Goal: Task Accomplishment & Management: Manage account settings

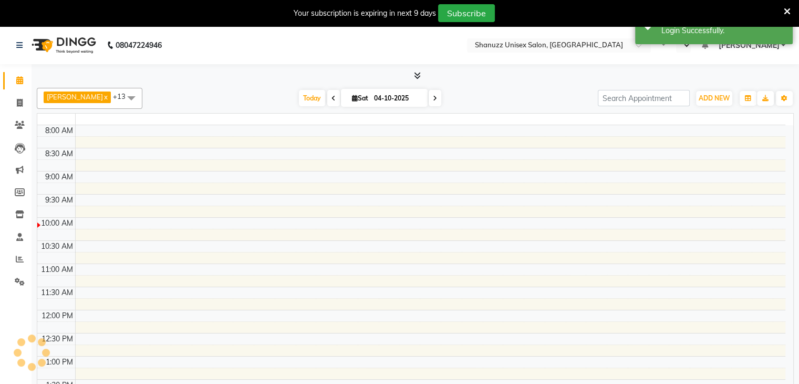
select select "en"
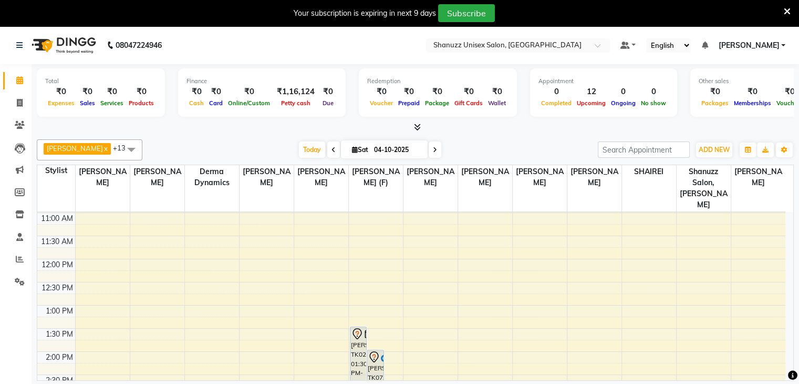
scroll to position [92, 0]
click at [429, 146] on span at bounding box center [435, 149] width 13 height 16
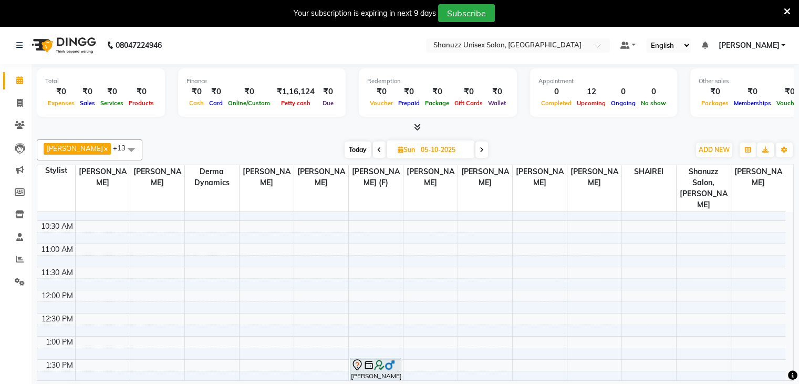
scroll to position [0, 0]
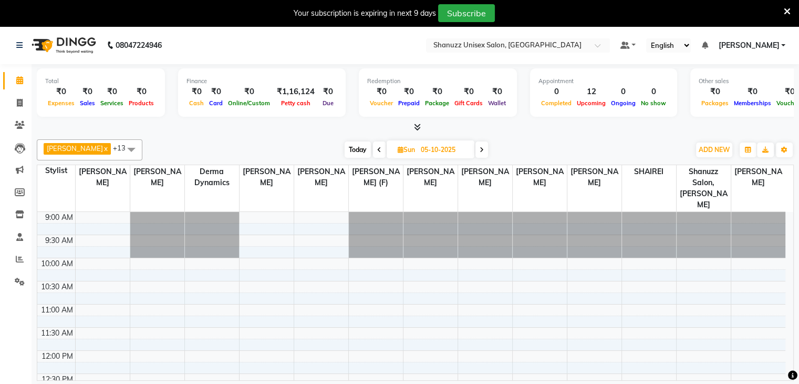
click at [353, 146] on span "Today" at bounding box center [358, 149] width 26 height 16
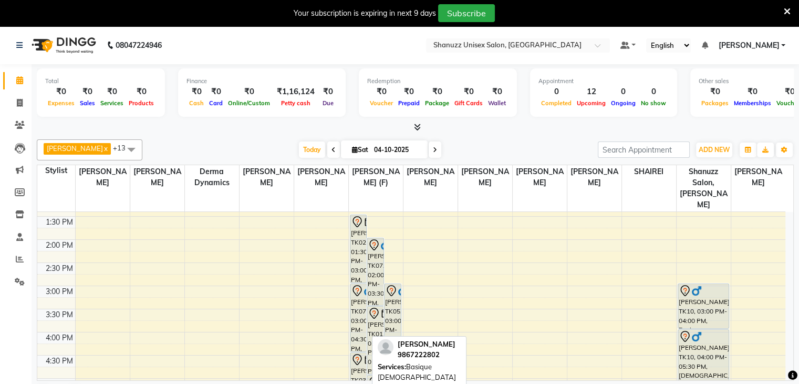
scroll to position [204, 0]
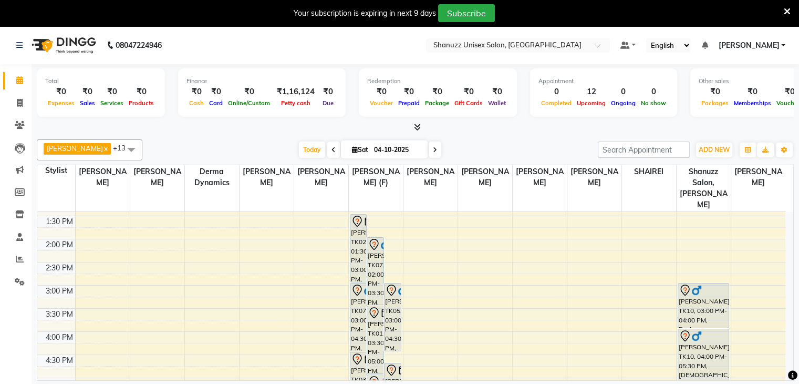
click at [435, 153] on span at bounding box center [435, 149] width 13 height 16
type input "05-10-2025"
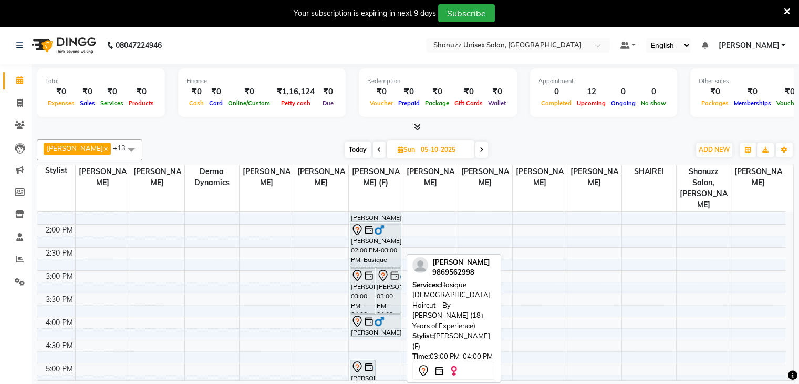
scroll to position [222, 0]
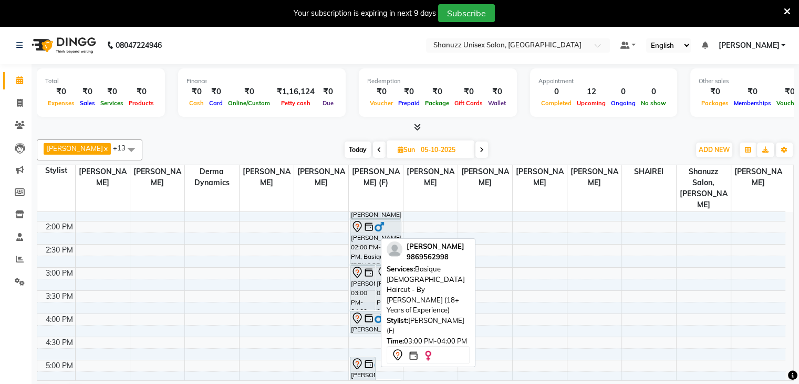
click at [368, 267] on img at bounding box center [369, 272] width 11 height 11
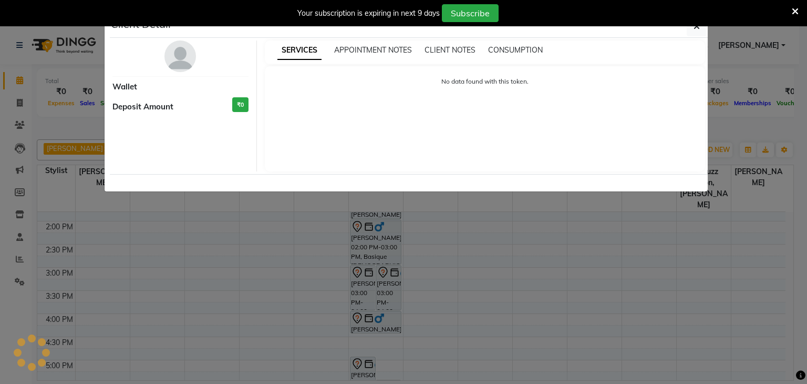
select select "7"
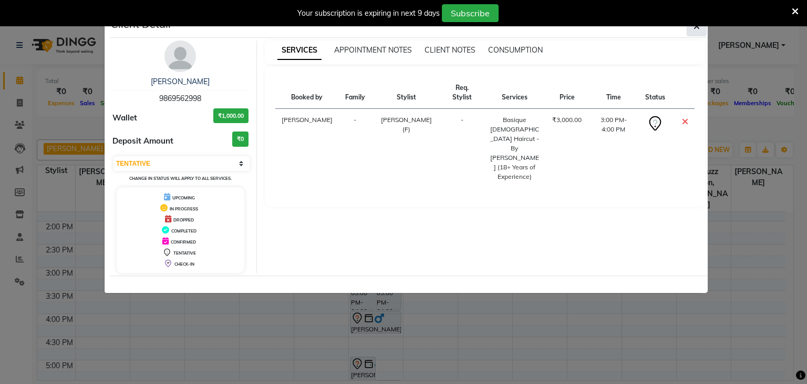
click at [687, 30] on button "button" at bounding box center [697, 26] width 20 height 20
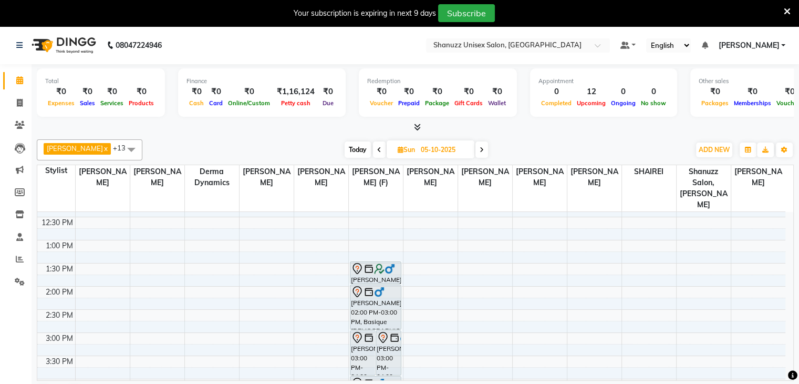
scroll to position [170, 0]
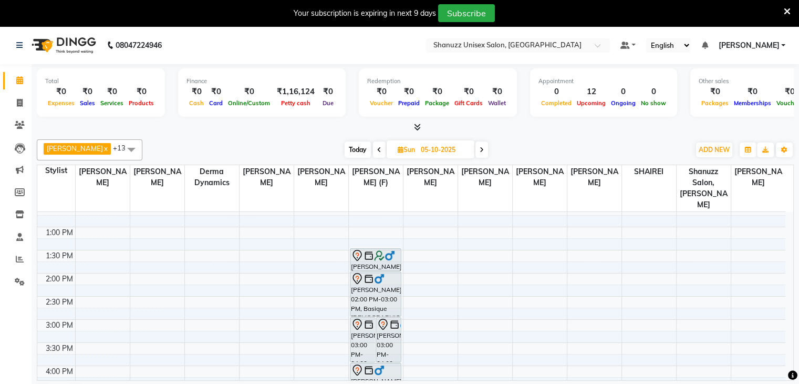
click at [352, 143] on span "Today" at bounding box center [358, 149] width 26 height 16
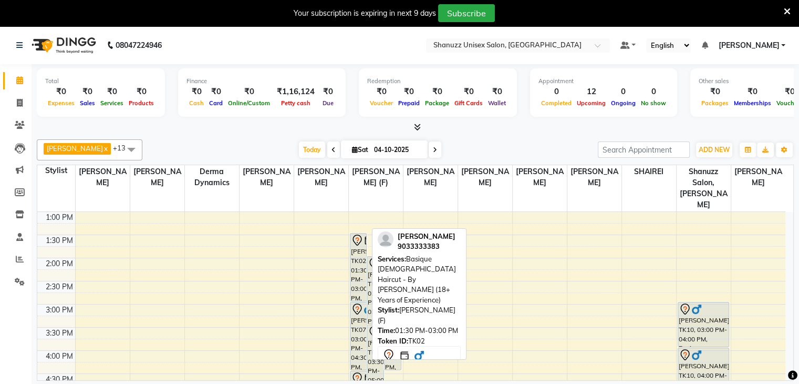
scroll to position [187, 0]
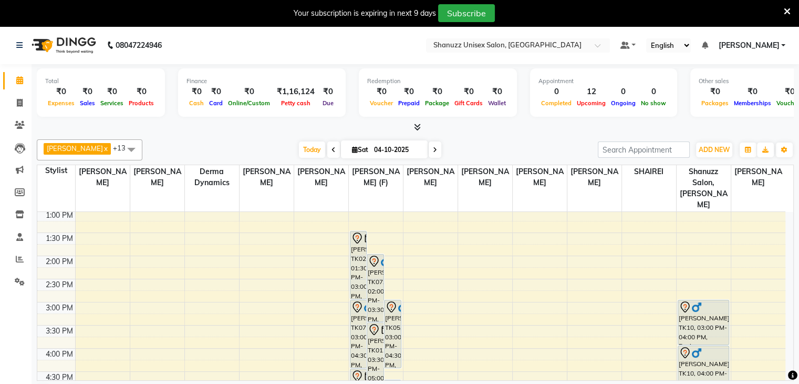
click at [434, 150] on icon at bounding box center [435, 150] width 4 height 6
type input "05-10-2025"
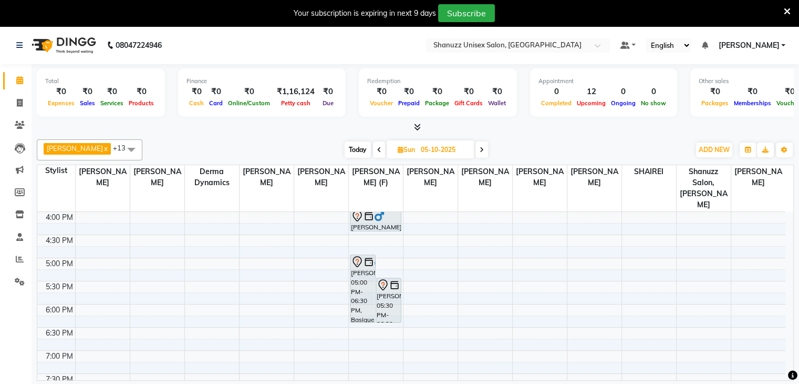
scroll to position [294, 0]
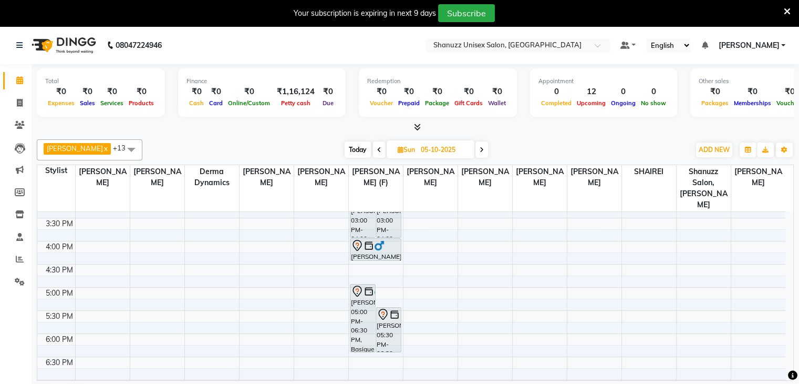
click at [368, 257] on div "9:00 AM 9:30 AM 10:00 AM 10:30 AM 11:00 AM 11:30 AM 12:00 PM 12:30 PM 1:00 PM 1…" at bounding box center [411, 194] width 748 height 554
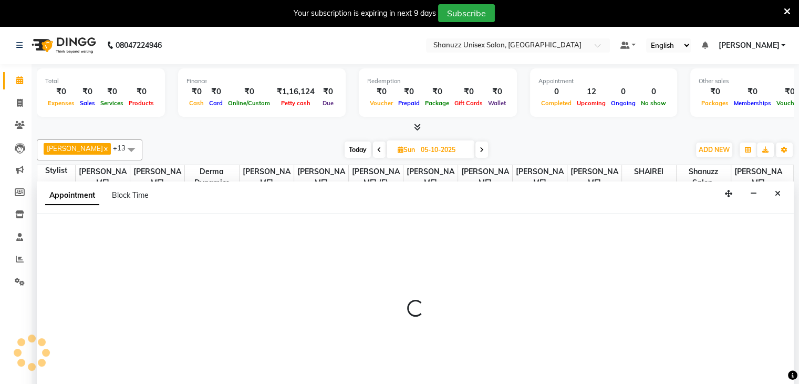
scroll to position [27, 0]
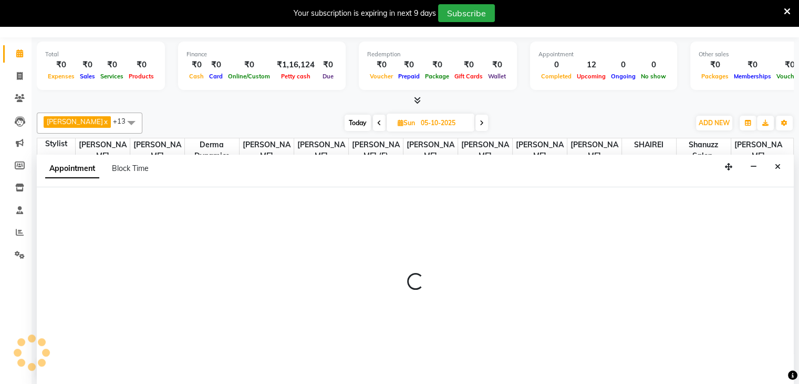
select select "59304"
select select "tentative"
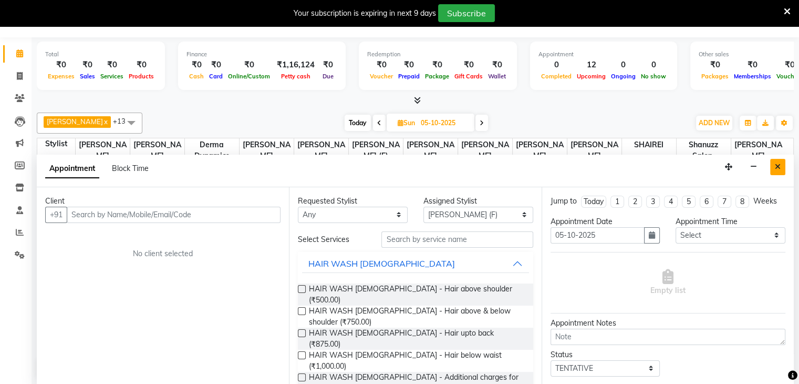
click at [779, 167] on icon "Close" at bounding box center [778, 166] width 6 height 7
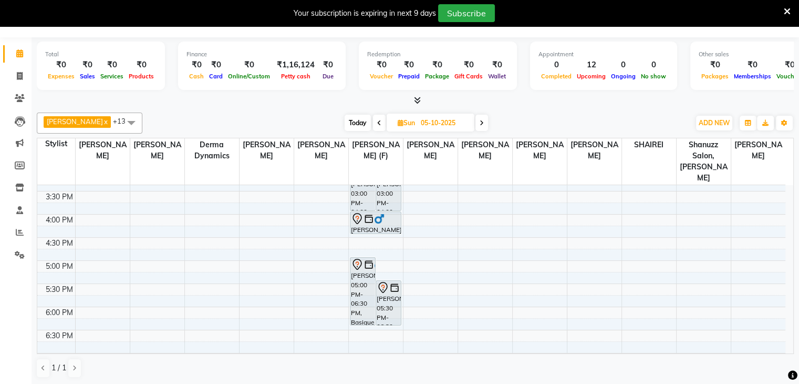
click at [392, 121] on span "Sun 05-10-2025" at bounding box center [431, 123] width 88 height 18
click at [405, 119] on span "Sun" at bounding box center [406, 123] width 23 height 8
select select "10"
select select "2025"
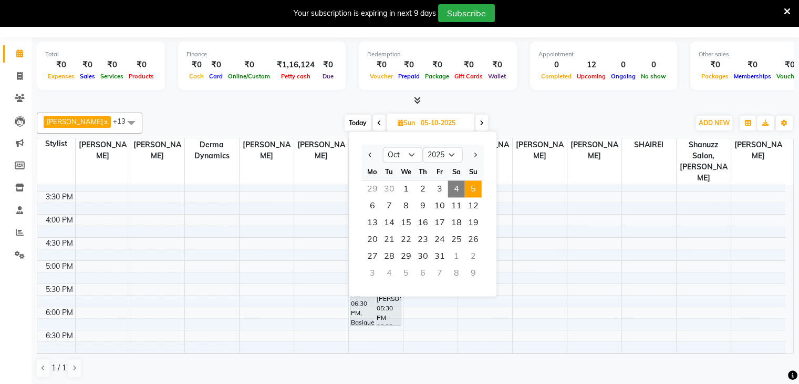
click at [454, 249] on div "1" at bounding box center [456, 256] width 17 height 17
type input "01-11-2025"
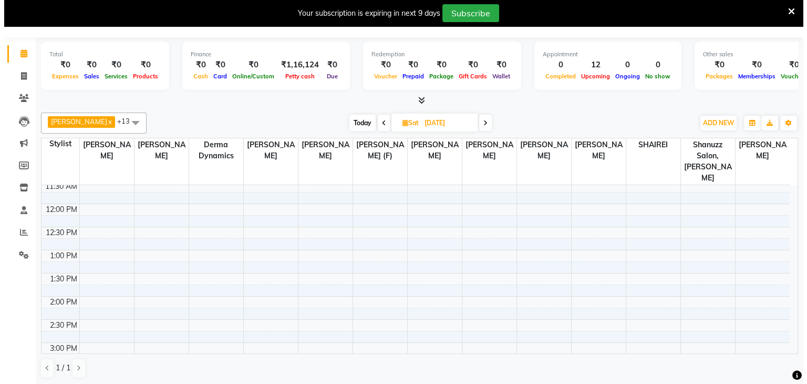
scroll to position [121, 0]
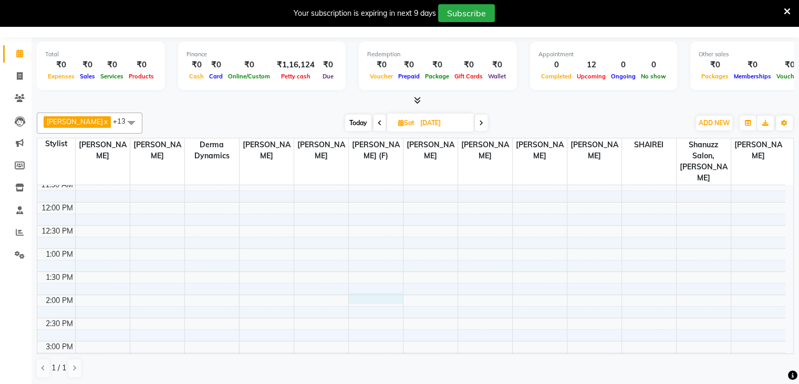
click at [355, 290] on div "9:00 AM 9:30 AM 10:00 AM 10:30 AM 11:00 AM 11:30 AM 12:00 PM 12:30 PM 1:00 PM 1…" at bounding box center [411, 341] width 748 height 554
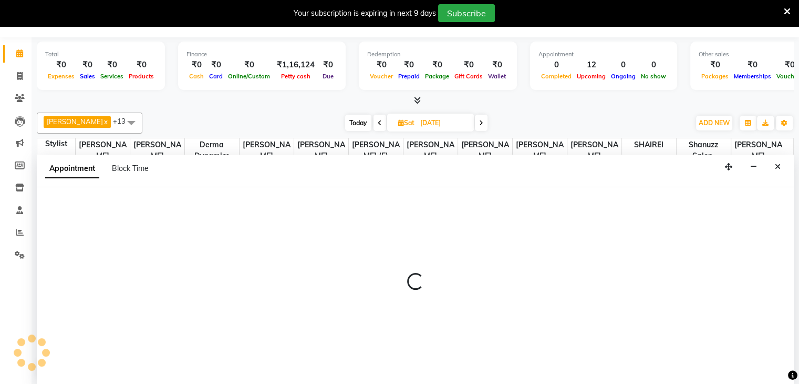
select select "59304"
select select "840"
select select "tentative"
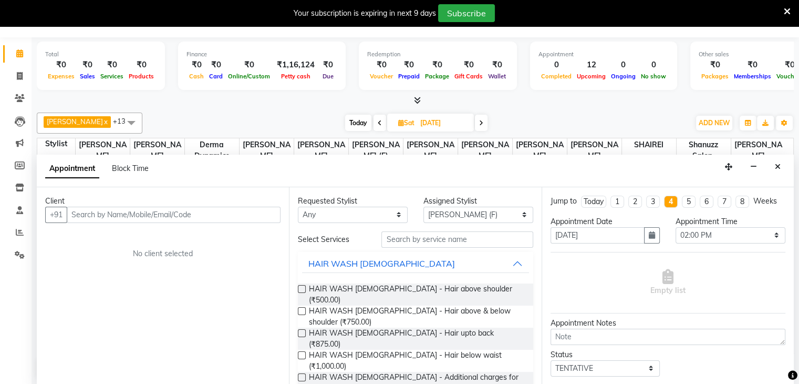
click at [129, 219] on input "text" at bounding box center [174, 215] width 214 height 16
click at [120, 219] on input "text" at bounding box center [174, 215] width 214 height 16
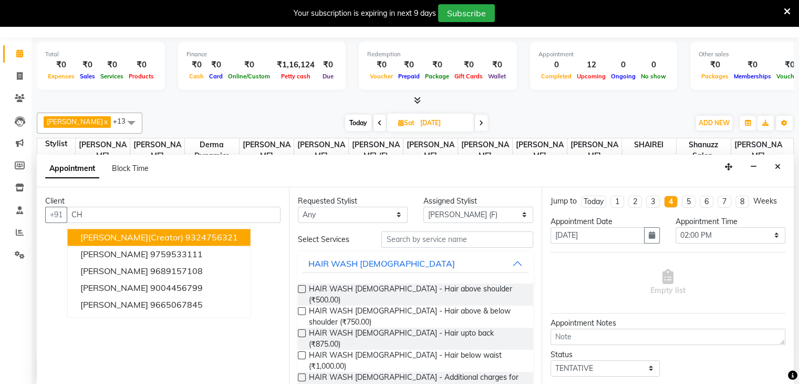
type input "C"
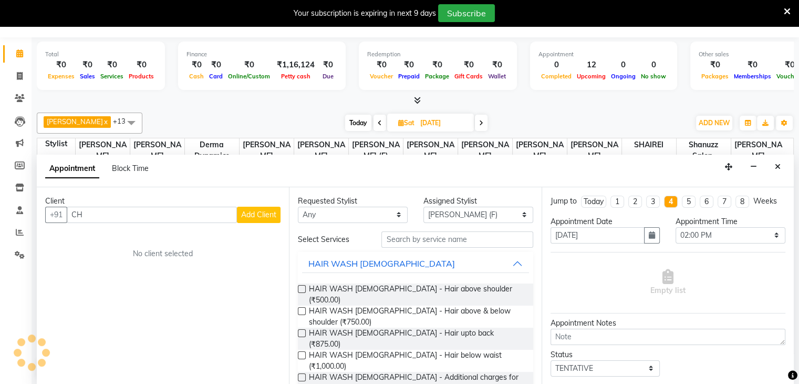
type input "C"
type input "7709838431"
click at [277, 212] on button "Add Client" at bounding box center [259, 215] width 44 height 16
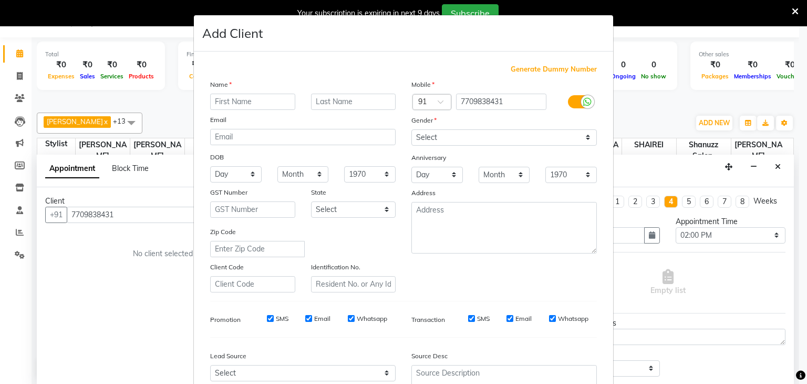
click at [241, 104] on input "text" at bounding box center [252, 102] width 85 height 16
type input "CHETAN"
click at [329, 101] on input "text" at bounding box center [353, 102] width 85 height 16
type input "PALDHIKAR"
click at [470, 146] on div "Mobile Country Code × 91 7709838431 Gender Select Male Female Other Prefer Not …" at bounding box center [504, 185] width 201 height 213
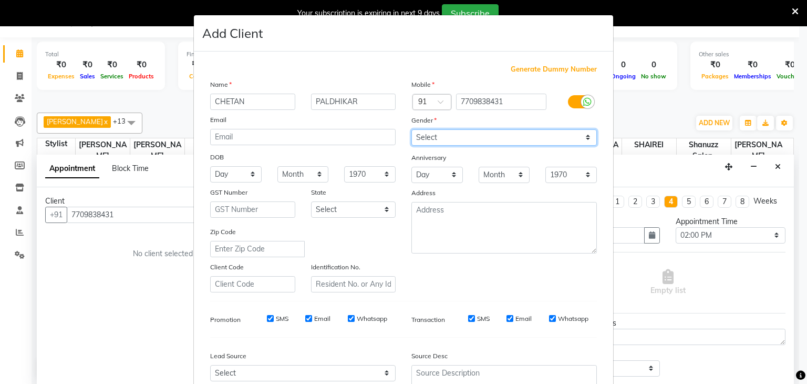
drag, startPoint x: 457, startPoint y: 139, endPoint x: 438, endPoint y: 163, distance: 31.1
click at [438, 163] on div "Mobile Country Code × 91 7709838431 Gender Select Male Female Other Prefer Not …" at bounding box center [504, 185] width 201 height 213
select select "[DEMOGRAPHIC_DATA]"
click at [412, 130] on select "Select [DEMOGRAPHIC_DATA] [DEMOGRAPHIC_DATA] Other Prefer Not To Say" at bounding box center [505, 137] width 186 height 16
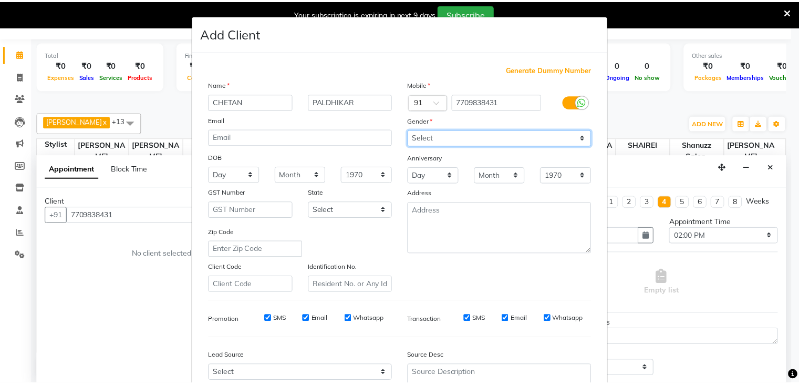
scroll to position [107, 0]
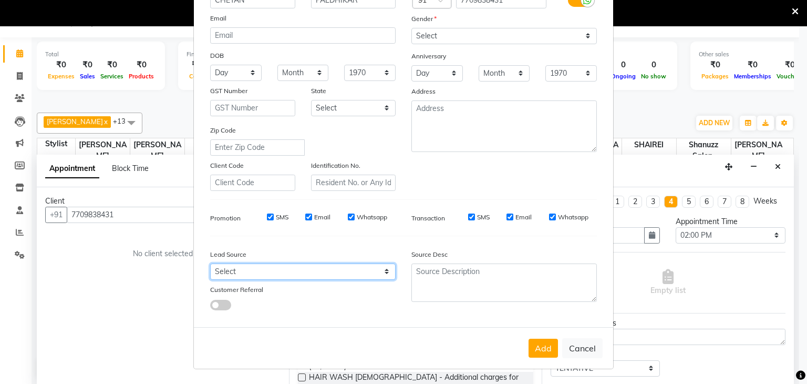
click at [341, 265] on select "Select Walk-in Referral Internet Friend Word of Mouth Advertisement Facebook Ju…" at bounding box center [303, 271] width 186 height 16
select select "49174"
click at [210, 263] on select "Select Walk-in Referral Internet Friend Word of Mouth Advertisement Facebook Ju…" at bounding box center [303, 271] width 186 height 16
click at [544, 355] on button "Add" at bounding box center [543, 347] width 29 height 19
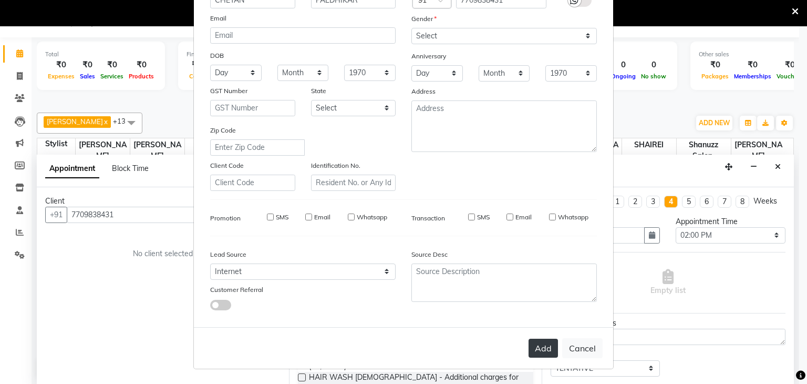
select select
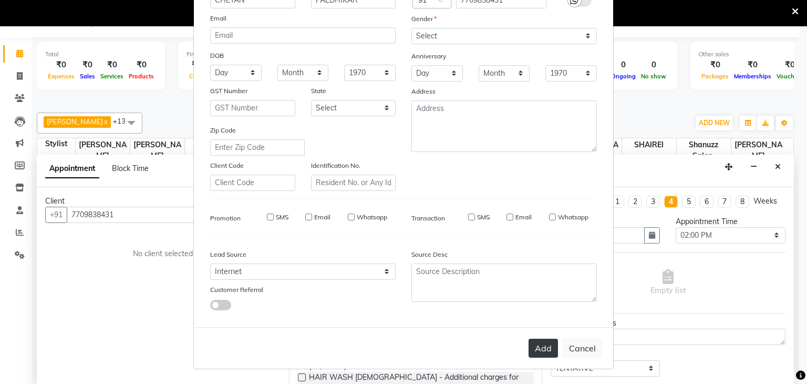
select select
checkbox input "false"
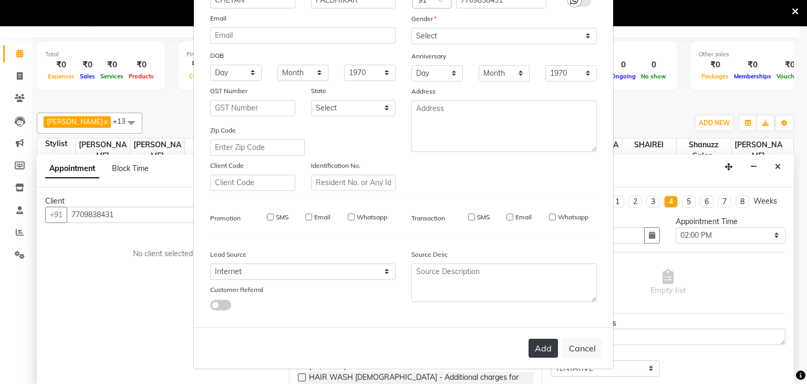
checkbox input "false"
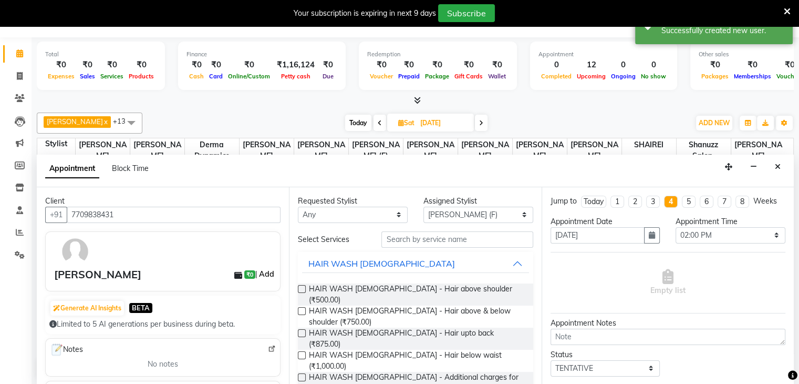
click at [260, 271] on link "Add" at bounding box center [267, 274] width 18 height 13
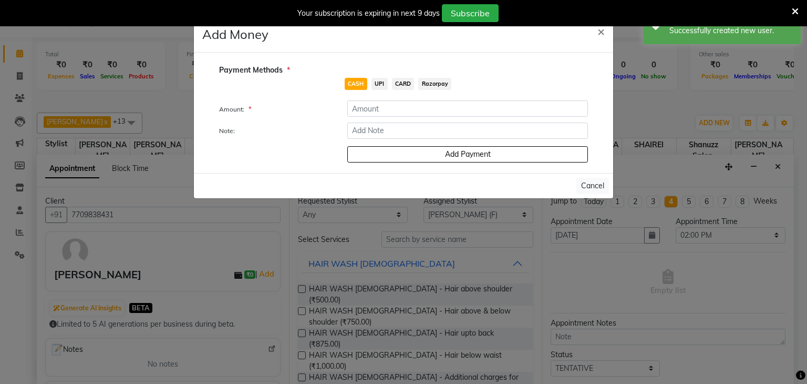
click at [378, 89] on span "UPI" at bounding box center [380, 84] width 16 height 12
click at [365, 106] on input "number" at bounding box center [467, 108] width 241 height 16
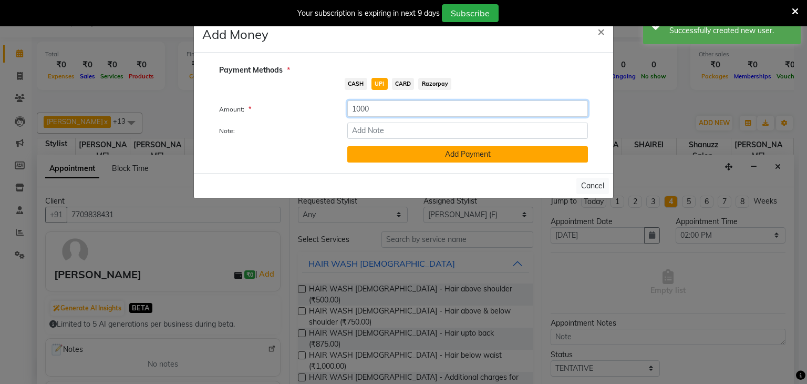
type input "1000"
click at [385, 157] on button "Add Payment" at bounding box center [467, 154] width 241 height 16
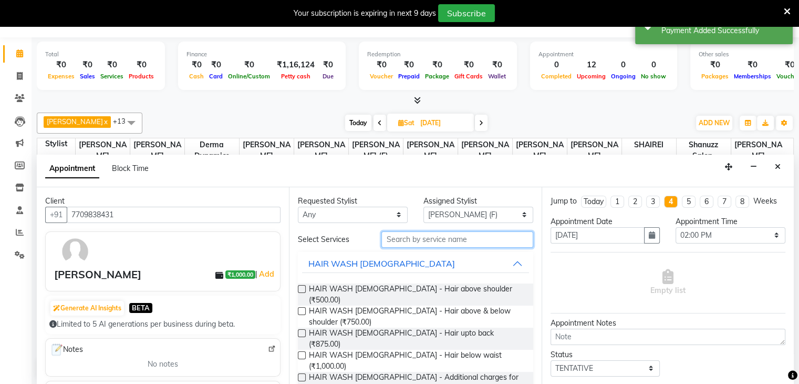
click at [397, 241] on input "text" at bounding box center [457, 239] width 151 height 16
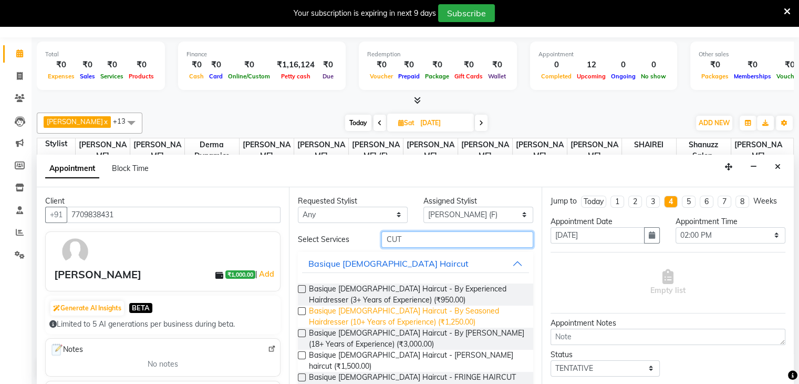
scroll to position [67, 0]
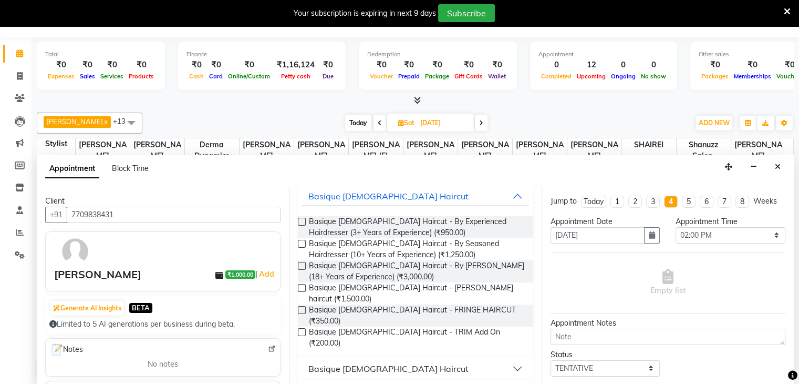
type input "CUT"
click at [328, 362] on div "Basique [DEMOGRAPHIC_DATA] Haircut" at bounding box center [389, 368] width 160 height 13
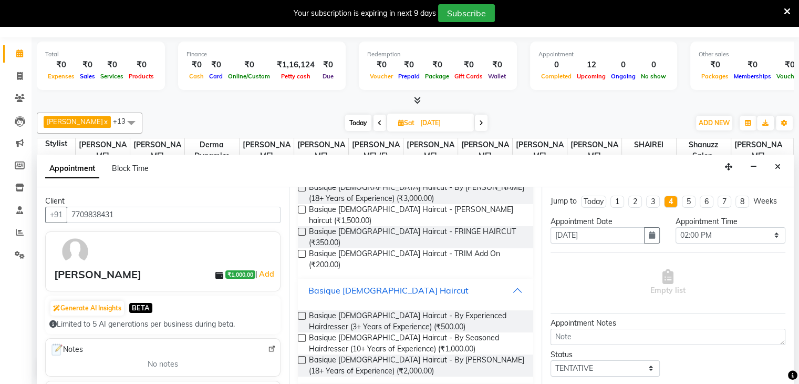
scroll to position [150, 0]
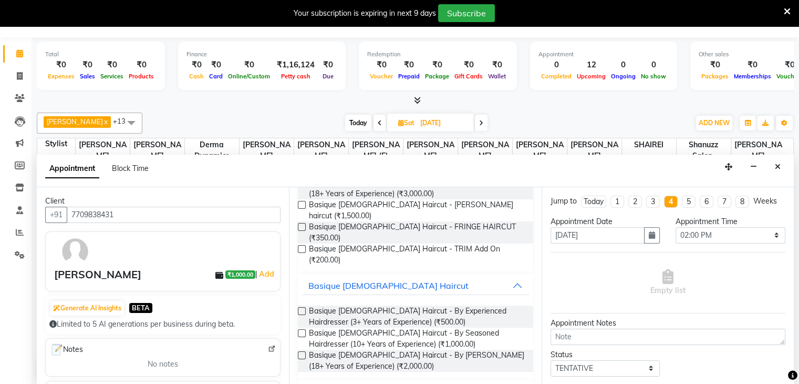
click at [302, 351] on label at bounding box center [302, 355] width 8 height 8
click at [302, 353] on input "checkbox" at bounding box center [301, 356] width 7 height 7
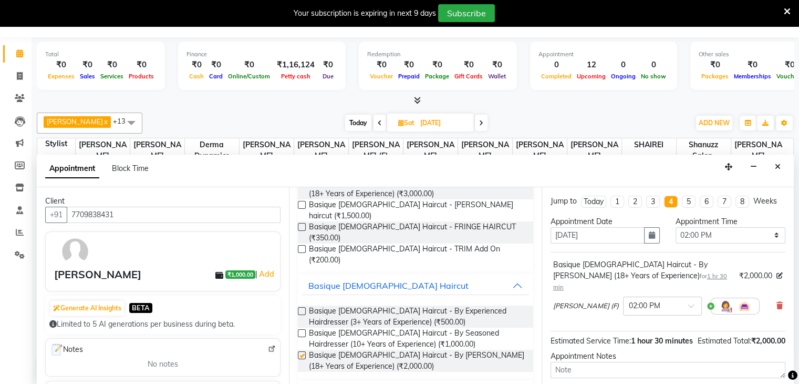
checkbox input "false"
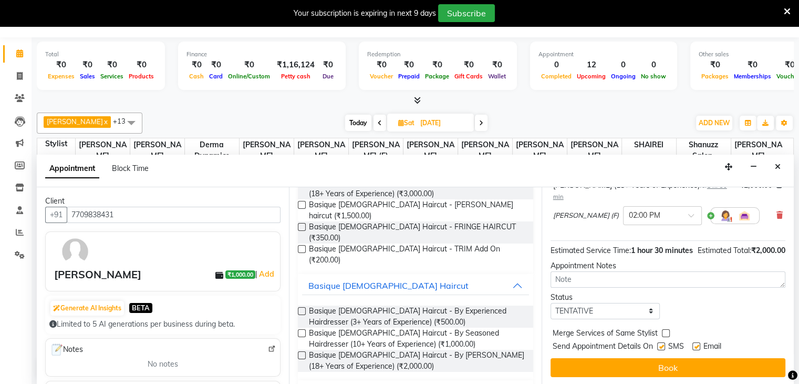
click at [662, 342] on label at bounding box center [661, 346] width 8 height 8
click at [662, 344] on input "checkbox" at bounding box center [660, 347] width 7 height 7
checkbox input "false"
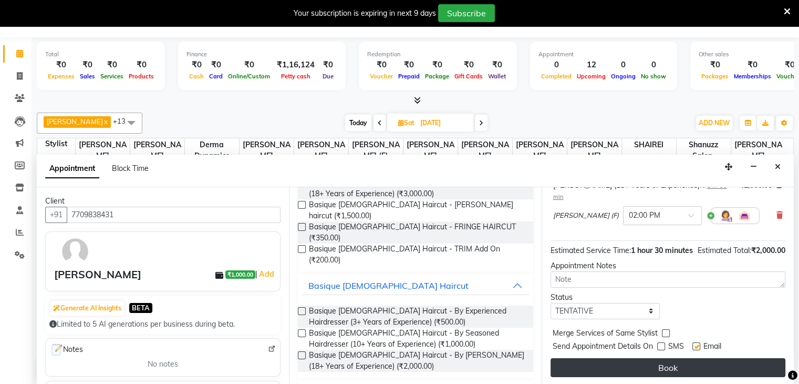
click at [649, 358] on button "Book" at bounding box center [668, 367] width 235 height 19
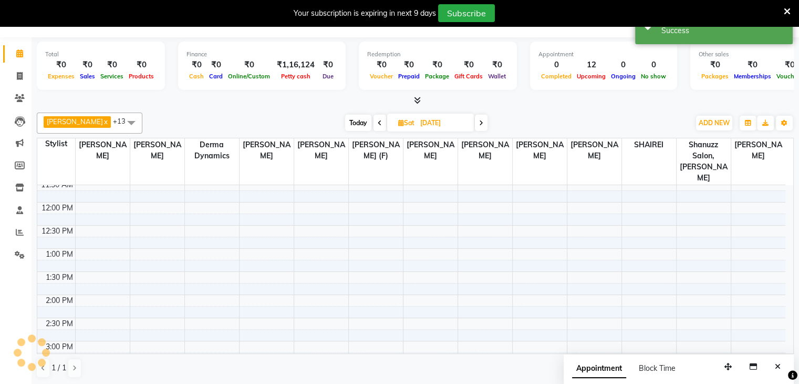
scroll to position [0, 0]
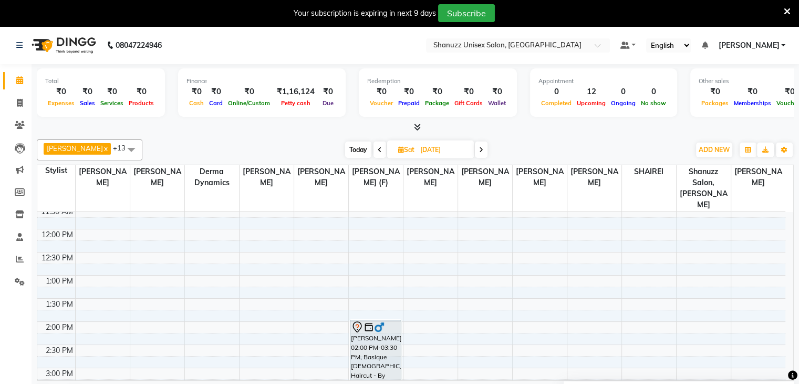
click at [360, 150] on span "Today" at bounding box center [358, 149] width 26 height 16
type input "04-10-2025"
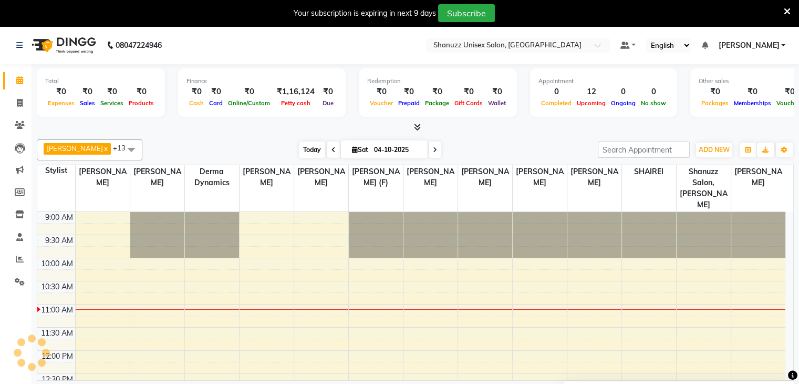
scroll to position [92, 0]
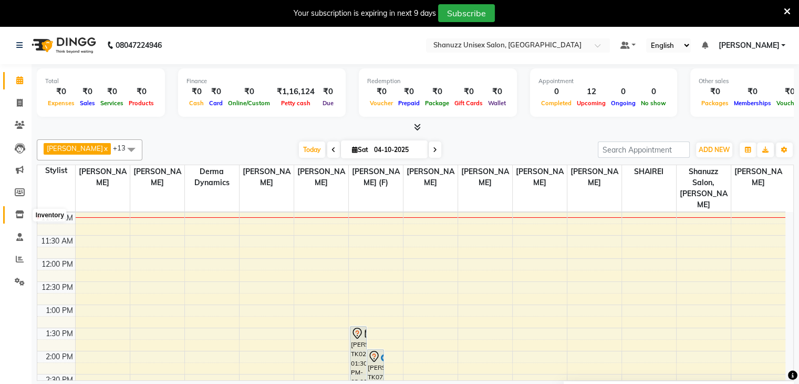
click at [20, 215] on icon at bounding box center [19, 214] width 9 height 8
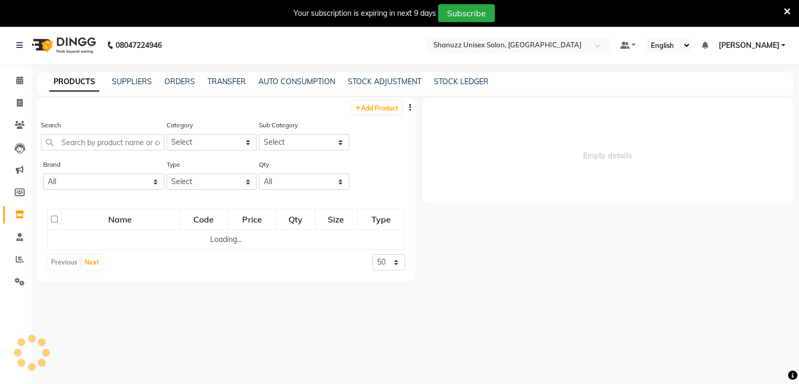
select select
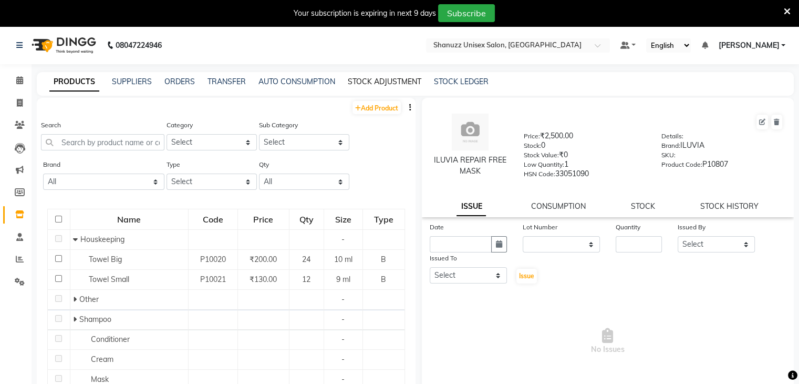
click at [365, 82] on link "STOCK ADJUSTMENT" at bounding box center [385, 81] width 74 height 9
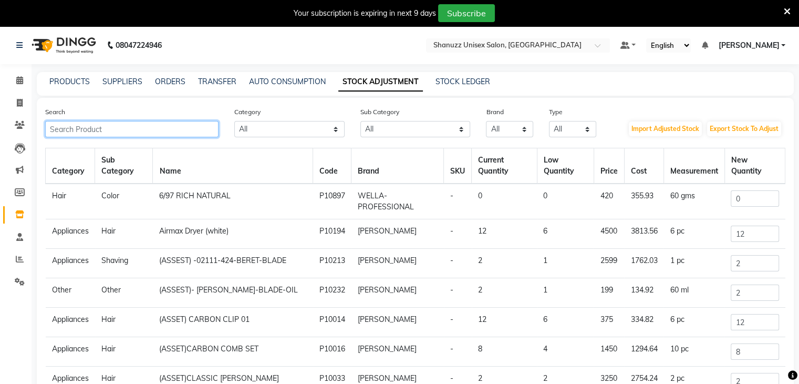
click at [108, 132] on input "text" at bounding box center [131, 129] width 173 height 16
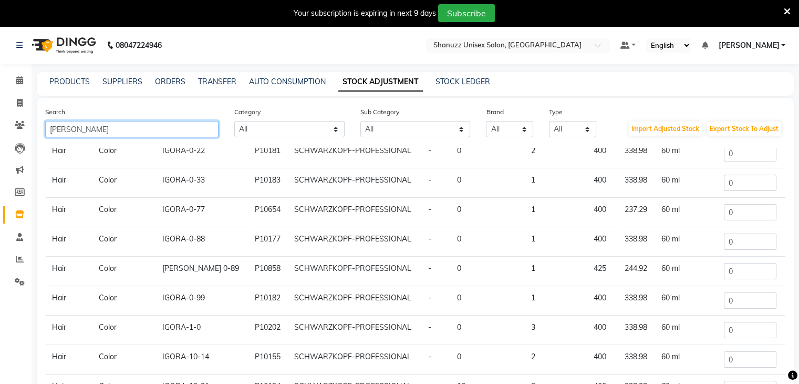
scroll to position [113, 0]
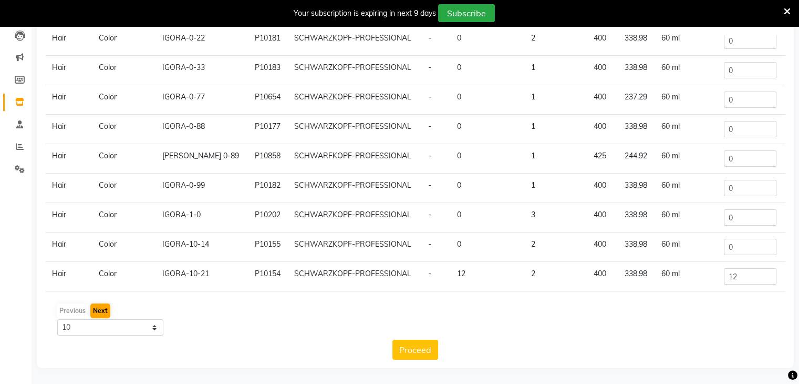
type input "[PERSON_NAME]"
click at [90, 309] on button "Next" at bounding box center [100, 310] width 20 height 15
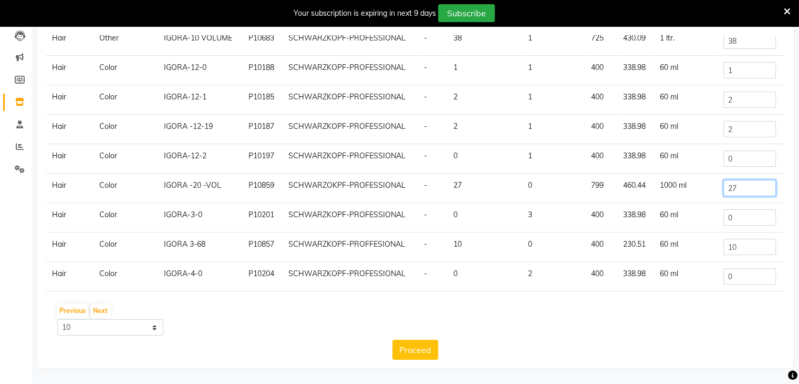
click at [752, 183] on input "27" at bounding box center [750, 188] width 53 height 16
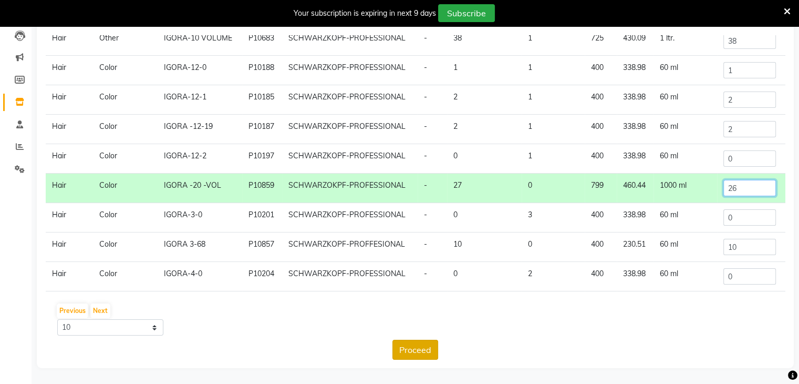
type input "26"
click at [423, 345] on button "Proceed" at bounding box center [416, 350] width 46 height 20
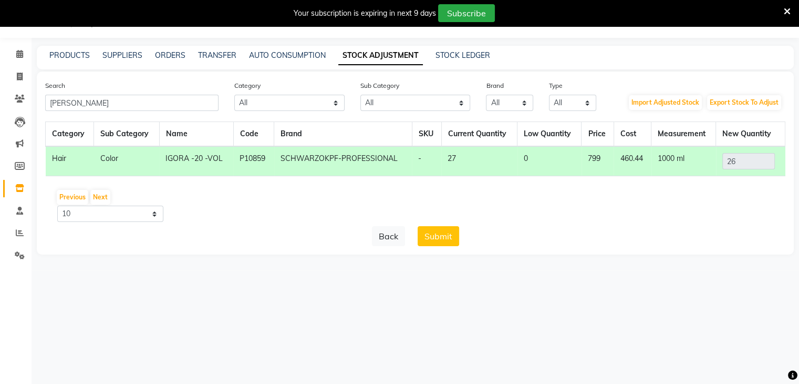
scroll to position [0, 0]
click at [433, 240] on button "Submit" at bounding box center [439, 236] width 42 height 20
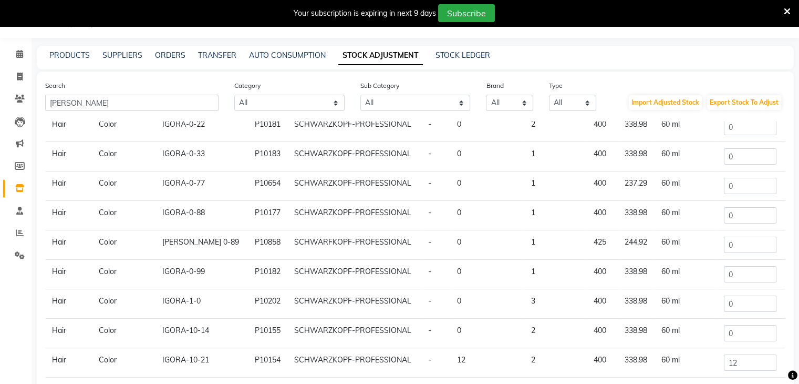
scroll to position [113, 0]
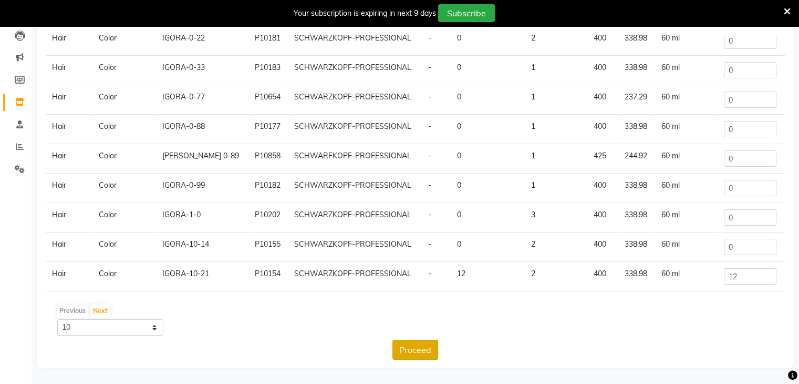
click at [423, 343] on button "Proceed" at bounding box center [416, 350] width 46 height 20
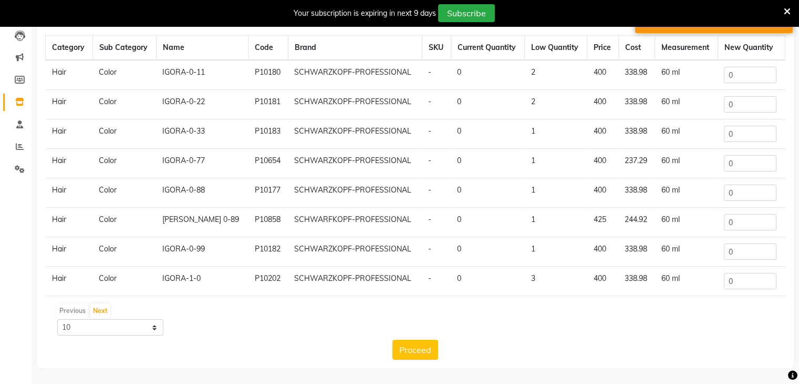
scroll to position [0, 0]
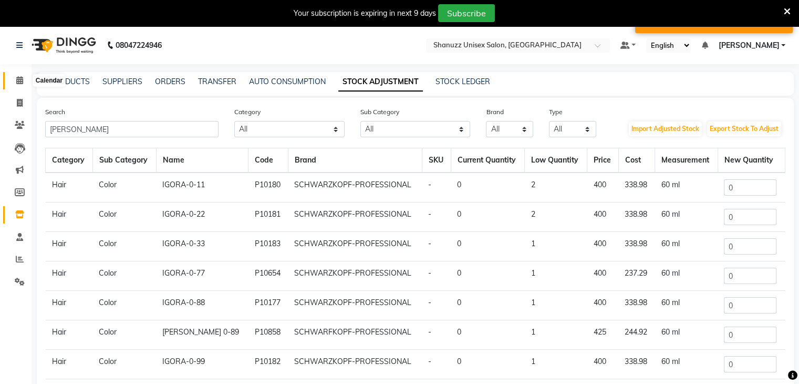
click at [19, 82] on icon at bounding box center [19, 80] width 7 height 8
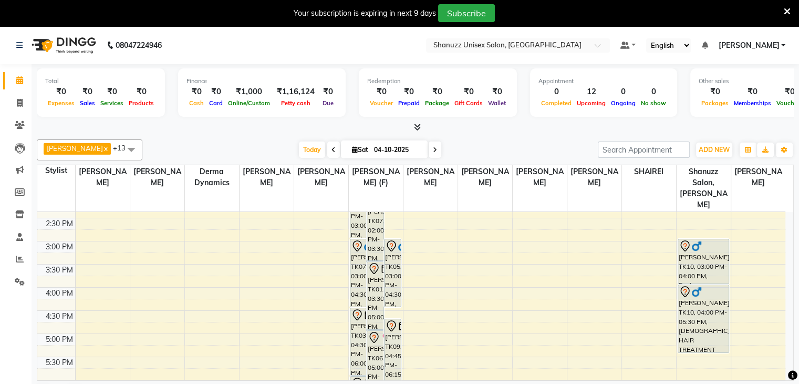
scroll to position [249, 0]
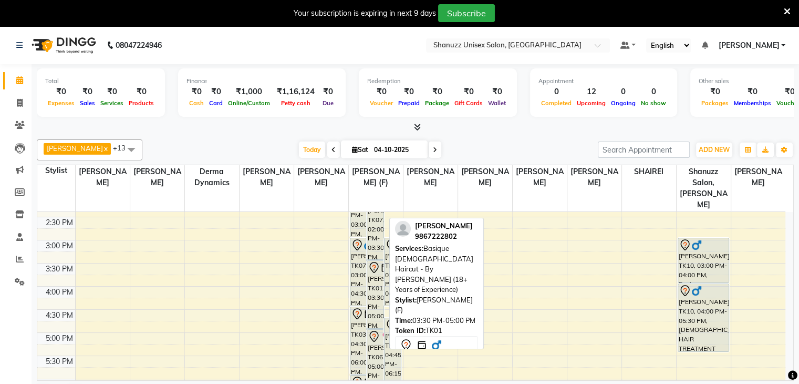
click at [372, 270] on div "[PERSON_NAME], TK01, 03:30 PM-05:00 PM, Basique [DEMOGRAPHIC_DATA] Haircut - By…" at bounding box center [375, 294] width 16 height 67
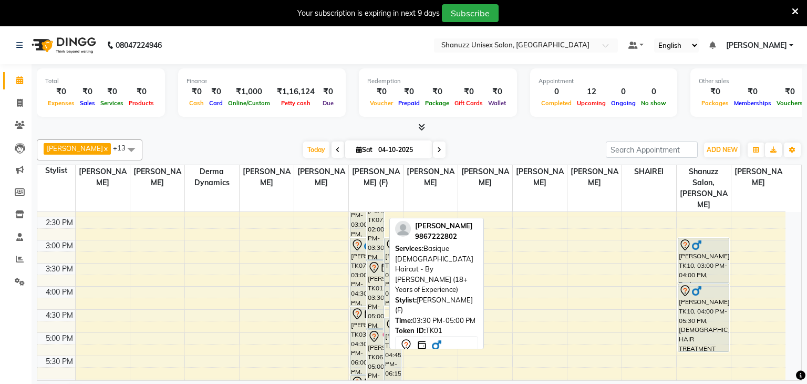
select select "7"
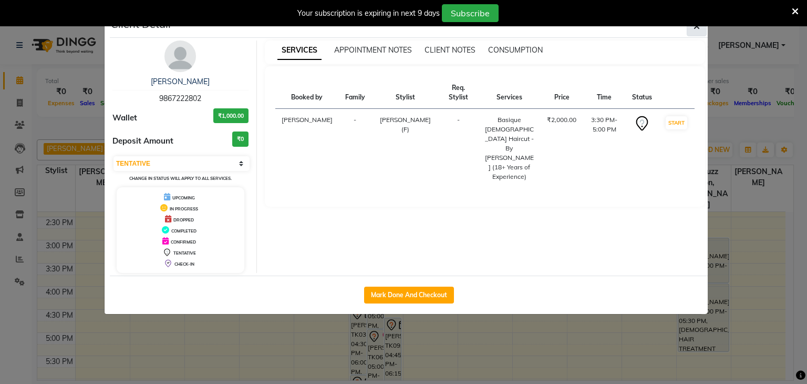
click at [692, 28] on button "button" at bounding box center [697, 26] width 20 height 20
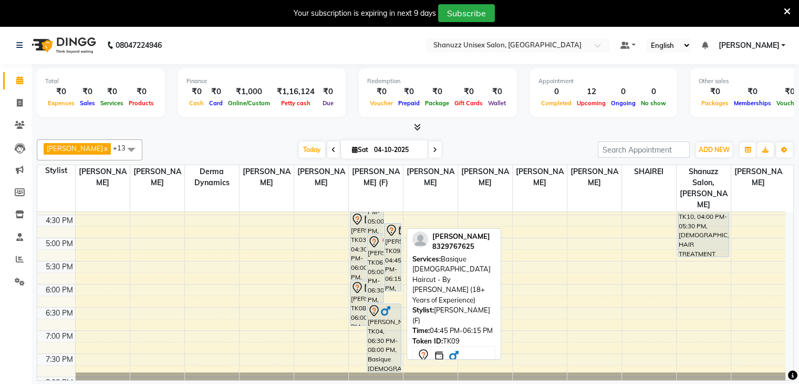
scroll to position [370, 0]
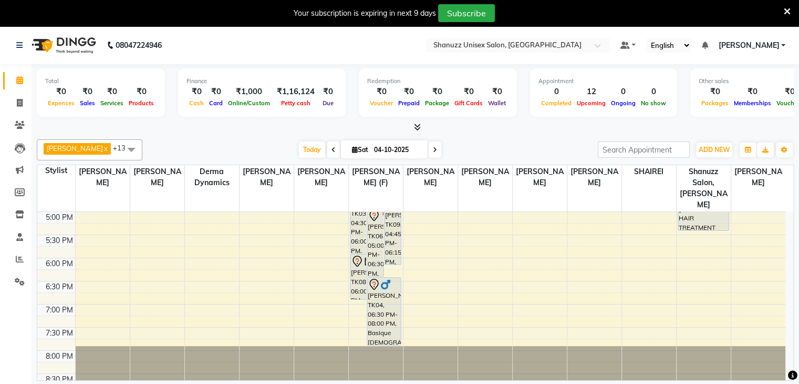
click at [429, 141] on span at bounding box center [435, 149] width 13 height 16
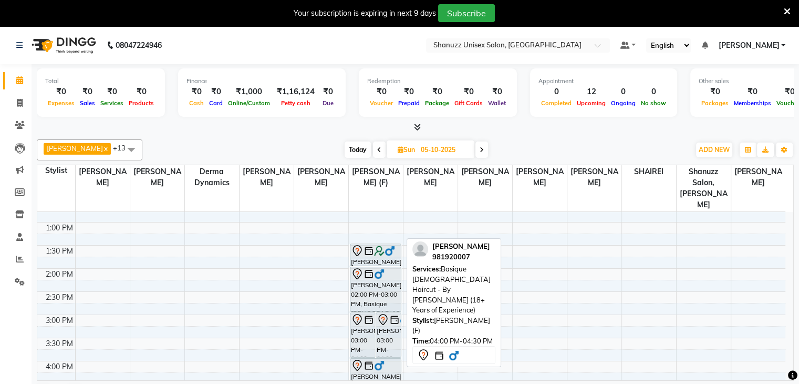
scroll to position [174, 0]
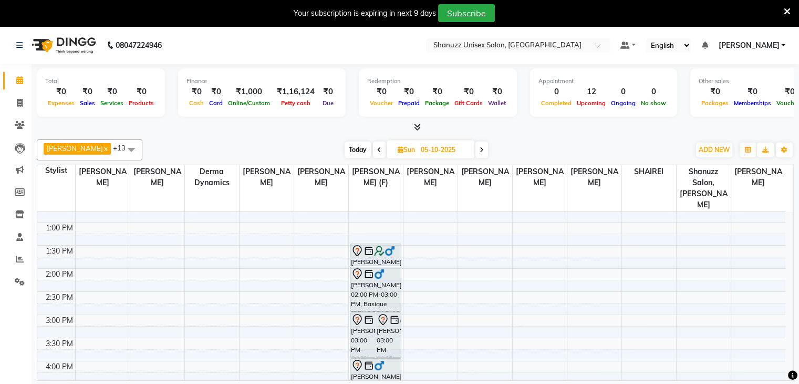
click at [379, 147] on icon at bounding box center [379, 150] width 4 height 6
type input "04-10-2025"
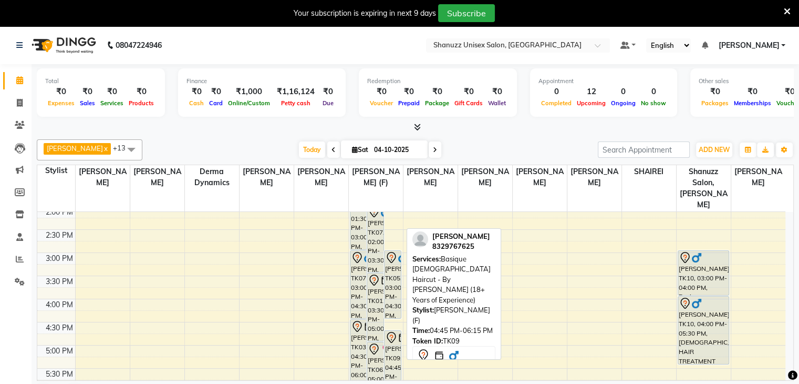
scroll to position [236, 0]
click at [394, 260] on div "SHREENIVAS, TK05, 03:00 PM-04:30 PM, Basique MALE Haircut - By Shanuzz (18+ Yea…" at bounding box center [393, 284] width 16 height 67
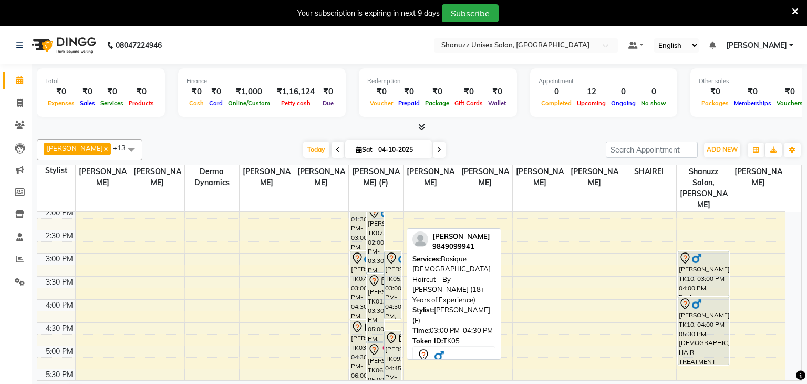
select select "7"
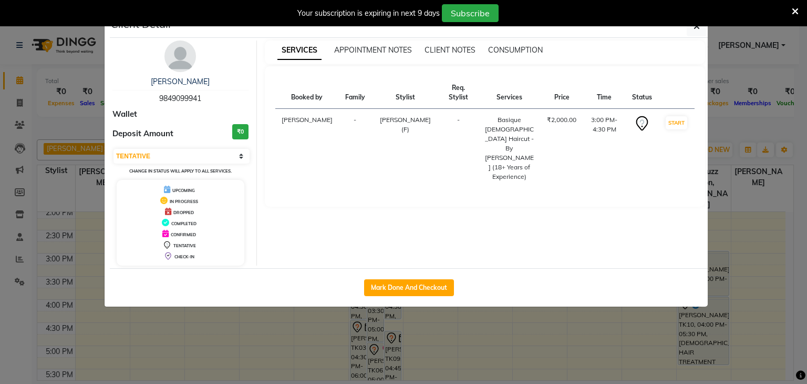
click at [293, 379] on ngb-modal-window "Client Detail SHREENIVAS 9849099941 Wallet Deposit Amount ₹0 Select IN SERVICE …" at bounding box center [403, 192] width 807 height 384
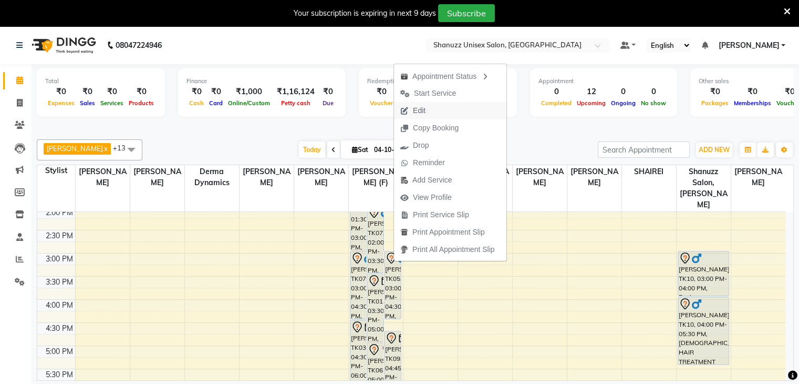
click at [416, 106] on span "Edit" at bounding box center [419, 110] width 13 height 11
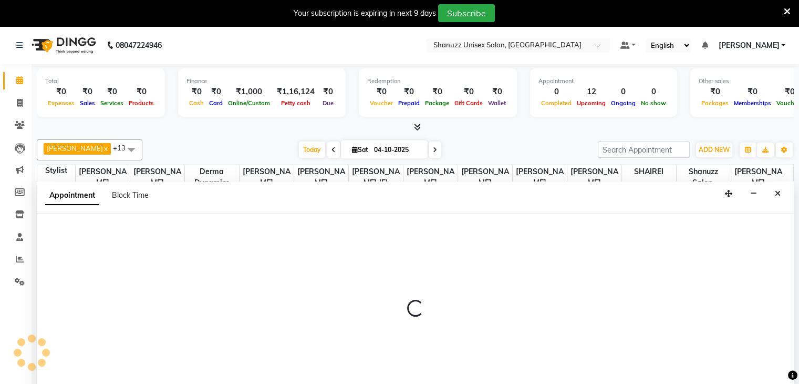
scroll to position [27, 0]
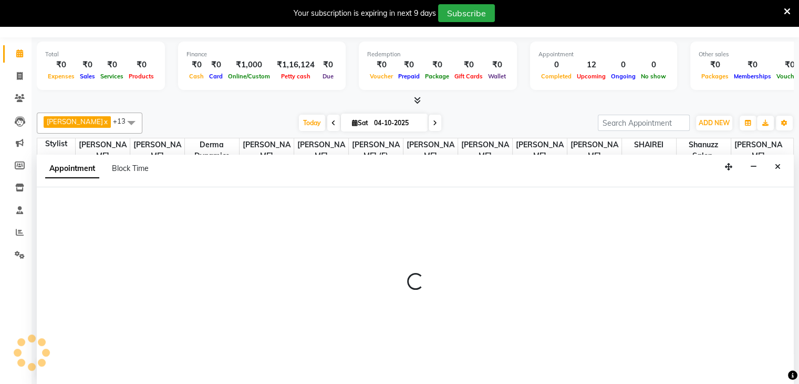
select select "tentative"
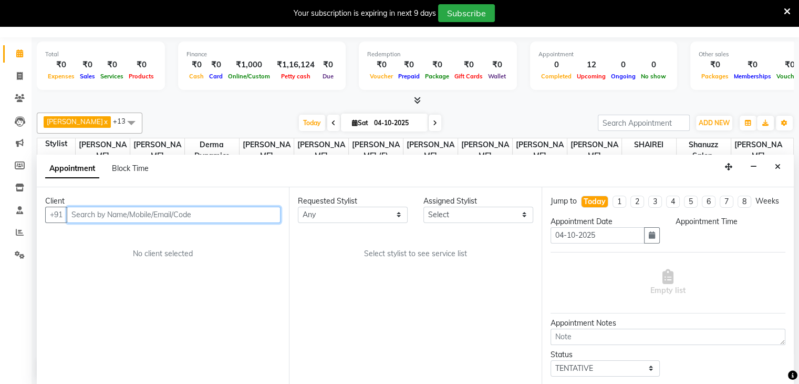
scroll to position [92, 0]
select select "59304"
select select "900"
select select "3563"
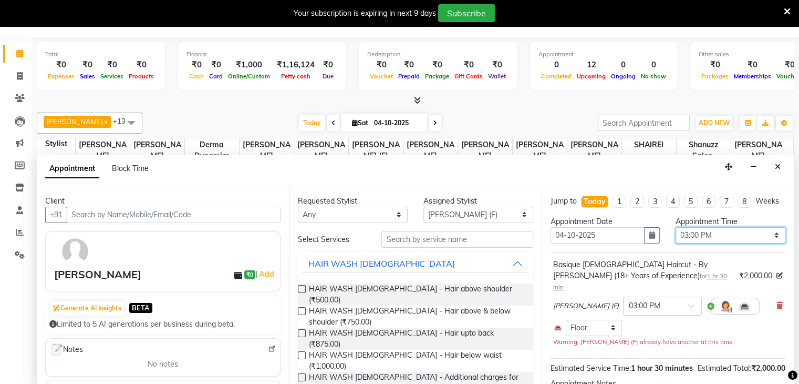
click at [712, 241] on select "Select 10:00 AM 11:00 AM 12:00 PM 01:00 PM 02:00 PM 03:00 PM 04:00 PM 05:00 PM …" at bounding box center [731, 235] width 110 height 16
select select "960"
click at [676, 235] on select "Select 10:00 AM 11:00 AM 12:00 PM 01:00 PM 02:00 PM 03:00 PM 04:00 PM 05:00 PM …" at bounding box center [731, 235] width 110 height 16
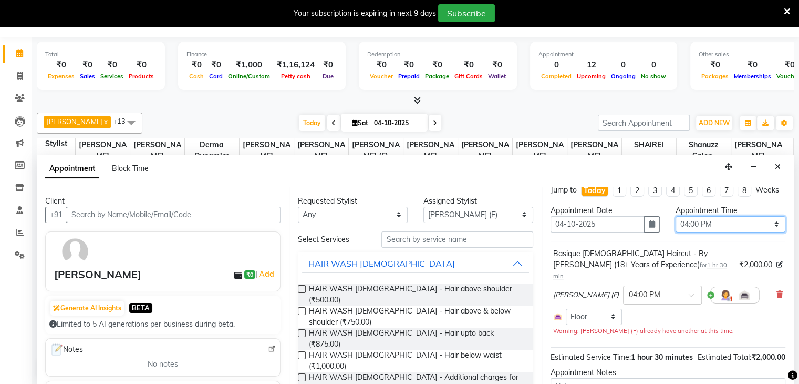
scroll to position [0, 0]
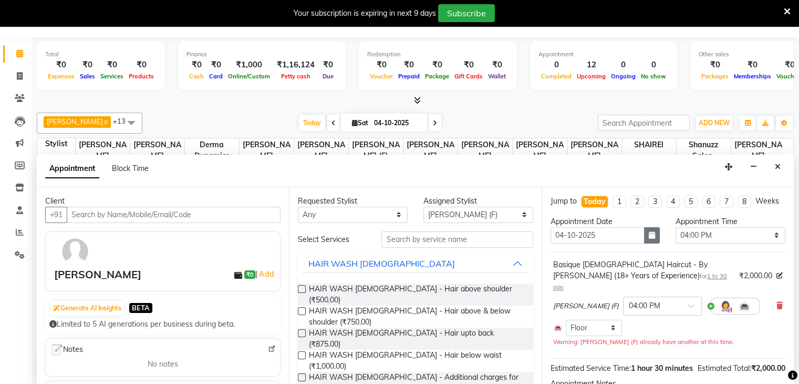
click at [655, 243] on button "button" at bounding box center [652, 235] width 16 height 16
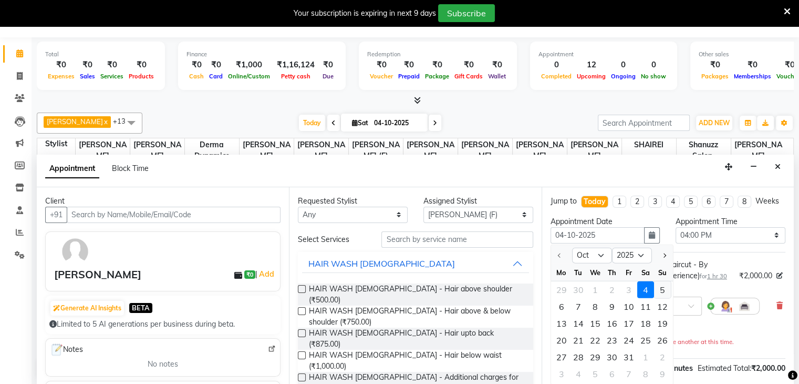
click at [659, 298] on div "5" at bounding box center [662, 289] width 17 height 17
type input "05-10-2025"
select select "960"
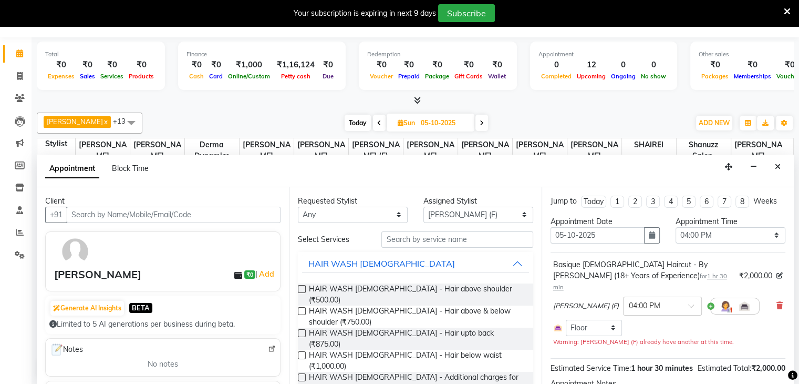
scroll to position [87, 0]
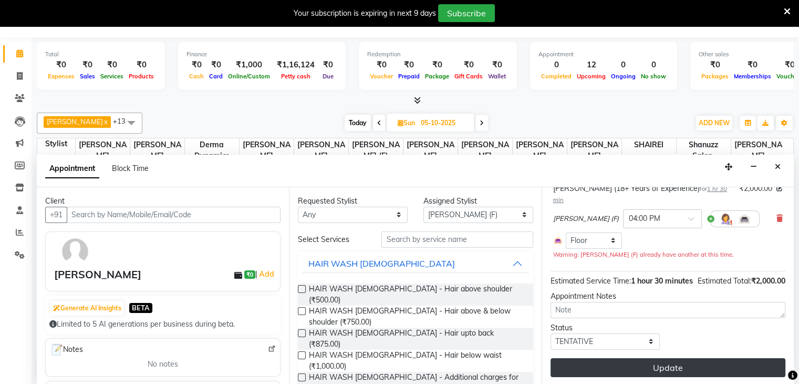
click at [639, 368] on button "Update" at bounding box center [668, 367] width 235 height 19
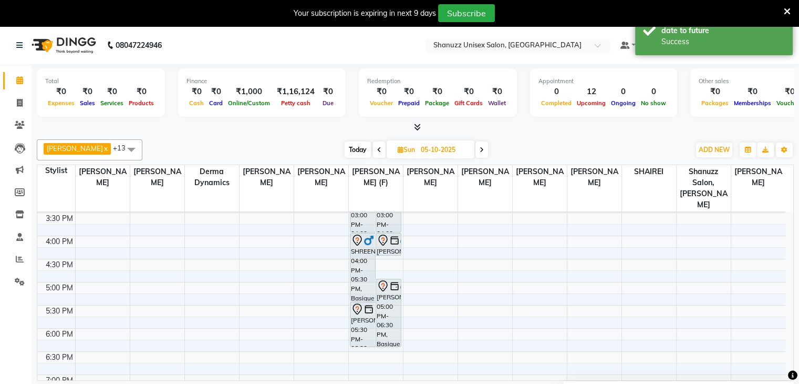
scroll to position [301, 0]
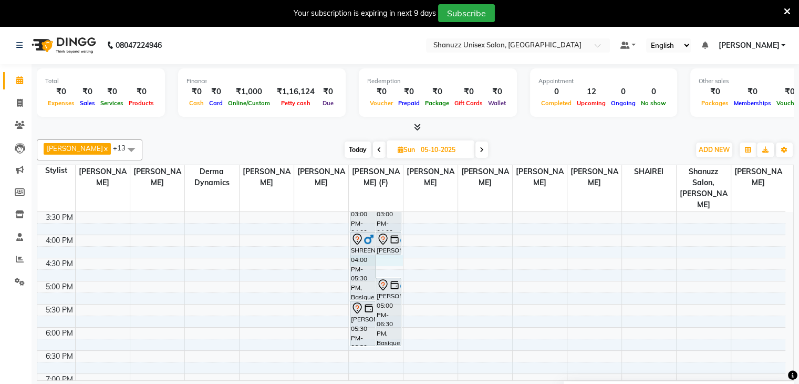
click at [383, 250] on div "9:00 AM 9:30 AM 10:00 AM 10:30 AM 11:00 AM 11:30 AM 12:00 PM 12:30 PM 1:00 PM 1…" at bounding box center [411, 188] width 748 height 554
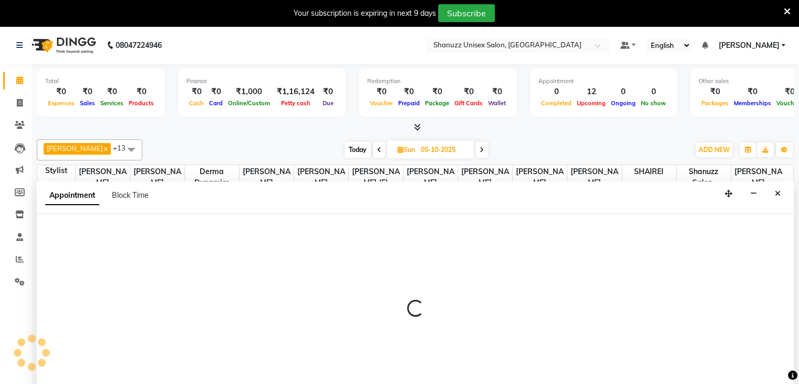
select select "59304"
select select "tentative"
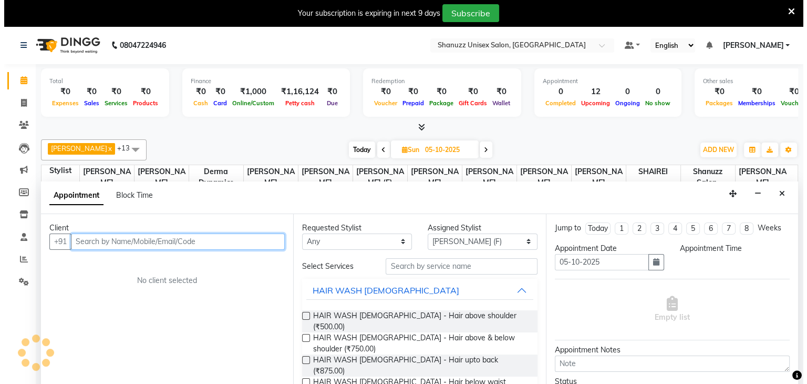
scroll to position [27, 0]
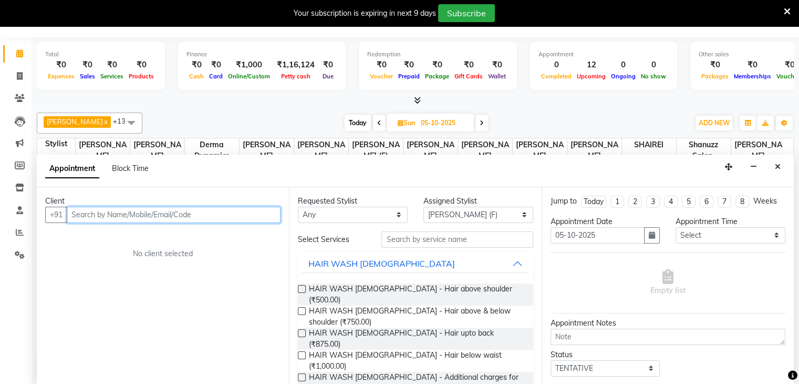
click at [126, 214] on input "text" at bounding box center [174, 215] width 214 height 16
type input "7834888426"
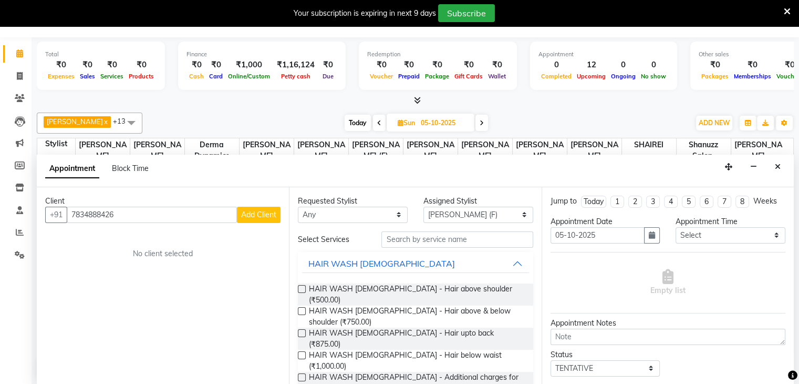
click at [246, 208] on button "Add Client" at bounding box center [259, 215] width 44 height 16
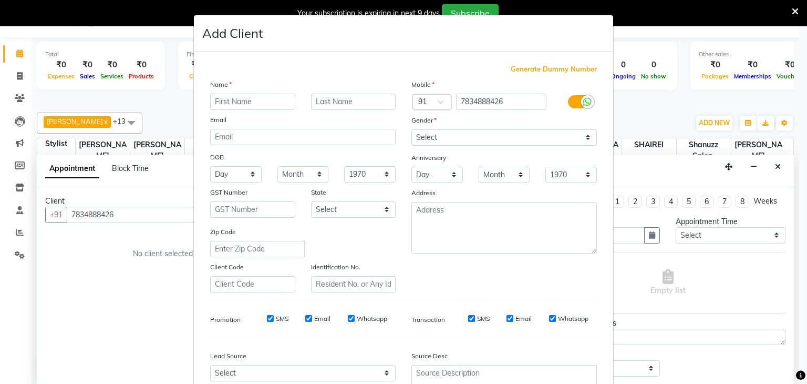
click at [266, 108] on input "text" at bounding box center [252, 102] width 85 height 16
type input "DEEPSHIKHA"
click at [359, 97] on input "text" at bounding box center [353, 102] width 85 height 16
type input "YADAV"
click at [450, 136] on select "Select Male Female Other Prefer Not To Say" at bounding box center [505, 137] width 186 height 16
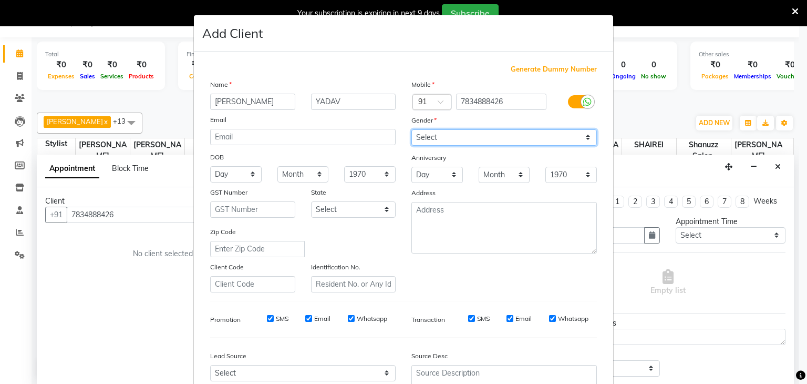
select select "female"
click at [412, 130] on select "Select Male Female Other Prefer Not To Say" at bounding box center [505, 137] width 186 height 16
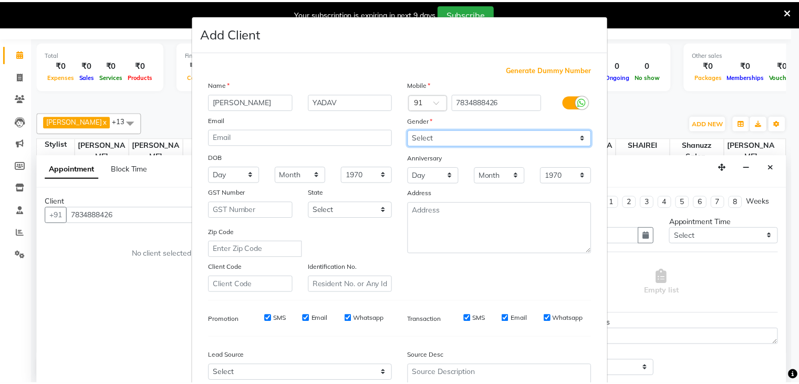
scroll to position [107, 0]
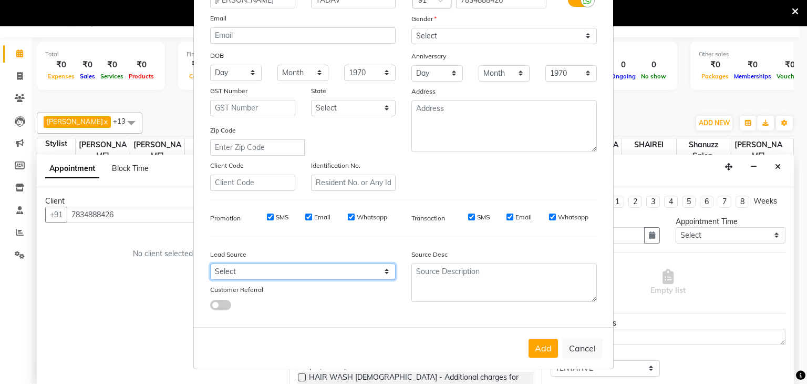
click at [372, 271] on select "Select Walk-in Referral Internet Friend Word of Mouth Advertisement Facebook Ju…" at bounding box center [303, 271] width 186 height 16
select select "49174"
click at [210, 263] on select "Select Walk-in Referral Internet Friend Word of Mouth Advertisement Facebook Ju…" at bounding box center [303, 271] width 186 height 16
click at [540, 350] on button "Add" at bounding box center [543, 347] width 29 height 19
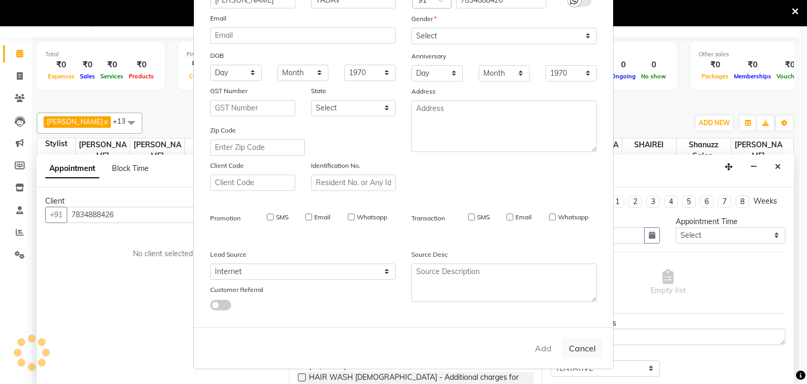
select select
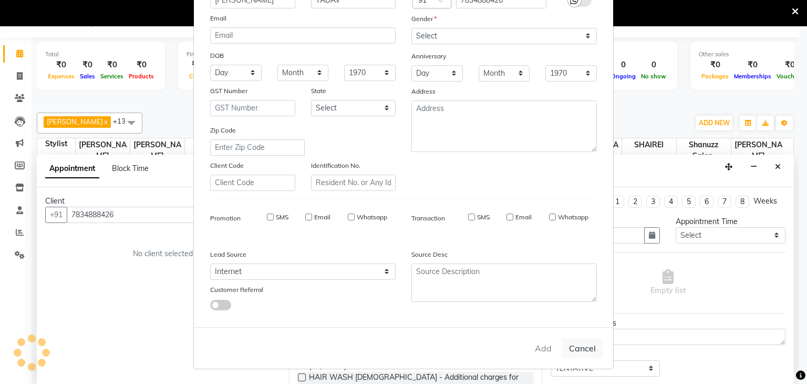
select select
checkbox input "false"
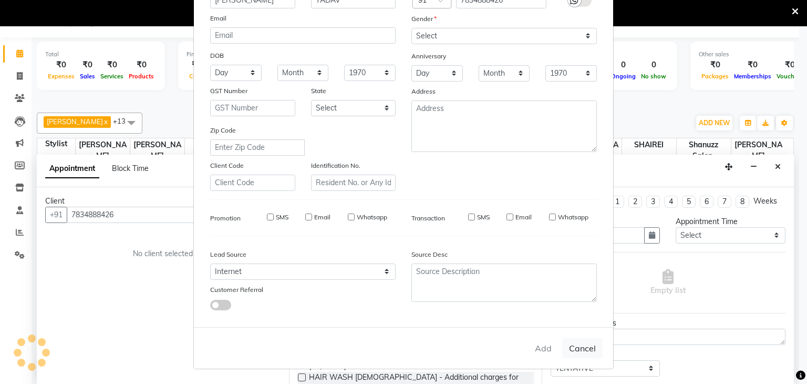
checkbox input "false"
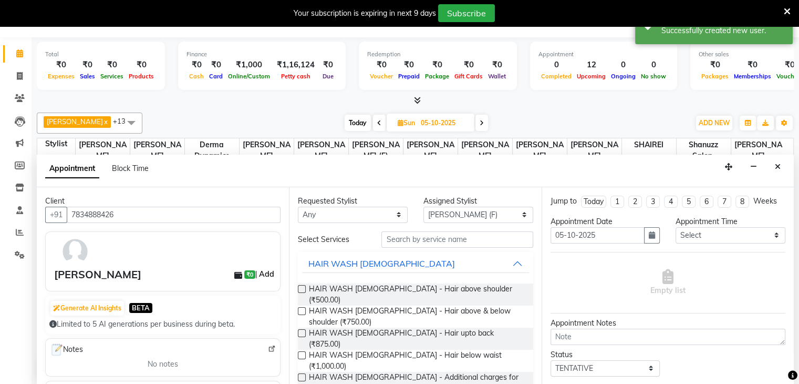
click at [258, 273] on link "Add" at bounding box center [267, 274] width 18 height 13
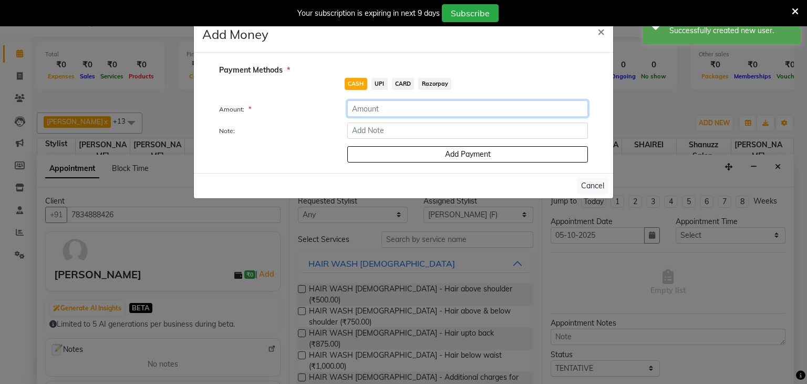
click at [376, 106] on input "number" at bounding box center [467, 108] width 241 height 16
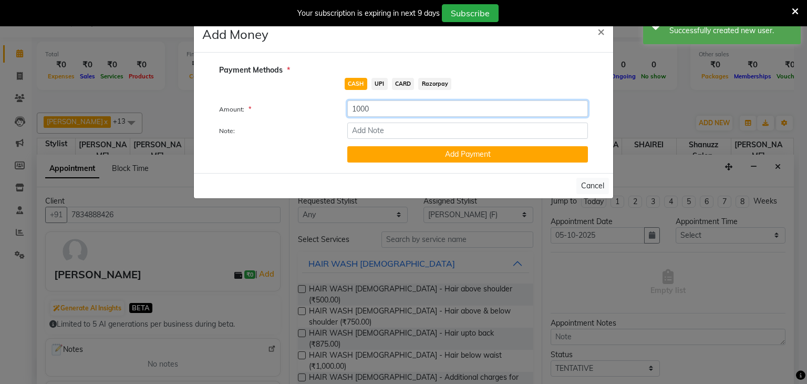
type input "1000"
click at [374, 87] on span "UPI" at bounding box center [380, 84] width 16 height 12
click at [380, 153] on button "Add Payment" at bounding box center [467, 154] width 241 height 16
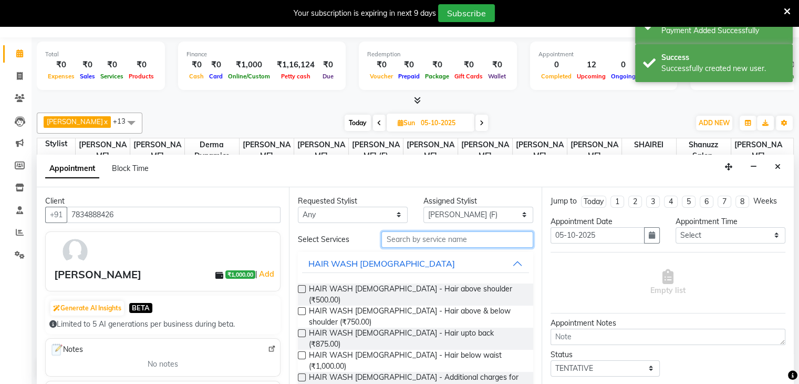
click at [423, 241] on input "text" at bounding box center [457, 239] width 151 height 16
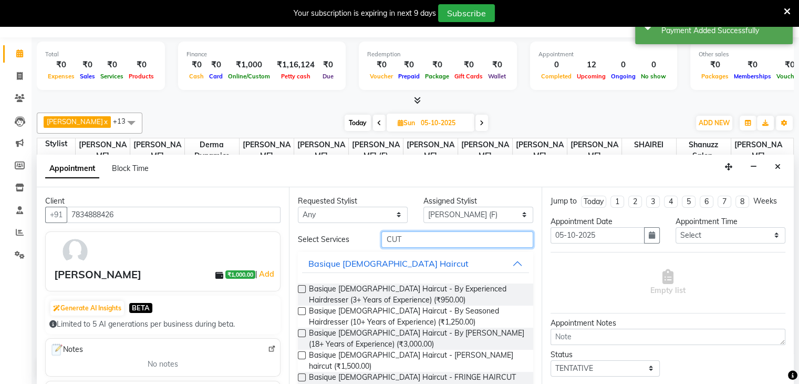
type input "CUT"
click at [305, 333] on label at bounding box center [302, 333] width 8 height 8
click at [305, 333] on input "checkbox" at bounding box center [301, 334] width 7 height 7
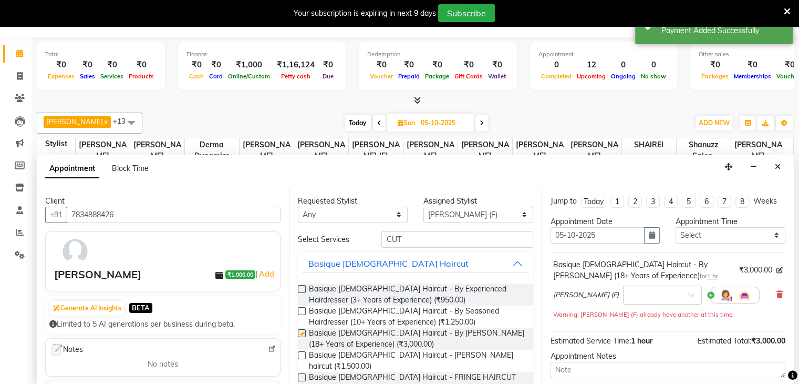
checkbox input "false"
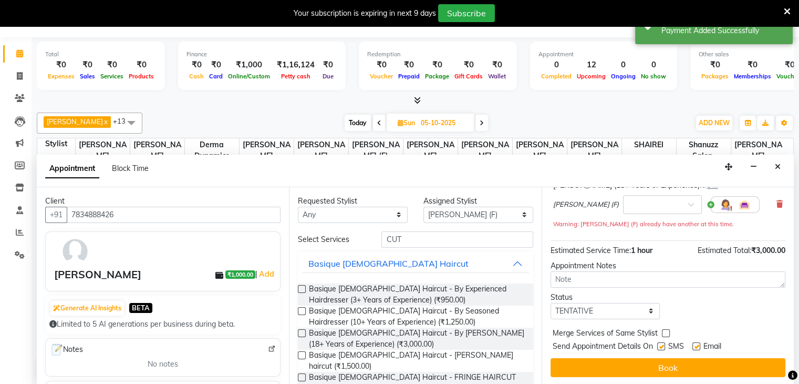
click at [657, 344] on label at bounding box center [661, 346] width 8 height 8
click at [657, 344] on input "checkbox" at bounding box center [660, 347] width 7 height 7
checkbox input "false"
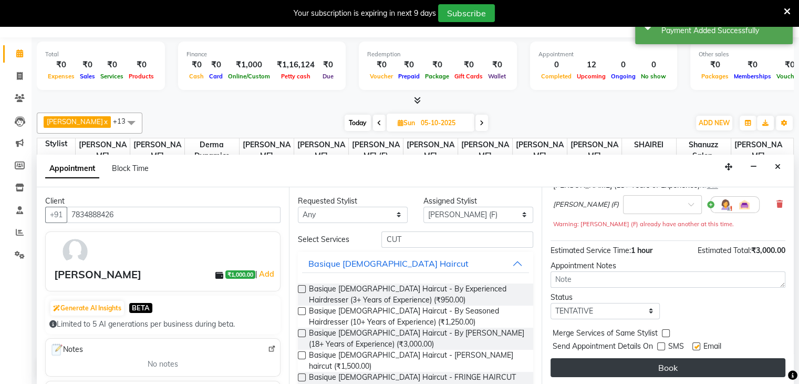
click at [652, 371] on button "Book" at bounding box center [668, 367] width 235 height 19
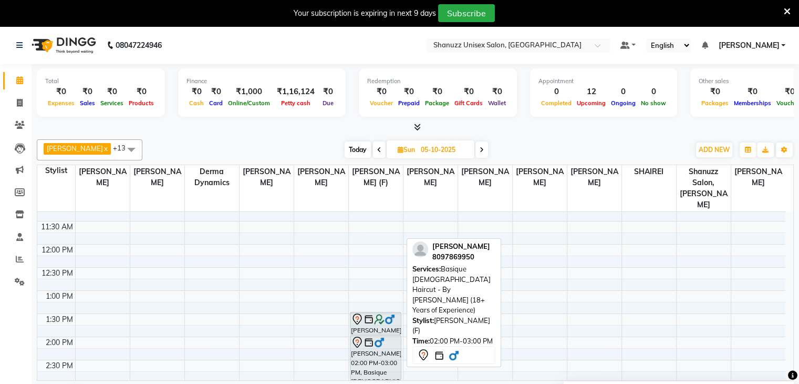
scroll to position [106, 0]
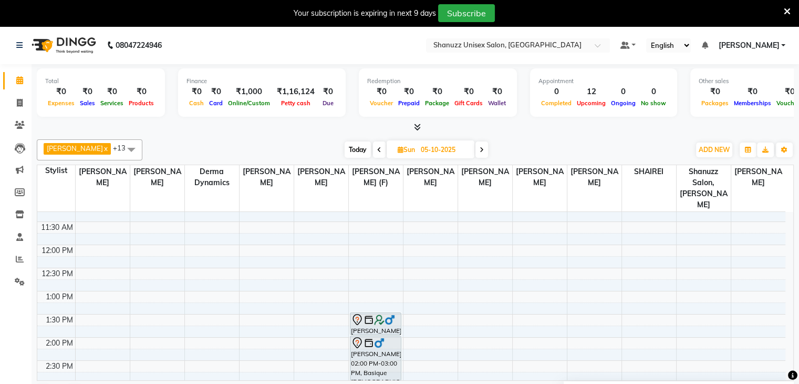
click at [359, 152] on span "Today" at bounding box center [358, 149] width 26 height 16
type input "04-10-2025"
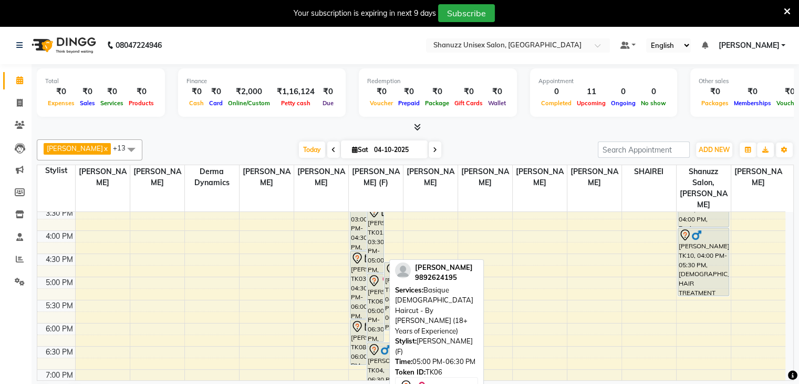
scroll to position [304, 0]
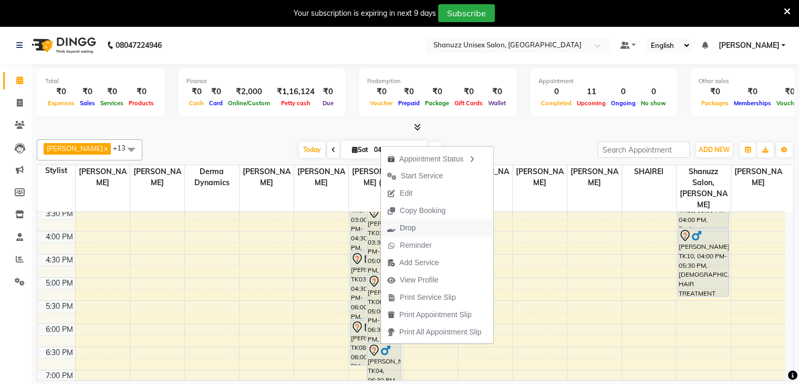
click at [416, 220] on span "Drop" at bounding box center [401, 227] width 41 height 17
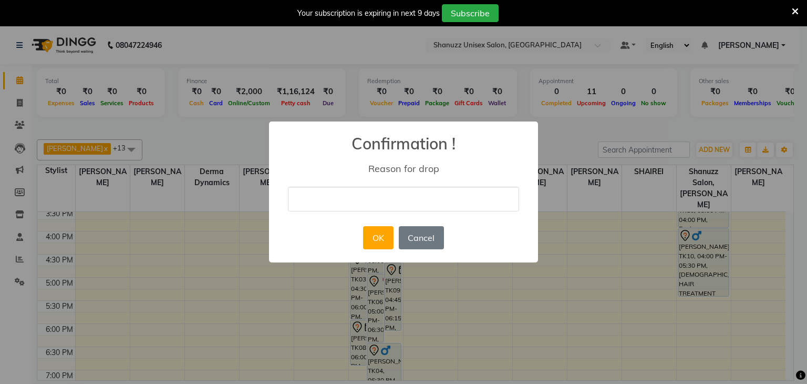
click at [396, 187] on input "text" at bounding box center [403, 199] width 231 height 25
type input "NOT ANSWERING"
click at [382, 239] on button "OK" at bounding box center [378, 237] width 30 height 23
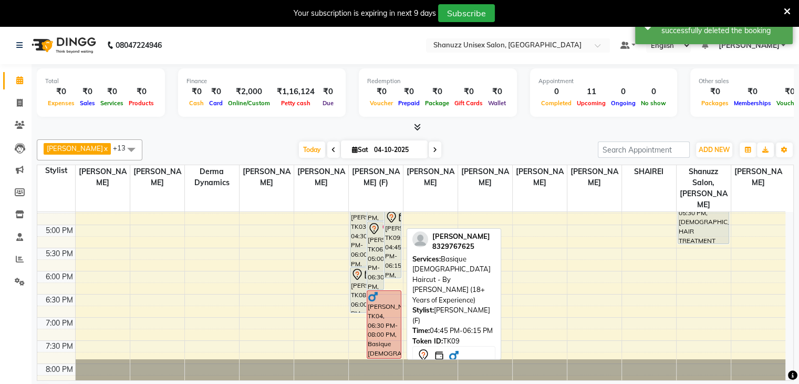
scroll to position [357, 0]
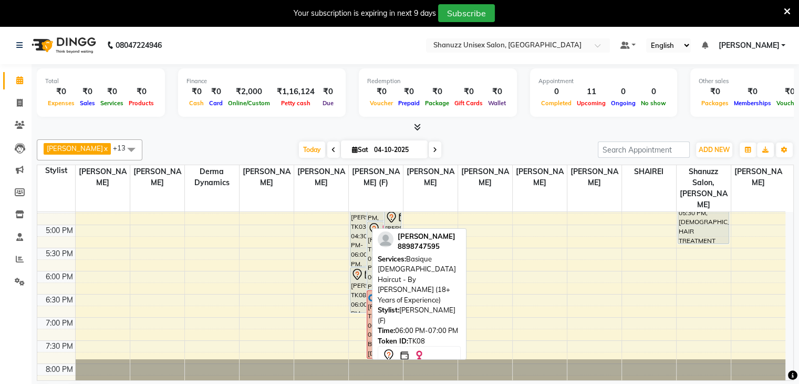
click at [351, 285] on div "Rimjim Sarma, TK08, 06:00 PM-07:00 PM, Basique FEMALE Haircut - By Shanuzz (18+…" at bounding box center [359, 290] width 16 height 45
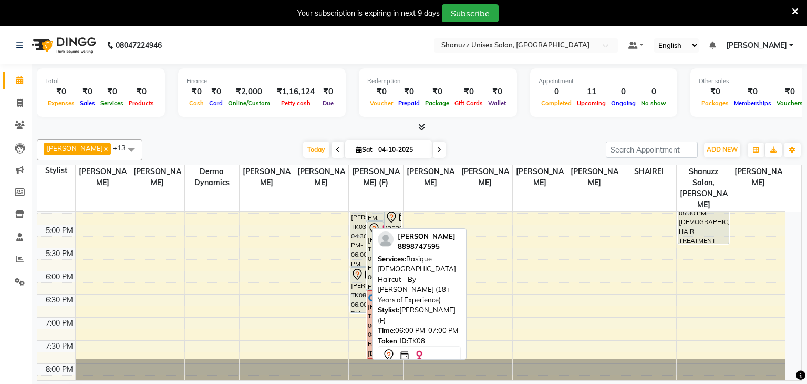
select select "7"
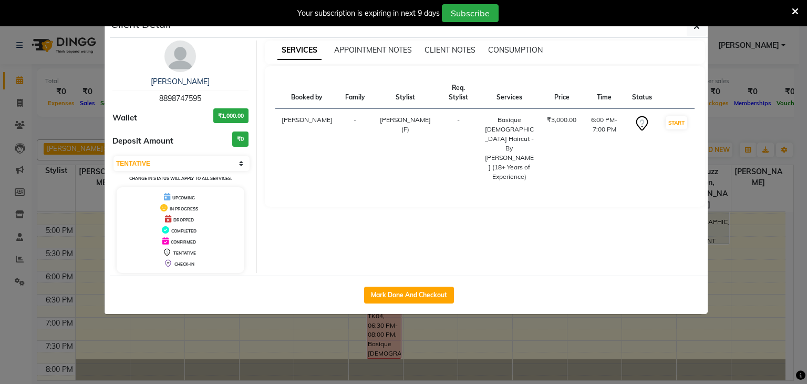
click at [756, 64] on ngb-modal-window "Client Detail Rimjim Sarma 8898747595 Wallet ₹1,000.00 Deposit Amount ₹0 Select…" at bounding box center [403, 192] width 807 height 384
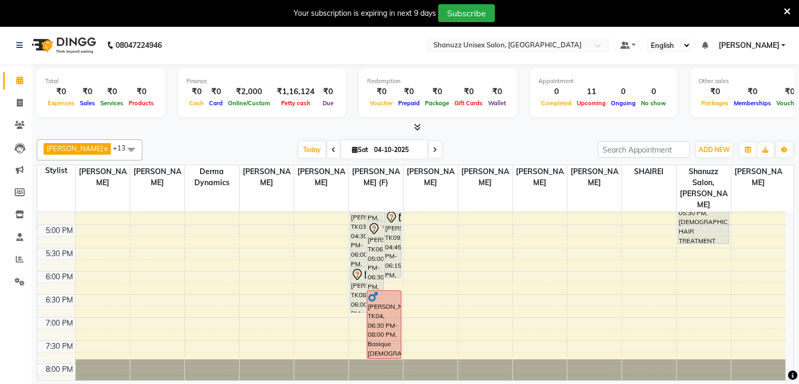
click at [433, 150] on icon at bounding box center [435, 150] width 4 height 6
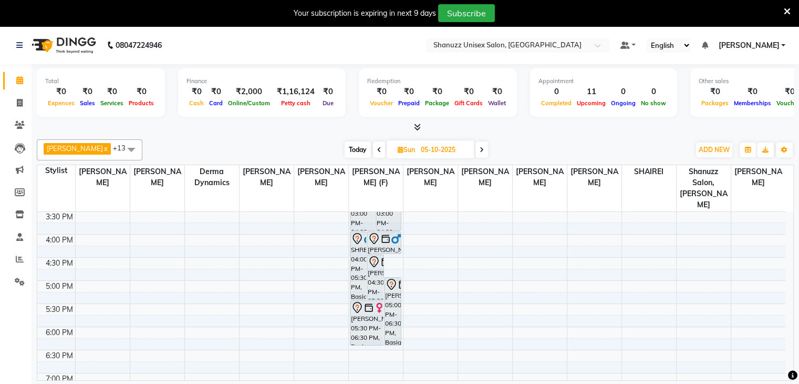
scroll to position [320, 0]
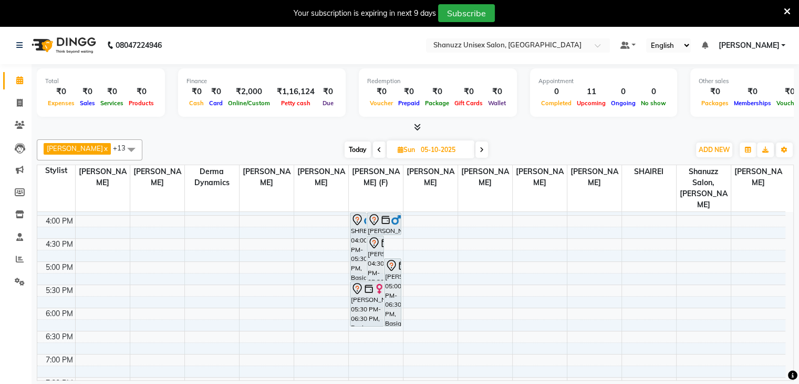
click at [378, 149] on icon at bounding box center [379, 150] width 4 height 6
type input "04-10-2025"
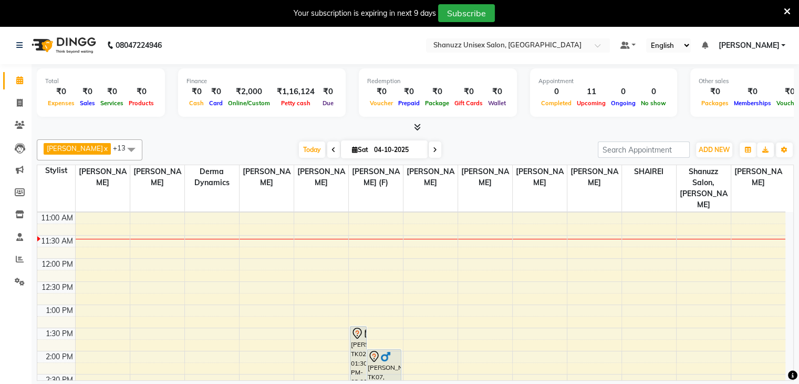
scroll to position [370, 0]
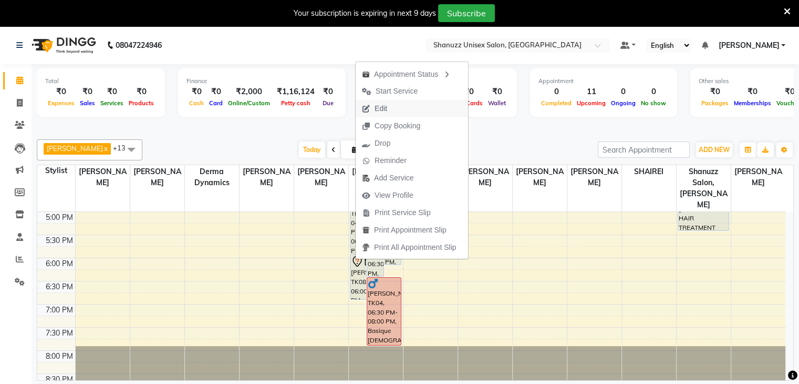
click at [399, 102] on button "Edit" at bounding box center [412, 108] width 112 height 17
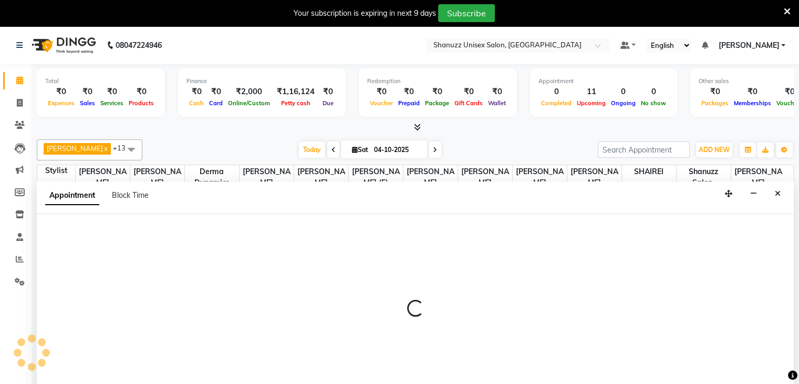
scroll to position [27, 0]
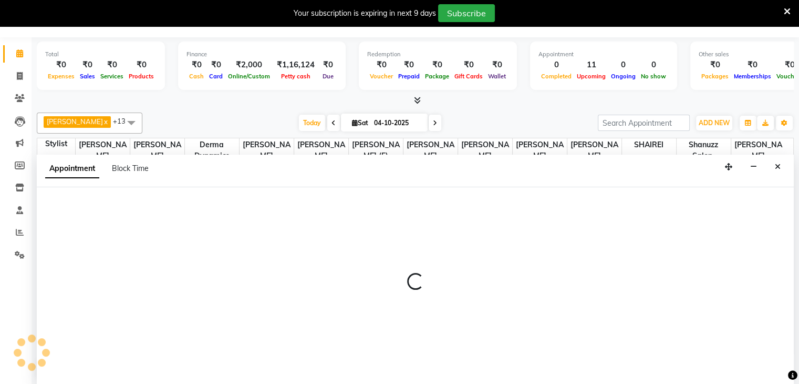
select select "tentative"
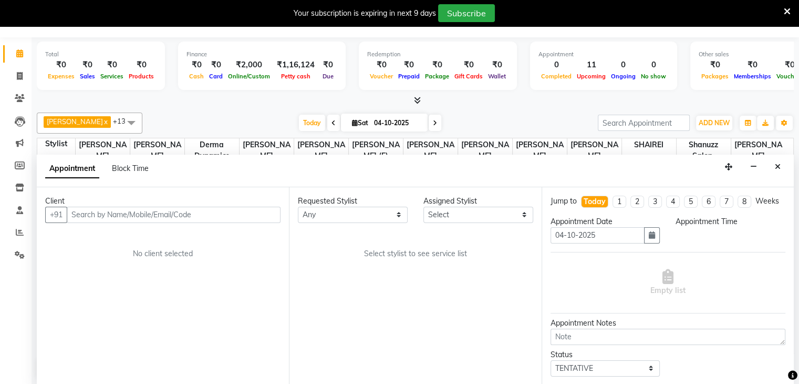
select select "59304"
select select "1080"
select select "3563"
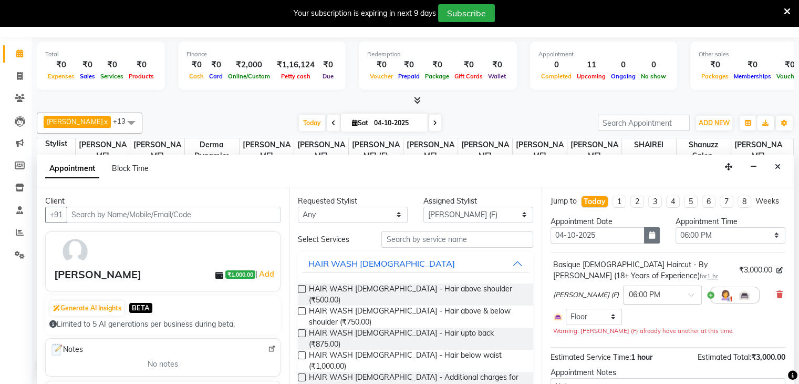
click at [649, 243] on button "button" at bounding box center [652, 235] width 16 height 16
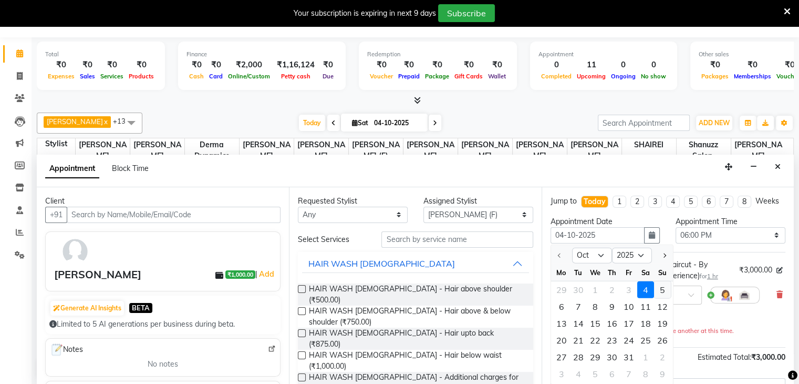
click at [665, 294] on div "5" at bounding box center [662, 289] width 17 height 17
type input "05-10-2025"
select select "1080"
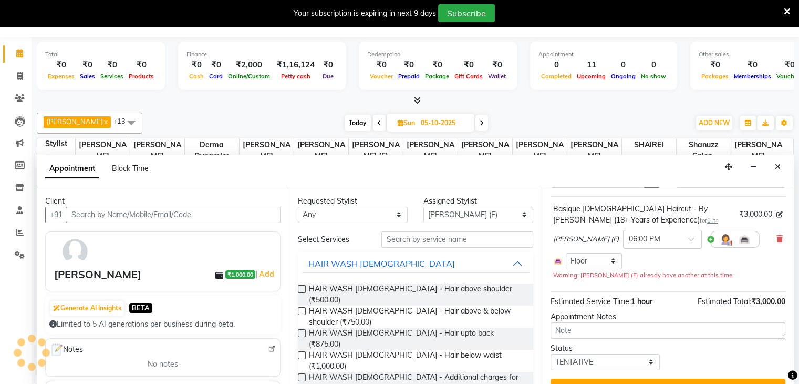
scroll to position [76, 0]
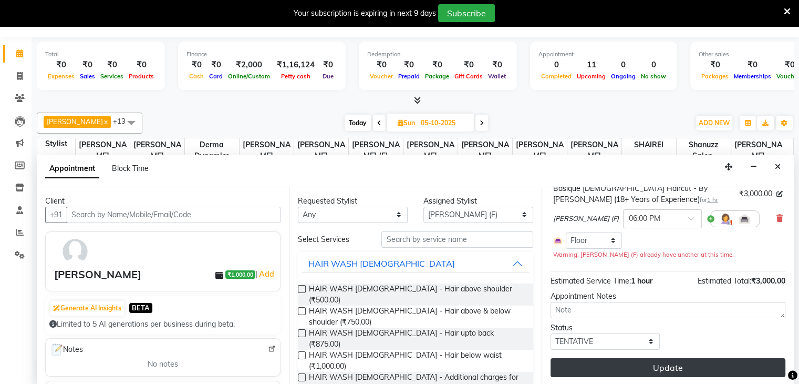
click at [642, 364] on button "Update" at bounding box center [668, 367] width 235 height 19
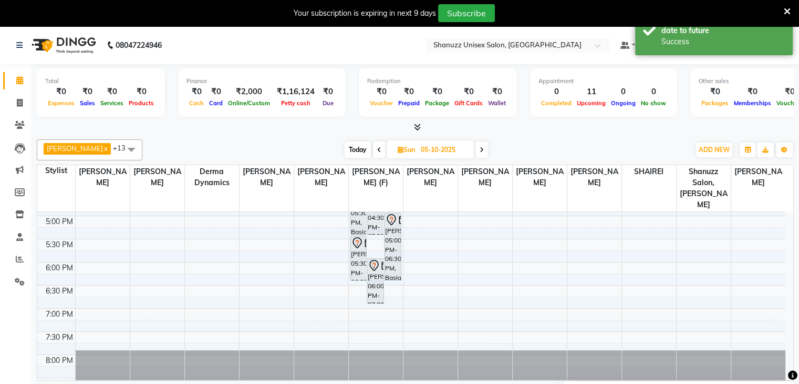
scroll to position [367, 0]
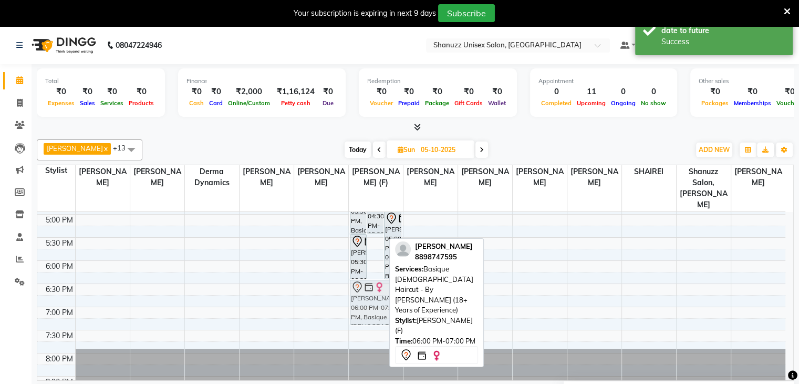
drag, startPoint x: 374, startPoint y: 268, endPoint x: 368, endPoint y: 290, distance: 23.5
click at [368, 290] on div "SHREENIVASnull, 04:00 PM-05:30 PM, Basique MALE Haircut - By Shanuzz (18+ Years…" at bounding box center [376, 121] width 54 height 554
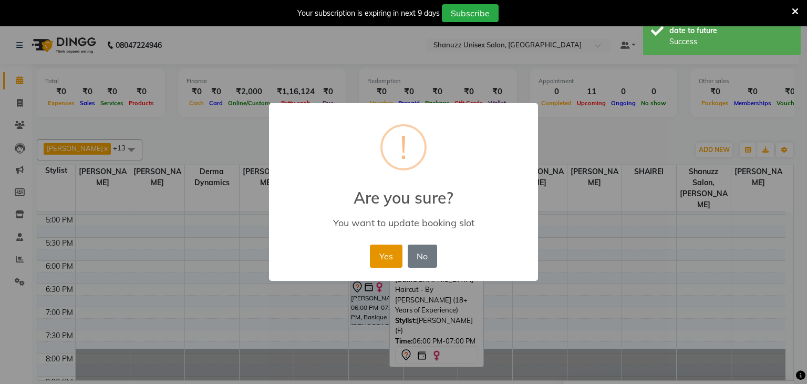
click at [393, 259] on button "Yes" at bounding box center [386, 255] width 32 height 23
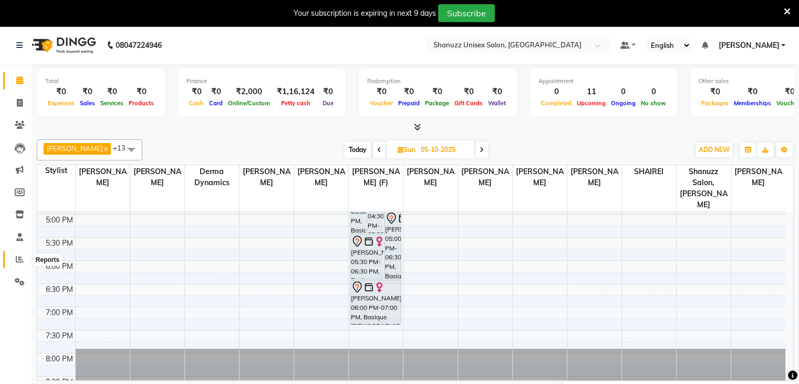
click at [20, 256] on icon at bounding box center [20, 259] width 8 height 8
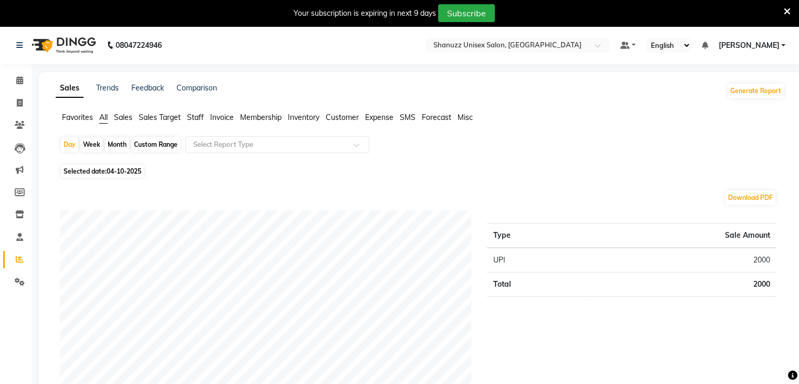
click at [76, 173] on span "Selected date: 04-10-2025" at bounding box center [102, 171] width 83 height 13
select select "10"
select select "2025"
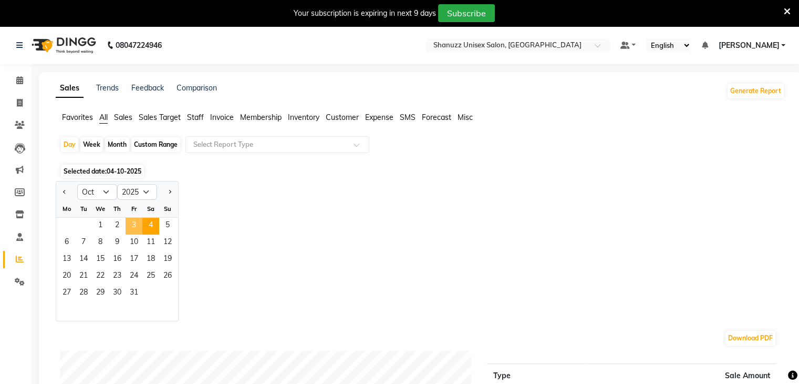
click at [134, 230] on span "3" at bounding box center [134, 226] width 17 height 17
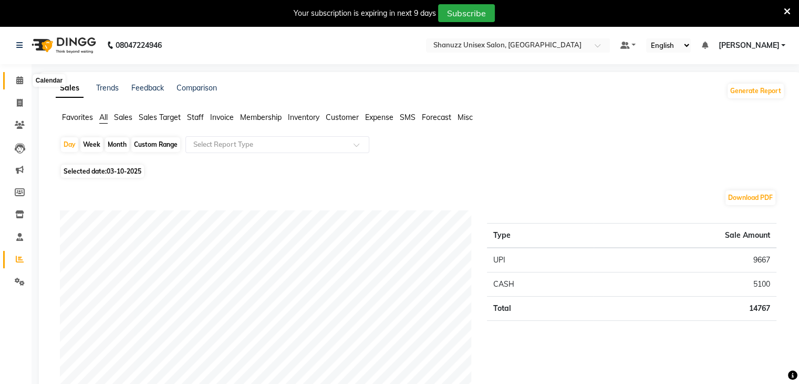
click at [19, 79] on icon at bounding box center [19, 80] width 7 height 8
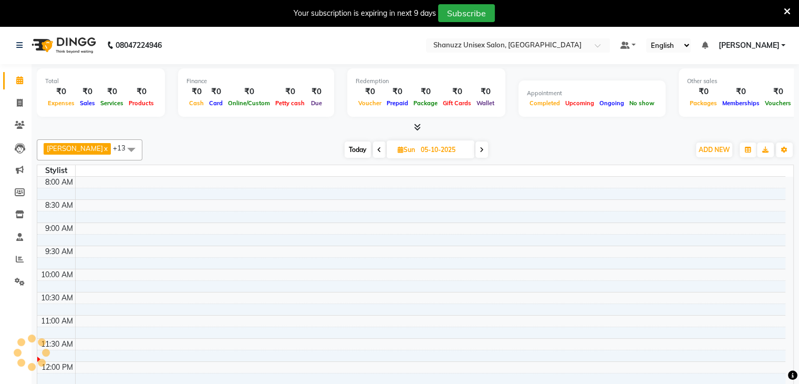
scroll to position [92, 0]
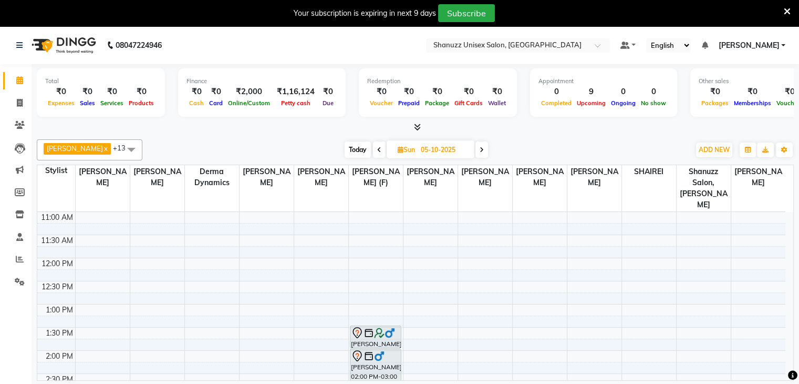
click at [414, 150] on span "Sun" at bounding box center [406, 150] width 23 height 8
select select "10"
select select "2025"
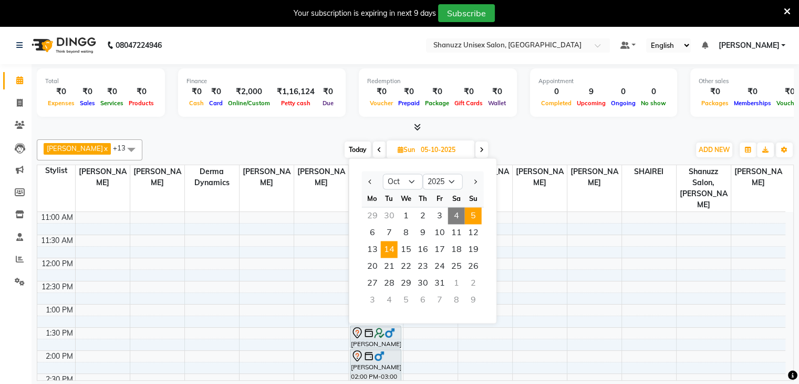
click at [388, 250] on span "14" at bounding box center [389, 249] width 17 height 17
type input "14-10-2025"
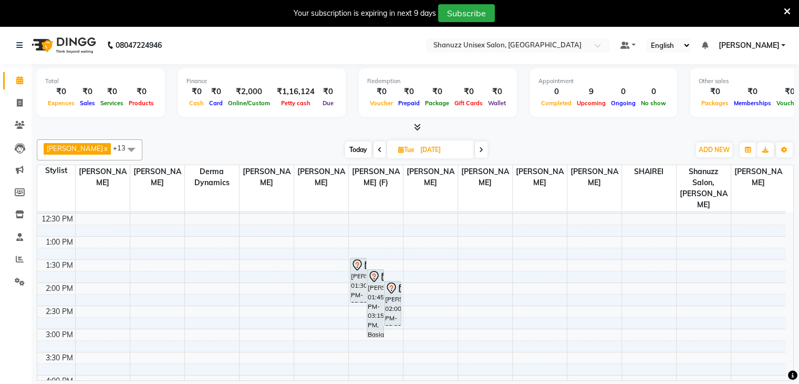
scroll to position [161, 0]
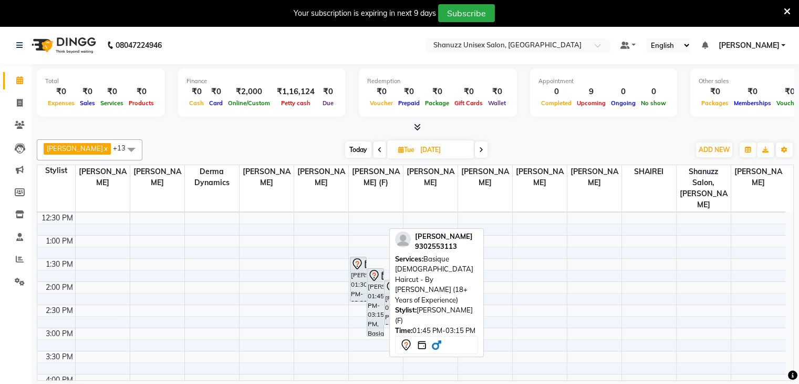
click at [373, 276] on div "HUMESH DESHMUKH, 01:45 PM-03:15 PM, Basique MALE Haircut - By Shanuzz (18+ Year…" at bounding box center [375, 302] width 16 height 67
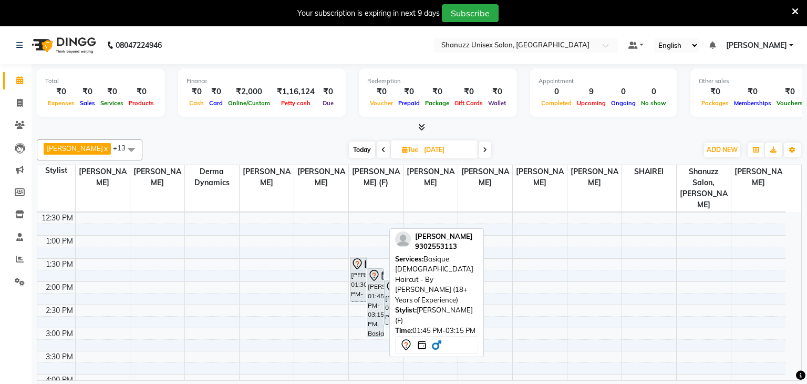
select select "7"
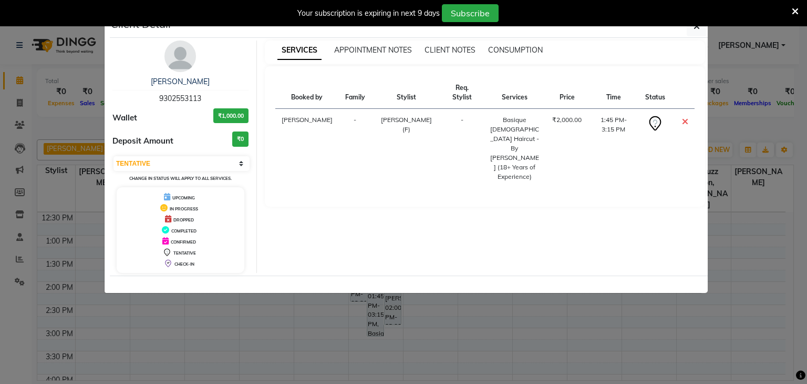
click at [311, 329] on ngb-modal-window "Client Detail HUMESH DESHMUKH 9302553113 Wallet ₹1,000.00 Deposit Amount ₹0 Sel…" at bounding box center [403, 192] width 807 height 384
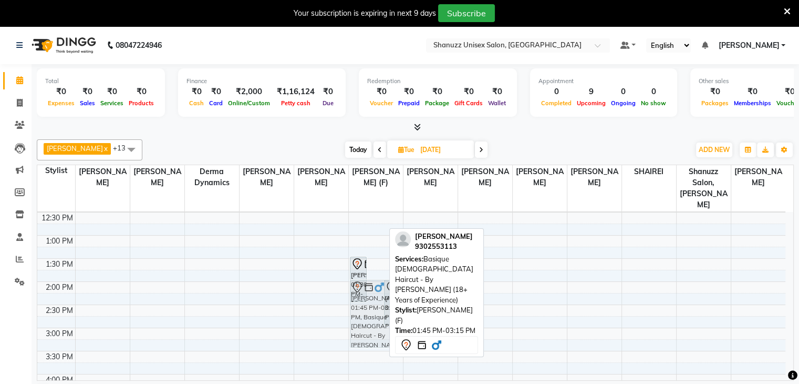
drag, startPoint x: 370, startPoint y: 289, endPoint x: 366, endPoint y: 296, distance: 8.2
click at [366, 296] on div "sejal chauhan, 01:30 PM-02:30 PM, Basique FEMALE Haircut - By Shanuzz (18+ Year…" at bounding box center [376, 327] width 54 height 554
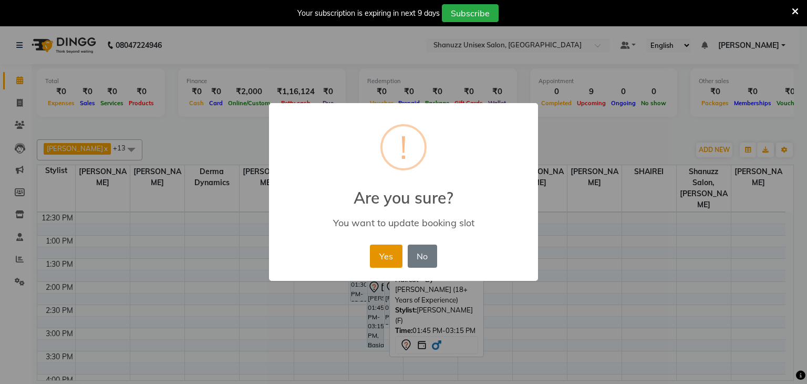
click at [378, 252] on button "Yes" at bounding box center [386, 255] width 32 height 23
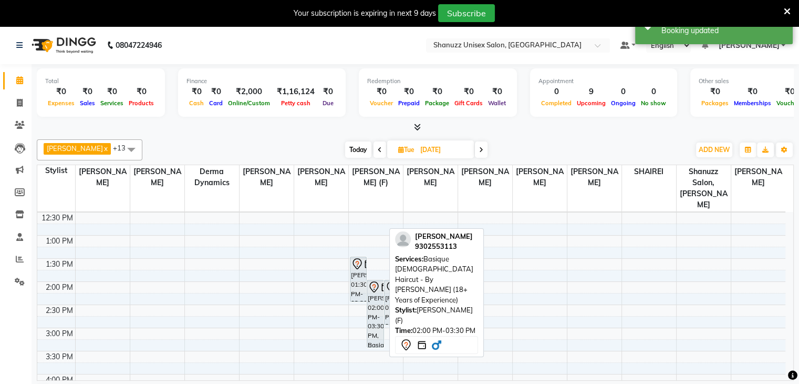
click at [369, 291] on div "HUMESH DESHMUKH, 02:00 PM-03:30 PM, Basique MALE Haircut - By Shanuzz (18+ Year…" at bounding box center [375, 313] width 16 height 67
click at [378, 289] on div "HUMESH DESHMUKH, 02:00 PM-03:30 PM, Basique MALE Haircut - By Shanuzz (18+ Year…" at bounding box center [375, 313] width 16 height 67
select select "7"
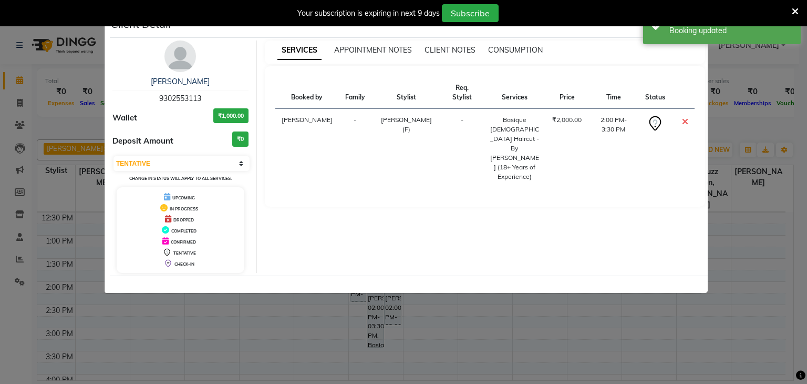
click at [311, 313] on ngb-modal-window "Client Detail HUMESH DESHMUKH 9302553113 Wallet ₹1,000.00 Deposit Amount ₹0 Sel…" at bounding box center [403, 192] width 807 height 384
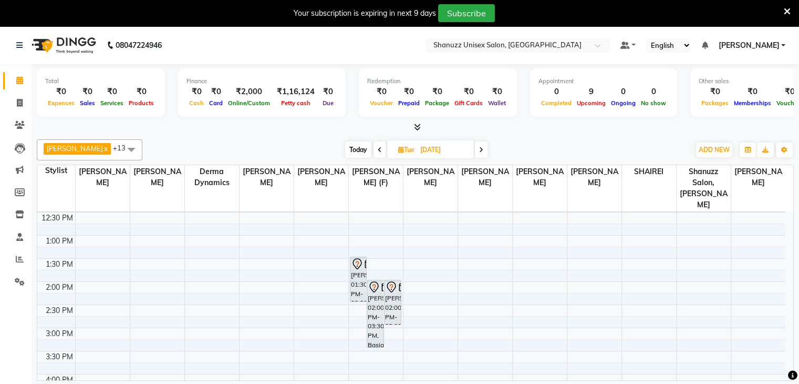
click at [382, 148] on span at bounding box center [380, 149] width 13 height 16
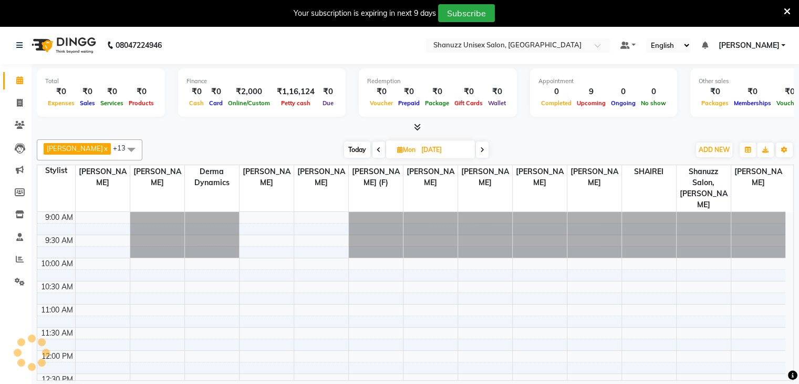
scroll to position [138, 0]
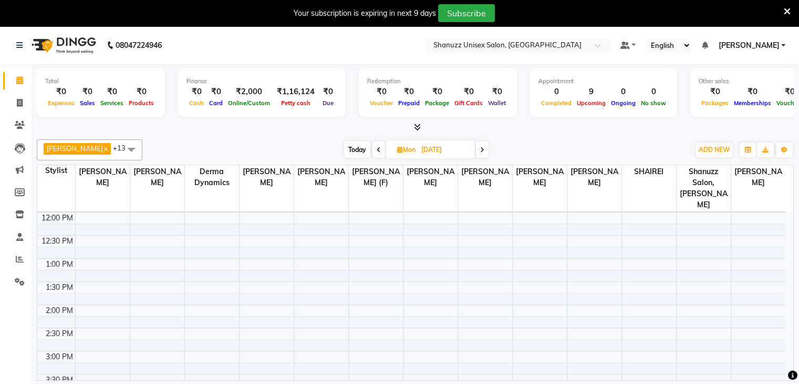
click at [361, 148] on span "Today" at bounding box center [357, 149] width 26 height 16
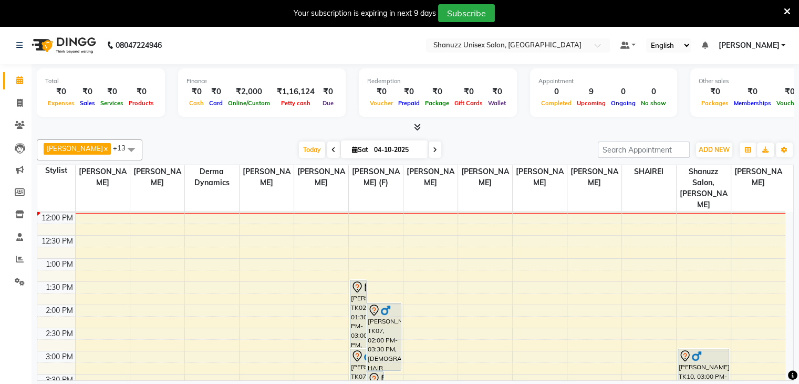
click at [337, 151] on div "[DATE] [DATE]" at bounding box center [370, 150] width 145 height 16
click at [332, 149] on icon at bounding box center [334, 150] width 4 height 6
type input "03-10-2025"
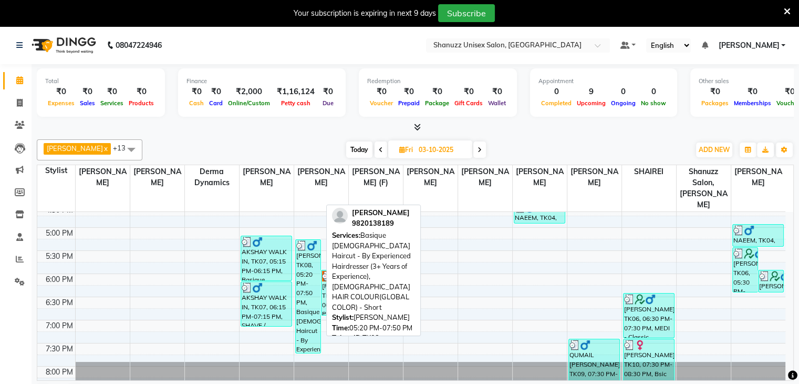
scroll to position [370, 0]
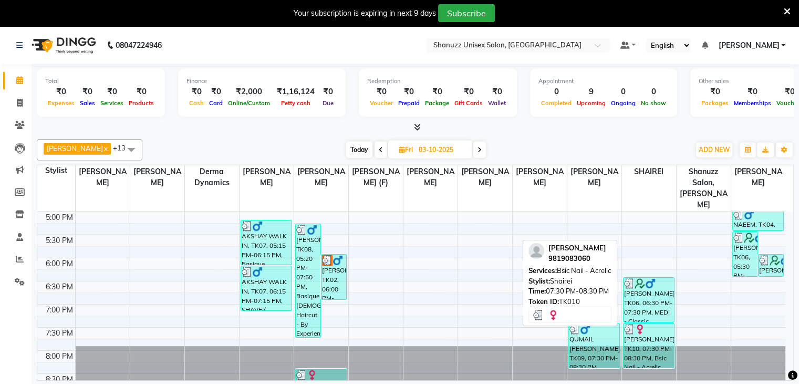
click at [646, 334] on div "Jennifer, TK10, 07:30 PM-08:30 PM, Bsic Nail - Acrelic" at bounding box center [649, 345] width 50 height 44
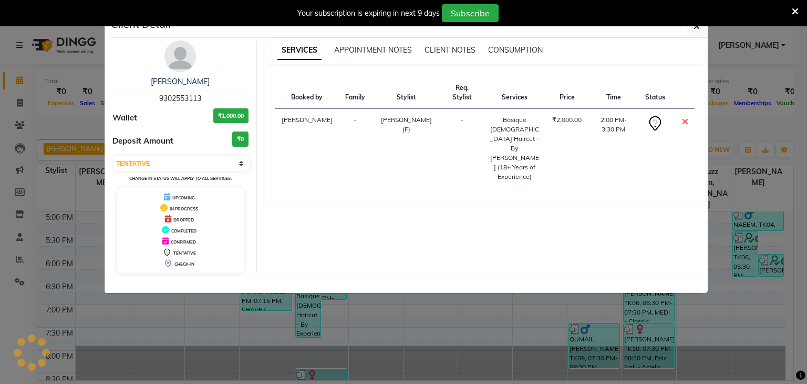
select select "3"
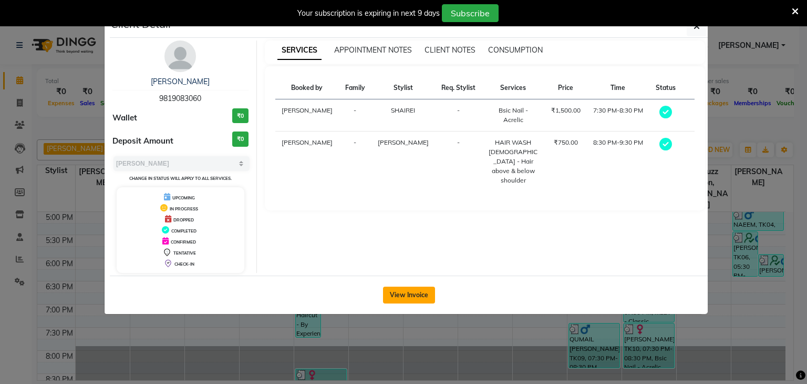
click at [409, 292] on button "View Invoice" at bounding box center [409, 294] width 52 height 17
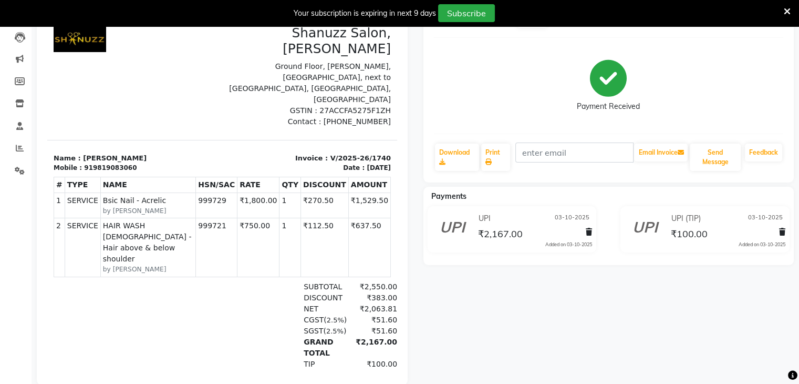
scroll to position [135, 0]
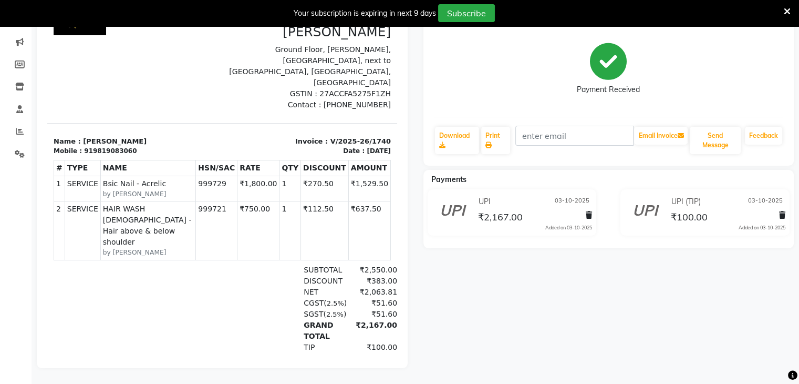
click at [616, 337] on div "Jennifer Prebook Payment Received Download Print Email Invoice Send Message Fee…" at bounding box center [609, 176] width 387 height 383
click at [454, 133] on link "Download" at bounding box center [457, 140] width 45 height 27
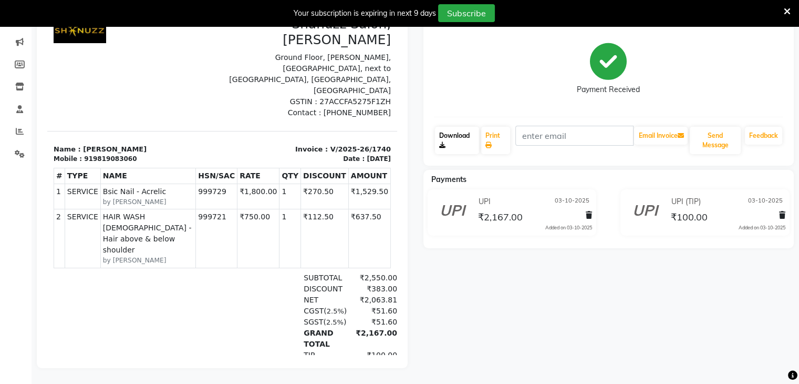
scroll to position [0, 0]
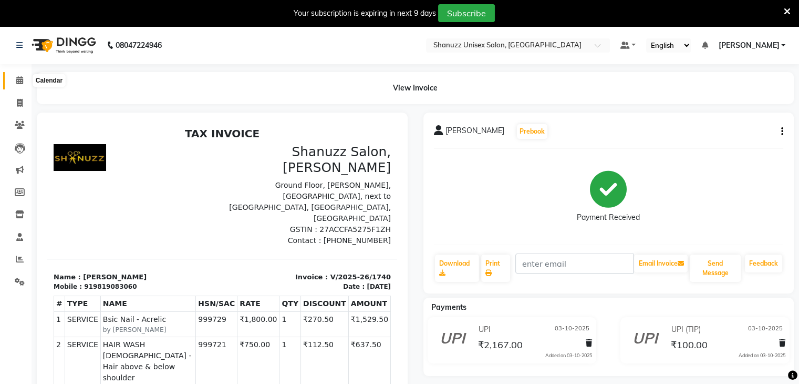
click at [28, 83] on span at bounding box center [20, 81] width 18 height 12
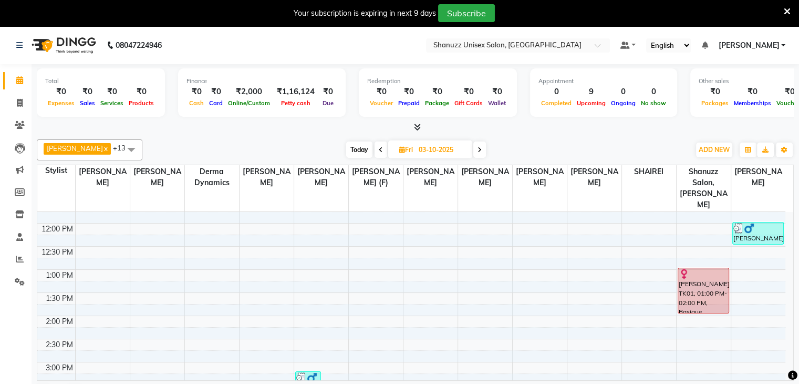
scroll to position [144, 0]
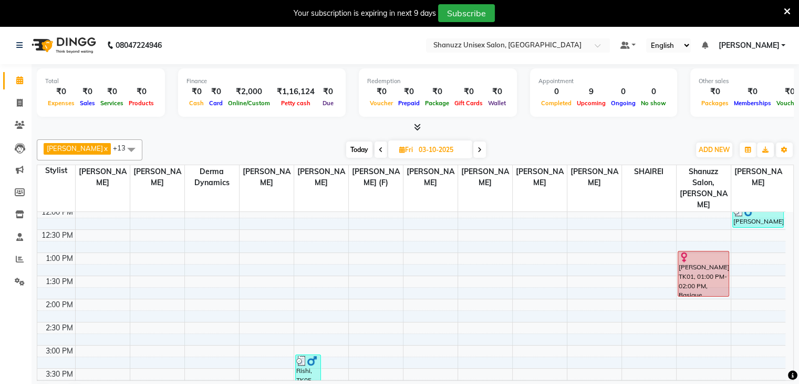
click at [481, 151] on icon at bounding box center [480, 150] width 4 height 6
type input "04-10-2025"
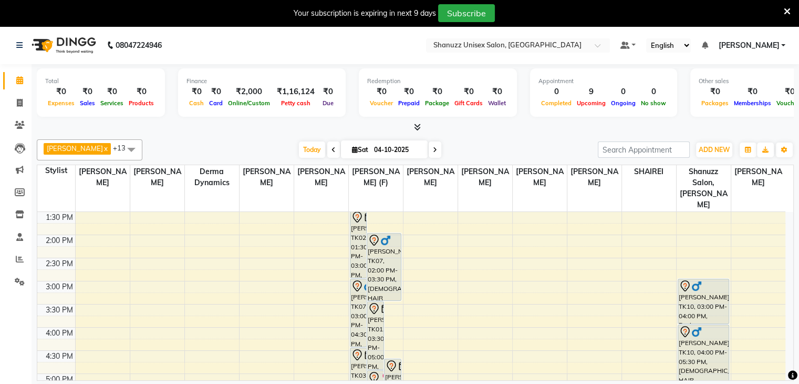
scroll to position [207, 0]
click at [315, 148] on span "Today" at bounding box center [312, 149] width 26 height 16
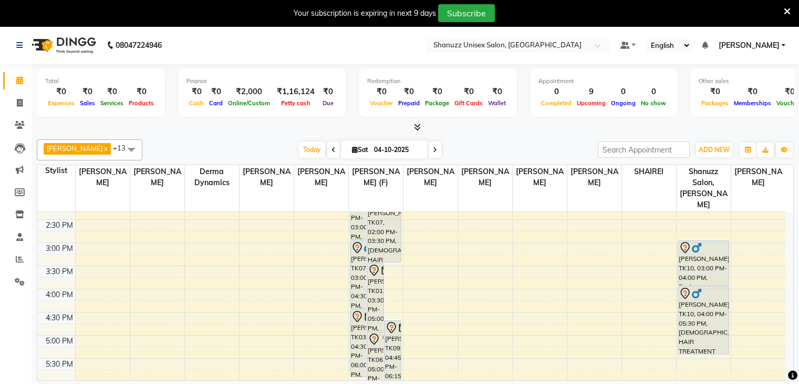
scroll to position [247, 0]
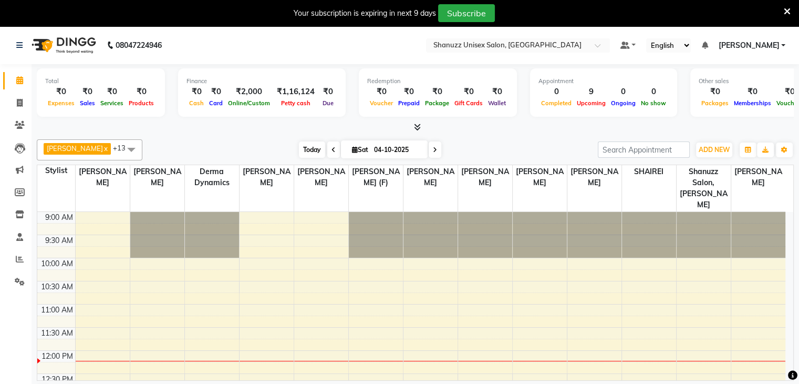
click at [307, 148] on span "Today" at bounding box center [312, 149] width 26 height 16
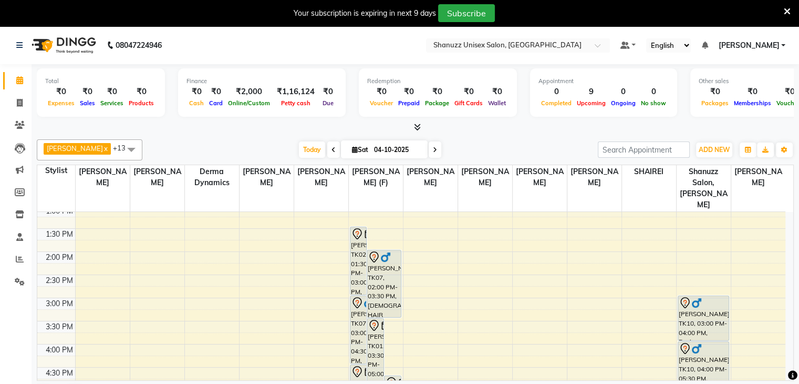
scroll to position [191, 0]
click at [371, 142] on input "04-10-2025" at bounding box center [397, 150] width 53 height 16
select select "10"
select select "2025"
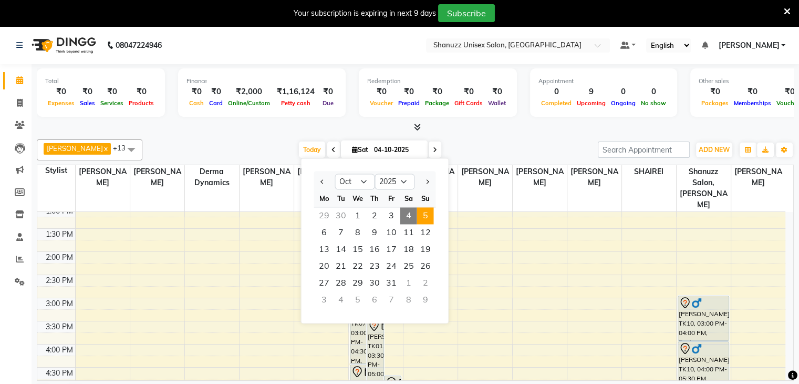
click at [427, 218] on span "5" at bounding box center [425, 215] width 17 height 17
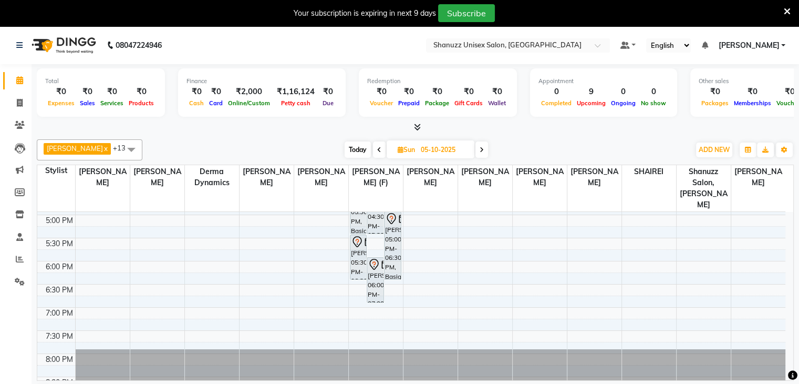
scroll to position [370, 0]
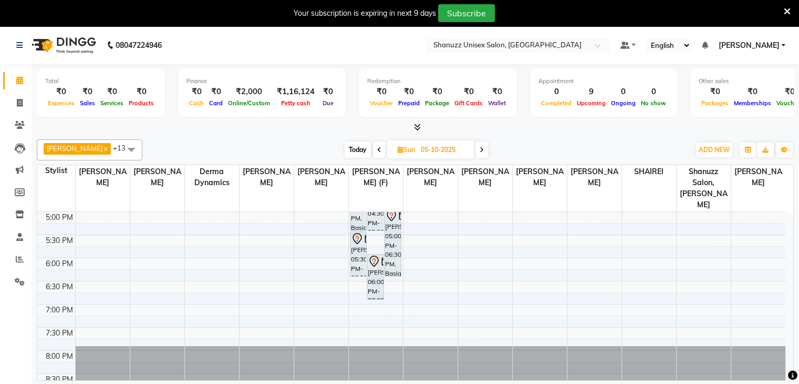
click at [347, 148] on span "Today" at bounding box center [358, 149] width 26 height 16
type input "04-10-2025"
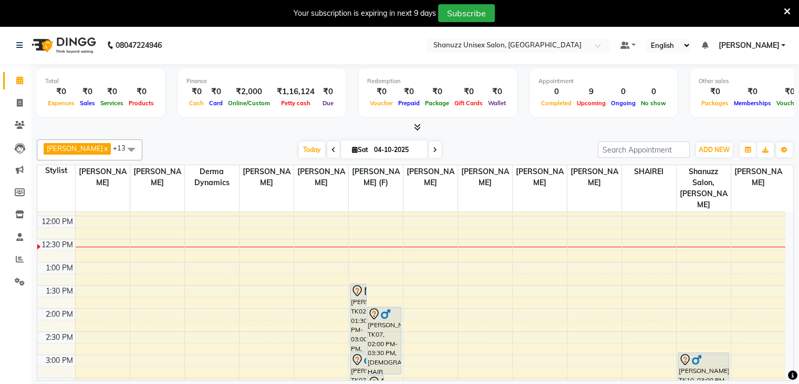
scroll to position [135, 0]
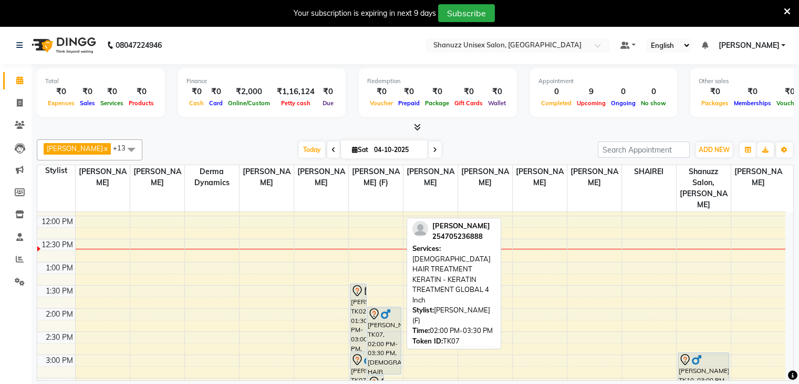
click at [392, 314] on div "[PERSON_NAME], TK07, 02:00 PM-03:30 PM, [DEMOGRAPHIC_DATA] HAIR TREATMENT KERAT…" at bounding box center [384, 340] width 34 height 67
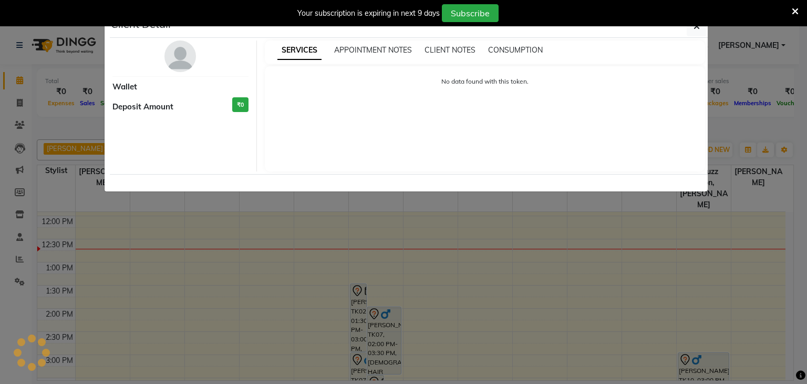
select select "7"
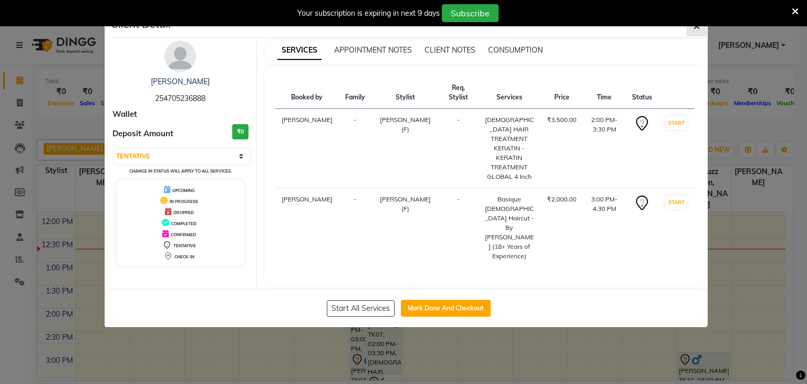
click at [692, 34] on button "button" at bounding box center [697, 26] width 20 height 20
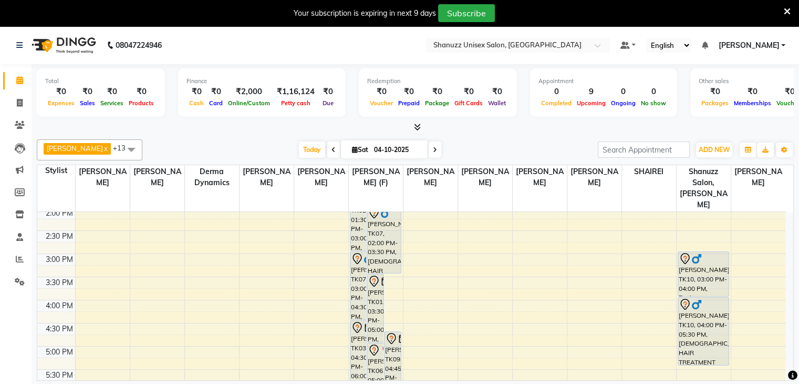
scroll to position [231, 0]
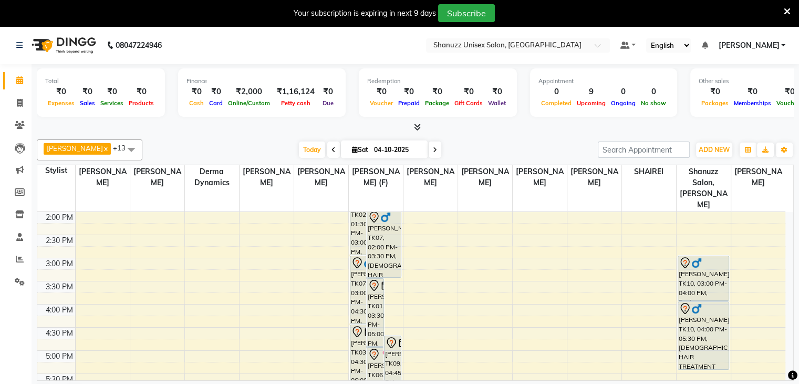
click at [439, 150] on div "[DATE] [DATE]" at bounding box center [370, 150] width 145 height 16
click at [432, 154] on span at bounding box center [435, 149] width 13 height 16
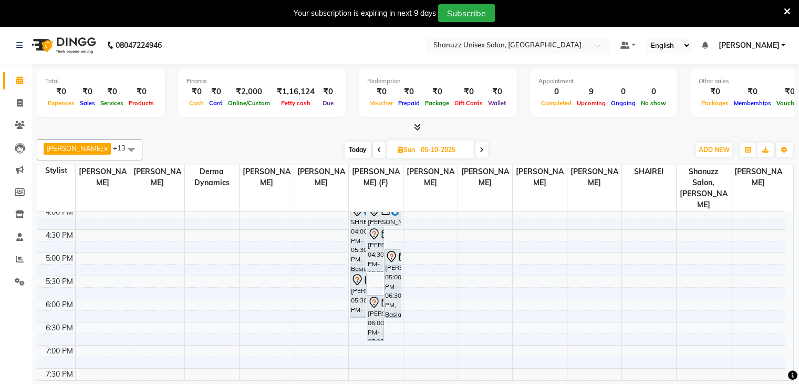
scroll to position [370, 0]
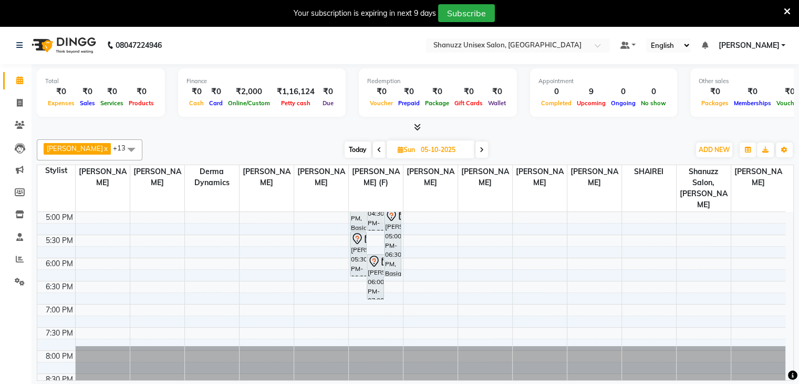
click at [373, 146] on span at bounding box center [379, 149] width 13 height 16
type input "04-10-2025"
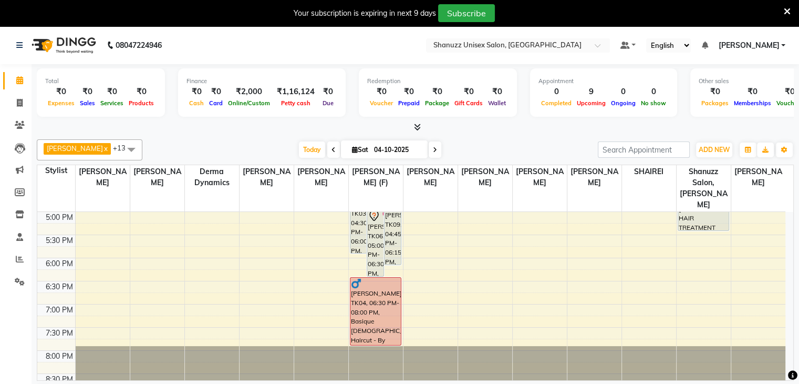
scroll to position [369, 0]
click at [23, 215] on icon at bounding box center [19, 214] width 9 height 8
select select
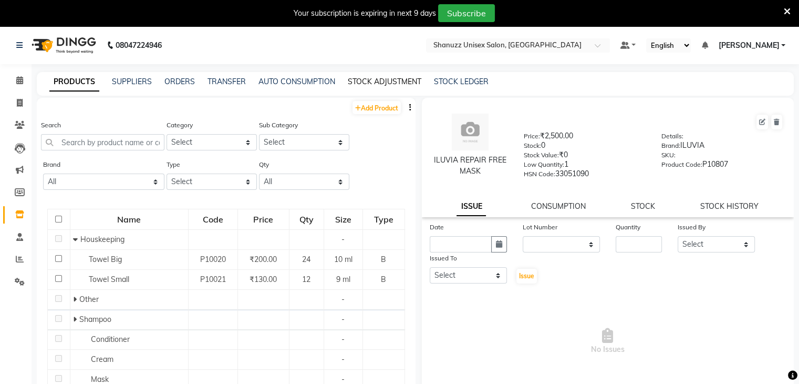
click at [375, 78] on link "STOCK ADJUSTMENT" at bounding box center [385, 81] width 74 height 9
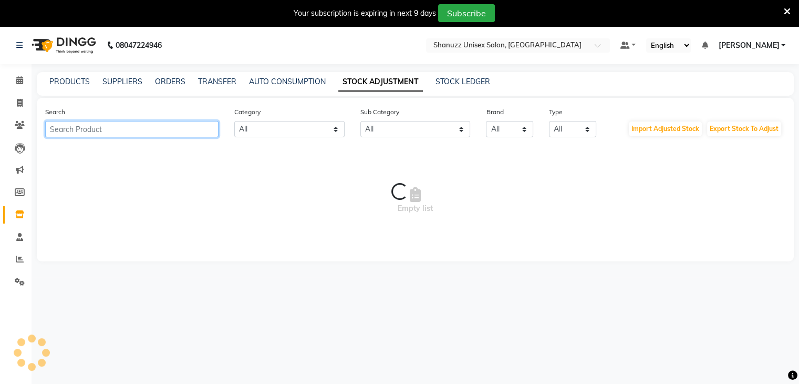
click at [122, 137] on input "text" at bounding box center [131, 129] width 173 height 16
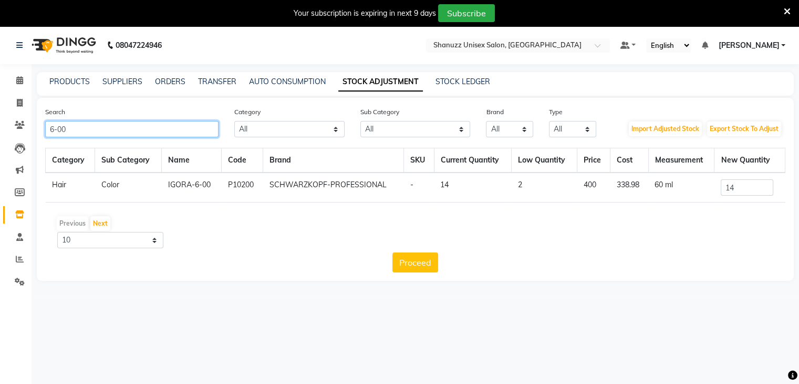
type input "6-00"
click at [762, 189] on input "14" at bounding box center [747, 187] width 53 height 16
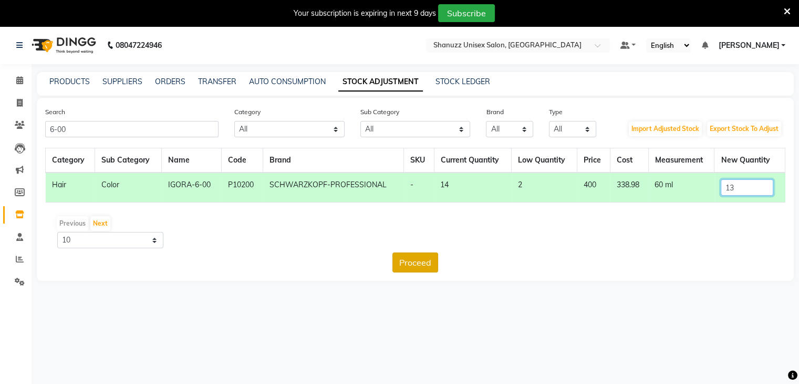
type input "13"
click at [416, 258] on button "Proceed" at bounding box center [416, 262] width 46 height 20
click at [425, 260] on button "Submit" at bounding box center [439, 262] width 42 height 20
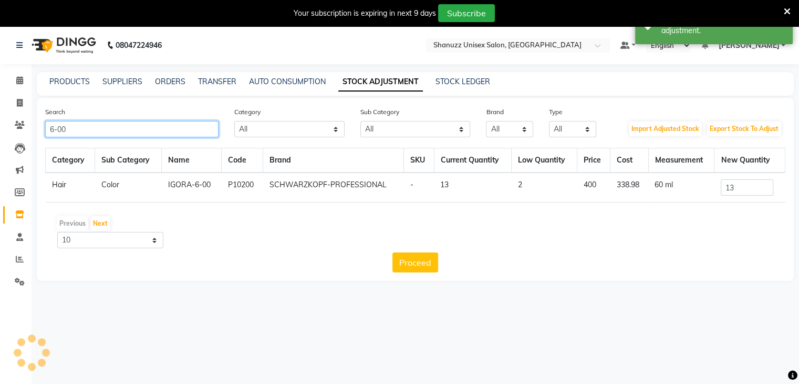
click at [186, 129] on input "6-00" at bounding box center [131, 129] width 173 height 16
type input "6-46"
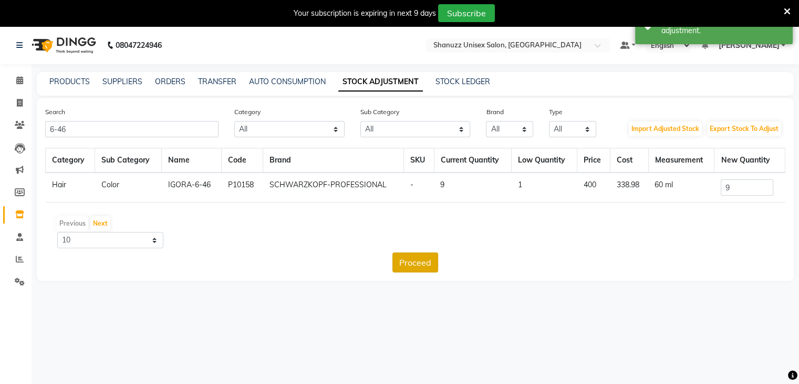
click at [433, 261] on button "Proceed" at bounding box center [416, 262] width 46 height 20
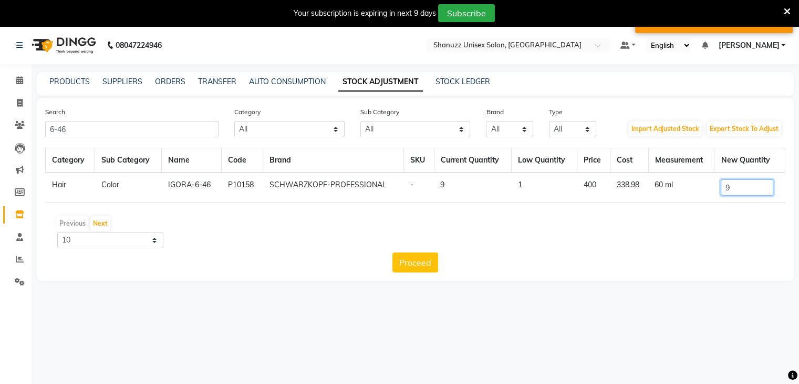
click at [737, 191] on input "9" at bounding box center [747, 187] width 53 height 16
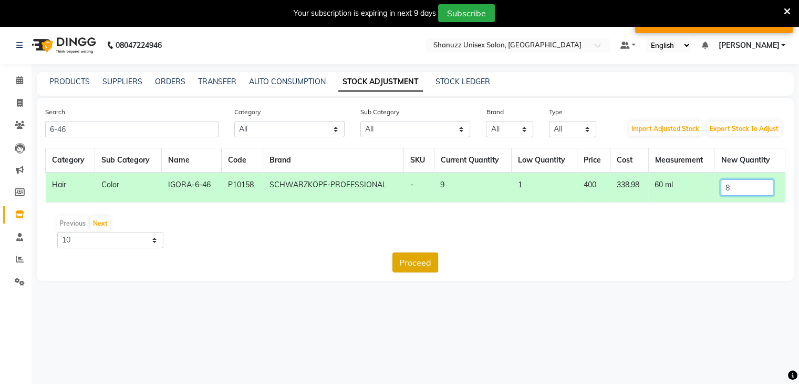
type input "8"
click at [404, 257] on button "Proceed" at bounding box center [416, 262] width 46 height 20
click at [428, 263] on button "Submit" at bounding box center [439, 262] width 42 height 20
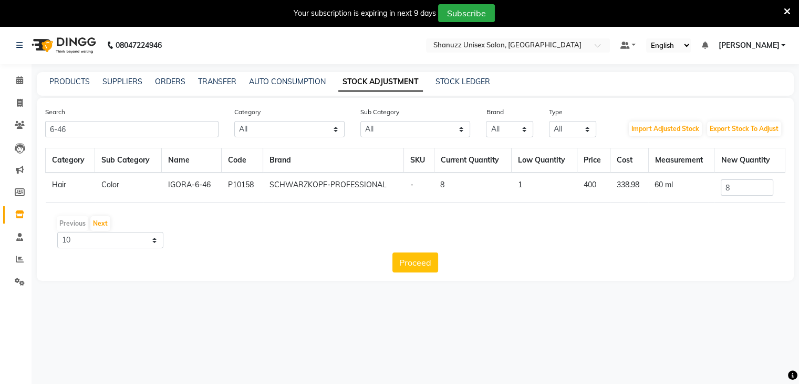
click at [428, 263] on button "Proceed" at bounding box center [416, 262] width 46 height 20
click at [21, 75] on span at bounding box center [20, 81] width 18 height 12
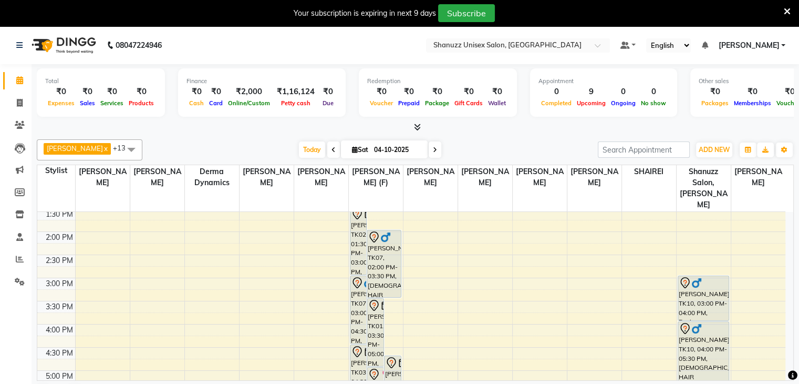
scroll to position [216, 0]
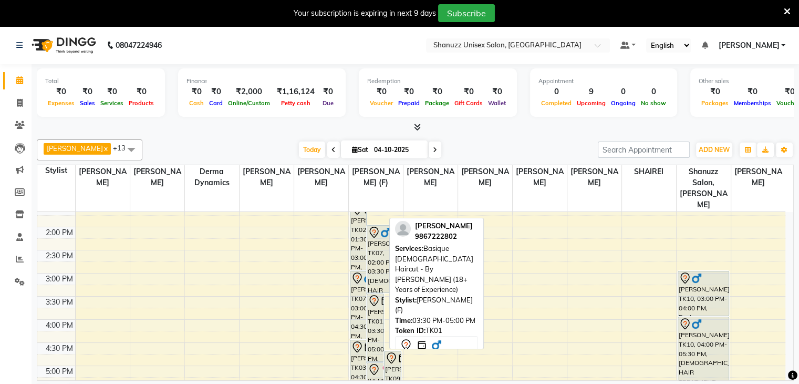
click at [376, 301] on div "[PERSON_NAME], TK01, 03:30 PM-05:00 PM, Basique [DEMOGRAPHIC_DATA] Haircut - By…" at bounding box center [375, 327] width 16 height 67
select select "7"
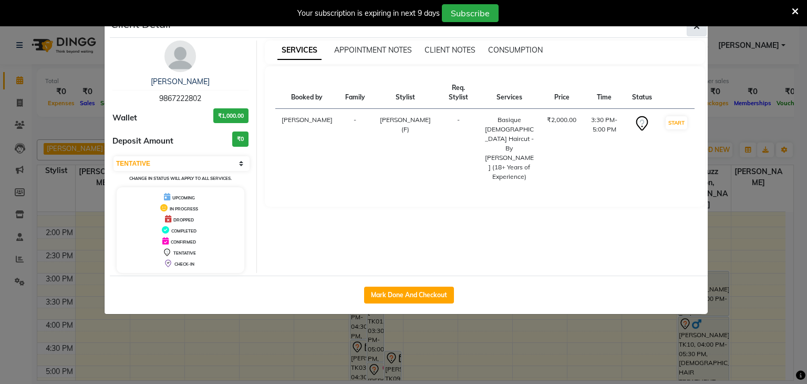
click at [695, 34] on button "button" at bounding box center [697, 26] width 20 height 20
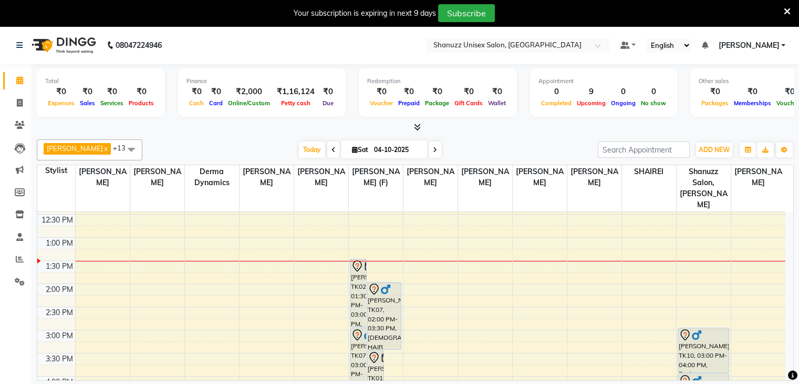
scroll to position [157, 0]
click at [15, 86] on span at bounding box center [20, 81] width 18 height 12
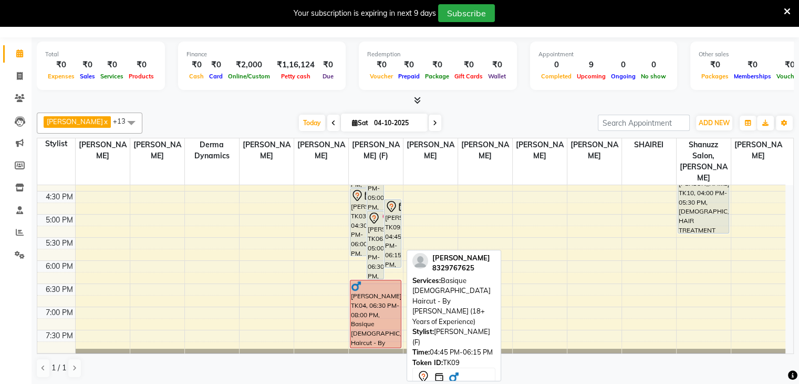
scroll to position [370, 0]
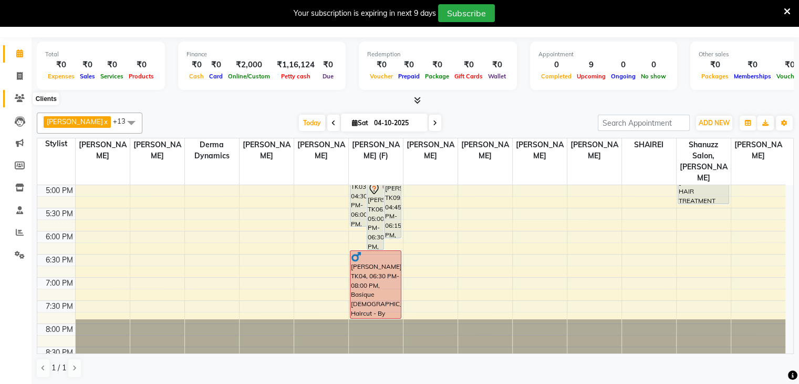
click at [18, 101] on icon at bounding box center [20, 98] width 10 height 8
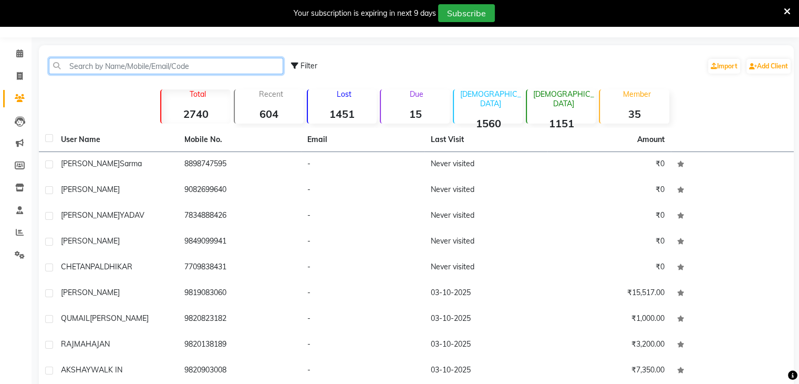
click at [106, 66] on input "text" at bounding box center [166, 66] width 234 height 16
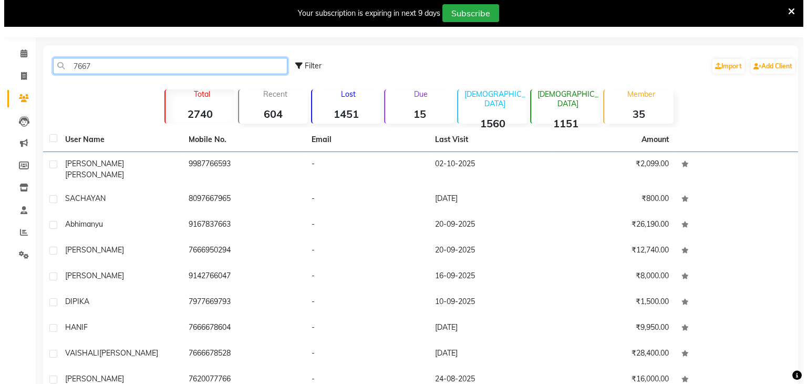
scroll to position [26, 0]
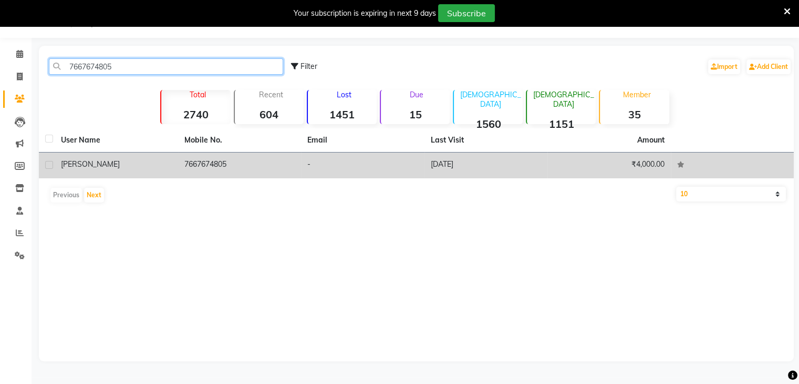
type input "7667674805"
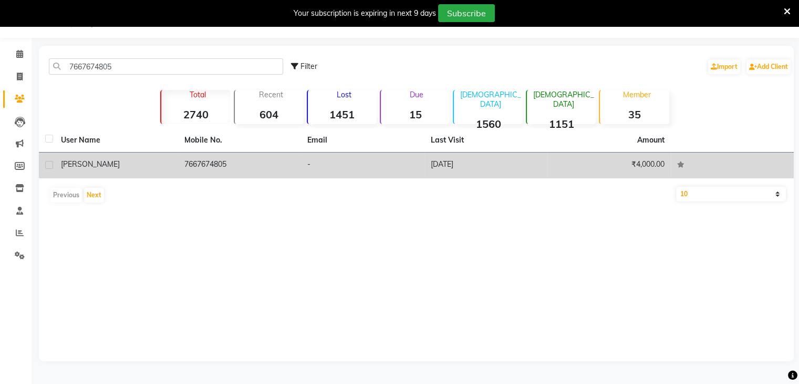
click at [214, 164] on td "7667674805" at bounding box center [240, 165] width 124 height 26
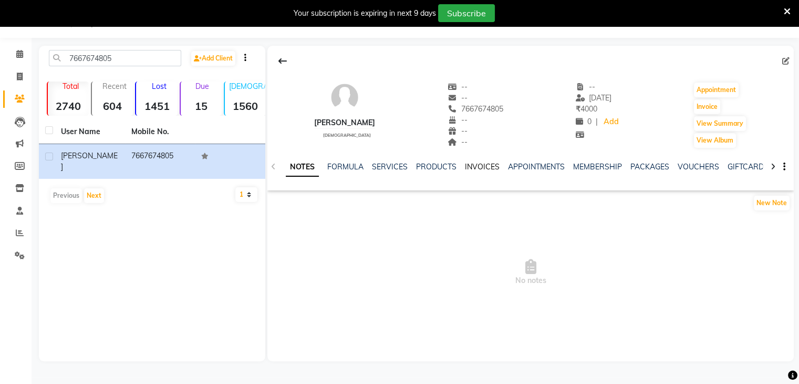
click at [477, 170] on link "INVOICES" at bounding box center [482, 166] width 35 height 9
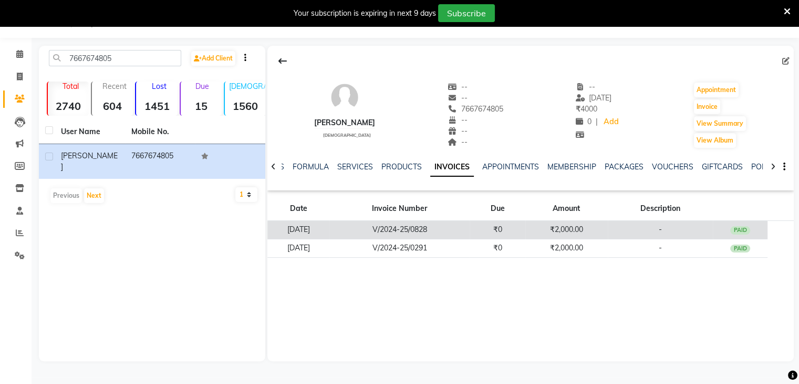
click at [450, 231] on td "V/2024-25/0828" at bounding box center [400, 230] width 140 height 18
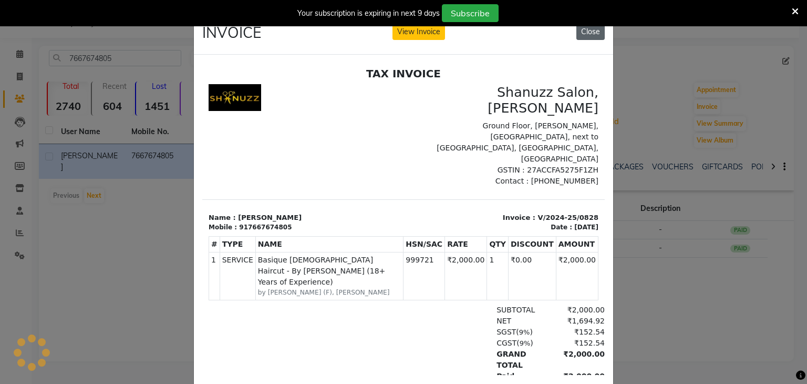
click at [577, 27] on button "Close" at bounding box center [591, 32] width 28 height 16
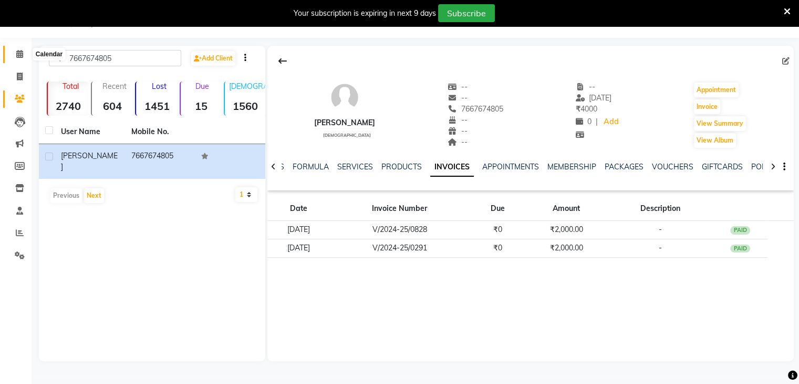
click at [17, 55] on icon at bounding box center [19, 54] width 7 height 8
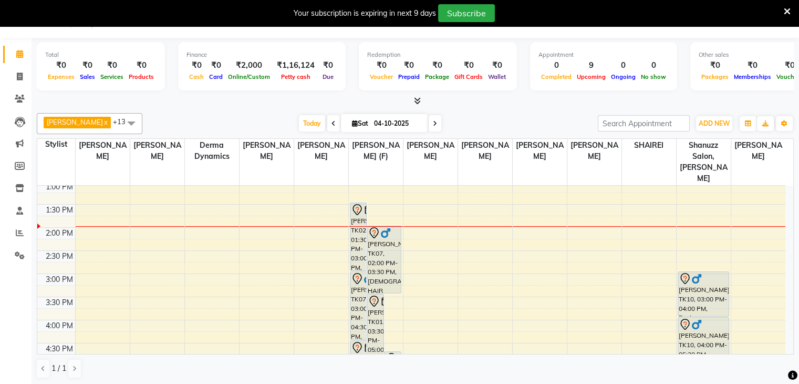
scroll to position [187, 0]
click at [433, 122] on icon at bounding box center [435, 123] width 4 height 6
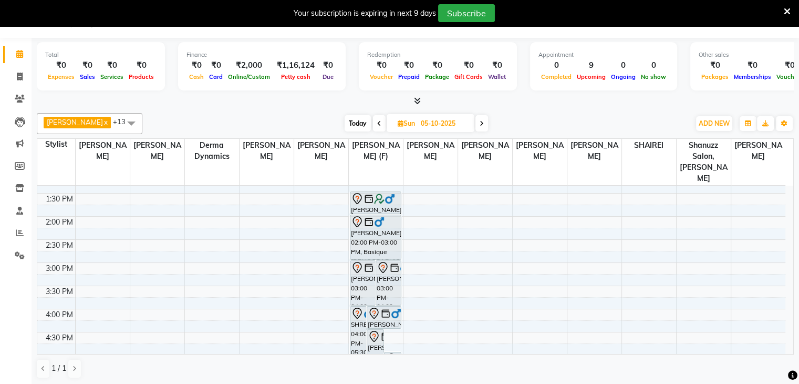
scroll to position [206, 0]
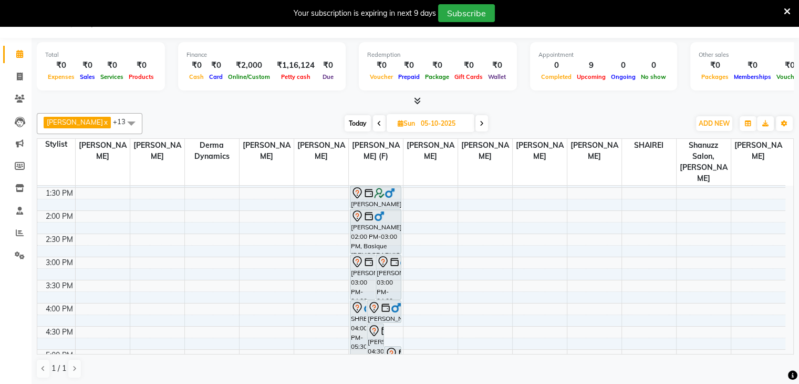
click at [345, 126] on span "Today" at bounding box center [358, 123] width 26 height 16
type input "04-10-2025"
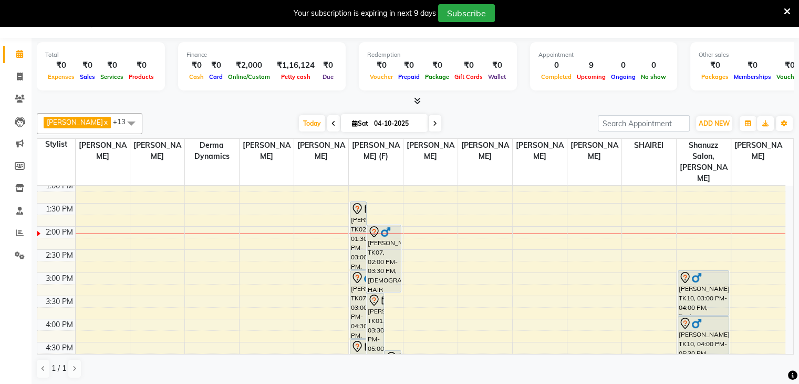
scroll to position [187, 0]
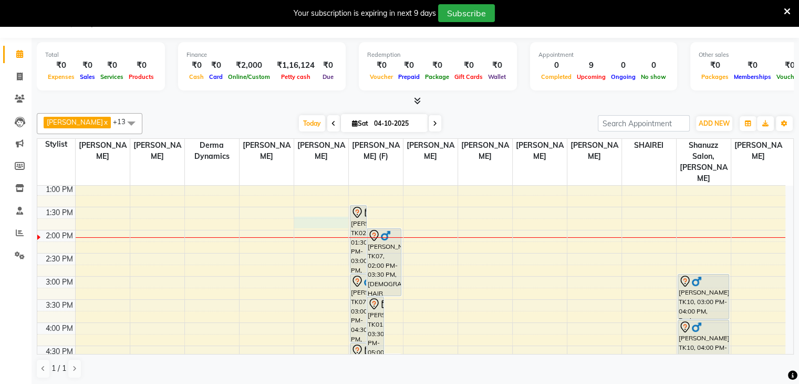
click at [328, 213] on div "9:00 AM 9:30 AM 10:00 AM 10:30 AM 11:00 AM 11:30 AM 12:00 PM 12:30 PM 1:00 PM 1…" at bounding box center [411, 276] width 748 height 554
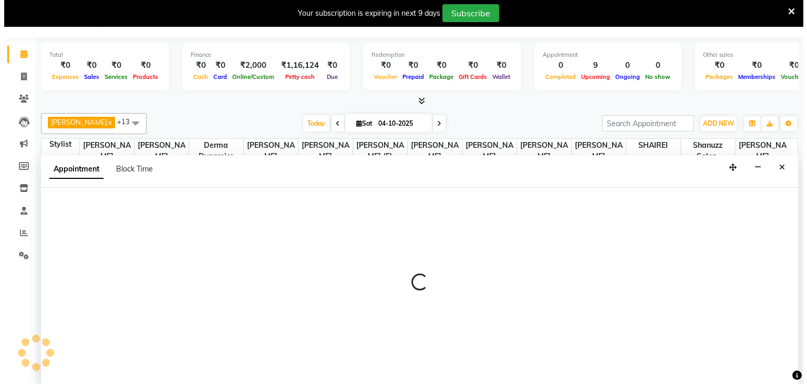
scroll to position [27, 0]
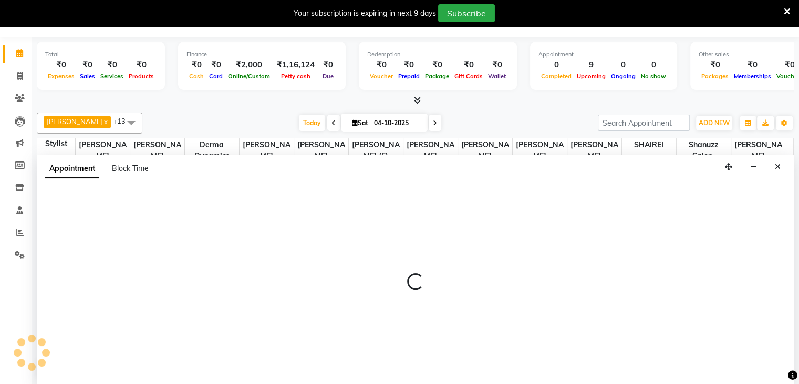
select select "59231"
select select "tentative"
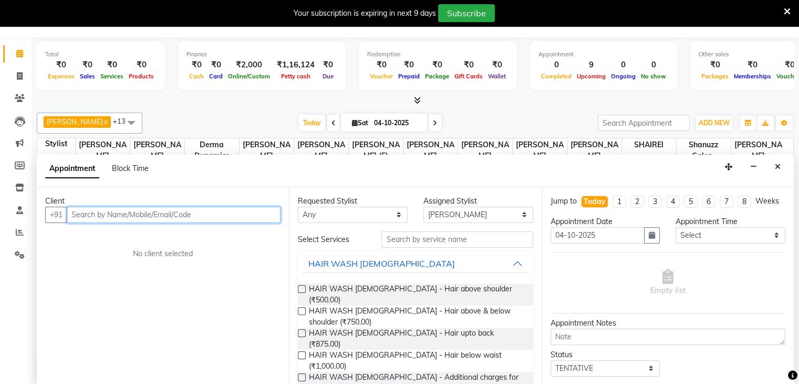
click at [108, 217] on input "text" at bounding box center [174, 215] width 214 height 16
type input "8356930181"
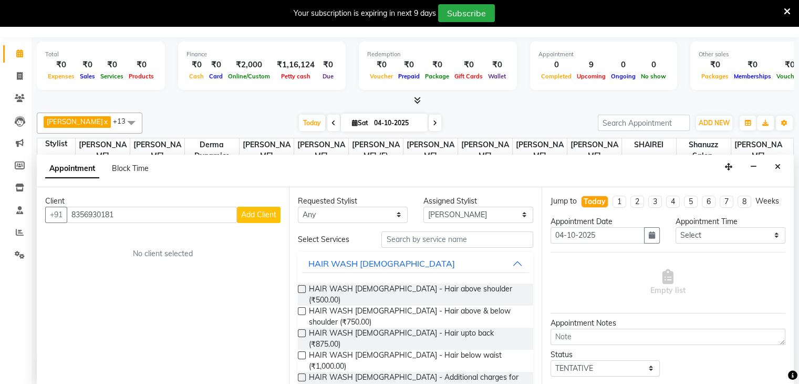
click at [262, 219] on button "Add Client" at bounding box center [259, 215] width 44 height 16
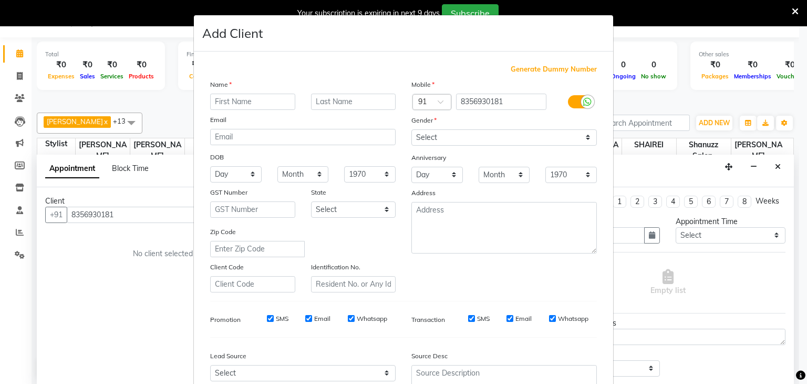
click at [265, 100] on input "text" at bounding box center [252, 102] width 85 height 16
type input "AYAAN"
click at [473, 136] on select "Select [DEMOGRAPHIC_DATA] [DEMOGRAPHIC_DATA] Other Prefer Not To Say" at bounding box center [505, 137] width 186 height 16
select select "[DEMOGRAPHIC_DATA]"
click at [412, 130] on select "Select [DEMOGRAPHIC_DATA] [DEMOGRAPHIC_DATA] Other Prefer Not To Say" at bounding box center [505, 137] width 186 height 16
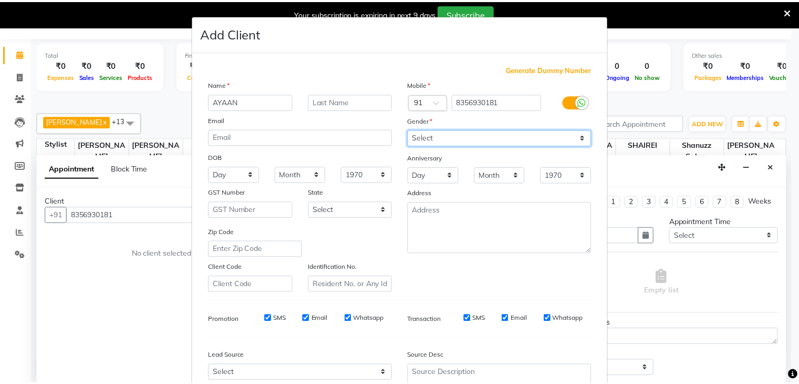
scroll to position [107, 0]
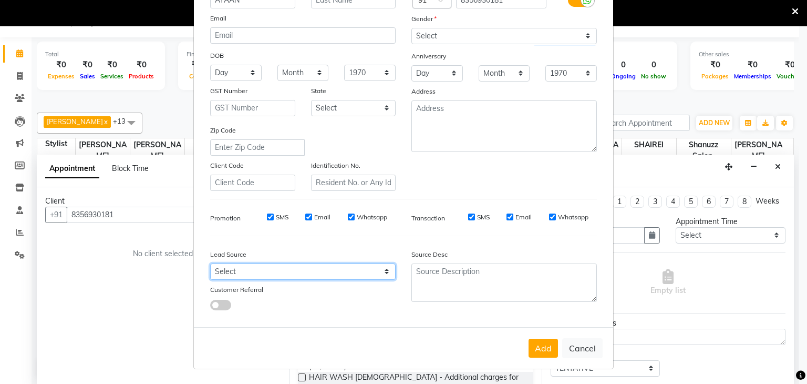
click at [354, 270] on select "Select Walk-in Referral Internet Friend Word of Mouth Advertisement Facebook Ju…" at bounding box center [303, 271] width 186 height 16
select select "49172"
click at [210, 263] on select "Select Walk-in Referral Internet Friend Word of Mouth Advertisement Facebook Ju…" at bounding box center [303, 271] width 186 height 16
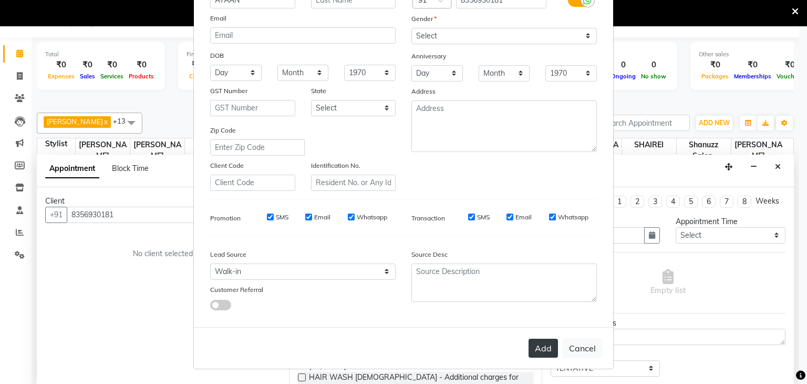
click at [540, 346] on button "Add" at bounding box center [543, 347] width 29 height 19
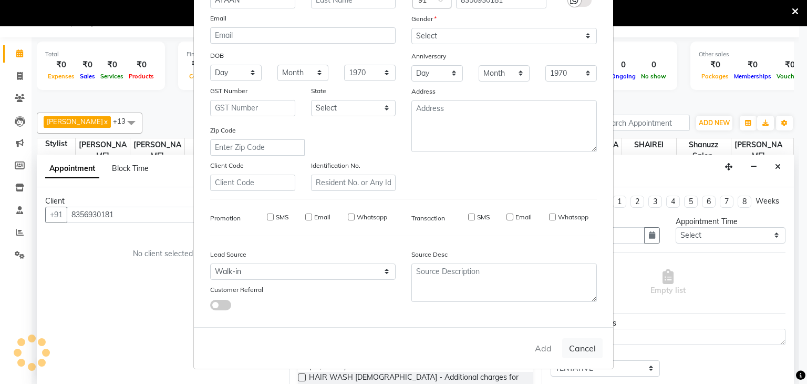
select select
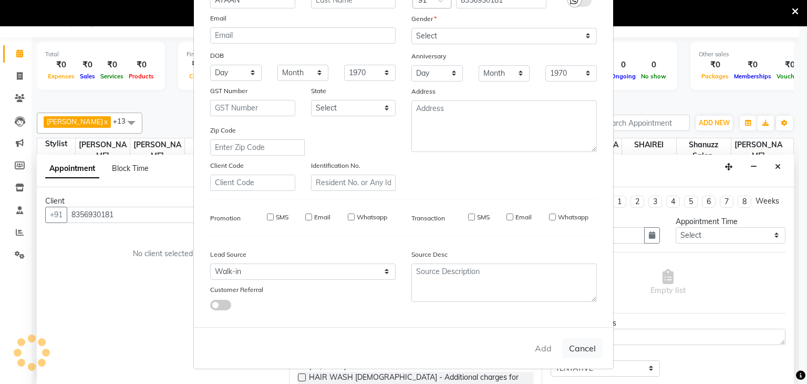
select select
checkbox input "false"
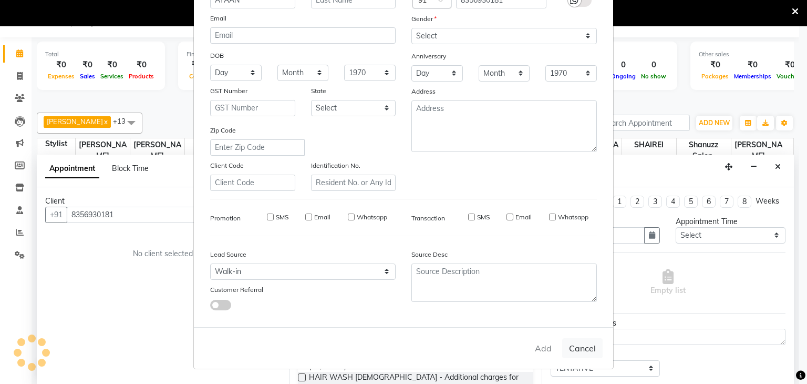
checkbox input "false"
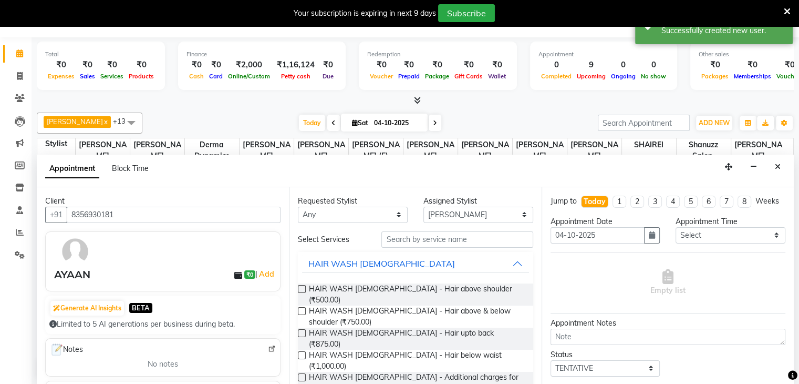
scroll to position [0, 0]
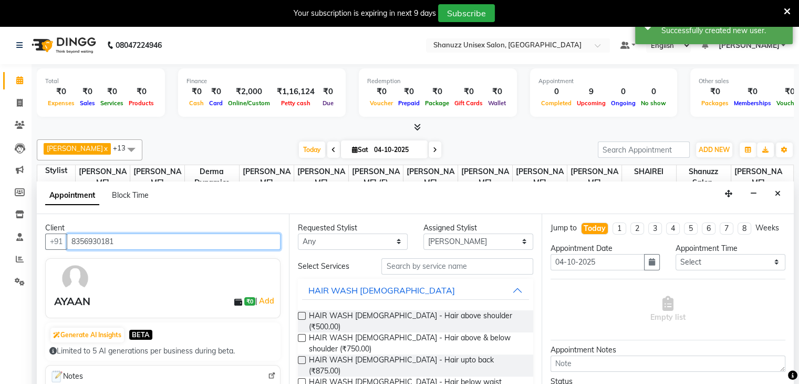
click at [95, 235] on input "8356930181" at bounding box center [174, 241] width 214 height 16
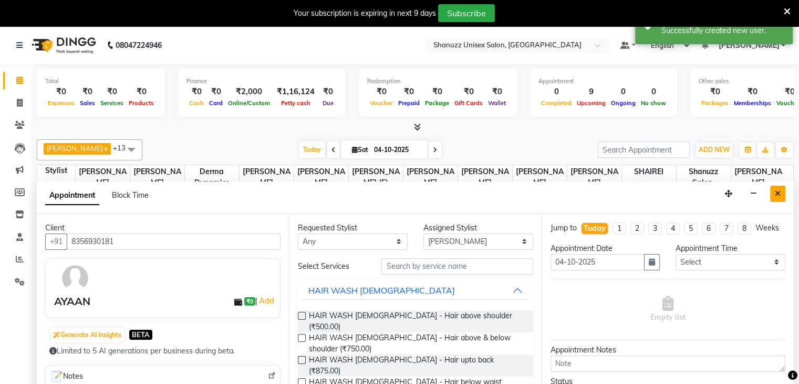
click at [776, 186] on button "Close" at bounding box center [777, 194] width 15 height 16
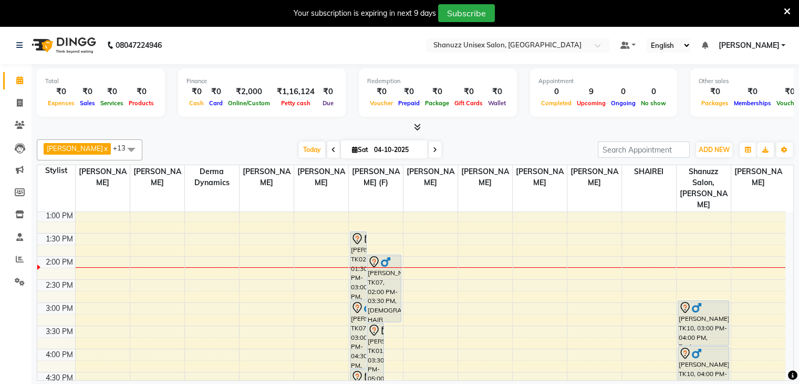
scroll to position [370, 0]
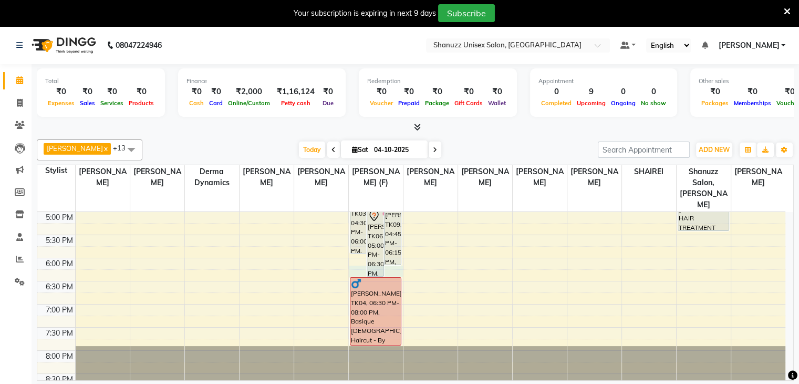
click at [356, 262] on div "9:00 AM 9:30 AM 10:00 AM 10:30 AM 11:00 AM 11:30 AM 12:00 PM 12:30 PM 1:00 PM 1…" at bounding box center [411, 119] width 748 height 554
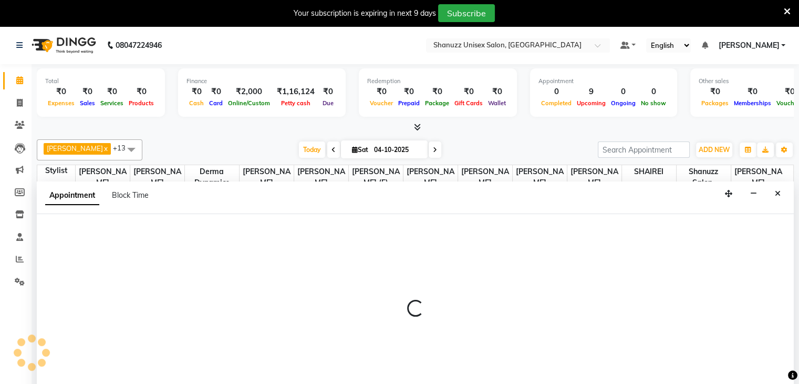
scroll to position [27, 0]
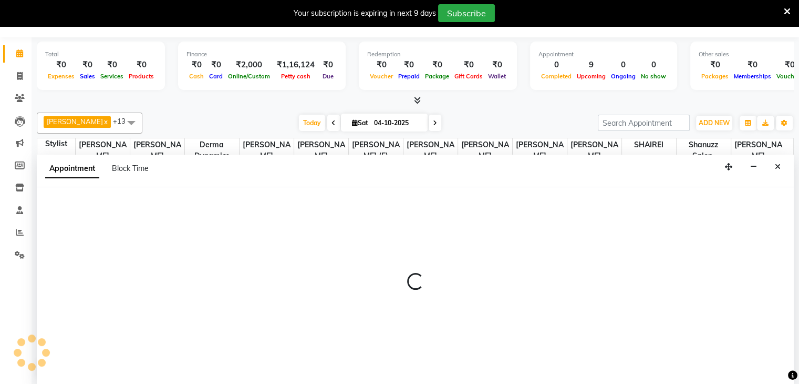
select select "59304"
select select "tentative"
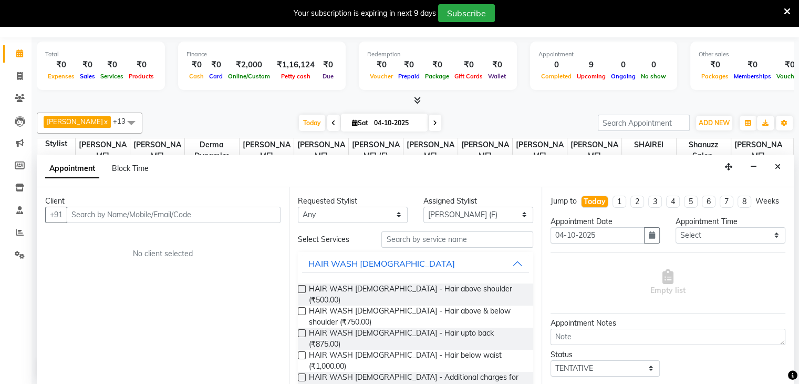
click at [245, 207] on input "text" at bounding box center [174, 215] width 214 height 16
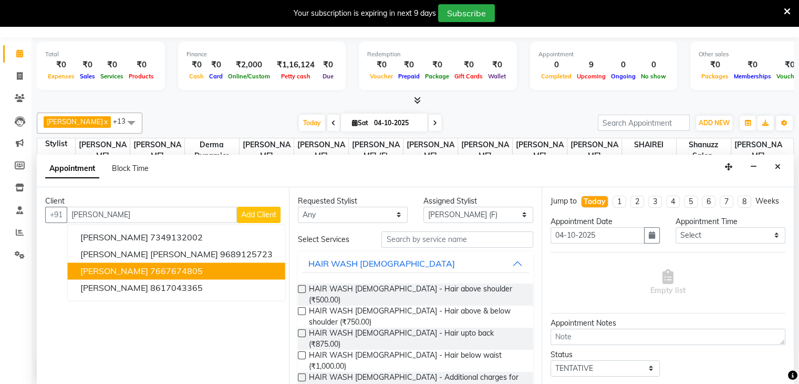
click at [150, 265] on ngb-highlight "7667674805" at bounding box center [176, 270] width 53 height 11
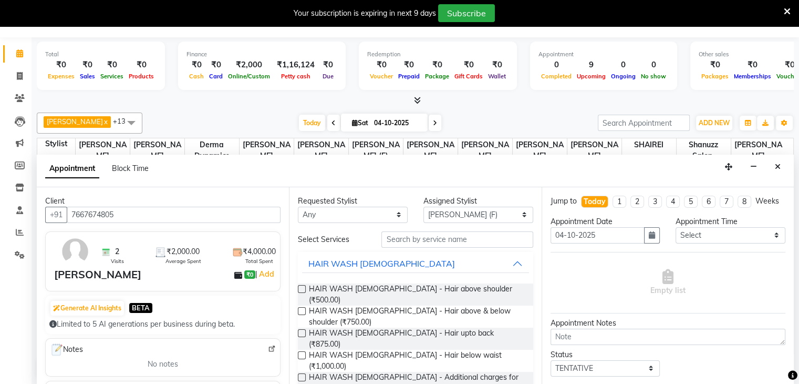
type input "7667674805"
click at [399, 242] on input "text" at bounding box center [457, 239] width 151 height 16
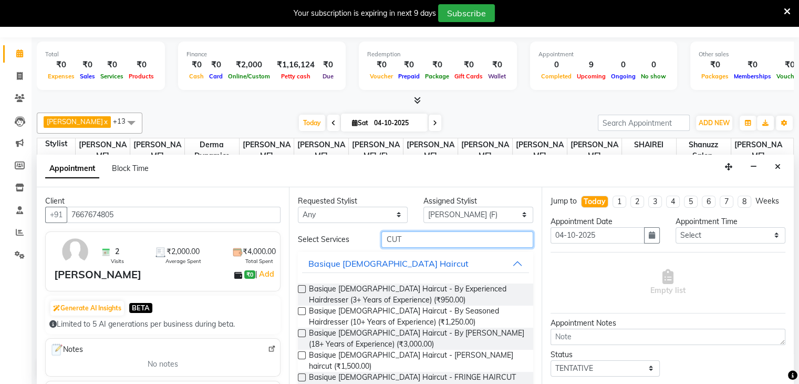
scroll to position [67, 0]
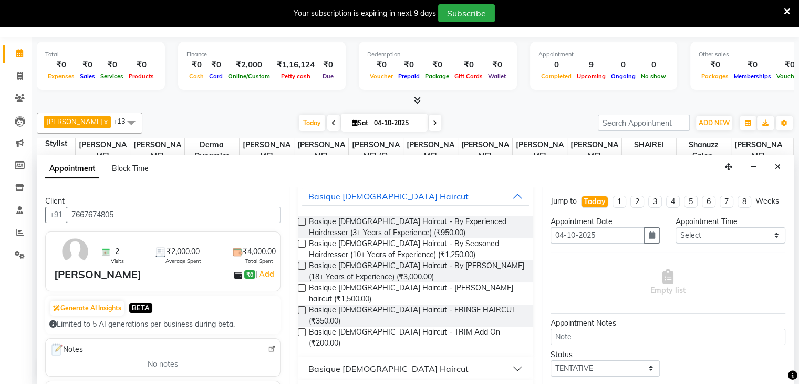
type input "CUT"
click at [338, 362] on div "Basique [DEMOGRAPHIC_DATA] Haircut" at bounding box center [389, 368] width 160 height 13
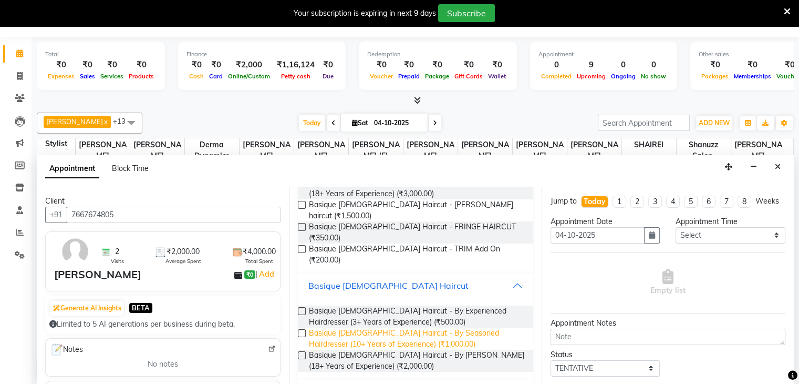
scroll to position [150, 0]
click at [301, 352] on label at bounding box center [302, 356] width 8 height 8
click at [301, 353] on input "checkbox" at bounding box center [301, 356] width 7 height 7
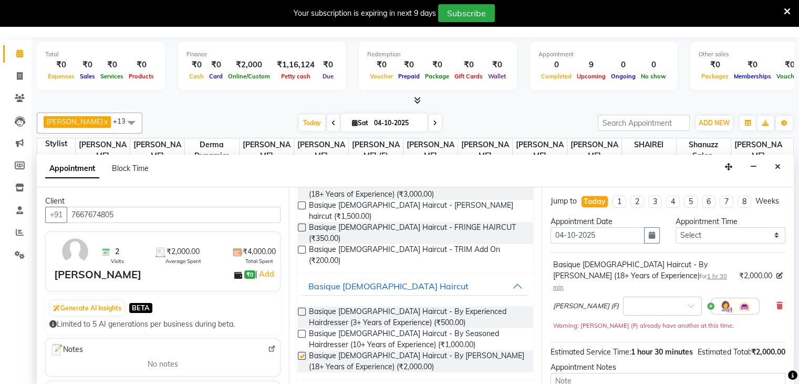
checkbox input "false"
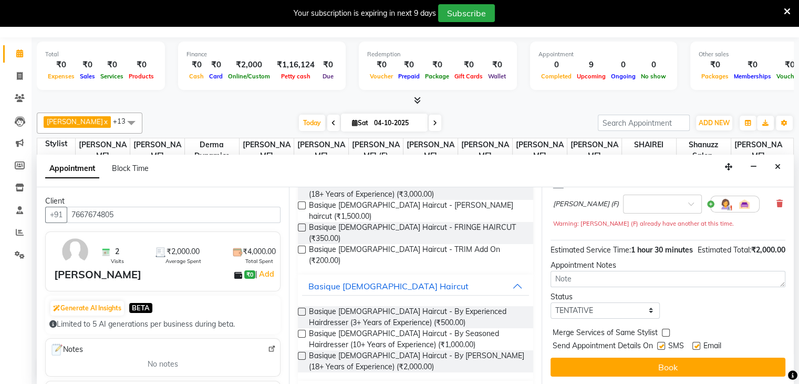
click at [663, 342] on label at bounding box center [661, 346] width 8 height 8
click at [663, 343] on input "checkbox" at bounding box center [660, 346] width 7 height 7
checkbox input "false"
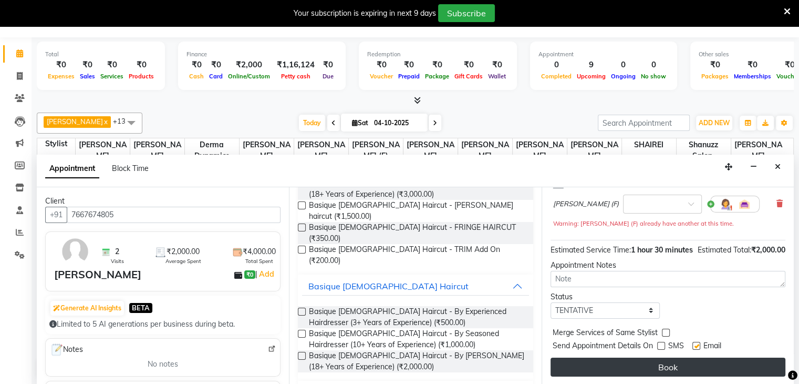
click at [633, 366] on button "Book" at bounding box center [668, 366] width 235 height 19
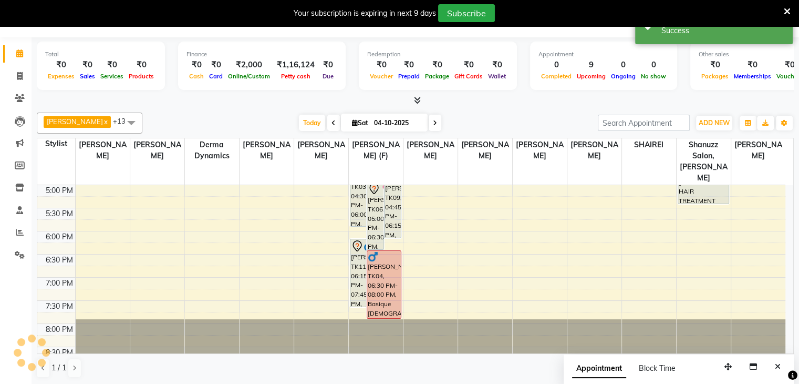
scroll to position [0, 0]
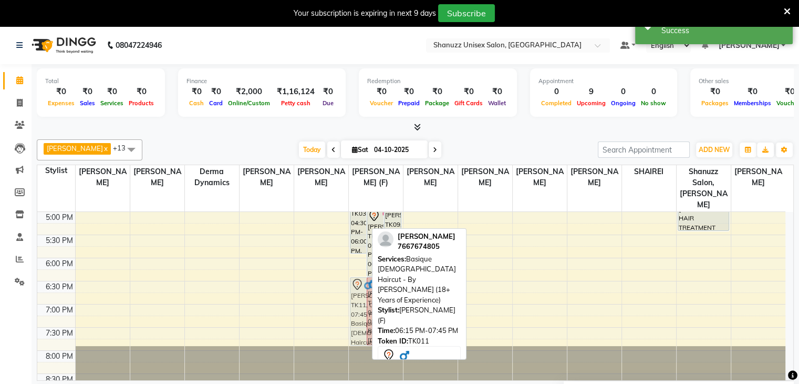
drag, startPoint x: 355, startPoint y: 261, endPoint x: 353, endPoint y: 273, distance: 11.8
click at [353, 273] on div "LALI MORJARIA, TK07, 03:00 PM-04:30 PM, Basique MALE Haircut - By Shanuzz (18+ …" at bounding box center [376, 119] width 54 height 554
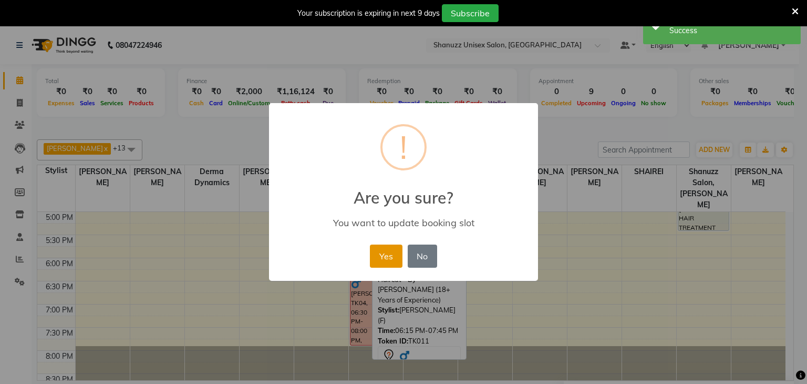
click at [389, 252] on button "Yes" at bounding box center [386, 255] width 32 height 23
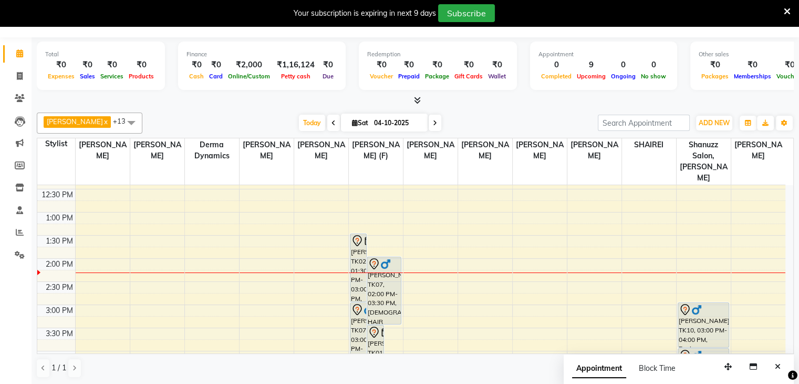
scroll to position [139, 0]
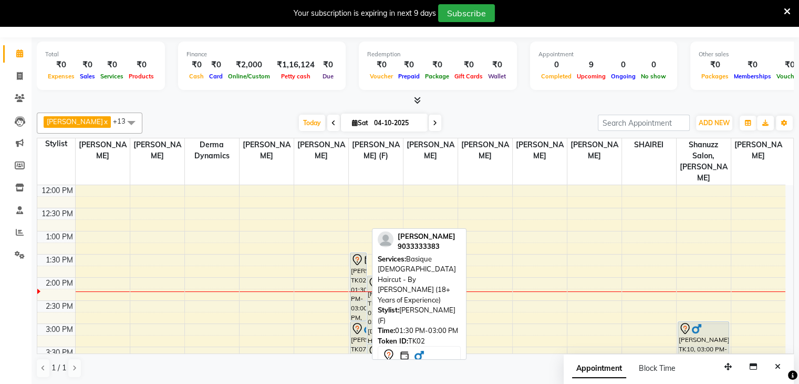
click at [358, 253] on icon at bounding box center [357, 259] width 13 height 13
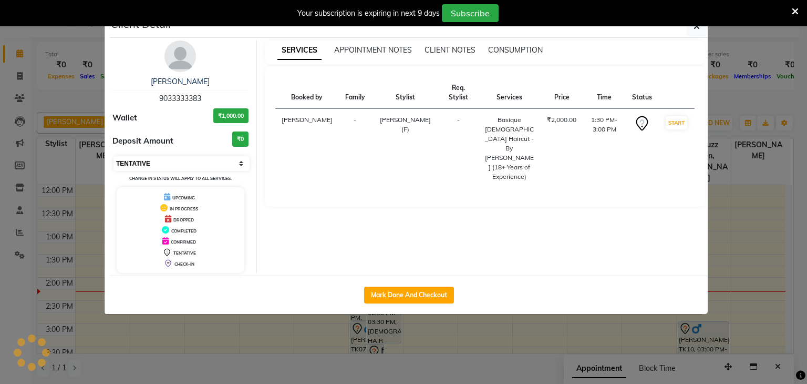
click at [233, 166] on select "Select IN SERVICE CONFIRMED TENTATIVE CHECK IN MARK DONE DROPPED UPCOMING" at bounding box center [182, 163] width 136 height 15
select select "8"
click at [114, 156] on select "Select IN SERVICE CONFIRMED TENTATIVE CHECK IN MARK DONE DROPPED UPCOMING" at bounding box center [182, 163] width 136 height 15
click at [694, 29] on icon "button" at bounding box center [697, 26] width 6 height 8
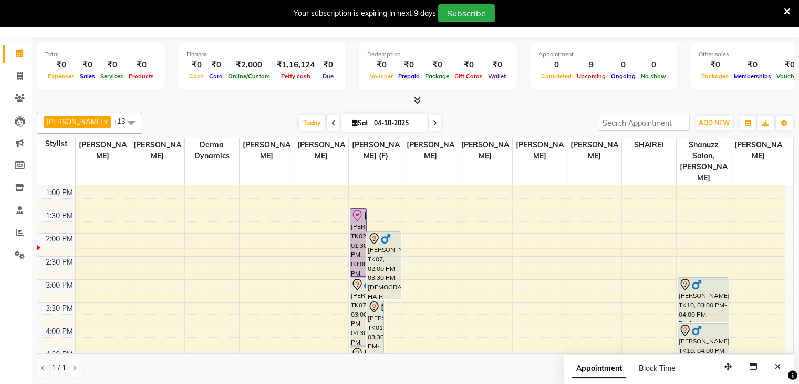
scroll to position [187, 0]
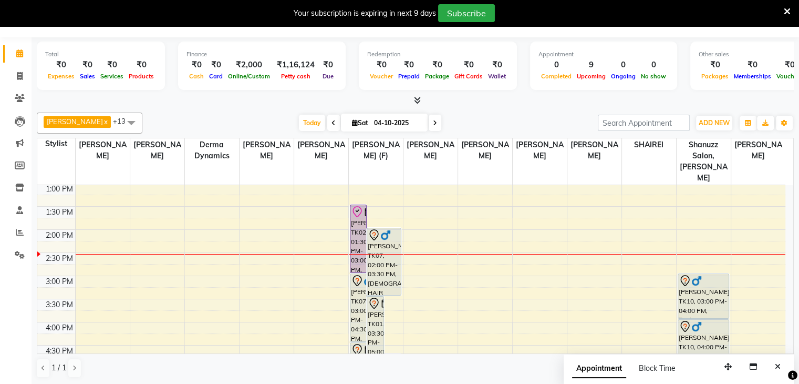
click at [647, 101] on div at bounding box center [415, 100] width 757 height 11
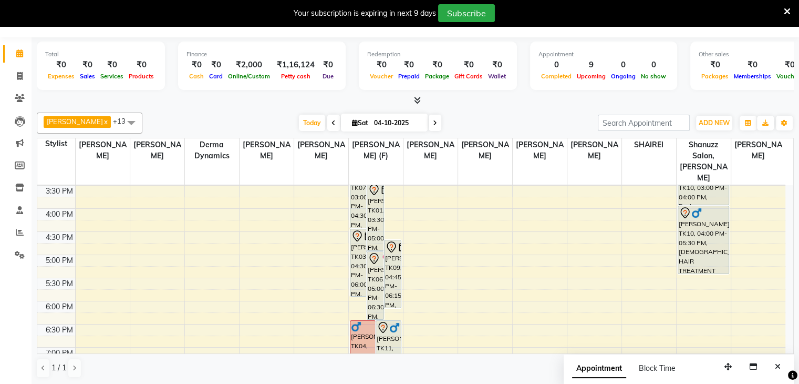
scroll to position [301, 0]
click at [433, 120] on icon at bounding box center [435, 123] width 4 height 6
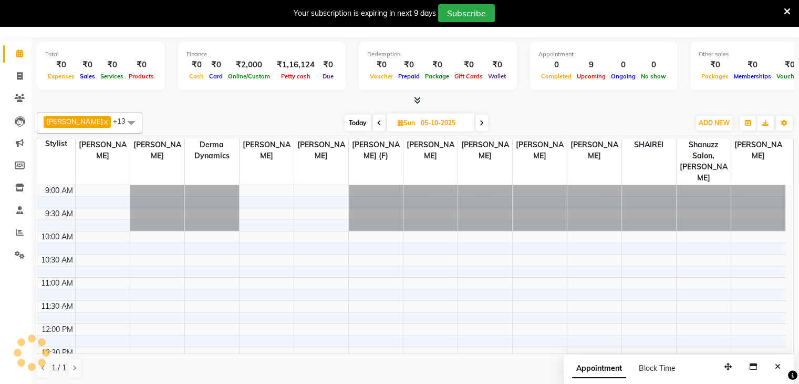
scroll to position [229, 0]
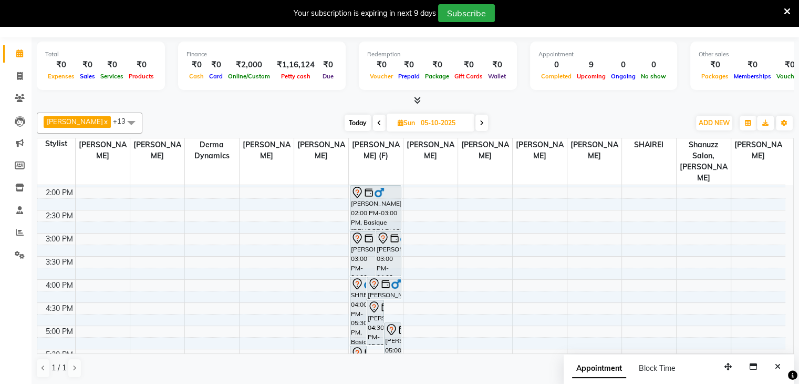
click at [353, 121] on span "Today" at bounding box center [358, 123] width 26 height 16
type input "04-10-2025"
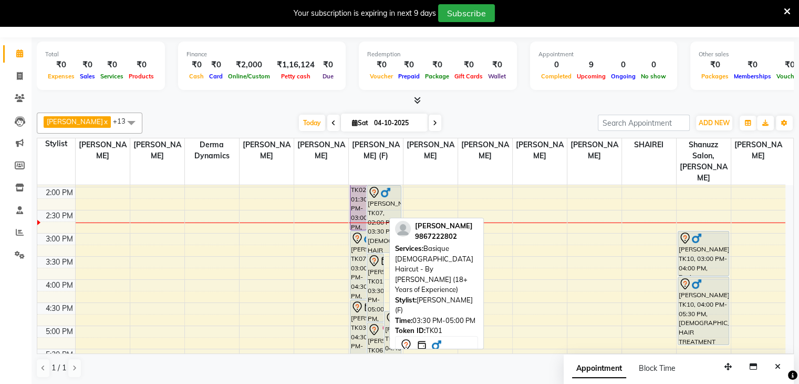
click at [372, 254] on icon at bounding box center [374, 260] width 13 height 13
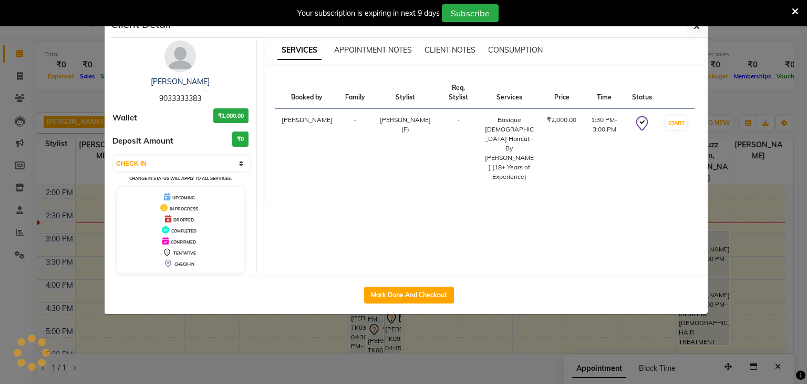
select select "7"
click at [92, 112] on ngb-modal-window "Client Detail MUJTABA AZIZ NAZA 9867222802 Wallet ₹1,000.00 Deposit Amount ₹0 S…" at bounding box center [403, 192] width 807 height 384
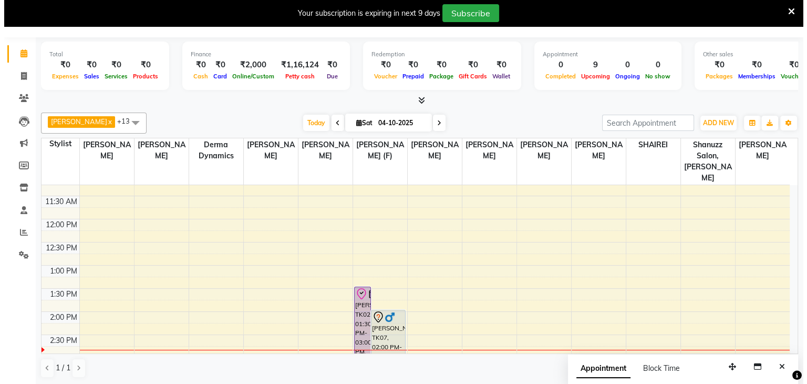
scroll to position [103, 0]
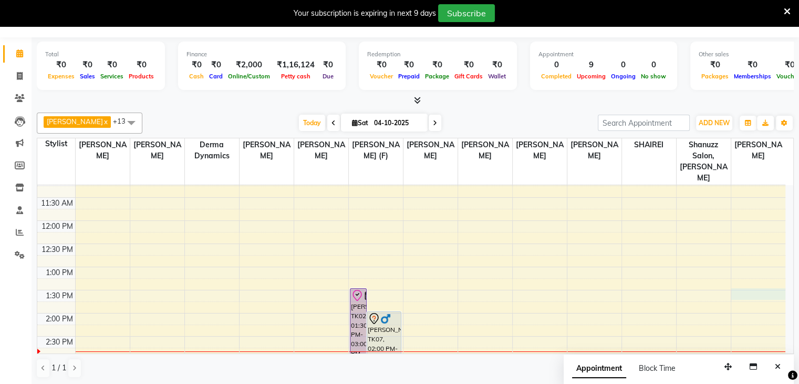
click at [746, 282] on div "9:00 AM 9:30 AM 10:00 AM 10:30 AM 11:00 AM 11:30 AM 12:00 PM 12:30 PM 1:00 PM 1…" at bounding box center [411, 359] width 748 height 554
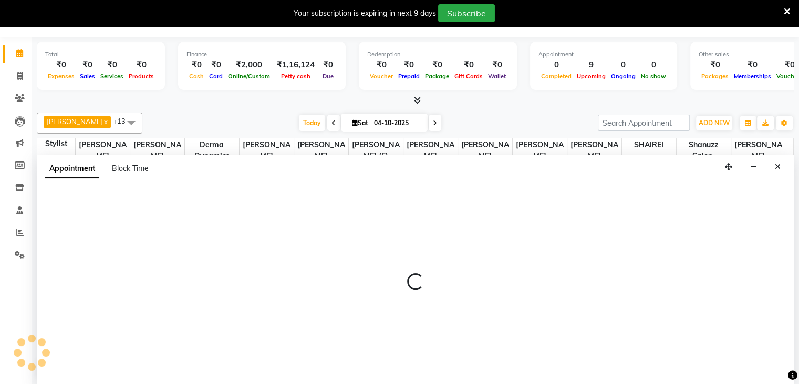
select select "84401"
select select "tentative"
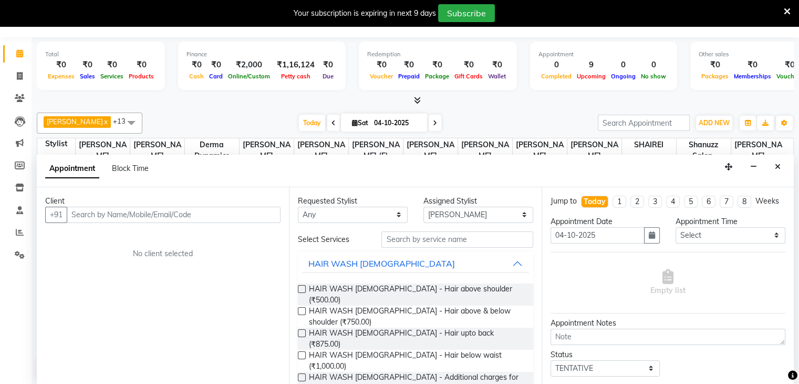
click at [174, 217] on input "text" at bounding box center [174, 215] width 214 height 16
type input "9898881424"
click at [278, 212] on button "Add Client" at bounding box center [259, 215] width 44 height 16
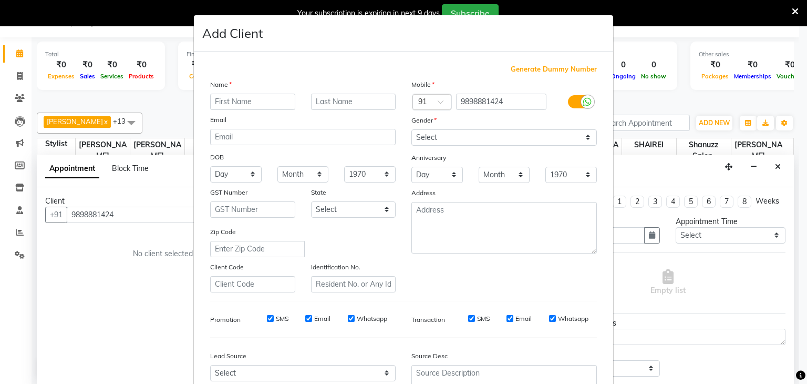
click at [238, 104] on input "text" at bounding box center [252, 102] width 85 height 16
type input "MOIN"
click at [315, 102] on input "text" at bounding box center [353, 102] width 85 height 16
type input "[PERSON_NAME]"
click at [520, 135] on select "Select Male Female Other Prefer Not To Say" at bounding box center [505, 137] width 186 height 16
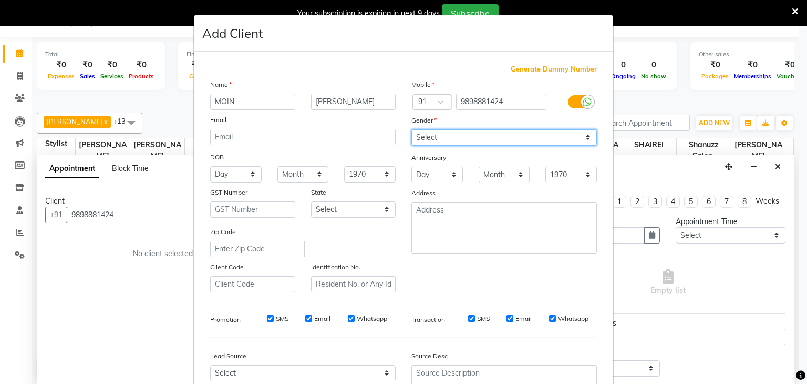
select select "[DEMOGRAPHIC_DATA]"
click at [412, 130] on select "Select Male Female Other Prefer Not To Say" at bounding box center [505, 137] width 186 height 16
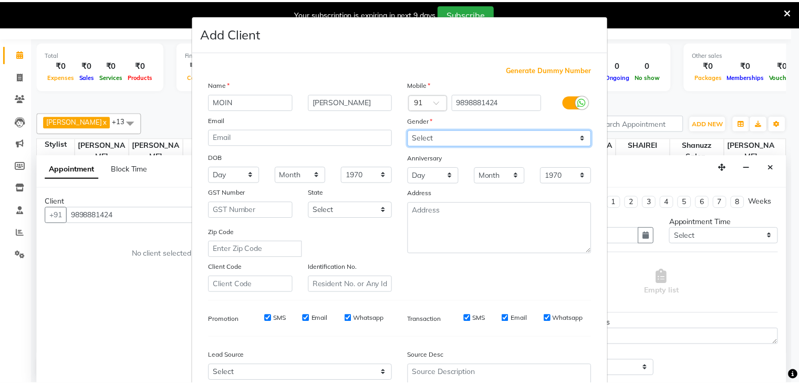
scroll to position [107, 0]
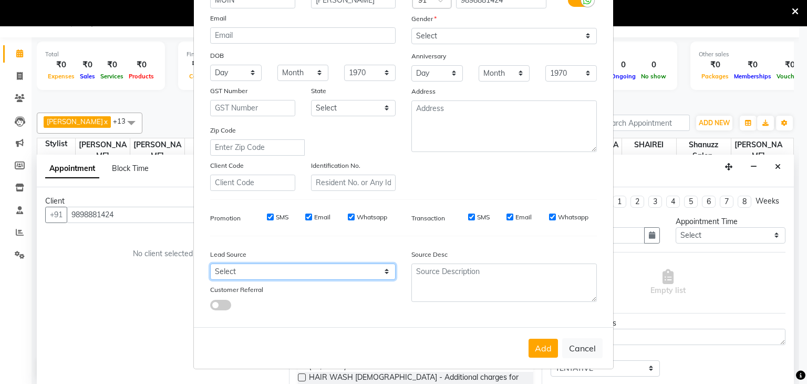
click at [343, 274] on select "Select Walk-in Referral Internet Friend Word of Mouth Advertisement Facebook Ju…" at bounding box center [303, 271] width 186 height 16
select select "49172"
click at [210, 263] on select "Select Walk-in Referral Internet Friend Word of Mouth Advertisement Facebook Ju…" at bounding box center [303, 271] width 186 height 16
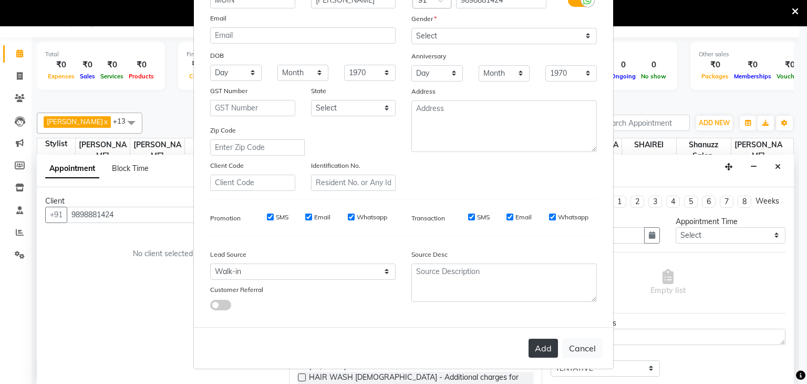
click at [536, 342] on button "Add" at bounding box center [543, 347] width 29 height 19
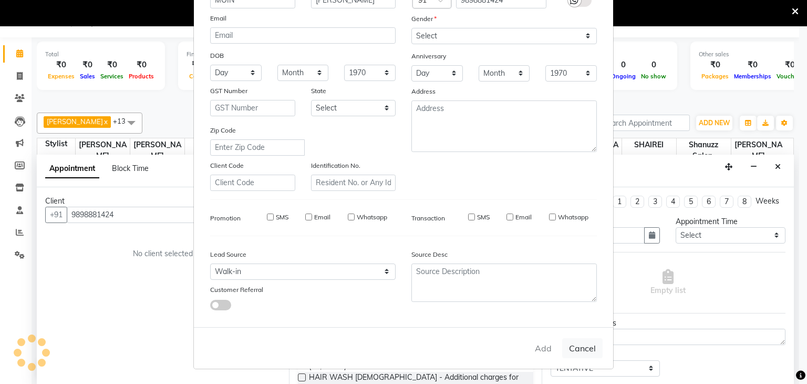
select select
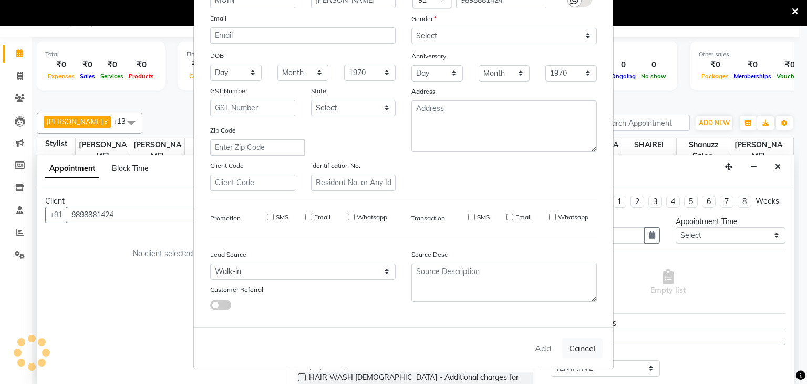
select select
checkbox input "false"
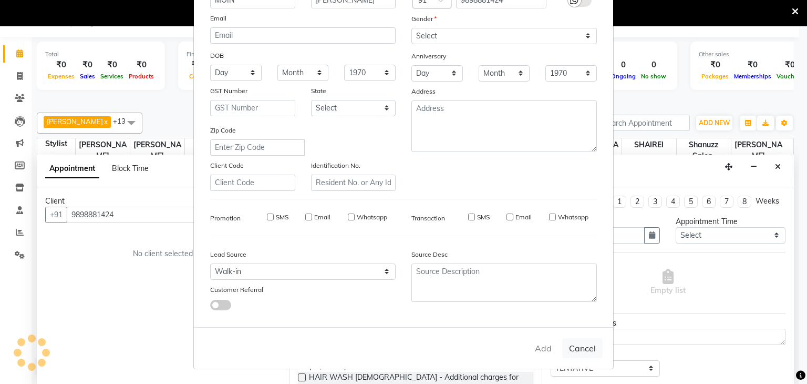
checkbox input "false"
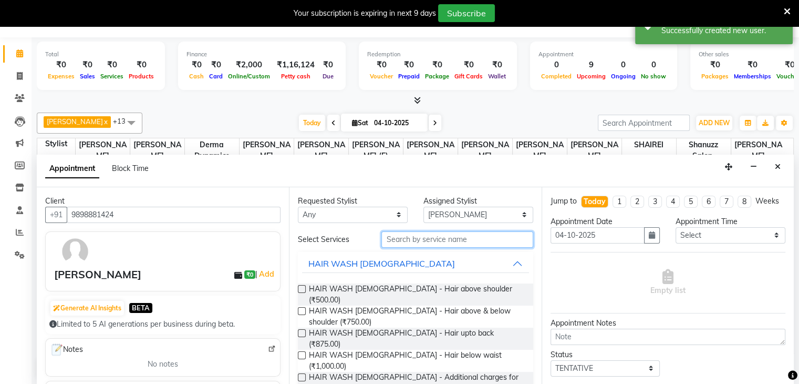
click at [452, 237] on input "text" at bounding box center [457, 239] width 151 height 16
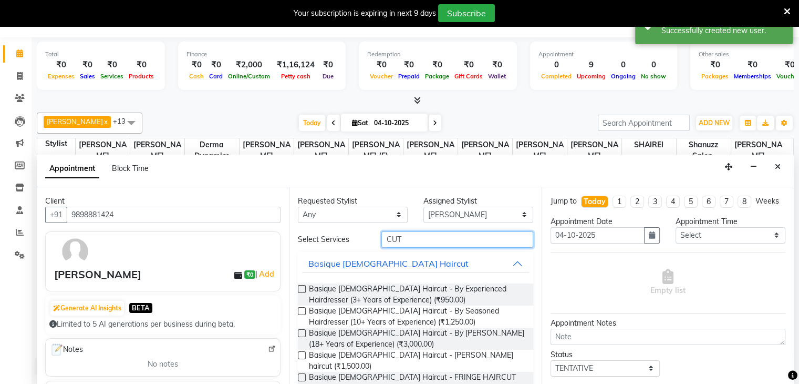
scroll to position [67, 0]
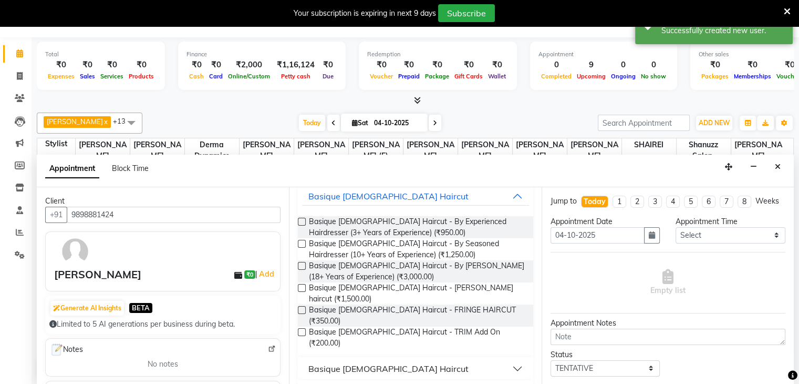
type input "CUT"
click at [392, 362] on div "Basique [DEMOGRAPHIC_DATA] Haircut" at bounding box center [389, 368] width 160 height 13
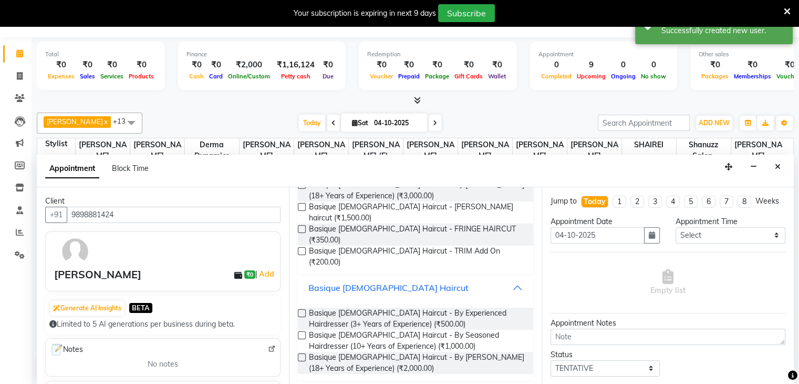
scroll to position [150, 0]
click at [301, 307] on label at bounding box center [302, 311] width 8 height 8
click at [301, 309] on input "checkbox" at bounding box center [301, 312] width 7 height 7
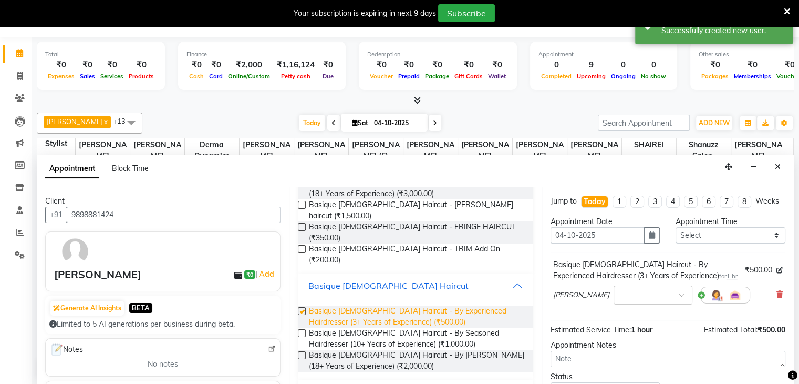
checkbox input "false"
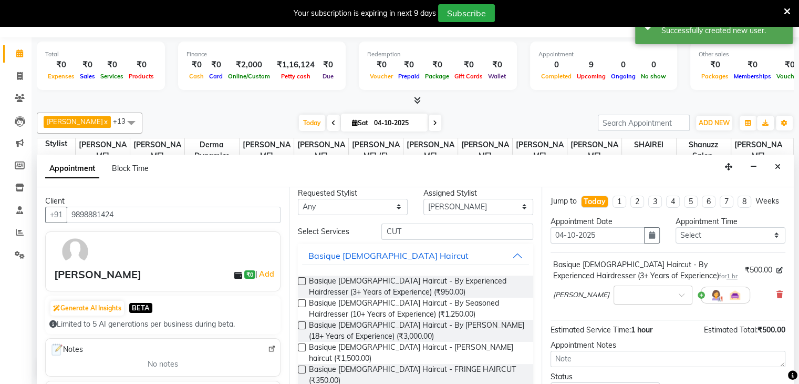
scroll to position [0, 0]
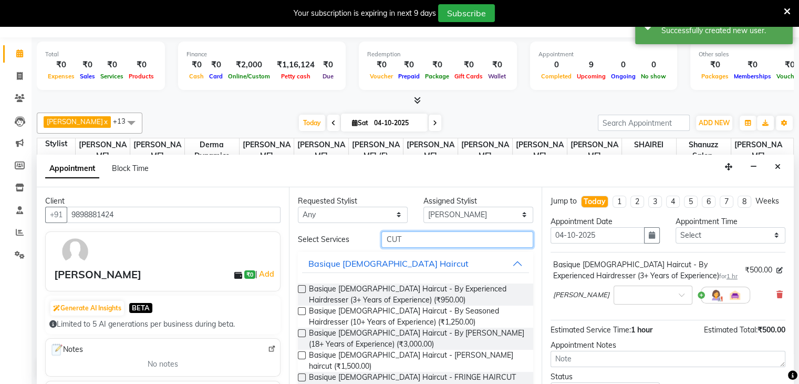
click at [418, 242] on input "CUT" at bounding box center [457, 239] width 151 height 16
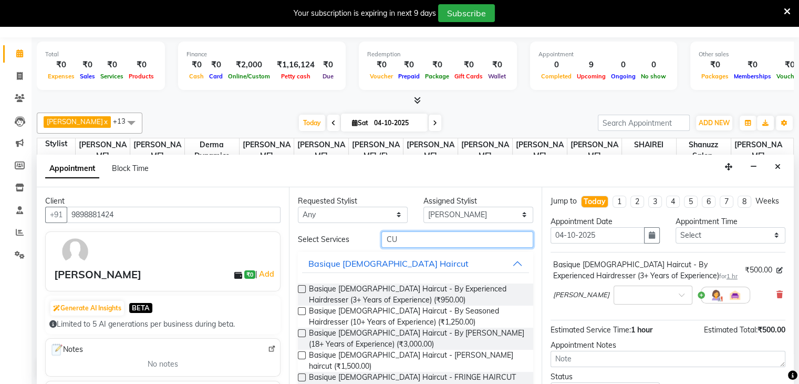
type input "C"
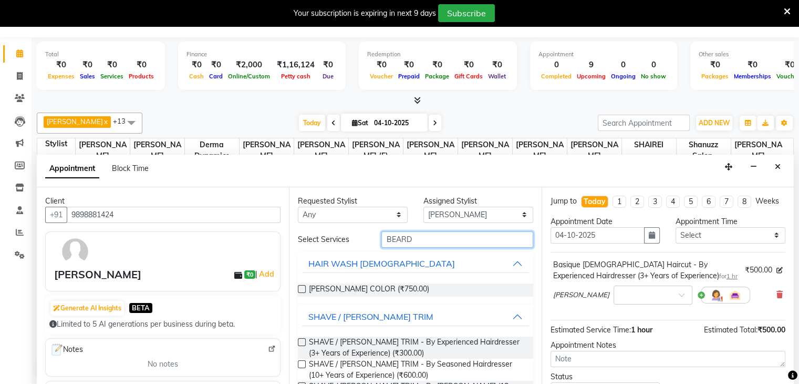
type input "BEARD"
click at [305, 338] on label at bounding box center [302, 342] width 8 height 8
click at [305, 340] on input "checkbox" at bounding box center [301, 343] width 7 height 7
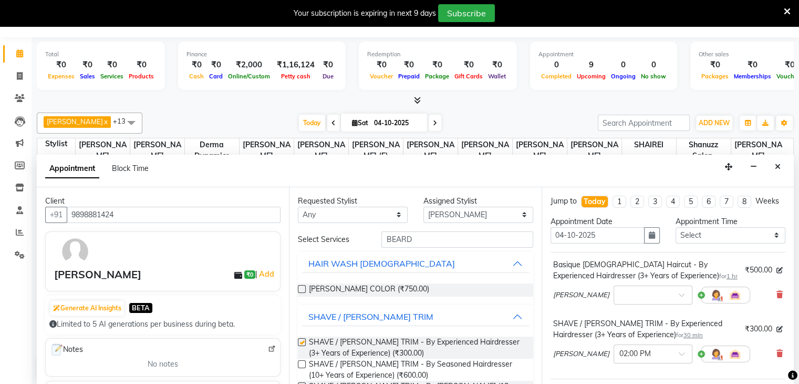
checkbox input "false"
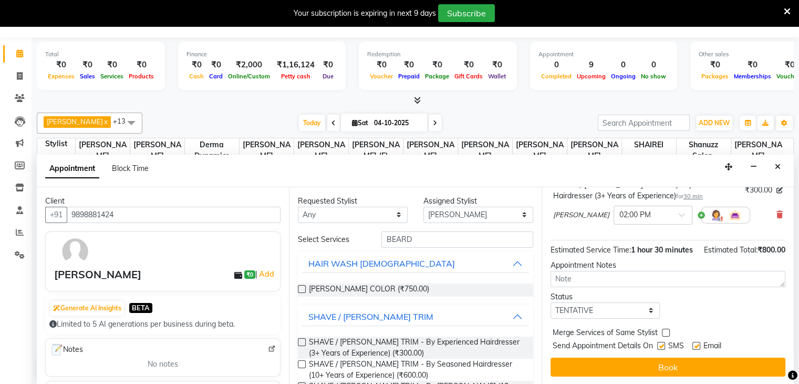
scroll to position [159, 0]
click at [662, 347] on label at bounding box center [661, 346] width 8 height 8
click at [662, 347] on input "checkbox" at bounding box center [660, 346] width 7 height 7
checkbox input "false"
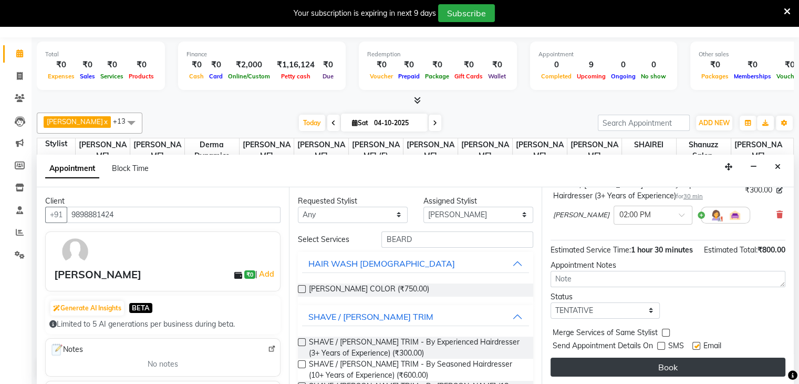
click at [610, 365] on button "Book" at bounding box center [668, 366] width 235 height 19
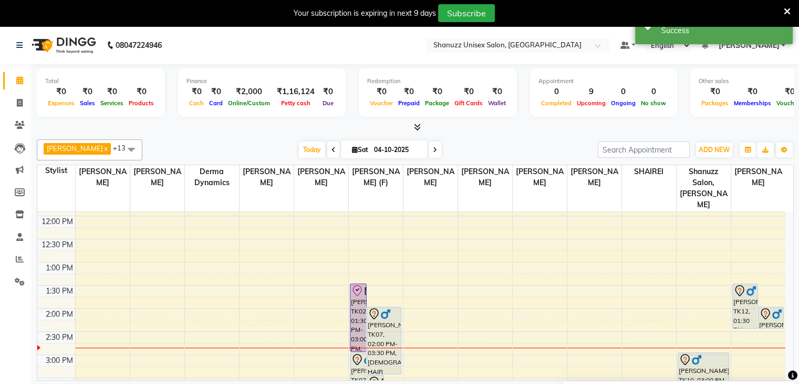
scroll to position [135, 0]
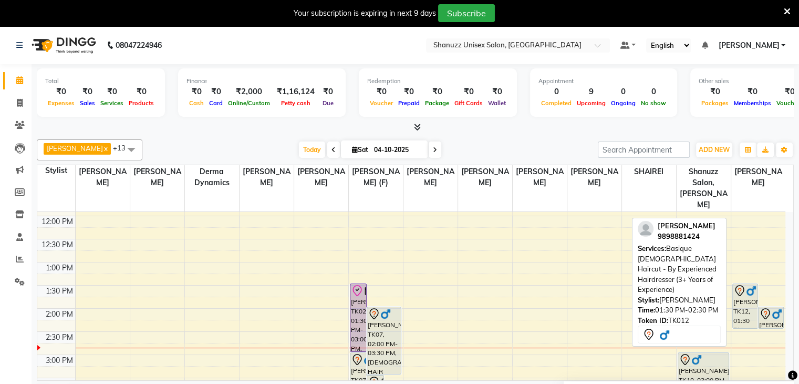
click at [753, 285] on img at bounding box center [751, 290] width 11 height 11
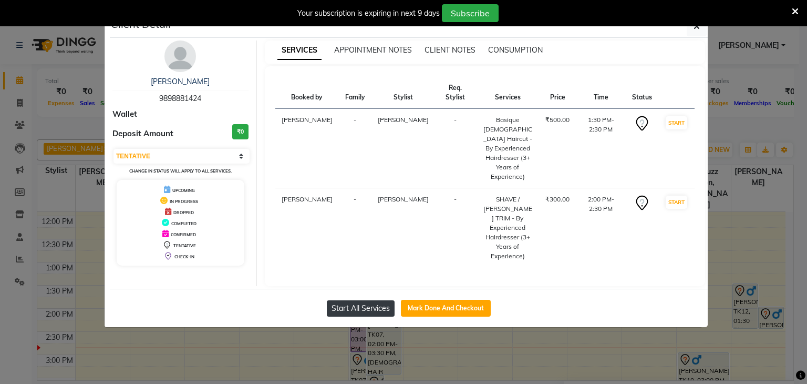
click at [382, 300] on button "Start All Services" at bounding box center [361, 308] width 68 height 16
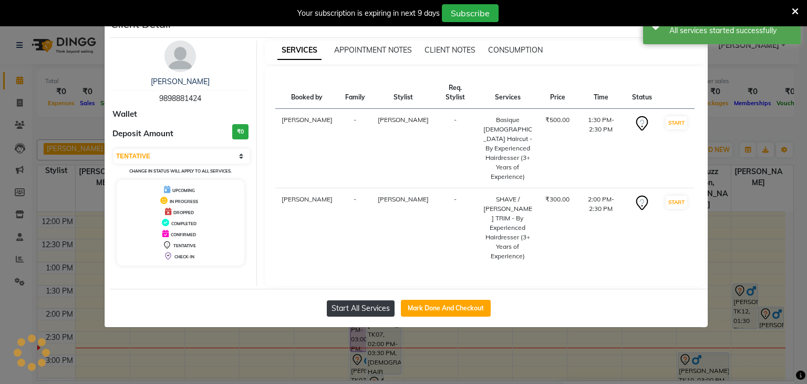
select select "1"
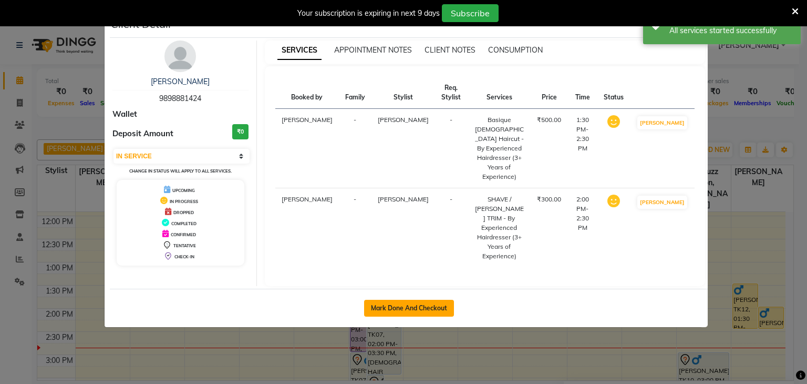
click at [369, 300] on button "Mark Done And Checkout" at bounding box center [409, 308] width 90 height 17
select select "service"
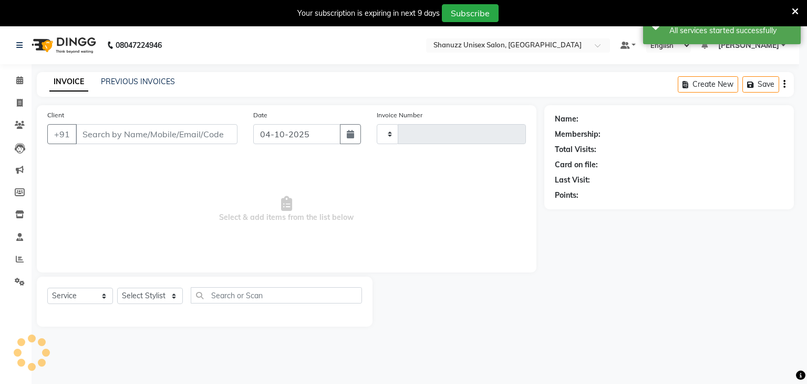
type input "1741"
select select "7102"
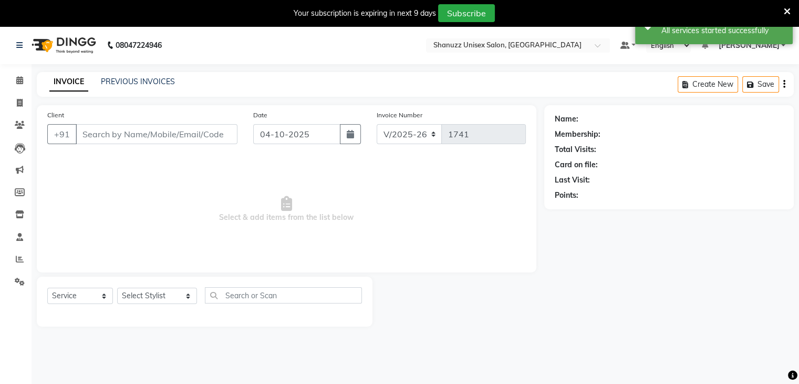
type input "9898881424"
select select "84401"
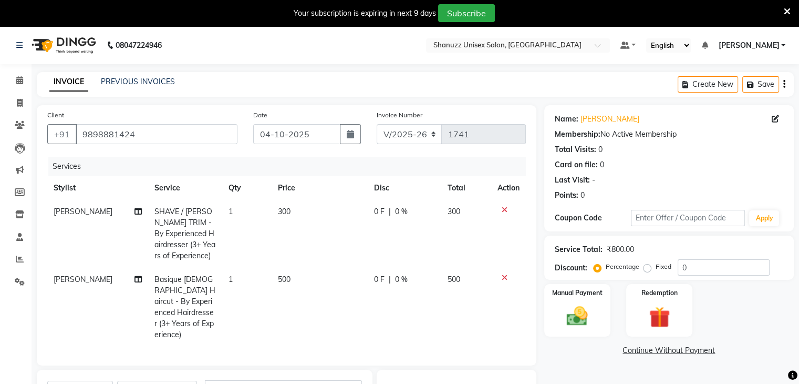
scroll to position [154, 0]
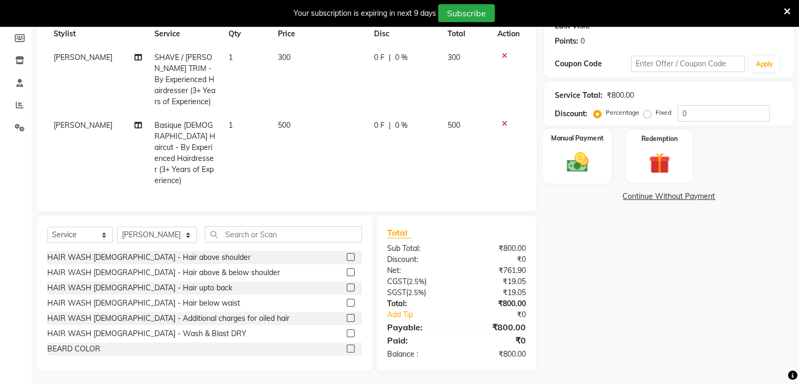
click at [559, 146] on div "Manual Payment" at bounding box center [577, 156] width 69 height 54
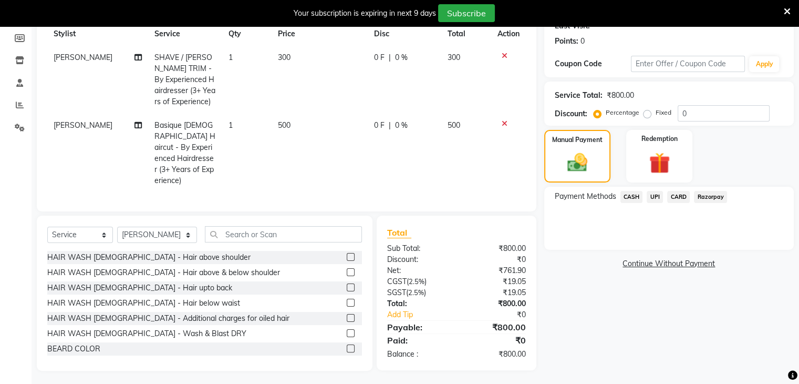
click at [652, 200] on span "UPI" at bounding box center [655, 197] width 16 height 12
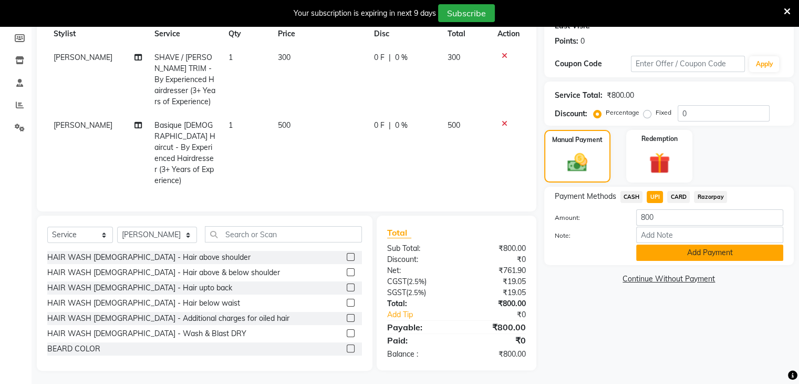
click at [656, 256] on button "Add Payment" at bounding box center [709, 252] width 147 height 16
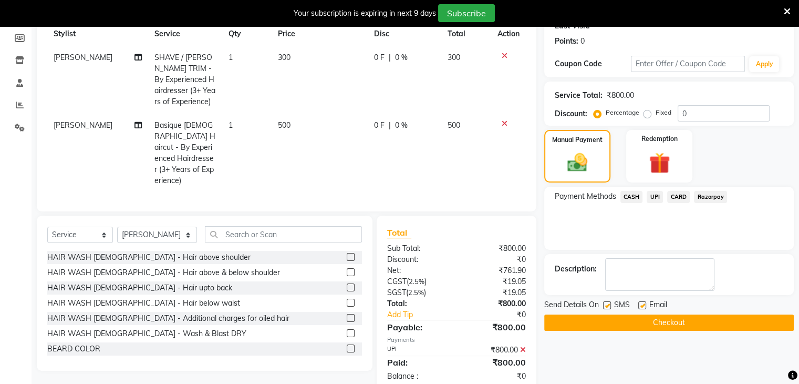
scroll to position [176, 0]
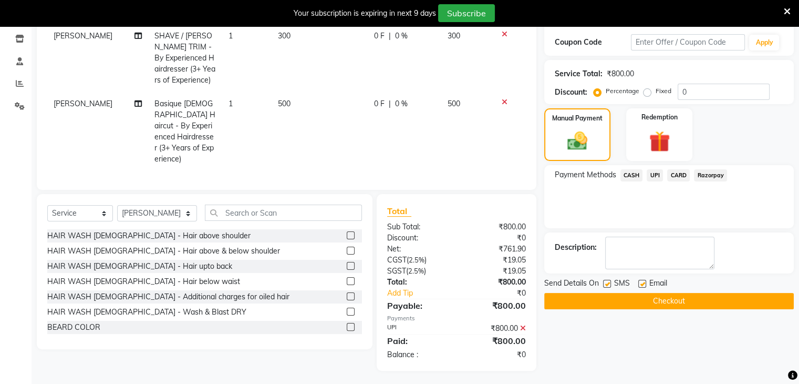
click at [607, 285] on label at bounding box center [607, 284] width 8 height 8
click at [607, 285] on input "checkbox" at bounding box center [606, 284] width 7 height 7
checkbox input "false"
click at [599, 298] on button "Checkout" at bounding box center [669, 301] width 250 height 16
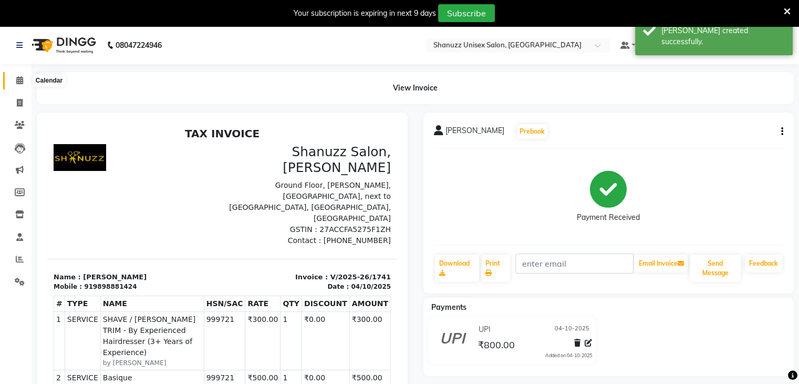
click at [19, 85] on span at bounding box center [20, 81] width 18 height 12
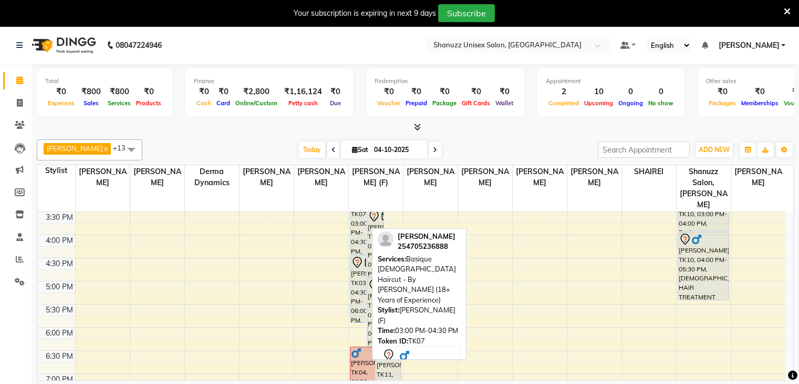
scroll to position [305, 0]
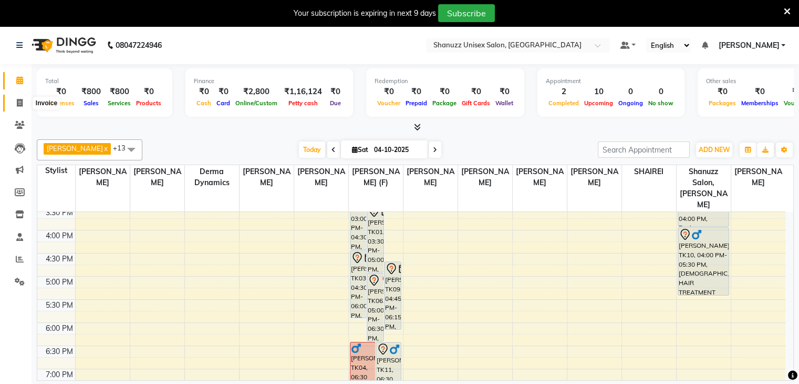
click at [16, 104] on span at bounding box center [20, 103] width 18 height 12
select select "service"
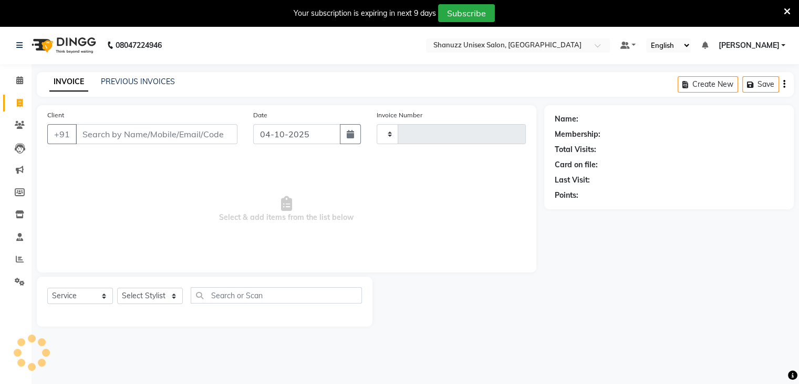
type input "1742"
select select "7102"
click at [104, 85] on link "PREVIOUS INVOICES" at bounding box center [138, 81] width 74 height 9
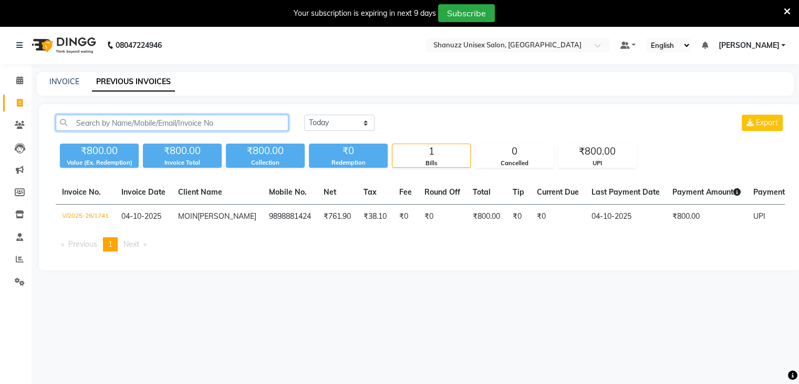
click at [116, 126] on input "text" at bounding box center [172, 123] width 233 height 16
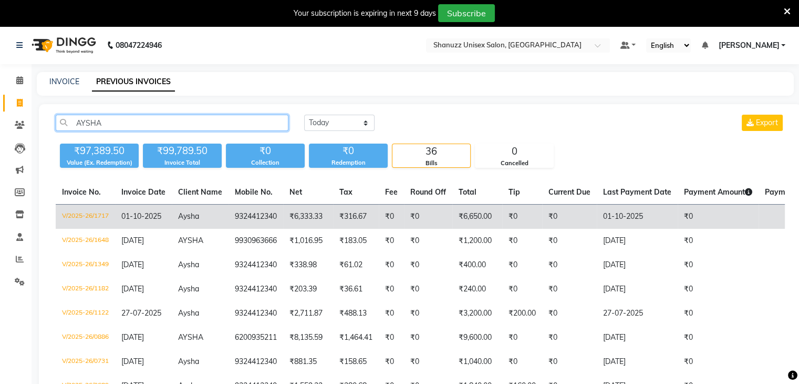
type input "AYSHA"
click at [319, 210] on td "₹6,333.33" at bounding box center [308, 216] width 50 height 25
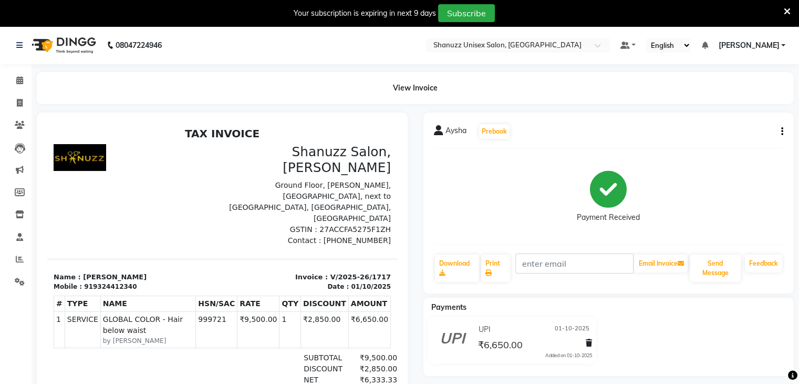
click at [779, 130] on button "button" at bounding box center [780, 131] width 6 height 11
click at [679, 131] on div "Edit Item Staff" at bounding box center [713, 131] width 108 height 13
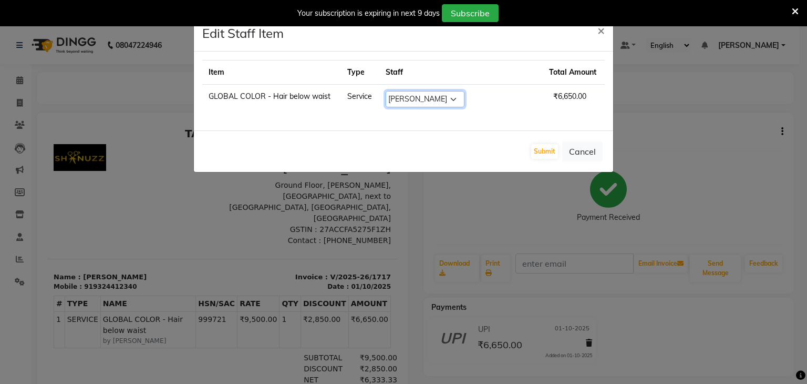
click at [465, 100] on select "Select ADNAN ANSARI AFZAN ANSARI ARVIND SURYAWANSHI ASMA SHAIKH Derma Dynamics …" at bounding box center [425, 99] width 79 height 16
select select "70702"
click at [415, 91] on select "Select ADNAN ANSARI AFZAN ANSARI ARVIND SURYAWANSHI ASMA SHAIKH Derma Dynamics …" at bounding box center [425, 99] width 79 height 16
click at [541, 154] on button "Submit" at bounding box center [544, 151] width 27 height 15
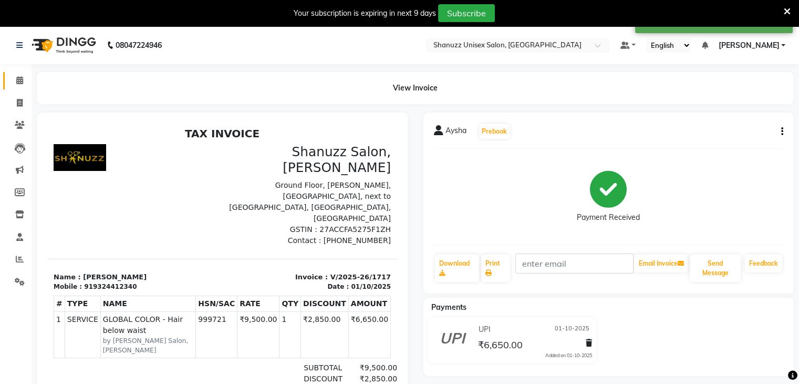
click at [17, 88] on link "Calendar" at bounding box center [15, 80] width 25 height 17
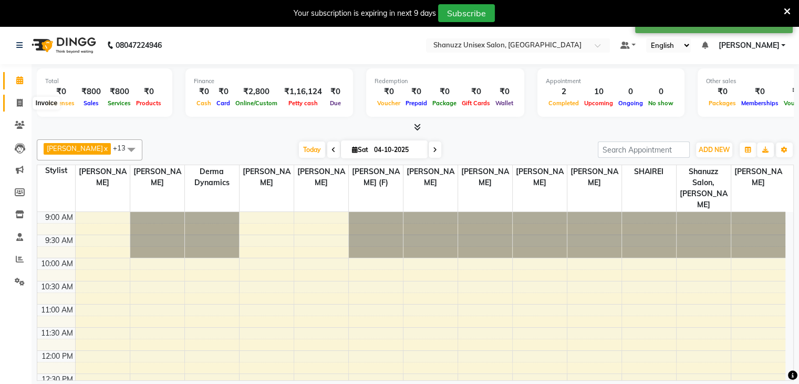
click at [15, 108] on span at bounding box center [20, 103] width 18 height 12
select select "service"
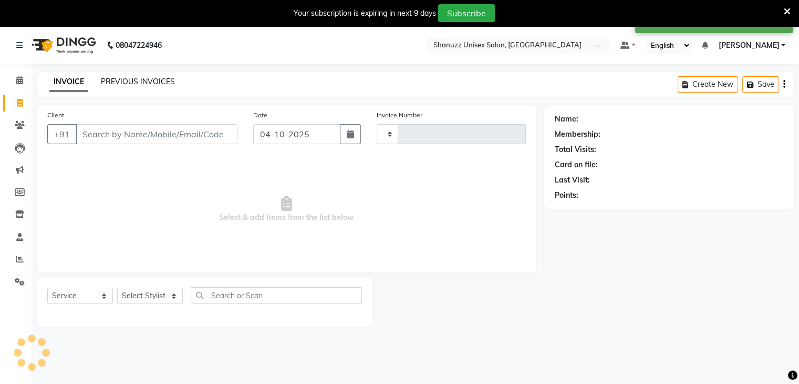
type input "1742"
click at [151, 84] on link "PREVIOUS INVOICES" at bounding box center [138, 81] width 74 height 9
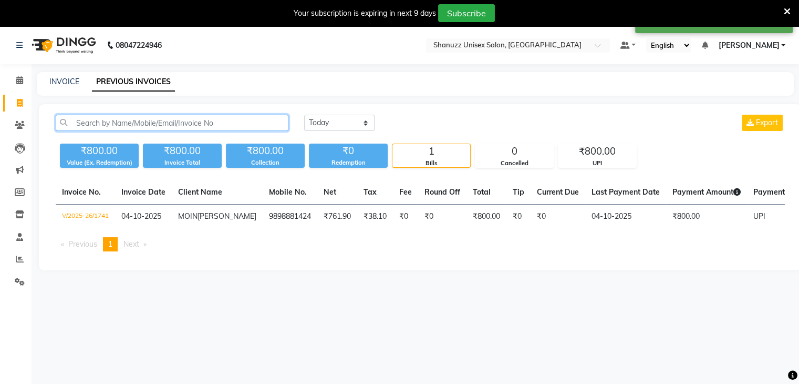
click at [149, 117] on input "text" at bounding box center [172, 123] width 233 height 16
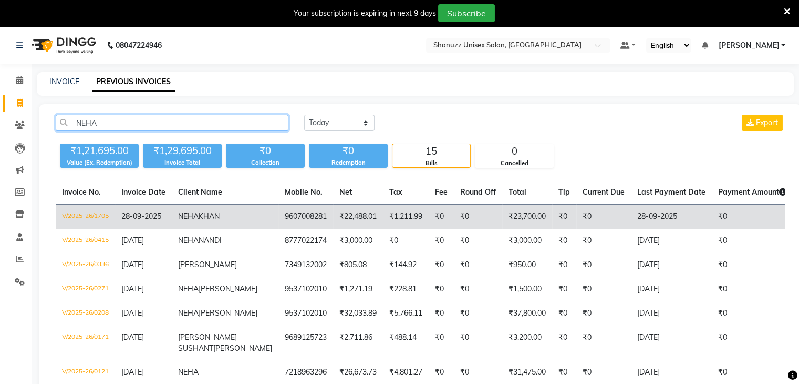
type input "NEHA"
click at [279, 224] on td "9607008281" at bounding box center [306, 216] width 55 height 25
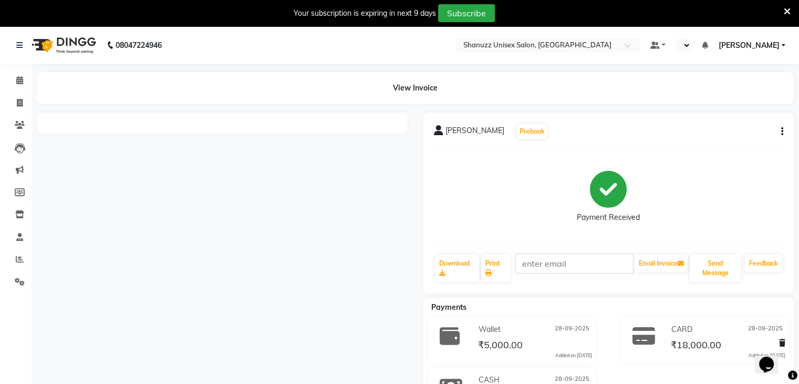
select select "en"
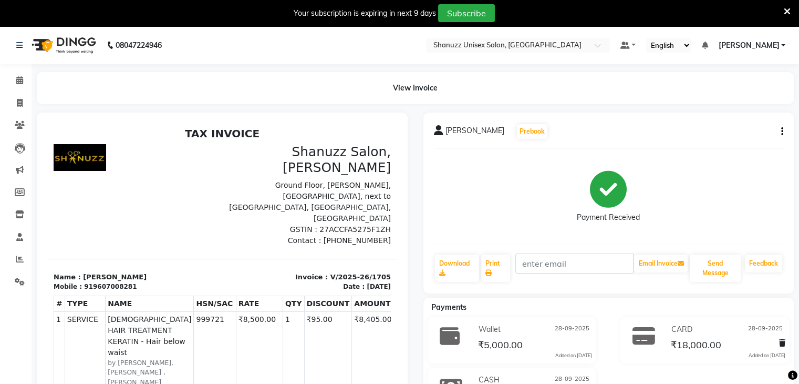
click at [780, 132] on button "button" at bounding box center [780, 131] width 6 height 11
click at [708, 130] on div "Split Service Amount" at bounding box center [713, 124] width 108 height 13
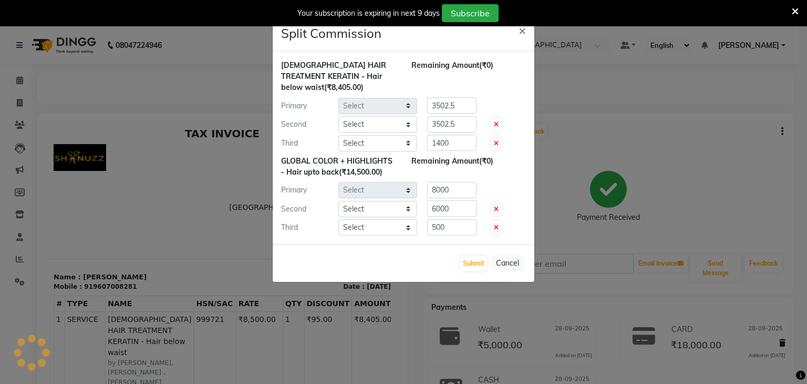
select select "78152"
select select "59231"
select select "71126"
select select "78152"
select select "59231"
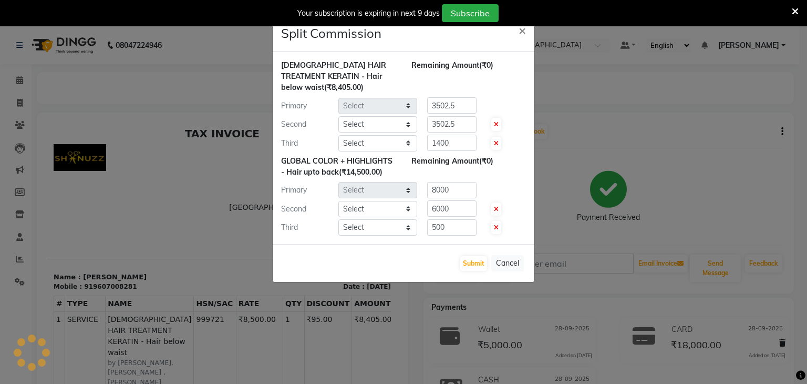
select select "90924"
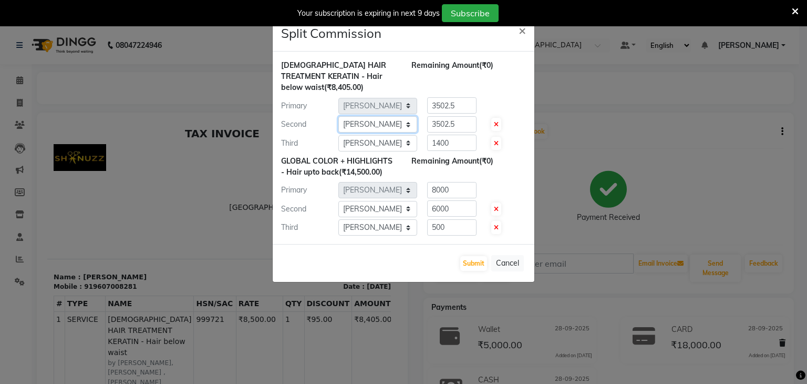
click at [368, 127] on select "Select [PERSON_NAME] AFZAN [PERSON_NAME] [PERSON_NAME] [PERSON_NAME] Derma Dyna…" at bounding box center [377, 124] width 79 height 16
select select "70702"
click at [338, 116] on select "Select [PERSON_NAME] AFZAN [PERSON_NAME] [PERSON_NAME] [PERSON_NAME] Derma Dyna…" at bounding box center [377, 124] width 79 height 16
click at [385, 213] on select "Select [PERSON_NAME] AFZAN [PERSON_NAME] [PERSON_NAME] [PERSON_NAME] Derma Dyna…" at bounding box center [377, 209] width 79 height 16
select select "70702"
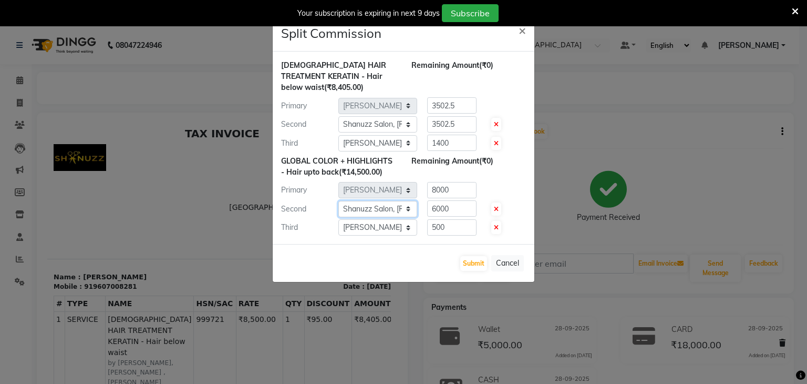
click at [338, 201] on select "Select [PERSON_NAME] AFZAN [PERSON_NAME] [PERSON_NAME] [PERSON_NAME] Derma Dyna…" at bounding box center [377, 209] width 79 height 16
click at [363, 122] on select "Select [PERSON_NAME] AFZAN [PERSON_NAME] [PERSON_NAME] [PERSON_NAME] Derma Dyna…" at bounding box center [377, 124] width 79 height 16
select select "59231"
click at [338, 116] on select "Select [PERSON_NAME] AFZAN [PERSON_NAME] [PERSON_NAME] [PERSON_NAME] Derma Dyna…" at bounding box center [377, 124] width 79 height 16
click at [469, 262] on button "Submit" at bounding box center [473, 263] width 27 height 15
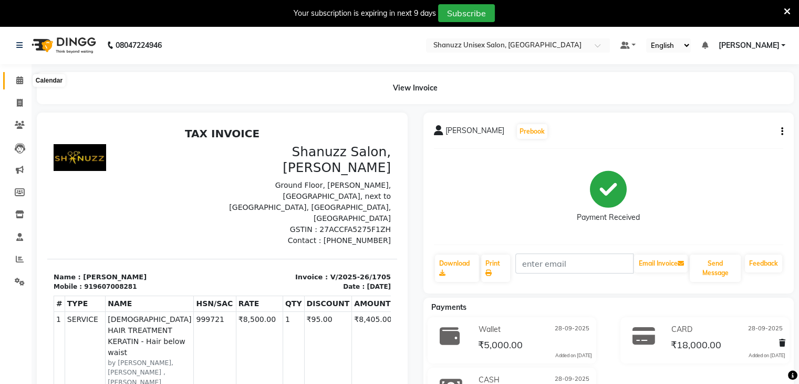
click at [17, 80] on icon at bounding box center [19, 80] width 7 height 8
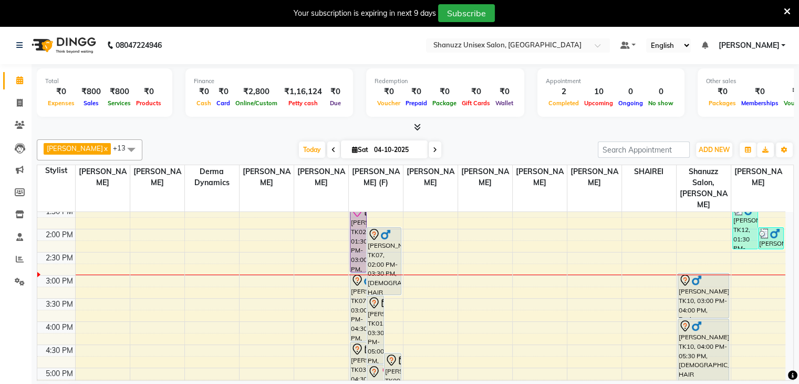
scroll to position [212, 0]
click at [270, 243] on div "9:00 AM 9:30 AM 10:00 AM 10:30 AM 11:00 AM 11:30 AM 12:00 PM 12:30 PM 1:00 PM 1…" at bounding box center [411, 276] width 748 height 554
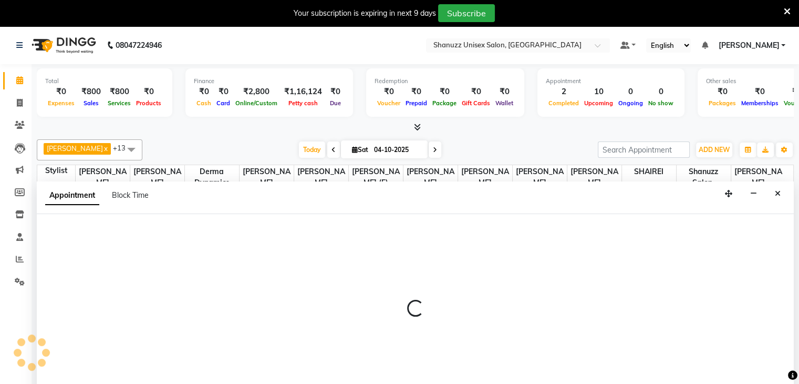
scroll to position [27, 0]
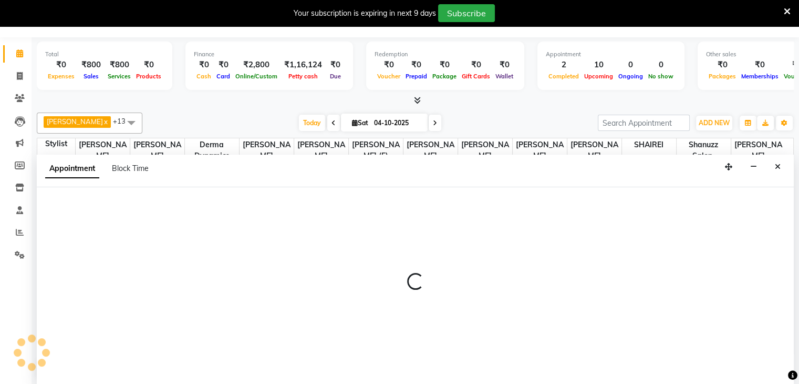
select select "59235"
select select "tentative"
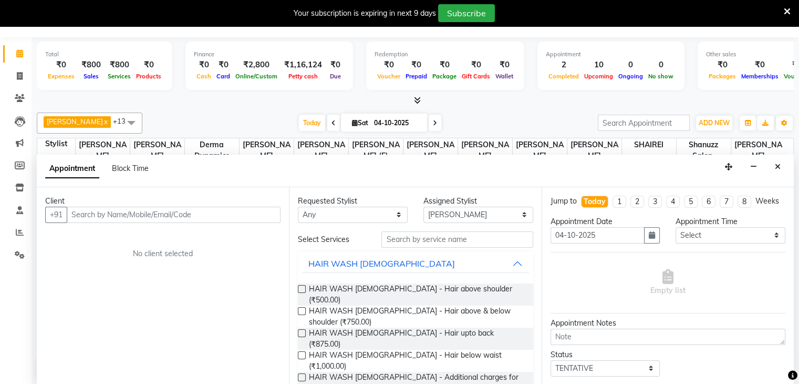
click at [157, 222] on div "Client +91 No client selected" at bounding box center [163, 286] width 252 height 198
click at [152, 210] on input "text" at bounding box center [174, 215] width 214 height 16
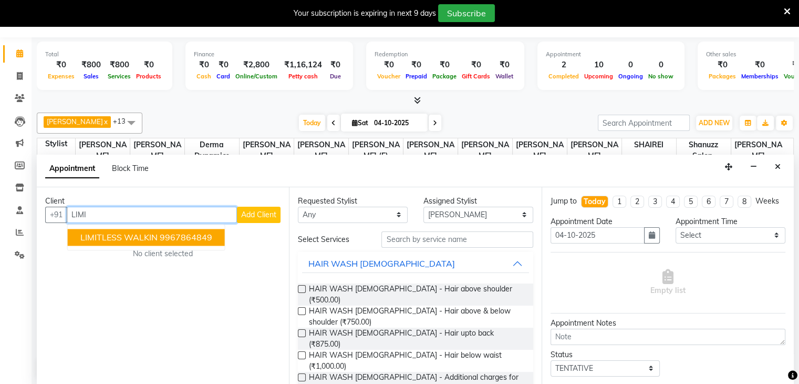
click at [91, 236] on span "LIMITLESS WALKIN" at bounding box center [118, 237] width 77 height 11
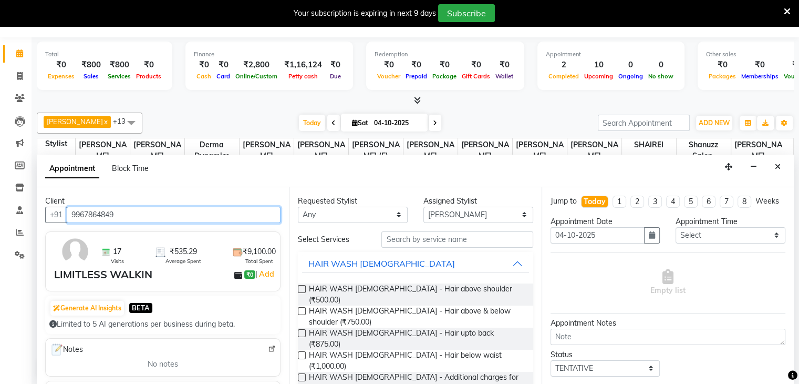
type input "9967864849"
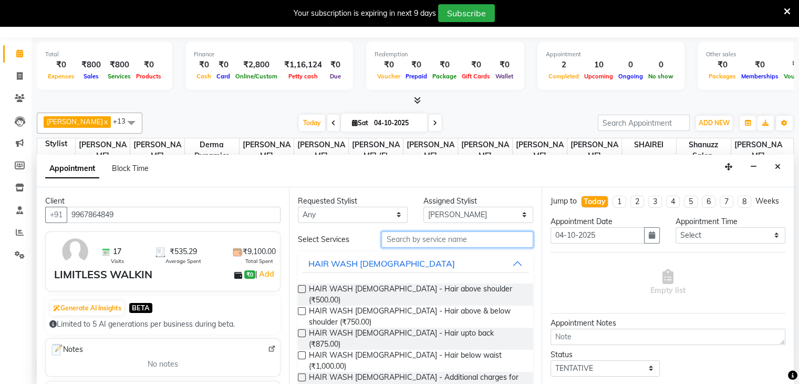
click at [436, 240] on input "text" at bounding box center [457, 239] width 151 height 16
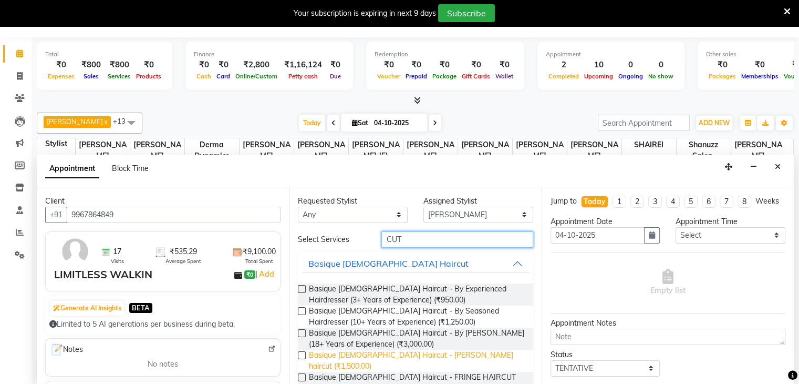
scroll to position [67, 0]
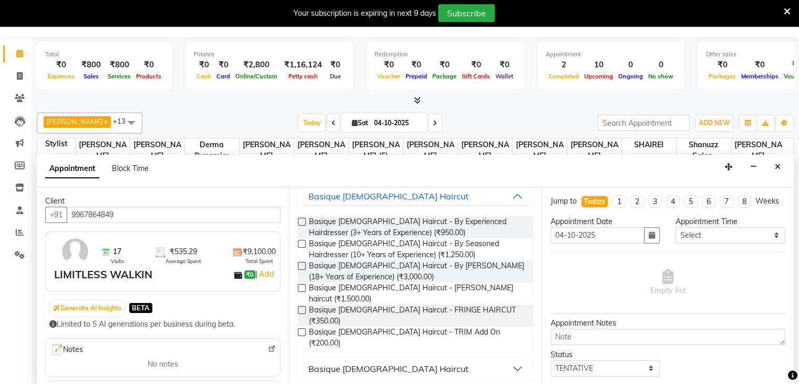
type input "CUT"
click at [396, 359] on button "Basique [DEMOGRAPHIC_DATA] Haircut" at bounding box center [415, 368] width 227 height 19
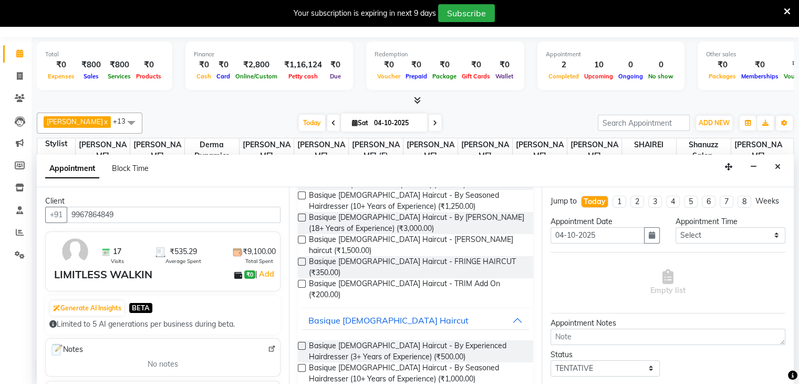
click at [304, 364] on label at bounding box center [302, 368] width 8 height 8
click at [304, 365] on input "checkbox" at bounding box center [301, 368] width 7 height 7
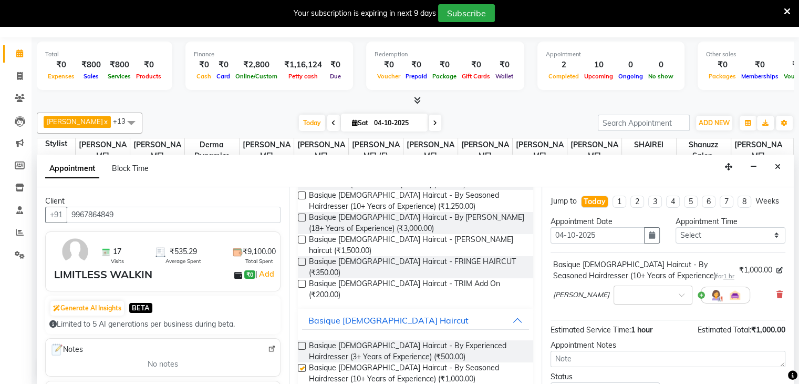
checkbox input "false"
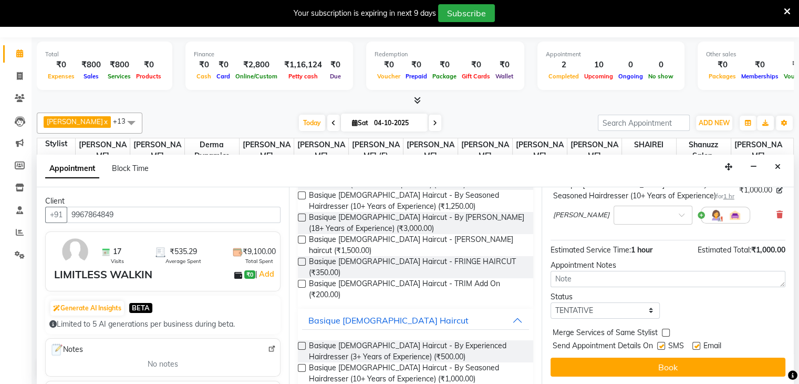
click at [661, 344] on label at bounding box center [661, 346] width 8 height 8
click at [661, 344] on input "checkbox" at bounding box center [660, 346] width 7 height 7
checkbox input "false"
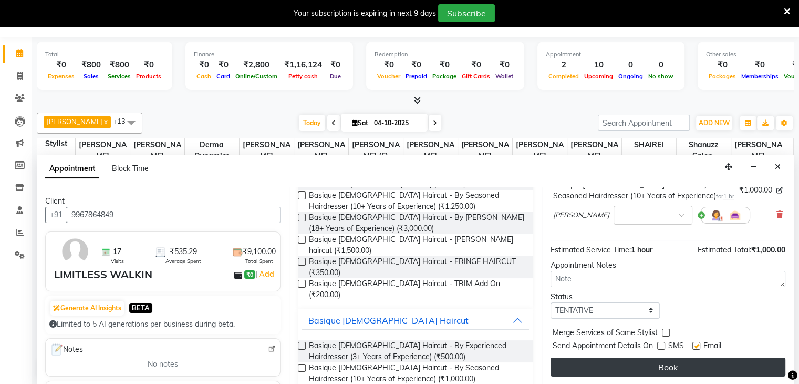
click at [666, 357] on button "Book" at bounding box center [668, 366] width 235 height 19
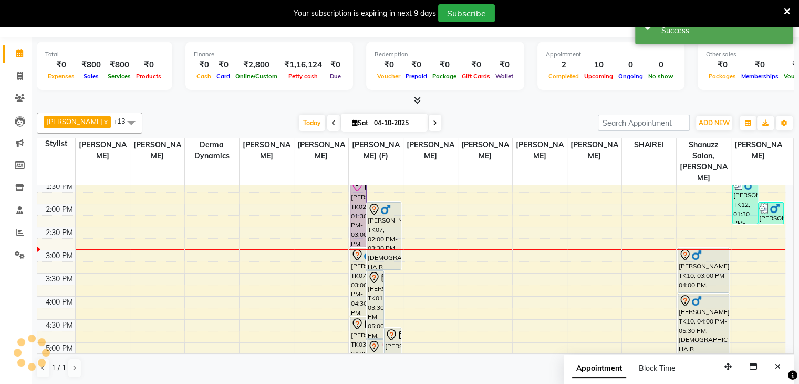
scroll to position [0, 0]
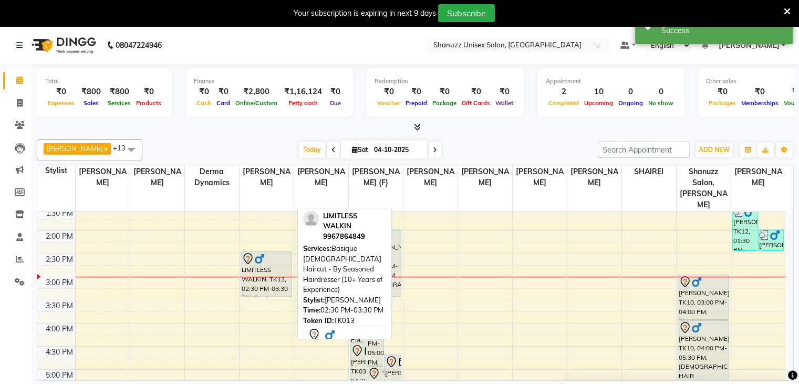
click at [244, 252] on icon at bounding box center [248, 258] width 13 height 13
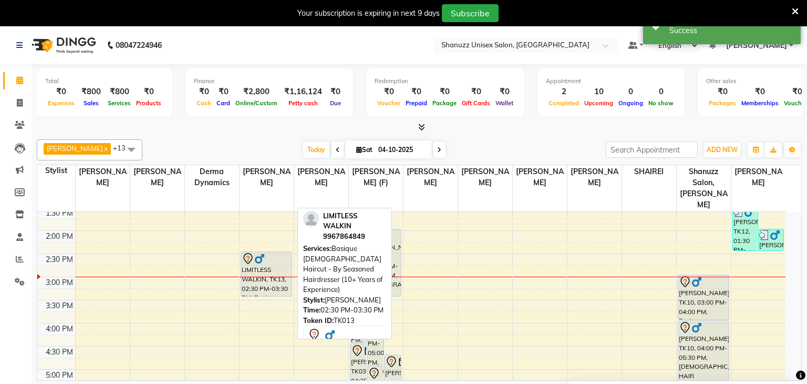
select select "7"
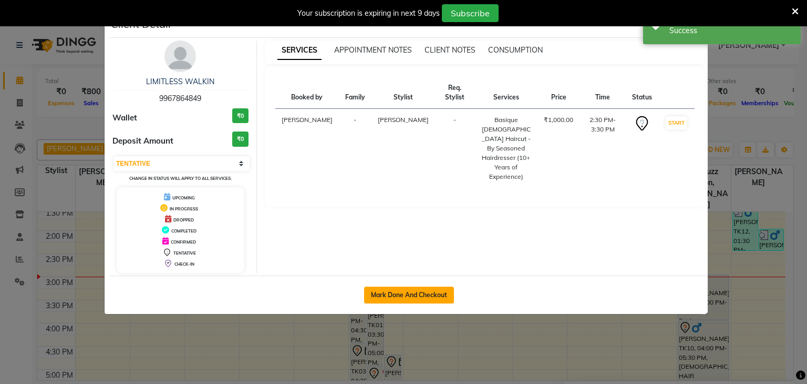
click at [394, 292] on button "Mark Done And Checkout" at bounding box center [409, 294] width 90 height 17
select select "service"
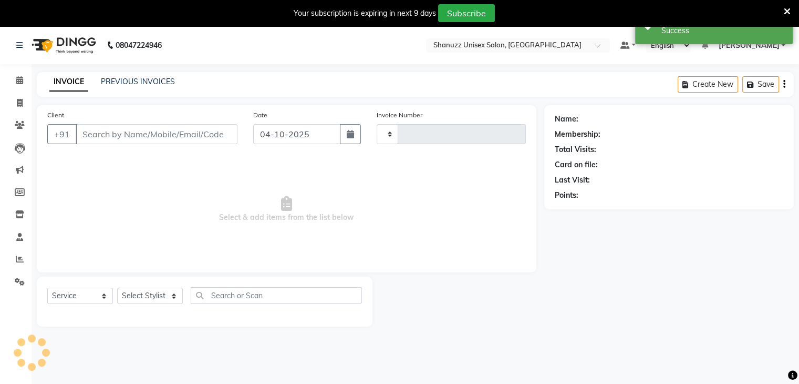
type input "1742"
select select "7102"
type input "9967864849"
select select "59235"
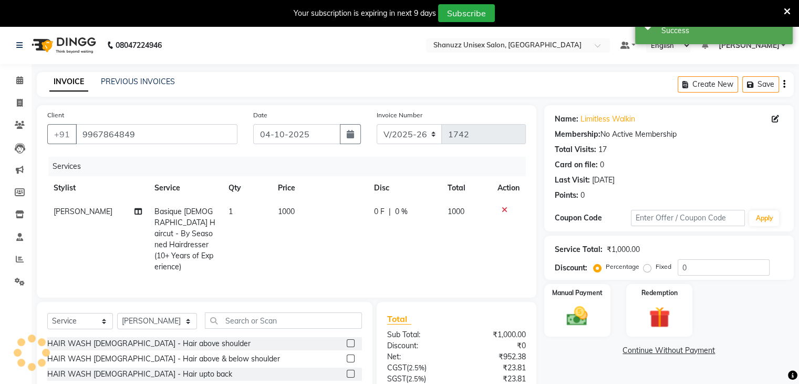
scroll to position [86, 0]
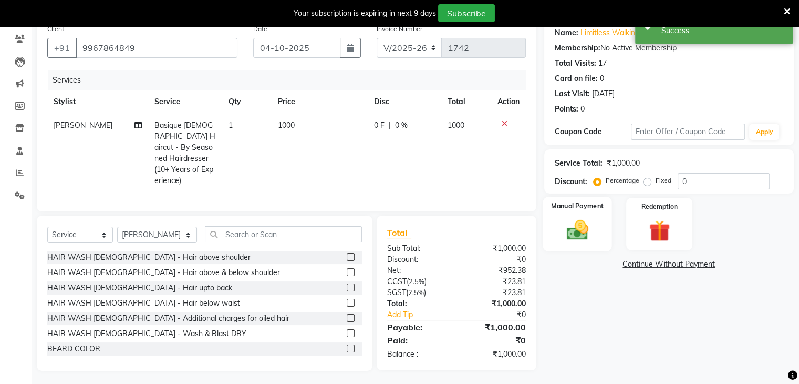
click at [592, 218] on img at bounding box center [577, 230] width 35 height 25
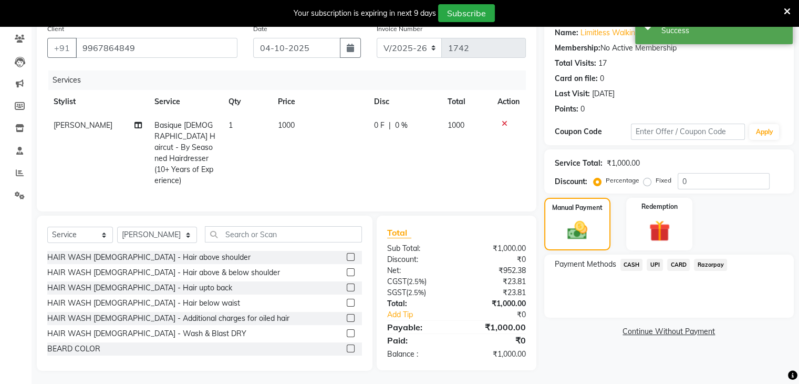
click at [658, 263] on span "UPI" at bounding box center [655, 265] width 16 height 12
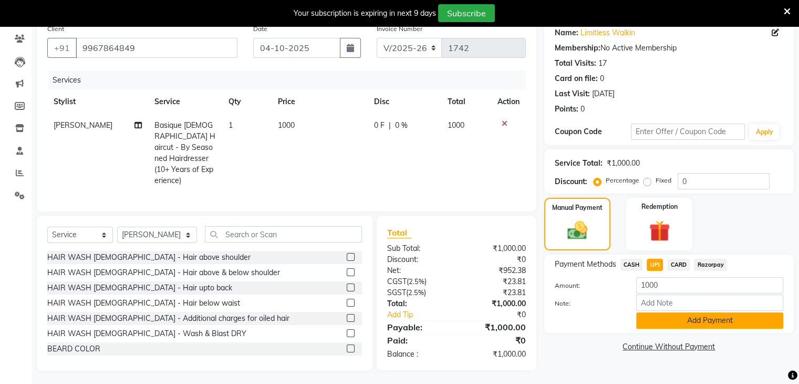
click at [694, 320] on button "Add Payment" at bounding box center [709, 320] width 147 height 16
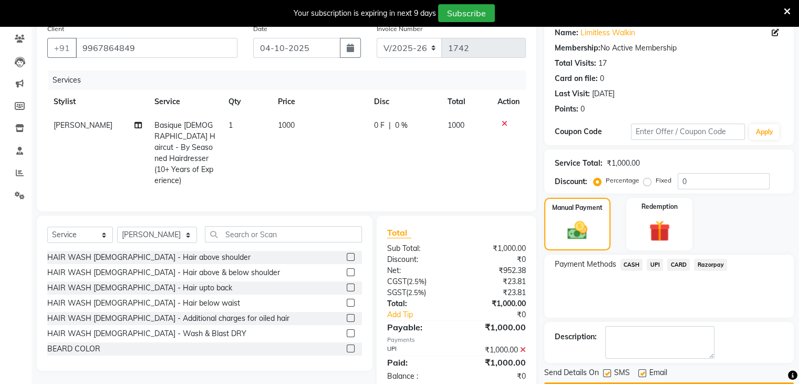
scroll to position [116, 0]
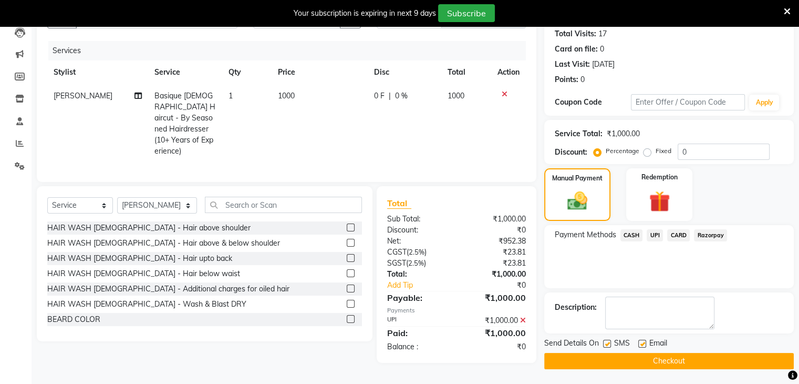
click at [607, 342] on label at bounding box center [607, 344] width 8 height 8
click at [607, 342] on input "checkbox" at bounding box center [606, 344] width 7 height 7
checkbox input "false"
click at [629, 358] on button "Checkout" at bounding box center [669, 361] width 250 height 16
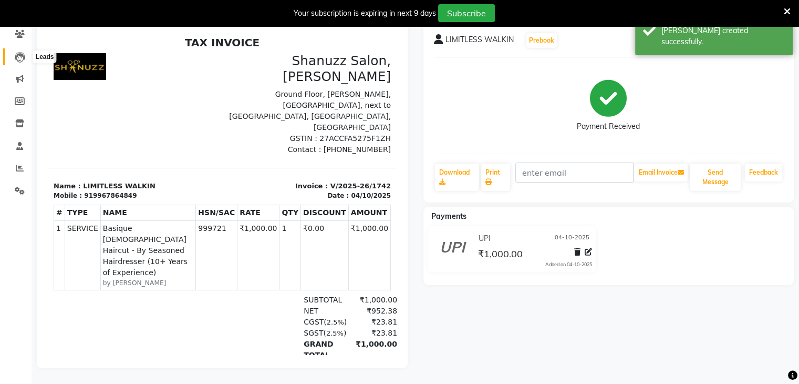
click at [15, 52] on icon at bounding box center [20, 57] width 11 height 11
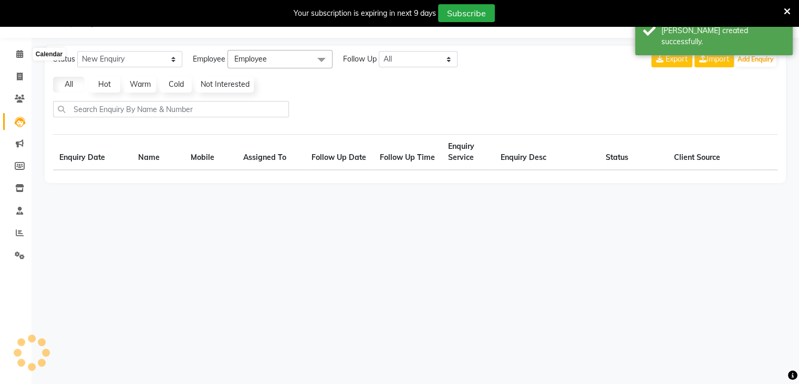
scroll to position [99, 0]
select select "10"
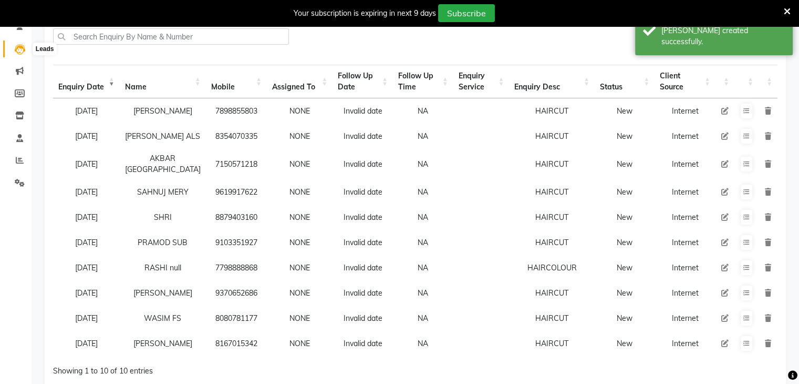
click at [15, 52] on icon at bounding box center [20, 49] width 11 height 11
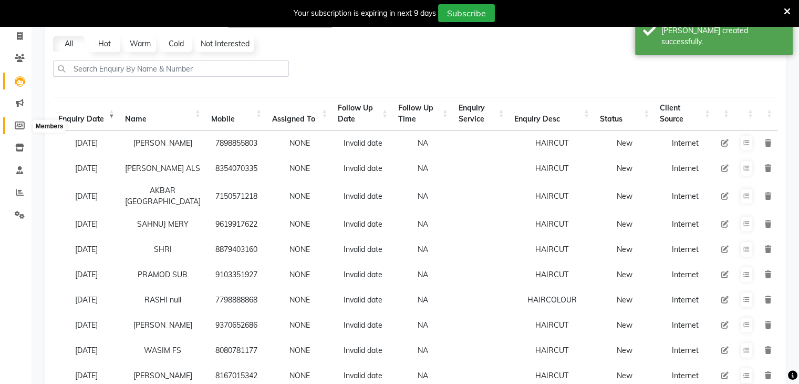
scroll to position [0, 0]
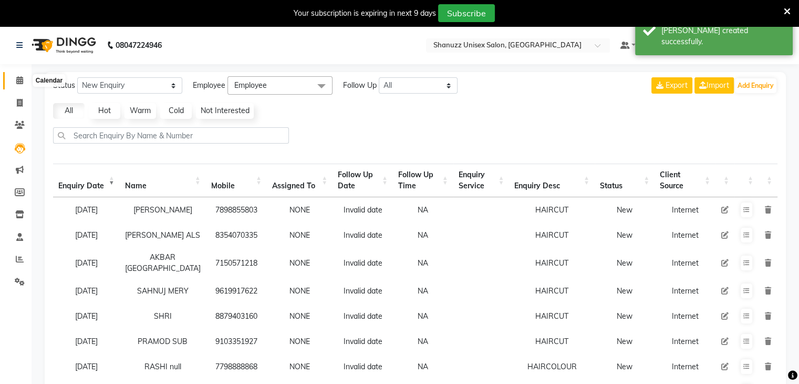
click at [19, 80] on icon at bounding box center [19, 80] width 7 height 8
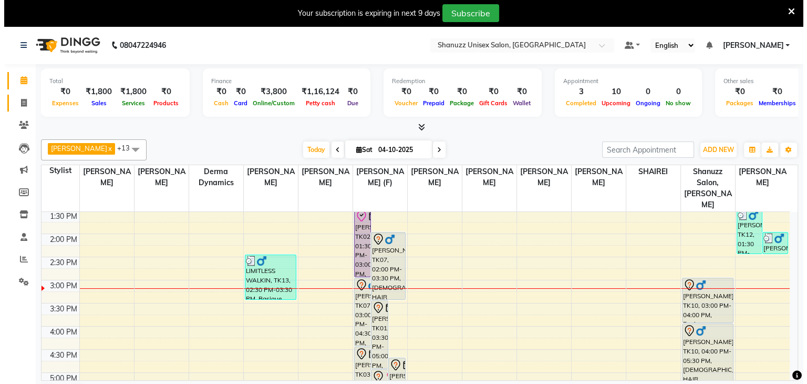
scroll to position [210, 0]
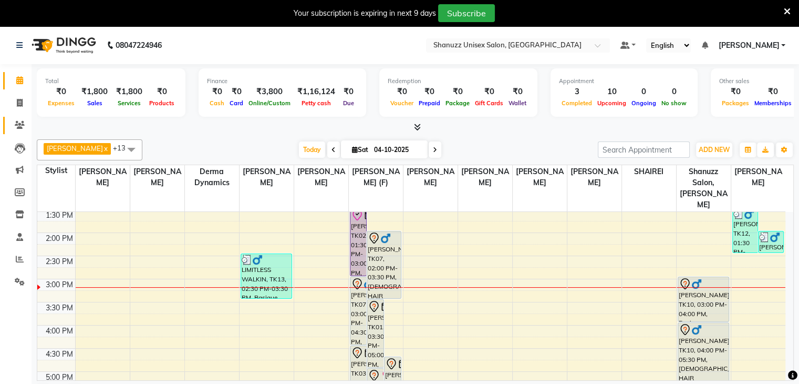
click at [26, 118] on link "Clients" at bounding box center [15, 125] width 25 height 17
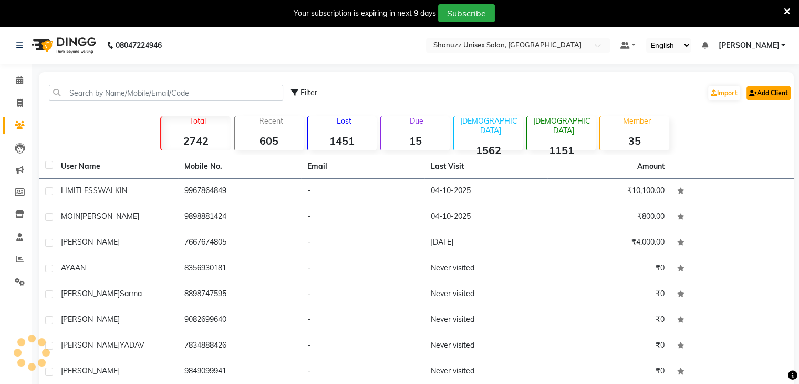
click at [762, 89] on link "Add Client" at bounding box center [769, 93] width 44 height 15
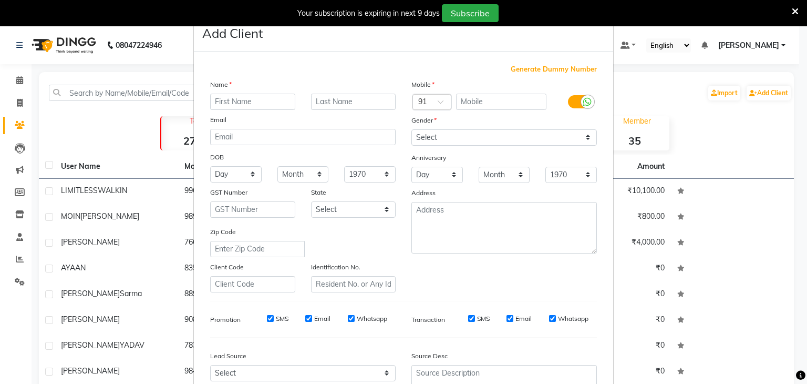
click at [271, 98] on input "text" at bounding box center [252, 102] width 85 height 16
click at [472, 97] on input "text" at bounding box center [501, 102] width 91 height 16
type input "9768430960"
click at [250, 97] on input "text" at bounding box center [252, 102] width 85 height 16
type input "[PERSON_NAME]"
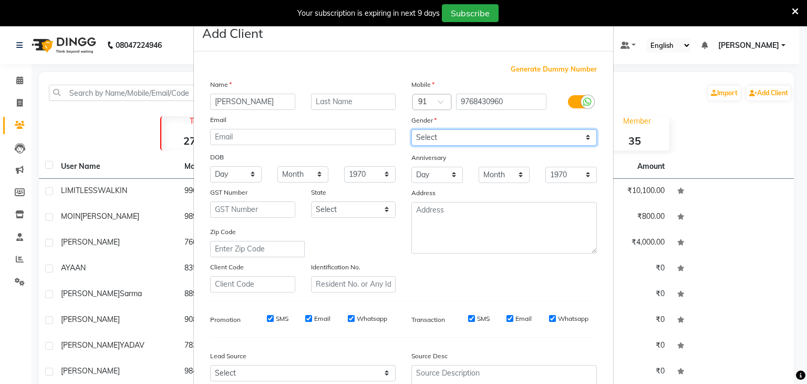
click at [460, 140] on select "Select Male Female Other Prefer Not To Say" at bounding box center [505, 137] width 186 height 16
select select "female"
click at [412, 130] on select "Select Male Female Other Prefer Not To Say" at bounding box center [505, 137] width 186 height 16
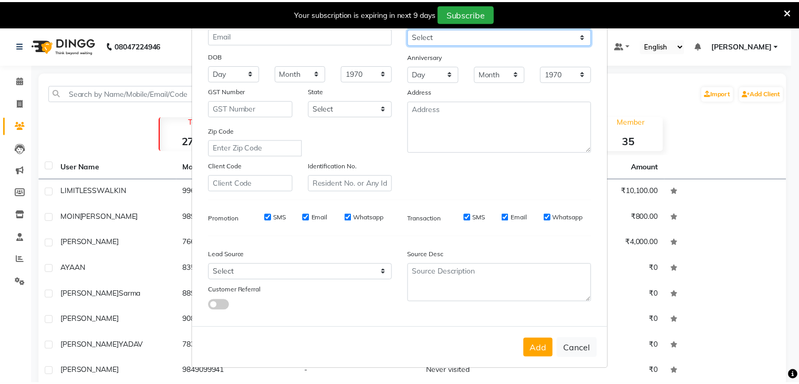
scroll to position [107, 0]
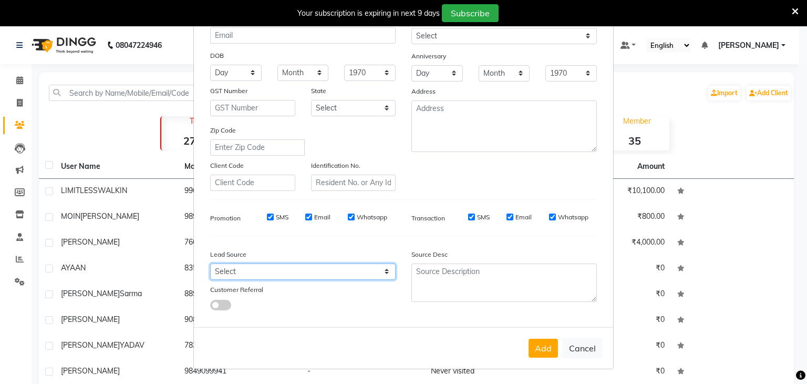
click at [351, 276] on select "Select Walk-in Referral Internet Friend Word of Mouth Advertisement Facebook Ju…" at bounding box center [303, 271] width 186 height 16
select select "49172"
click at [210, 263] on select "Select Walk-in Referral Internet Friend Word of Mouth Advertisement Facebook Ju…" at bounding box center [303, 271] width 186 height 16
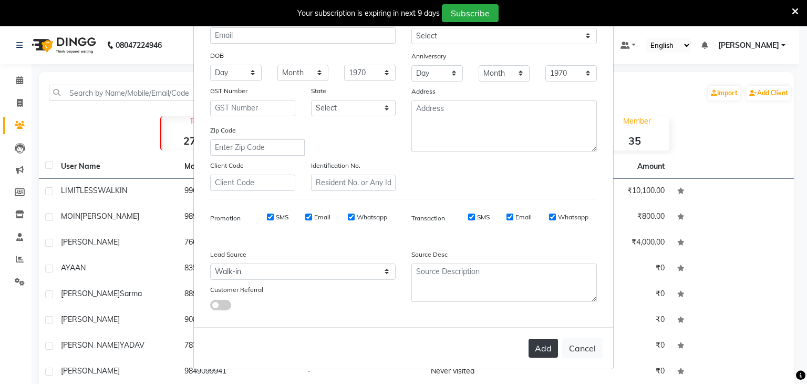
click at [544, 341] on button "Add" at bounding box center [543, 347] width 29 height 19
select select
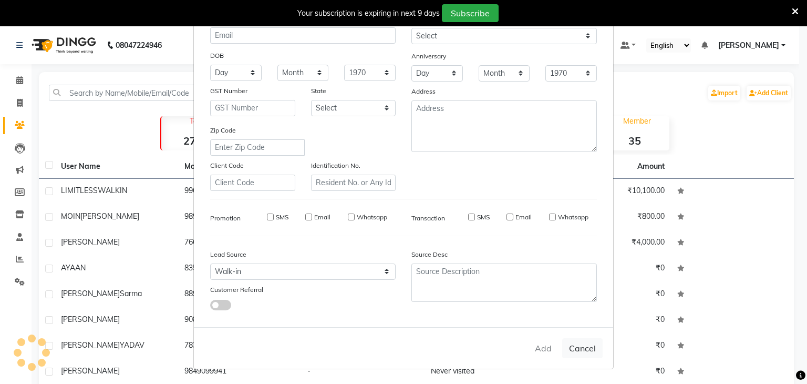
select select
checkbox input "false"
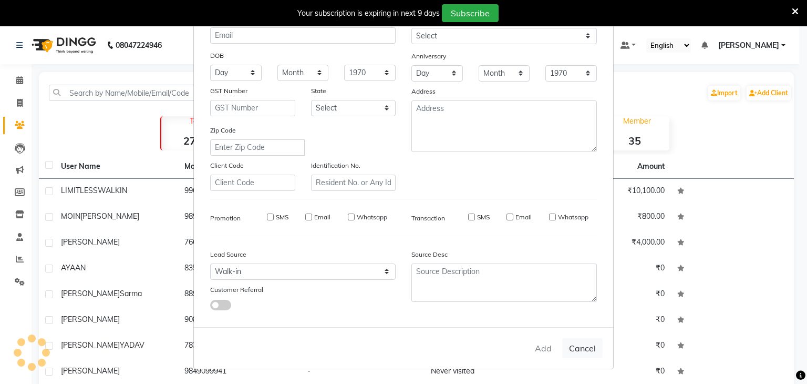
checkbox input "false"
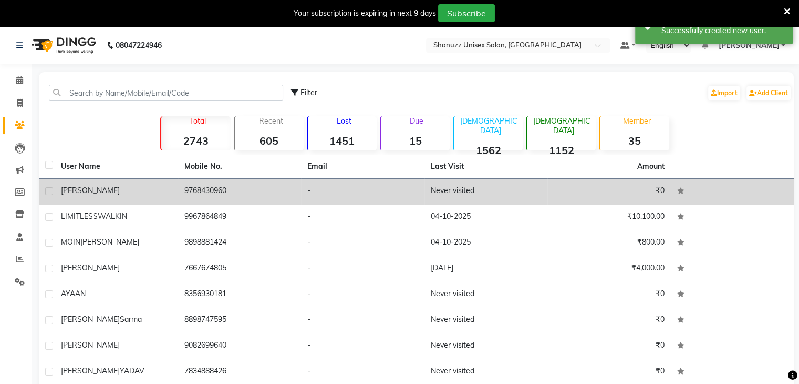
click at [231, 189] on td "9768430960" at bounding box center [240, 192] width 124 height 26
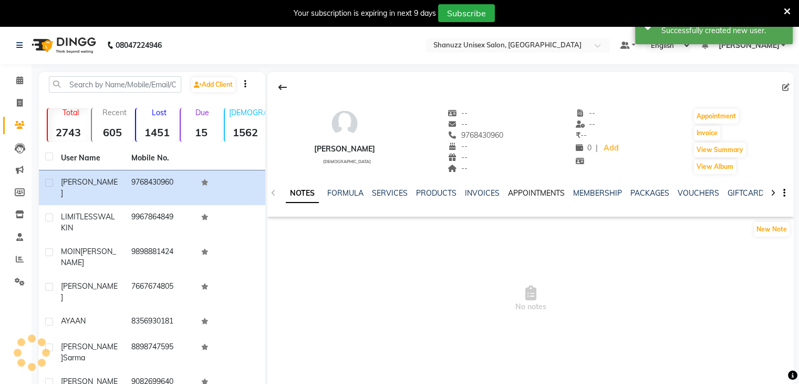
click at [523, 196] on link "APPOINTMENTS" at bounding box center [536, 192] width 57 height 9
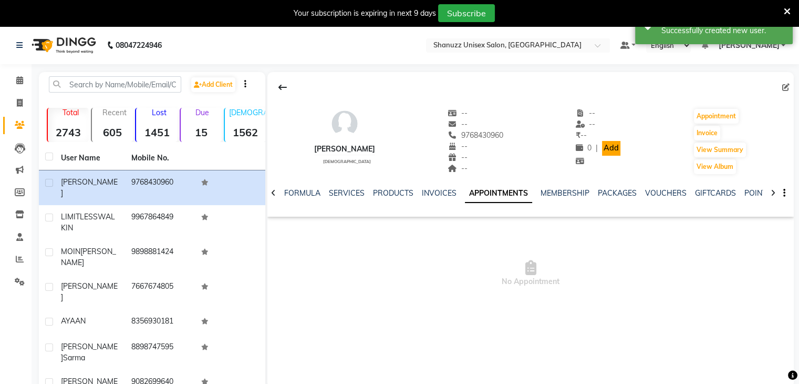
click at [606, 150] on link "Add" at bounding box center [611, 148] width 18 height 15
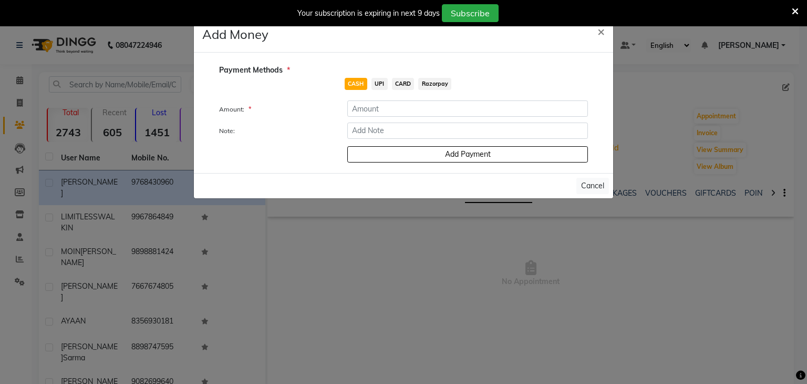
click at [349, 184] on div "Cancel" at bounding box center [403, 185] width 419 height 25
click at [357, 212] on ngb-modal-window "Add Money × Payment Methods * CASH UPI CARD Razorpay Amount: * Note: Add Paymen…" at bounding box center [403, 192] width 807 height 384
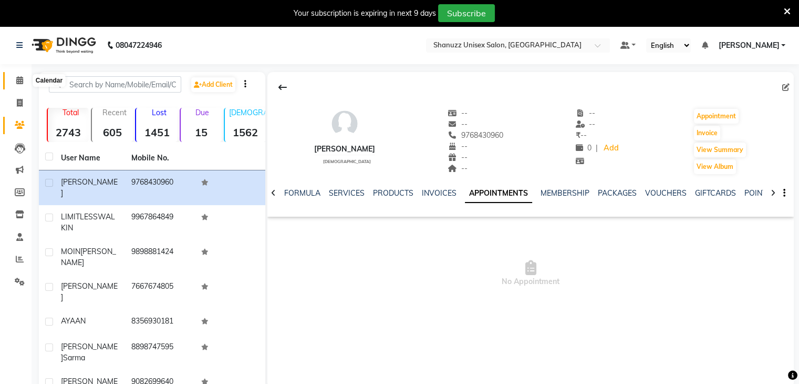
click at [18, 83] on icon at bounding box center [19, 80] width 7 height 8
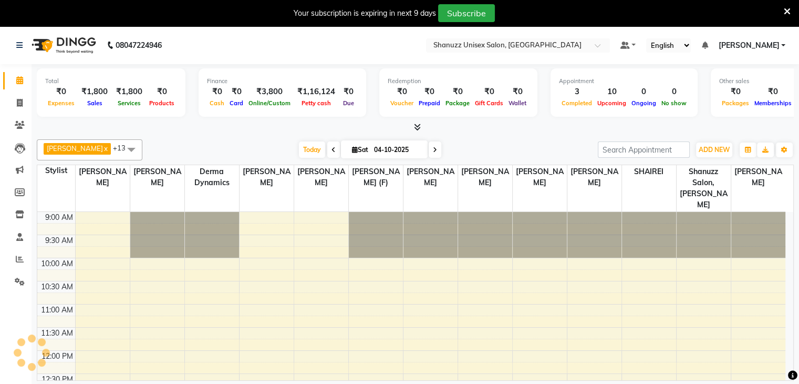
click at [366, 151] on span "Sat" at bounding box center [361, 150] width 22 height 8
select select "10"
select select "2025"
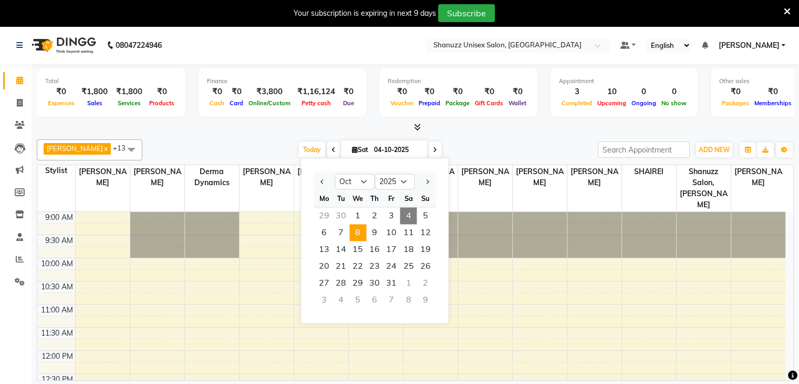
click at [359, 235] on span "8" at bounding box center [358, 232] width 17 height 17
type input "08-10-2025"
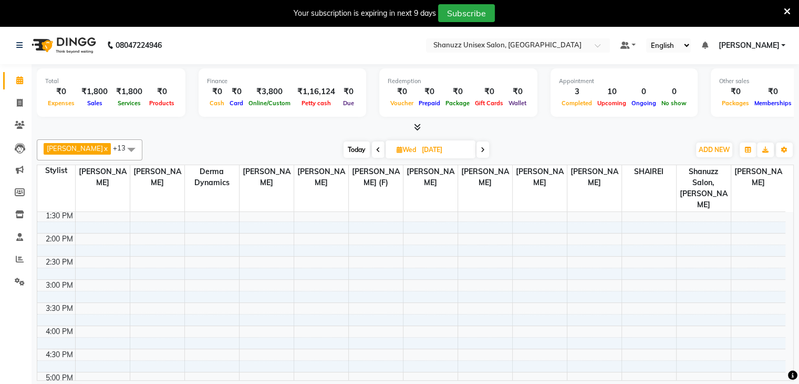
scroll to position [124, 0]
click at [599, 252] on div "9:00 AM 9:30 AM 10:00 AM 10:30 AM 11:00 AM 11:30 AM 12:00 PM 12:30 PM 1:00 PM 1…" at bounding box center [411, 365] width 748 height 554
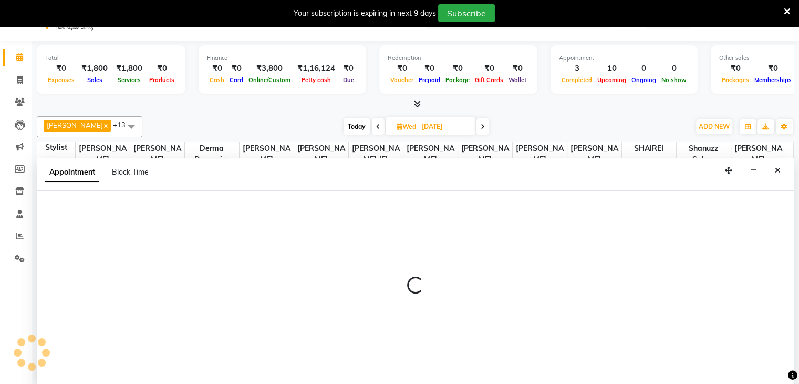
scroll to position [27, 0]
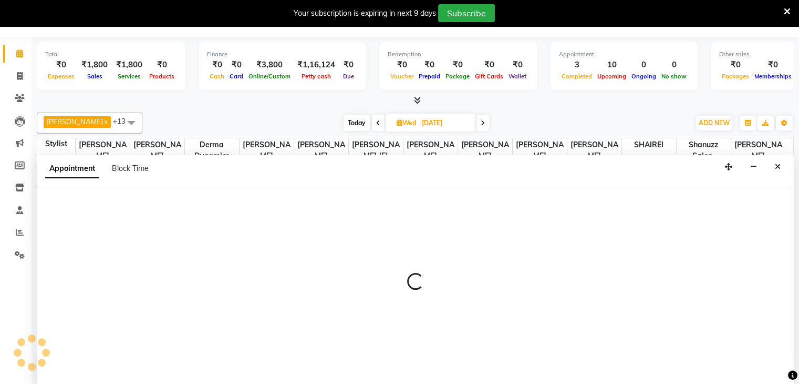
select select "78152"
select select "tentative"
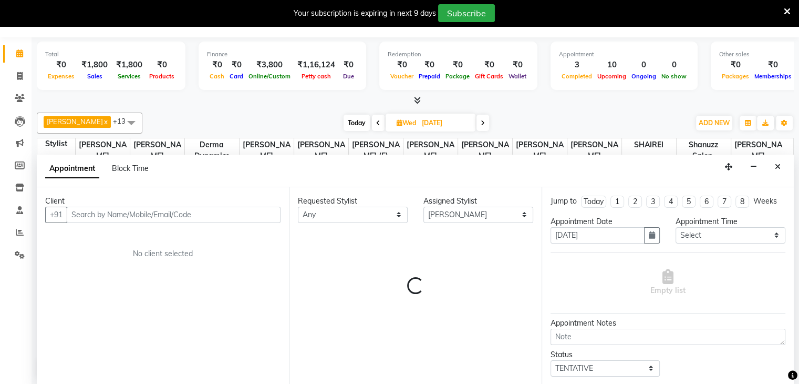
click at [126, 215] on input "text" at bounding box center [174, 215] width 214 height 16
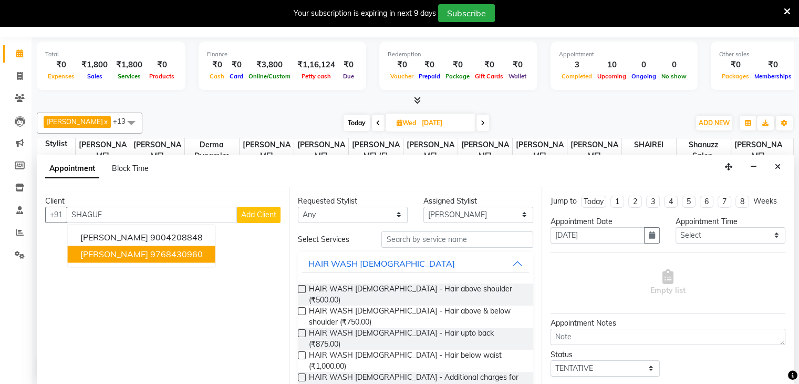
click at [105, 252] on span "[PERSON_NAME]" at bounding box center [114, 254] width 68 height 11
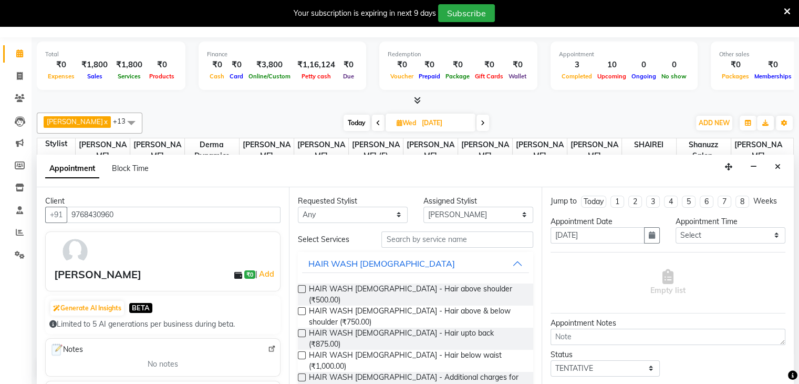
type input "9768430960"
click at [401, 236] on input "text" at bounding box center [457, 239] width 151 height 16
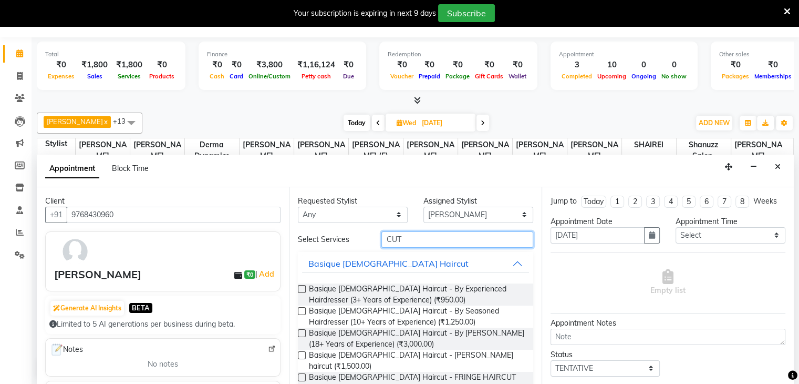
type input "CUT"
click at [299, 310] on label at bounding box center [302, 311] width 8 height 8
click at [299, 310] on input "checkbox" at bounding box center [301, 312] width 7 height 7
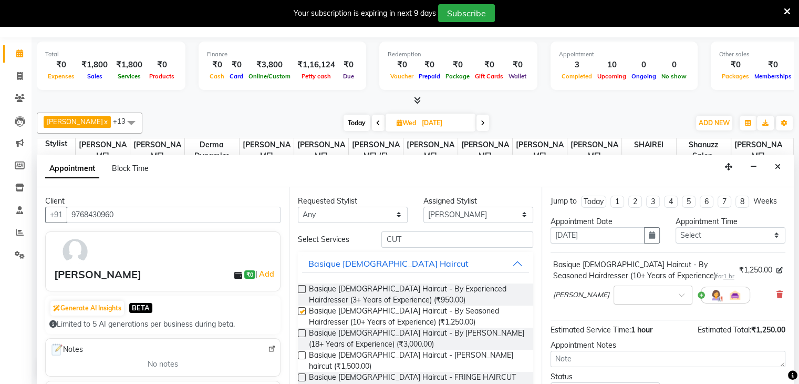
checkbox input "false"
click at [424, 241] on input "CUT" at bounding box center [457, 239] width 151 height 16
type input "C"
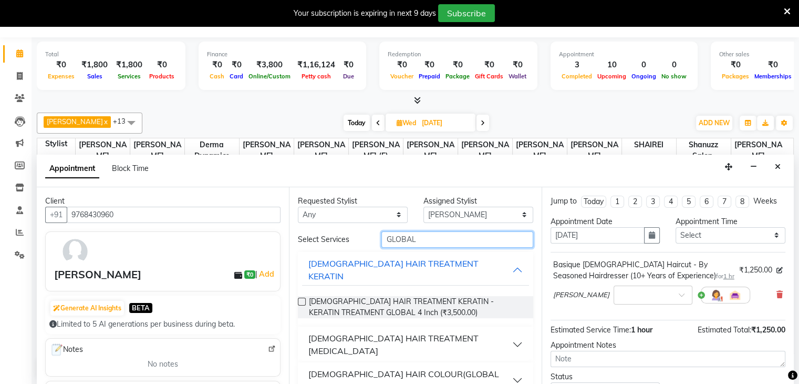
scroll to position [29, 0]
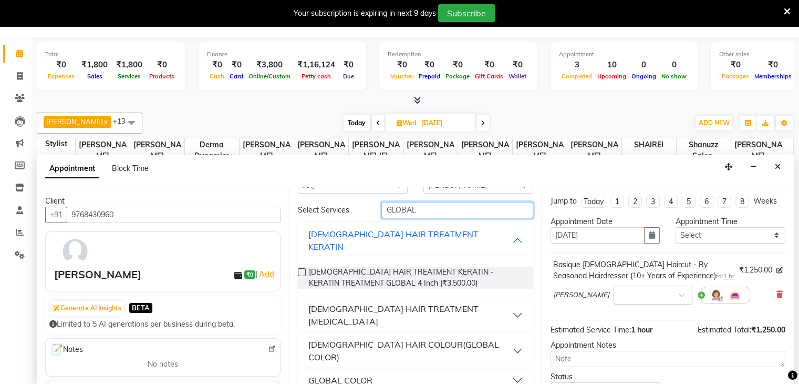
type input "GLOBAL"
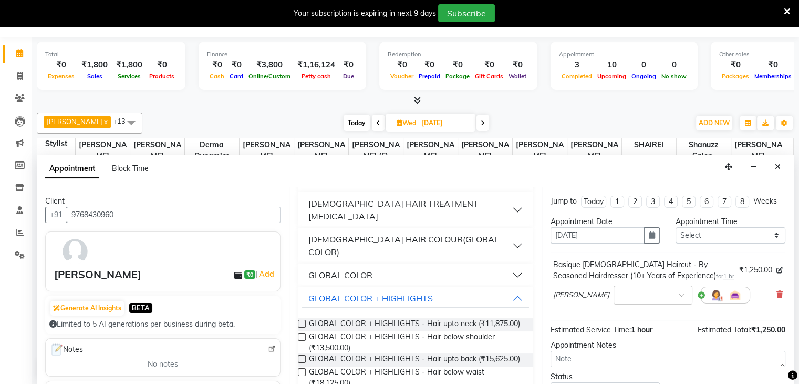
click at [300, 355] on label at bounding box center [302, 359] width 8 height 8
click at [300, 356] on input "checkbox" at bounding box center [301, 359] width 7 height 7
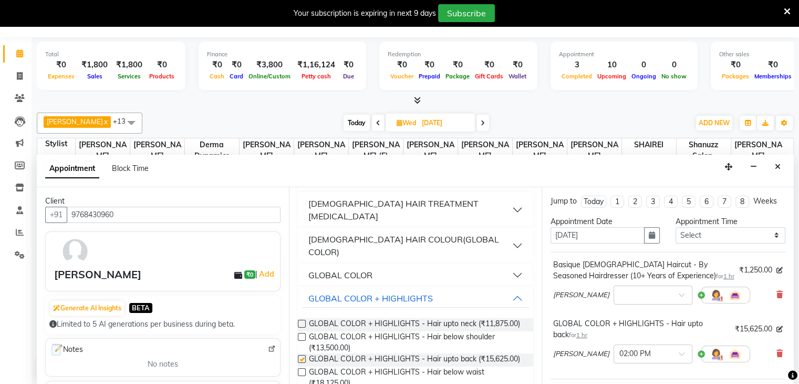
checkbox input "false"
click at [259, 272] on link "Add" at bounding box center [267, 274] width 18 height 13
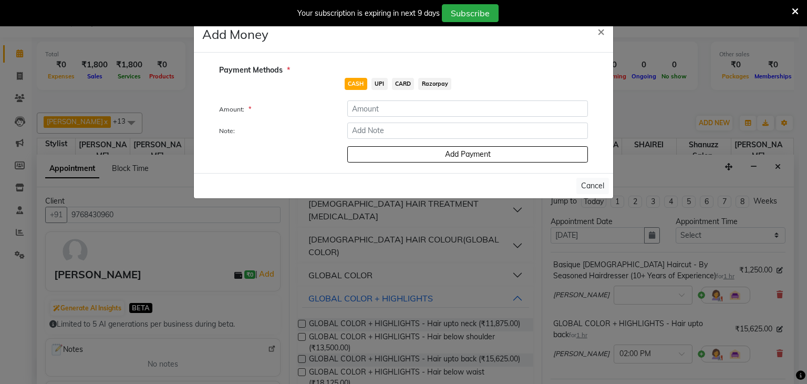
click at [379, 81] on span "UPI" at bounding box center [380, 84] width 16 height 12
click at [387, 105] on input "number" at bounding box center [467, 108] width 241 height 16
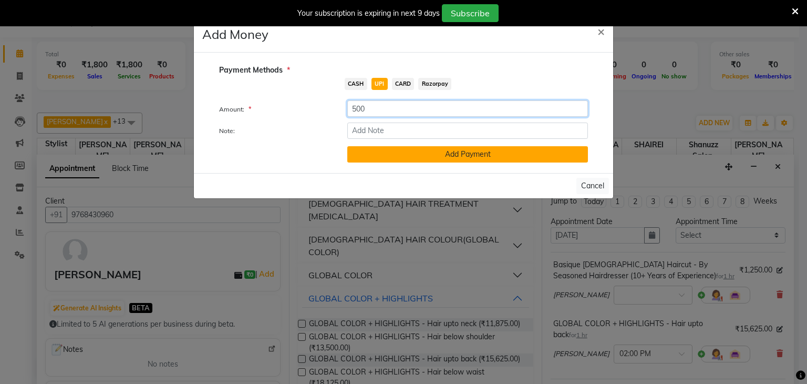
type input "500"
click at [440, 155] on button "Add Payment" at bounding box center [467, 154] width 241 height 16
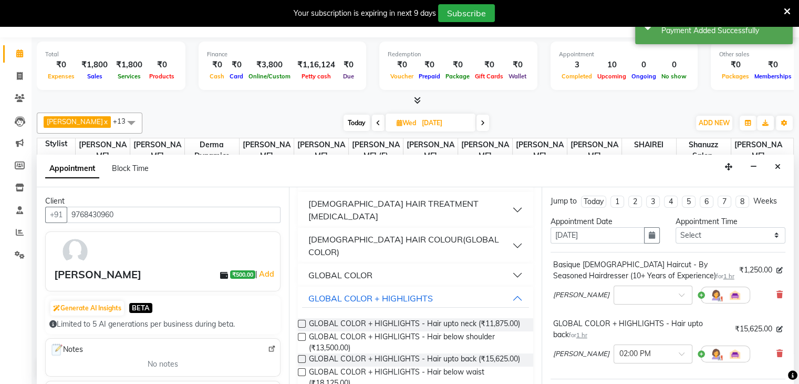
scroll to position [138, 0]
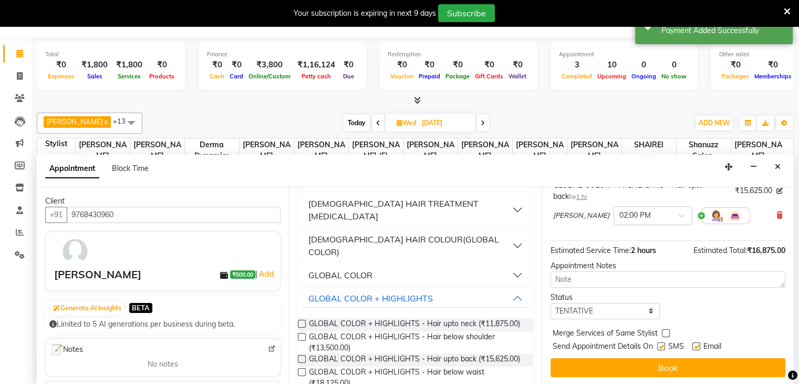
click at [657, 343] on div "Send Appointment Details On SMS Email" at bounding box center [669, 347] width 233 height 13
click at [663, 345] on label at bounding box center [661, 346] width 8 height 8
click at [663, 345] on input "checkbox" at bounding box center [660, 347] width 7 height 7
checkbox input "false"
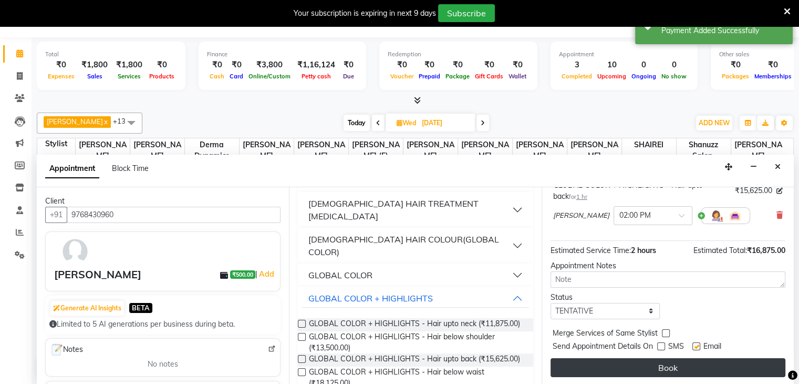
click at [672, 365] on button "Book" at bounding box center [668, 367] width 235 height 19
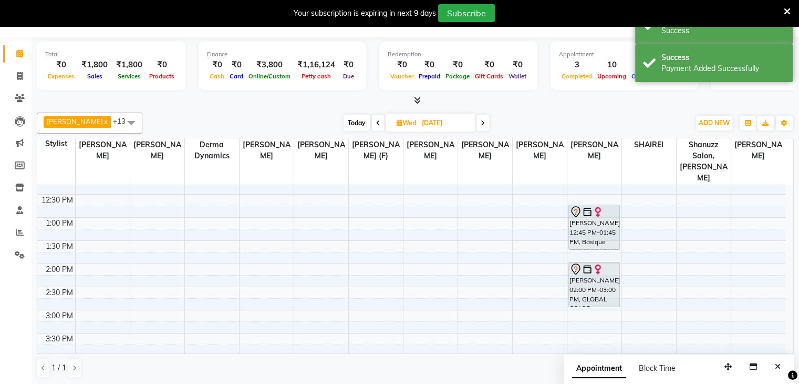
scroll to position [145, 0]
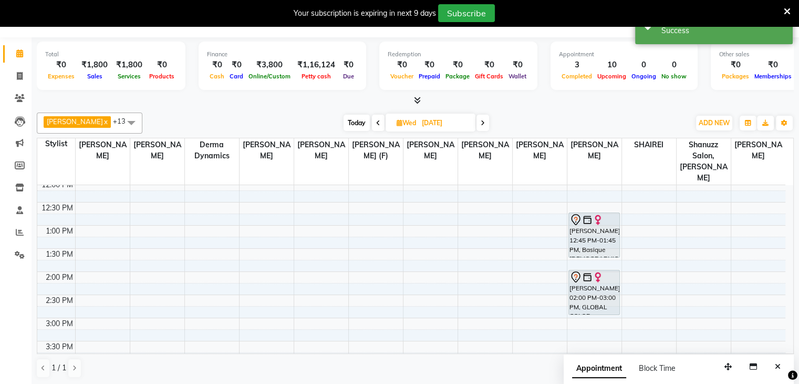
click at [525, 121] on div "Today Wed 08-10-2025" at bounding box center [416, 123] width 537 height 16
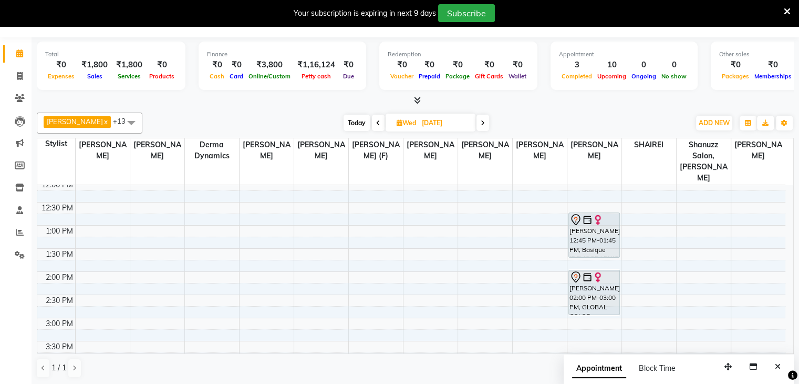
click at [356, 128] on span "Today" at bounding box center [357, 123] width 26 height 16
type input "04-10-2025"
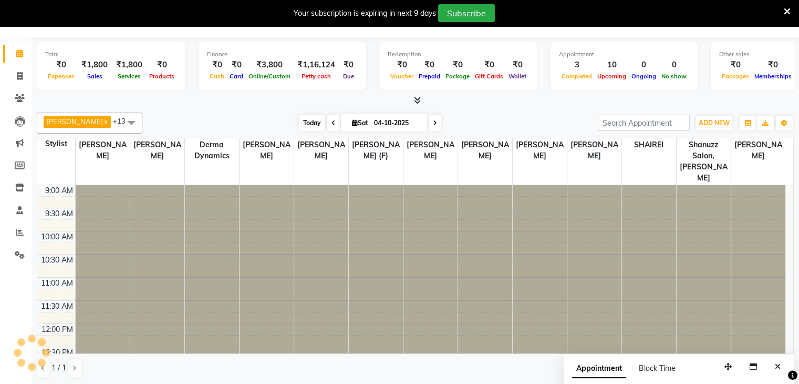
scroll to position [275, 0]
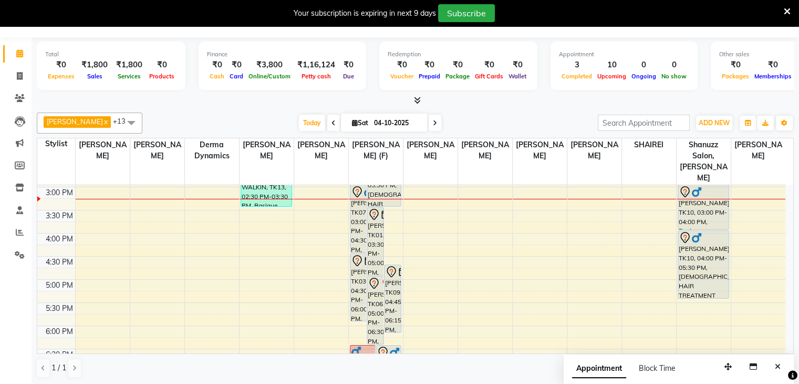
click at [353, 127] on span "Sat 04-10-2025" at bounding box center [384, 123] width 87 height 18
click at [361, 114] on span "Sat 04-10-2025" at bounding box center [384, 123] width 87 height 18
click at [372, 121] on input "04-10-2025" at bounding box center [397, 123] width 53 height 16
select select "10"
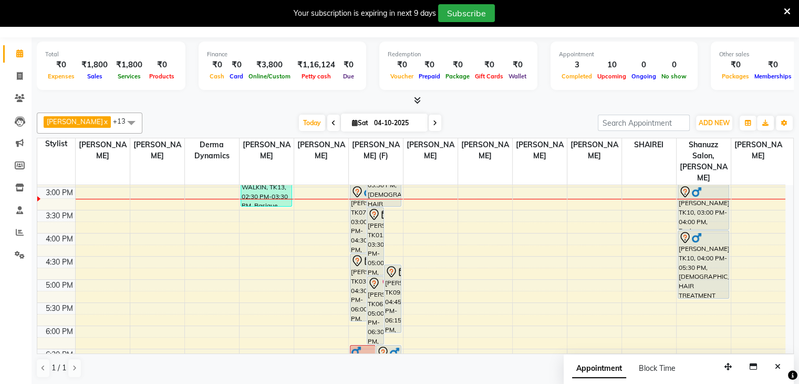
select select "2025"
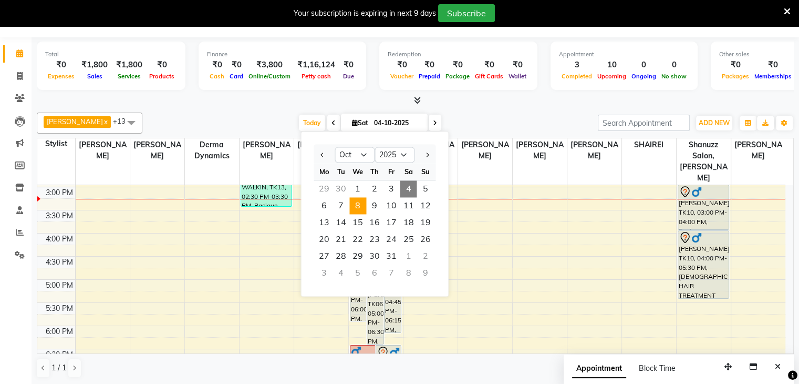
click at [357, 200] on span "8" at bounding box center [358, 205] width 17 height 17
type input "08-10-2025"
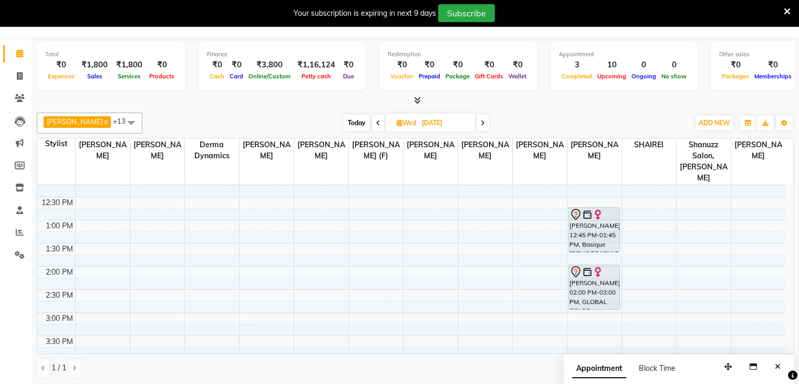
scroll to position [141, 0]
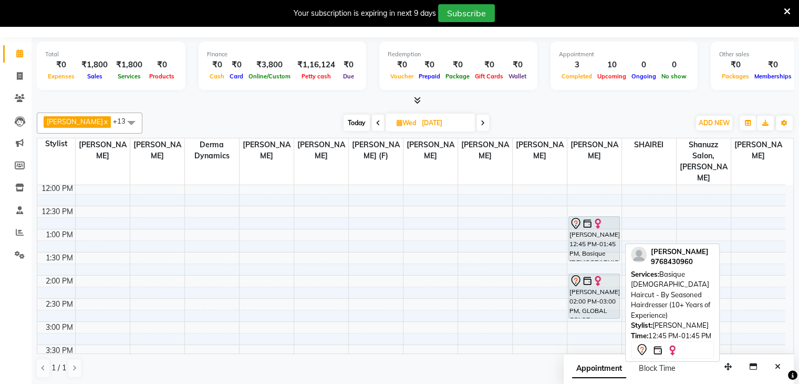
click at [601, 233] on div "SHAGUFTA, 12:45 PM-01:45 PM, Basique FEMALE Haircut - By Seasoned Hairdresser (…" at bounding box center [594, 239] width 50 height 44
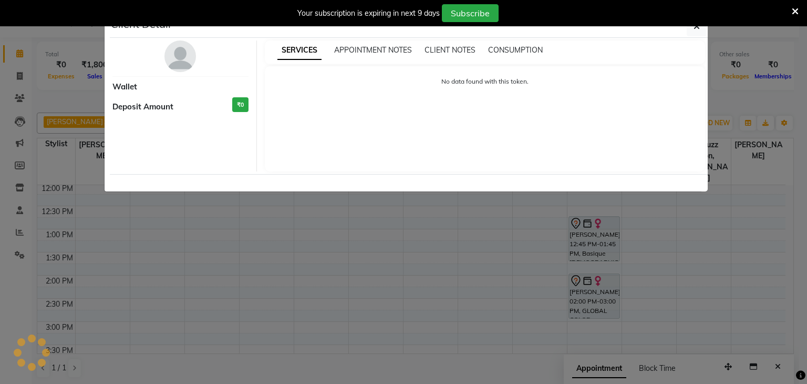
select select "7"
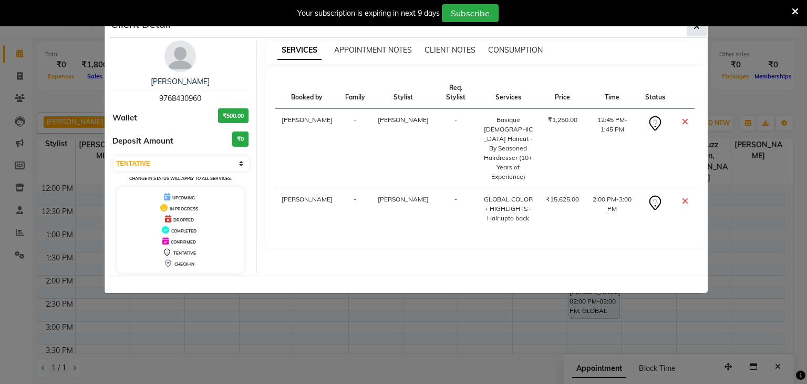
click at [694, 26] on icon "button" at bounding box center [697, 26] width 6 height 8
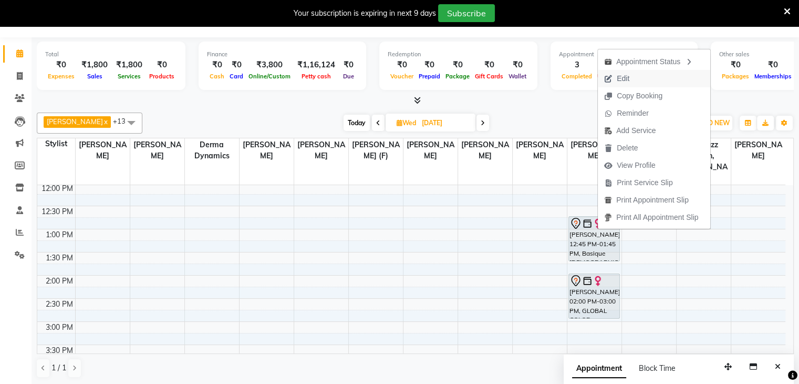
click at [626, 76] on span "Edit" at bounding box center [623, 78] width 13 height 11
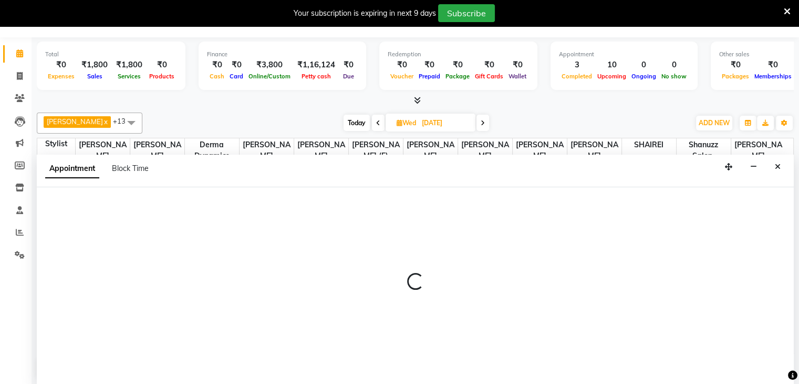
select select "tentative"
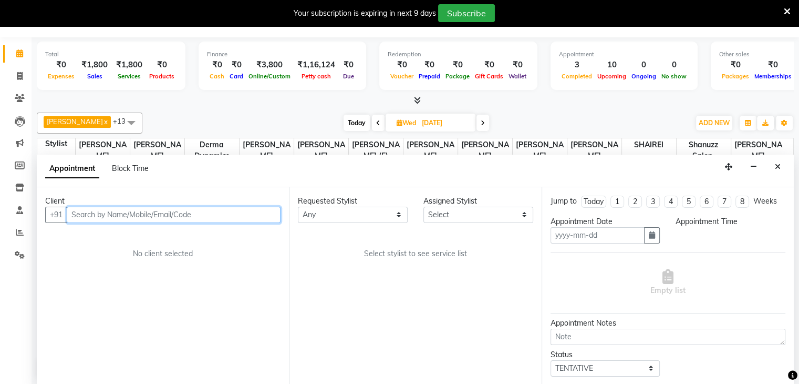
type input "08-10-2025"
select select "78152"
select select "3563"
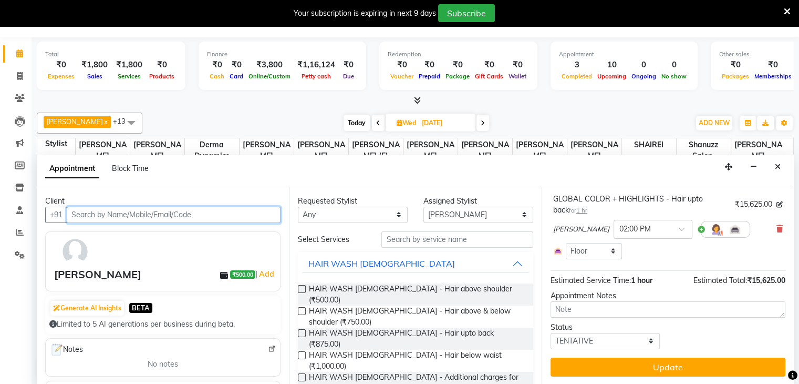
select select "3563"
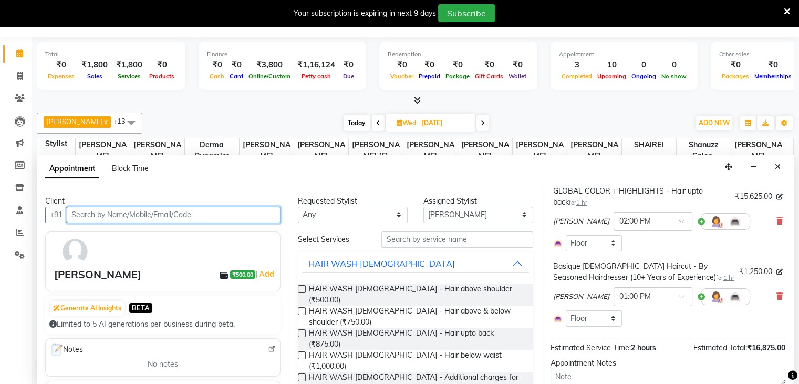
scroll to position [140, 0]
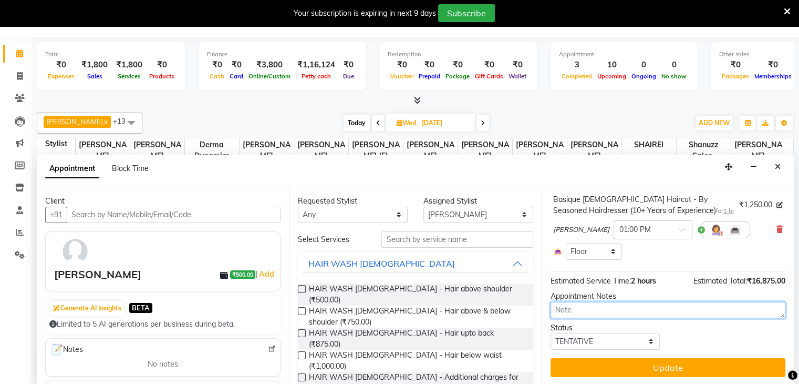
click at [589, 313] on textarea at bounding box center [668, 310] width 235 height 16
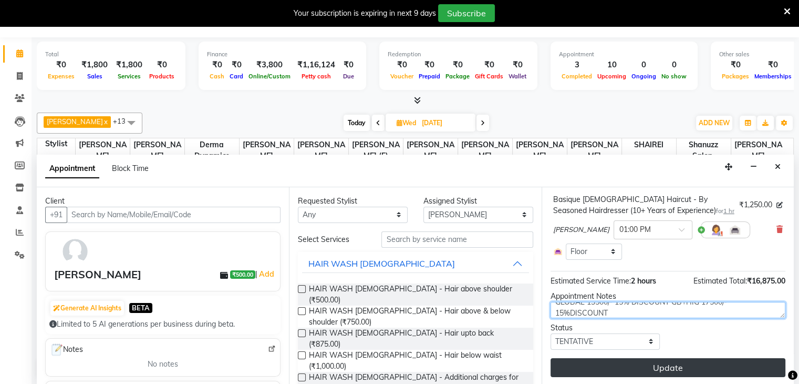
type textarea "GLOBAL 13500/- 15% DISCOUNT GB+HIG 17500/- 15%DISCOUNT"
click at [656, 367] on button "Update" at bounding box center [668, 367] width 235 height 19
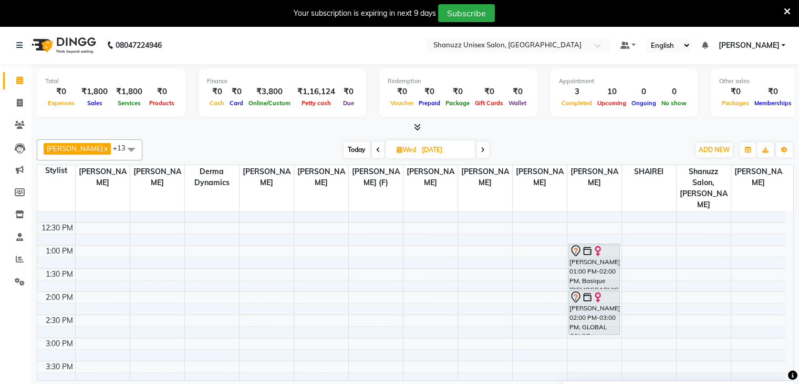
scroll to position [149, 0]
click at [361, 147] on span "Today" at bounding box center [357, 149] width 26 height 16
type input "04-10-2025"
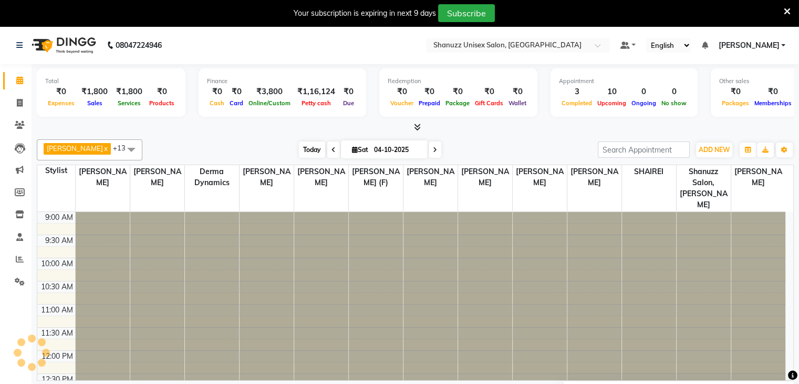
scroll to position [275, 0]
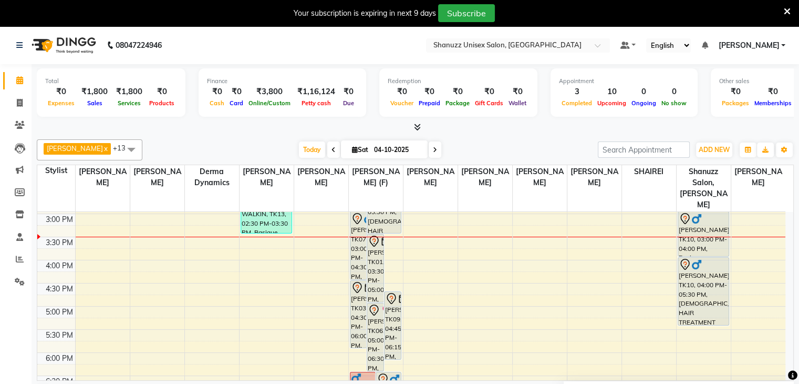
click at [371, 156] on input "04-10-2025" at bounding box center [397, 150] width 53 height 16
select select "10"
select select "2025"
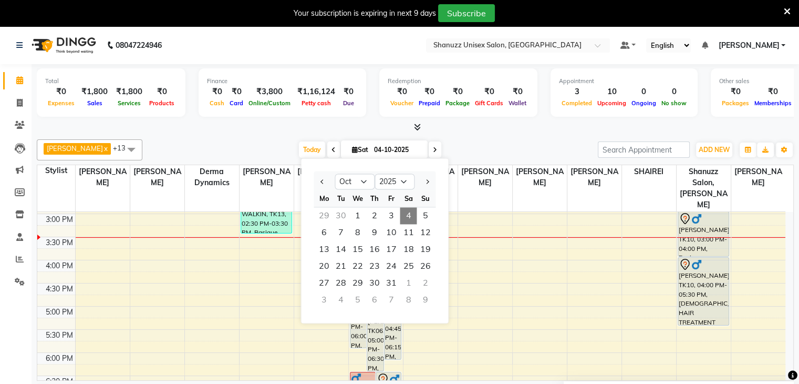
click at [366, 133] on div "Total ₹0 Expenses ₹1,800 Sales ₹1,800 Services ₹0 Products Finance ₹0 Cash ₹0 C…" at bounding box center [416, 237] width 768 height 347
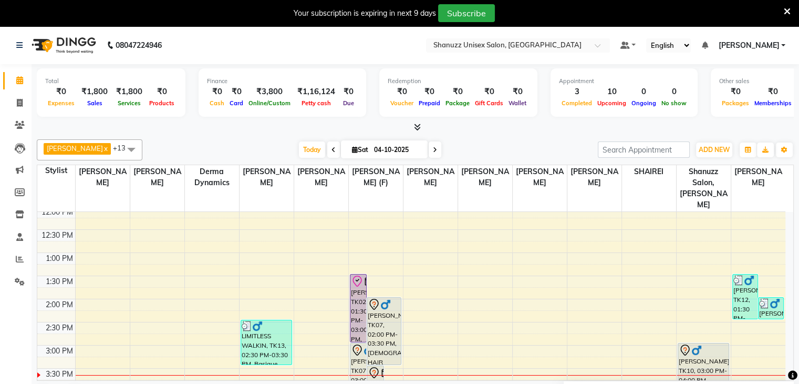
scroll to position [142, 0]
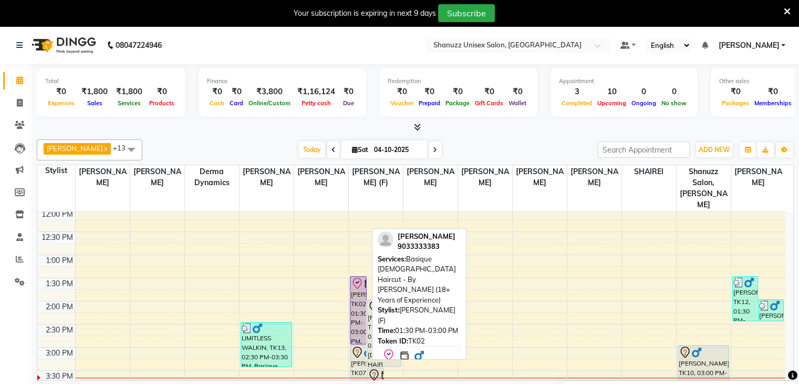
click at [354, 282] on div "[PERSON_NAME], TK02, 01:30 PM-03:00 PM, Basique [DEMOGRAPHIC_DATA] Haircut - By…" at bounding box center [359, 309] width 16 height 67
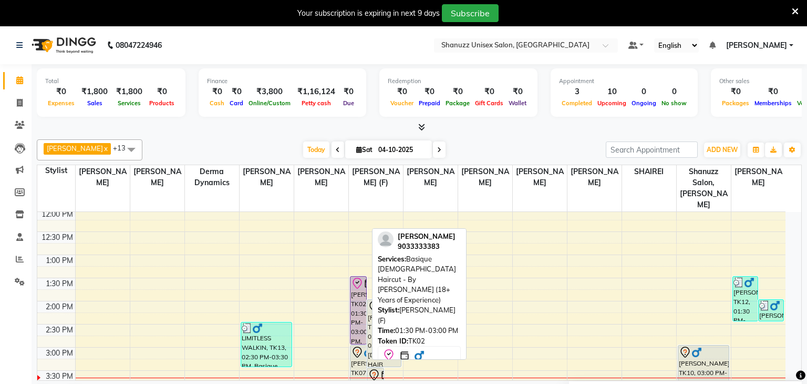
select select "8"
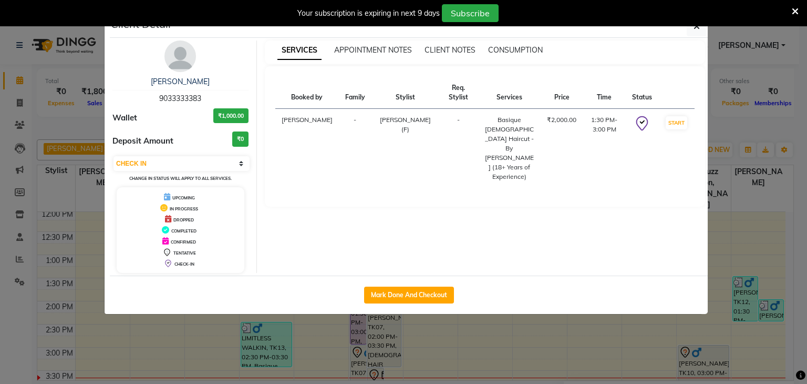
click at [189, 100] on span "9033333383" at bounding box center [180, 98] width 42 height 9
copy span "9033333383"
click at [54, 110] on ngb-modal-window "Client Detail ABDULLA 9033333383 Wallet ₹1,000.00 Deposit Amount ₹0 Select IN S…" at bounding box center [403, 192] width 807 height 384
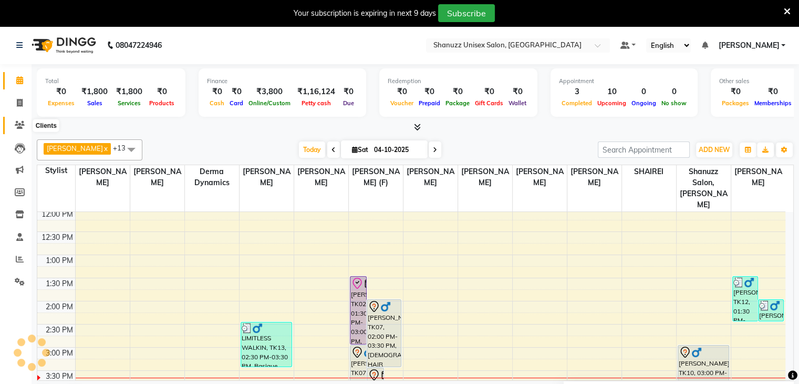
click at [15, 122] on icon at bounding box center [20, 125] width 10 height 8
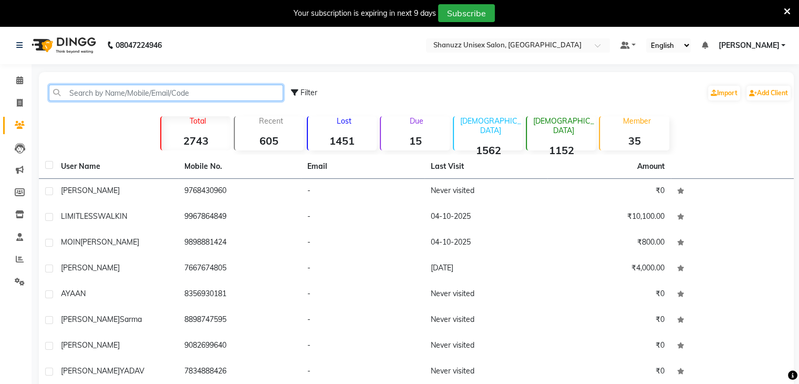
click at [97, 91] on input "text" at bounding box center [166, 93] width 234 height 16
paste input "9033333383"
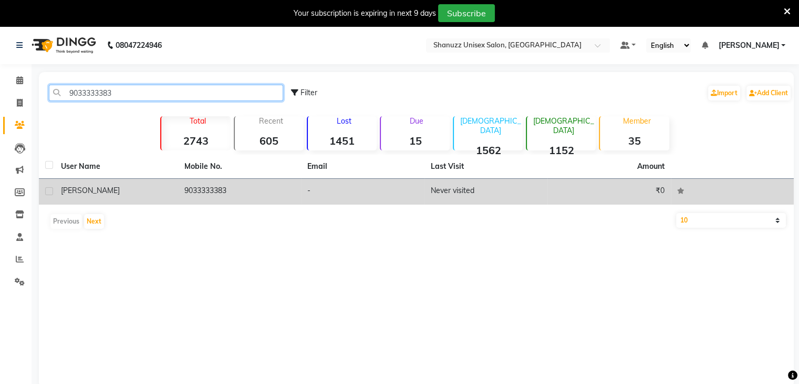
type input "9033333383"
click at [187, 190] on td "9033333383" at bounding box center [240, 192] width 124 height 26
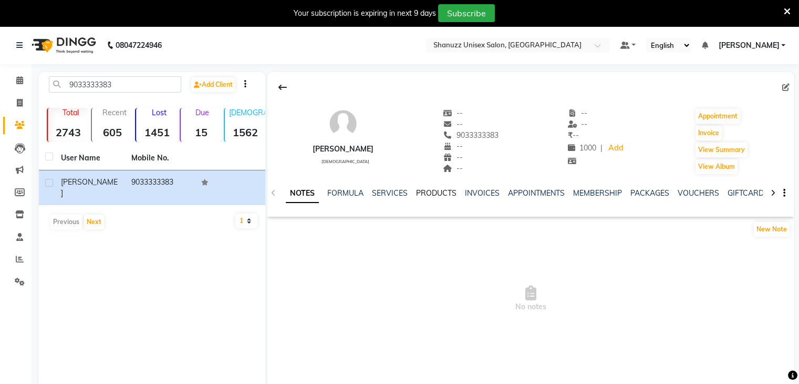
click at [434, 197] on link "PRODUCTS" at bounding box center [436, 192] width 40 height 9
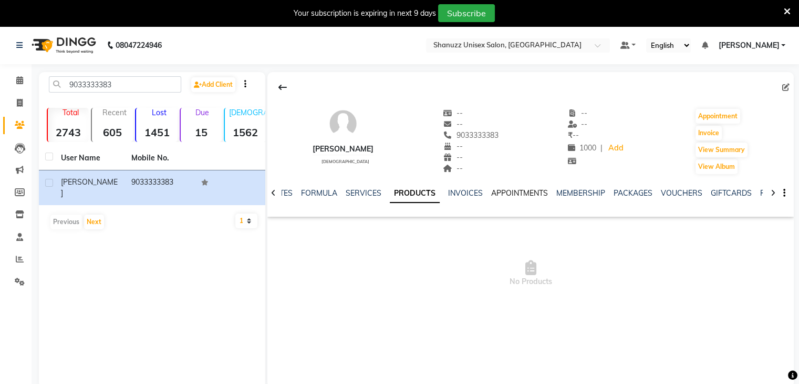
click at [503, 195] on link "APPOINTMENTS" at bounding box center [519, 192] width 57 height 9
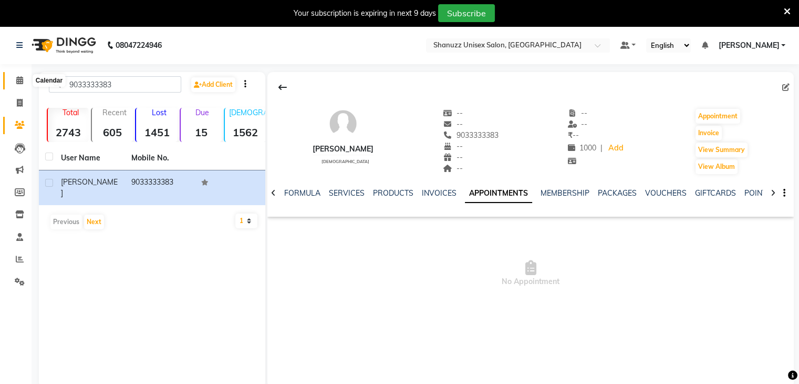
click at [16, 85] on span at bounding box center [20, 81] width 18 height 12
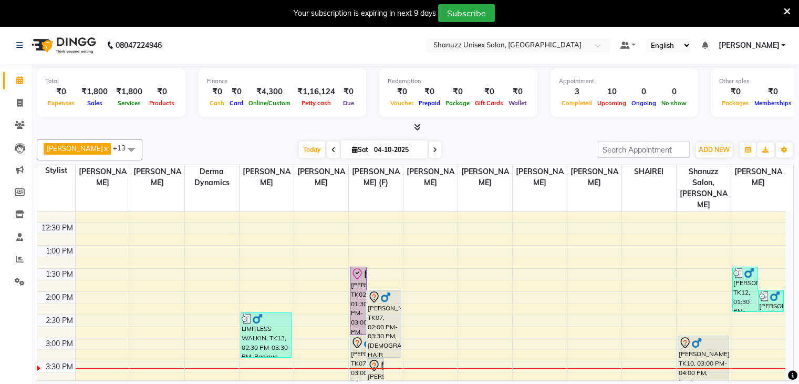
scroll to position [152, 0]
click at [15, 220] on span at bounding box center [20, 215] width 18 height 12
select select
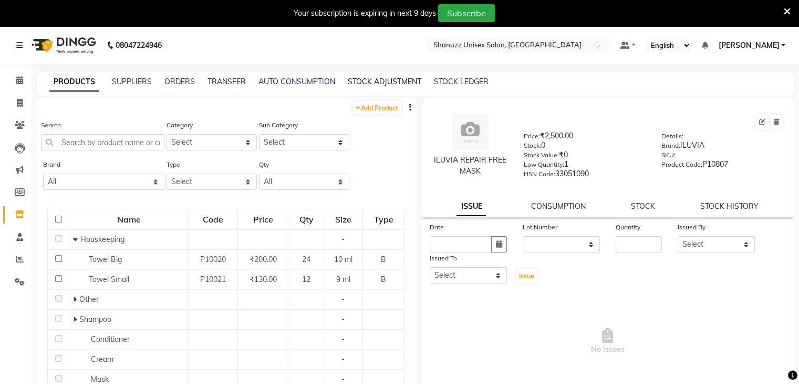
click at [385, 82] on link "STOCK ADJUSTMENT" at bounding box center [385, 81] width 74 height 9
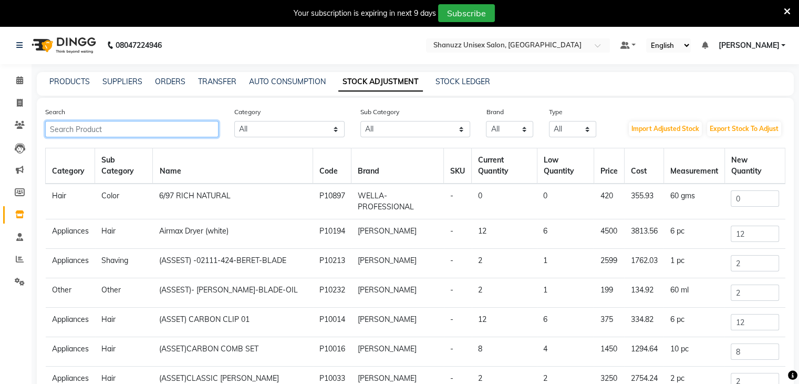
click at [116, 127] on input "text" at bounding box center [131, 129] width 173 height 16
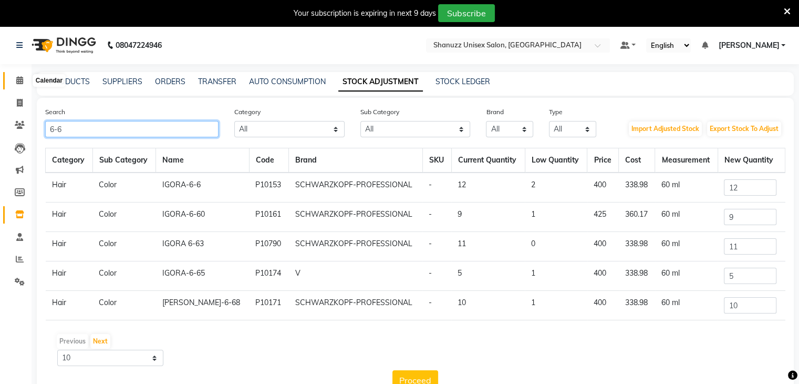
type input "6-6"
click at [19, 81] on icon at bounding box center [19, 80] width 7 height 8
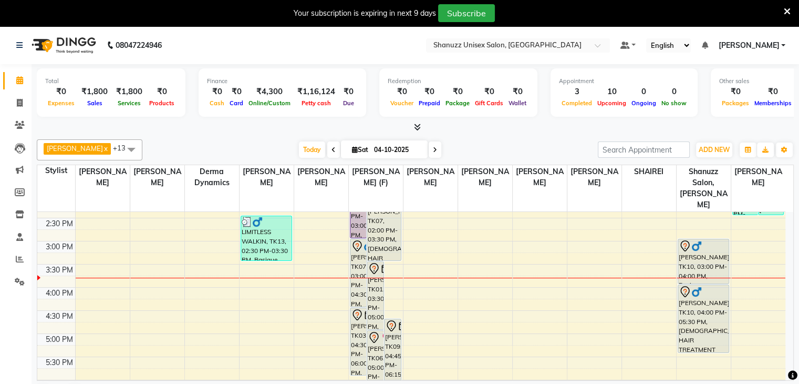
scroll to position [249, 0]
click at [575, 241] on div "9:00 AM 9:30 AM 10:00 AM 10:30 AM 11:00 AM 11:30 AM 12:00 PM 12:30 PM 1:00 PM 1…" at bounding box center [411, 240] width 748 height 554
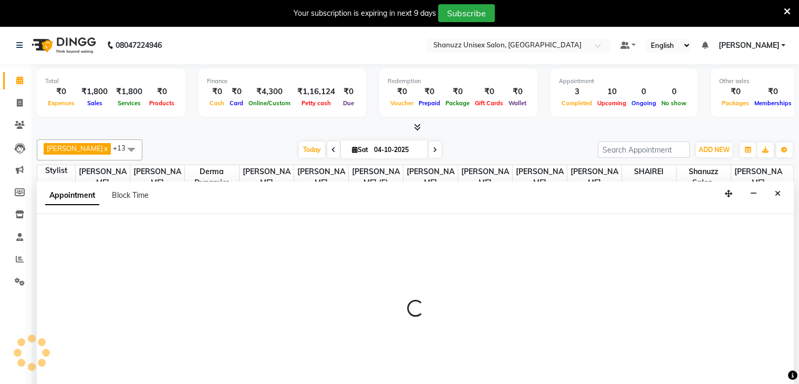
scroll to position [27, 0]
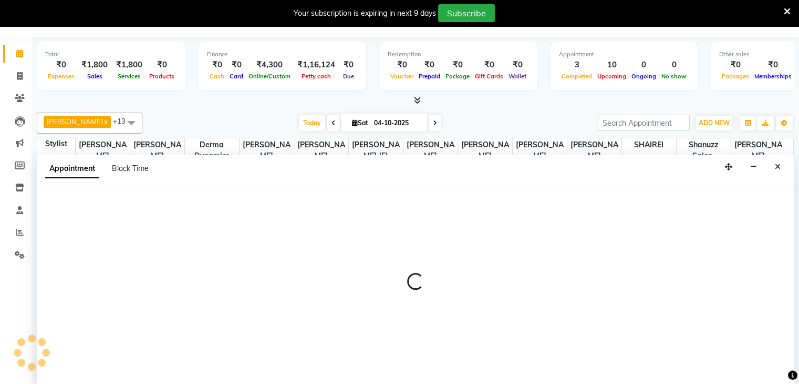
select select "78152"
select select "tentative"
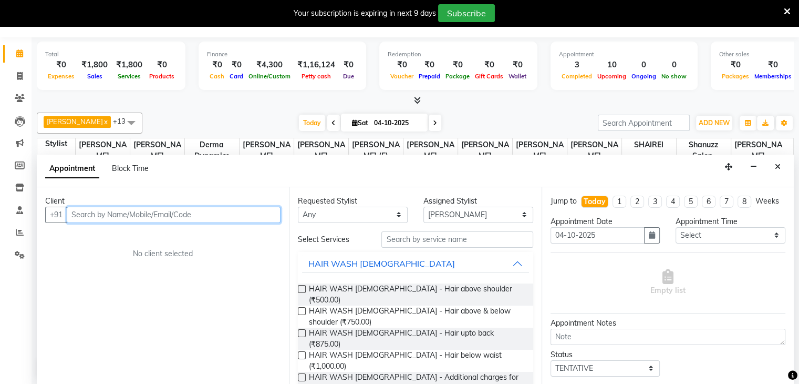
click at [169, 212] on input "text" at bounding box center [174, 215] width 214 height 16
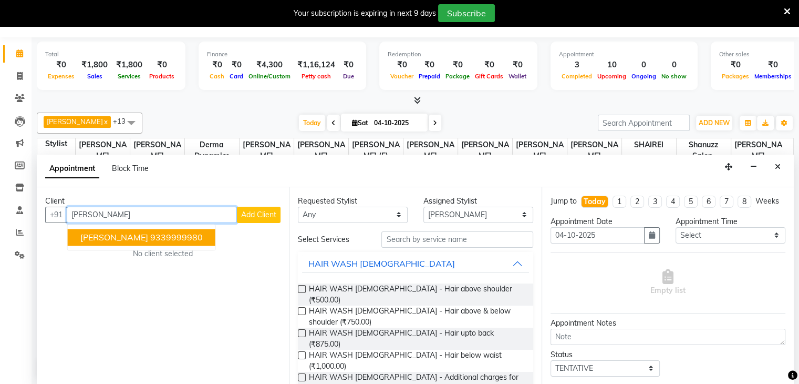
click at [150, 234] on ngb-highlight "9339999980" at bounding box center [176, 237] width 53 height 11
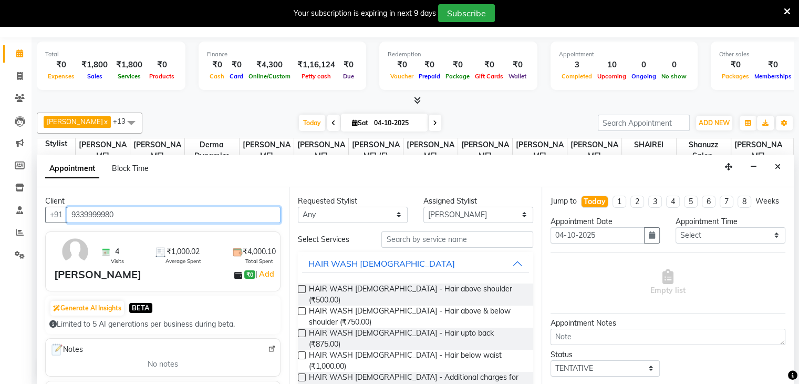
type input "9339999980"
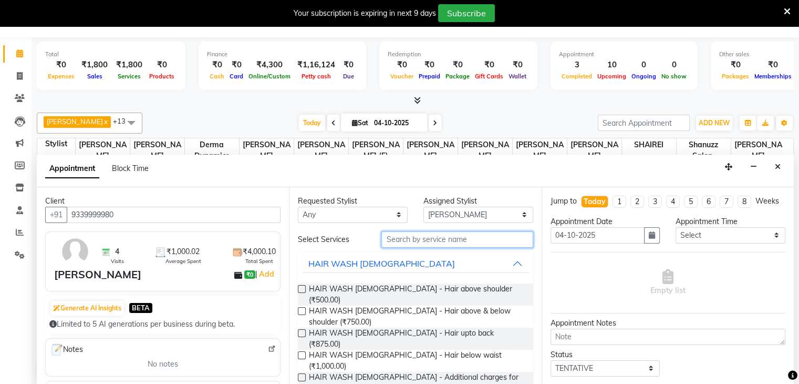
click at [400, 241] on input "text" at bounding box center [457, 239] width 151 height 16
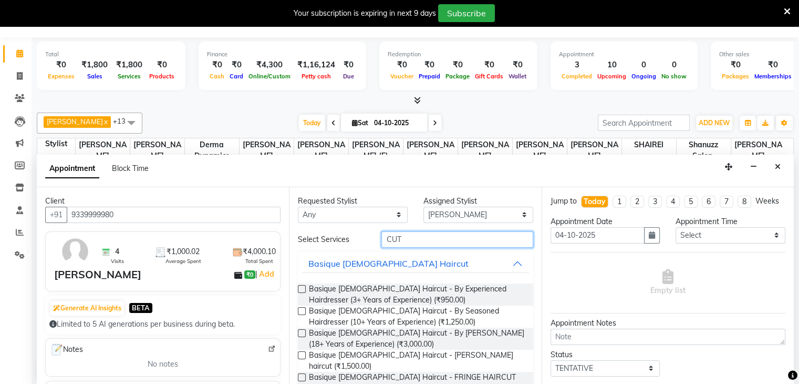
scroll to position [0, 0]
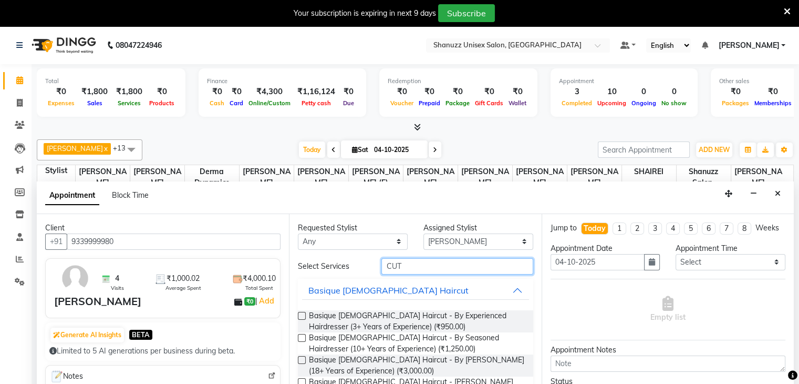
drag, startPoint x: 400, startPoint y: 241, endPoint x: 380, endPoint y: -15, distance: 256.7
click at [380, 0] on html "08047224946 Select Location × Shanuzz Unisex Salon, Oshiwara Default Panel My P…" at bounding box center [399, 192] width 799 height 384
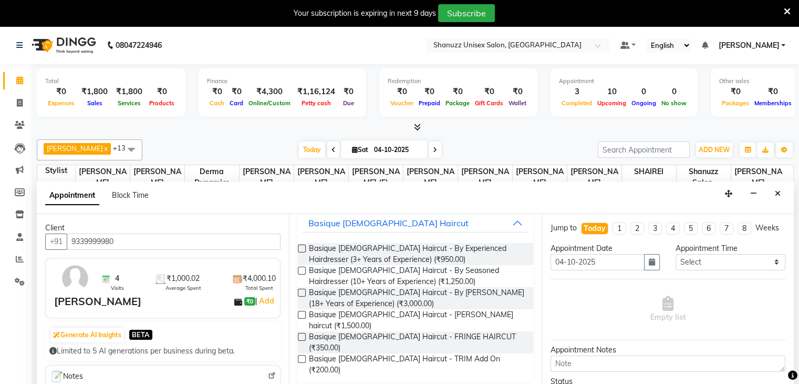
type input "CUT"
click at [301, 268] on label at bounding box center [302, 270] width 8 height 8
click at [301, 268] on input "checkbox" at bounding box center [301, 271] width 7 height 7
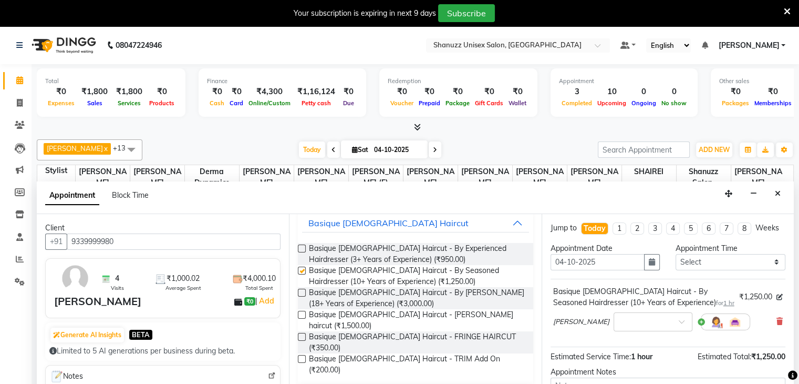
checkbox input "false"
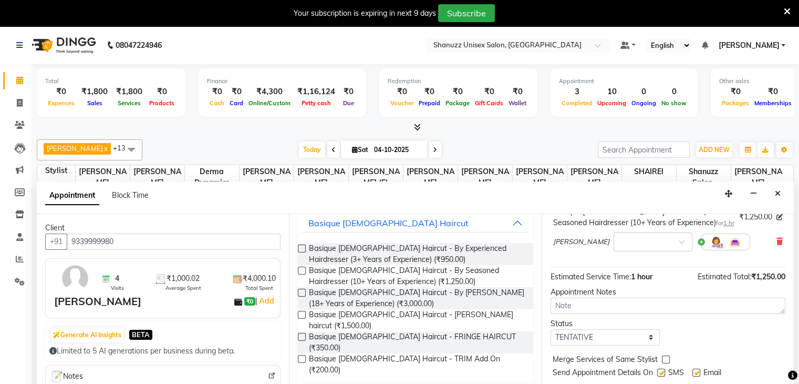
click at [660, 374] on label at bounding box center [661, 372] width 8 height 8
click at [660, 374] on input "checkbox" at bounding box center [660, 373] width 7 height 7
checkbox input "false"
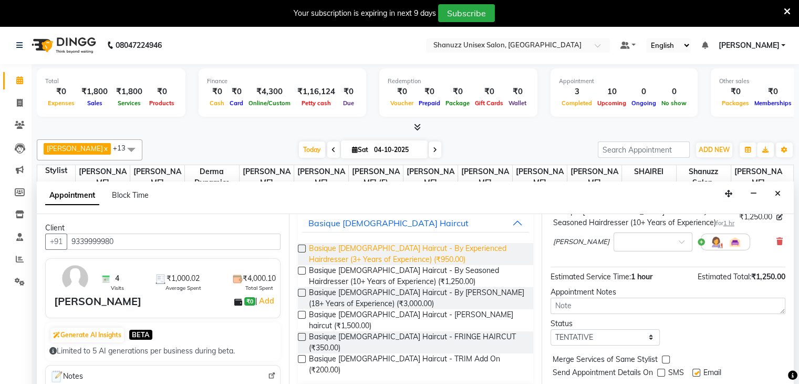
scroll to position [27, 0]
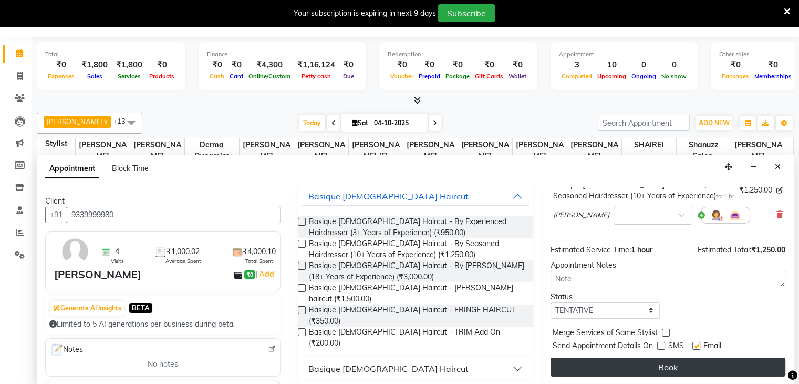
click at [560, 368] on button "Book" at bounding box center [668, 366] width 235 height 19
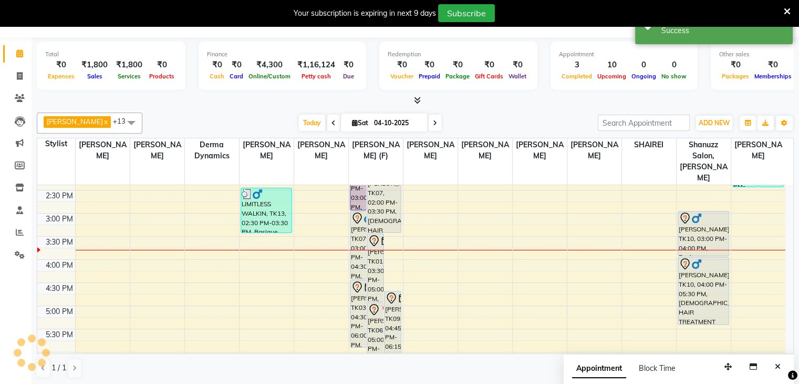
scroll to position [0, 0]
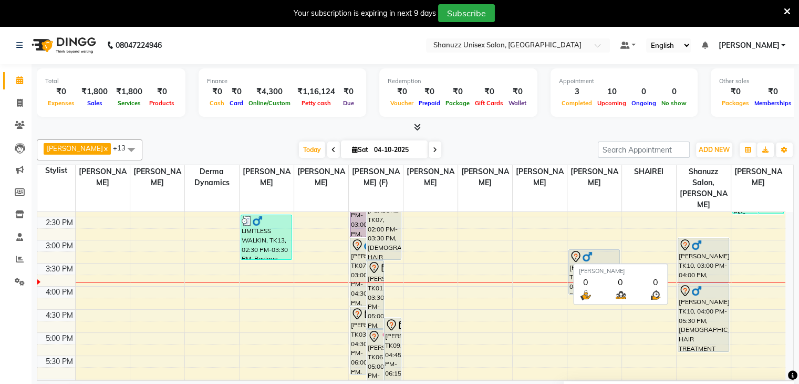
drag, startPoint x: 309, startPoint y: 268, endPoint x: 312, endPoint y: 165, distance: 103.0
click at [312, 165] on table "Stylist ADNAN ANSARI ASMA SHAIKH Derma Dynamics Gufran Mansuri IMRAN SALMANI Sh…" at bounding box center [415, 273] width 757 height 216
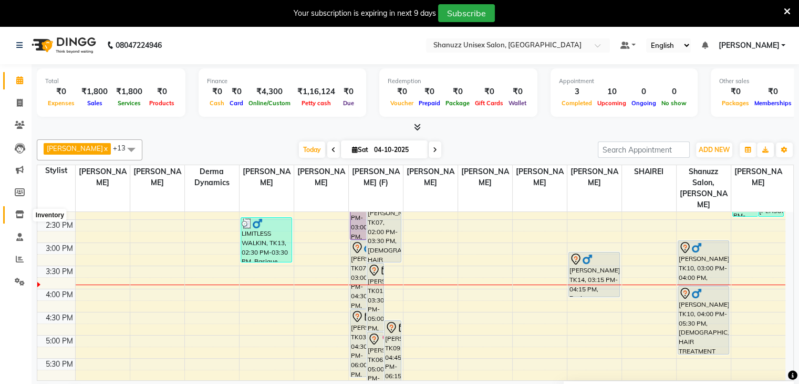
click at [23, 218] on icon at bounding box center [19, 214] width 9 height 8
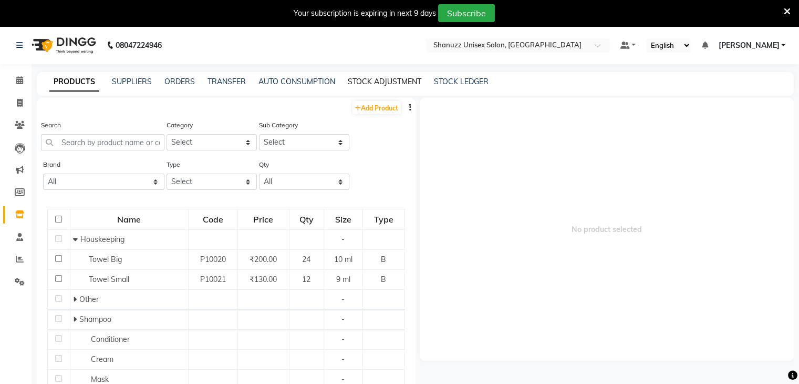
click at [384, 84] on link "STOCK ADJUSTMENT" at bounding box center [385, 81] width 74 height 9
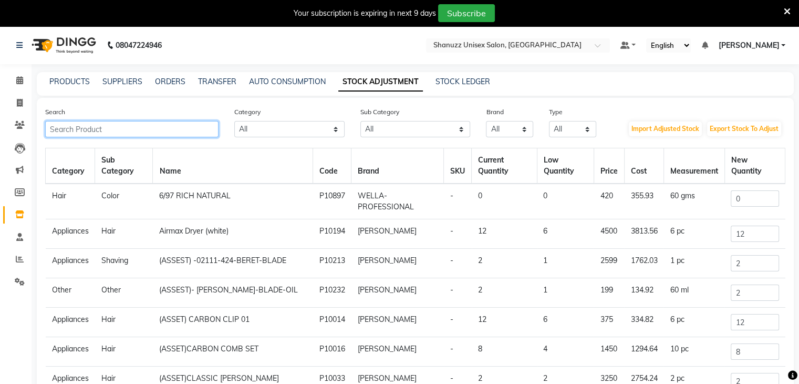
click at [86, 128] on input "text" at bounding box center [131, 129] width 173 height 16
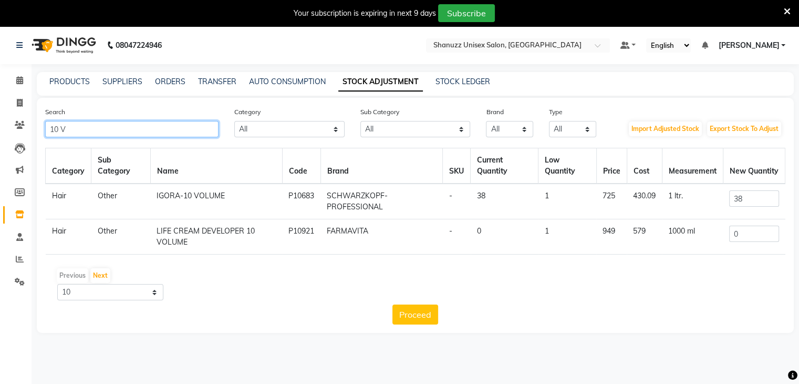
drag, startPoint x: 86, startPoint y: 128, endPoint x: 755, endPoint y: 203, distance: 673.2
click at [755, 203] on div "Search 10 V Category All Hair Skin Makeup Personal Care Appliances Beard Waxing…" at bounding box center [415, 215] width 757 height 235
type input "10 V"
click at [755, 203] on input "38" at bounding box center [753, 198] width 49 height 16
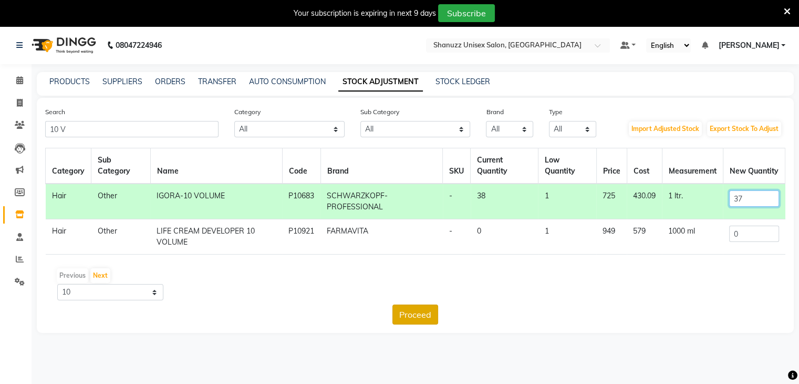
type input "37"
click at [433, 316] on button "Proceed" at bounding box center [416, 314] width 46 height 20
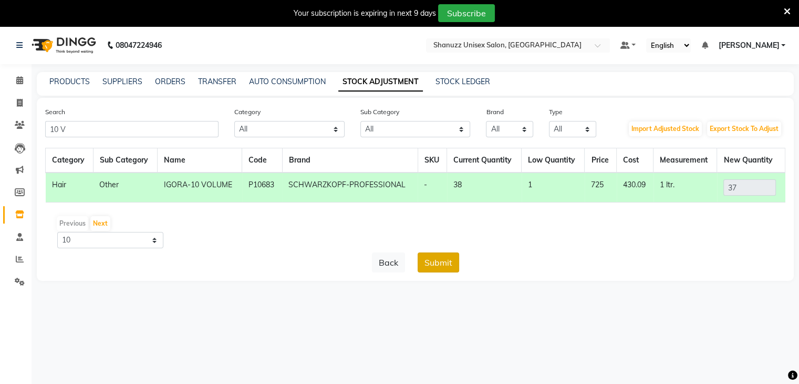
click at [437, 265] on button "Submit" at bounding box center [439, 262] width 42 height 20
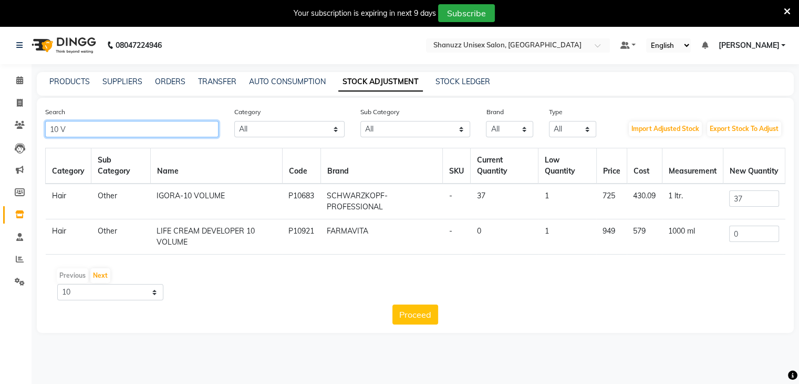
click at [60, 128] on input "10 V" at bounding box center [131, 129] width 173 height 16
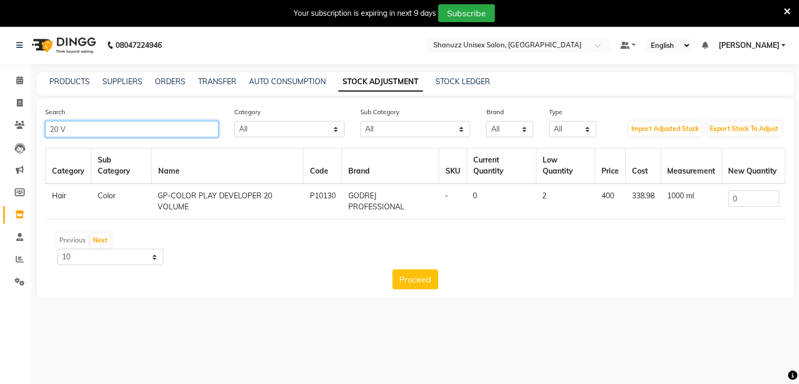
click at [96, 133] on input "20 V" at bounding box center [131, 129] width 173 height 16
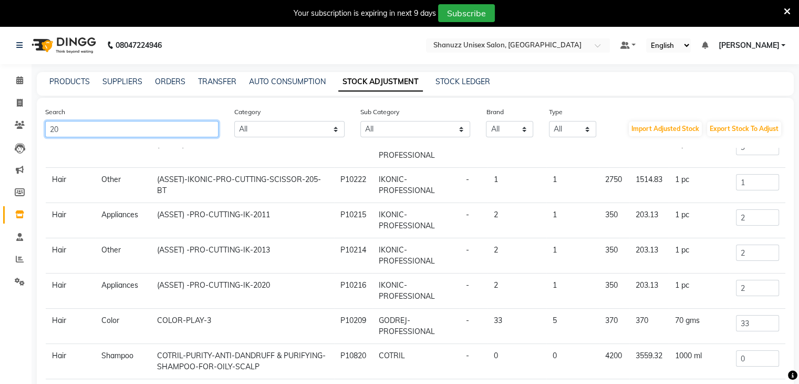
scroll to position [81, 0]
click at [90, 128] on input "20" at bounding box center [131, 129] width 173 height 16
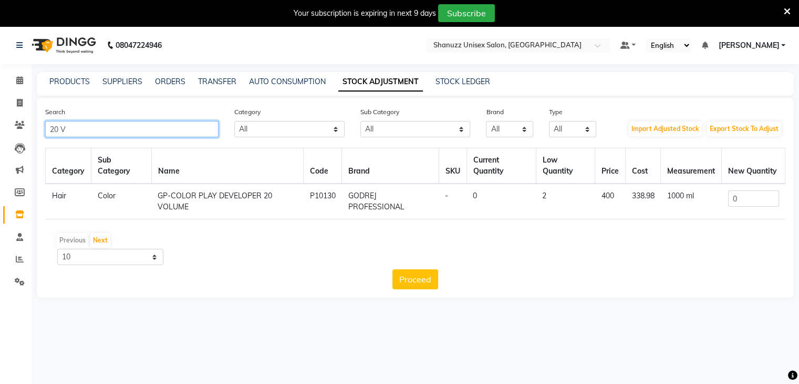
scroll to position [0, 0]
type input "2"
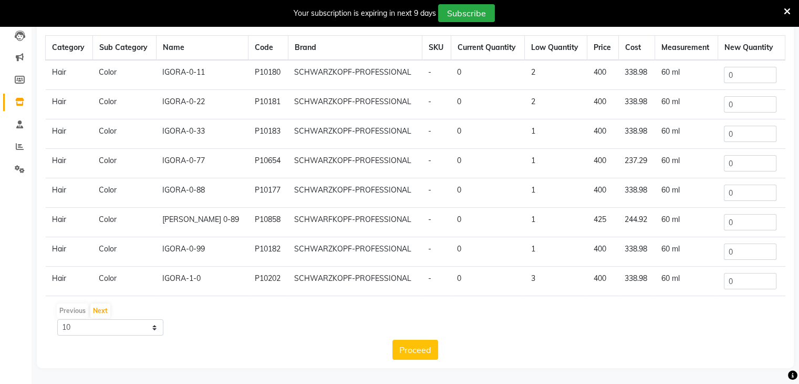
type input "IGORA"
click at [156, 326] on select "10 50 100" at bounding box center [110, 327] width 106 height 16
select select "100"
click at [57, 319] on select "10 50 100" at bounding box center [110, 327] width 106 height 16
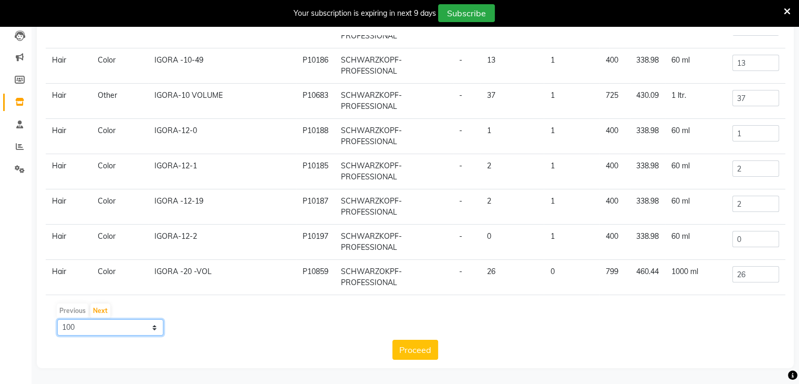
scroll to position [450, 0]
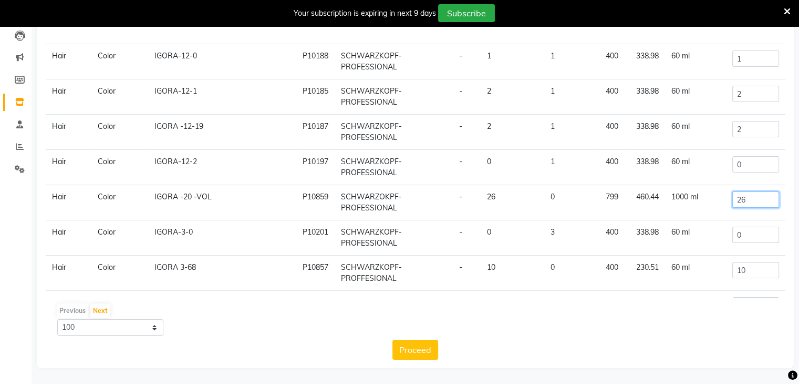
click at [751, 202] on input "26" at bounding box center [756, 199] width 46 height 16
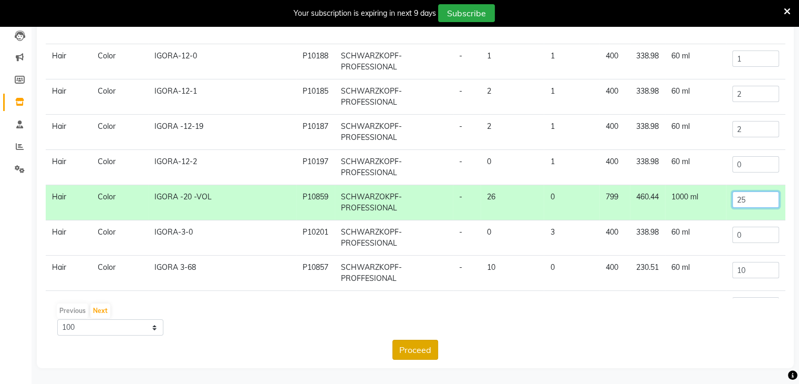
type input "25"
click at [418, 344] on button "Proceed" at bounding box center [416, 350] width 46 height 20
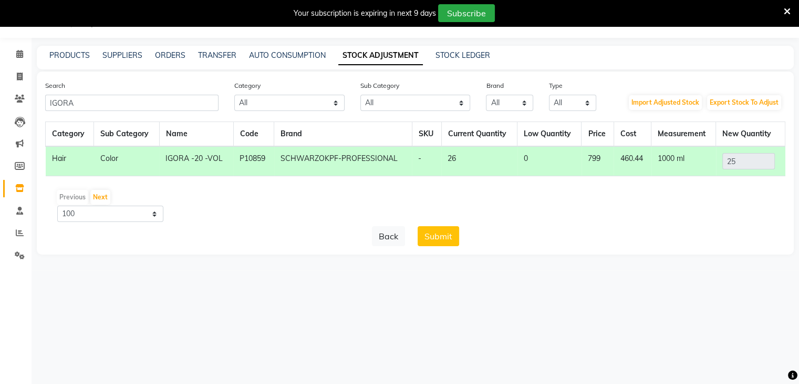
scroll to position [26, 0]
click at [437, 235] on button "Submit" at bounding box center [439, 236] width 42 height 20
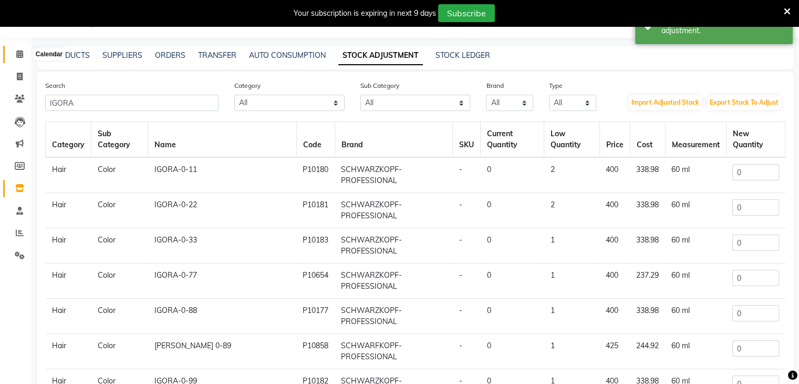
click at [17, 49] on span at bounding box center [20, 54] width 18 height 12
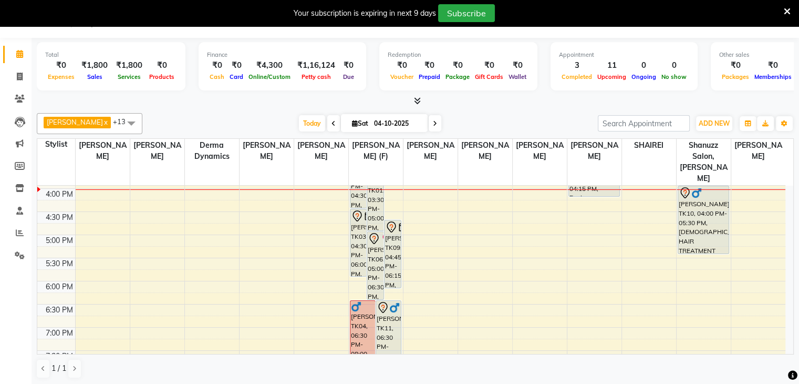
scroll to position [320, 0]
click at [486, 272] on div "9:00 AM 9:30 AM 10:00 AM 10:30 AM 11:00 AM 11:30 AM 12:00 PM 12:30 PM 1:00 PM 1…" at bounding box center [411, 143] width 748 height 554
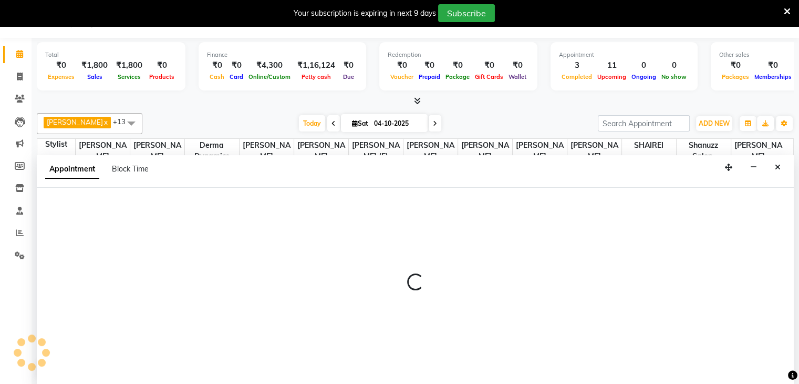
scroll to position [27, 0]
select select "85364"
select select "tentative"
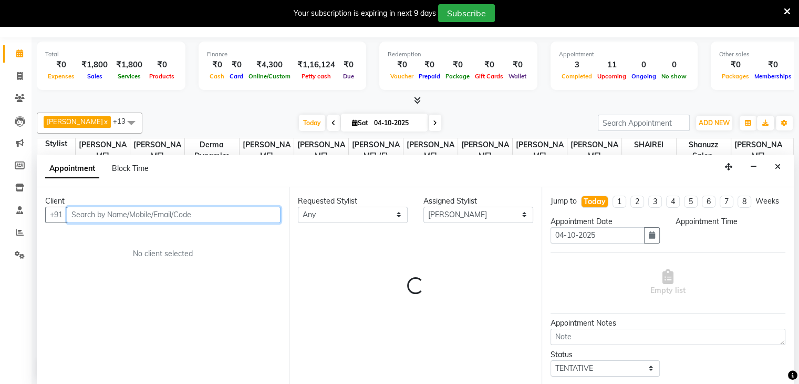
select select "1080"
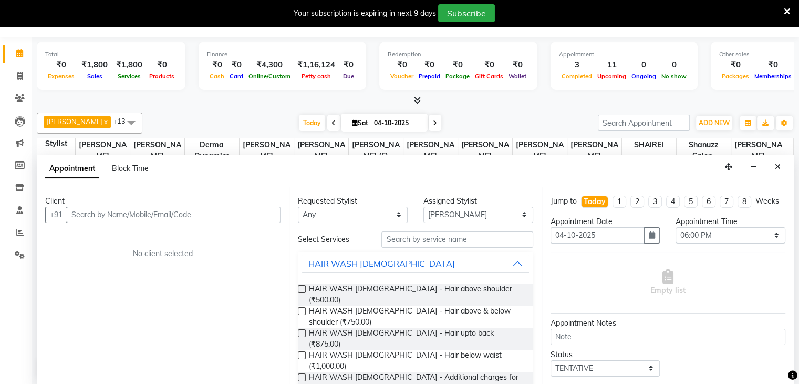
click at [228, 120] on div "Today Sat 04-10-2025" at bounding box center [370, 123] width 445 height 16
click at [234, 117] on div "Today Sat 04-10-2025" at bounding box center [370, 123] width 445 height 16
click at [262, 93] on div "Total ₹0 Expenses ₹1,800 Sales ₹1,800 Services ₹0 Products Finance ₹0 Cash ₹0 C…" at bounding box center [415, 71] width 757 height 69
click at [262, 117] on div "Today Sat 04-10-2025" at bounding box center [370, 123] width 445 height 16
click at [254, 96] on div at bounding box center [415, 100] width 757 height 11
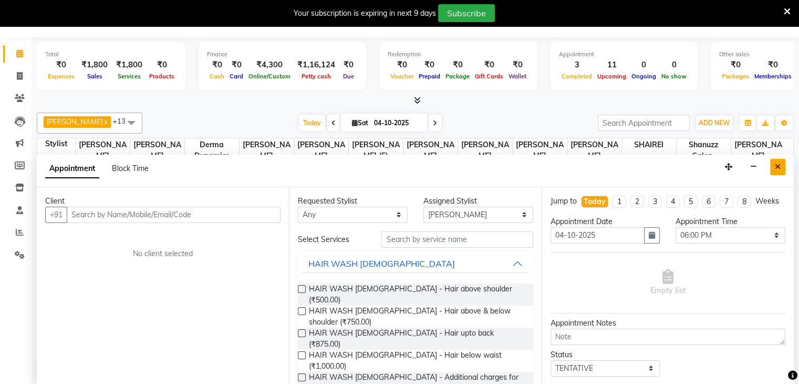
click at [774, 162] on button "Close" at bounding box center [777, 167] width 15 height 16
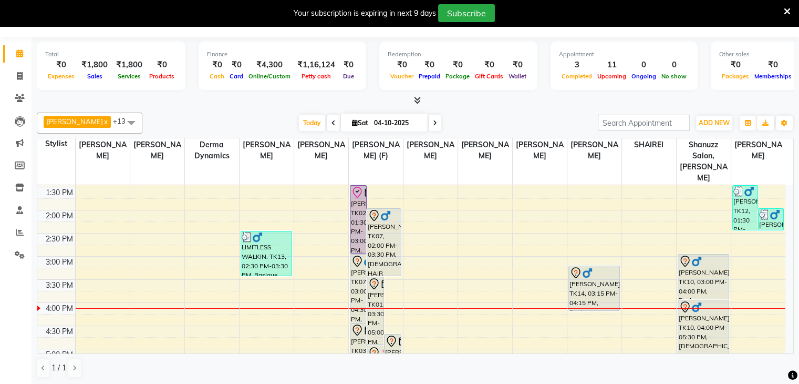
scroll to position [202, 0]
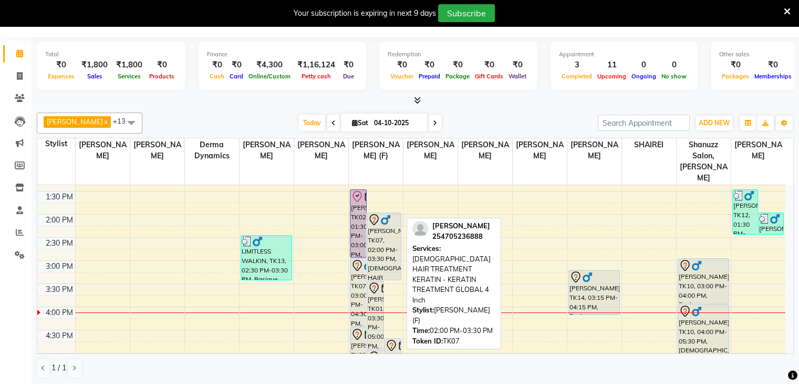
click at [376, 234] on div "[PERSON_NAME], TK07, 02:00 PM-03:30 PM, [DEMOGRAPHIC_DATA] HAIR TREATMENT KERAT…" at bounding box center [384, 246] width 34 height 67
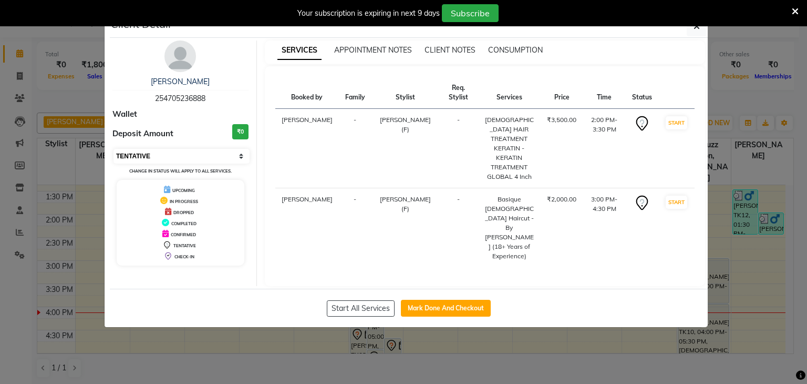
click at [215, 152] on select "Select IN SERVICE CONFIRMED TENTATIVE CHECK IN MARK DONE DROPPED UPCOMING" at bounding box center [182, 156] width 136 height 15
select select "8"
click at [114, 149] on select "Select IN SERVICE CONFIRMED TENTATIVE CHECK IN MARK DONE DROPPED UPCOMING" at bounding box center [182, 156] width 136 height 15
click at [311, 383] on ngb-modal-window "Client Detail LALI MORJARIA 254705236888 Wallet Deposit Amount ₹0 Select IN SER…" at bounding box center [403, 192] width 807 height 384
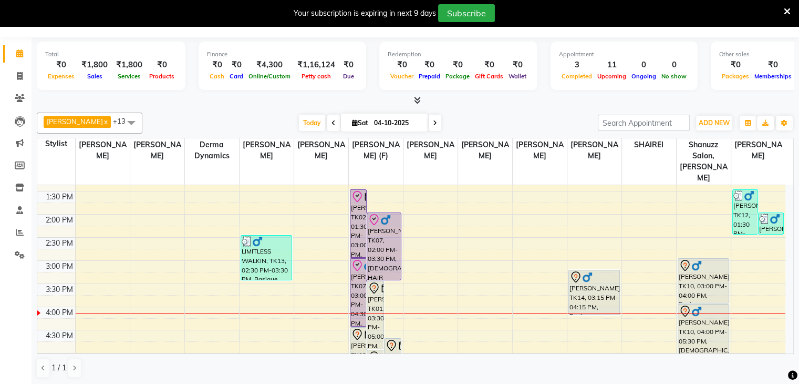
scroll to position [222, 0]
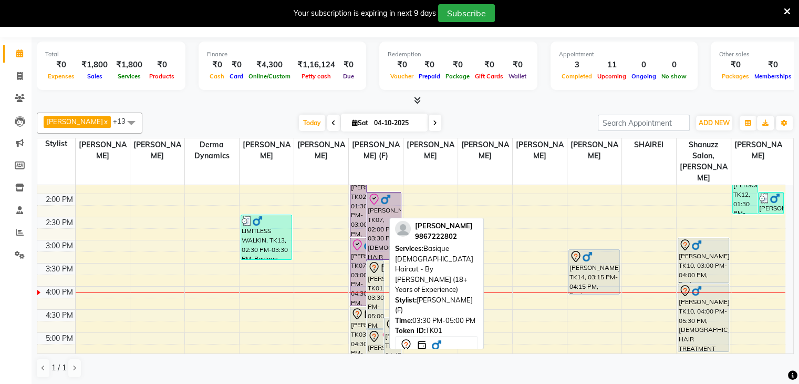
click at [375, 262] on div "[PERSON_NAME], TK01, 03:30 PM-05:00 PM, Basique [DEMOGRAPHIC_DATA] Haircut - By…" at bounding box center [375, 294] width 16 height 67
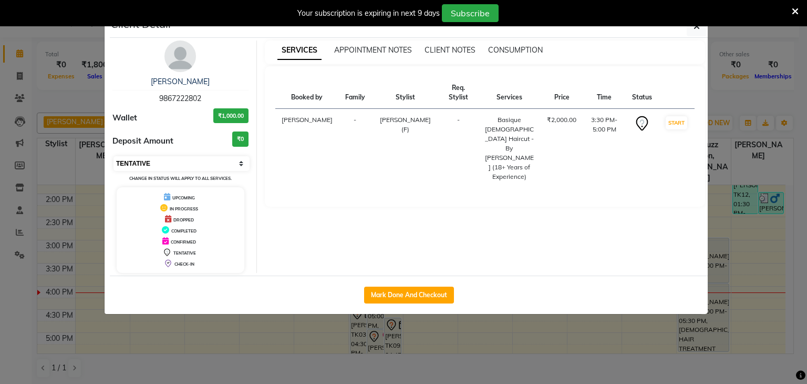
click at [229, 162] on select "Select IN SERVICE CONFIRMED TENTATIVE CHECK IN MARK DONE DROPPED UPCOMING" at bounding box center [182, 163] width 136 height 15
select select "8"
click at [114, 156] on select "Select IN SERVICE CONFIRMED TENTATIVE CHECK IN MARK DONE DROPPED UPCOMING" at bounding box center [182, 163] width 136 height 15
click at [320, 376] on ngb-modal-window "Client Detail MUJTABA AZIZ NAZA 9867222802 Wallet ₹1,000.00 Deposit Amount ₹0 S…" at bounding box center [403, 192] width 807 height 384
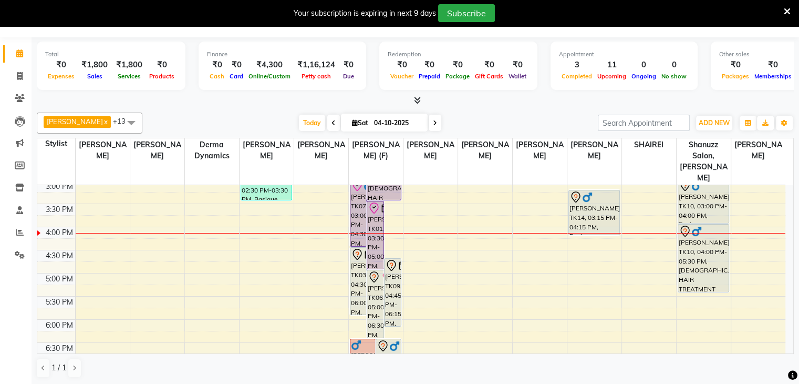
scroll to position [285, 0]
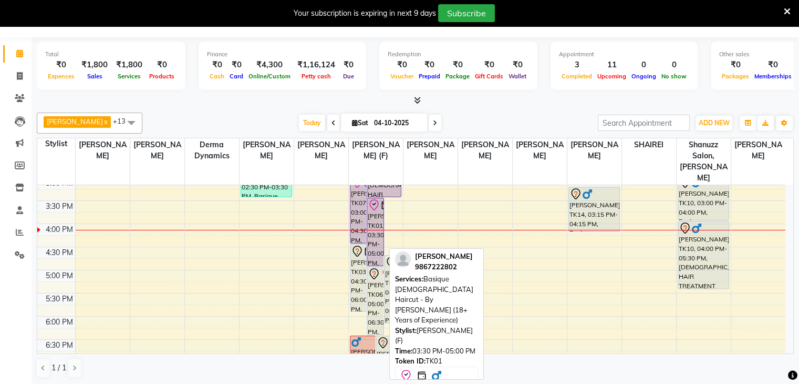
click at [370, 222] on div "[PERSON_NAME], TK01, 03:30 PM-05:00 PM, Basique [DEMOGRAPHIC_DATA] Haircut - By…" at bounding box center [375, 231] width 16 height 67
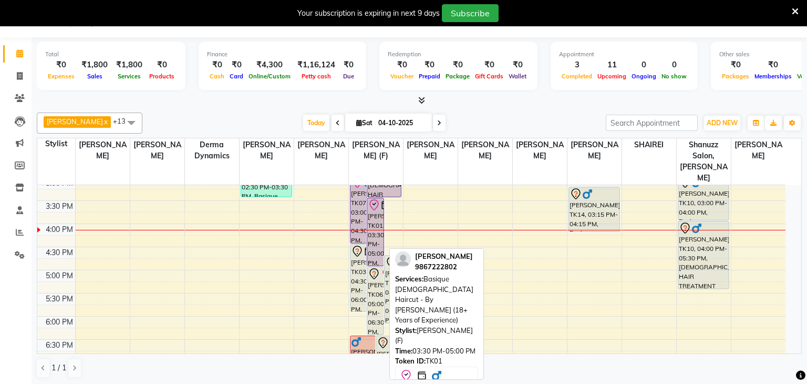
select select "8"
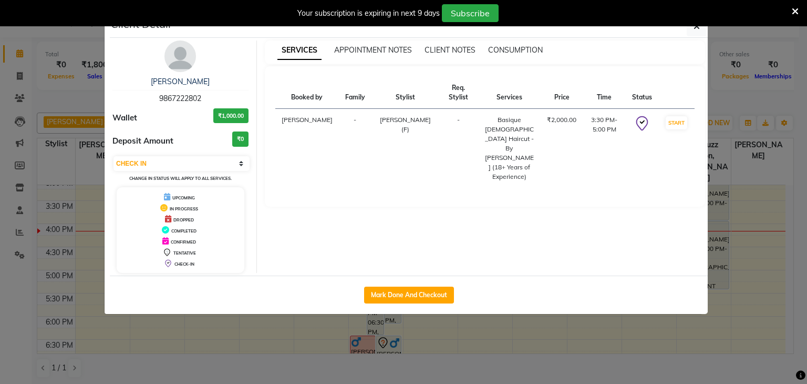
click at [71, 101] on ngb-modal-window "Client Detail MUJTABA AZIZ NAZA 9867222802 Wallet ₹1,000.00 Deposit Amount ₹0 S…" at bounding box center [403, 192] width 807 height 384
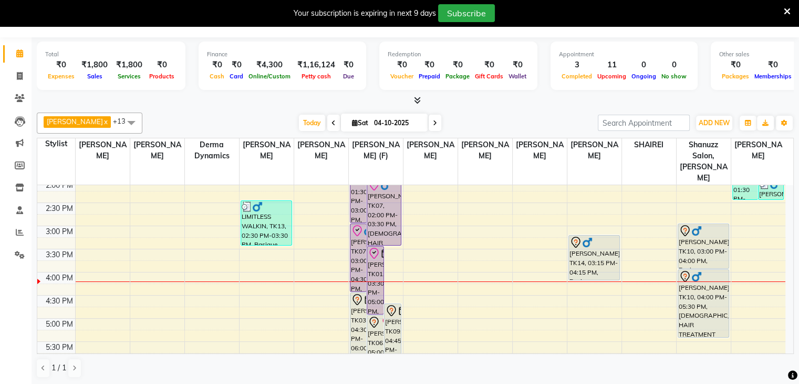
scroll to position [204, 0]
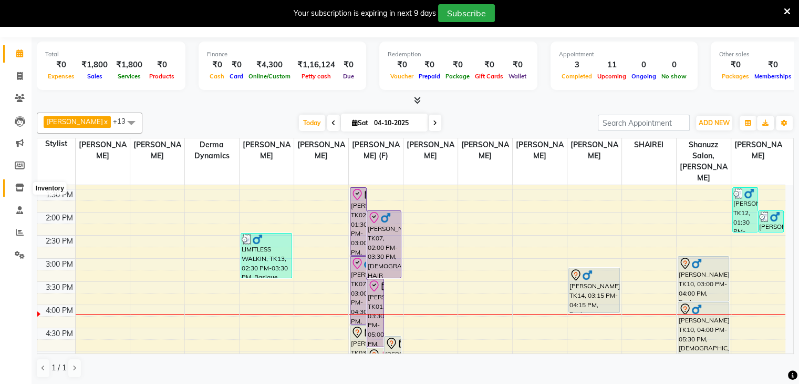
click at [19, 189] on icon at bounding box center [19, 187] width 9 height 8
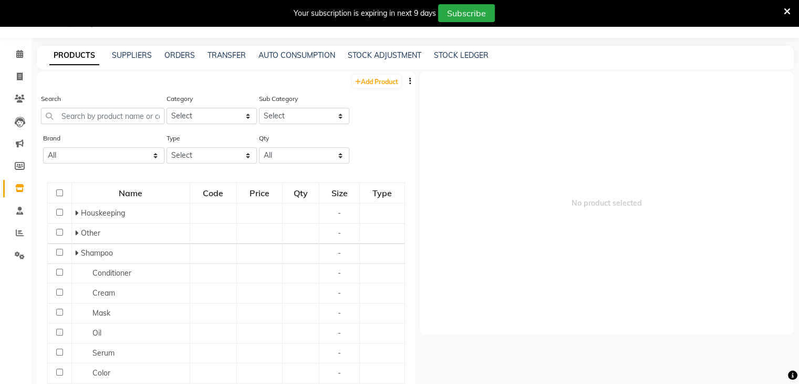
scroll to position [27, 0]
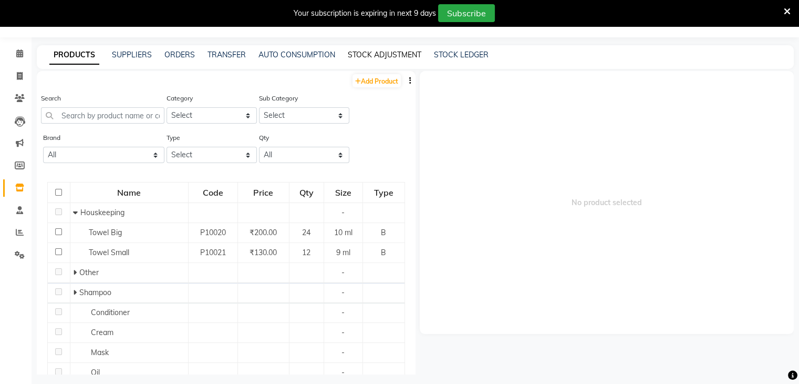
click at [382, 54] on link "STOCK ADJUSTMENT" at bounding box center [385, 54] width 74 height 9
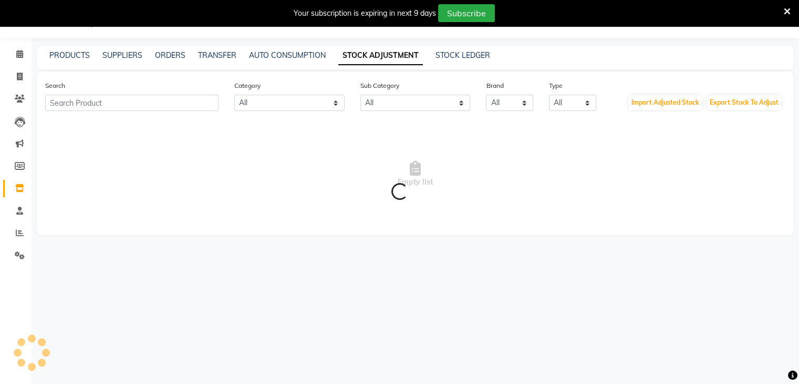
scroll to position [27, 0]
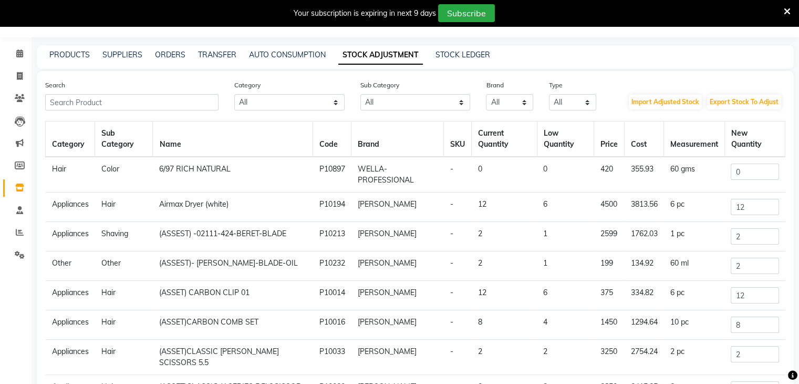
click at [121, 94] on div "Search" at bounding box center [131, 94] width 189 height 31
click at [140, 102] on input "text" at bounding box center [131, 102] width 173 height 16
type input "3"
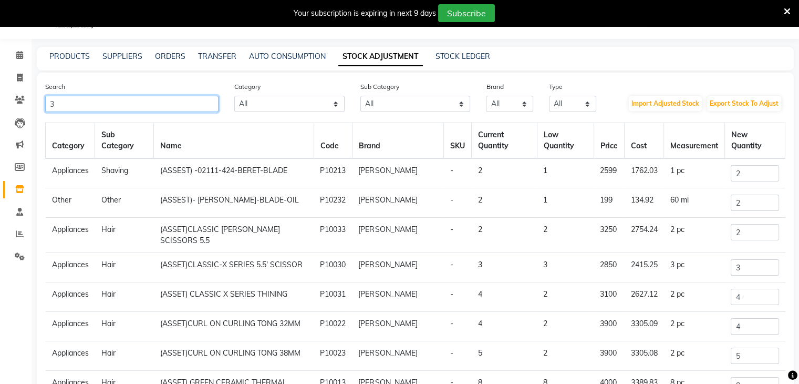
scroll to position [25, 0]
click at [141, 99] on input "3" at bounding box center [131, 104] width 173 height 16
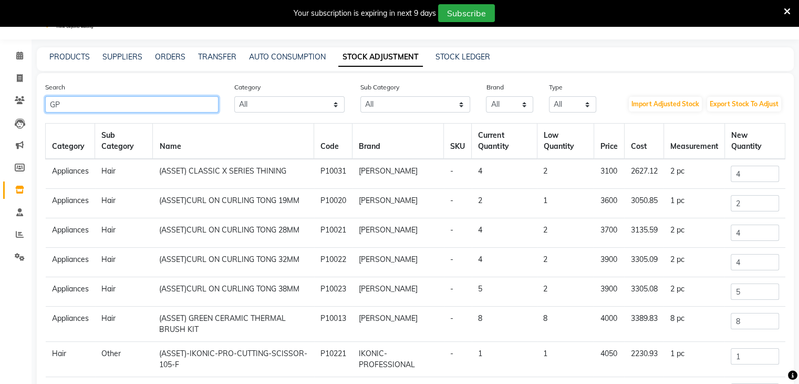
type input "G"
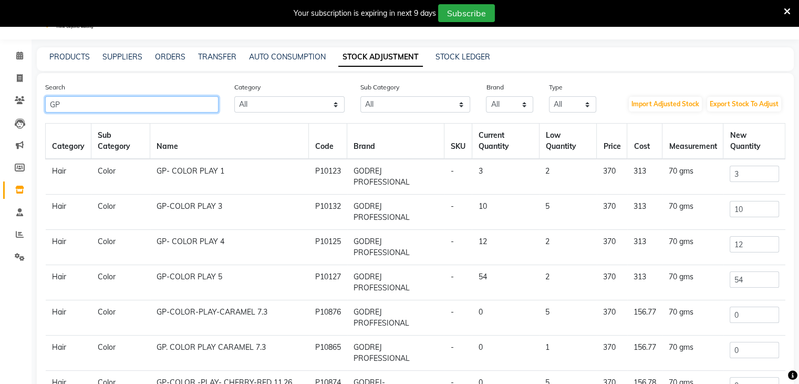
type input "GP"
click at [741, 207] on input "10" at bounding box center [754, 209] width 49 height 16
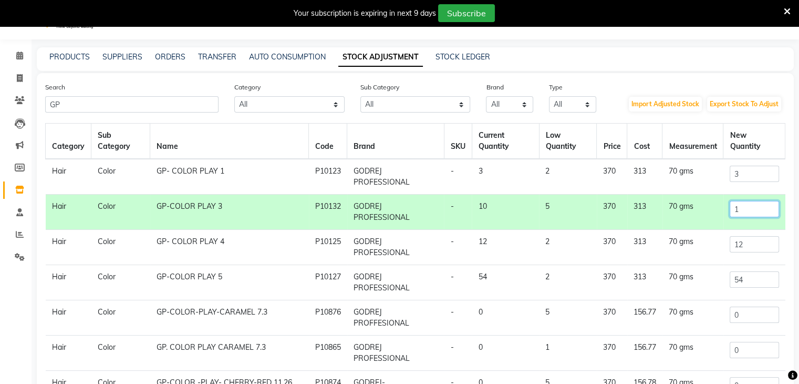
type input "1"
click at [702, 88] on div "Search GP Category All Hair Skin Makeup Personal Care Appliances Beard Waxing D…" at bounding box center [415, 96] width 756 height 31
click at [745, 209] on input "1" at bounding box center [754, 209] width 49 height 16
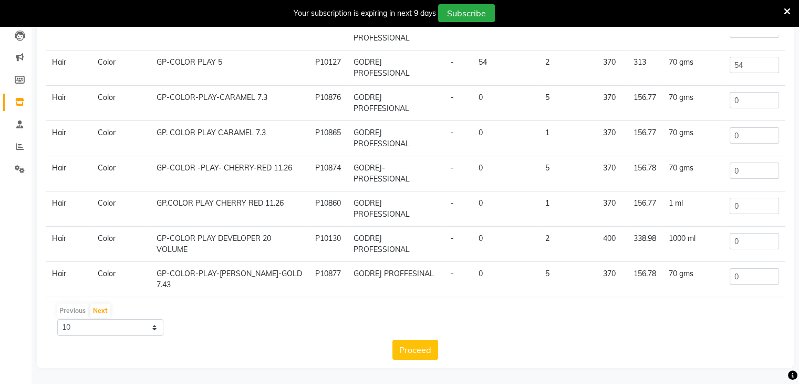
scroll to position [0, 0]
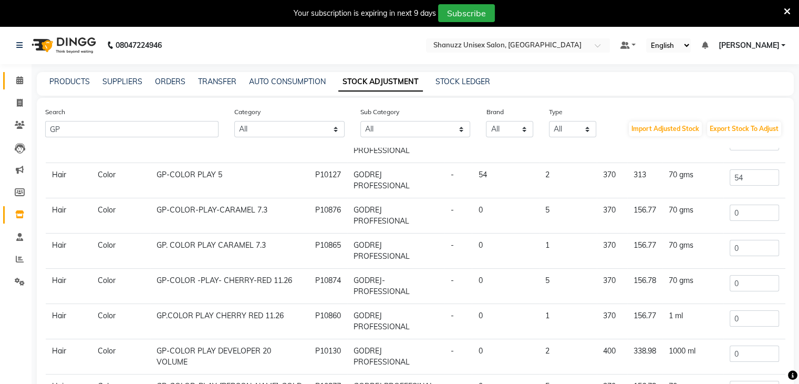
click at [22, 87] on link "Calendar" at bounding box center [15, 80] width 25 height 17
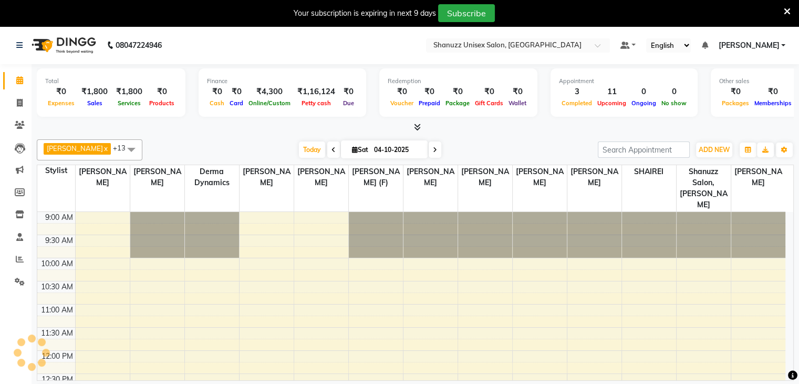
scroll to position [322, 0]
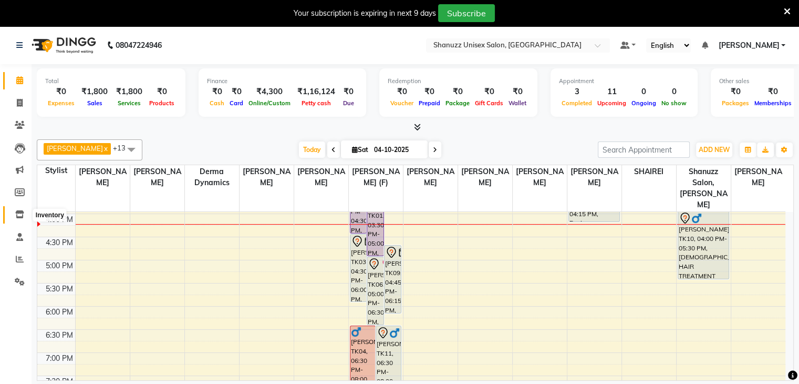
click at [19, 211] on icon at bounding box center [19, 214] width 9 height 8
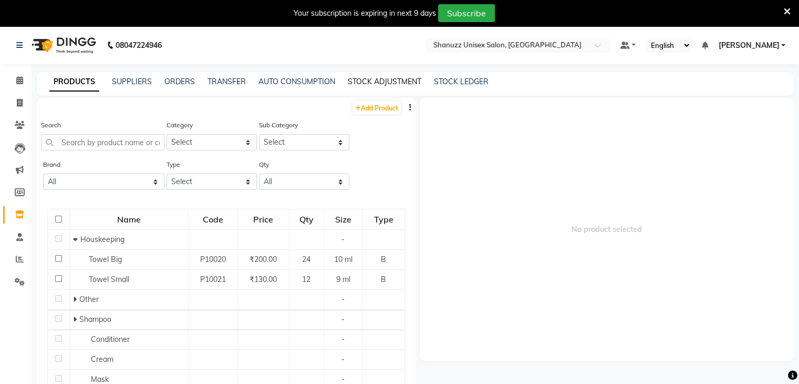
click at [386, 83] on link "STOCK ADJUSTMENT" at bounding box center [385, 81] width 74 height 9
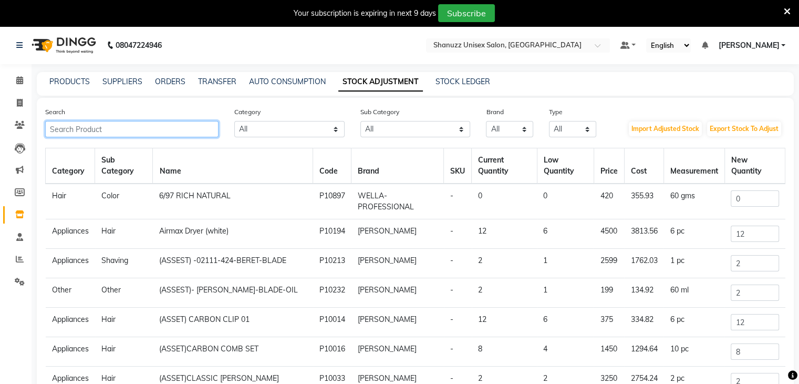
click at [202, 127] on input "text" at bounding box center [131, 129] width 173 height 16
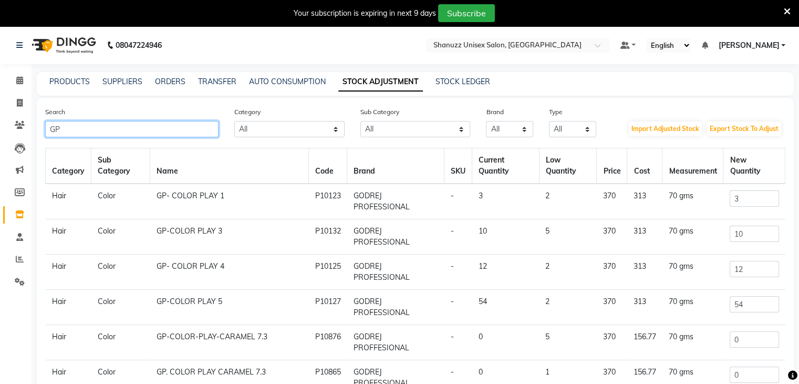
type input "GP"
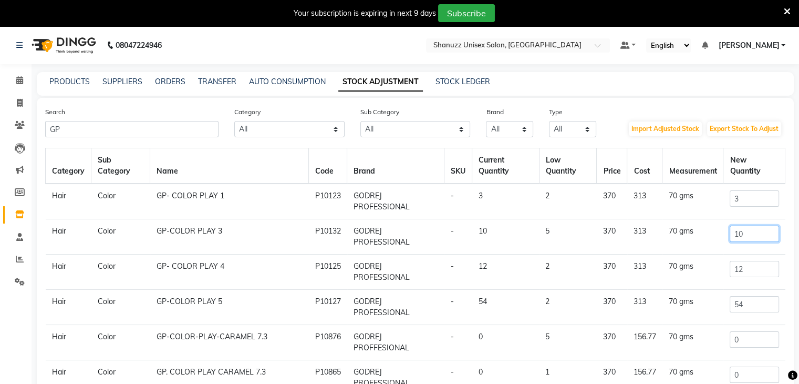
click at [749, 232] on input "10" at bounding box center [754, 233] width 49 height 16
type input "1"
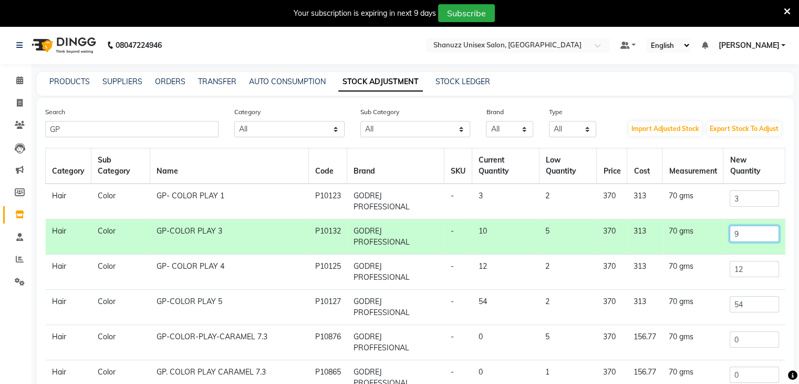
type input "9"
click at [747, 302] on input "54" at bounding box center [754, 304] width 49 height 16
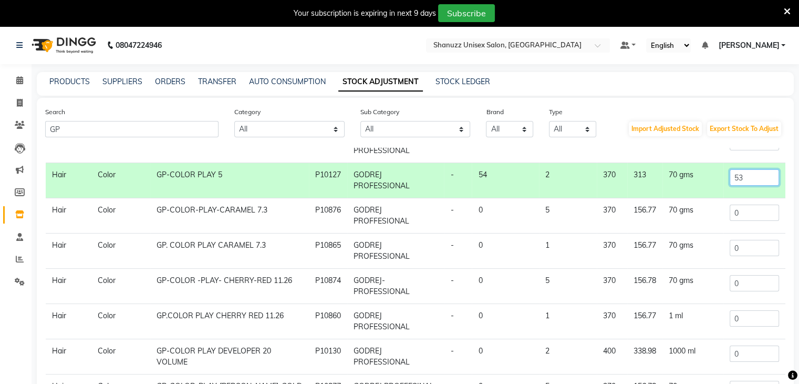
scroll to position [113, 0]
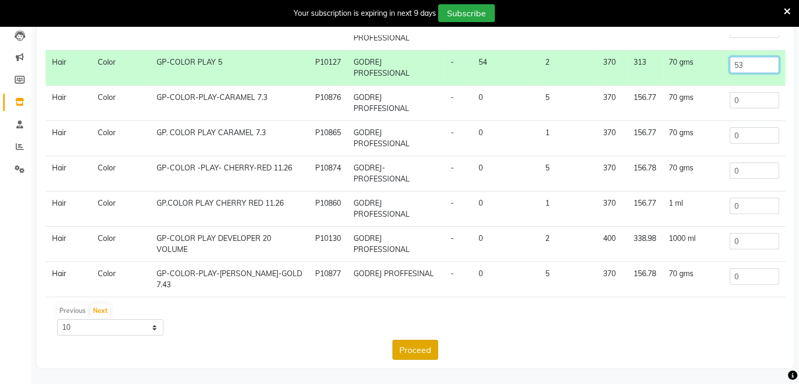
type input "53"
click at [416, 354] on button "Proceed" at bounding box center [416, 350] width 46 height 20
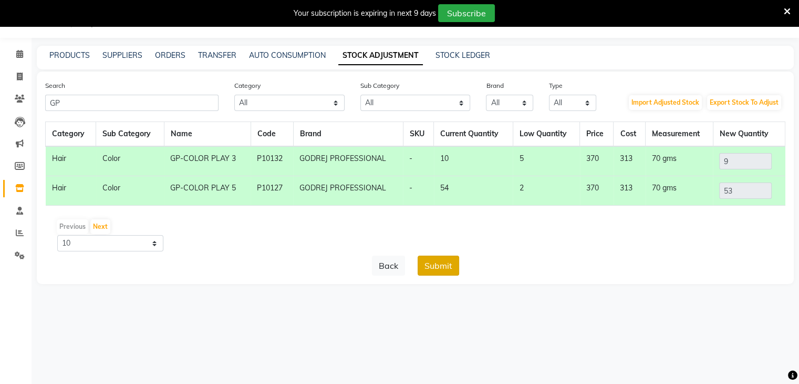
click at [449, 272] on button "Submit" at bounding box center [439, 265] width 42 height 20
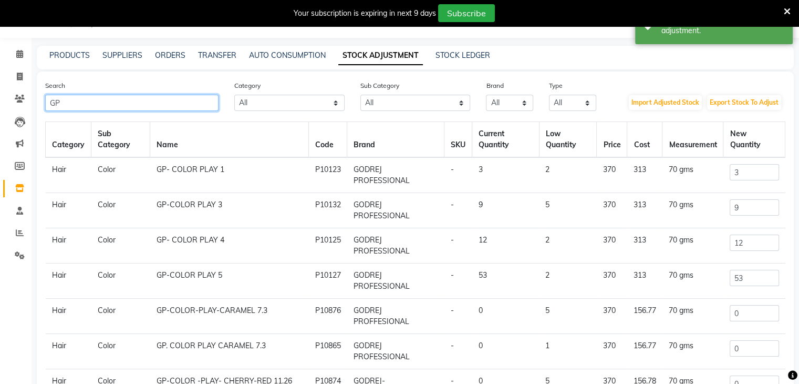
click at [208, 109] on input "GP" at bounding box center [131, 103] width 173 height 16
type input "G"
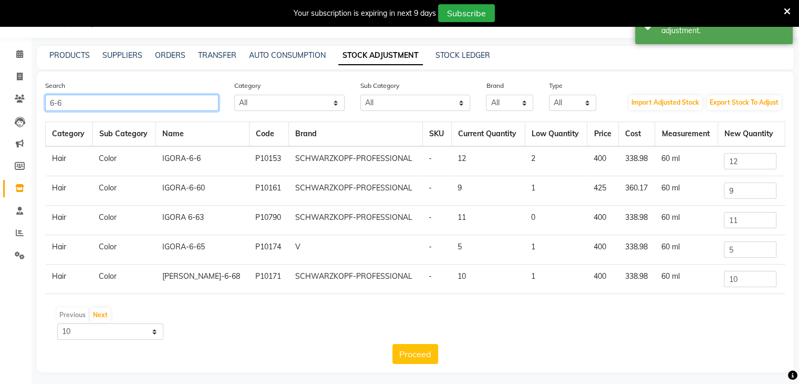
type input "6-6"
click at [744, 160] on input "12" at bounding box center [750, 161] width 53 height 16
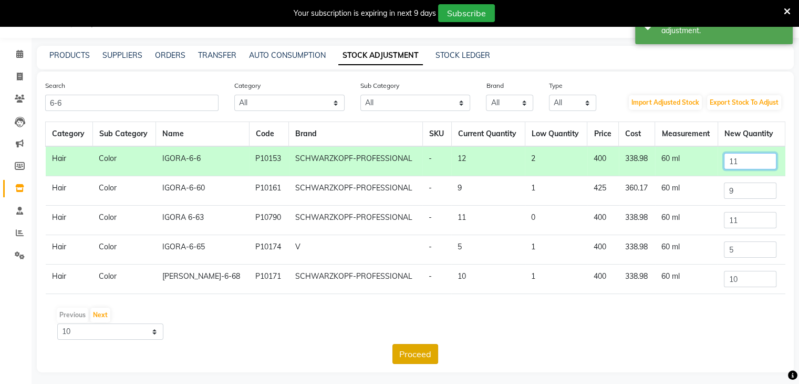
type input "11"
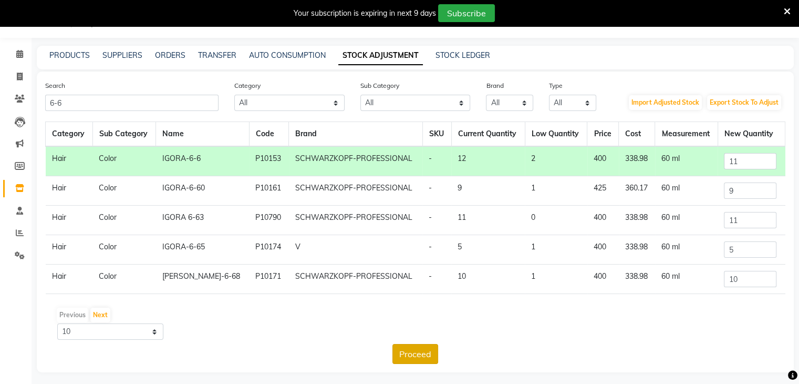
click at [422, 347] on button "Proceed" at bounding box center [416, 354] width 46 height 20
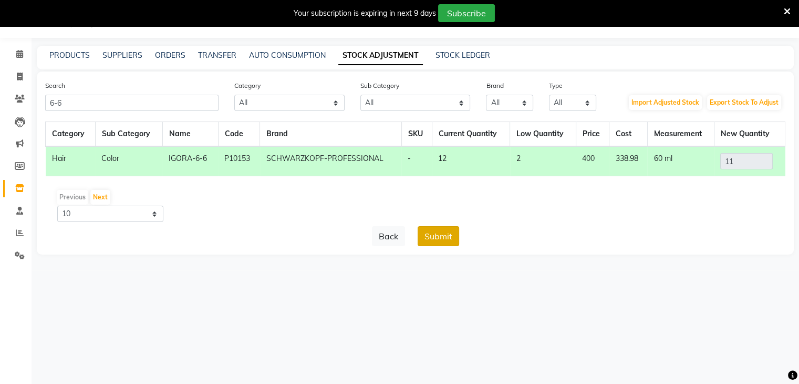
click at [440, 234] on button "Submit" at bounding box center [439, 236] width 42 height 20
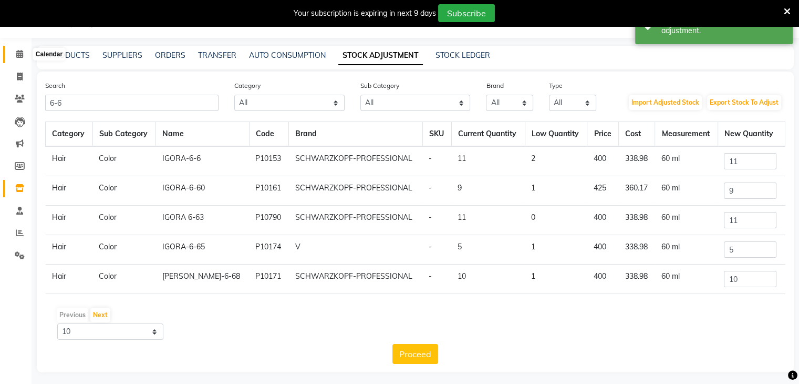
click at [20, 50] on icon at bounding box center [19, 54] width 7 height 8
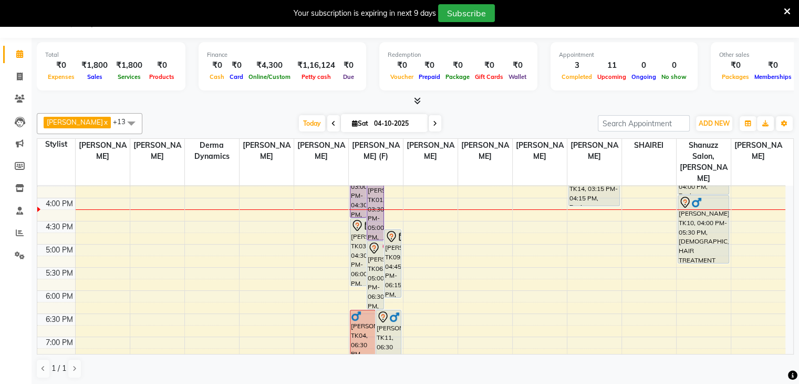
scroll to position [370, 0]
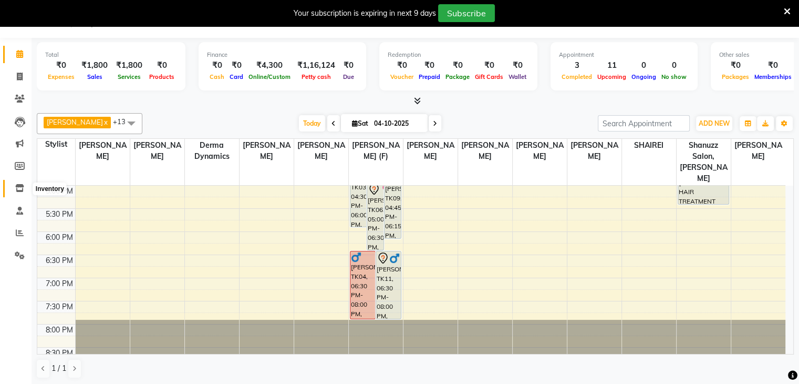
click at [15, 190] on icon at bounding box center [19, 188] width 9 height 8
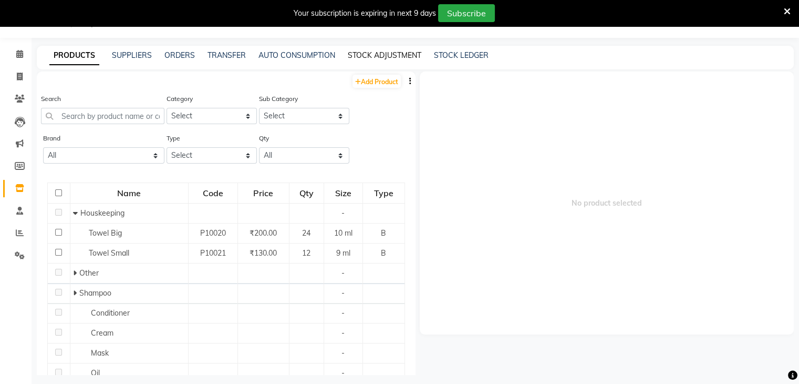
click at [359, 55] on link "STOCK ADJUSTMENT" at bounding box center [385, 54] width 74 height 9
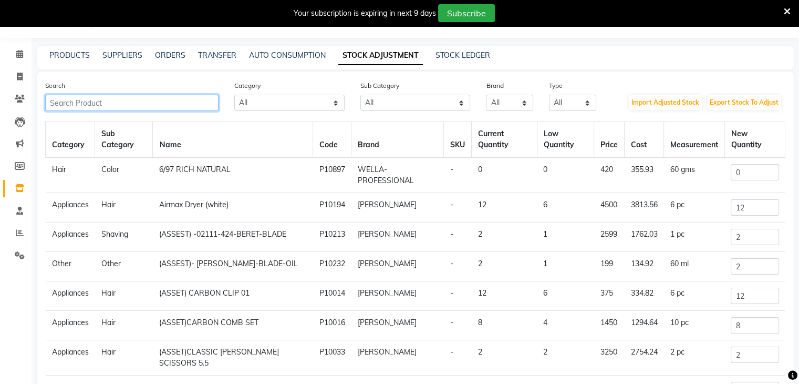
click at [207, 95] on input "text" at bounding box center [131, 103] width 173 height 16
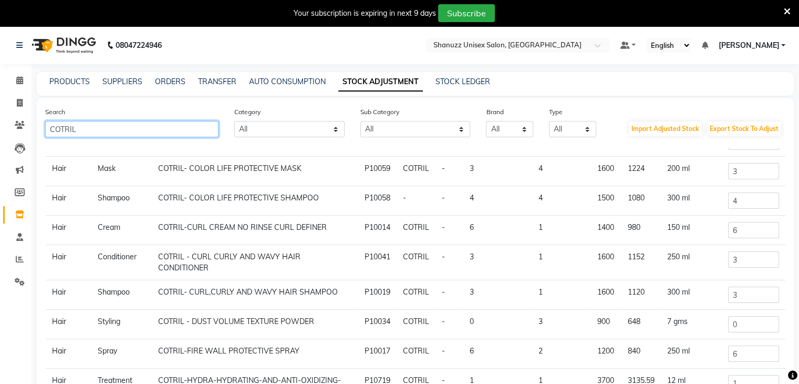
scroll to position [78, 0]
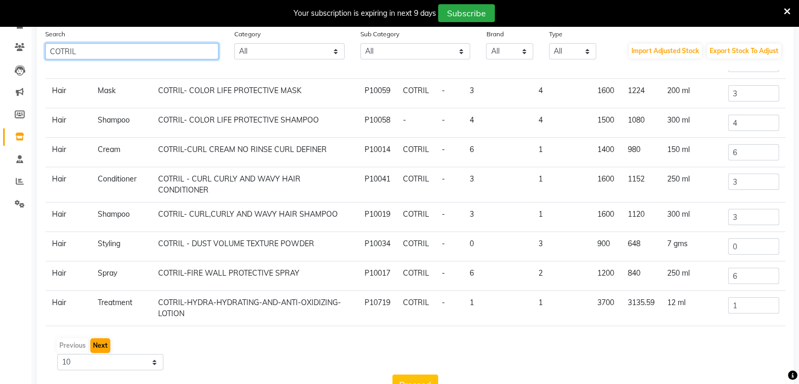
type input "COTRIL"
click at [103, 345] on button "Next" at bounding box center [100, 345] width 20 height 15
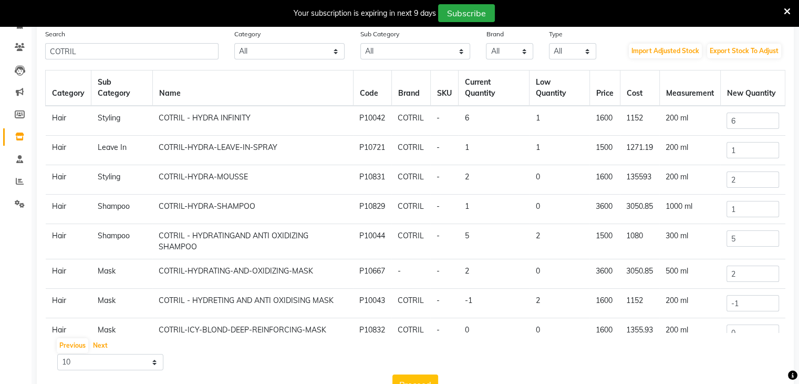
scroll to position [23, 0]
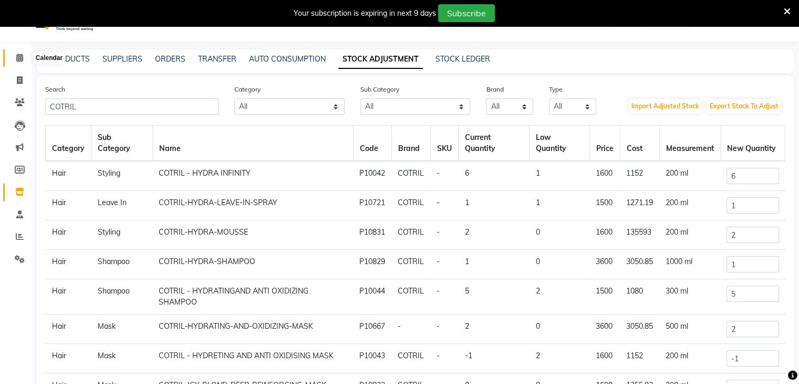
click at [18, 57] on icon at bounding box center [19, 58] width 7 height 8
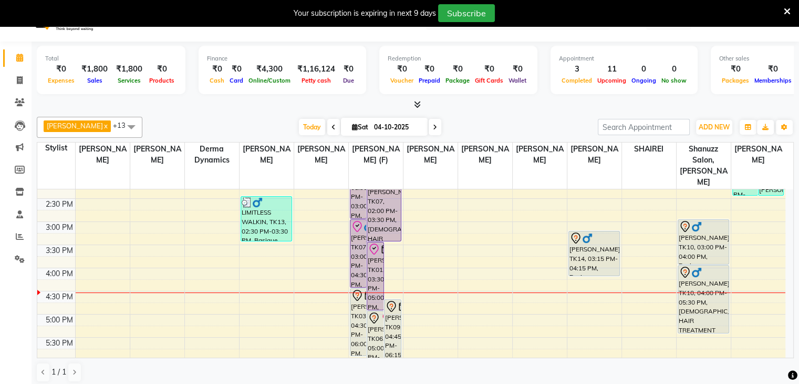
scroll to position [240, 0]
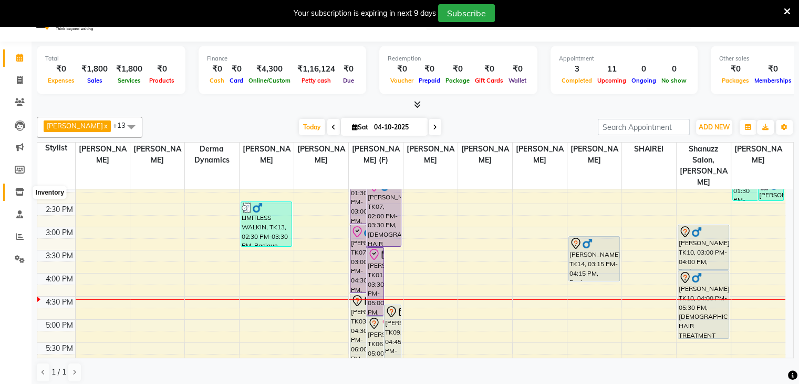
click at [23, 188] on icon at bounding box center [19, 192] width 9 height 8
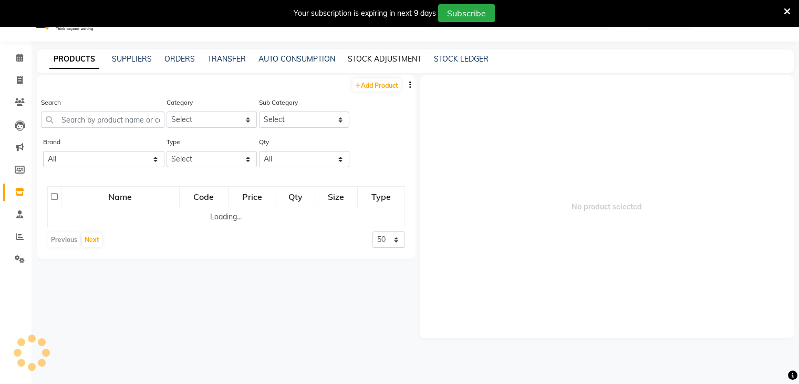
click at [363, 60] on link "STOCK ADJUSTMENT" at bounding box center [385, 58] width 74 height 9
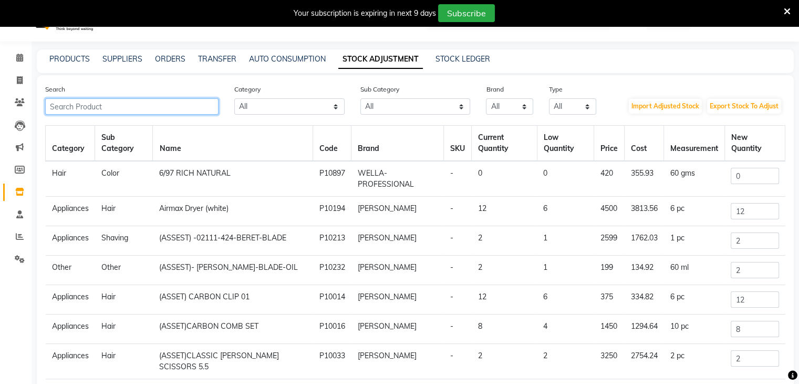
click at [173, 106] on input "text" at bounding box center [131, 106] width 173 height 16
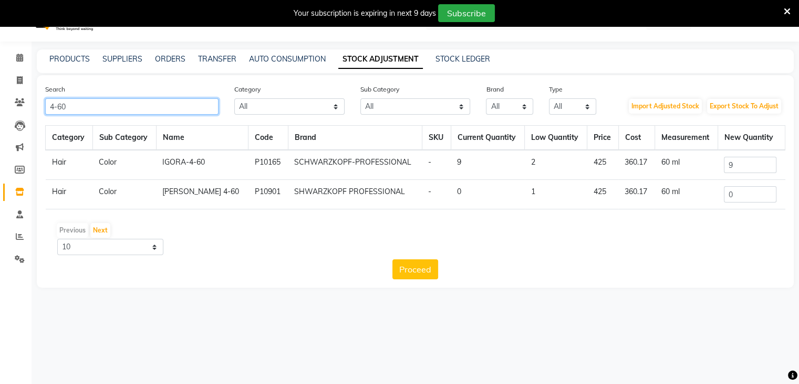
type input "4-60"
click at [758, 168] on input "9" at bounding box center [750, 165] width 53 height 16
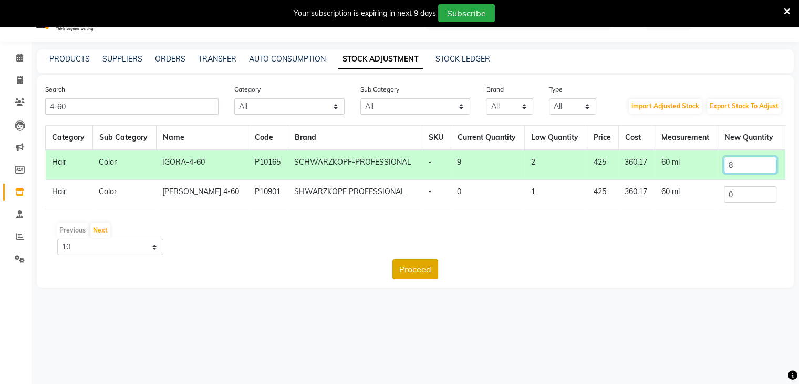
type input "8"
click at [433, 271] on button "Proceed" at bounding box center [416, 269] width 46 height 20
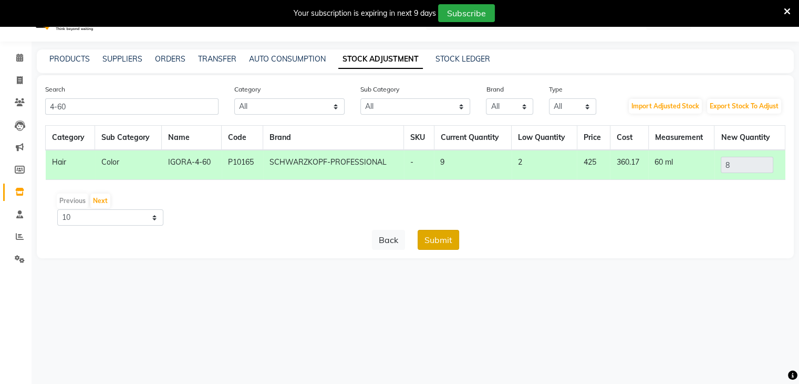
click at [447, 239] on button "Submit" at bounding box center [439, 240] width 42 height 20
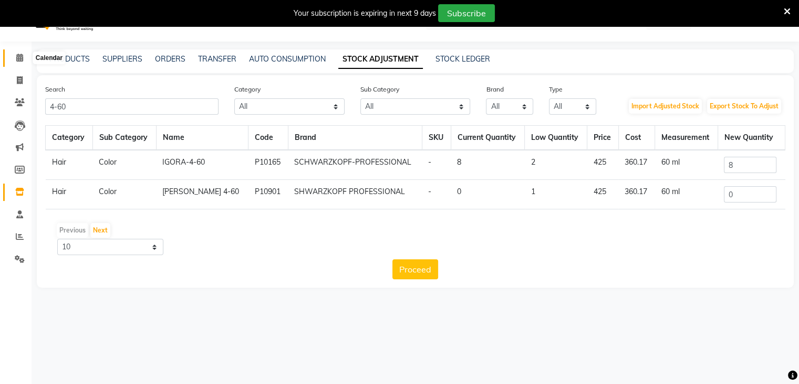
click at [17, 55] on icon at bounding box center [19, 58] width 7 height 8
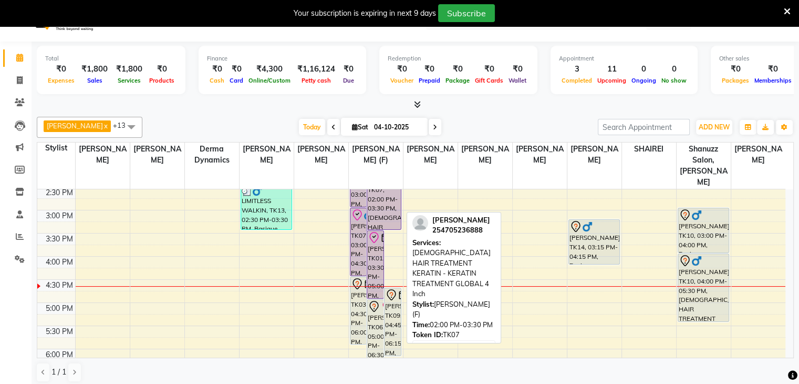
scroll to position [209, 0]
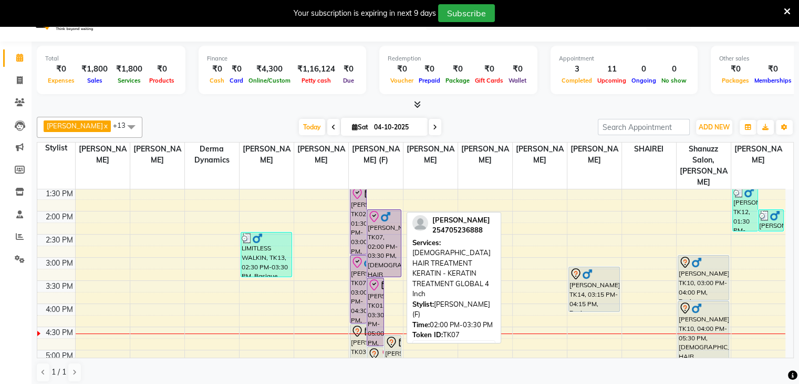
click at [391, 221] on div "[PERSON_NAME], TK07, 02:00 PM-03:30 PM, [DEMOGRAPHIC_DATA] HAIR TREATMENT KERAT…" at bounding box center [384, 243] width 34 height 67
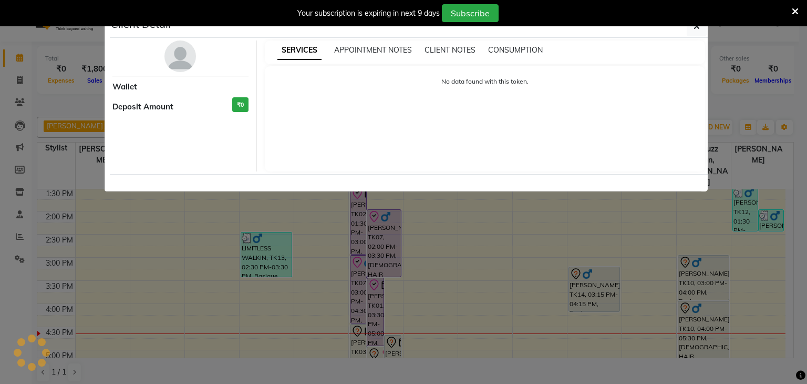
select select "8"
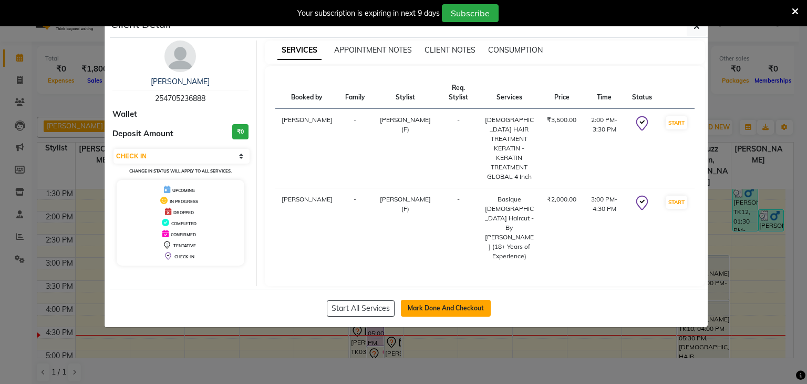
click at [443, 300] on button "Mark Done And Checkout" at bounding box center [446, 308] width 90 height 17
select select "service"
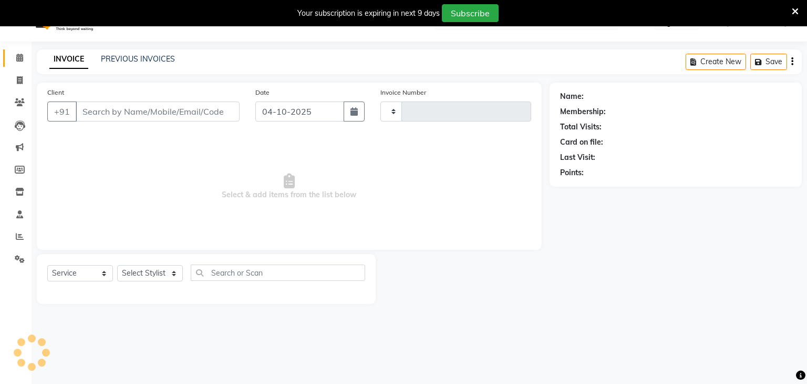
type input "1743"
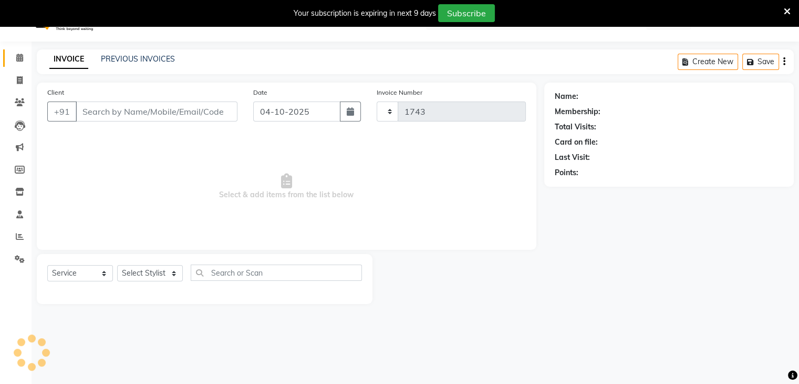
select select "7102"
type input "254705236888"
select select "59304"
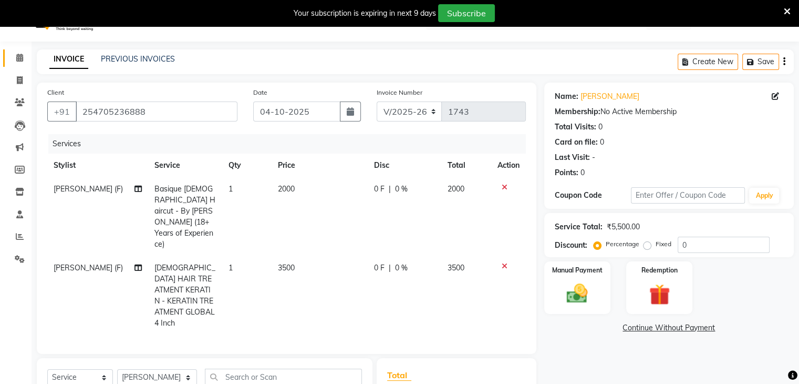
scroll to position [92, 0]
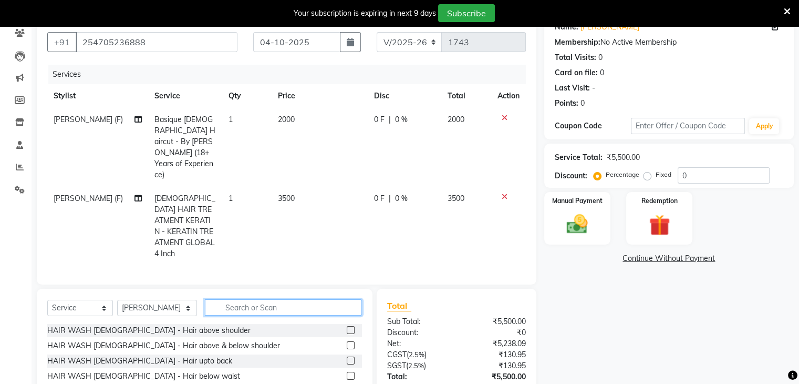
click at [232, 299] on input "text" at bounding box center [283, 307] width 157 height 16
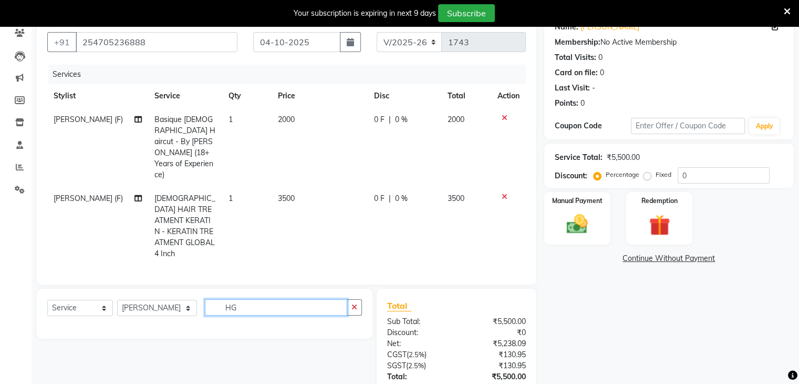
type input "H"
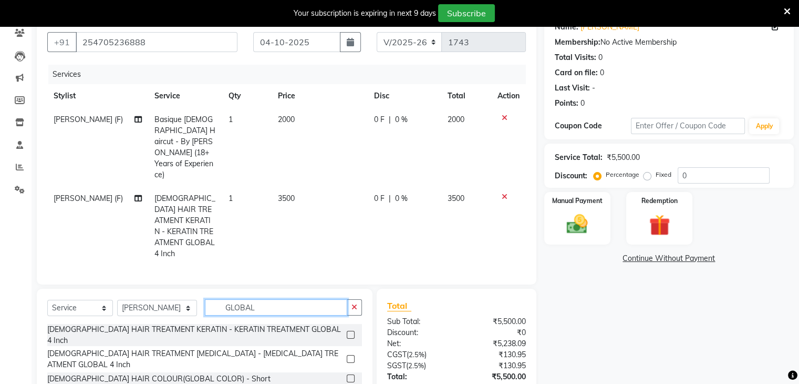
scroll to position [50, 0]
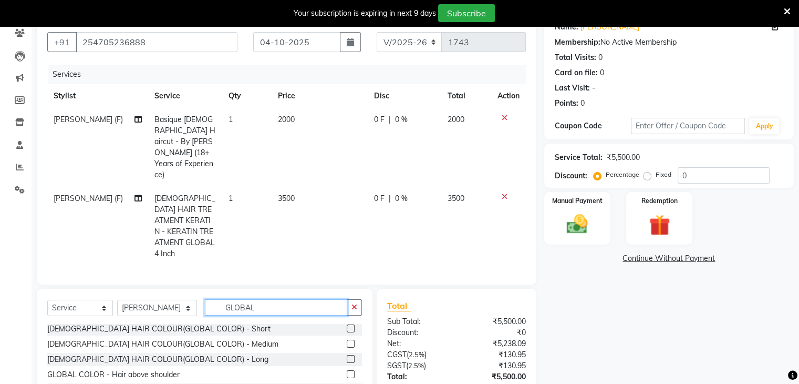
type input "GLOBAL"
click at [347, 340] on label at bounding box center [351, 344] width 8 height 8
click at [347, 341] on input "checkbox" at bounding box center [350, 344] width 7 height 7
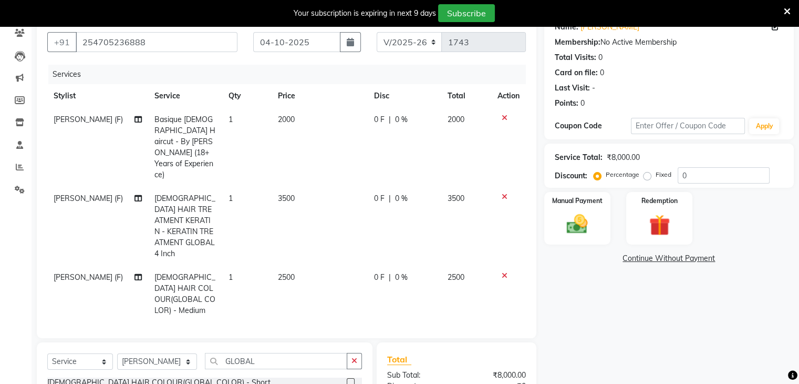
checkbox input "false"
click at [280, 272] on span "2500" at bounding box center [286, 276] width 17 height 9
select select "59304"
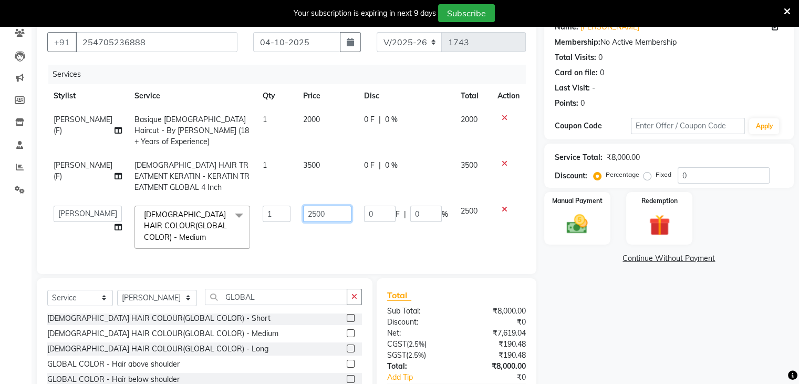
click at [303, 205] on input "2500" at bounding box center [327, 213] width 48 height 16
type input "3500"
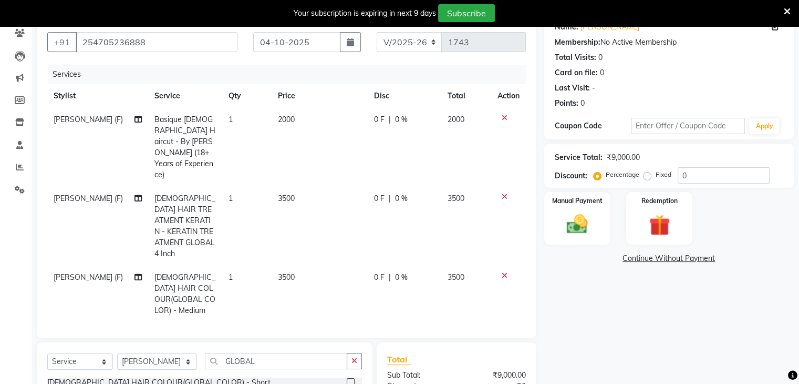
click at [316, 222] on tbody "Shanu Sir (F) Basique MALE Haircut - By Shanuzz (18+ Years of Experience) 1 200…" at bounding box center [286, 215] width 479 height 214
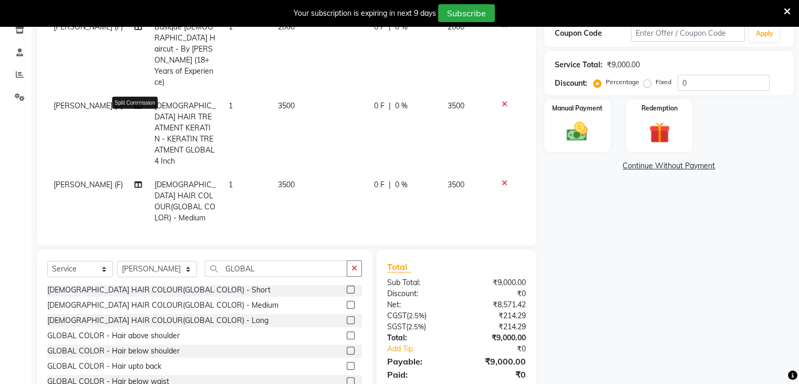
click at [135, 102] on icon at bounding box center [138, 105] width 7 height 7
select select "59304"
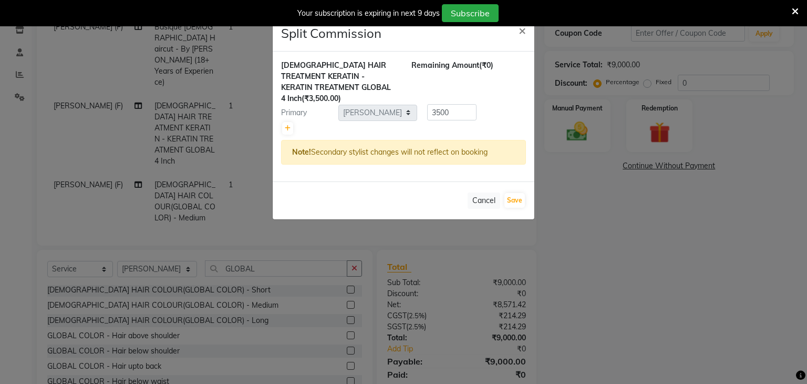
click at [221, 109] on ngb-modal-window "Split Commission × MALE HAIR TREATMENT KERATIN - KERATIN TREATMENT GLOBAL 4 Inc…" at bounding box center [403, 192] width 807 height 384
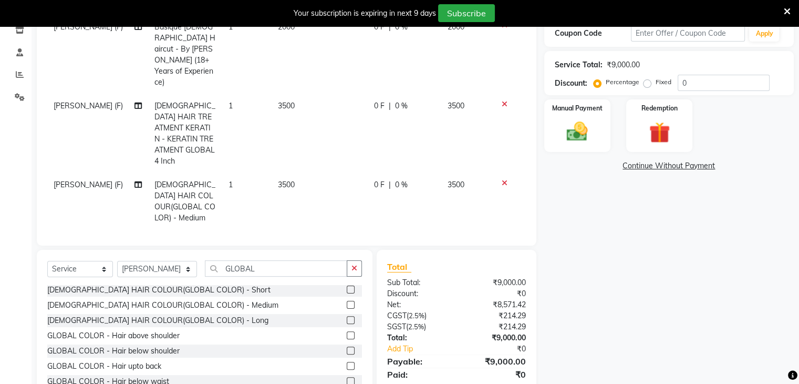
click at [68, 101] on span "[PERSON_NAME] (F)" at bounding box center [88, 105] width 69 height 9
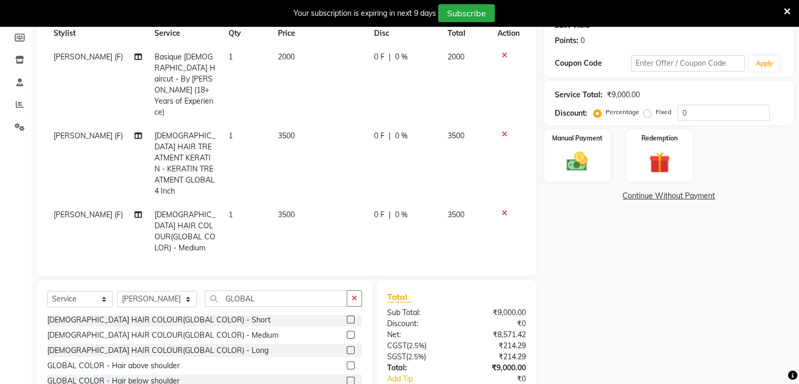
select select "59304"
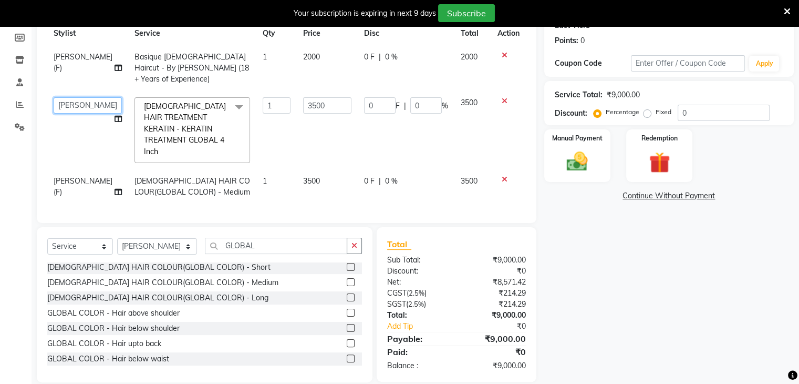
click at [78, 97] on select "ADNAN ANSARI AFZAN ANSARI ARVIND SURYAWANSHI ASMA SHAIKH Derma Dynamics Francis…" at bounding box center [88, 105] width 68 height 16
select select "71126"
click at [115, 115] on icon at bounding box center [118, 118] width 7 height 7
select select "71126"
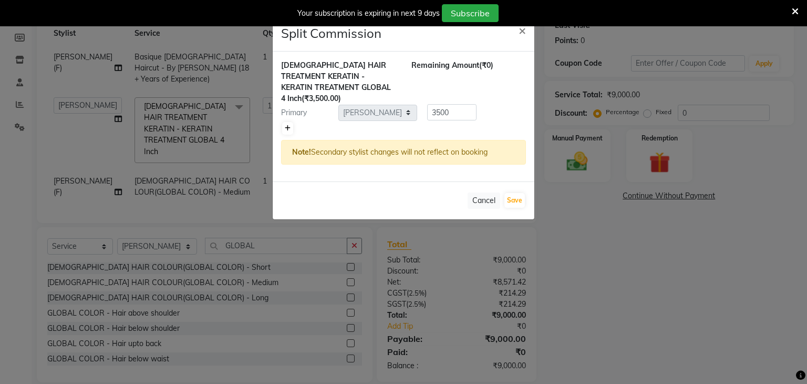
click at [287, 127] on icon at bounding box center [288, 128] width 6 height 6
type input "1750"
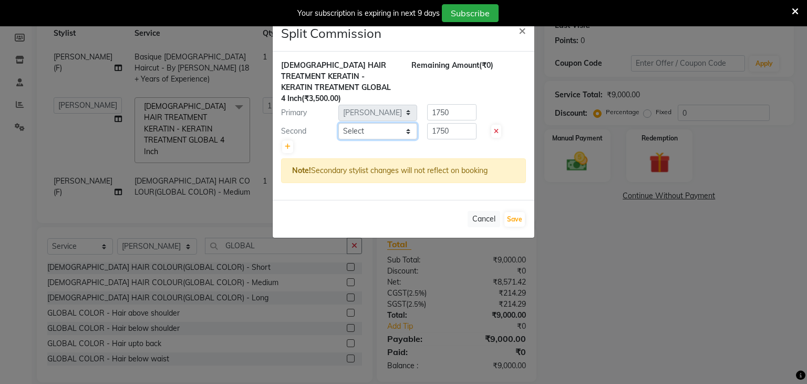
click at [374, 131] on select "Select ADNAN ANSARI AFZAN ANSARI ARVIND SURYAWANSHI ASMA SHAIKH Derma Dynamics …" at bounding box center [377, 131] width 79 height 16
select select "84401"
click at [338, 123] on select "Select ADNAN ANSARI AFZAN ANSARI ARVIND SURYAWANSHI ASMA SHAIKH Derma Dynamics …" at bounding box center [377, 131] width 79 height 16
click at [454, 127] on input "1750" at bounding box center [451, 131] width 49 height 16
type input "1"
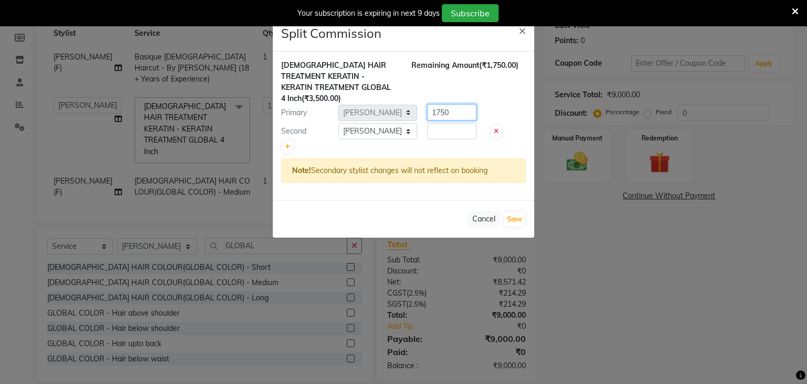
click at [455, 111] on input "1750" at bounding box center [451, 112] width 49 height 16
type input "1"
click at [453, 129] on input "number" at bounding box center [451, 131] width 49 height 16
type input "700"
click at [439, 108] on input "number" at bounding box center [451, 112] width 49 height 16
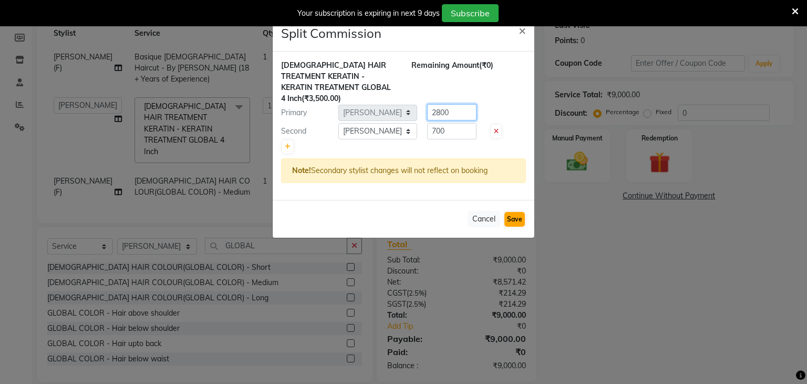
type input "2800"
click at [509, 216] on button "Save" at bounding box center [515, 219] width 20 height 15
select select "Select"
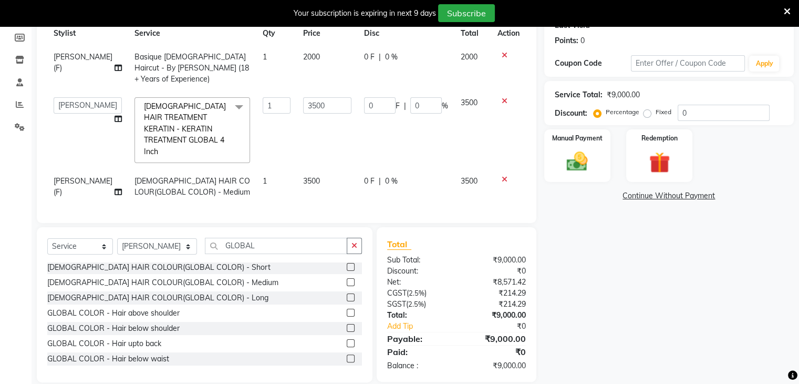
scroll to position [154, 0]
click at [71, 177] on span "[PERSON_NAME] (F)" at bounding box center [83, 187] width 59 height 20
select select "59304"
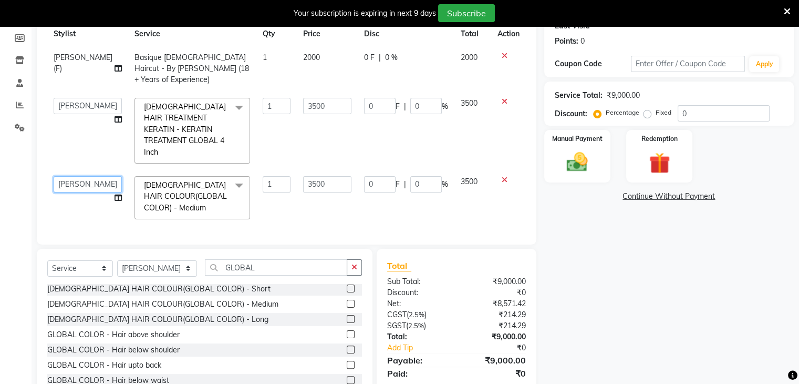
click at [74, 176] on select "ADNAN ANSARI AFZAN ANSARI ARVIND SURYAWANSHI ASMA SHAIKH Derma Dynamics Francis…" at bounding box center [88, 184] width 68 height 16
select select "71126"
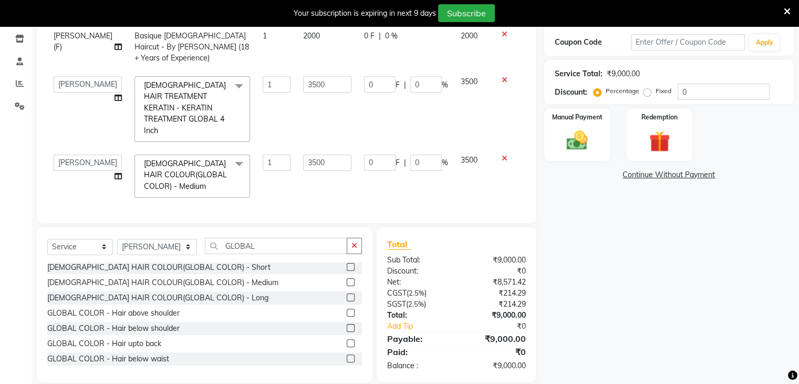
click at [368, 165] on td "0 F | 0 %" at bounding box center [406, 176] width 97 height 56
click at [161, 239] on select "Select Stylist [PERSON_NAME] AFZAN [PERSON_NAME] [PERSON_NAME] [PERSON_NAME] De…" at bounding box center [157, 247] width 80 height 16
select select "59231"
click at [117, 239] on select "Select Stylist [PERSON_NAME] AFZAN [PERSON_NAME] [PERSON_NAME] [PERSON_NAME] De…" at bounding box center [157, 247] width 80 height 16
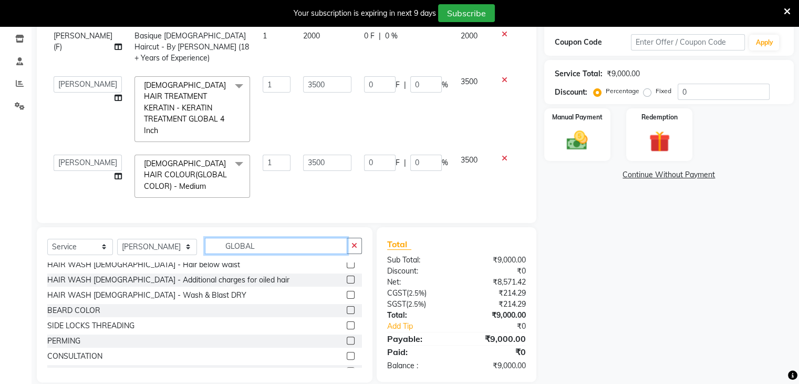
click at [249, 238] on input "GLOBAL" at bounding box center [276, 246] width 142 height 16
type input "G"
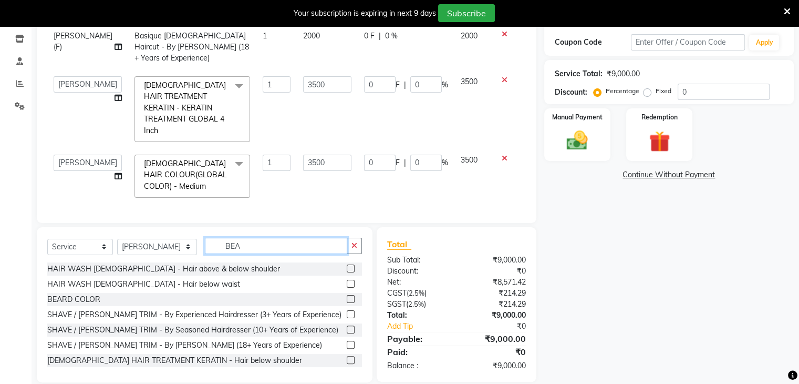
scroll to position [175, 0]
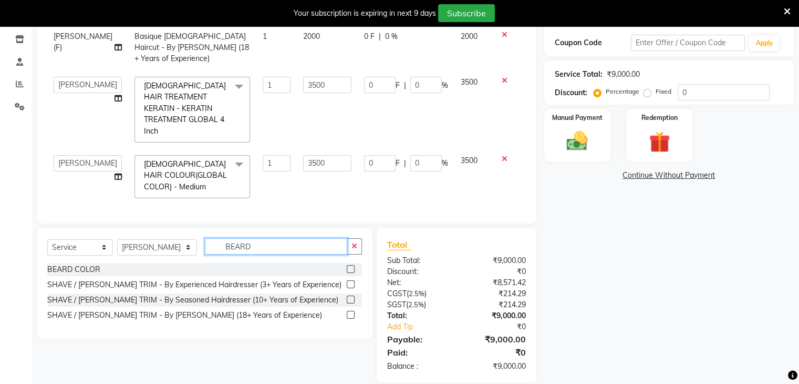
type input "BEARD"
click at [351, 280] on label at bounding box center [351, 284] width 8 height 8
click at [351, 281] on input "checkbox" at bounding box center [350, 284] width 7 height 7
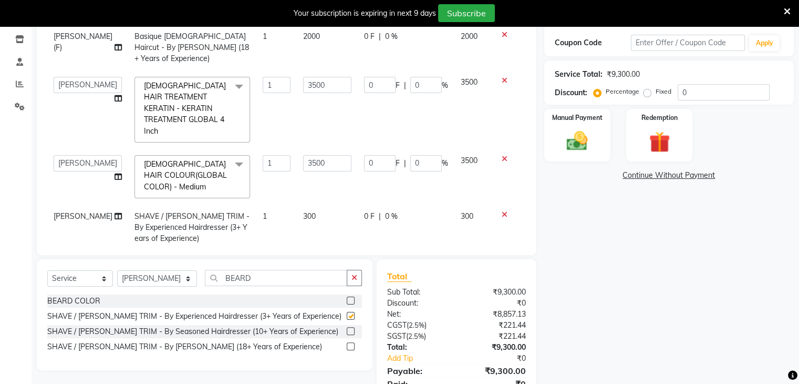
checkbox input "false"
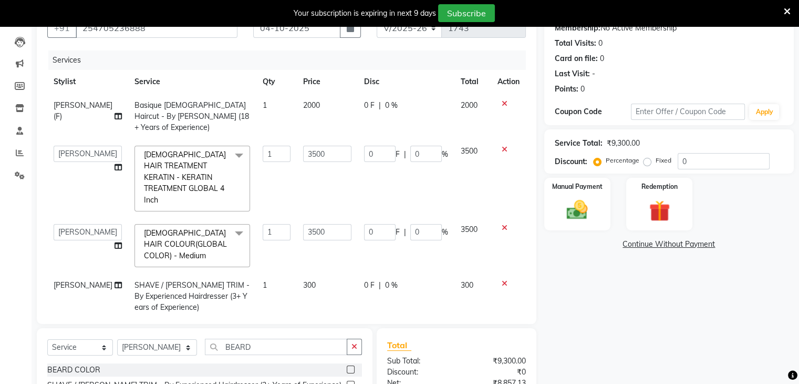
scroll to position [221, 0]
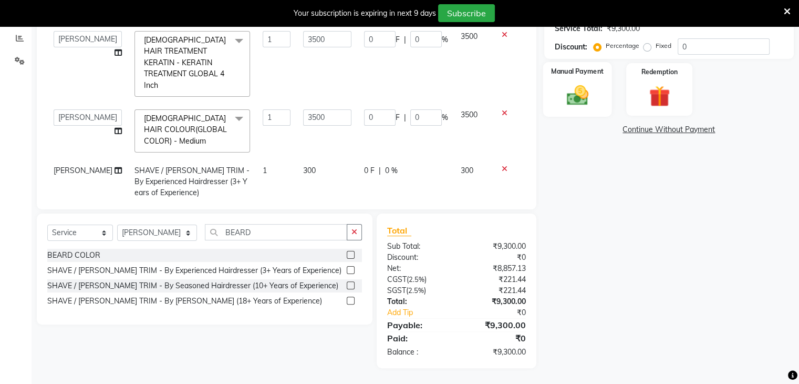
click at [576, 88] on img at bounding box center [577, 95] width 35 height 25
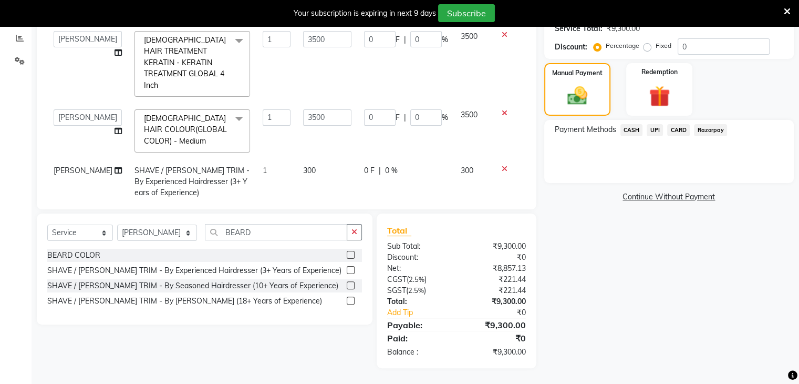
click at [632, 132] on span "CASH" at bounding box center [632, 130] width 23 height 12
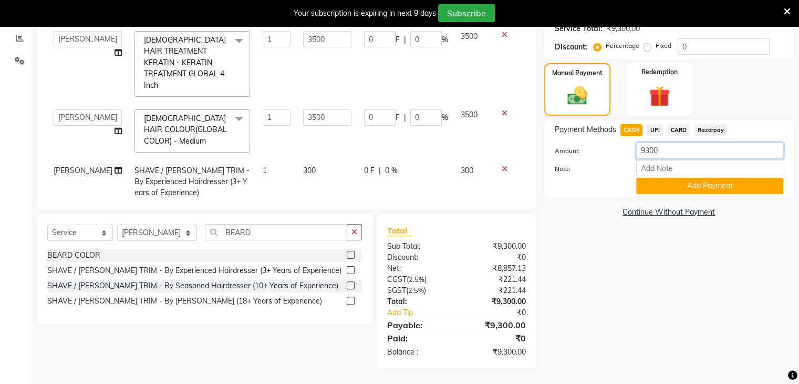
click at [684, 148] on input "9300" at bounding box center [709, 150] width 147 height 16
type input "9"
type input "5000"
click at [700, 190] on button "Add Payment" at bounding box center [709, 186] width 147 height 16
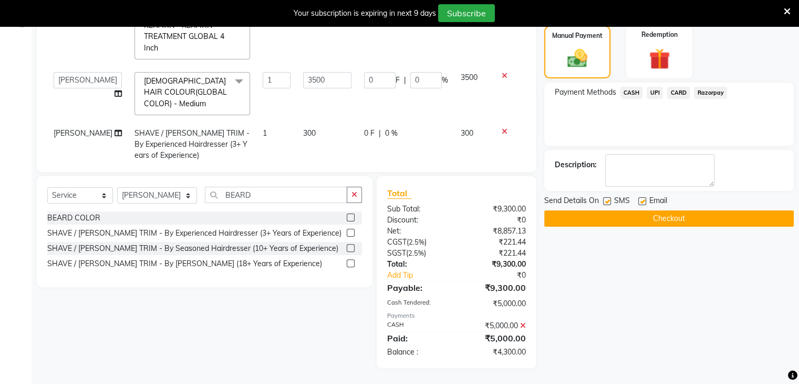
scroll to position [130, 0]
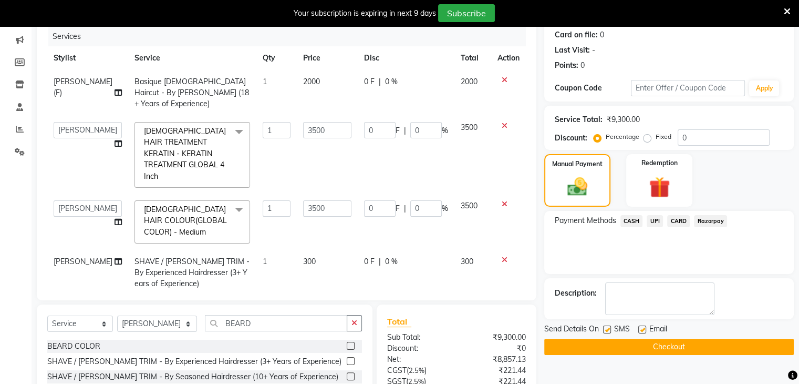
click at [676, 224] on span "CARD" at bounding box center [678, 221] width 23 height 12
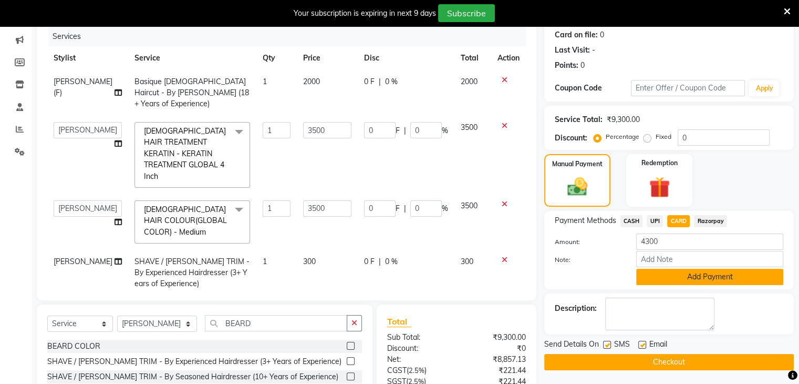
click at [681, 280] on button "Add Payment" at bounding box center [709, 277] width 147 height 16
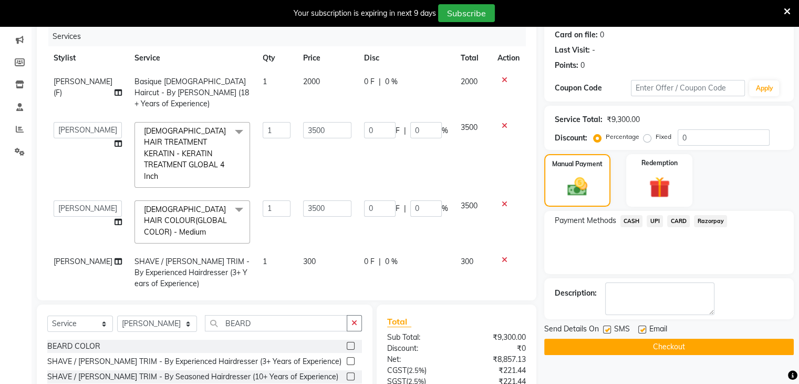
scroll to position [234, 0]
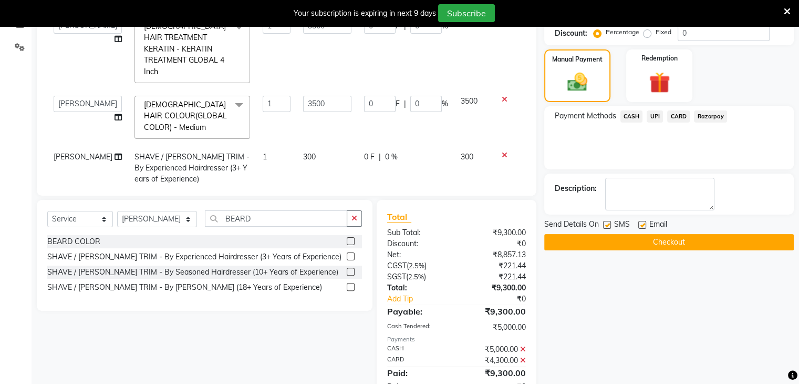
click at [605, 225] on label at bounding box center [607, 225] width 8 height 8
click at [605, 225] on input "checkbox" at bounding box center [606, 225] width 7 height 7
checkbox input "false"
click at [628, 239] on button "Checkout" at bounding box center [669, 242] width 250 height 16
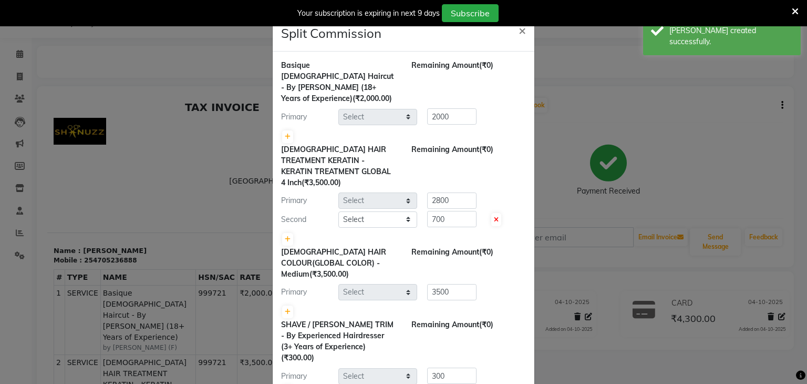
select select "59304"
select select "71126"
select select "84401"
select select "71126"
select select "59231"
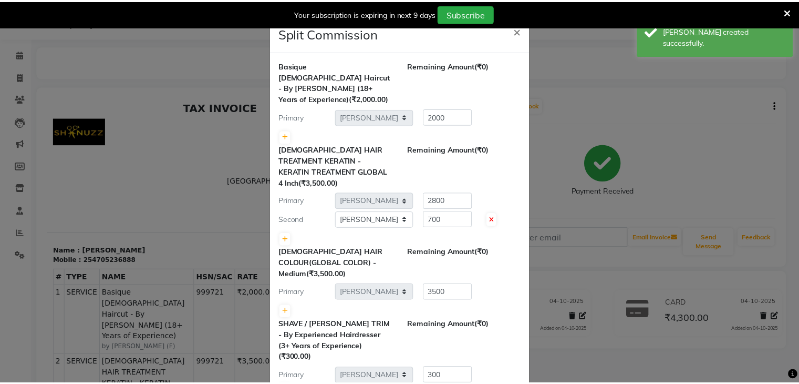
scroll to position [42, 0]
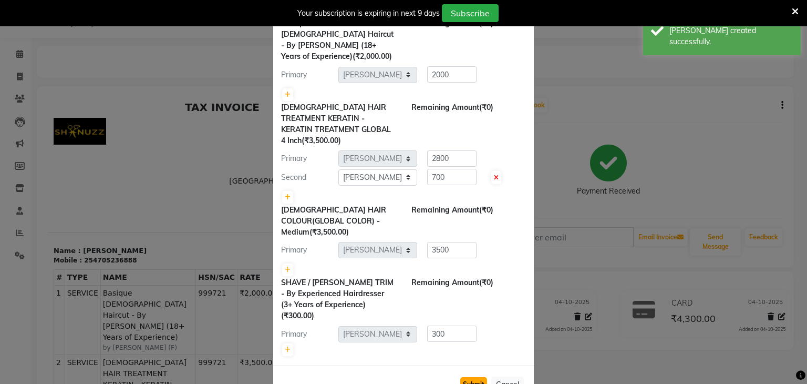
click at [467, 377] on button "Submit" at bounding box center [473, 384] width 27 height 15
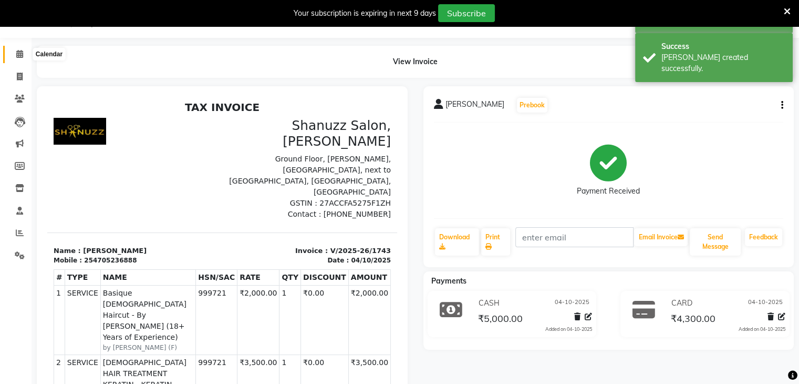
click at [19, 54] on icon at bounding box center [19, 54] width 7 height 8
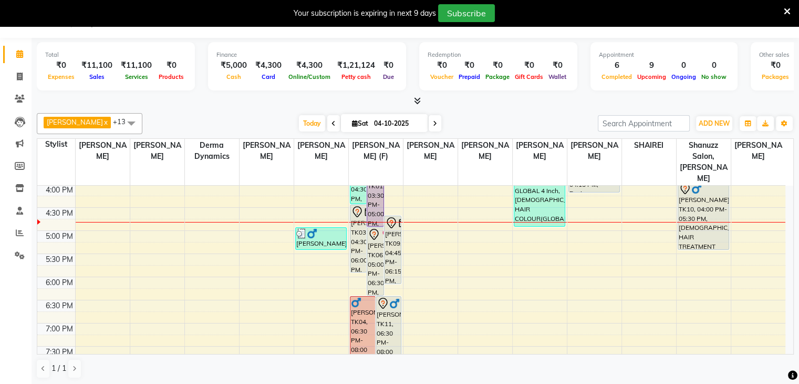
scroll to position [324, 0]
click at [429, 122] on span at bounding box center [435, 123] width 13 height 16
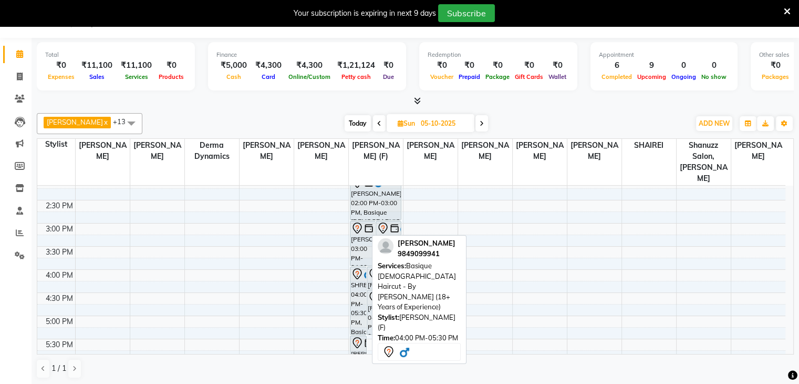
scroll to position [229, 0]
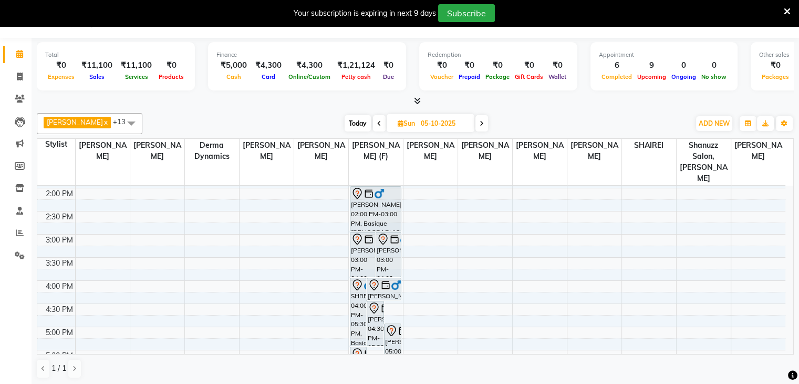
click at [377, 125] on icon at bounding box center [379, 123] width 4 height 6
type input "04-10-2025"
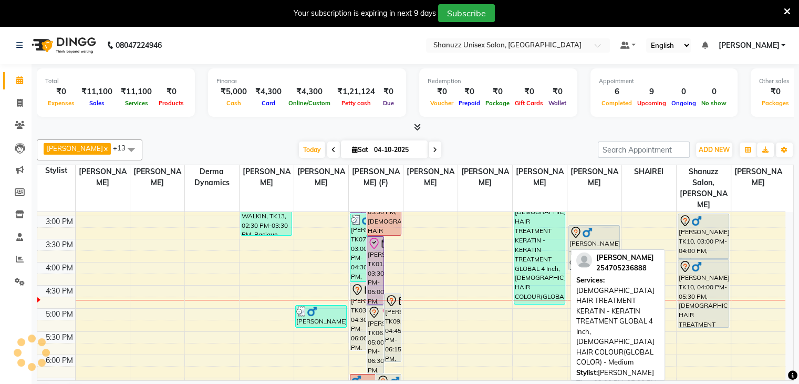
scroll to position [261, 0]
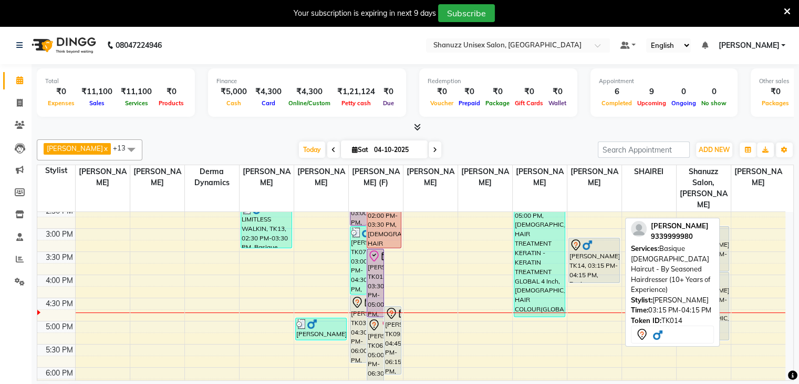
click at [595, 242] on div "[PERSON_NAME], TK14, 03:15 PM-04:15 PM, Basique [DEMOGRAPHIC_DATA] Haircut - By…" at bounding box center [594, 260] width 50 height 44
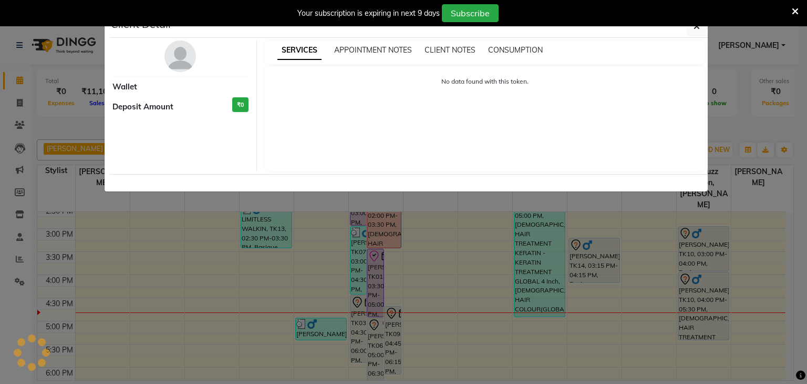
select select "7"
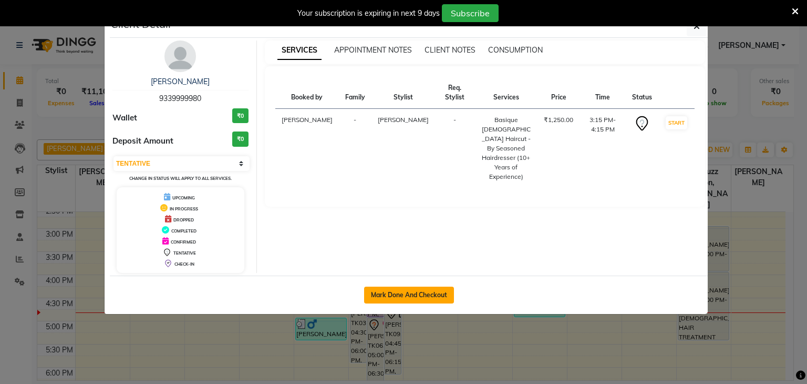
click at [435, 291] on button "Mark Done And Checkout" at bounding box center [409, 294] width 90 height 17
select select "service"
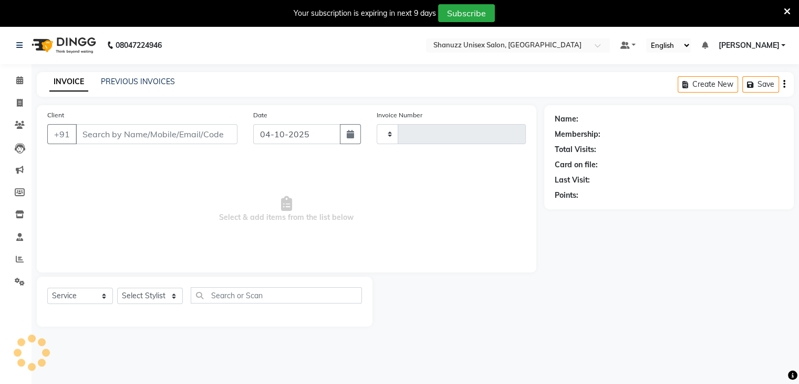
type input "1744"
select select "7102"
type input "9339999980"
select select "78152"
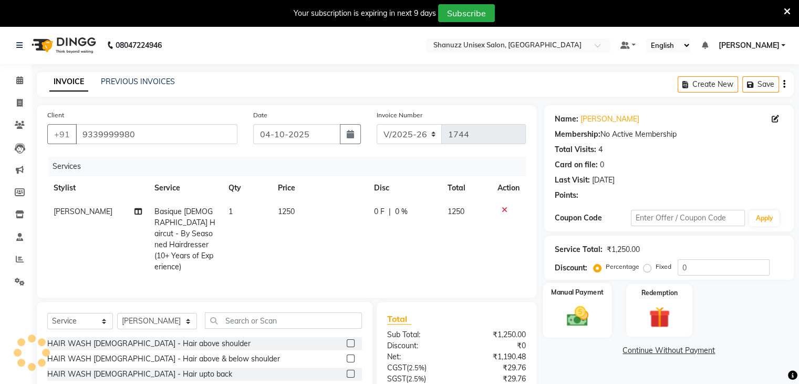
scroll to position [70, 0]
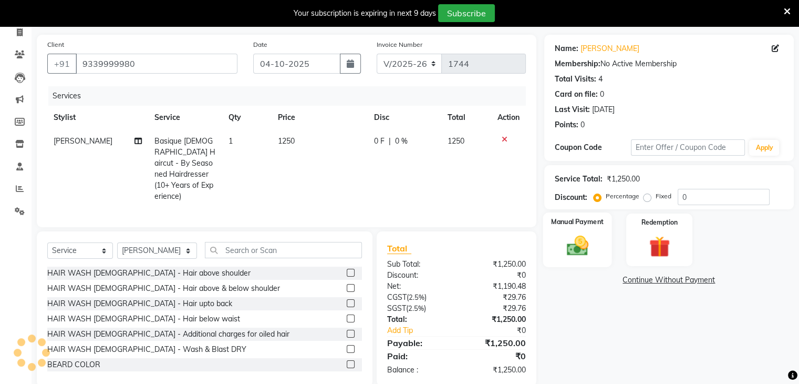
click at [555, 244] on div "Manual Payment" at bounding box center [577, 239] width 69 height 54
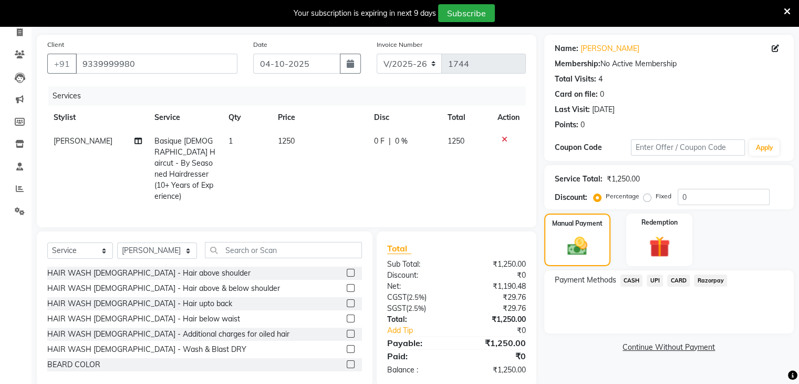
click at [659, 280] on span "UPI" at bounding box center [655, 280] width 16 height 12
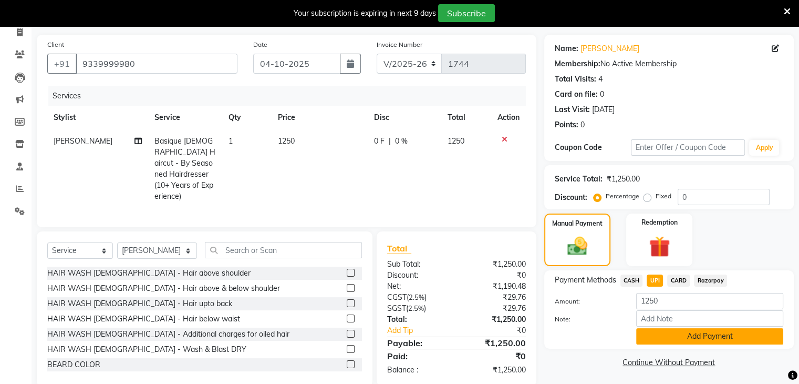
click at [692, 337] on button "Add Payment" at bounding box center [709, 336] width 147 height 16
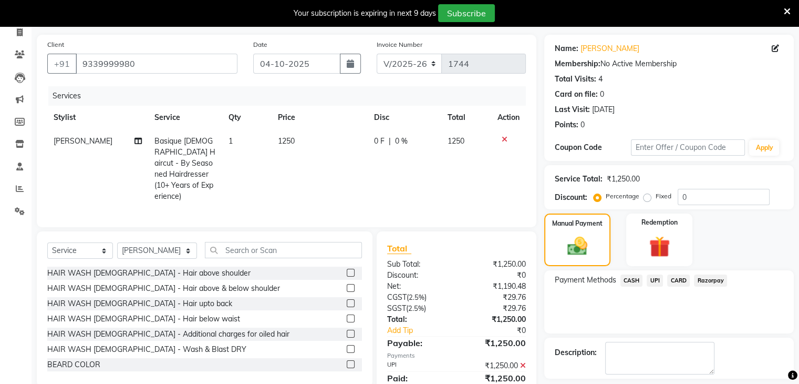
scroll to position [116, 0]
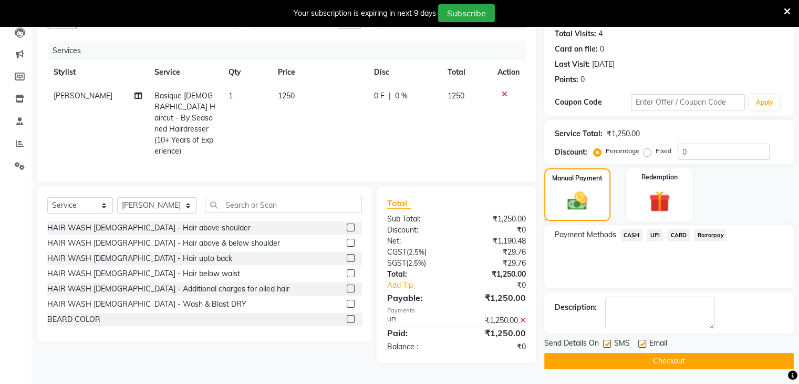
click at [607, 341] on label at bounding box center [607, 344] width 8 height 8
click at [607, 341] on input "checkbox" at bounding box center [606, 344] width 7 height 7
checkbox input "false"
click at [636, 358] on button "Checkout" at bounding box center [669, 361] width 250 height 16
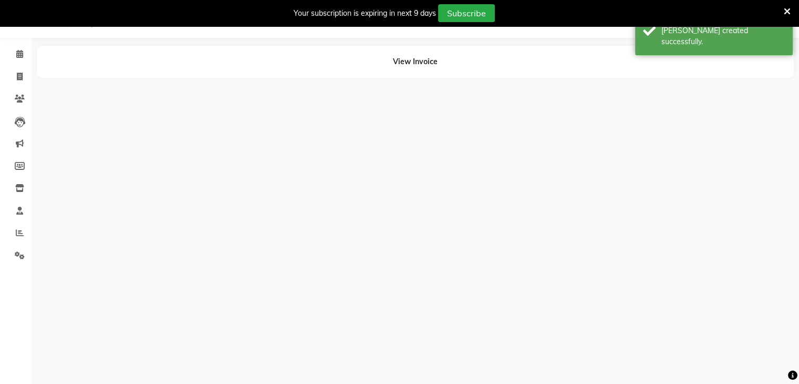
scroll to position [26, 0]
click at [23, 53] on icon at bounding box center [19, 54] width 7 height 8
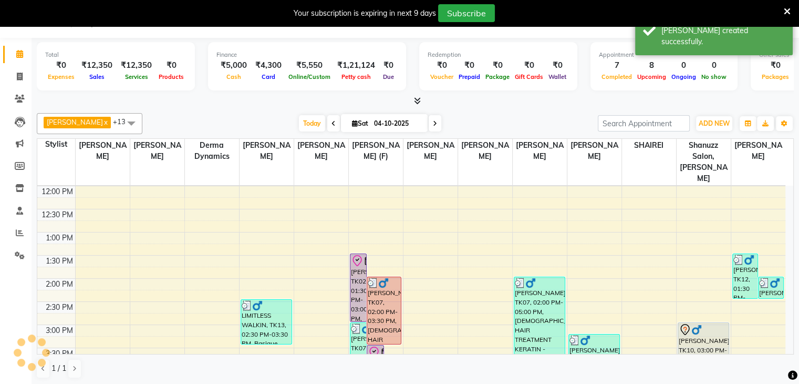
scroll to position [141, 0]
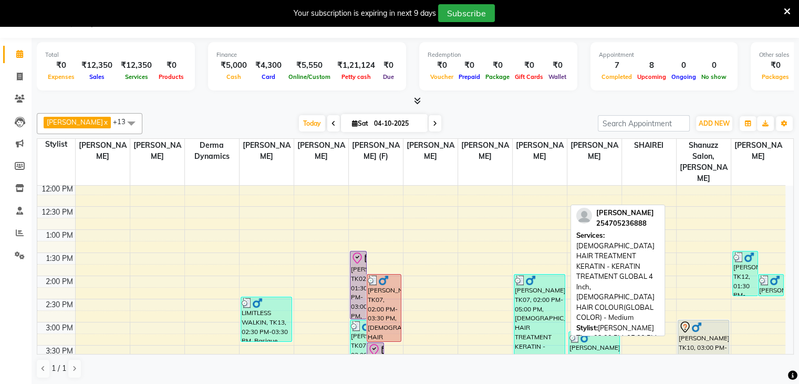
drag, startPoint x: 526, startPoint y: 293, endPoint x: 468, endPoint y: 362, distance: 90.2
click at [489, 341] on div "9:00 AM 9:30 AM 10:00 AM 10:30 AM 11:00 AM 11:30 AM 12:00 PM 12:30 PM 1:00 PM 1…" at bounding box center [411, 322] width 748 height 554
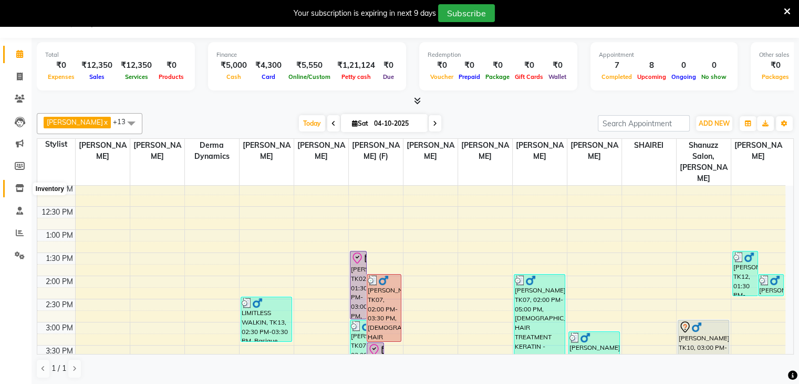
click at [21, 192] on icon at bounding box center [19, 188] width 9 height 8
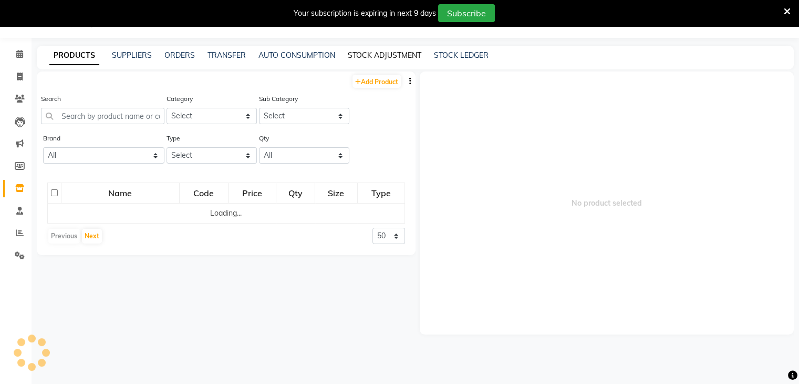
click at [373, 55] on link "STOCK ADJUSTMENT" at bounding box center [385, 54] width 74 height 9
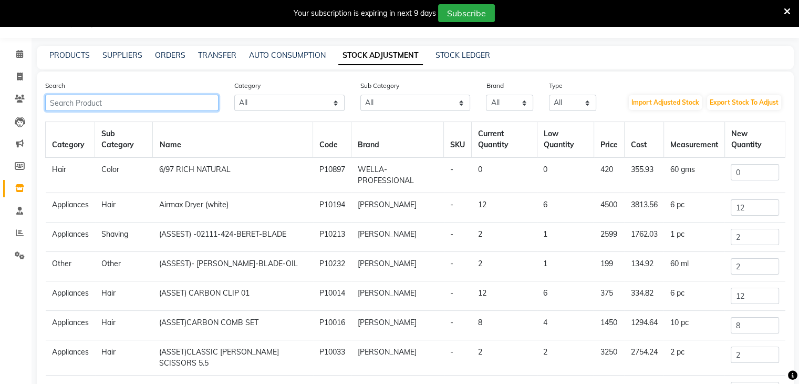
click at [200, 101] on input "text" at bounding box center [131, 103] width 173 height 16
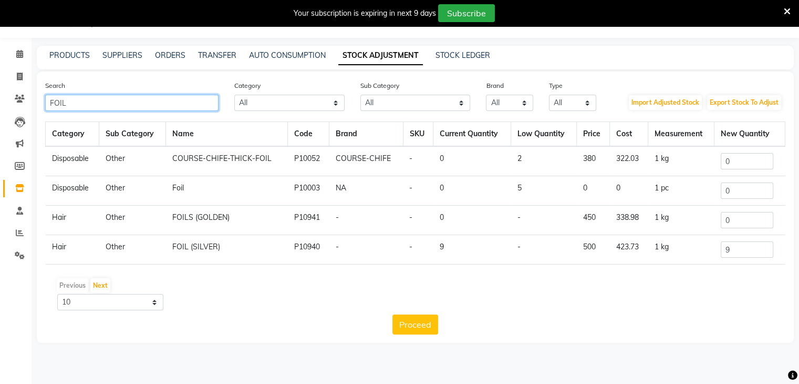
type input "FOIL"
click at [744, 246] on input "9" at bounding box center [747, 249] width 53 height 16
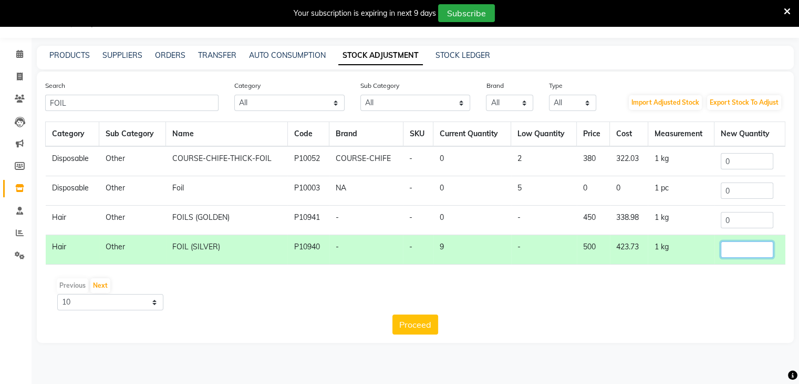
type input "5"
type input "6"
type input "5"
click at [391, 331] on div "Proceed" at bounding box center [415, 324] width 741 height 20
click at [404, 328] on button "Proceed" at bounding box center [416, 324] width 46 height 20
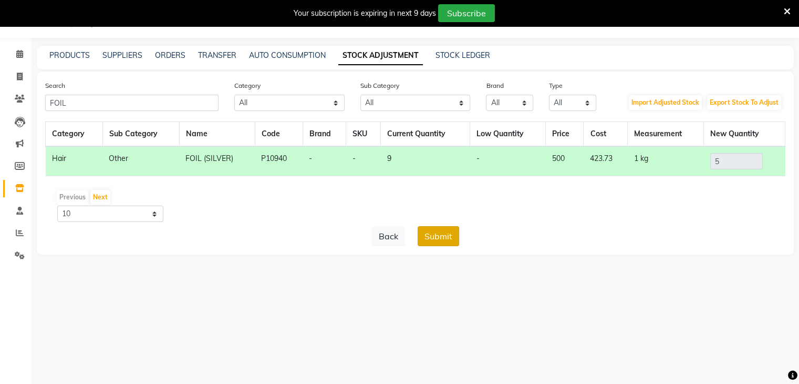
click at [444, 241] on button "Submit" at bounding box center [439, 236] width 42 height 20
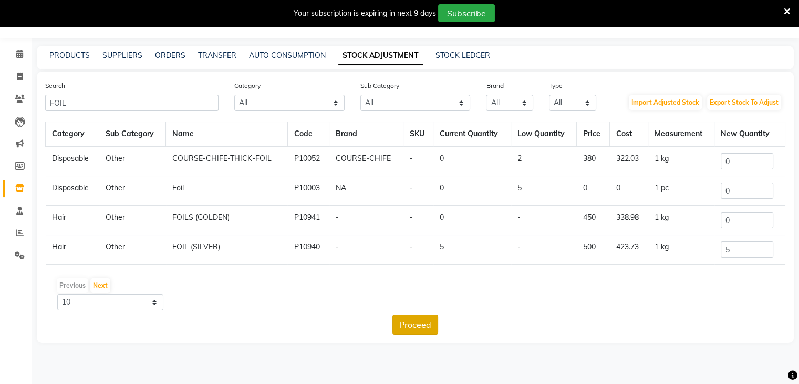
click at [417, 322] on button "Proceed" at bounding box center [416, 324] width 46 height 20
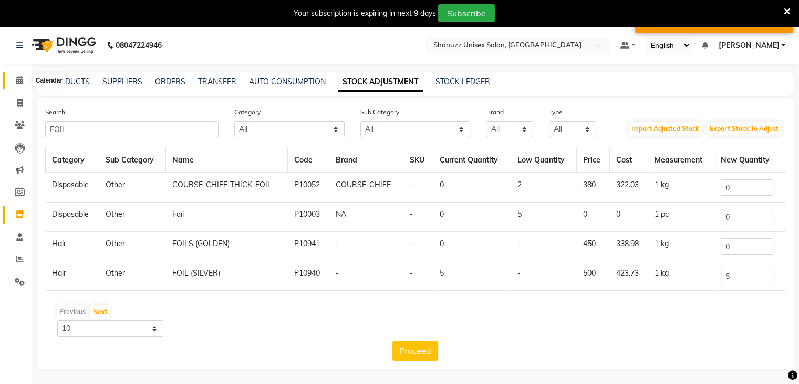
click at [20, 81] on icon at bounding box center [19, 80] width 7 height 8
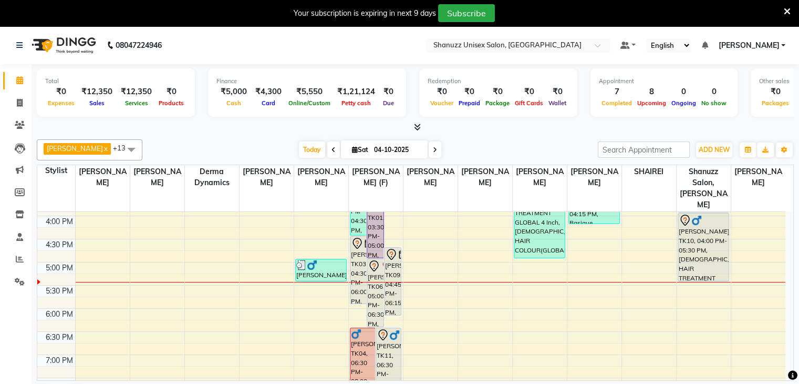
scroll to position [320, 0]
click at [444, 251] on div "9:00 AM 9:30 AM 10:00 AM 10:30 AM 11:00 AM 11:30 AM 12:00 PM 12:30 PM 1:00 PM 1…" at bounding box center [411, 169] width 748 height 554
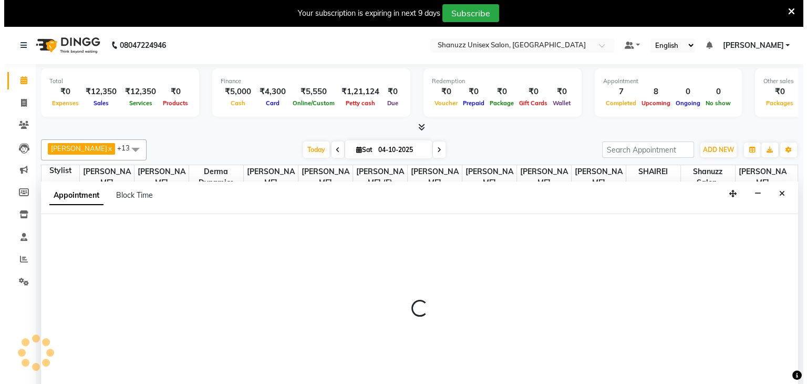
scroll to position [27, 0]
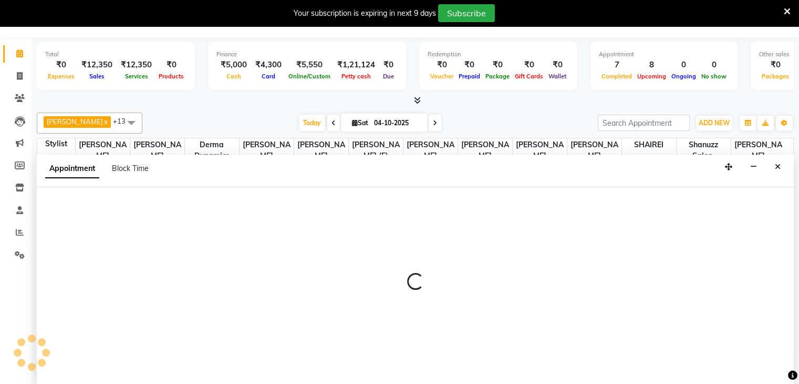
select select "61243"
select select "1020"
select select "tentative"
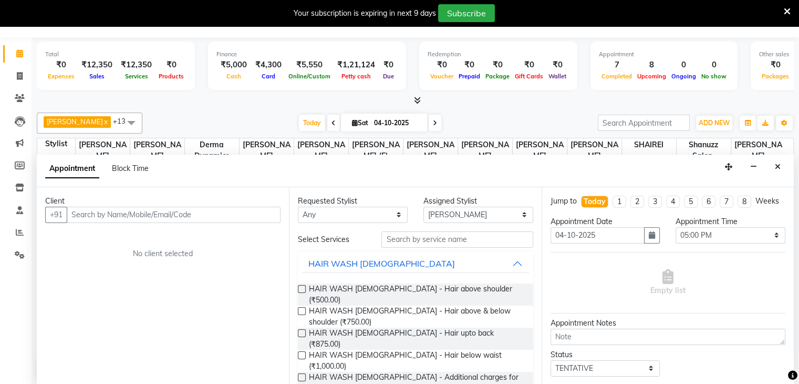
click at [140, 211] on input "text" at bounding box center [174, 215] width 214 height 16
type input "8928399908"
click at [265, 213] on span "Add Client" at bounding box center [258, 214] width 35 height 9
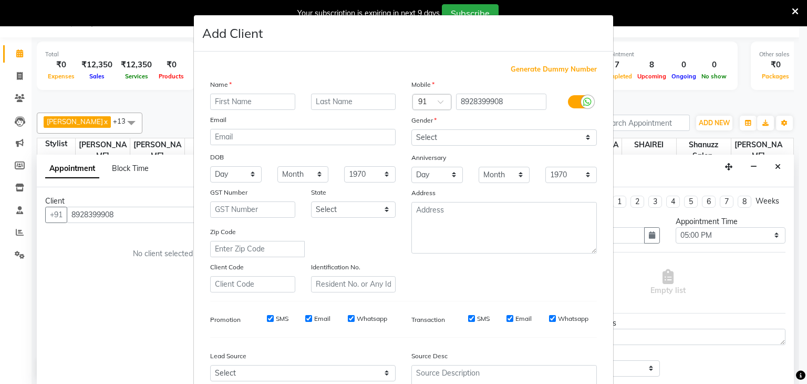
click at [238, 102] on input "text" at bounding box center [252, 102] width 85 height 16
type input "AYATI"
click at [543, 145] on select "Select Male Female Other Prefer Not To Say" at bounding box center [505, 137] width 186 height 16
select select "female"
click at [412, 130] on select "Select Male Female Other Prefer Not To Say" at bounding box center [505, 137] width 186 height 16
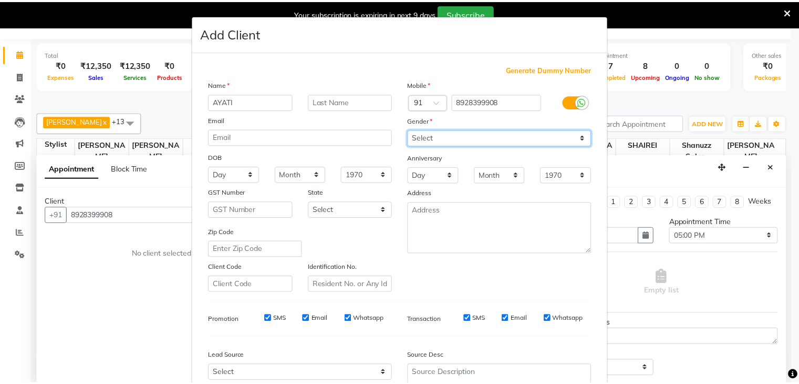
scroll to position [107, 0]
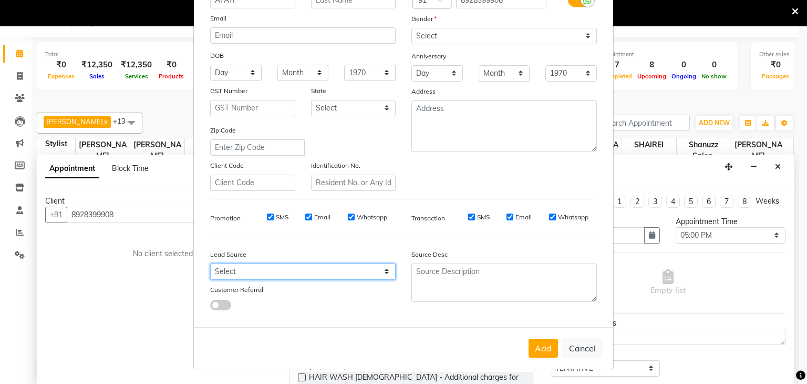
click at [344, 266] on select "Select Walk-in Referral Internet Friend Word of Mouth Advertisement Facebook Ju…" at bounding box center [303, 271] width 186 height 16
select select "49172"
click at [210, 263] on select "Select Walk-in Referral Internet Friend Word of Mouth Advertisement Facebook Ju…" at bounding box center [303, 271] width 186 height 16
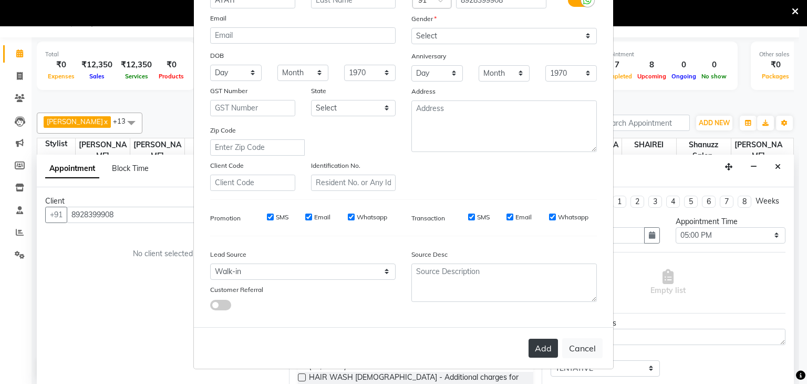
click at [542, 347] on button "Add" at bounding box center [543, 347] width 29 height 19
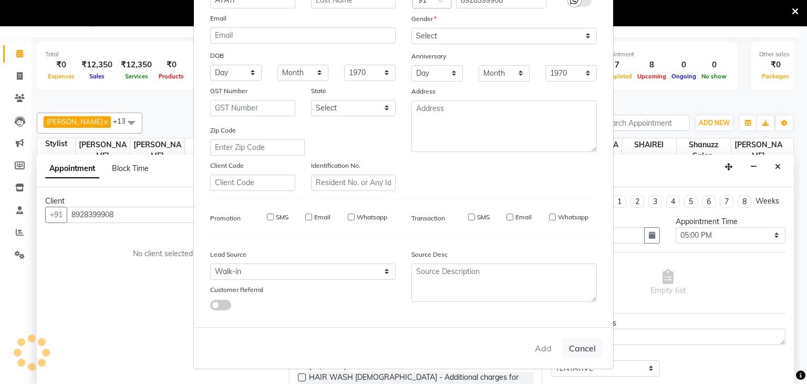
select select
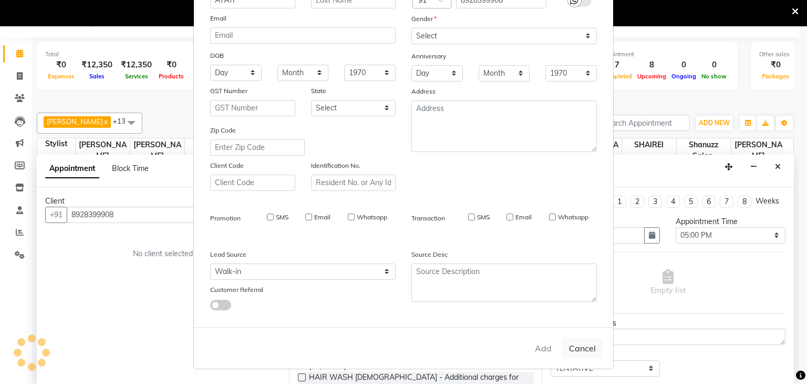
select select
checkbox input "false"
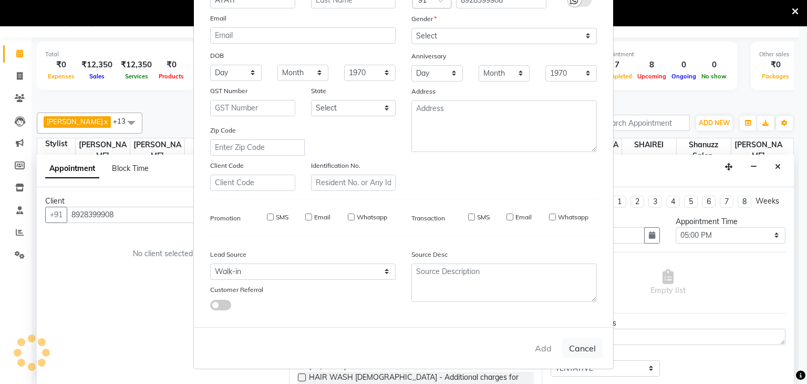
checkbox input "false"
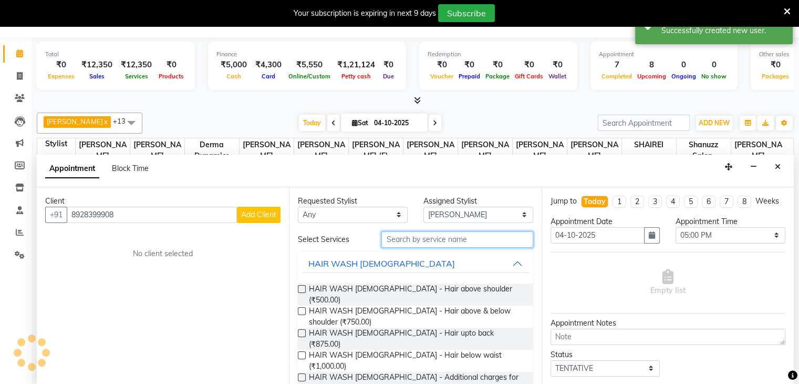
click at [413, 244] on input "text" at bounding box center [457, 239] width 151 height 16
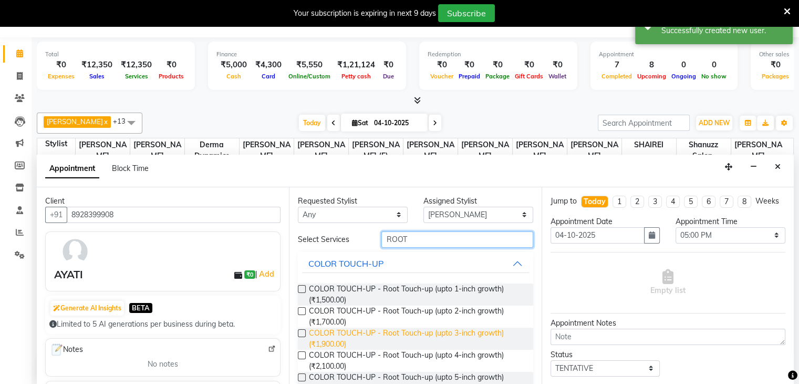
scroll to position [48, 0]
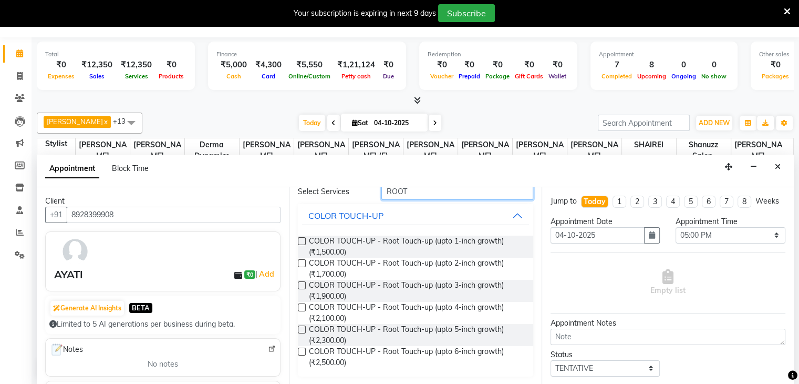
type input "ROOT"
click at [300, 286] on label at bounding box center [302, 285] width 8 height 8
click at [300, 286] on input "checkbox" at bounding box center [301, 286] width 7 height 7
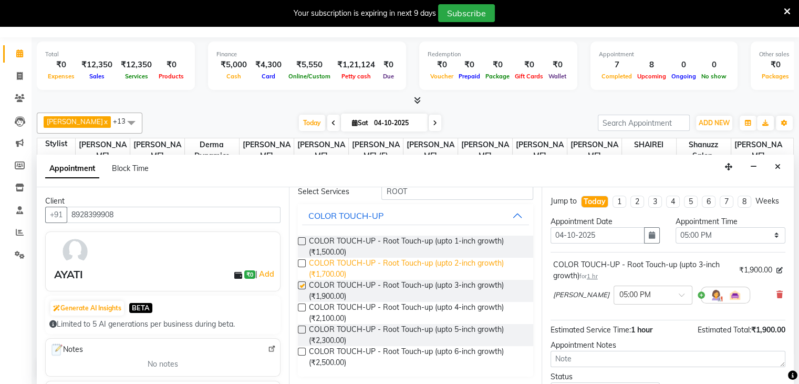
checkbox input "false"
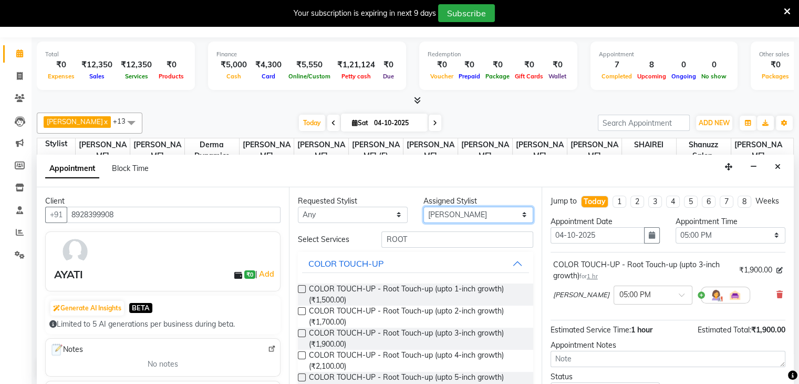
click at [462, 215] on select "Select ADNAN ANSARI AFZAN ANSARI ARVIND SURYAWANSHI ASMA SHAIKH Derma Dynamics …" at bounding box center [479, 215] width 110 height 16
select select "84401"
click at [424, 207] on select "Select ADNAN ANSARI AFZAN ANSARI ARVIND SURYAWANSHI ASMA SHAIKH Derma Dynamics …" at bounding box center [479, 215] width 110 height 16
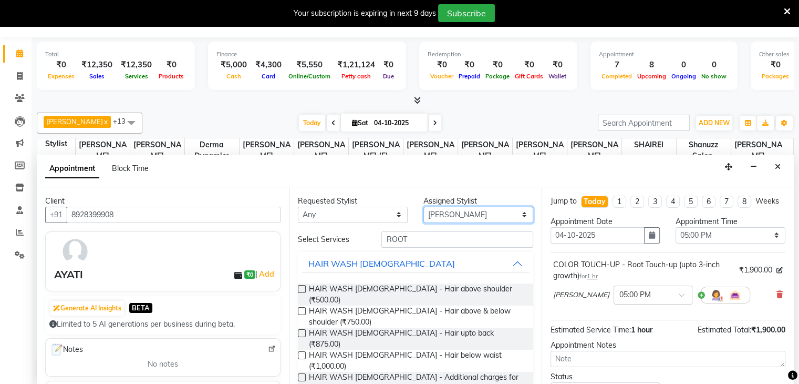
scroll to position [89, 0]
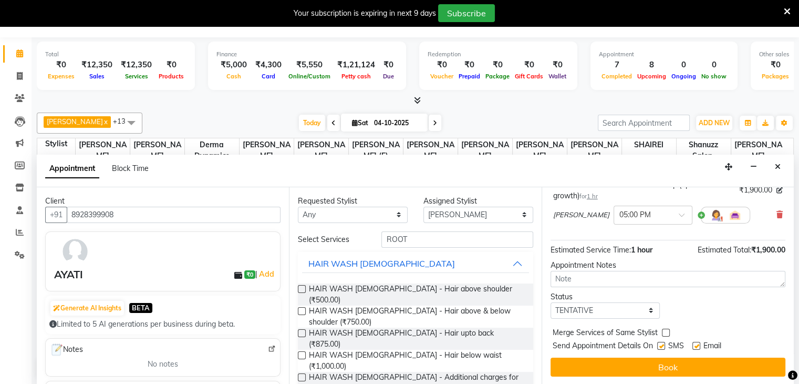
click at [660, 347] on label at bounding box center [661, 346] width 8 height 8
click at [660, 347] on input "checkbox" at bounding box center [660, 346] width 7 height 7
checkbox input "false"
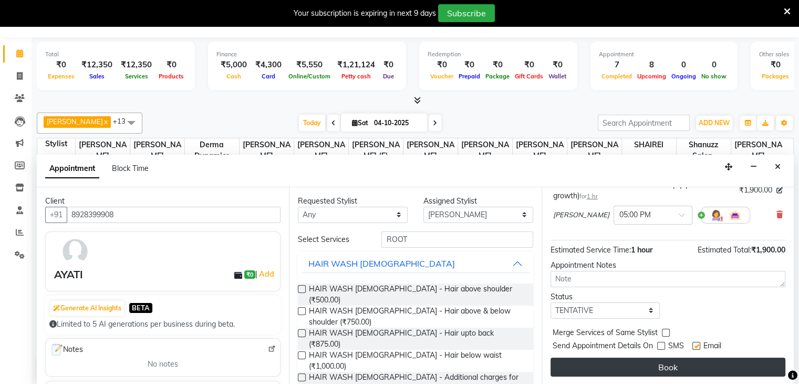
click at [669, 364] on button "Book" at bounding box center [668, 366] width 235 height 19
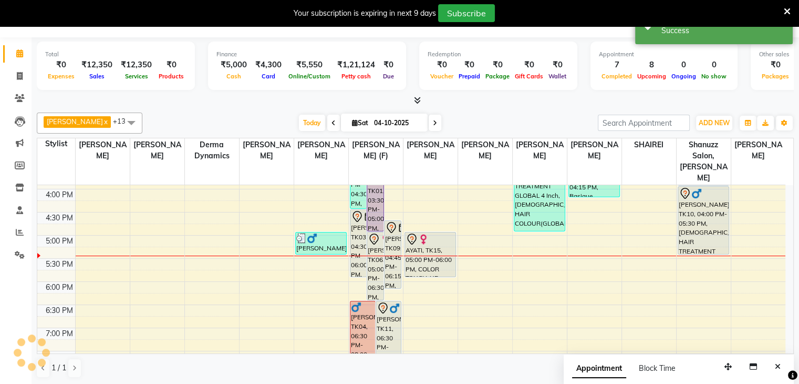
scroll to position [0, 0]
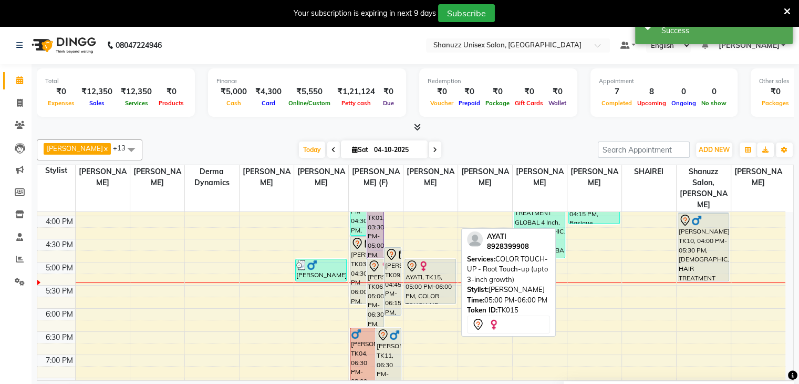
click at [427, 262] on div "AYATI, TK15, 05:00 PM-06:00 PM, COLOR TOUCH-UP - Root Touch-up (upto 3-inch gro…" at bounding box center [430, 281] width 50 height 44
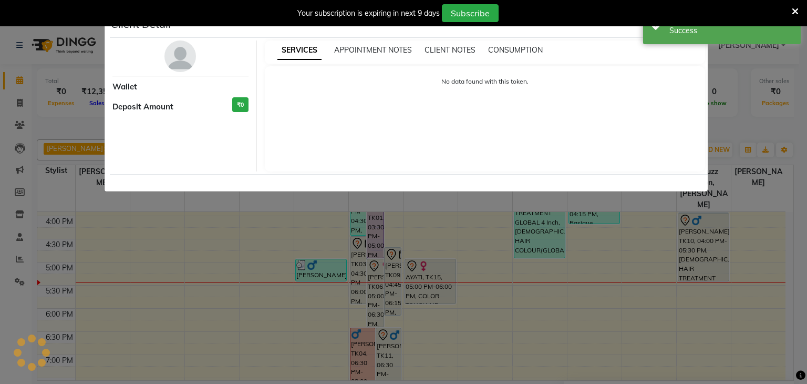
select select "7"
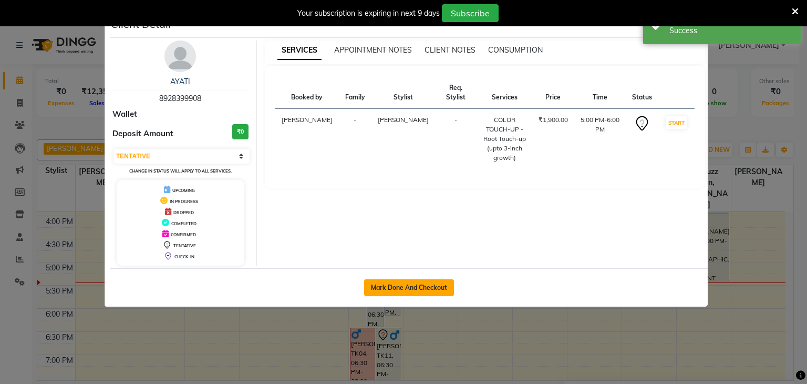
click at [413, 284] on button "Mark Done And Checkout" at bounding box center [409, 287] width 90 height 17
select select "service"
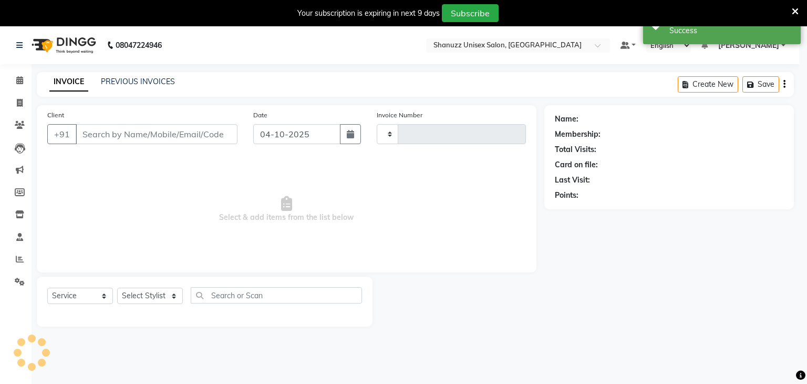
type input "1745"
select select "7102"
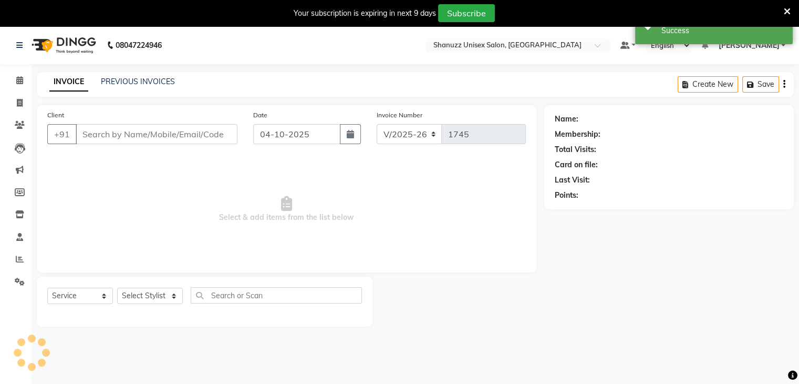
type input "8928399908"
select select "61243"
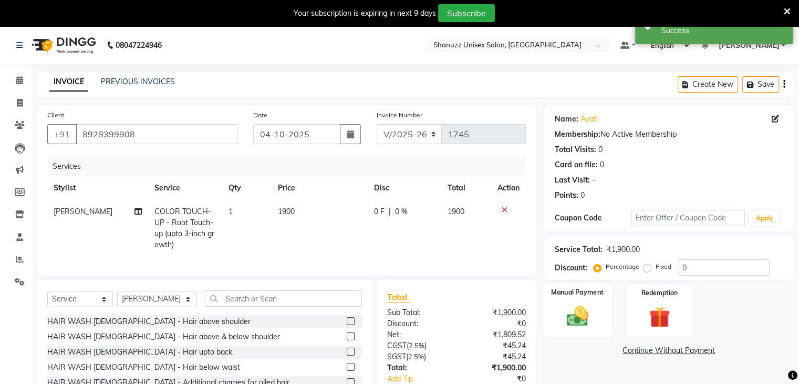
scroll to position [75, 0]
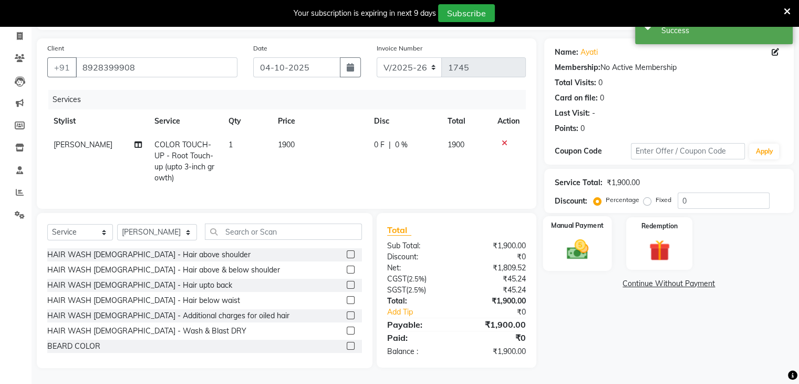
click at [575, 242] on img at bounding box center [577, 249] width 35 height 25
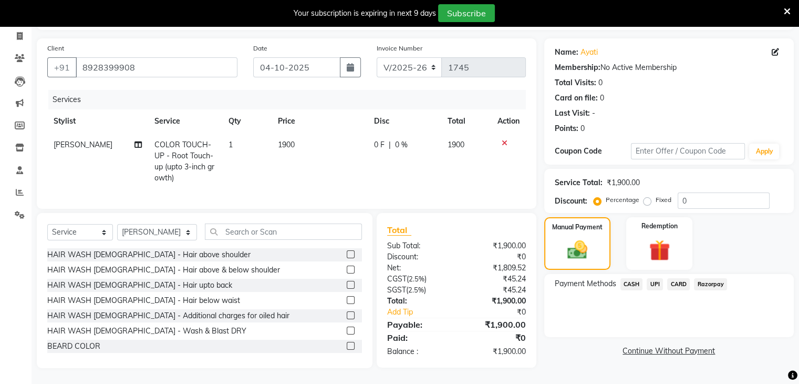
click at [658, 278] on span "UPI" at bounding box center [655, 284] width 16 height 12
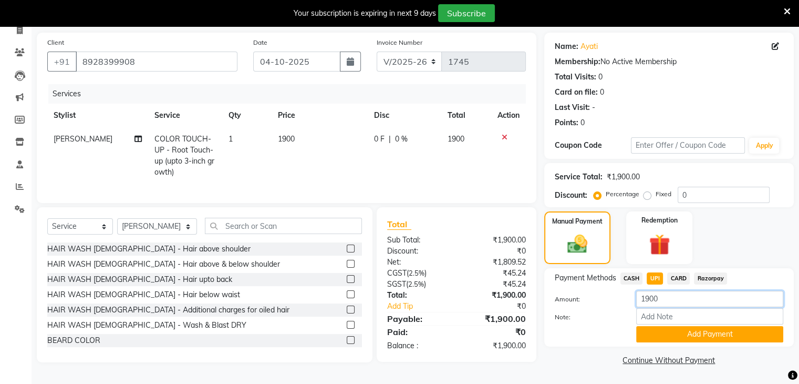
click at [648, 293] on input "1900" at bounding box center [709, 299] width 147 height 16
type input "2000"
click at [695, 334] on button "Add Payment" at bounding box center [709, 334] width 147 height 16
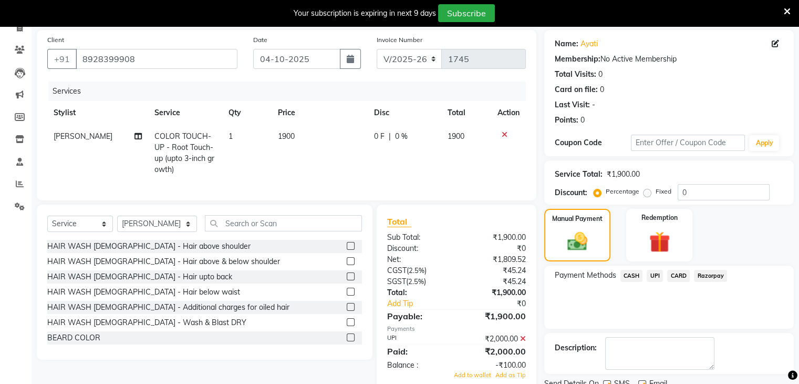
scroll to position [116, 0]
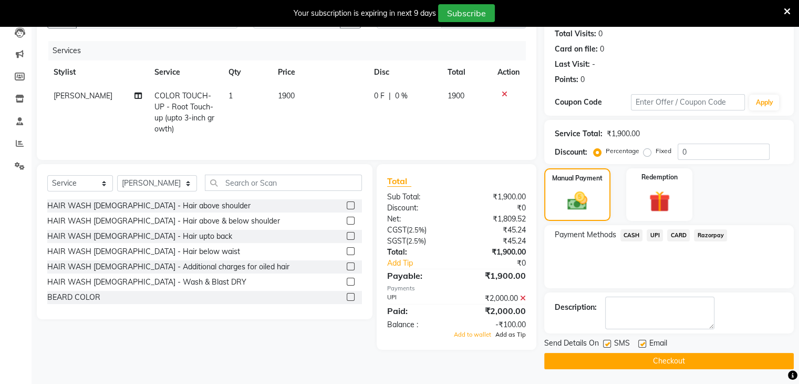
click at [512, 338] on span "Add as Tip" at bounding box center [511, 334] width 30 height 7
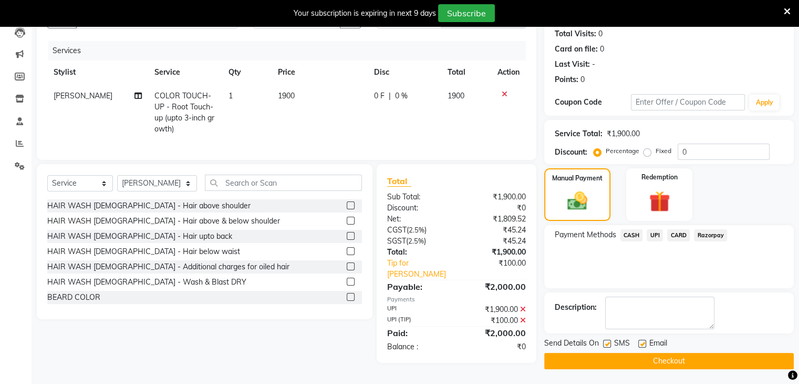
scroll to position [119, 0]
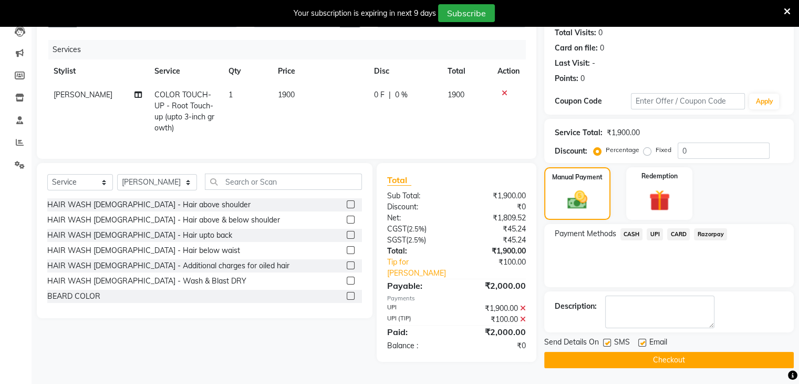
click at [605, 340] on label at bounding box center [607, 342] width 8 height 8
click at [605, 340] on input "checkbox" at bounding box center [606, 343] width 7 height 7
checkbox input "false"
click at [70, 94] on span "[PERSON_NAME]" at bounding box center [83, 94] width 59 height 9
select select "61243"
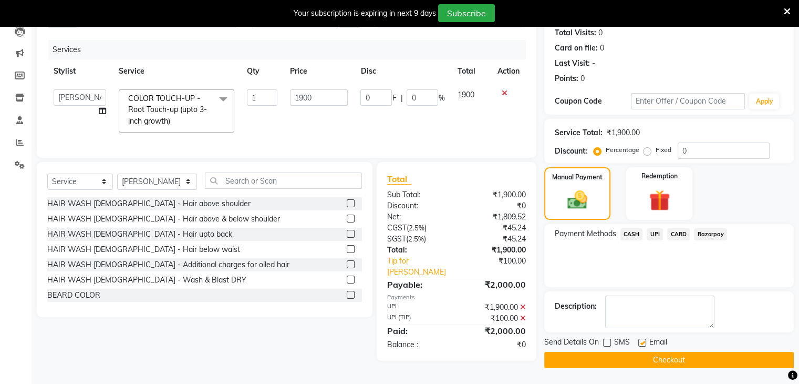
scroll to position [118, 0]
click at [76, 96] on select "ADNAN ANSARI AFZAN ANSARI ARVIND SURYAWANSHI ASMA SHAIKH Derma Dynamics Francis…" at bounding box center [80, 97] width 53 height 16
select select "84401"
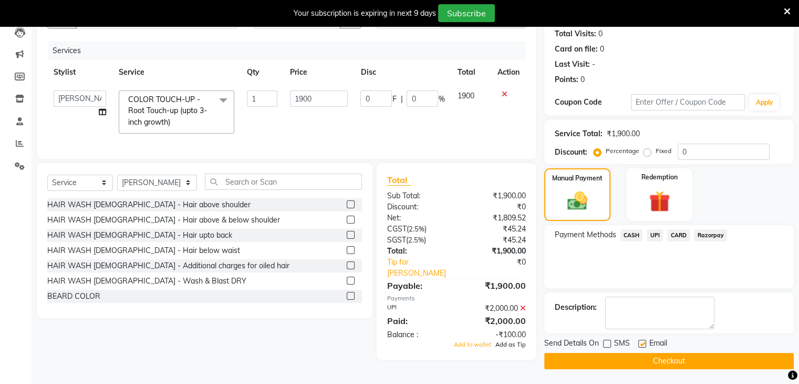
drag, startPoint x: 635, startPoint y: 280, endPoint x: 512, endPoint y: 352, distance: 142.5
click at [512, 352] on div "Client +91 8928399908 Date 04-10-2025 Invoice Number V/2025 V/2025-26 1745 Serv…" at bounding box center [415, 178] width 773 height 379
click at [512, 348] on span "Add as Tip" at bounding box center [511, 344] width 30 height 7
click at [523, 312] on icon at bounding box center [523, 307] width 6 height 7
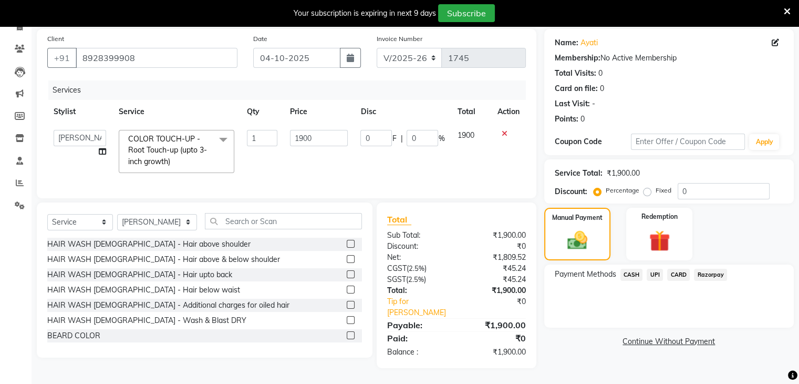
scroll to position [84, 0]
click at [651, 269] on span "UPI" at bounding box center [655, 275] width 16 height 12
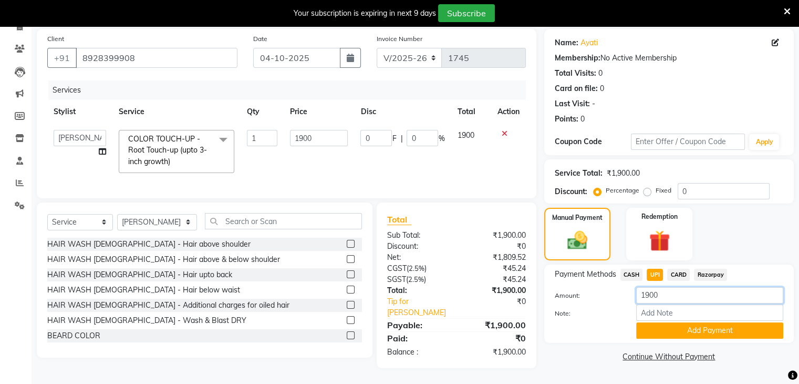
click at [649, 287] on input "1900" at bounding box center [709, 295] width 147 height 16
type input "2000"
click at [666, 325] on button "Add Payment" at bounding box center [709, 330] width 147 height 16
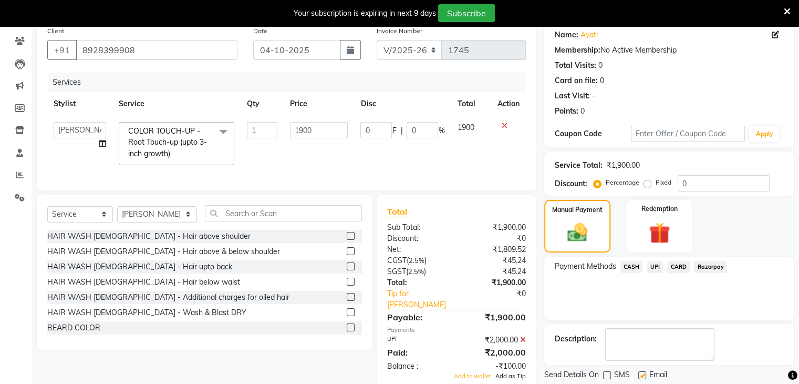
scroll to position [116, 0]
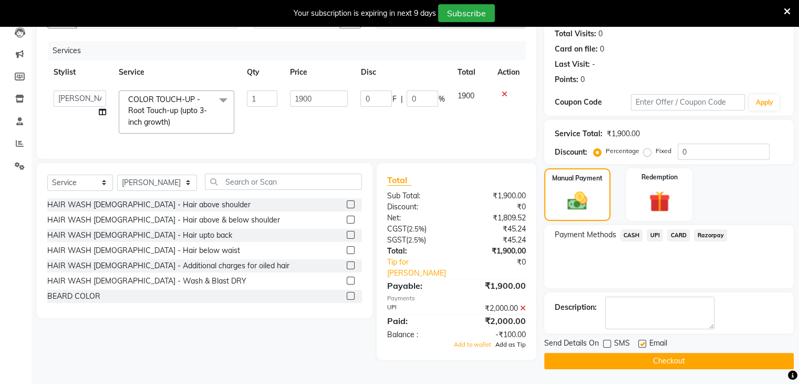
click at [510, 348] on span "Add as Tip" at bounding box center [511, 344] width 30 height 7
click at [515, 348] on span "Add as Tip" at bounding box center [511, 344] width 30 height 7
click at [507, 348] on span "Add as Tip" at bounding box center [511, 344] width 30 height 7
click at [522, 312] on icon at bounding box center [523, 307] width 6 height 7
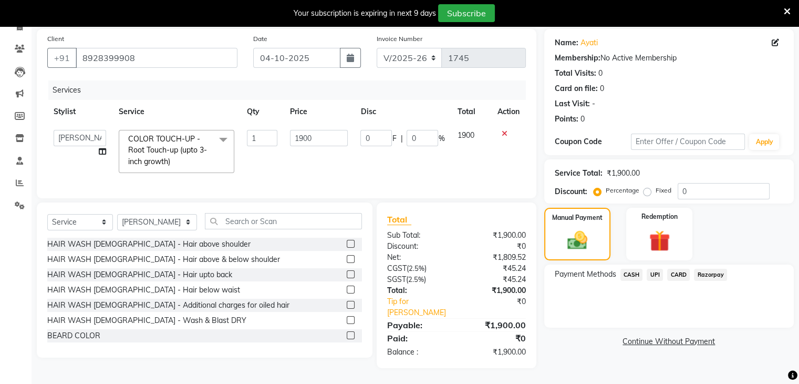
scroll to position [84, 0]
click at [656, 269] on span "UPI" at bounding box center [655, 275] width 16 height 12
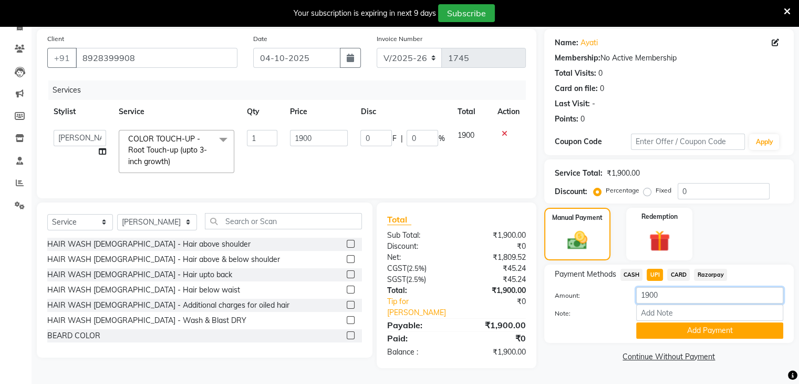
click at [652, 287] on input "1900" at bounding box center [709, 295] width 147 height 16
type input "2000"
click at [684, 322] on button "Add Payment" at bounding box center [709, 330] width 147 height 16
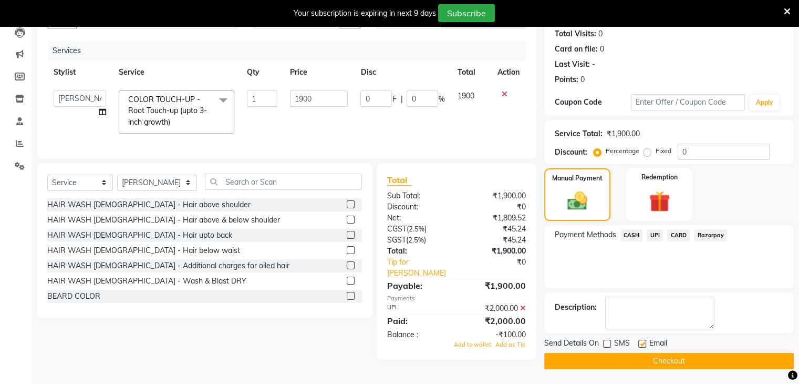
scroll to position [116, 0]
click at [517, 348] on span "Add as Tip" at bounding box center [511, 344] width 30 height 7
click at [654, 360] on button "Checkout" at bounding box center [669, 361] width 250 height 16
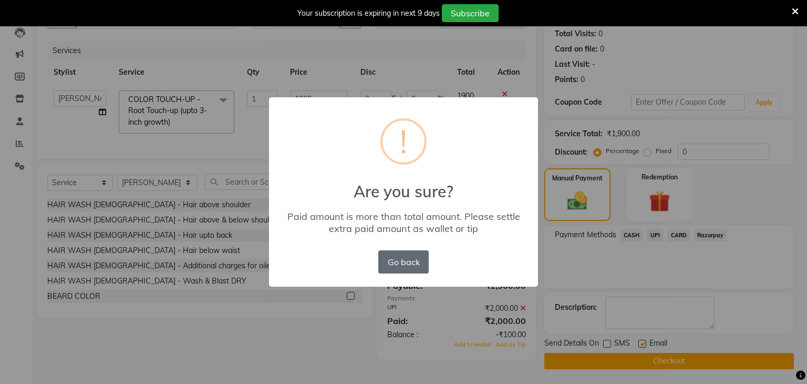
click at [404, 266] on button "Go back" at bounding box center [403, 261] width 50 height 23
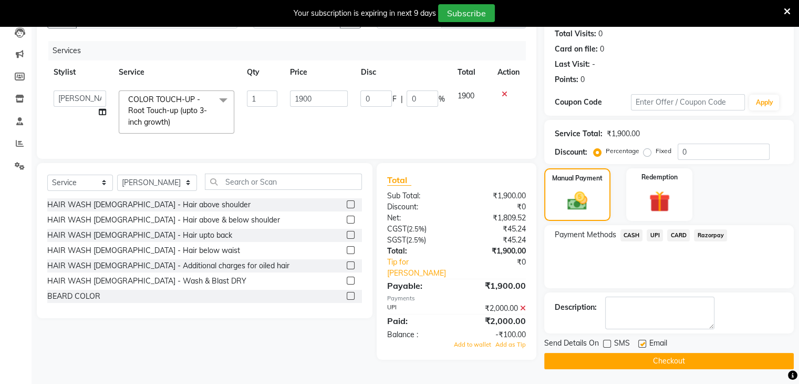
click at [520, 312] on icon at bounding box center [523, 307] width 6 height 7
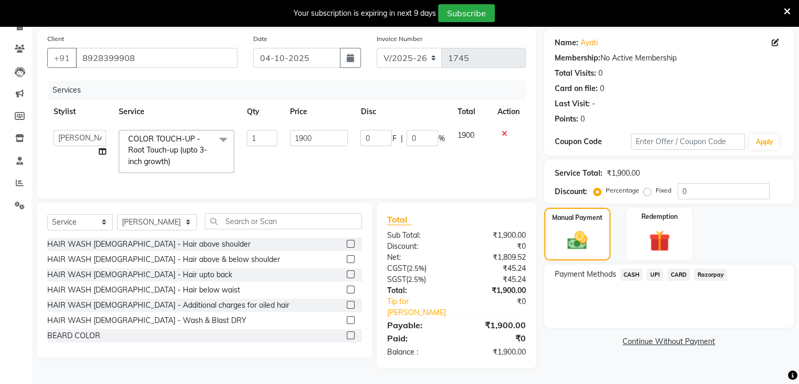
scroll to position [84, 0]
click at [653, 269] on span "UPI" at bounding box center [655, 275] width 16 height 12
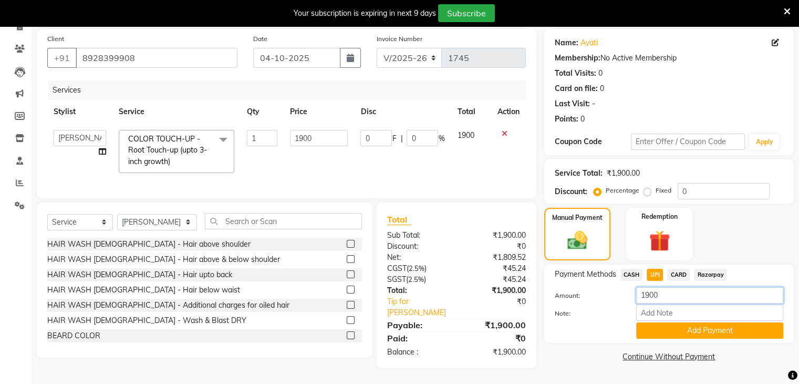
click at [650, 287] on input "1900" at bounding box center [709, 295] width 147 height 16
type input "2000"
click at [691, 324] on button "Add Payment" at bounding box center [709, 330] width 147 height 16
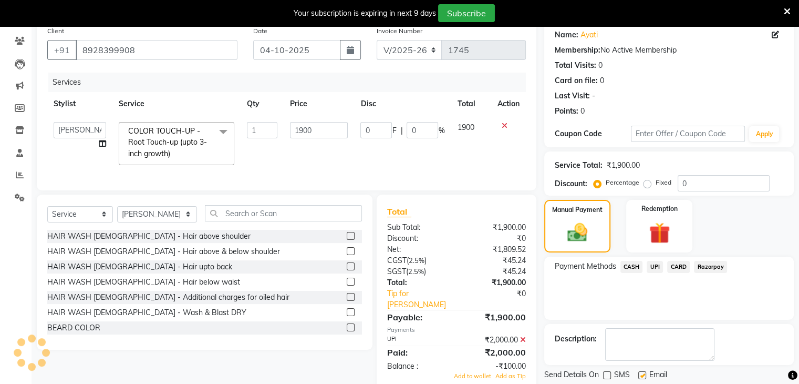
scroll to position [116, 0]
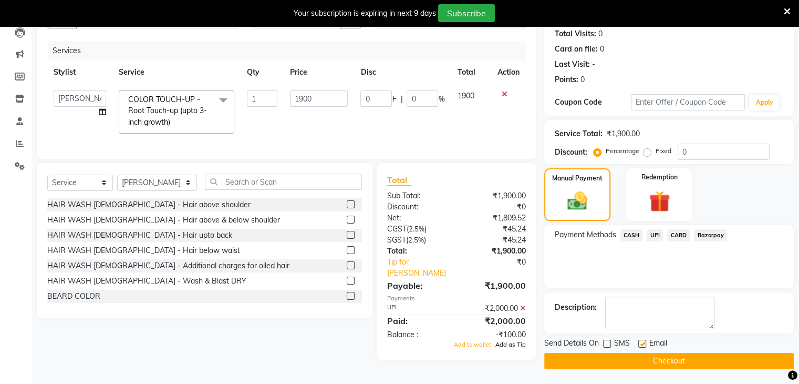
click at [511, 348] on span "Add as Tip" at bounding box center [511, 344] width 30 height 7
click at [510, 348] on span "Add as Tip" at bounding box center [511, 344] width 30 height 7
click at [620, 358] on button "Checkout" at bounding box center [669, 361] width 250 height 16
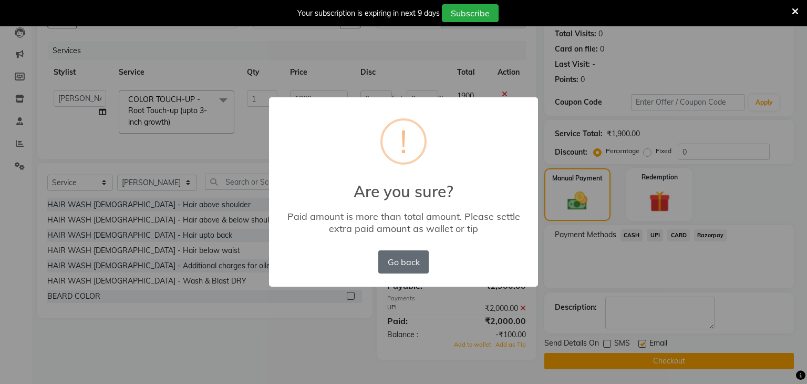
click at [397, 256] on button "Go back" at bounding box center [403, 261] width 50 height 23
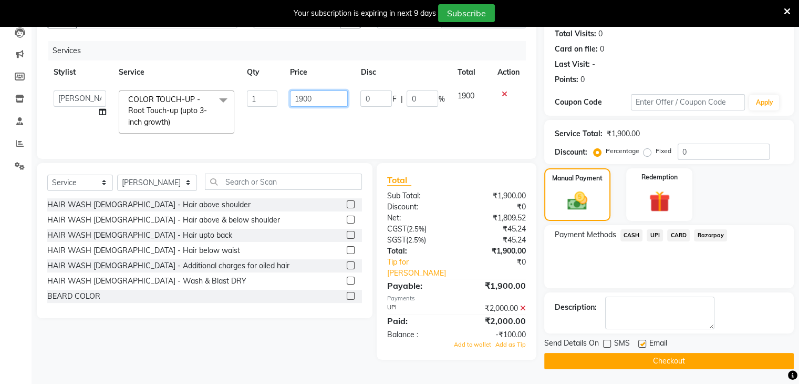
click at [322, 101] on input "1900" at bounding box center [319, 98] width 58 height 16
click at [523, 312] on icon at bounding box center [523, 307] width 6 height 7
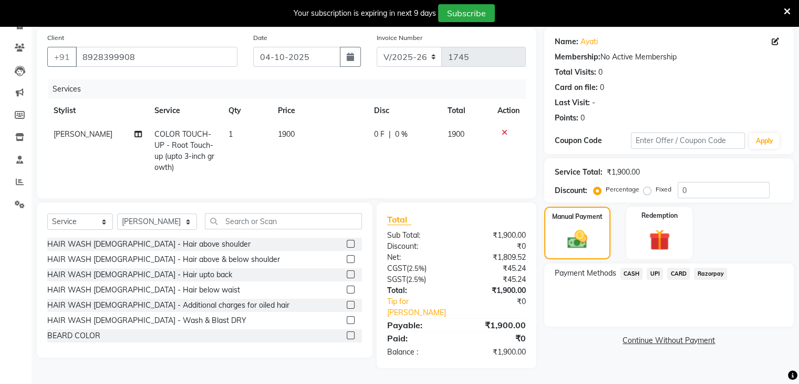
scroll to position [86, 0]
click at [651, 269] on span "UPI" at bounding box center [655, 274] width 16 height 12
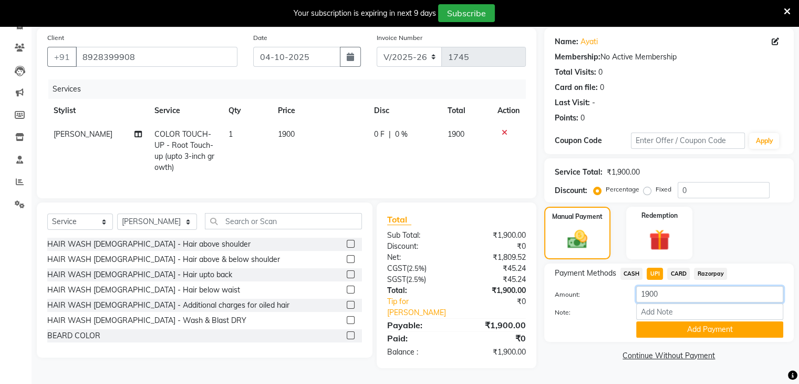
click at [666, 286] on input "1900" at bounding box center [709, 294] width 147 height 16
type input "1"
type input "2000"
click at [666, 321] on button "Add Payment" at bounding box center [709, 329] width 147 height 16
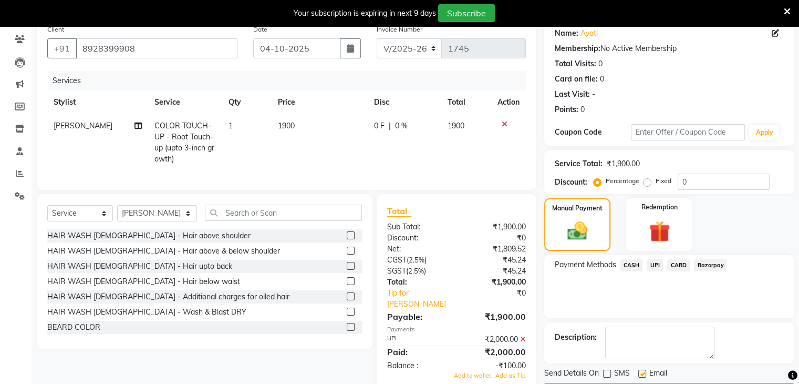
scroll to position [116, 0]
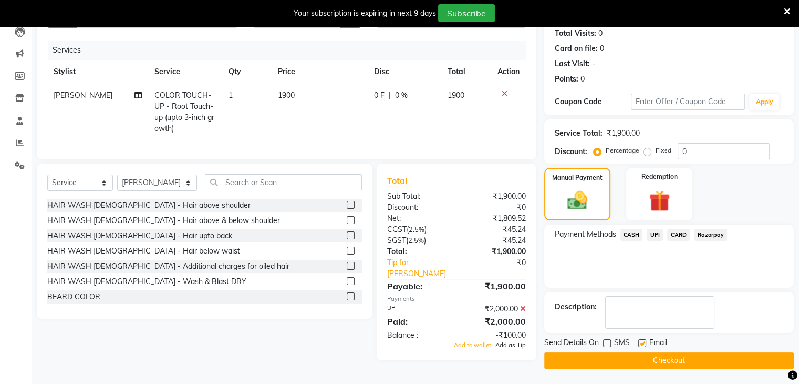
click at [504, 348] on span "Add as Tip" at bounding box center [511, 344] width 30 height 7
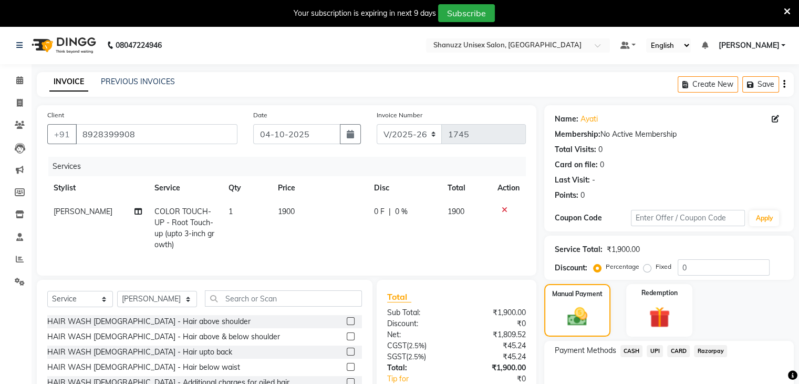
scroll to position [2, 0]
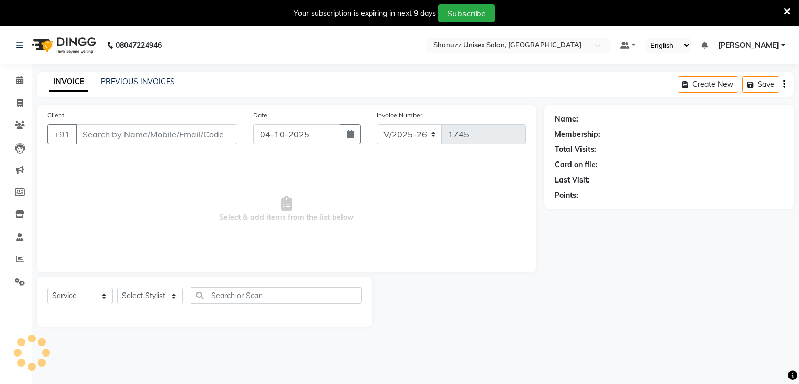
select select "7102"
select select "service"
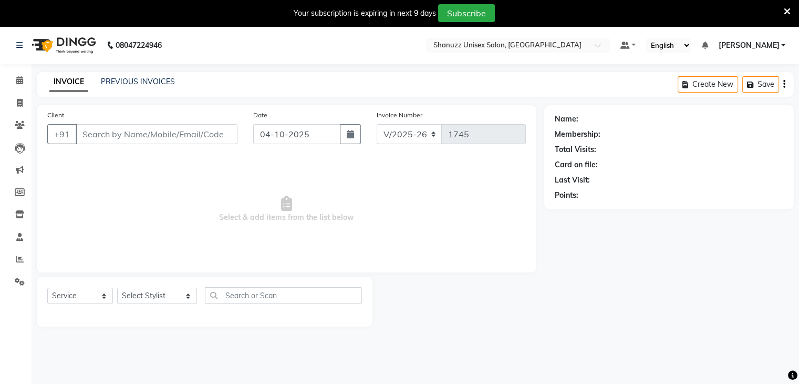
type input "8928399908"
select select "61243"
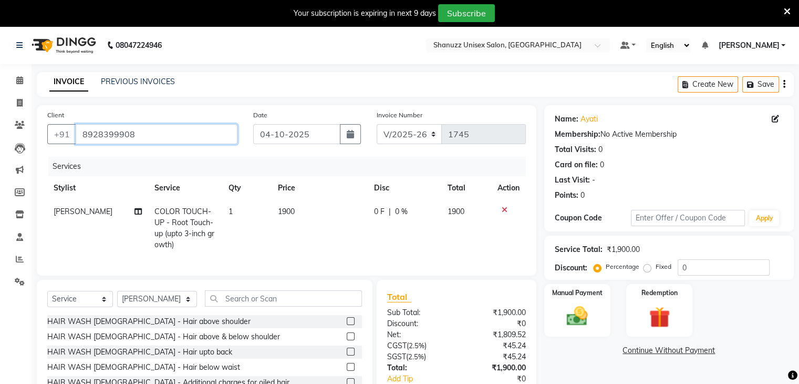
click at [80, 130] on input "8928399908" at bounding box center [157, 134] width 162 height 20
click at [14, 78] on span at bounding box center [20, 81] width 18 height 12
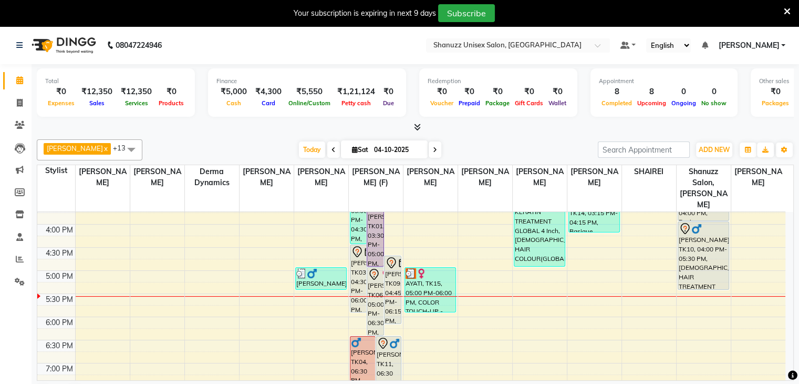
scroll to position [321, 0]
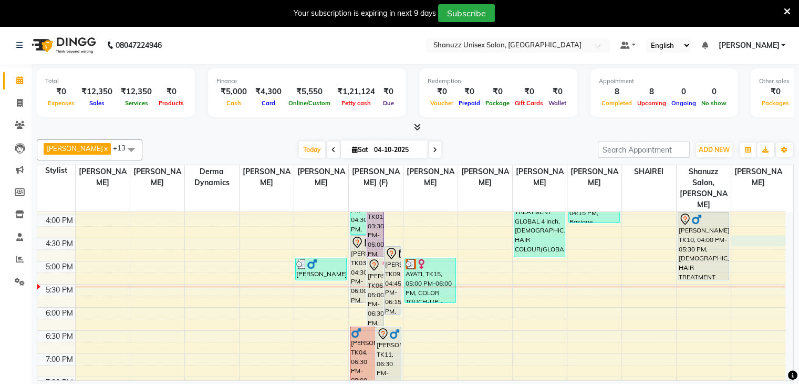
click at [750, 222] on div "9:00 AM 9:30 AM 10:00 AM 10:30 AM 11:00 AM 11:30 AM 12:00 PM 12:30 PM 1:00 PM 1…" at bounding box center [411, 168] width 748 height 554
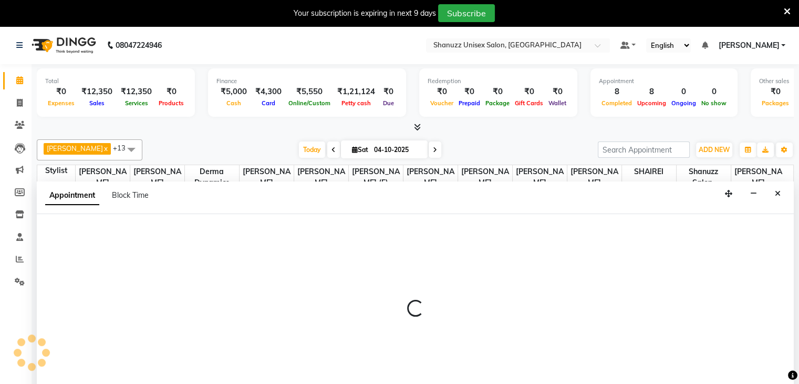
scroll to position [27, 0]
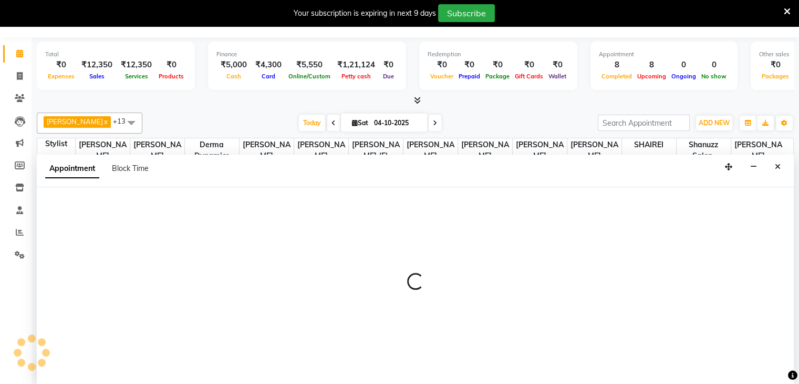
select select "84401"
select select "tentative"
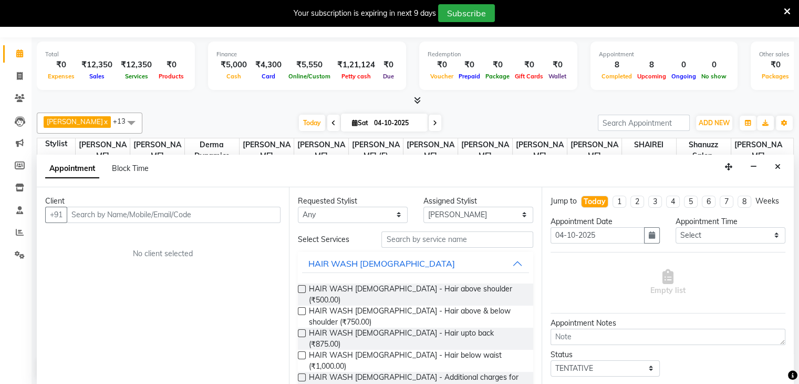
click at [213, 216] on input "text" at bounding box center [174, 215] width 214 height 16
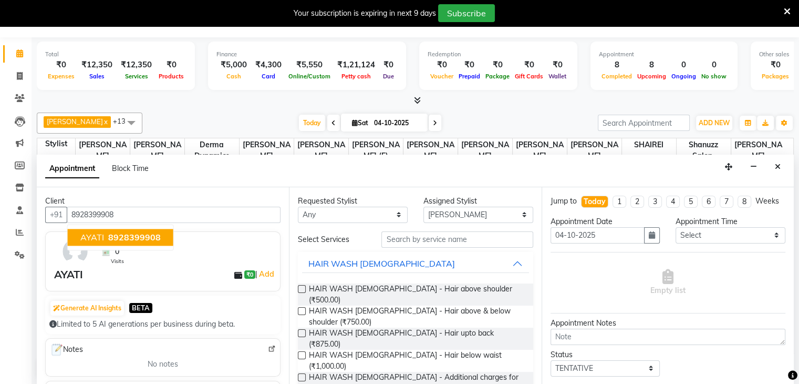
click at [158, 239] on button "AYATI 8928399908" at bounding box center [121, 237] width 106 height 17
type input "8928399908"
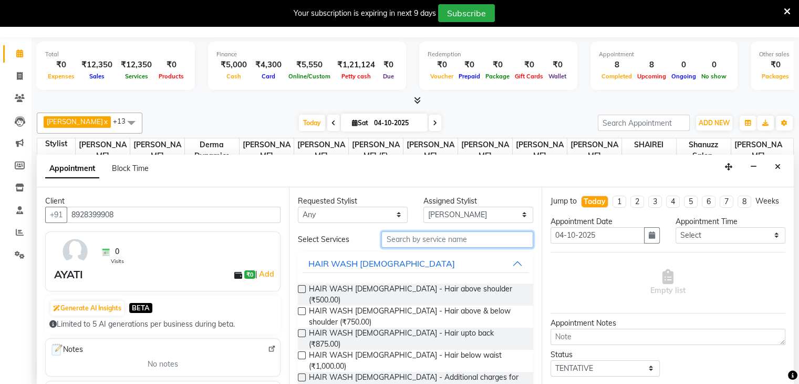
click at [395, 232] on input "text" at bounding box center [457, 239] width 151 height 16
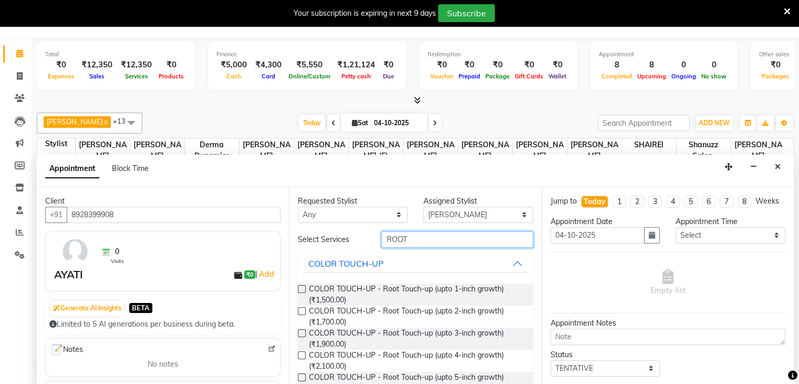
type input "ROOT"
click at [303, 331] on label at bounding box center [302, 333] width 8 height 8
click at [303, 331] on input "checkbox" at bounding box center [301, 334] width 7 height 7
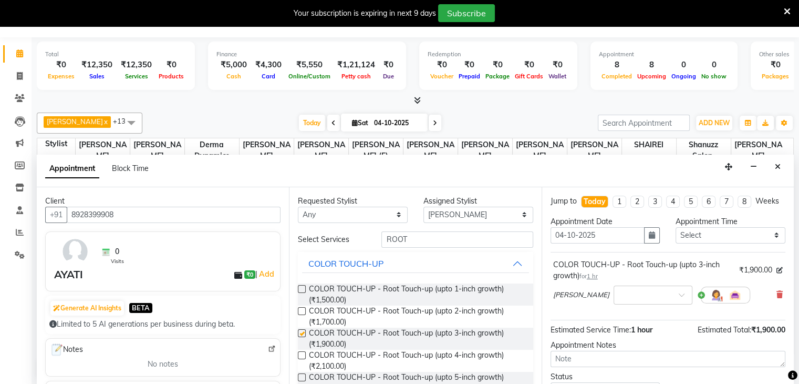
checkbox input "false"
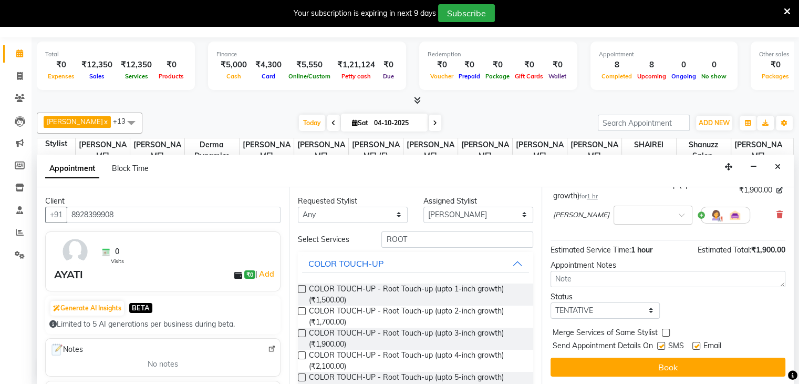
click at [664, 342] on label at bounding box center [661, 346] width 8 height 8
click at [664, 343] on input "checkbox" at bounding box center [660, 346] width 7 height 7
checkbox input "false"
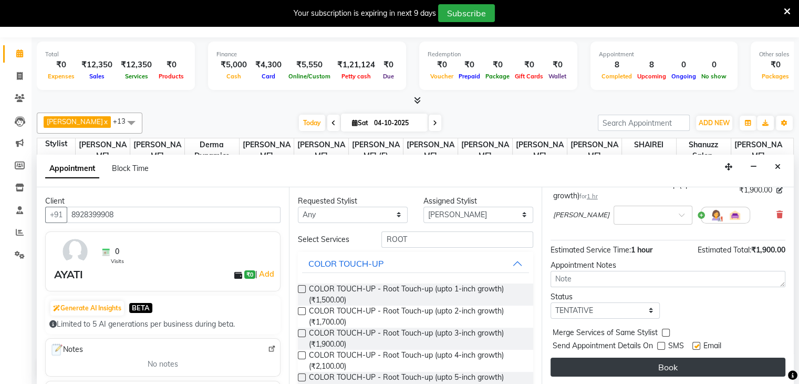
click at [611, 363] on button "Book" at bounding box center [668, 366] width 235 height 19
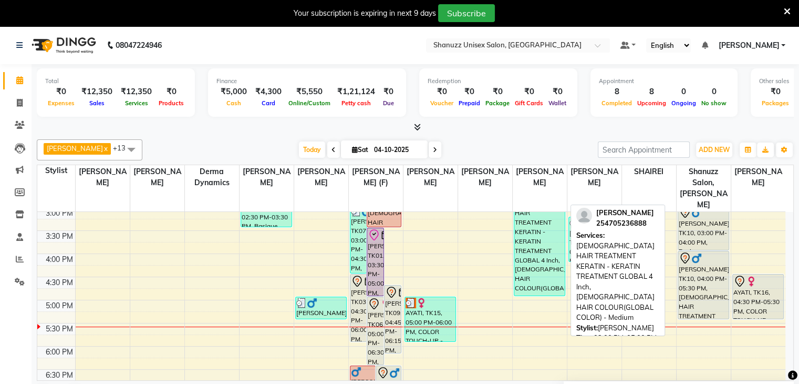
scroll to position [285, 0]
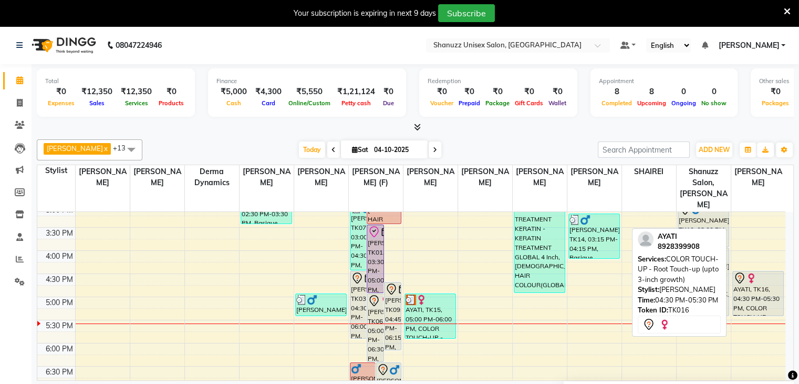
click at [748, 280] on div "AYATI, TK16, 04:30 PM-05:30 PM, COLOR TOUCH-UP - Root Touch-up (upto 3-inch gro…" at bounding box center [758, 293] width 51 height 44
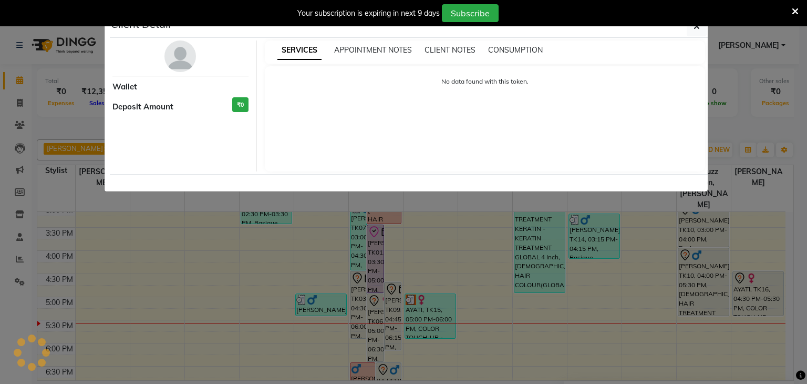
select select "7"
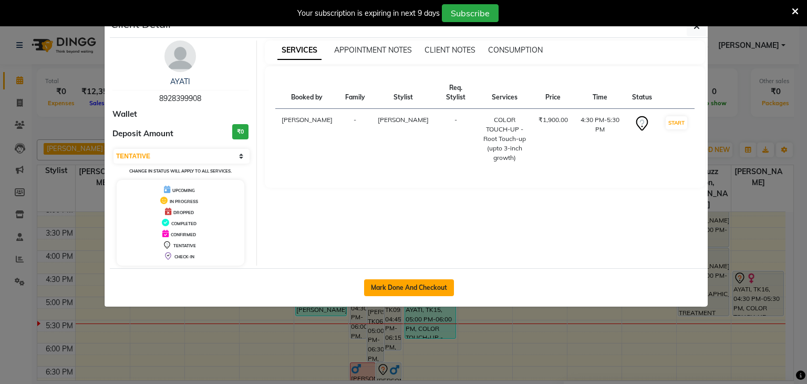
click at [405, 279] on button "Mark Done And Checkout" at bounding box center [409, 287] width 90 height 17
select select "service"
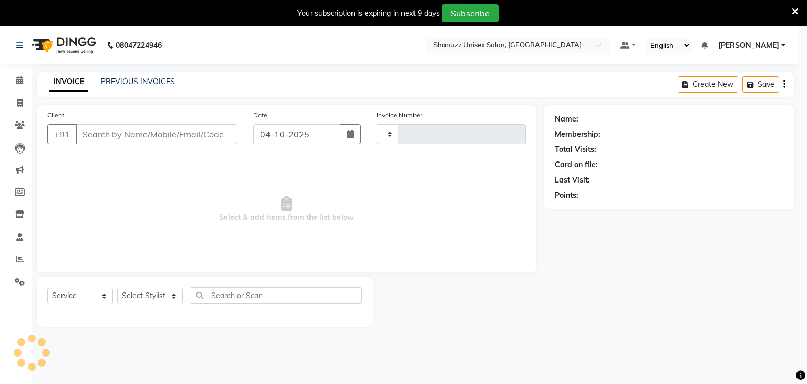
type input "1745"
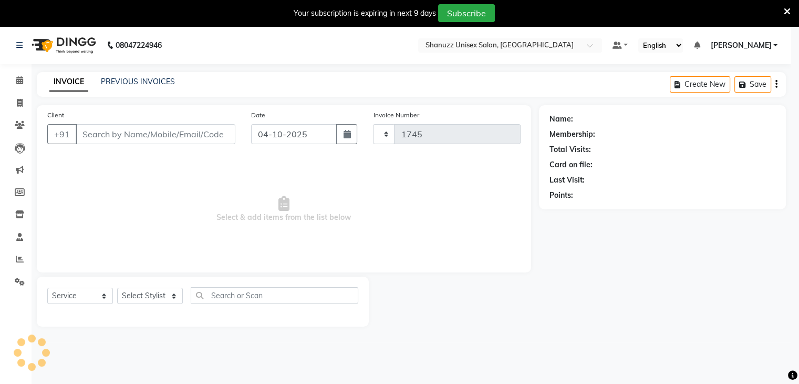
select select "7102"
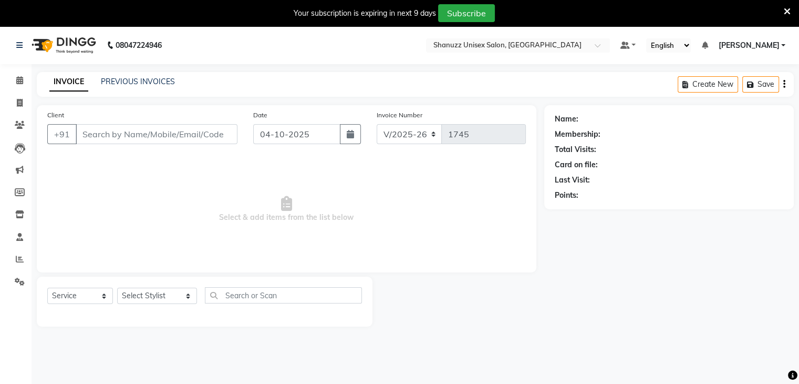
type input "8928399908"
select select "84401"
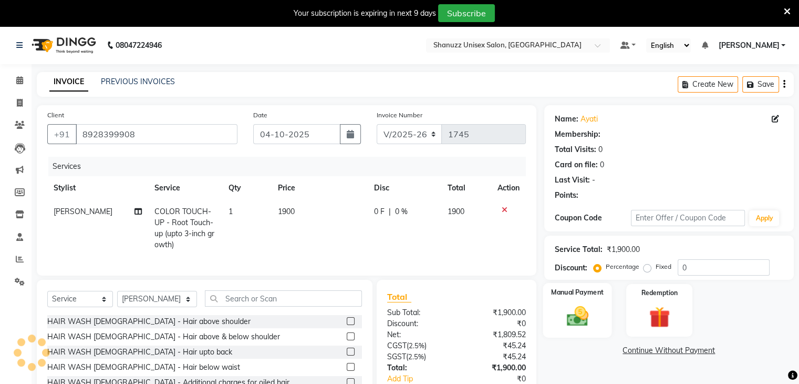
click at [553, 295] on label "Manual Payment" at bounding box center [577, 292] width 53 height 10
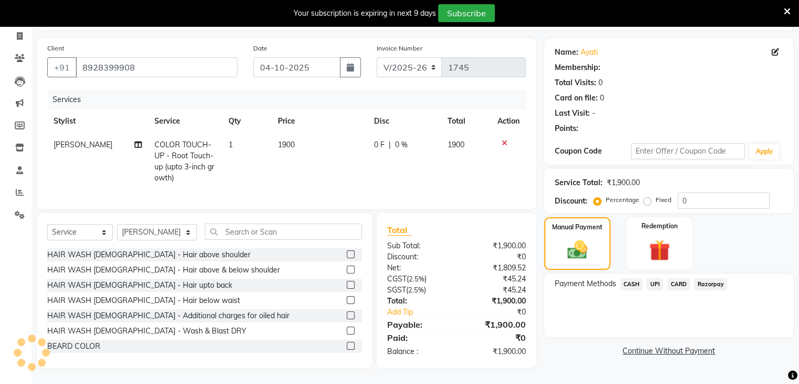
scroll to position [75, 0]
click at [654, 278] on span "UPI" at bounding box center [655, 284] width 16 height 12
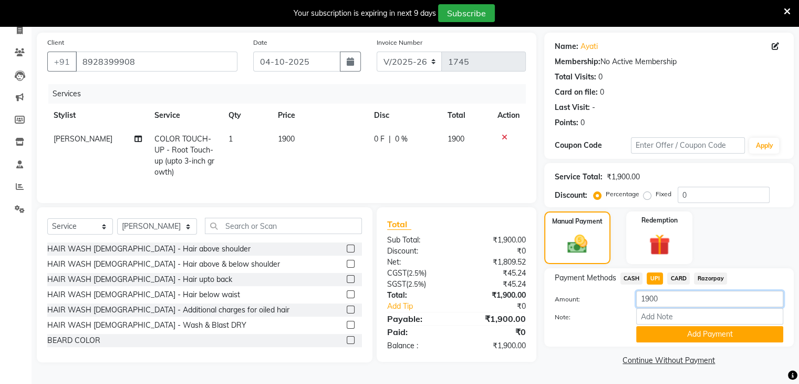
click at [645, 294] on input "1900" at bounding box center [709, 299] width 147 height 16
type input "2000"
click at [642, 326] on button "Add Payment" at bounding box center [709, 334] width 147 height 16
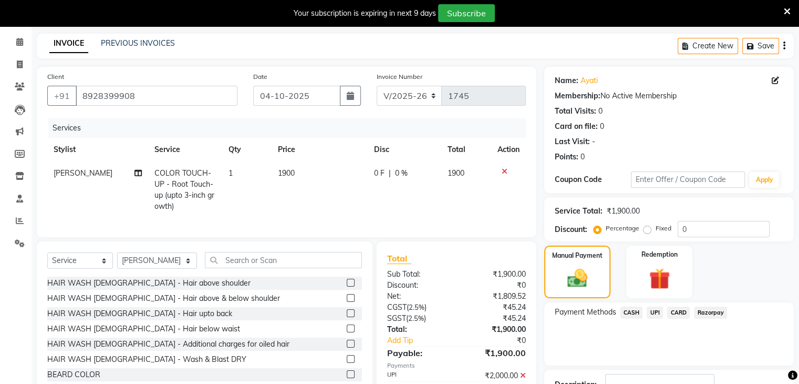
scroll to position [116, 0]
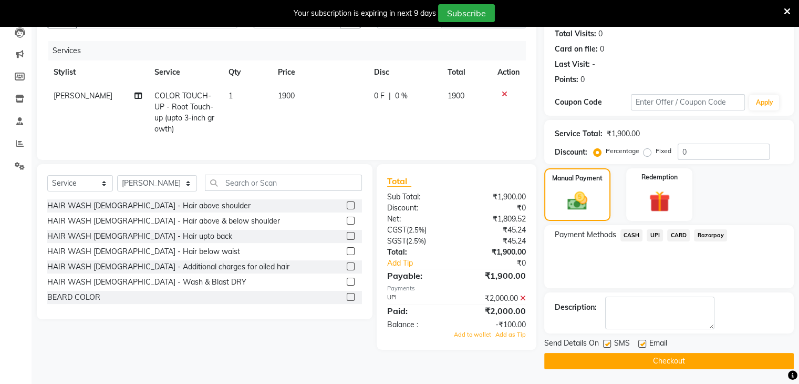
click at [520, 302] on icon at bounding box center [523, 297] width 6 height 7
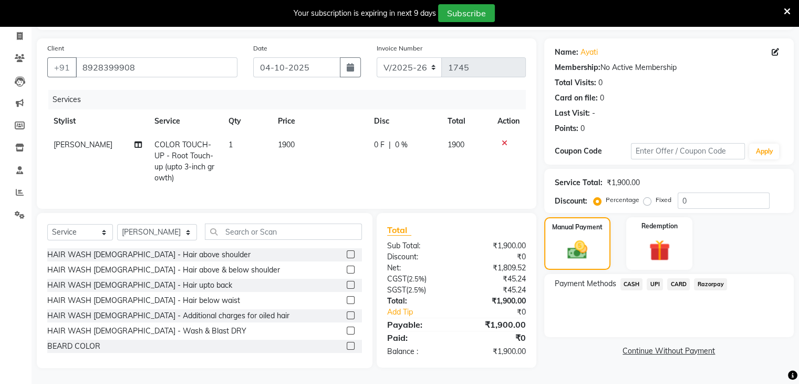
click at [648, 280] on span "UPI" at bounding box center [655, 284] width 16 height 12
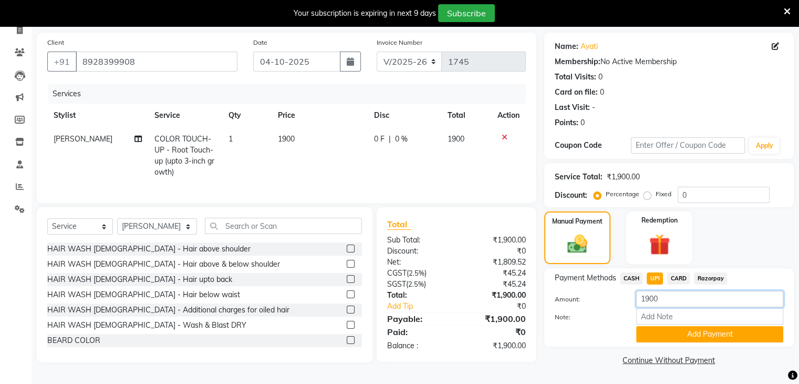
drag, startPoint x: 664, startPoint y: 297, endPoint x: 625, endPoint y: 301, distance: 39.1
click at [625, 301] on div "Amount: 1900" at bounding box center [669, 300] width 244 height 18
type input "2000"
click at [683, 335] on button "Add Payment" at bounding box center [709, 334] width 147 height 16
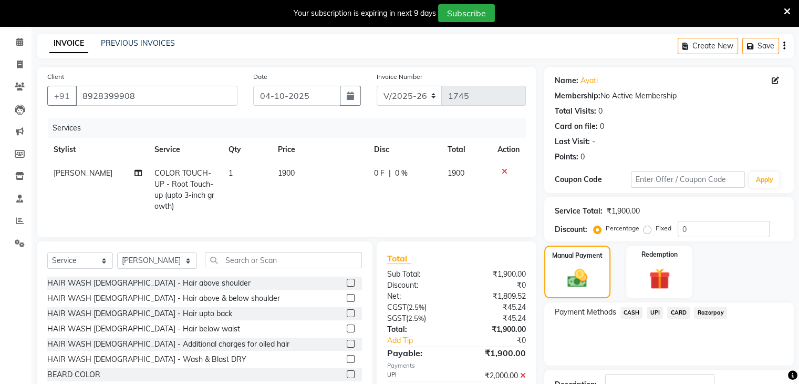
scroll to position [116, 0]
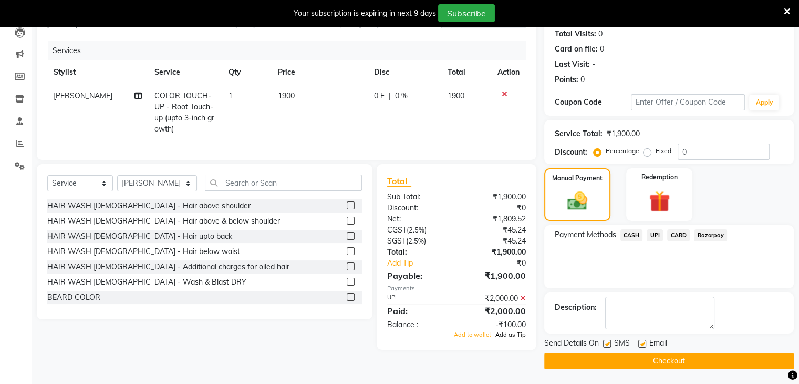
click at [515, 338] on span "Add as Tip" at bounding box center [511, 334] width 30 height 7
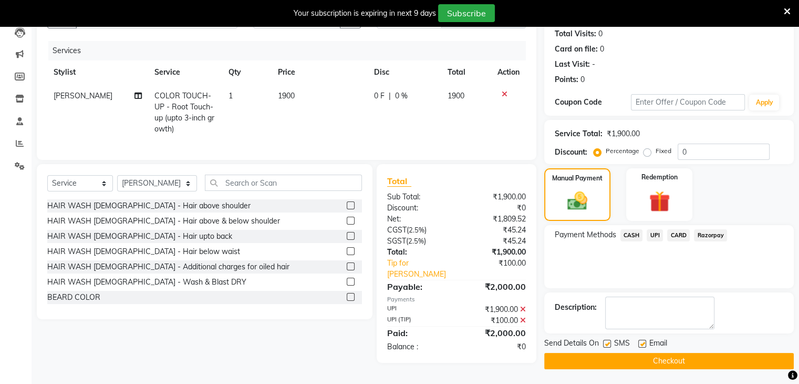
click at [607, 342] on label at bounding box center [607, 344] width 8 height 8
click at [607, 342] on input "checkbox" at bounding box center [606, 344] width 7 height 7
checkbox input "false"
click at [619, 356] on button "Checkout" at bounding box center [669, 361] width 250 height 16
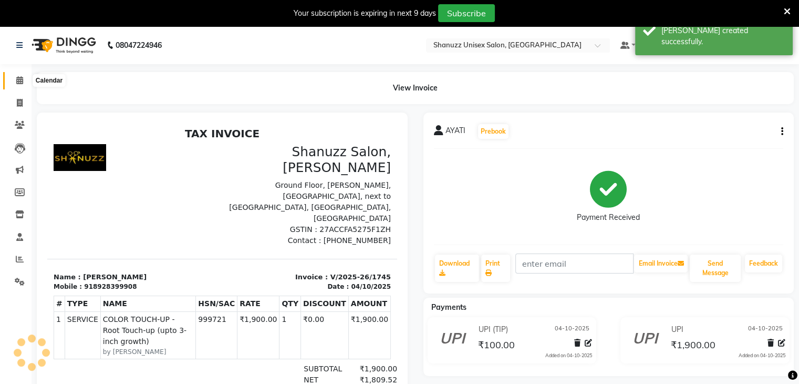
click at [22, 80] on icon at bounding box center [19, 80] width 7 height 8
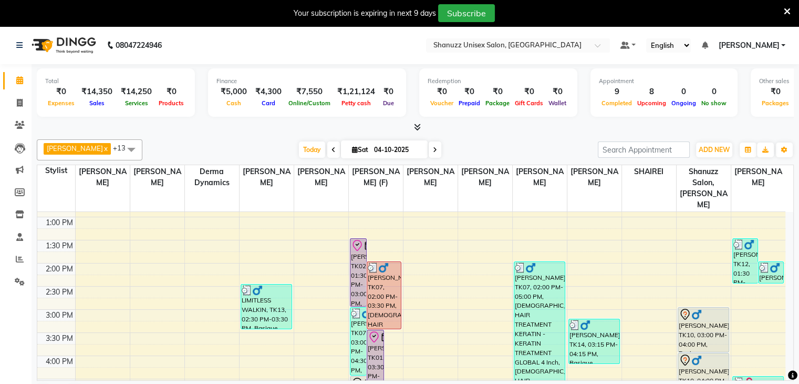
scroll to position [177, 0]
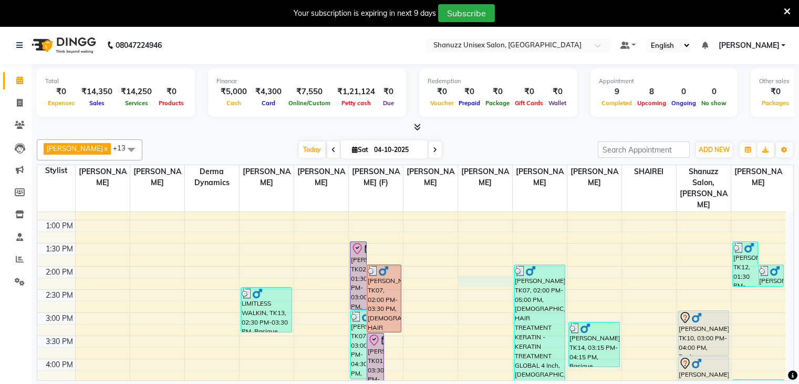
click at [465, 269] on div "9:00 AM 9:30 AM 10:00 AM 10:30 AM 11:00 AM 11:30 AM 12:00 PM 12:30 PM 1:00 PM 1…" at bounding box center [411, 312] width 748 height 554
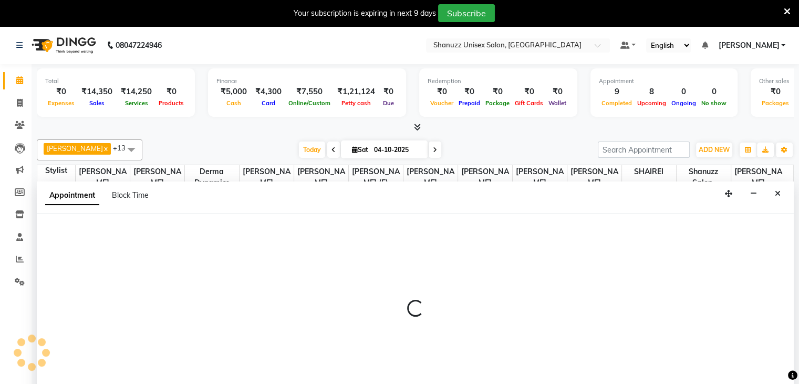
scroll to position [27, 0]
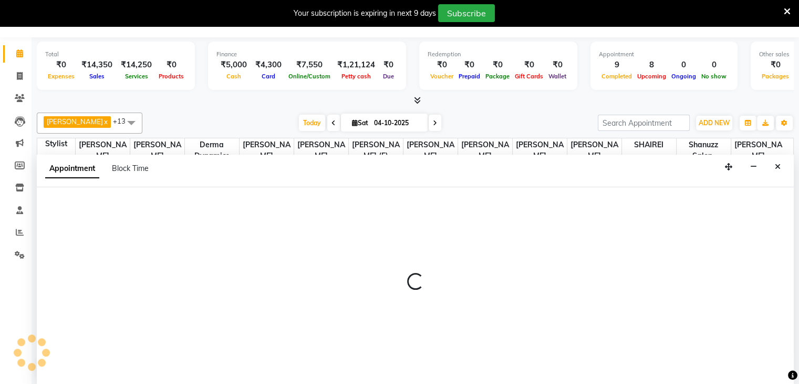
select select "85364"
select select "tentative"
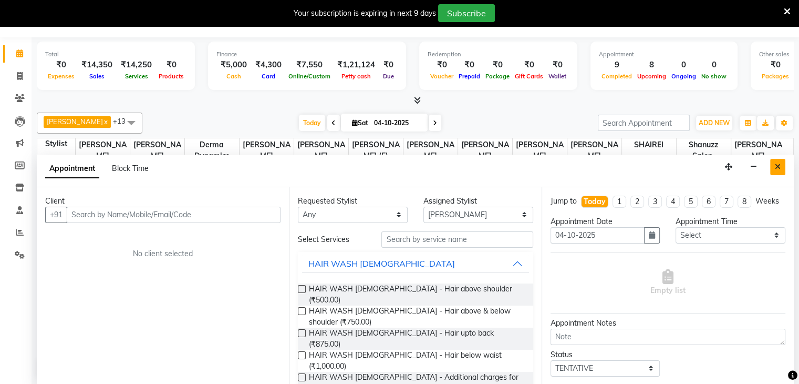
click at [776, 167] on icon "Close" at bounding box center [778, 166] width 6 height 7
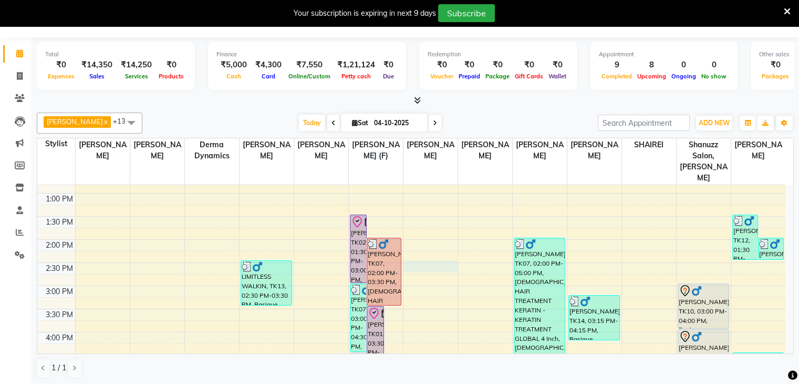
click at [412, 258] on div "9:00 AM 9:30 AM 10:00 AM 10:30 AM 11:00 AM 11:30 AM 12:00 PM 12:30 PM 1:00 PM 1…" at bounding box center [411, 285] width 748 height 554
select select "61243"
select select "tentative"
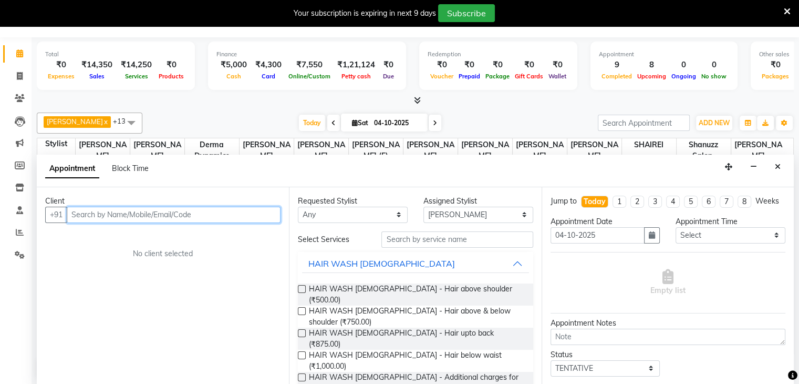
click at [126, 210] on input "text" at bounding box center [174, 215] width 214 height 16
paste input "917718858487"
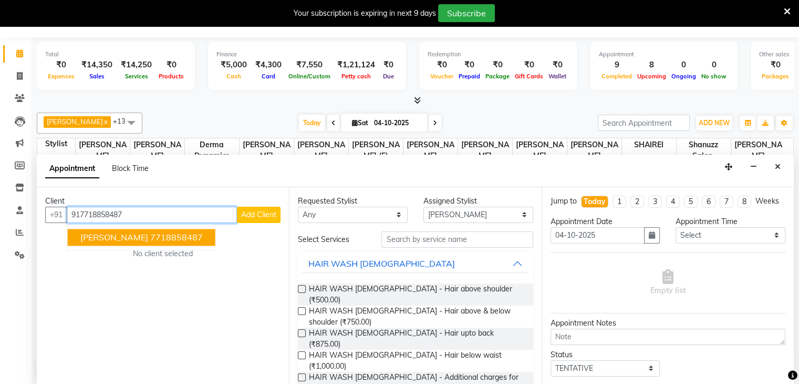
click at [150, 239] on ngb-highlight "7718858487" at bounding box center [176, 237] width 53 height 11
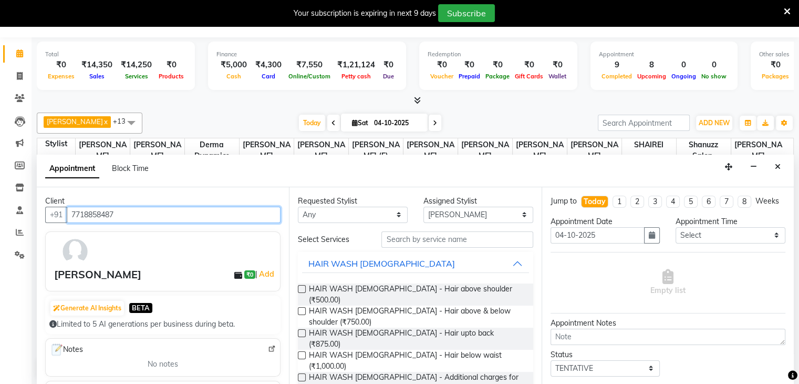
type input "7718858487"
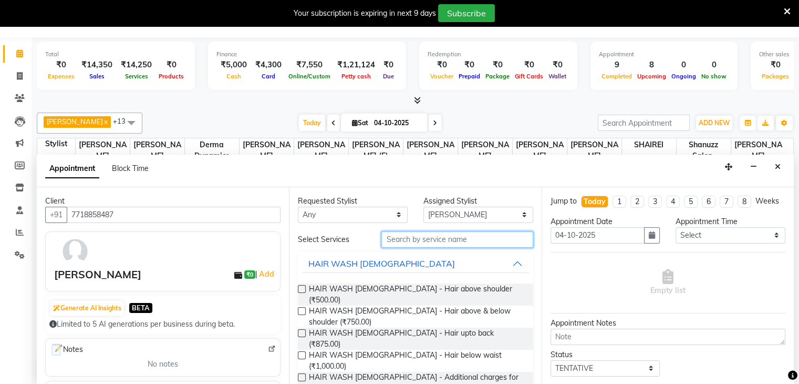
click at [407, 237] on input "text" at bounding box center [457, 239] width 151 height 16
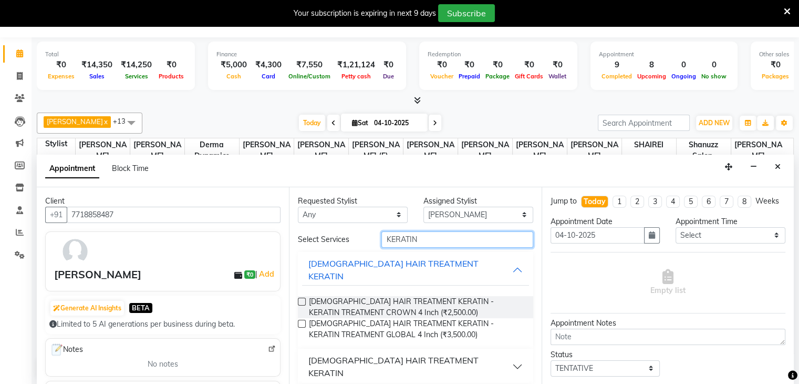
type input "KERATIN"
click at [339, 354] on div "[DEMOGRAPHIC_DATA] HAIR TREATMENT KERATIN" at bounding box center [410, 366] width 203 height 25
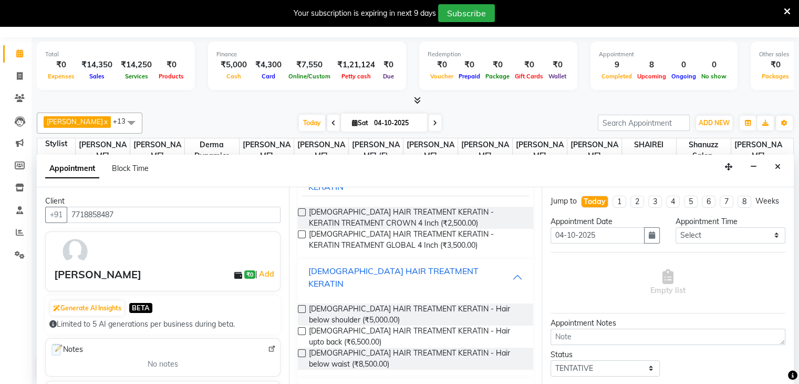
scroll to position [92, 0]
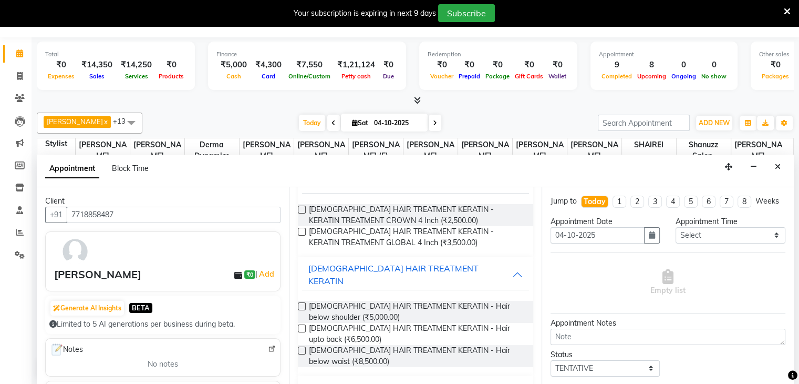
click at [300, 324] on label at bounding box center [302, 328] width 8 height 8
click at [300, 326] on input "checkbox" at bounding box center [301, 329] width 7 height 7
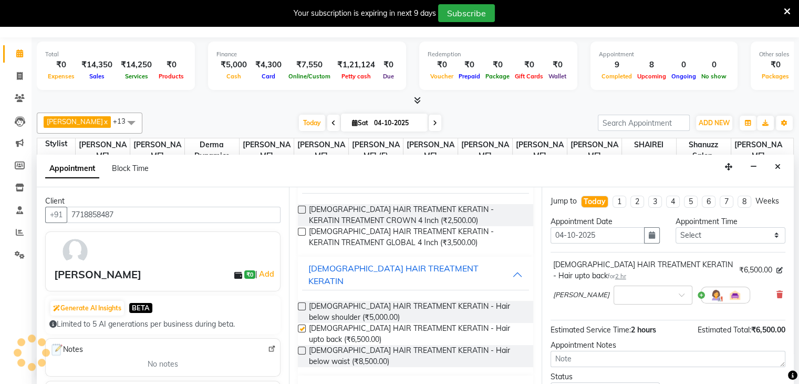
checkbox input "false"
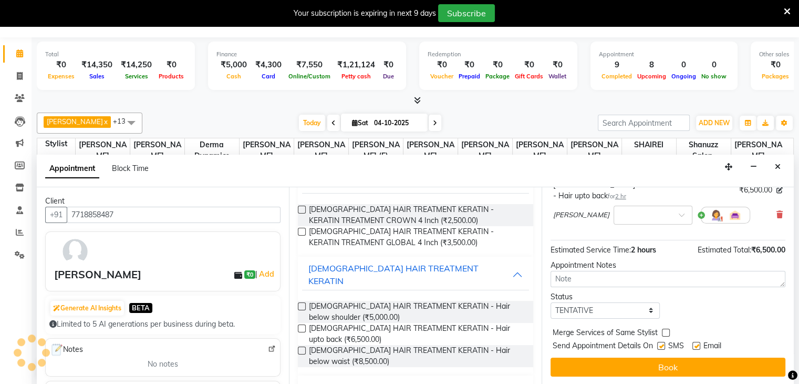
click at [663, 346] on label at bounding box center [661, 346] width 8 height 8
click at [663, 346] on input "checkbox" at bounding box center [660, 346] width 7 height 7
checkbox input "false"
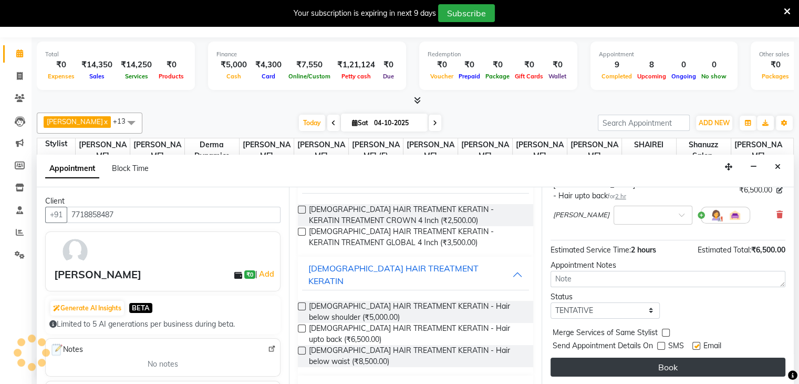
click at [652, 362] on button "Book" at bounding box center [668, 366] width 235 height 19
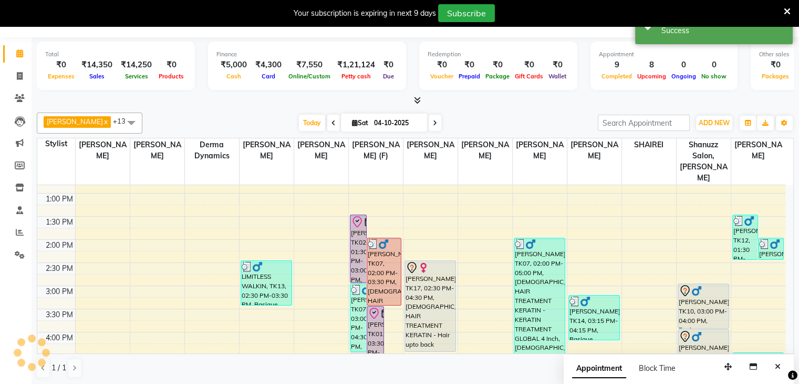
scroll to position [0, 0]
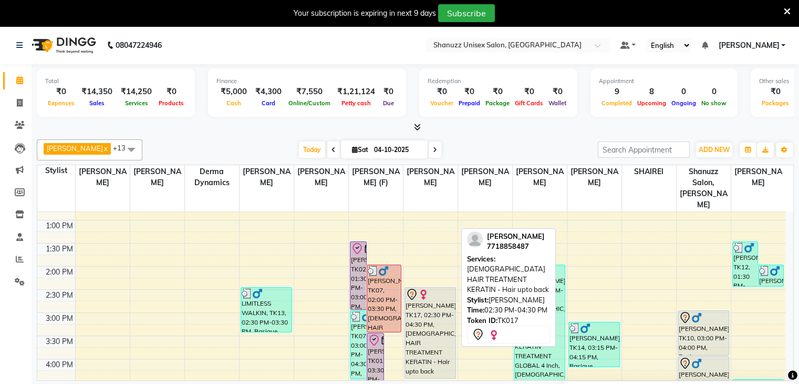
click at [450, 305] on div "[PERSON_NAME], TK17, 02:30 PM-04:30 PM, [DEMOGRAPHIC_DATA] HAIR TREATMENT KERAT…" at bounding box center [430, 332] width 50 height 90
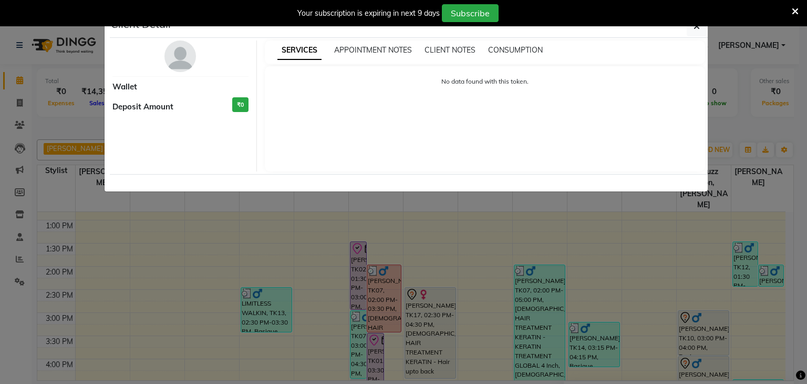
select select "7"
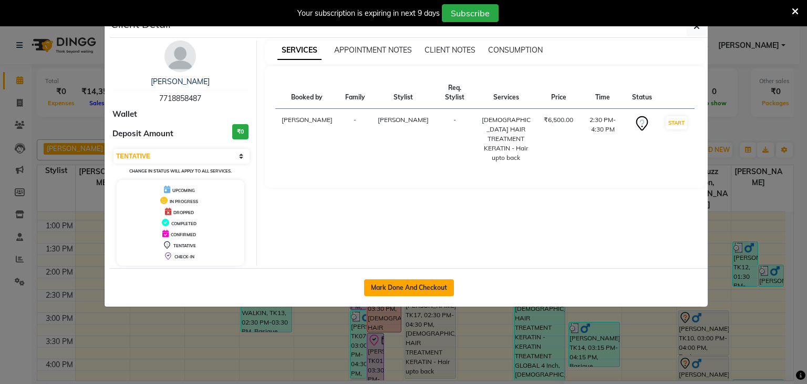
click at [382, 287] on button "Mark Done And Checkout" at bounding box center [409, 287] width 90 height 17
select select "7102"
select select "service"
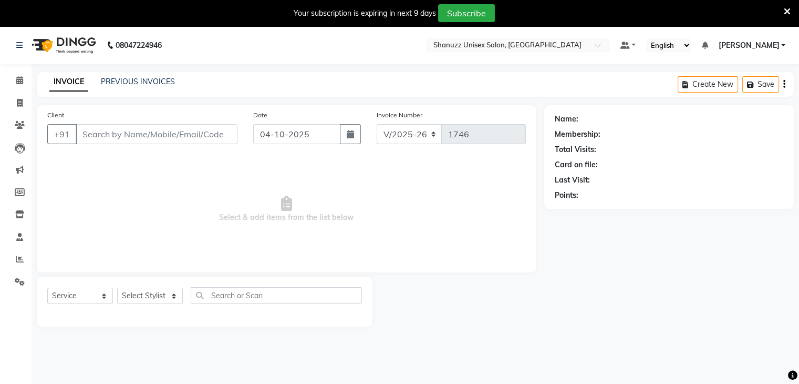
type input "7718858487"
select select "61243"
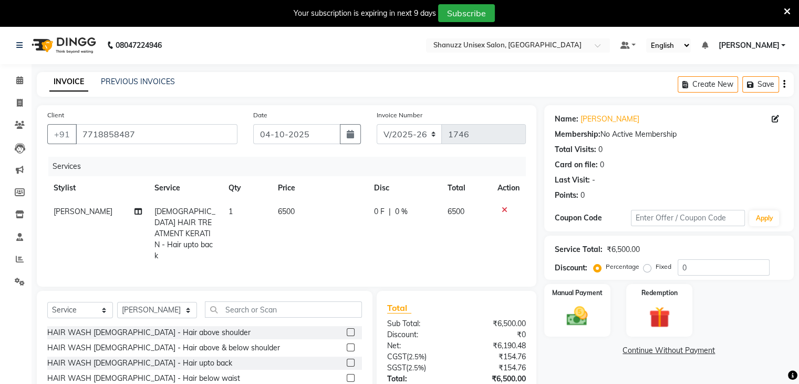
click at [380, 211] on span "0 F" at bounding box center [379, 211] width 11 height 11
select select "61243"
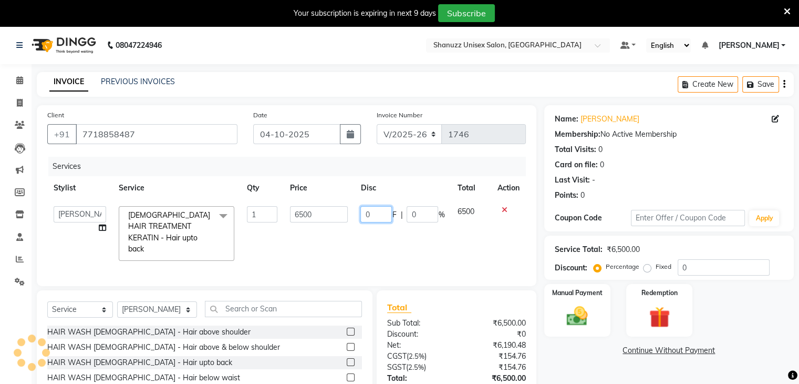
click at [385, 214] on input "0" at bounding box center [377, 214] width 32 height 16
type input "04500"
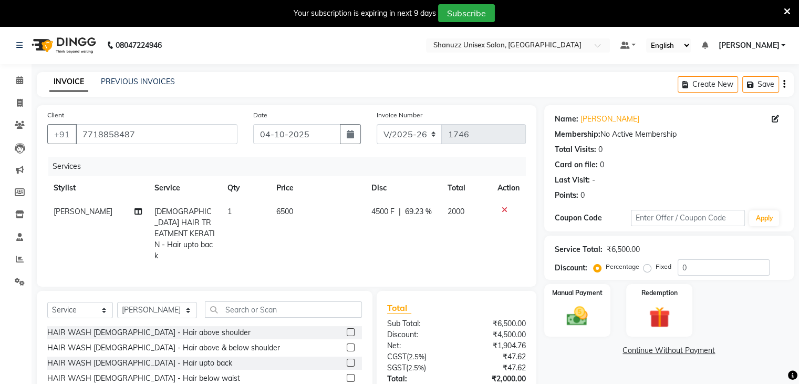
click at [402, 241] on td "4500 F | 69.23 %" at bounding box center [403, 234] width 76 height 68
select select "61243"
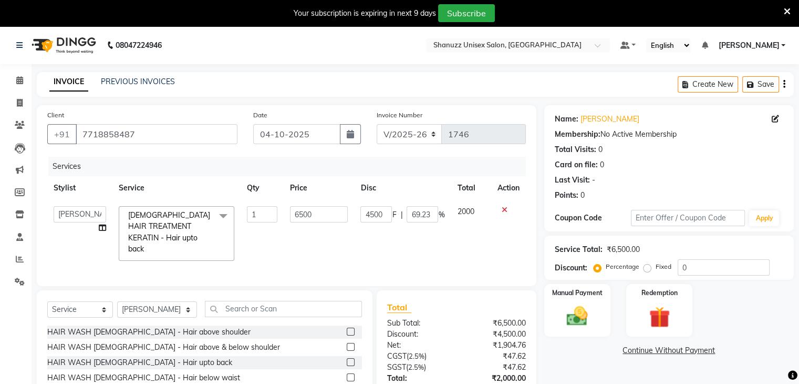
scroll to position [74, 0]
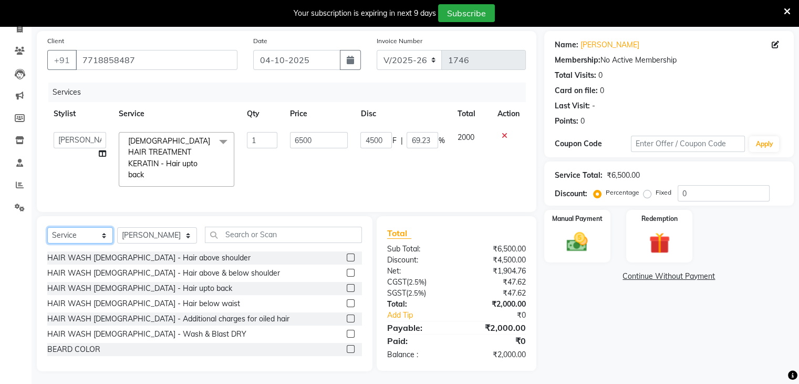
click at [92, 236] on select "Select Service Product Membership Package Voucher Prepaid Gift Card" at bounding box center [80, 235] width 66 height 16
select select "product"
click at [47, 227] on select "Select Service Product Membership Package Voucher Prepaid Gift Card" at bounding box center [80, 235] width 66 height 16
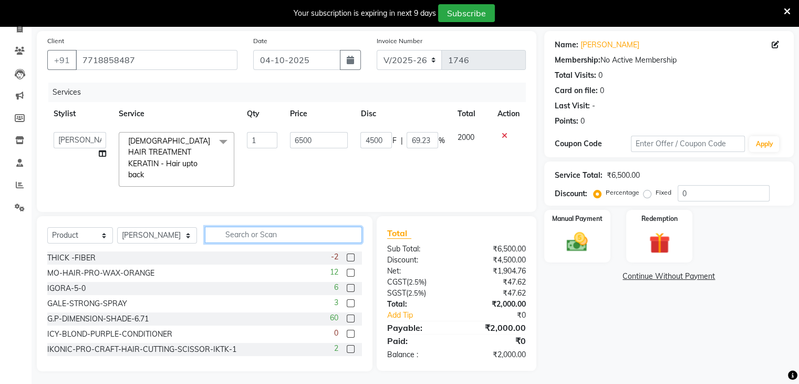
click at [256, 231] on input "text" at bounding box center [283, 235] width 157 height 16
click at [242, 230] on input "text" at bounding box center [283, 235] width 157 height 16
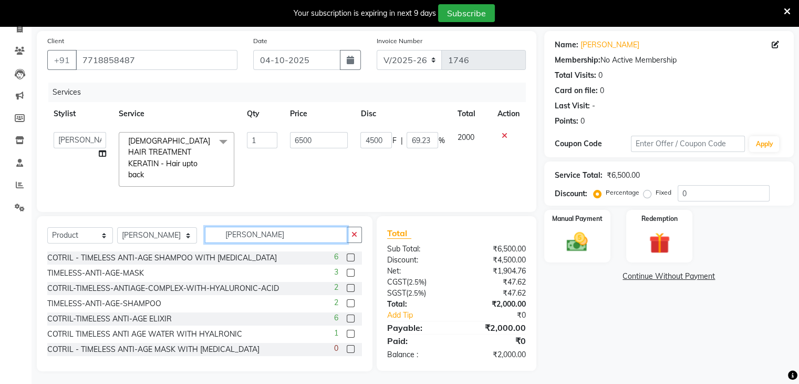
type input "[PERSON_NAME]"
click at [347, 253] on label at bounding box center [351, 257] width 8 height 8
click at [347, 254] on input "checkbox" at bounding box center [350, 257] width 7 height 7
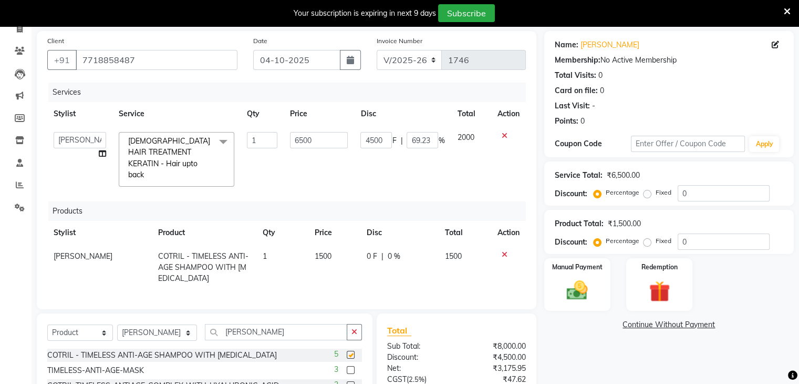
checkbox input "false"
click at [235, 329] on input "[PERSON_NAME]" at bounding box center [276, 332] width 142 height 16
type input "T"
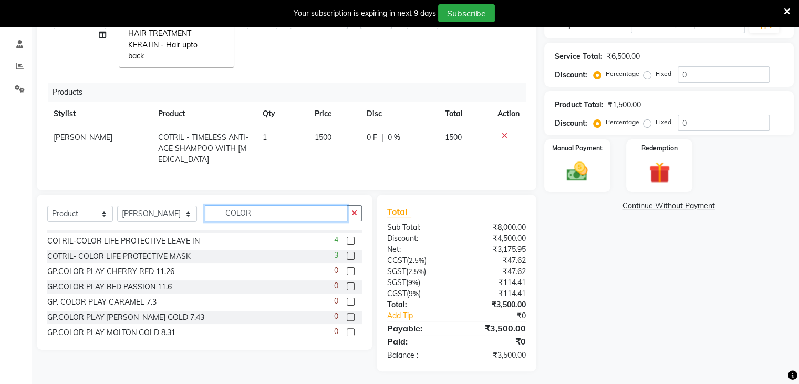
scroll to position [99, 0]
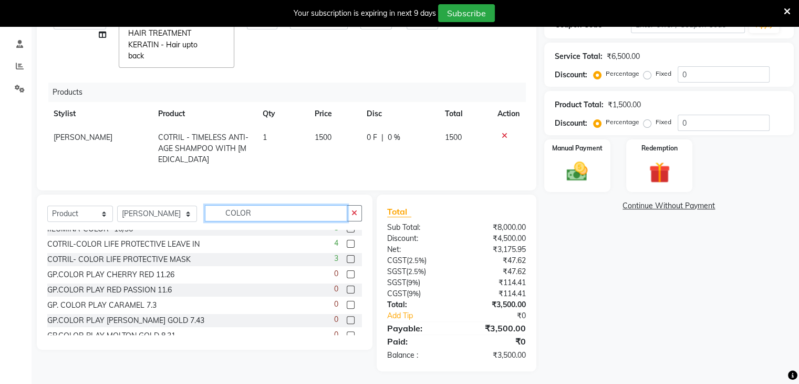
type input "COLOR"
click at [347, 255] on label at bounding box center [351, 259] width 8 height 8
click at [347, 256] on input "checkbox" at bounding box center [350, 259] width 7 height 7
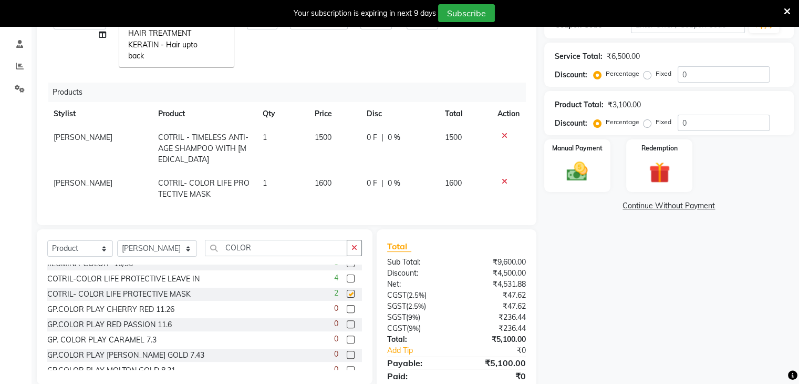
checkbox input "false"
click at [322, 178] on span "1600" at bounding box center [323, 182] width 17 height 9
select select "61243"
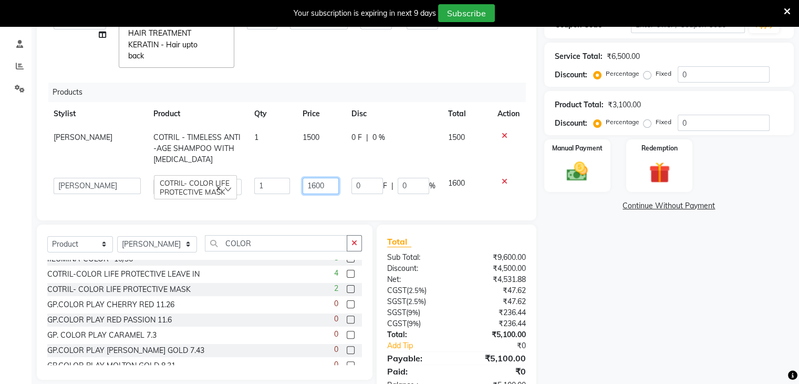
click at [314, 178] on input "1600" at bounding box center [321, 186] width 36 height 16
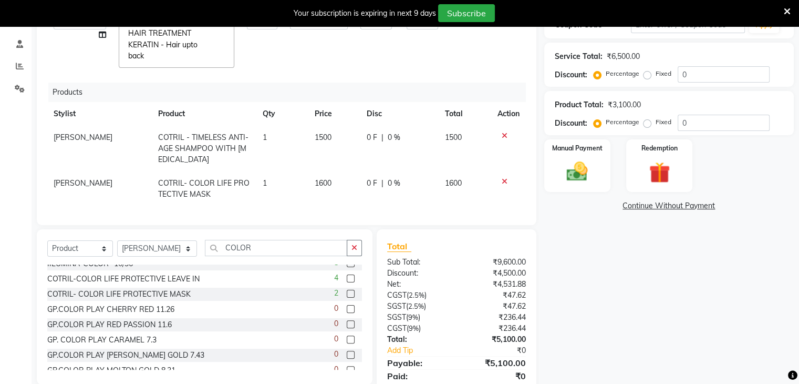
click at [309, 128] on td "1500" at bounding box center [335, 149] width 52 height 46
select select "61243"
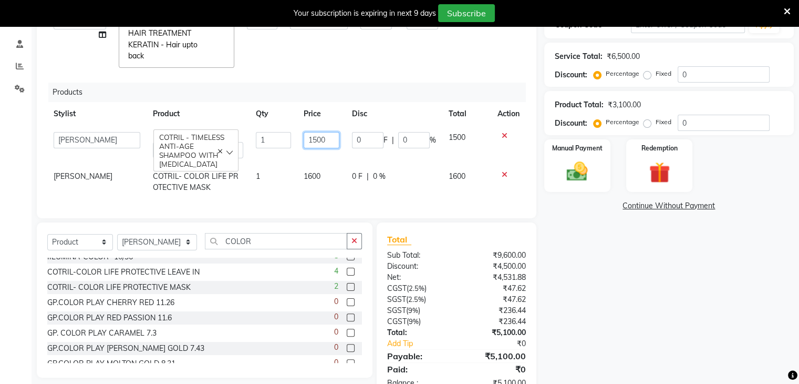
click at [315, 132] on input "1500" at bounding box center [322, 140] width 36 height 16
type input "1400"
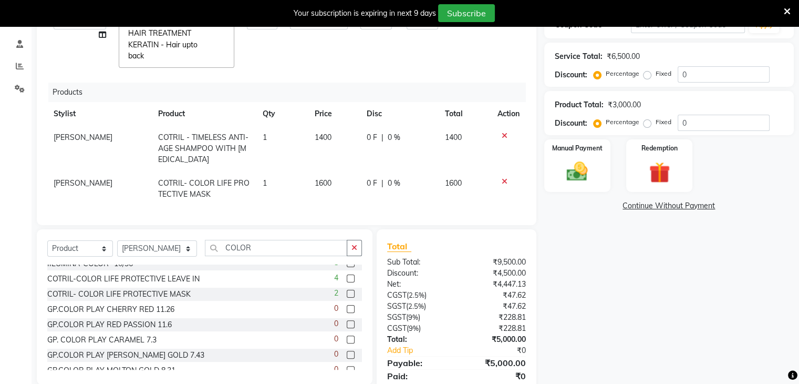
click at [584, 265] on div "Name: [PERSON_NAME] Membership: No Active Membership Total Visits: 0 Card on fi…" at bounding box center [673, 159] width 258 height 494
click at [574, 180] on img at bounding box center [577, 171] width 35 height 25
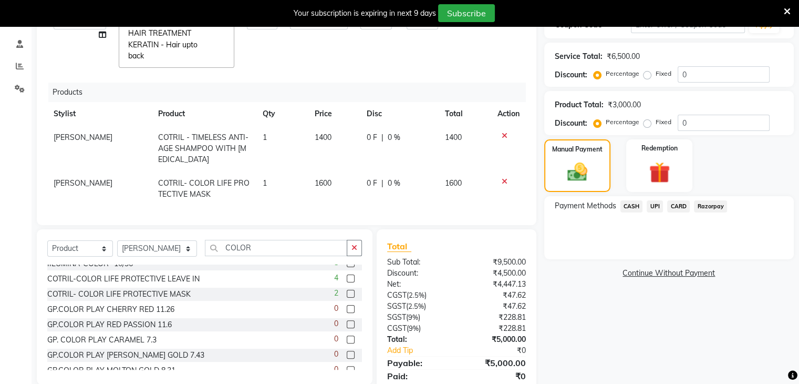
click at [655, 208] on span "UPI" at bounding box center [655, 206] width 16 height 12
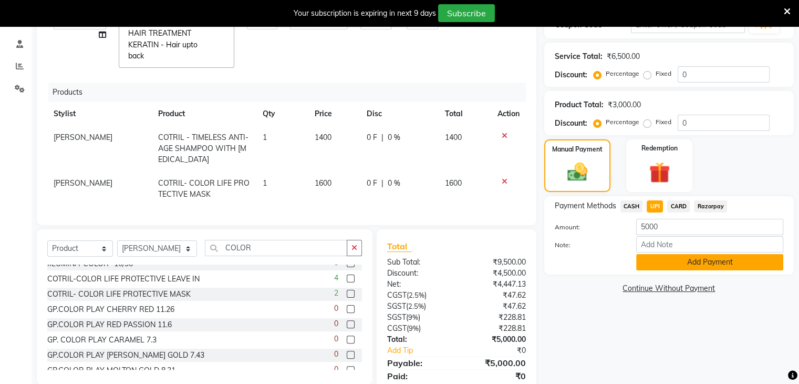
click at [654, 268] on button "Add Payment" at bounding box center [709, 262] width 147 height 16
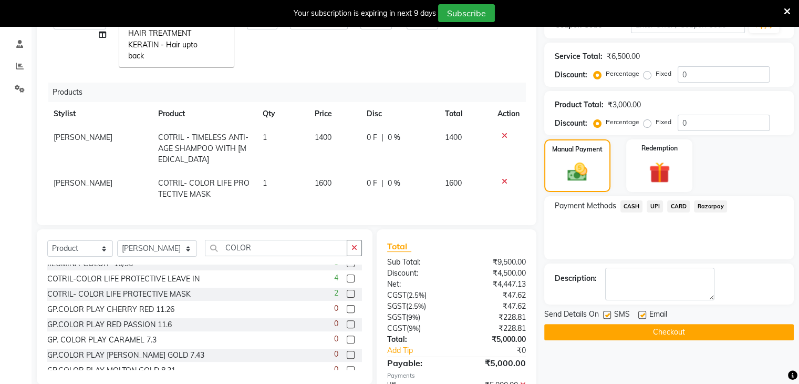
scroll to position [250, 0]
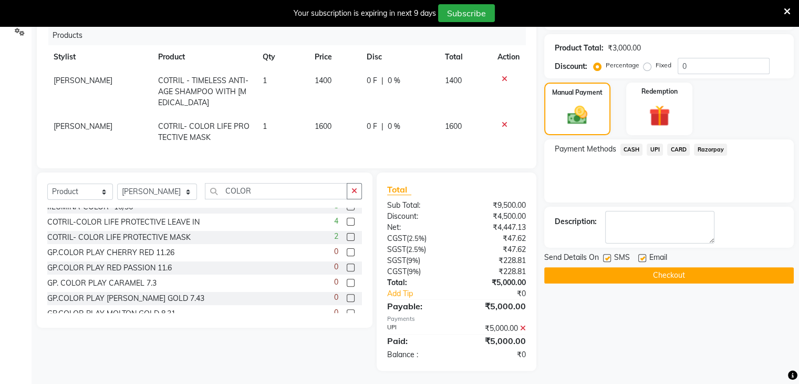
click at [607, 260] on label at bounding box center [607, 258] width 8 height 8
click at [607, 260] on input "checkbox" at bounding box center [606, 258] width 7 height 7
checkbox input "false"
drag, startPoint x: 598, startPoint y: 271, endPoint x: 568, endPoint y: 279, distance: 31.6
click at [568, 279] on button "Checkout" at bounding box center [669, 275] width 250 height 16
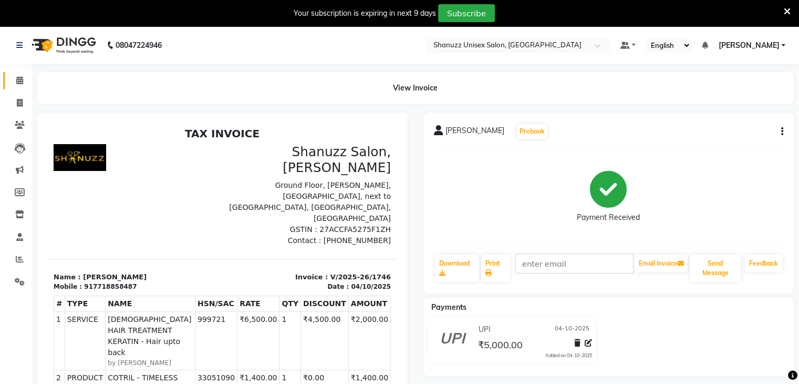
click at [16, 88] on link "Calendar" at bounding box center [15, 80] width 25 height 17
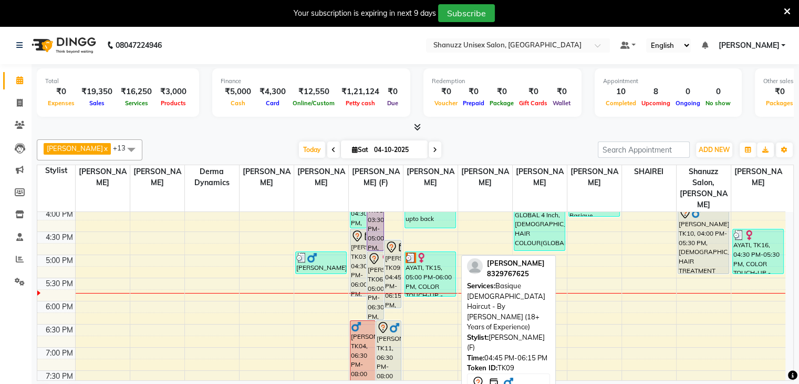
scroll to position [326, 0]
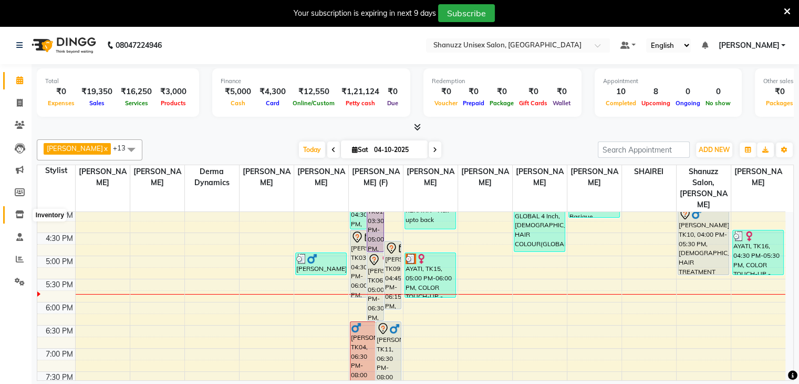
click at [21, 214] on icon at bounding box center [19, 214] width 9 height 8
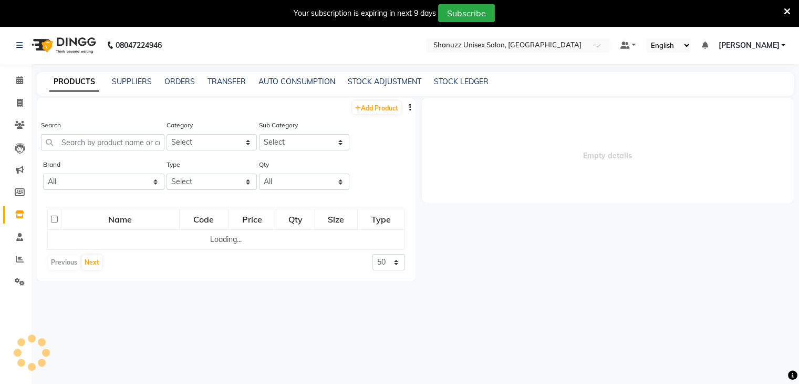
select select
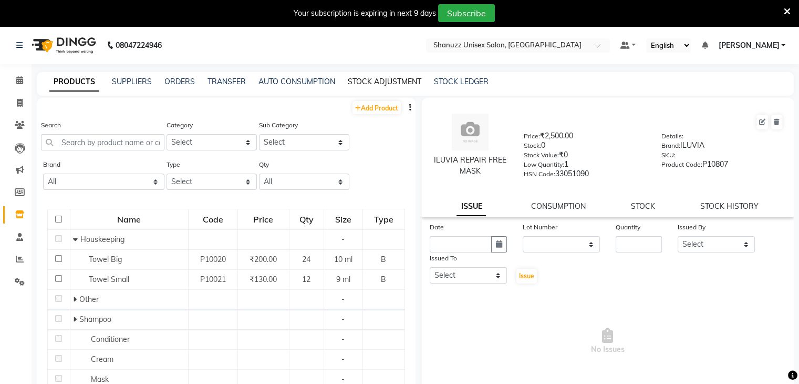
click at [368, 81] on link "STOCK ADJUSTMENT" at bounding box center [385, 81] width 74 height 9
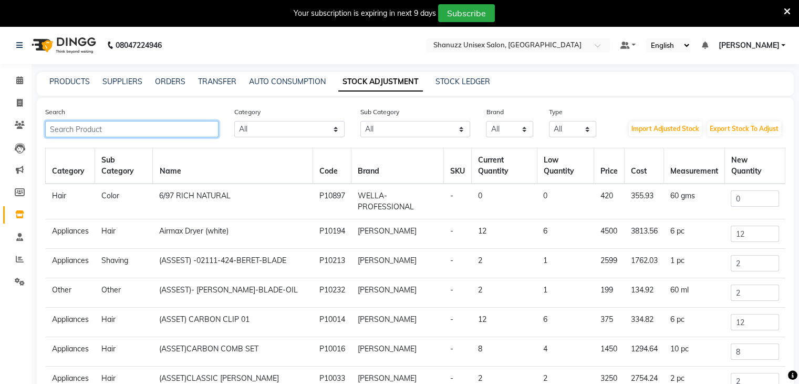
click at [180, 122] on input "text" at bounding box center [131, 129] width 173 height 16
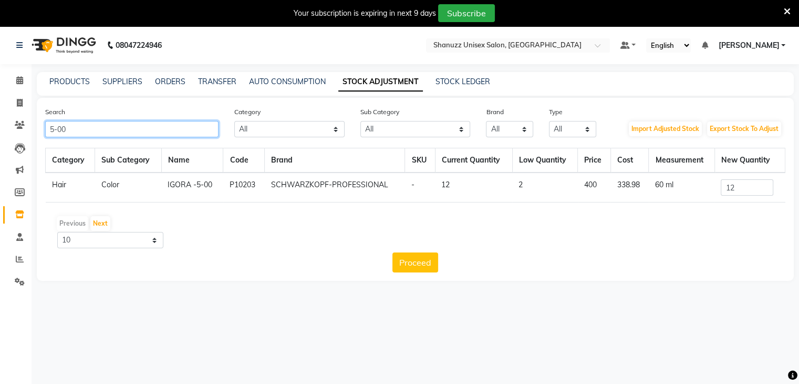
type input "5-00"
click at [753, 184] on input "12" at bounding box center [747, 187] width 53 height 16
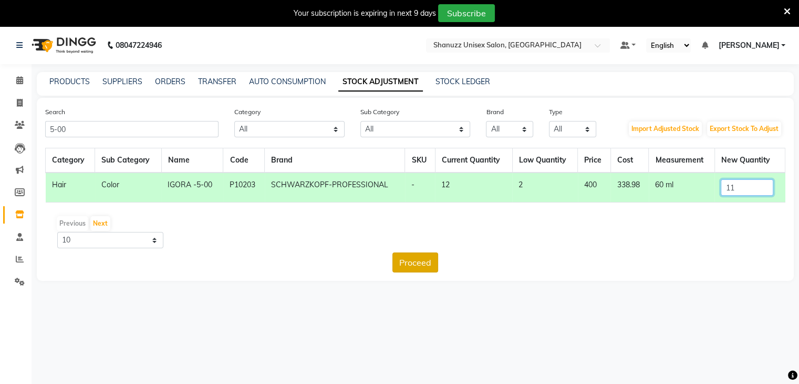
type input "11"
click at [425, 256] on button "Proceed" at bounding box center [416, 262] width 46 height 20
click at [435, 266] on button "Submit" at bounding box center [439, 262] width 42 height 20
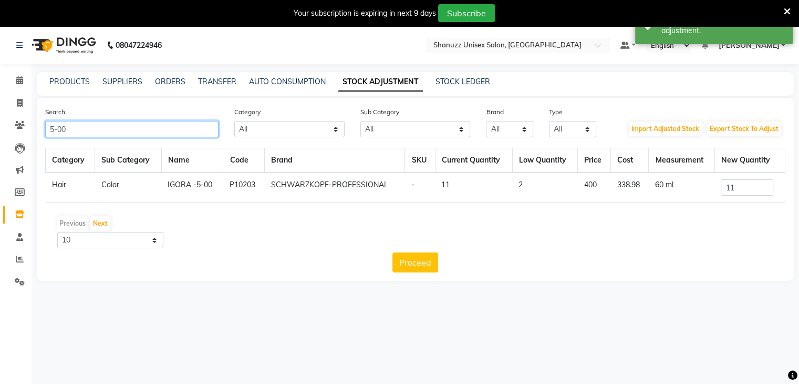
click at [165, 132] on input "5-00" at bounding box center [131, 129] width 173 height 16
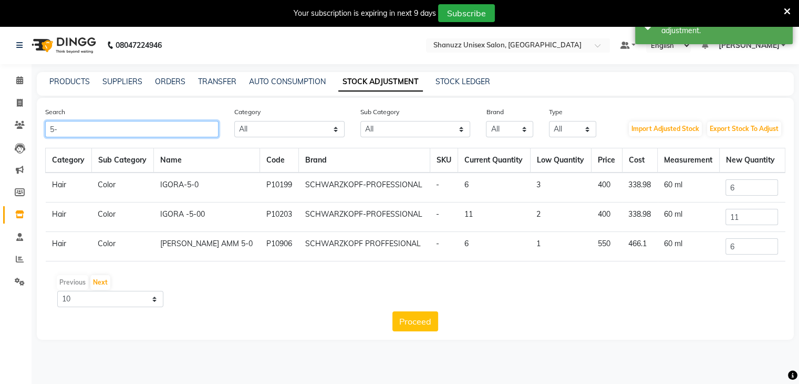
type input "5"
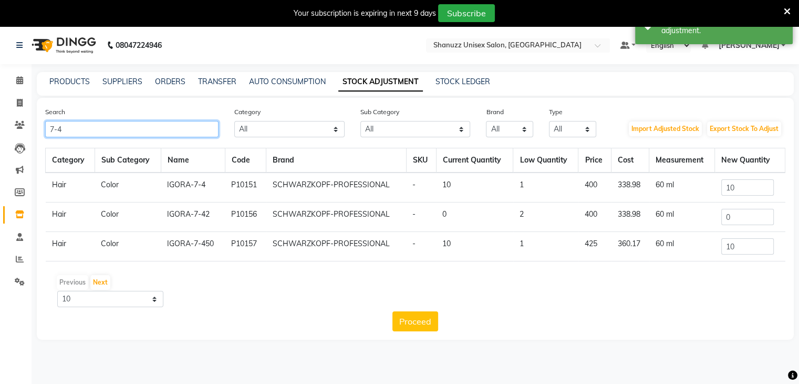
type input "7-4"
click at [765, 188] on input "10" at bounding box center [748, 187] width 53 height 16
type input "1"
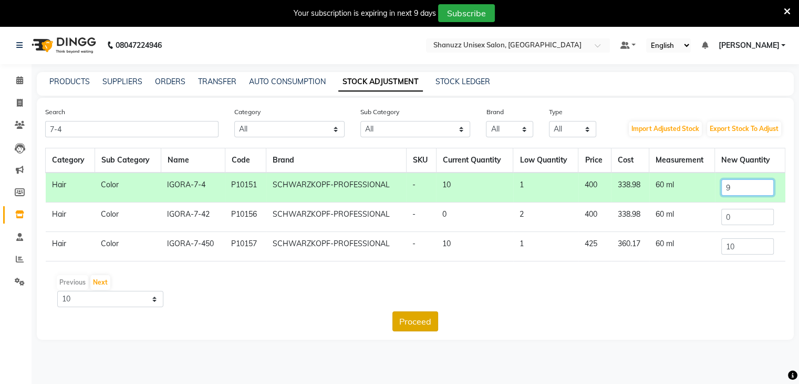
type input "9"
click at [422, 318] on button "Proceed" at bounding box center [416, 321] width 46 height 20
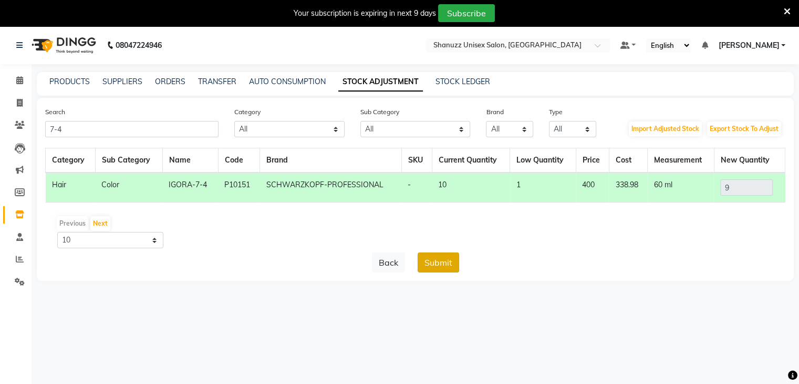
click at [442, 260] on button "Submit" at bounding box center [439, 262] width 42 height 20
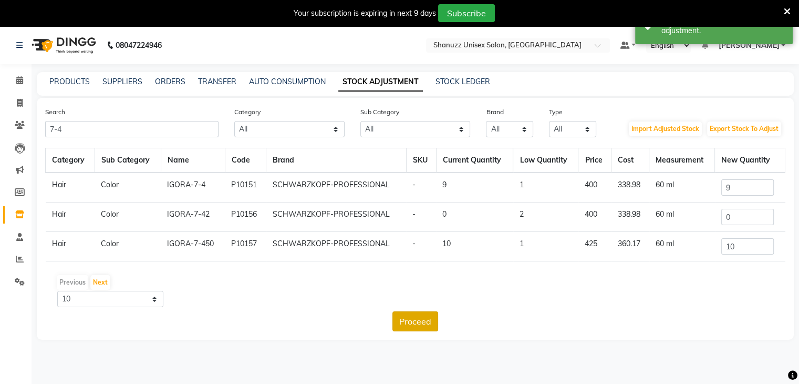
click at [411, 320] on button "Proceed" at bounding box center [416, 321] width 46 height 20
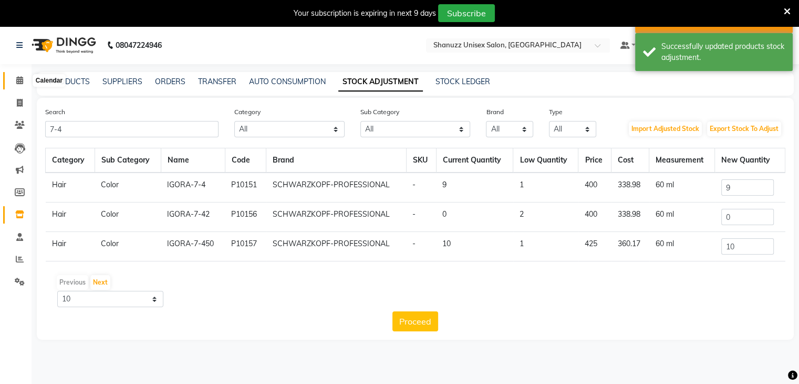
click at [19, 76] on icon at bounding box center [19, 80] width 7 height 8
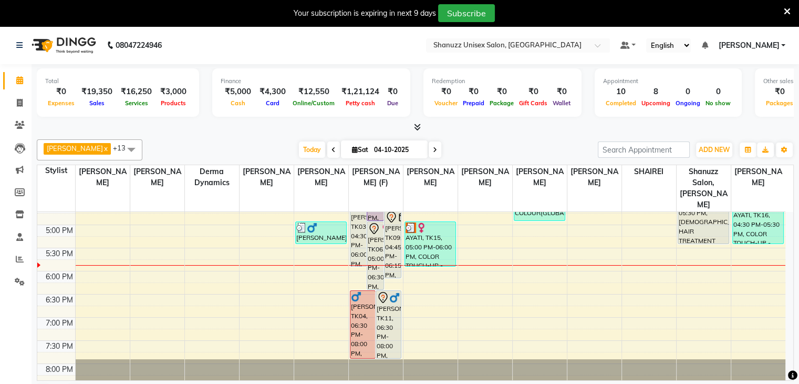
scroll to position [321, 0]
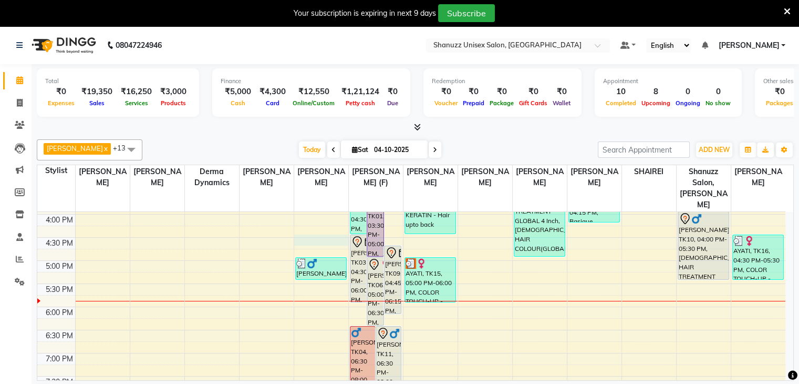
click at [307, 228] on div "9:00 AM 9:30 AM 10:00 AM 10:30 AM 11:00 AM 11:30 AM 12:00 PM 12:30 PM 1:00 PM 1…" at bounding box center [411, 168] width 748 height 554
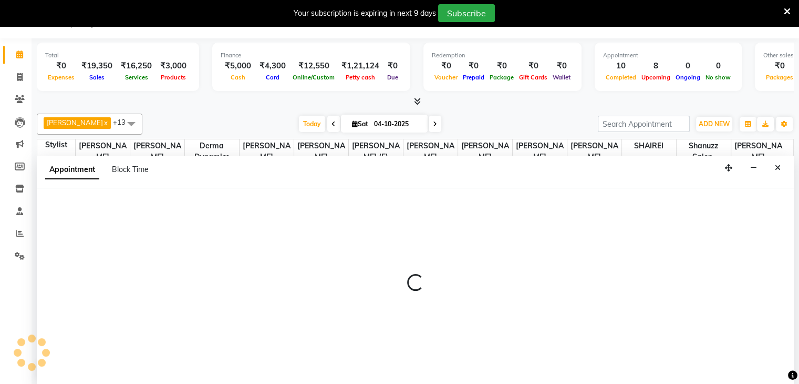
scroll to position [27, 0]
select select "59231"
select select "tentative"
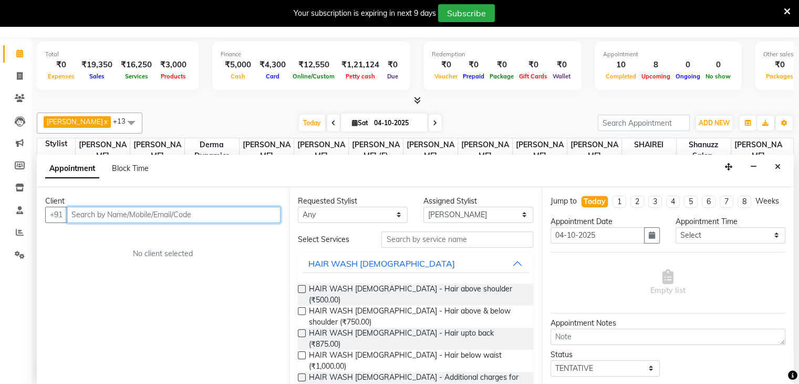
click at [130, 213] on input "text" at bounding box center [174, 215] width 214 height 16
type input "O"
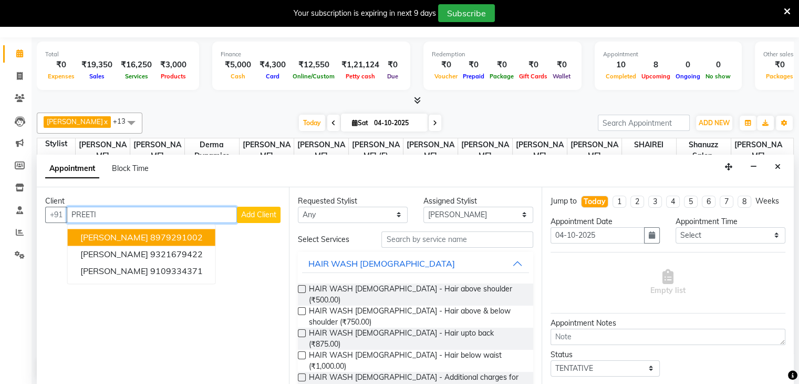
click at [125, 234] on span "[PERSON_NAME]" at bounding box center [114, 237] width 68 height 11
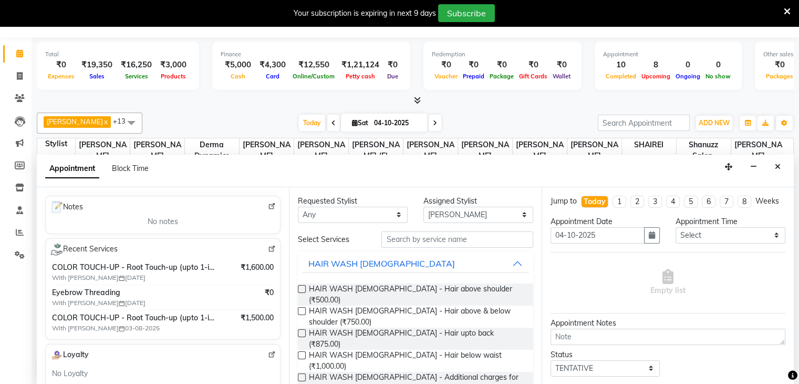
scroll to position [1, 0]
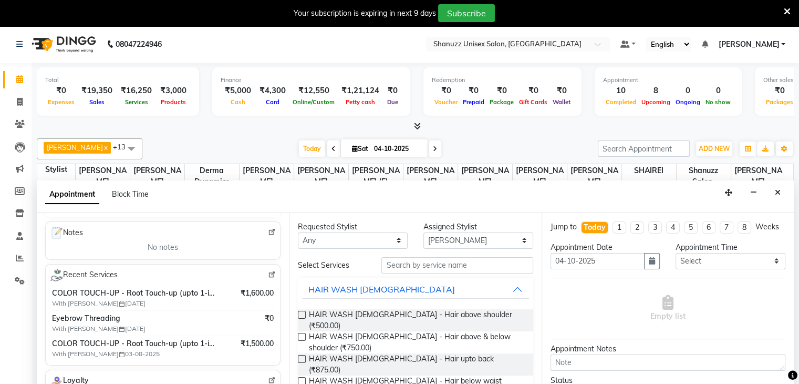
type input "8979291002"
click at [396, 259] on input "text" at bounding box center [457, 265] width 151 height 16
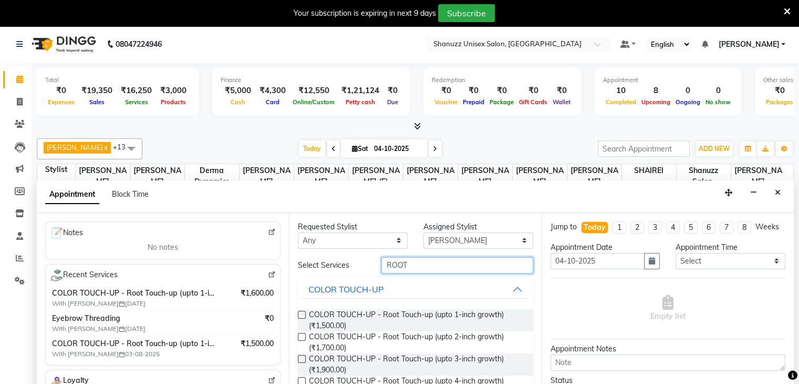
type input "ROOT"
click at [303, 314] on label at bounding box center [302, 315] width 8 height 8
click at [303, 314] on input "checkbox" at bounding box center [301, 315] width 7 height 7
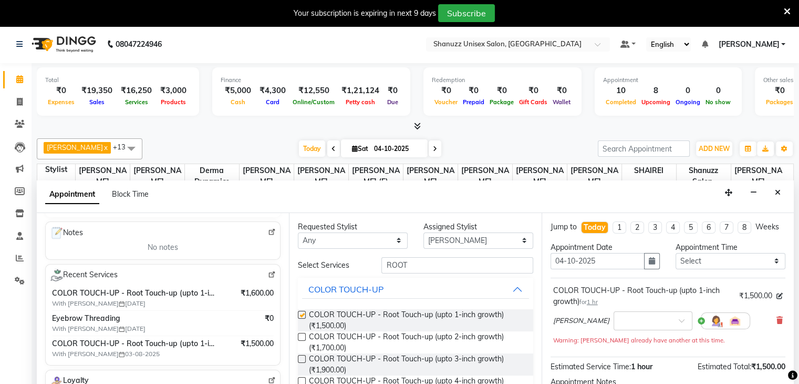
checkbox input "false"
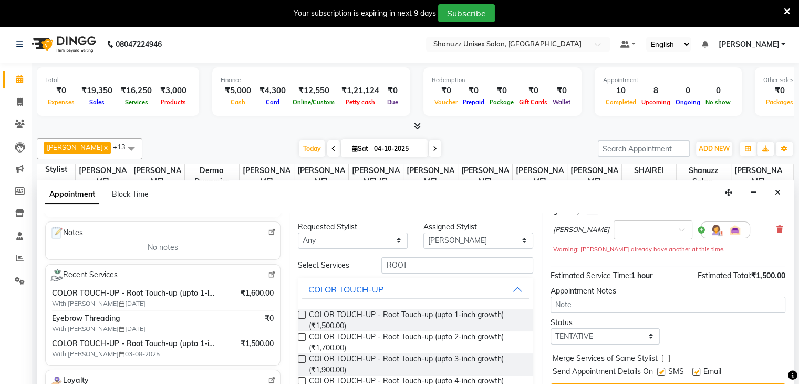
click at [662, 371] on label at bounding box center [661, 371] width 8 height 8
click at [662, 371] on input "checkbox" at bounding box center [660, 372] width 7 height 7
checkbox input "false"
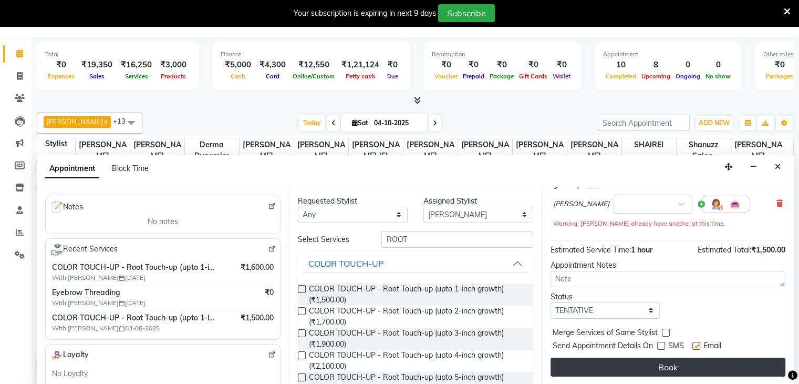
scroll to position [26, 0]
click at [673, 359] on button "Book" at bounding box center [668, 367] width 235 height 19
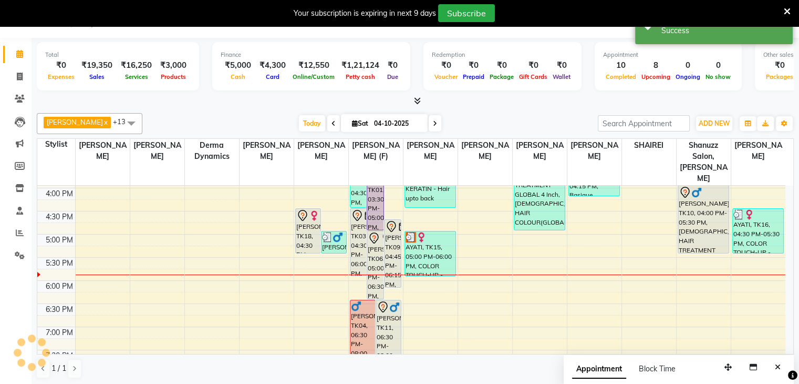
scroll to position [0, 0]
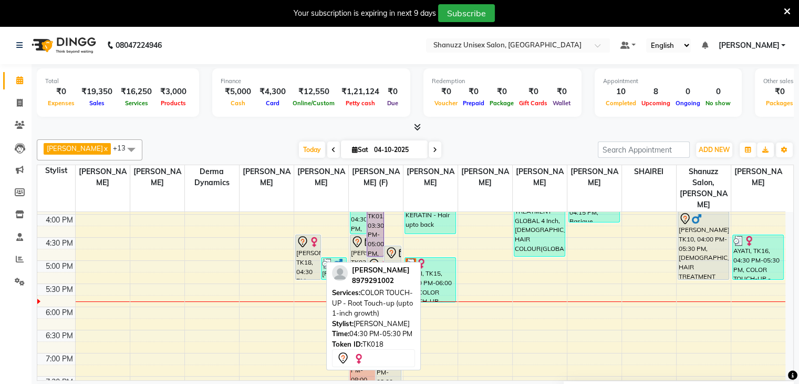
click at [299, 244] on div "[PERSON_NAME], TK18, 04:30 PM-05:30 PM, COLOR TOUCH-UP - Root Touch-up (upto 1-…" at bounding box center [308, 257] width 25 height 44
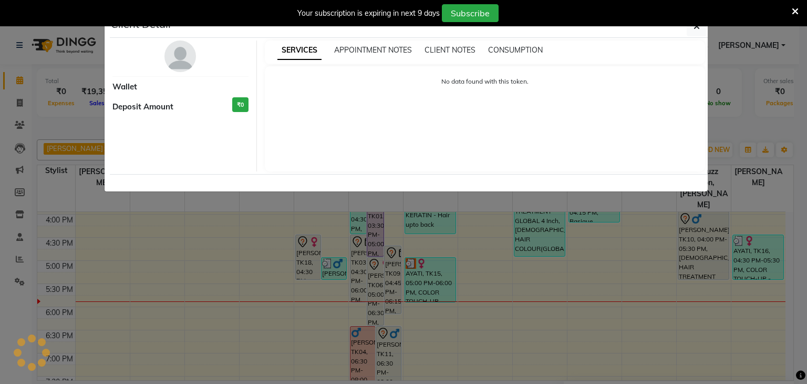
select select "7"
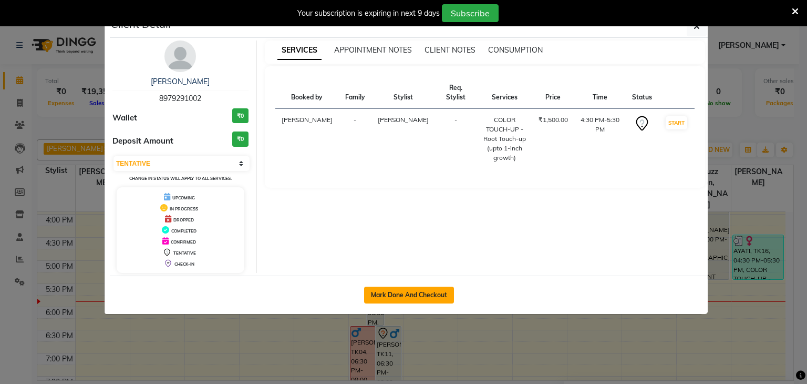
click at [412, 300] on button "Mark Done And Checkout" at bounding box center [409, 294] width 90 height 17
select select "service"
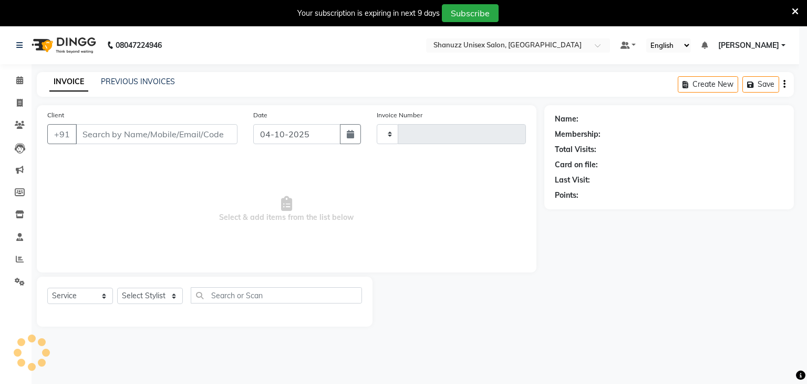
type input "1747"
select select "7102"
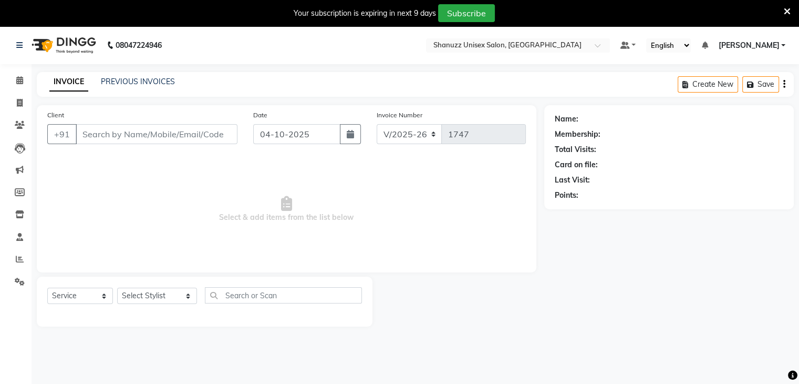
type input "8979291002"
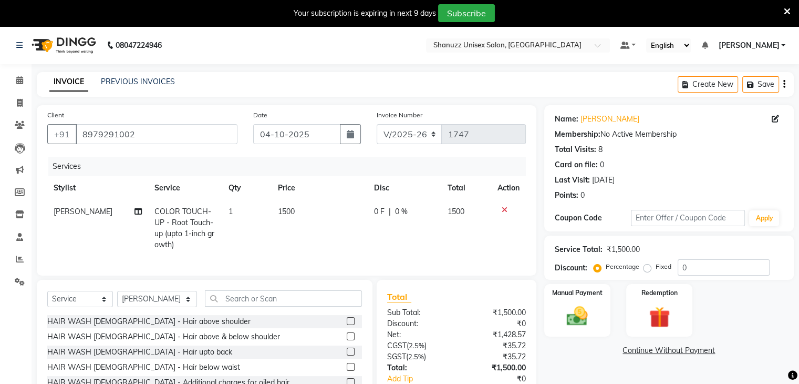
scroll to position [75, 0]
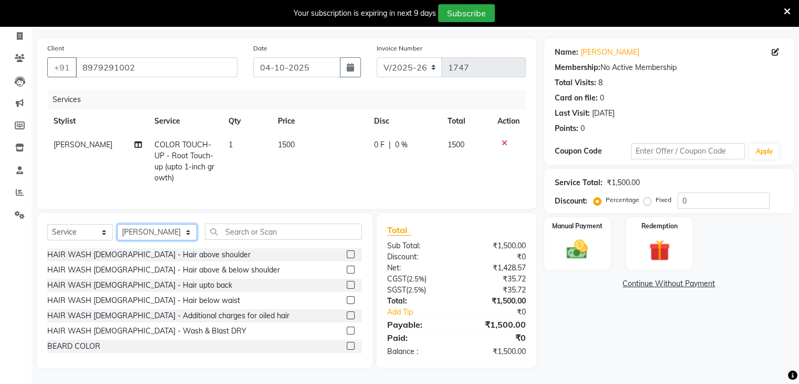
click at [149, 240] on select "Select Stylist [PERSON_NAME] AFZAN [PERSON_NAME] [PERSON_NAME] [PERSON_NAME] De…" at bounding box center [157, 232] width 80 height 16
click at [117, 224] on select "Select Stylist [PERSON_NAME] AFZAN [PERSON_NAME] [PERSON_NAME] [PERSON_NAME] De…" at bounding box center [157, 232] width 80 height 16
click at [139, 226] on select "Select Stylist [PERSON_NAME] AFZAN [PERSON_NAME] [PERSON_NAME] [PERSON_NAME] De…" at bounding box center [157, 232] width 80 height 16
select select "61803"
click at [117, 224] on select "Select Stylist [PERSON_NAME] AFZAN [PERSON_NAME] [PERSON_NAME] [PERSON_NAME] De…" at bounding box center [157, 232] width 80 height 16
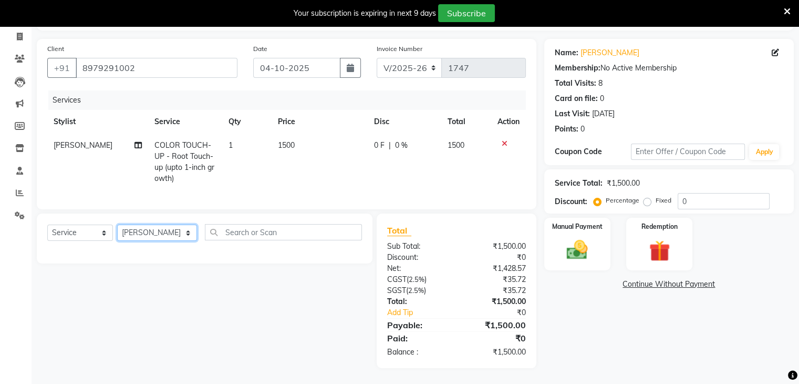
scroll to position [75, 0]
click at [92, 237] on select "Select Service Product Membership Package Voucher Prepaid Gift Card" at bounding box center [80, 232] width 66 height 16
select select "membership"
click at [47, 224] on select "Select Service Product Membership Package Voucher Prepaid Gift Card" at bounding box center [80, 232] width 66 height 16
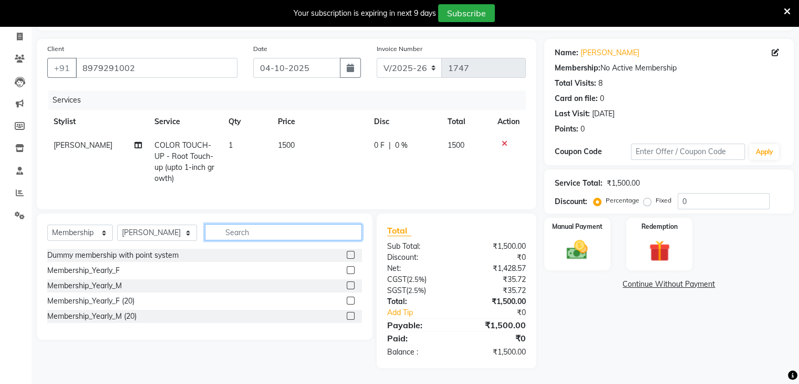
click at [210, 238] on input "text" at bounding box center [283, 232] width 157 height 16
type input "MEM"
click at [347, 299] on label at bounding box center [351, 300] width 8 height 8
click at [347, 299] on input "checkbox" at bounding box center [350, 300] width 7 height 7
select select "select"
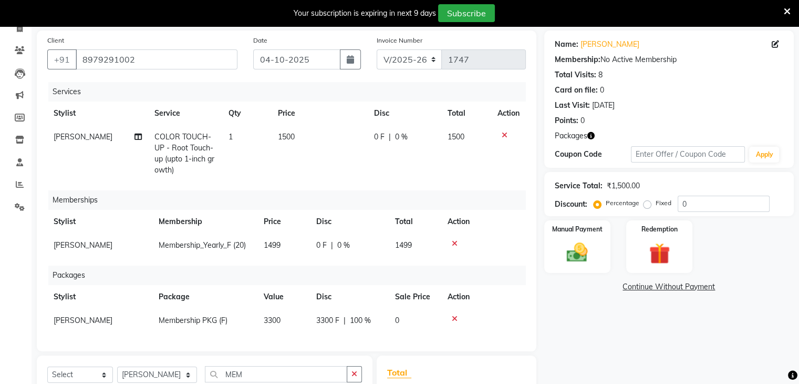
scroll to position [3, 0]
click at [455, 315] on icon at bounding box center [455, 318] width 6 height 7
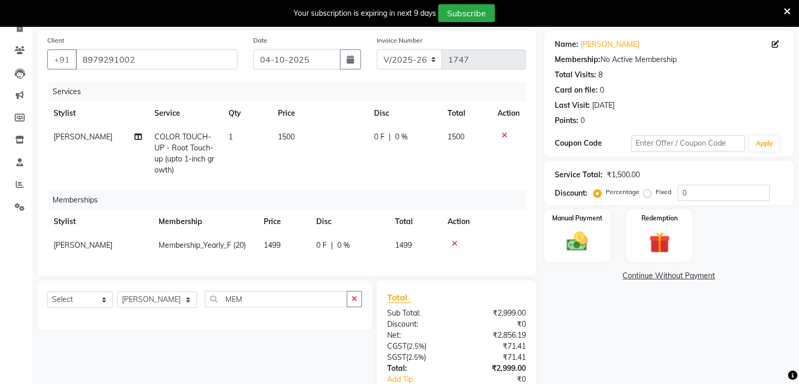
scroll to position [142, 0]
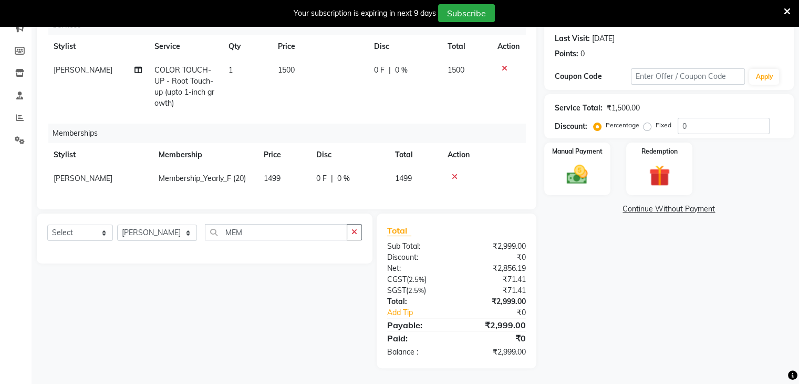
click at [320, 182] on span "0 F" at bounding box center [321, 178] width 11 height 11
select select "61803"
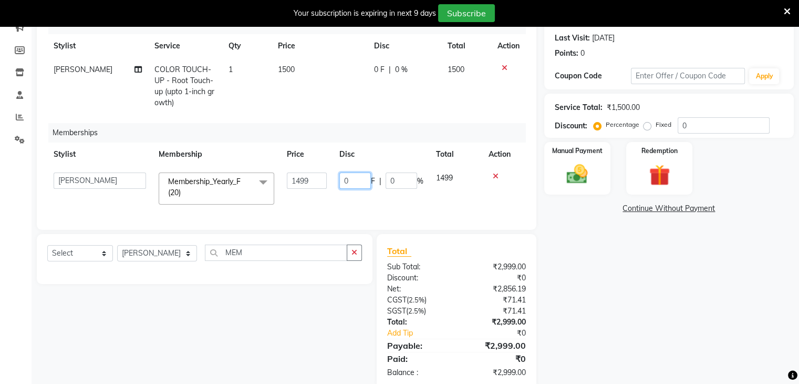
click at [354, 178] on input "0" at bounding box center [356, 180] width 32 height 16
type input "1"
type input "1499"
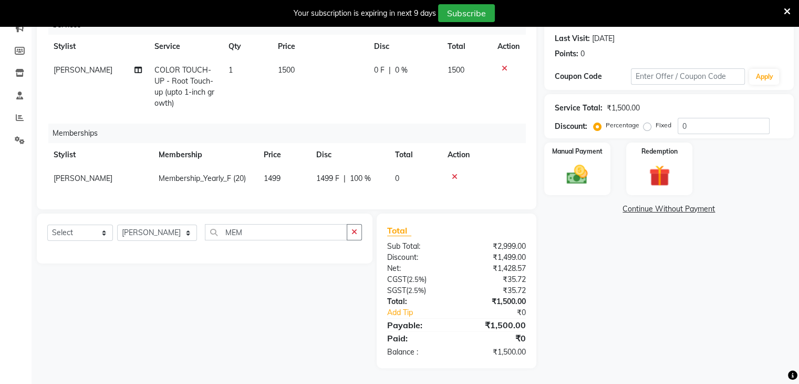
click at [616, 297] on div "Name: [PERSON_NAME] Membership: No Active Membership Total Visits: 8 Card on fi…" at bounding box center [673, 166] width 258 height 404
click at [97, 235] on select "Select Service Product Package Voucher Prepaid Gift Card" at bounding box center [80, 232] width 66 height 16
select select "product"
click at [47, 224] on select "Select Service Product Package Voucher Prepaid Gift Card" at bounding box center [80, 232] width 66 height 16
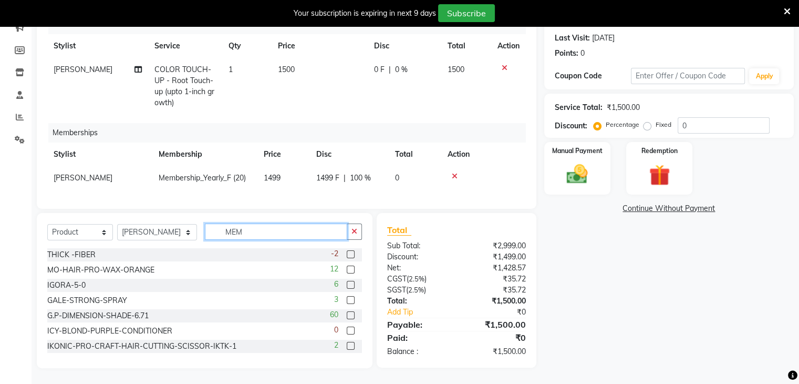
click at [249, 232] on input "MEM" at bounding box center [276, 231] width 142 height 16
type input "M"
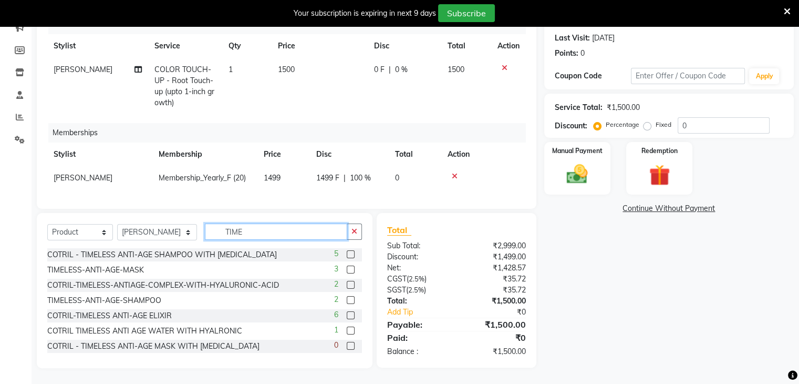
type input "TIME"
click at [347, 253] on label at bounding box center [351, 254] width 8 height 8
click at [347, 253] on input "checkbox" at bounding box center [350, 254] width 7 height 7
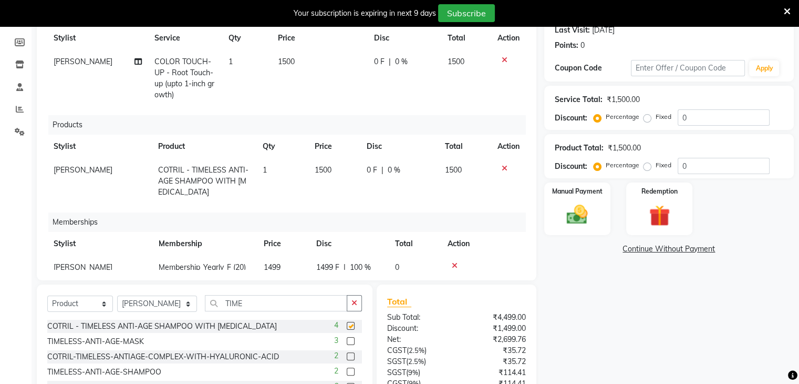
checkbox input "false"
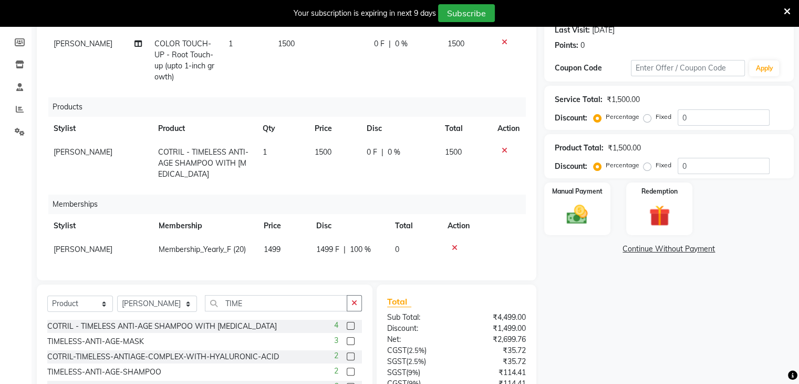
click at [315, 147] on span "1500" at bounding box center [323, 151] width 17 height 9
select select "61803"
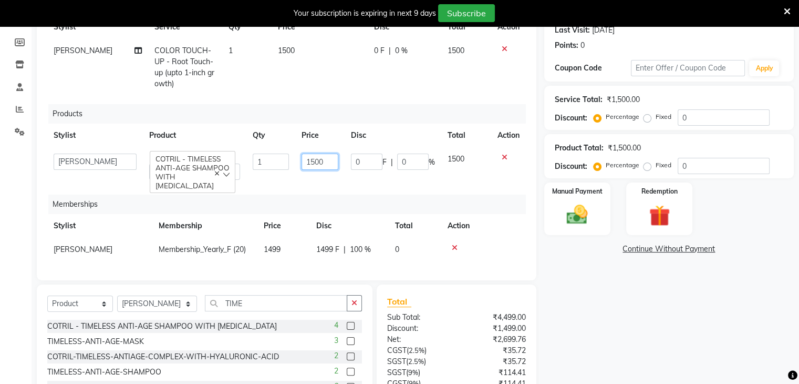
click at [307, 153] on input "1500" at bounding box center [320, 161] width 37 height 16
type input "1400"
click at [572, 284] on div "Name: [PERSON_NAME] Membership: No Active Membership Total Visits: 8 Card on fi…" at bounding box center [673, 208] width 258 height 506
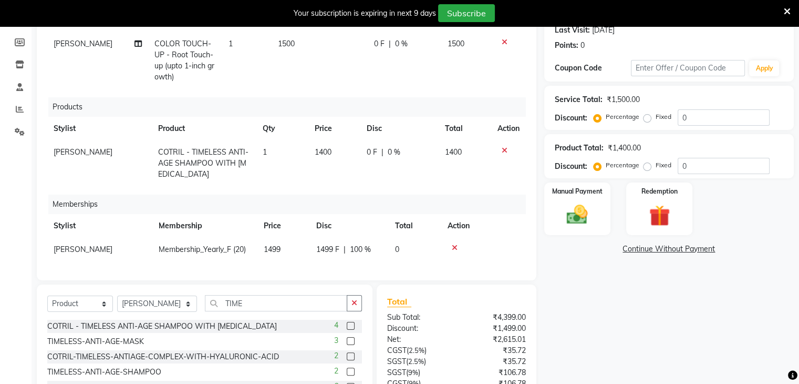
scroll to position [243, 0]
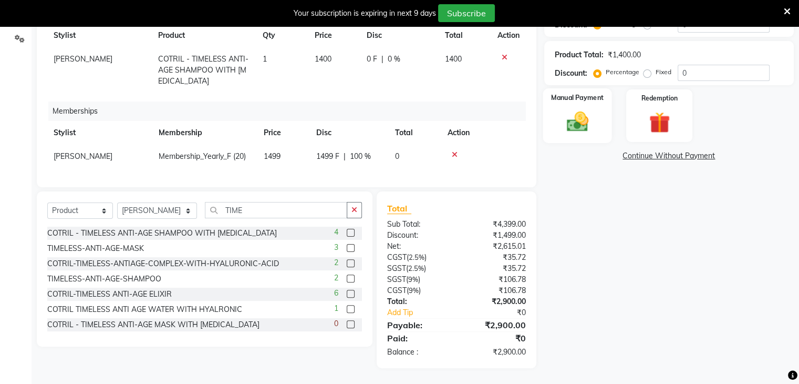
click at [571, 119] on img at bounding box center [577, 121] width 35 height 25
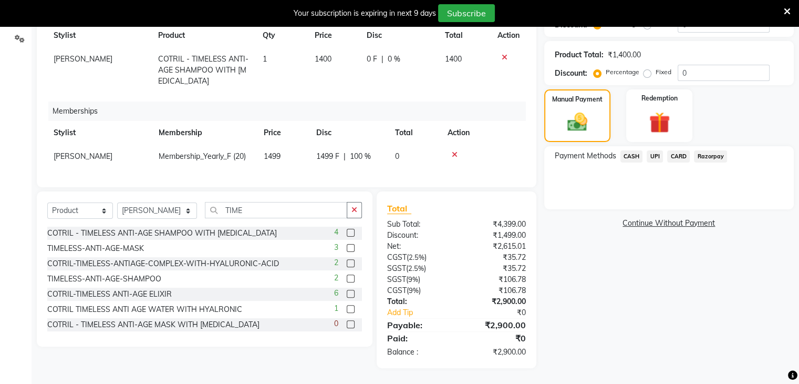
click at [653, 157] on span "UPI" at bounding box center [655, 156] width 16 height 12
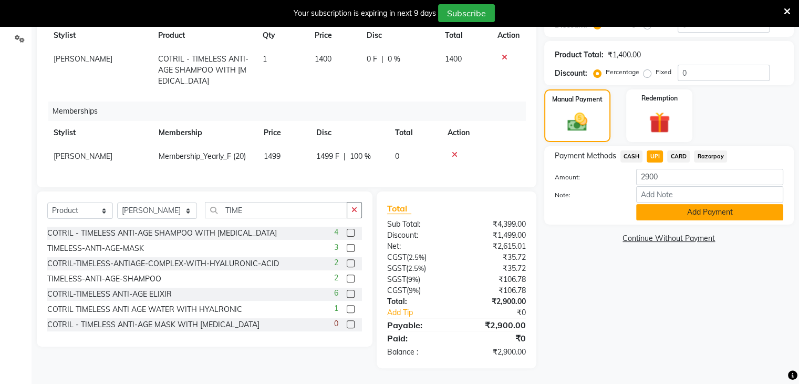
click at [655, 215] on button "Add Payment" at bounding box center [709, 212] width 147 height 16
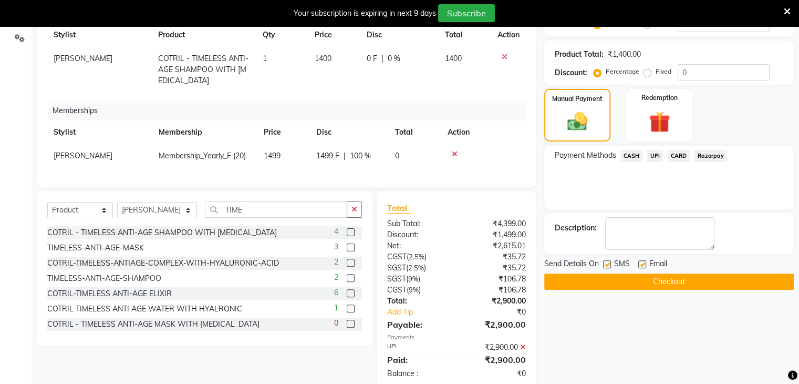
click at [605, 261] on label at bounding box center [607, 264] width 8 height 8
click at [605, 261] on input "checkbox" at bounding box center [606, 264] width 7 height 7
checkbox input "false"
click at [599, 277] on button "Checkout" at bounding box center [669, 281] width 250 height 16
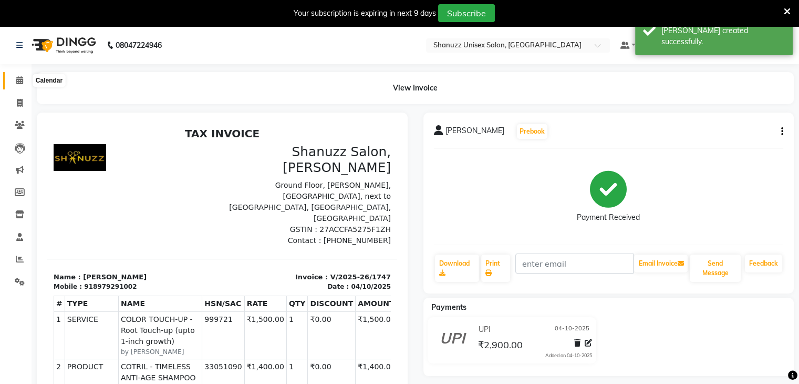
click at [11, 83] on span at bounding box center [20, 81] width 18 height 12
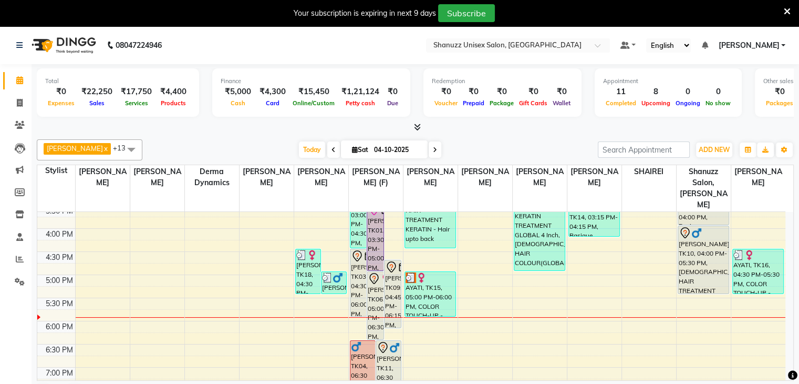
scroll to position [311, 0]
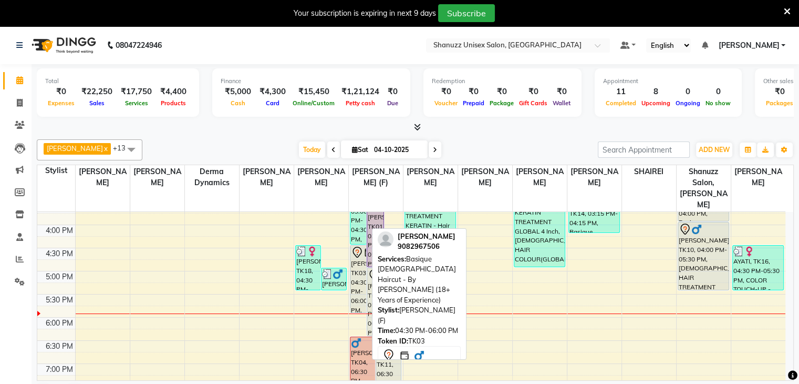
click at [362, 271] on div "[PERSON_NAME], TK03, 04:30 PM-06:00 PM, Basique [DEMOGRAPHIC_DATA] Haircut - By…" at bounding box center [359, 278] width 16 height 67
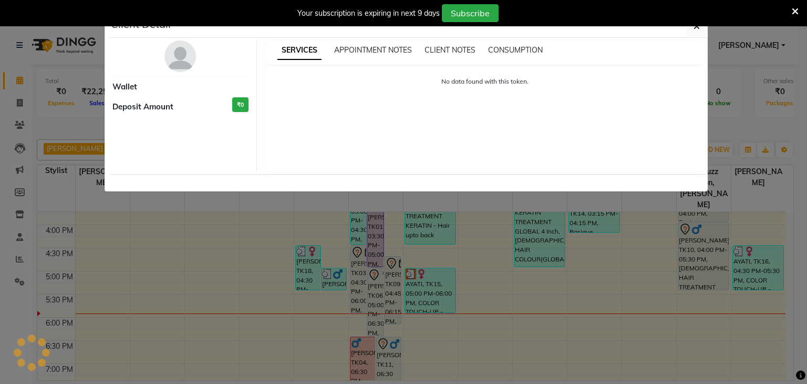
select select "7"
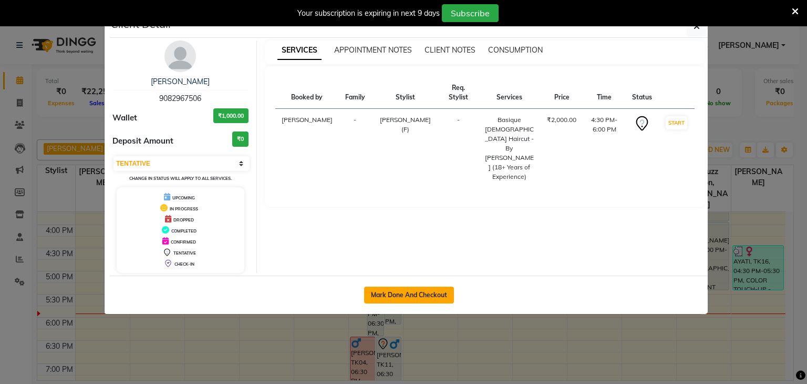
click at [403, 295] on button "Mark Done And Checkout" at bounding box center [409, 294] width 90 height 17
select select "service"
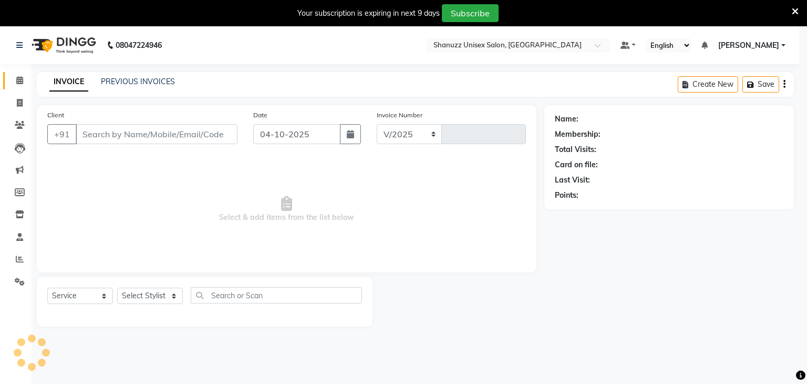
select select "7102"
type input "1748"
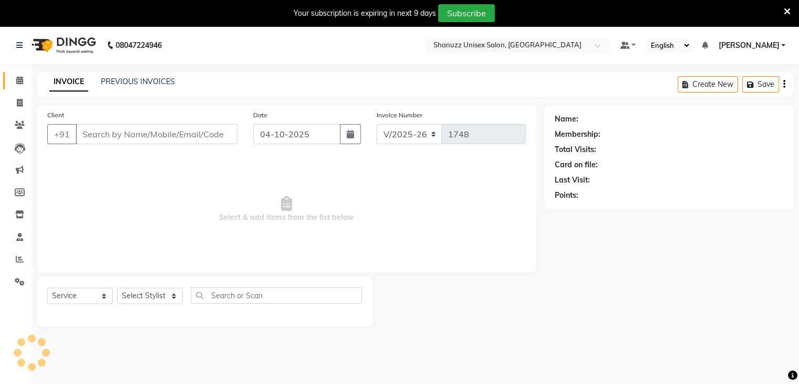
type input "9082967506"
select select "59304"
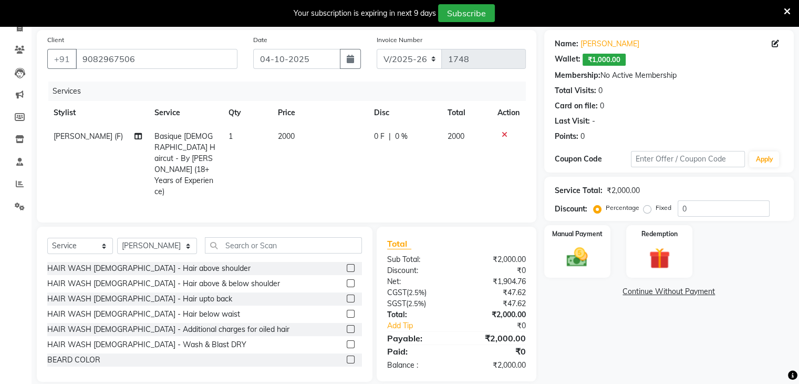
scroll to position [75, 0]
click at [650, 245] on img at bounding box center [659, 258] width 35 height 27
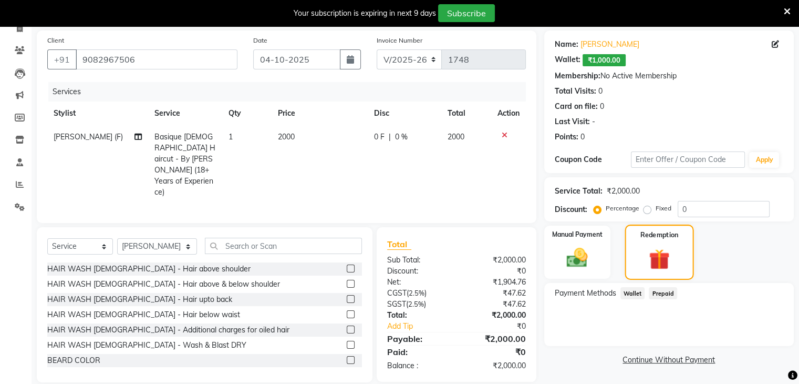
scroll to position [75, 0]
click at [627, 289] on span "Wallet" at bounding box center [633, 292] width 25 height 12
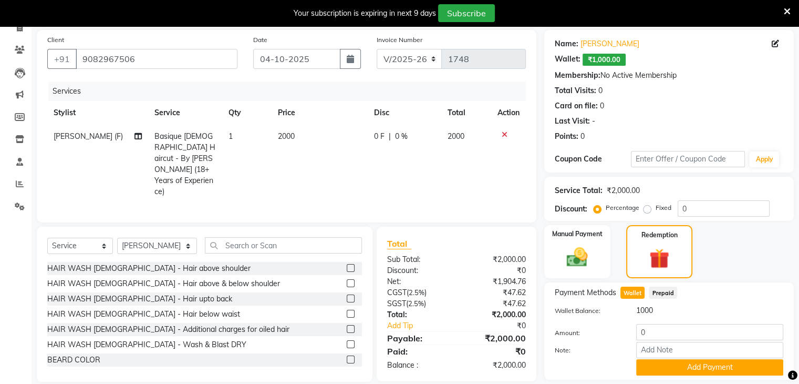
scroll to position [110, 0]
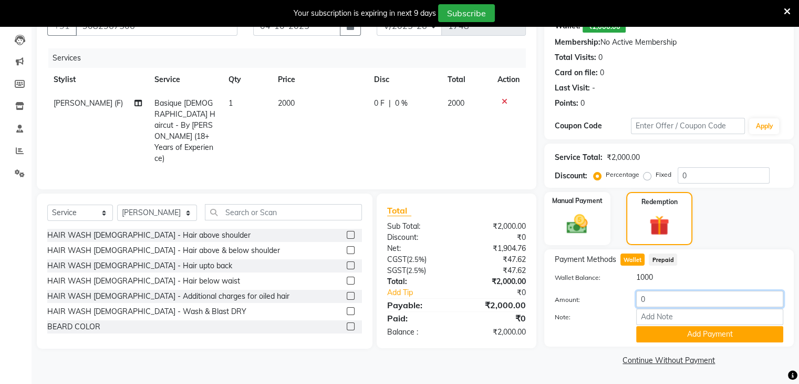
click at [666, 303] on input "0" at bounding box center [709, 299] width 147 height 16
type input "1000"
click at [667, 339] on button "Add Payment" at bounding box center [709, 334] width 147 height 16
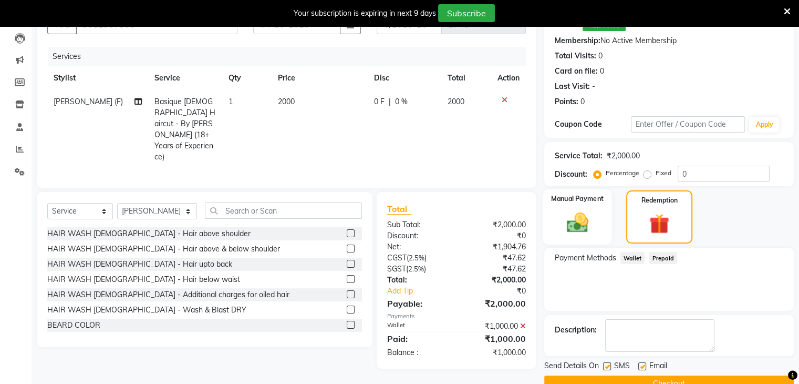
click at [575, 221] on img at bounding box center [577, 222] width 35 height 25
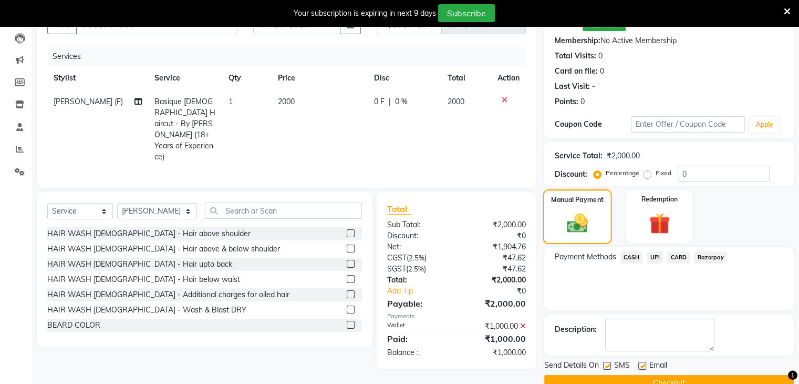
scroll to position [132, 0]
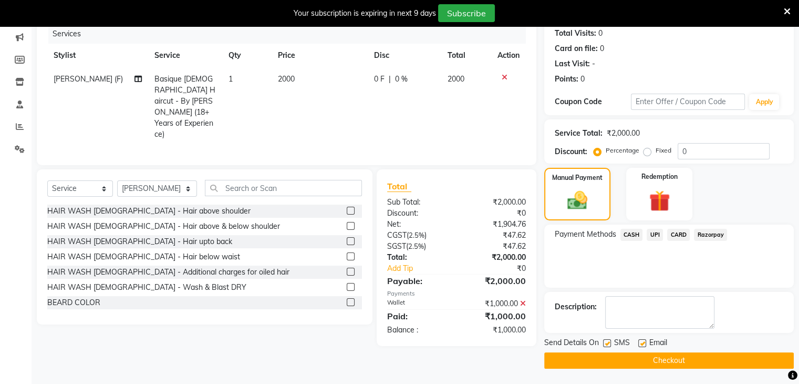
click at [656, 234] on span "UPI" at bounding box center [655, 235] width 16 height 12
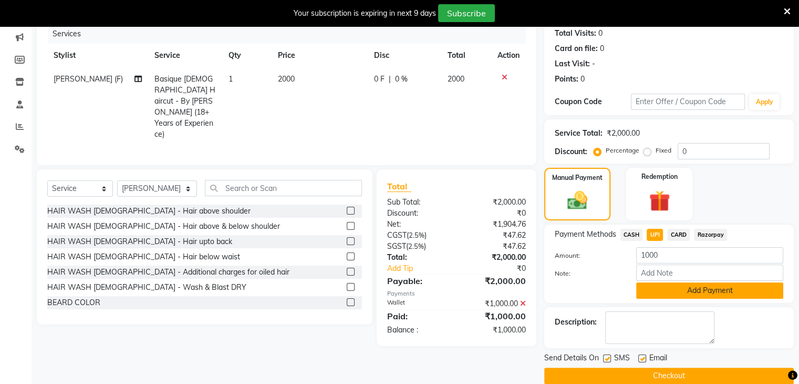
click at [656, 295] on button "Add Payment" at bounding box center [709, 290] width 147 height 16
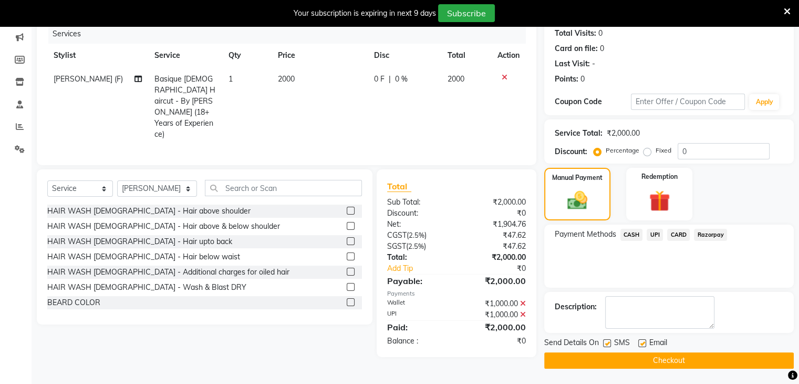
click at [608, 342] on label at bounding box center [607, 343] width 8 height 8
click at [608, 342] on input "checkbox" at bounding box center [606, 343] width 7 height 7
checkbox input "false"
click at [599, 356] on button "Checkout" at bounding box center [669, 360] width 250 height 16
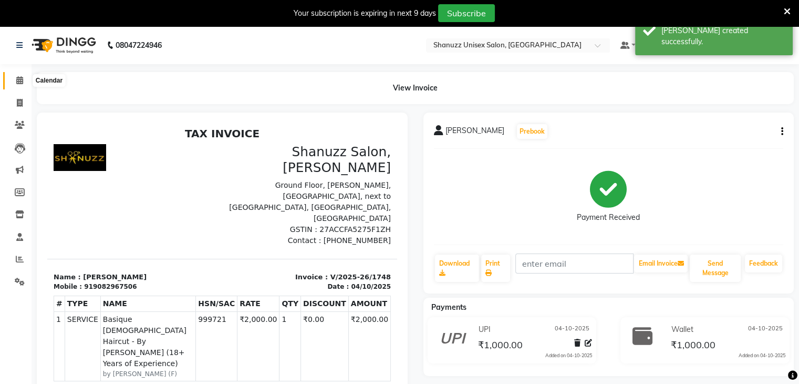
click at [25, 80] on span at bounding box center [20, 81] width 18 height 12
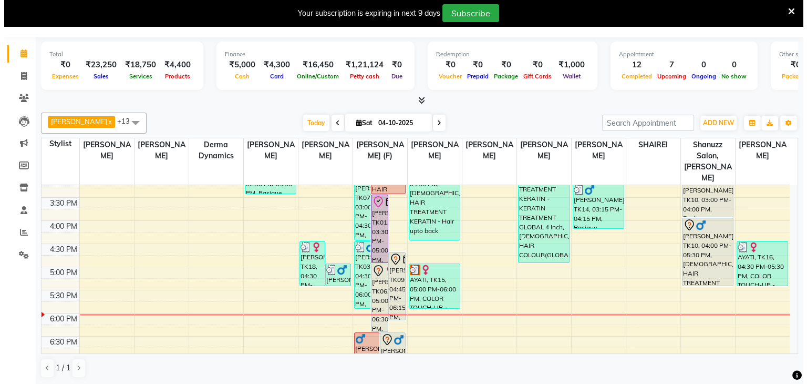
scroll to position [269, 0]
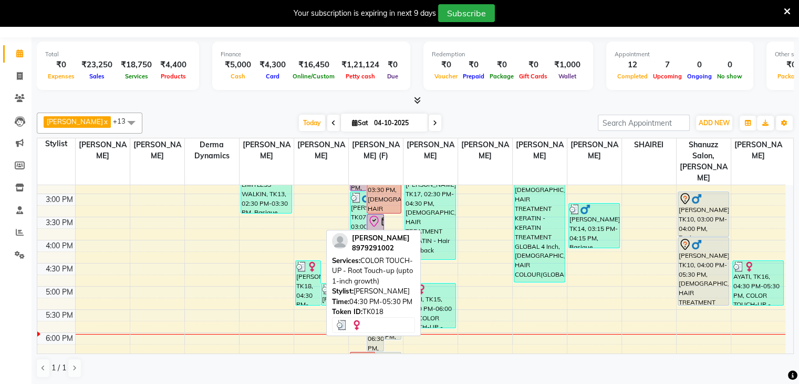
click at [310, 273] on div "[PERSON_NAME], TK18, 04:30 PM-05:30 PM, COLOR TOUCH-UP - Root Touch-up (upto 1-…" at bounding box center [308, 283] width 25 height 44
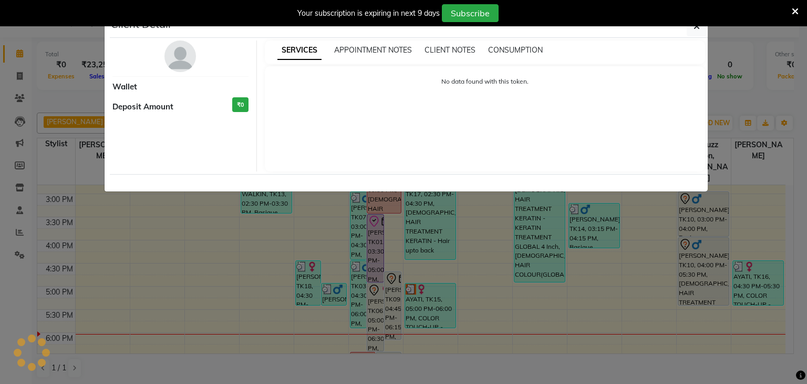
select select "3"
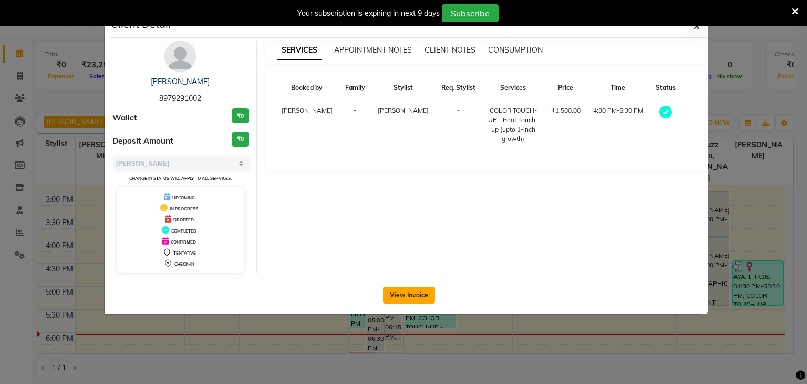
click at [397, 290] on button "View Invoice" at bounding box center [409, 294] width 52 height 17
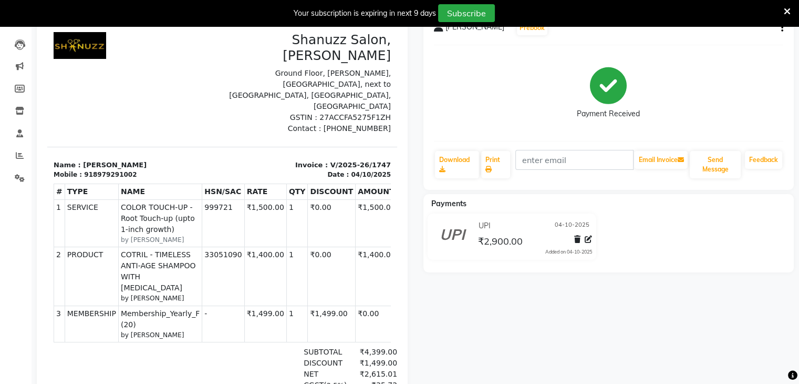
scroll to position [117, 0]
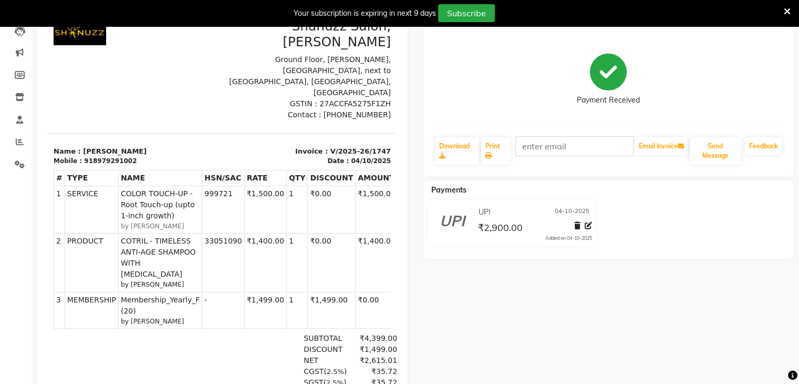
click at [277, 281] on div "# TYPE NAME HSN/SAC RATE QTY DISCOUNT AMOUNT" at bounding box center [222, 249] width 337 height 167
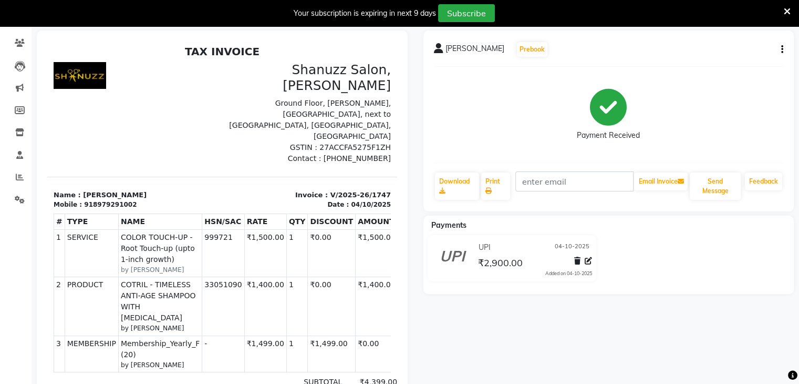
scroll to position [0, 0]
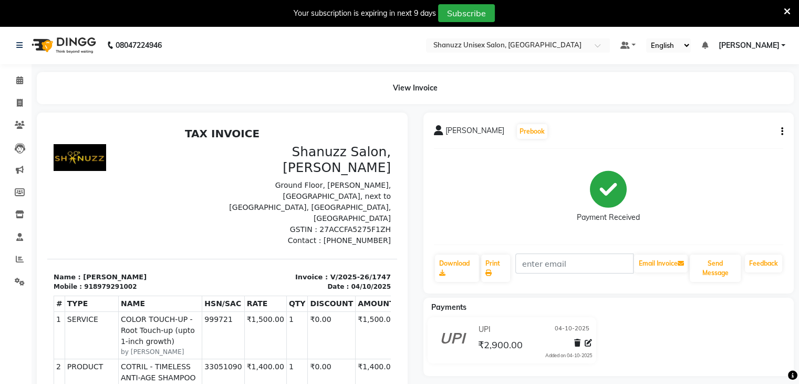
click at [782, 131] on icon "button" at bounding box center [783, 131] width 2 height 1
click at [692, 191] on div "Payment Received" at bounding box center [609, 196] width 350 height 79
click at [22, 84] on icon at bounding box center [19, 80] width 7 height 8
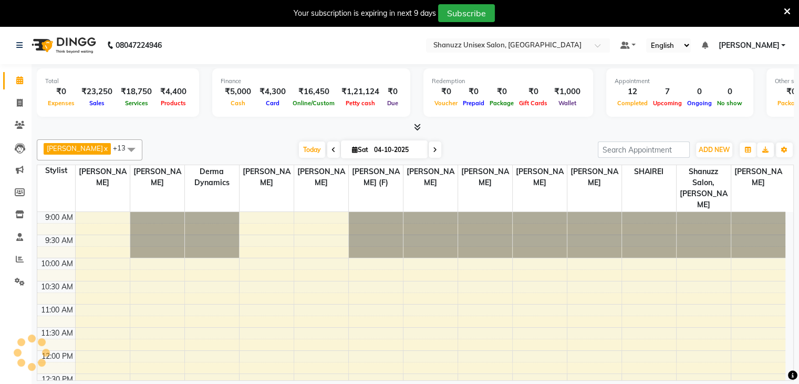
scroll to position [370, 0]
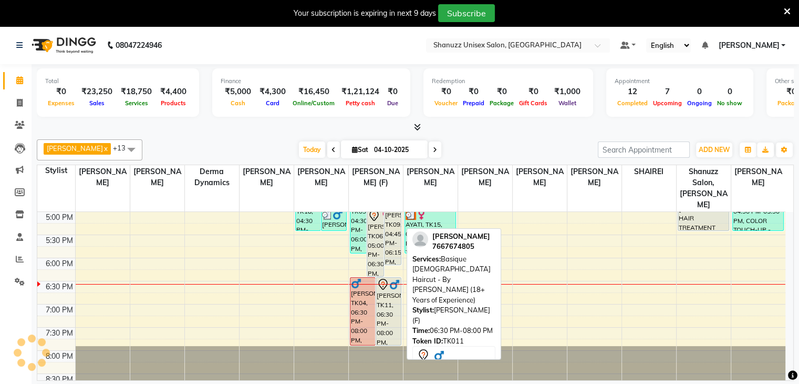
click at [381, 285] on div "[PERSON_NAME], TK11, 06:30 PM-08:00 PM, Basique [DEMOGRAPHIC_DATA] Haircut - By…" at bounding box center [388, 310] width 25 height 67
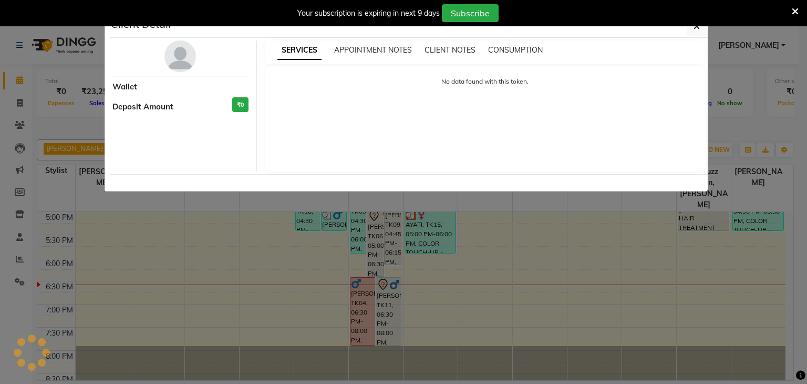
select select "7"
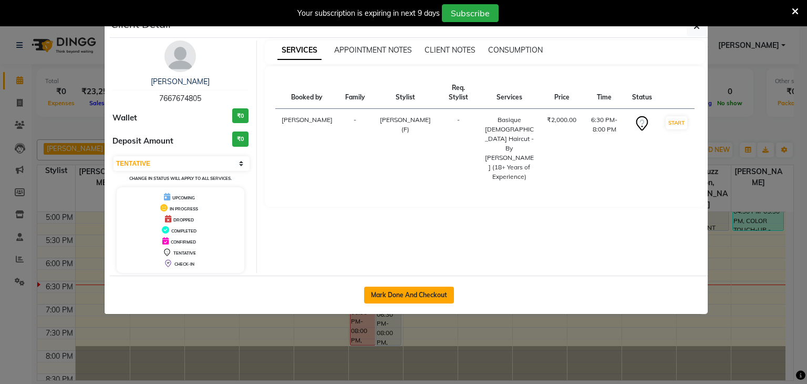
click at [380, 290] on button "Mark Done And Checkout" at bounding box center [409, 294] width 90 height 17
select select "service"
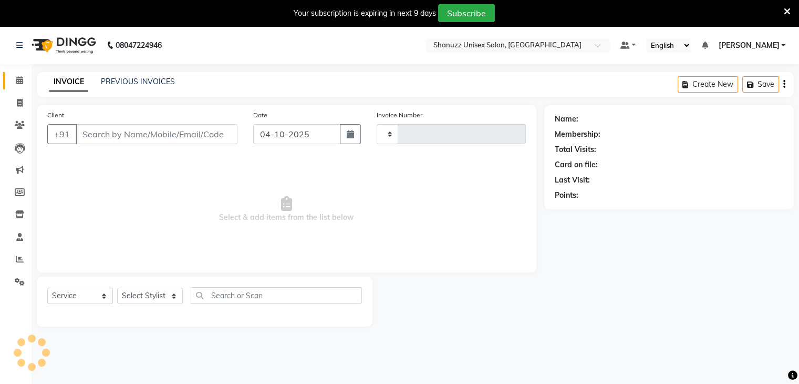
type input "1749"
select select "7102"
type input "7667674805"
select select "59304"
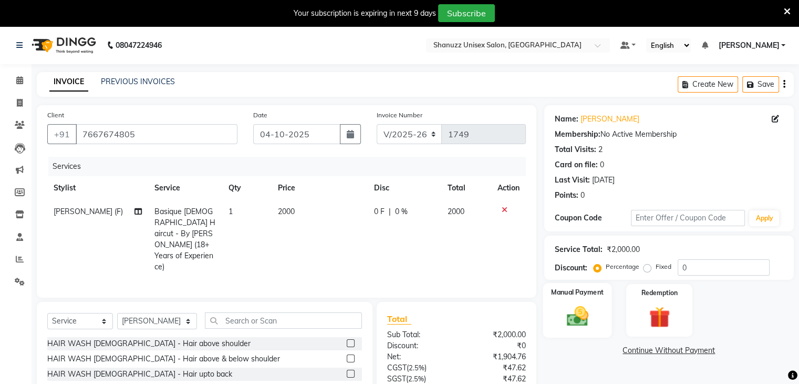
click at [568, 315] on img at bounding box center [577, 316] width 35 height 25
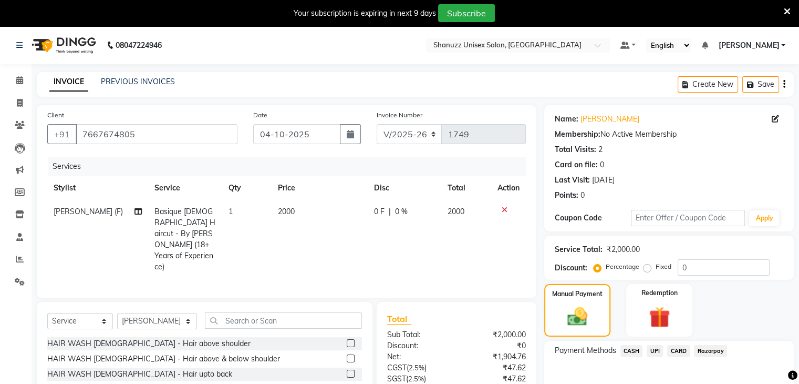
scroll to position [75, 0]
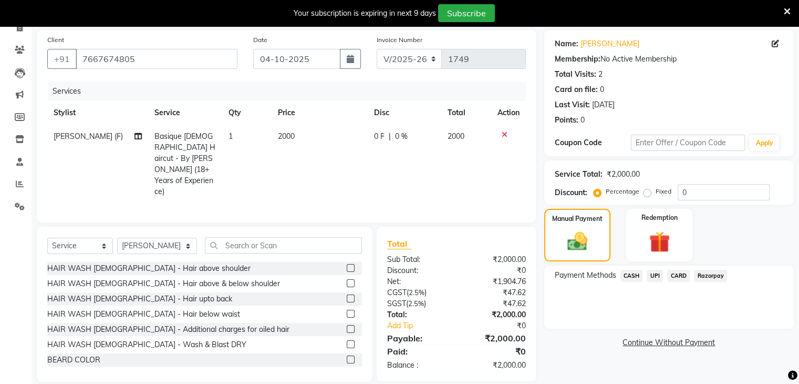
click at [635, 277] on span "CASH" at bounding box center [632, 276] width 23 height 12
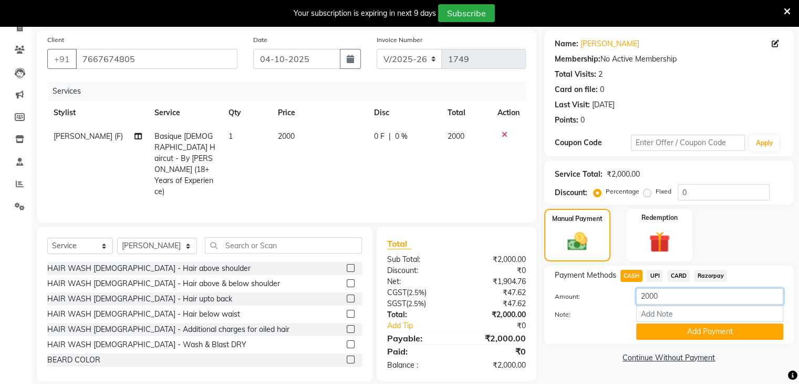
click at [645, 293] on input "2000" at bounding box center [709, 296] width 147 height 16
type input "1000"
click at [673, 333] on button "Add Payment" at bounding box center [709, 331] width 147 height 16
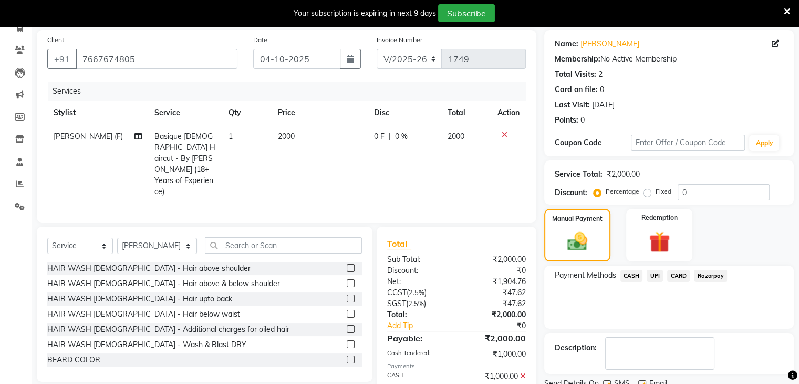
click at [659, 273] on span "UPI" at bounding box center [655, 276] width 16 height 12
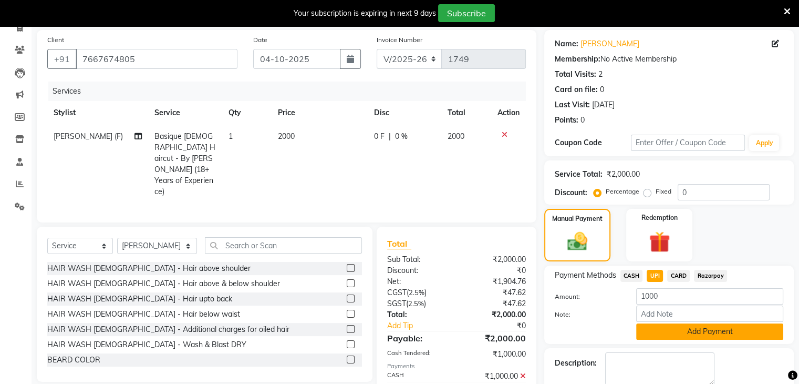
click at [687, 333] on button "Add Payment" at bounding box center [709, 331] width 147 height 16
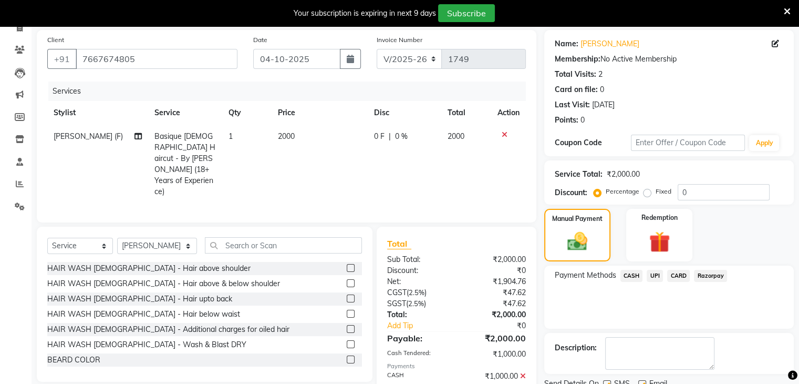
scroll to position [123, 0]
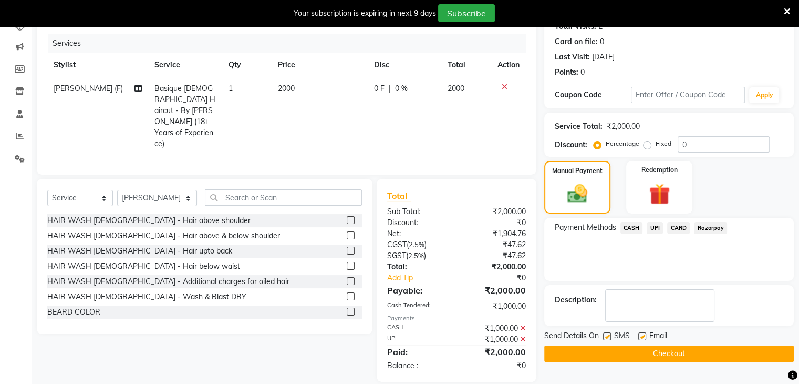
click at [605, 333] on label at bounding box center [607, 336] width 8 height 8
click at [605, 333] on input "checkbox" at bounding box center [606, 336] width 7 height 7
checkbox input "false"
click at [620, 348] on button "Checkout" at bounding box center [669, 353] width 250 height 16
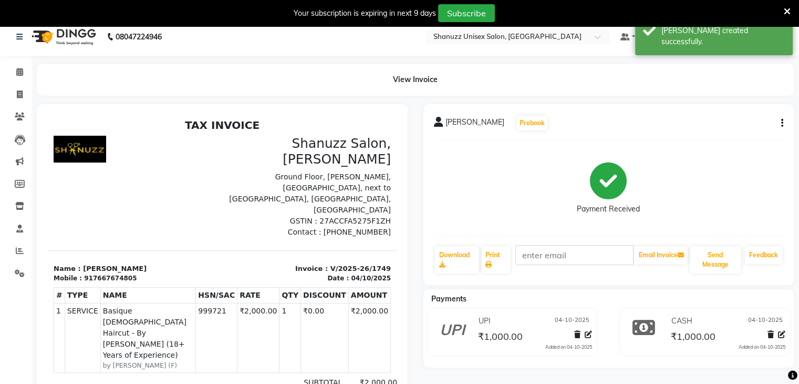
scroll to position [7, 0]
click at [19, 64] on li "Calendar" at bounding box center [16, 73] width 32 height 23
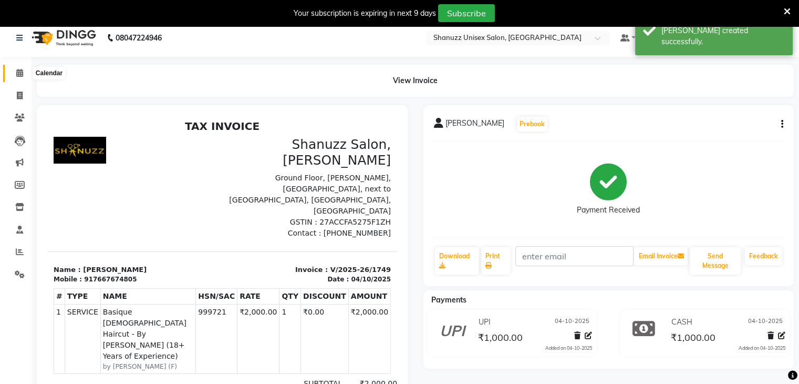
click at [21, 73] on icon at bounding box center [19, 73] width 7 height 8
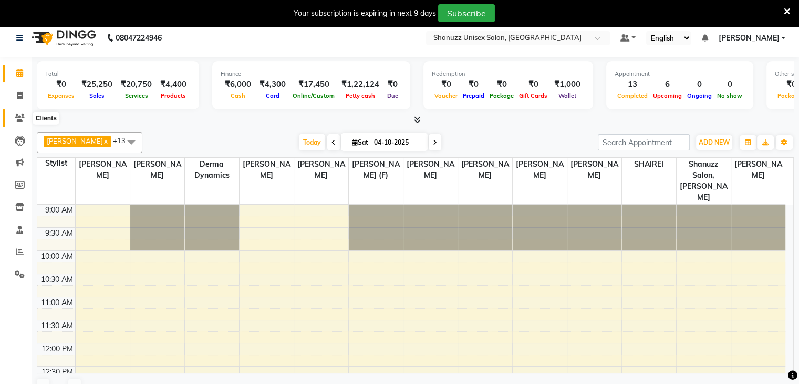
click at [16, 112] on span at bounding box center [20, 118] width 18 height 12
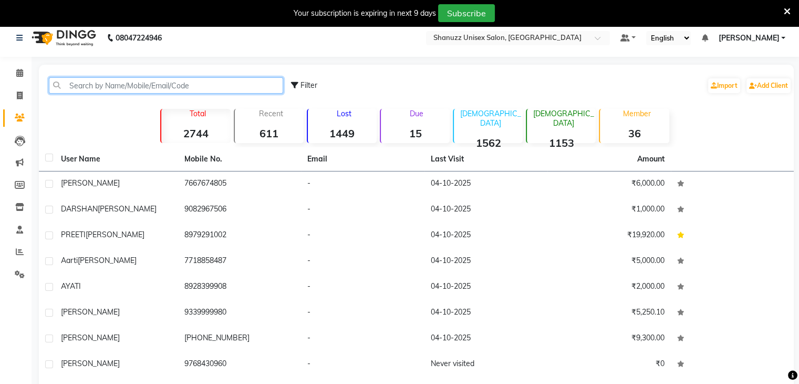
click at [162, 86] on input "text" at bounding box center [166, 85] width 234 height 16
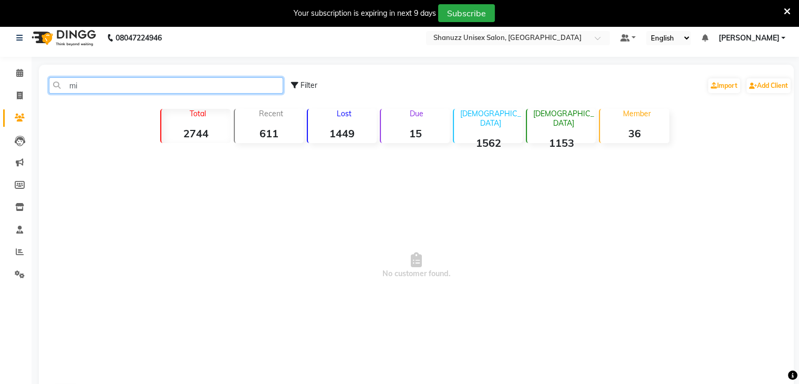
type input "m"
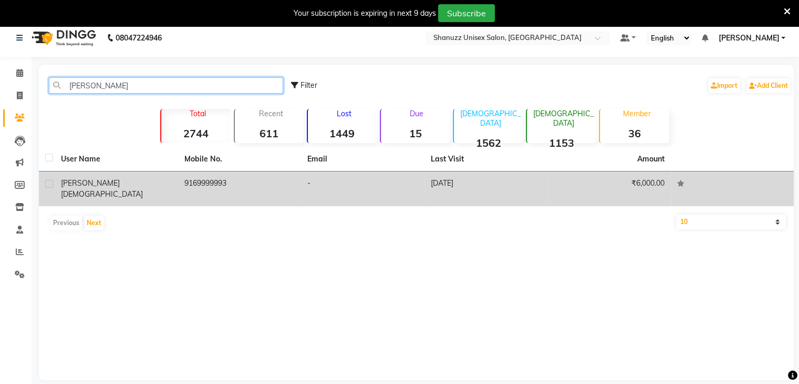
type input "[PERSON_NAME]"
click at [248, 181] on td "9169999993" at bounding box center [240, 188] width 124 height 35
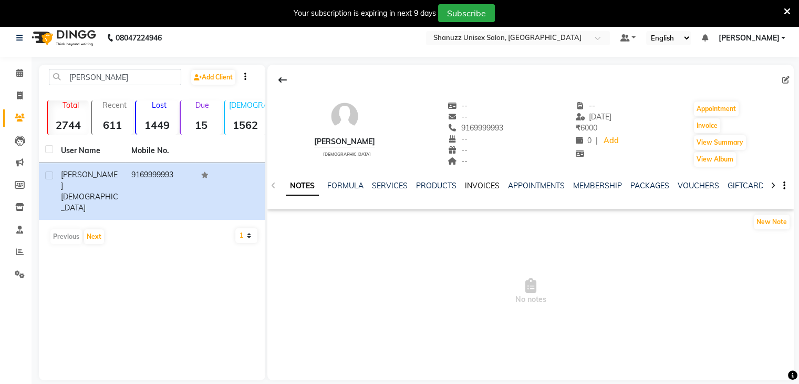
click at [476, 182] on link "INVOICES" at bounding box center [482, 185] width 35 height 9
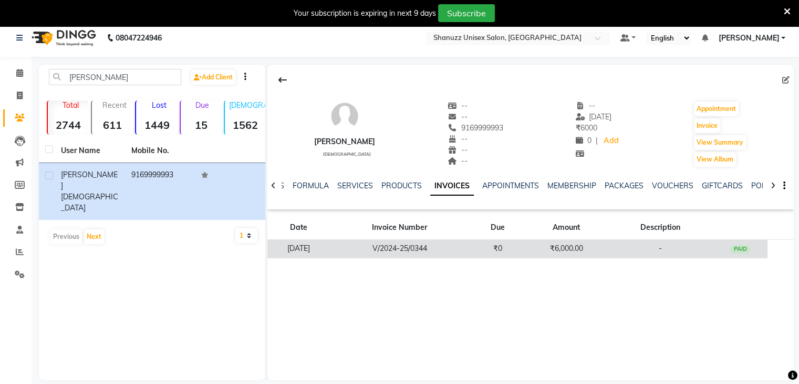
click at [496, 245] on td "₹0" at bounding box center [498, 249] width 56 height 18
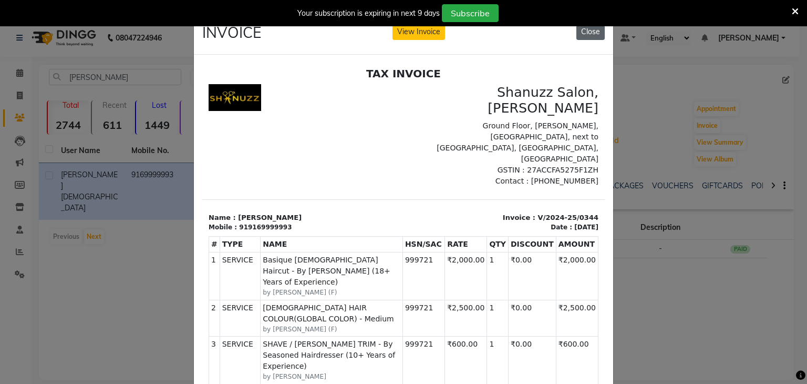
click at [591, 29] on button "Close" at bounding box center [591, 32] width 28 height 16
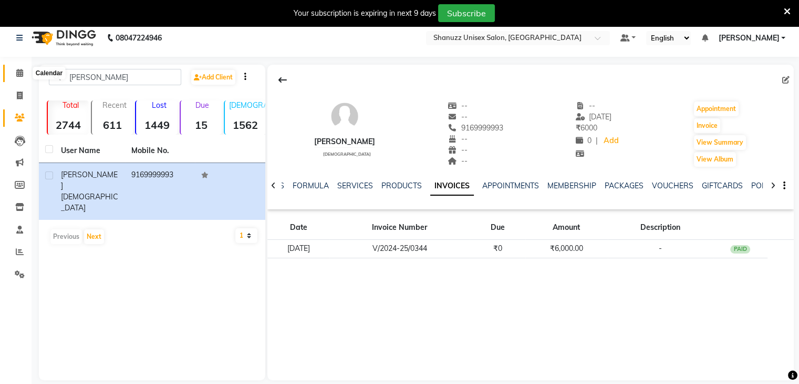
click at [11, 75] on span at bounding box center [20, 73] width 18 height 12
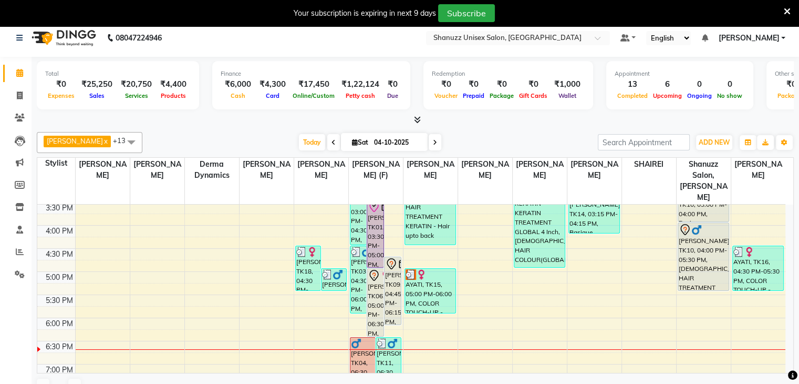
scroll to position [304, 0]
click at [462, 259] on div "9:00 AM 9:30 AM 10:00 AM 10:30 AM 11:00 AM 11:30 AM 12:00 PM 12:30 PM 1:00 PM 1…" at bounding box center [411, 178] width 748 height 554
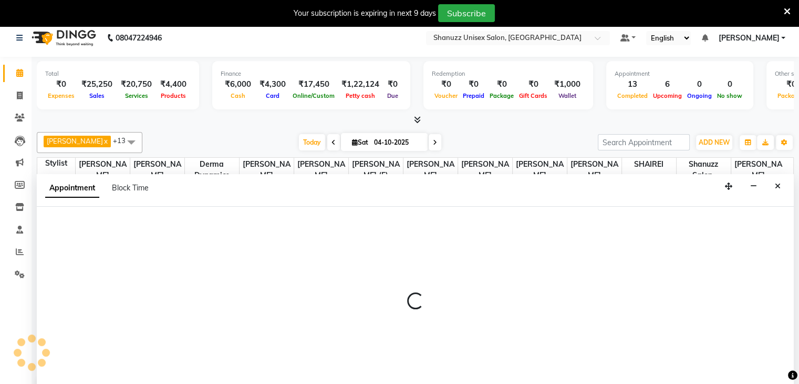
scroll to position [27, 0]
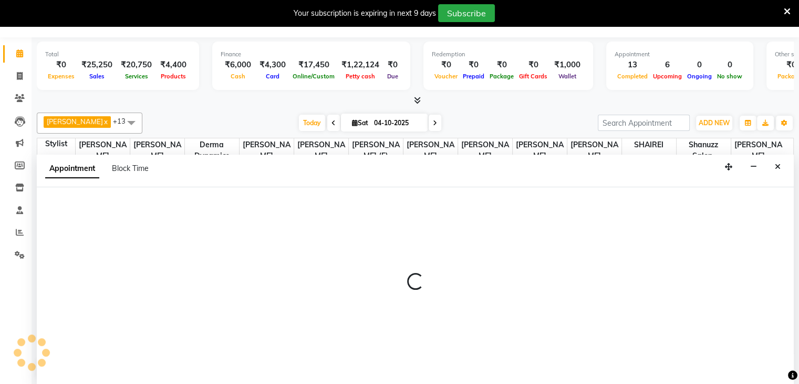
select select "85364"
select select "tentative"
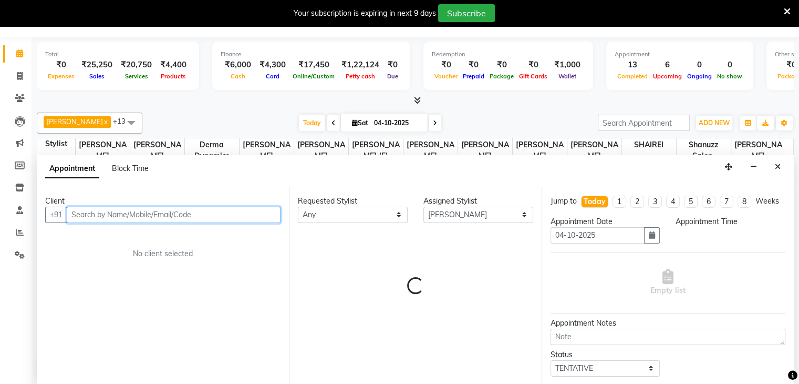
select select "1020"
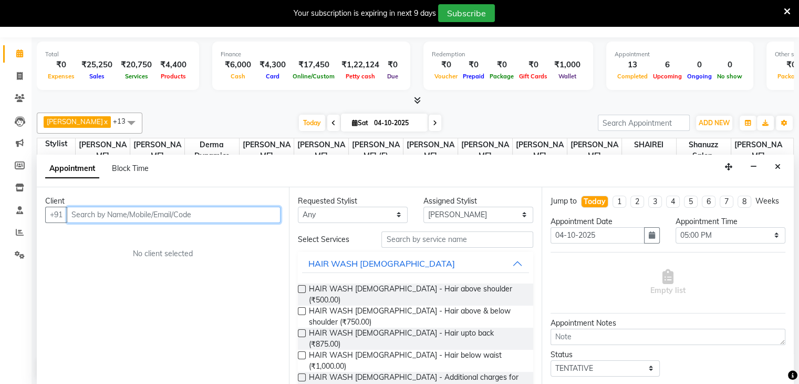
click at [121, 216] on input "text" at bounding box center [174, 215] width 214 height 16
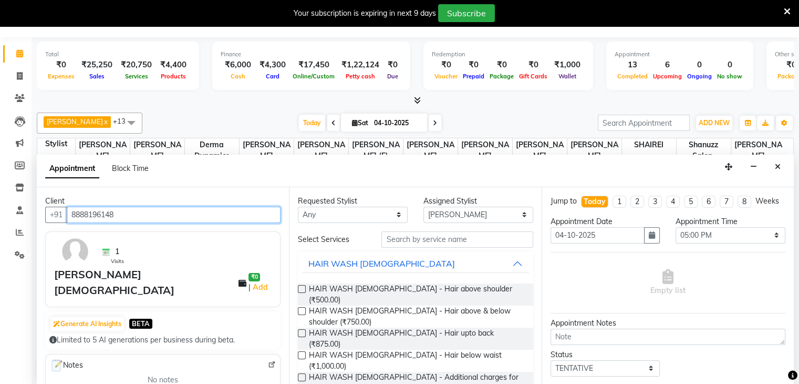
click at [125, 209] on input "8888196148" at bounding box center [174, 215] width 214 height 16
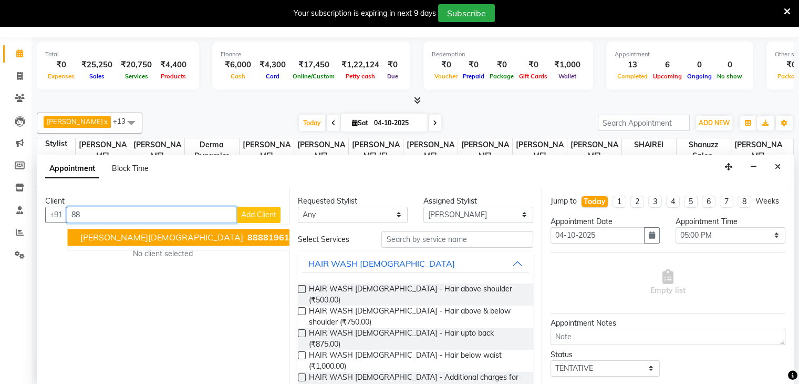
type input "8"
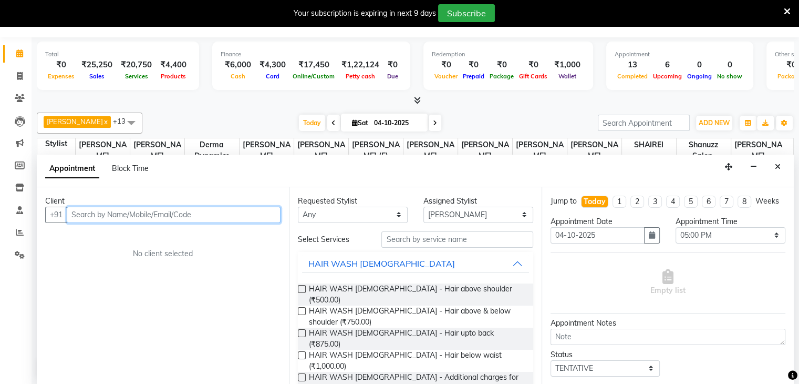
click at [125, 209] on input "text" at bounding box center [174, 215] width 214 height 16
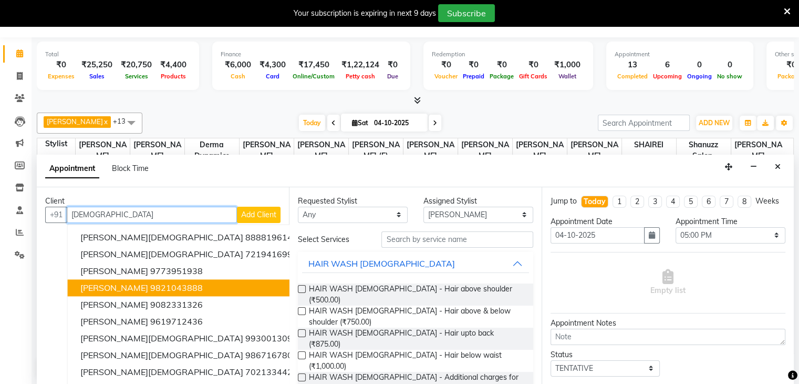
scroll to position [17, 0]
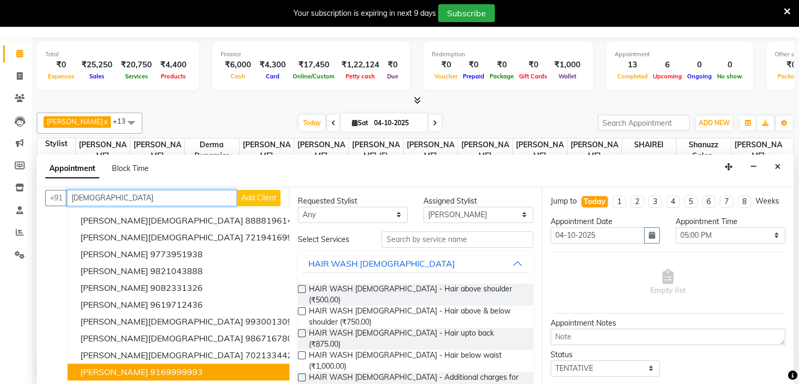
click at [95, 370] on span "[PERSON_NAME]" at bounding box center [114, 371] width 68 height 11
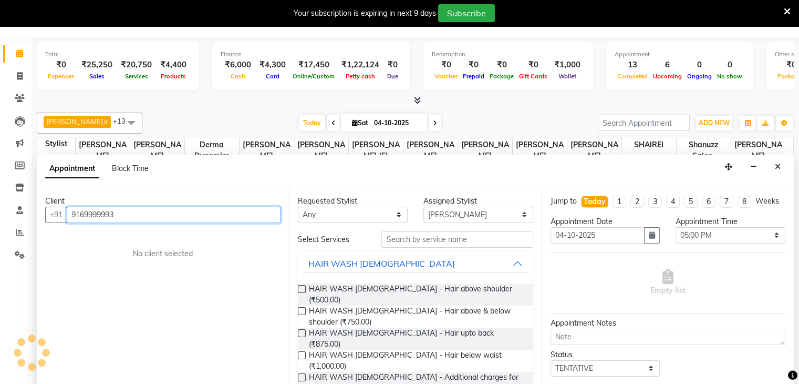
scroll to position [0, 0]
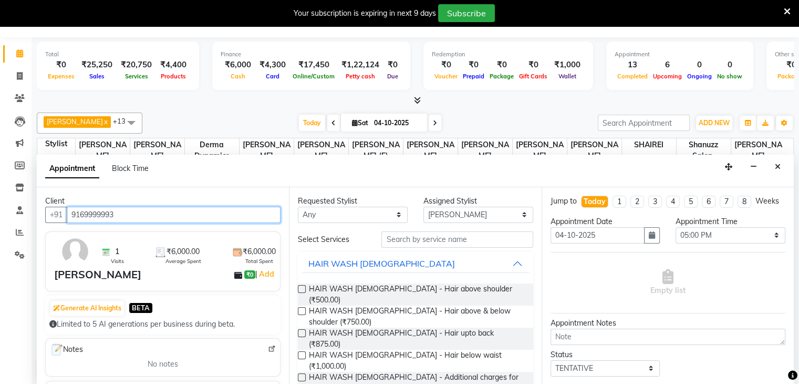
type input "9169999993"
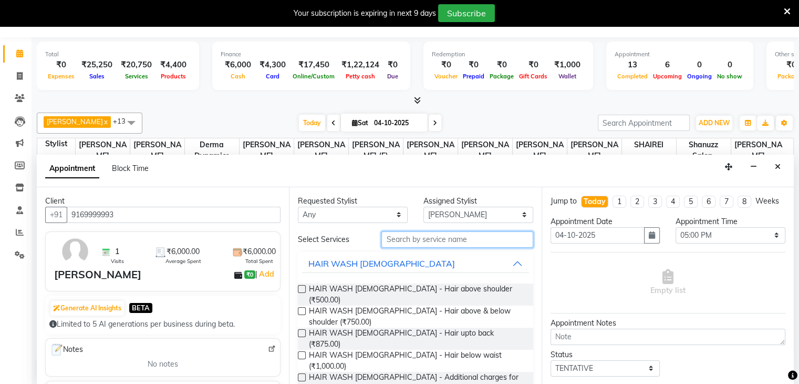
click at [394, 237] on input "text" at bounding box center [457, 239] width 151 height 16
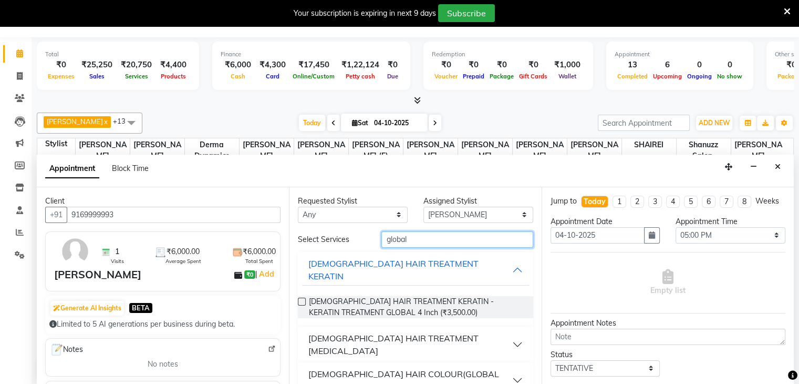
scroll to position [29, 0]
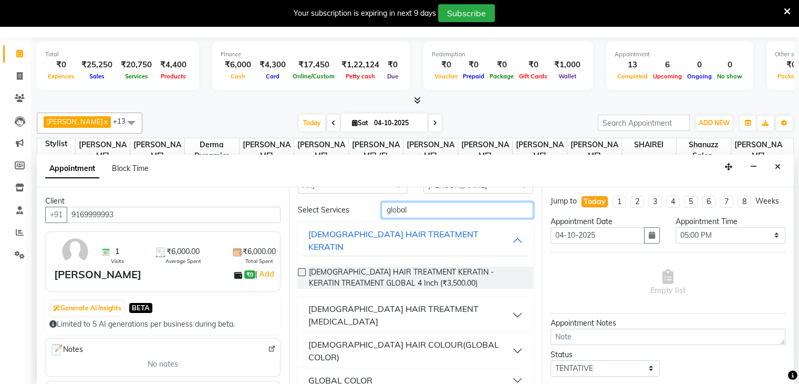
type input "global"
click at [355, 338] on div "[DEMOGRAPHIC_DATA] HAIR COLOUR(GLOBAL COLOR)" at bounding box center [410, 350] width 203 height 25
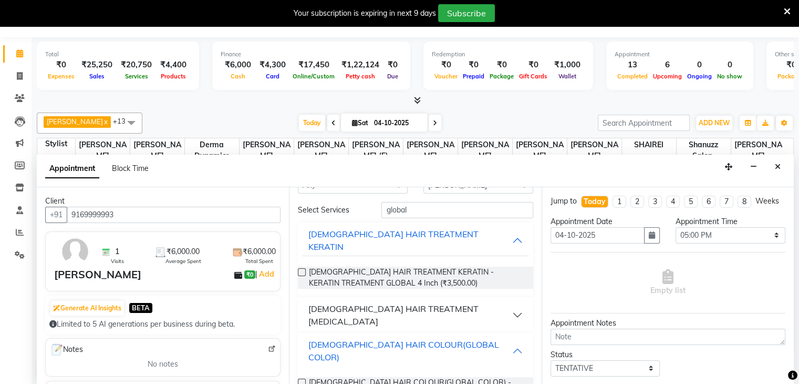
scroll to position [95, 0]
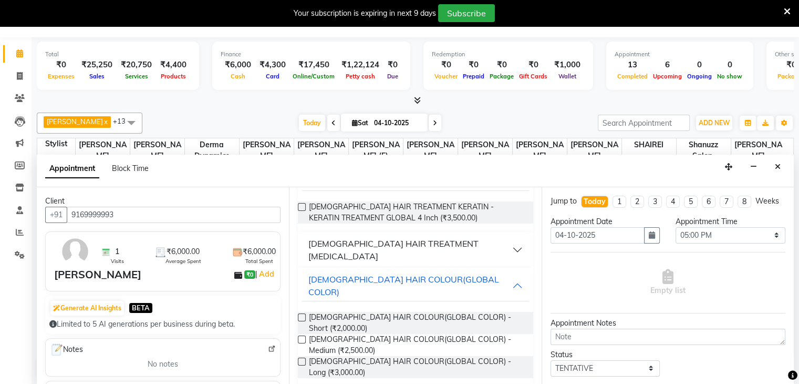
click at [302, 335] on label at bounding box center [302, 339] width 8 height 8
click at [302, 337] on input "checkbox" at bounding box center [301, 340] width 7 height 7
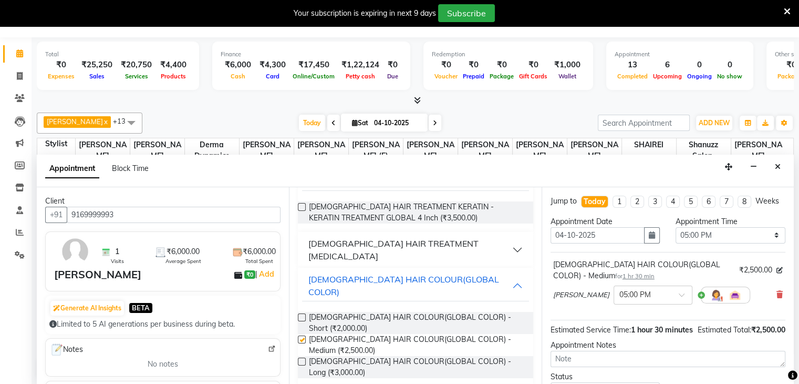
checkbox input "false"
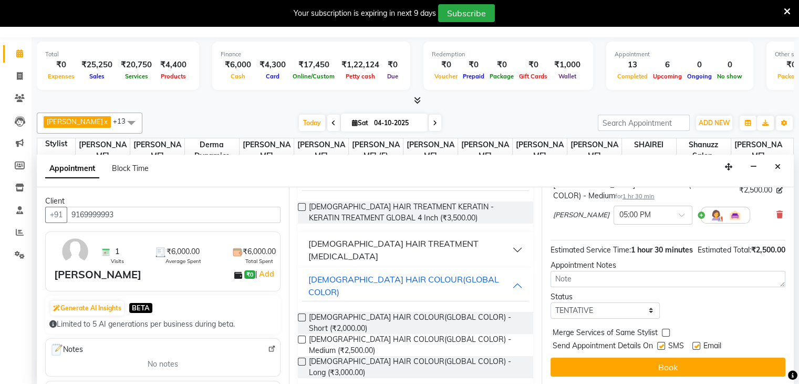
click at [662, 342] on label at bounding box center [661, 346] width 8 height 8
click at [662, 343] on input "checkbox" at bounding box center [660, 346] width 7 height 7
checkbox input "false"
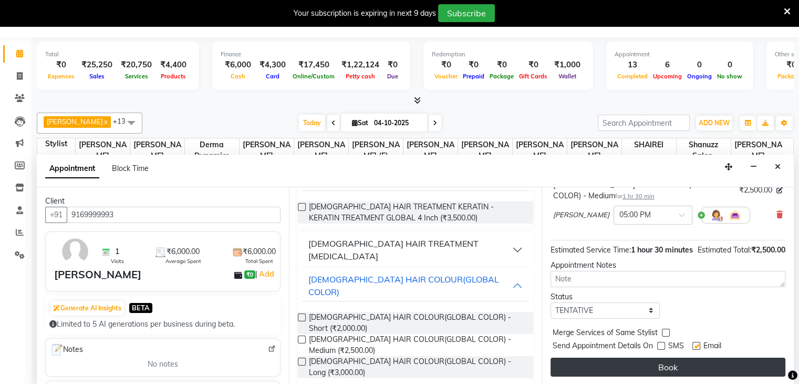
click at [634, 368] on button "Book" at bounding box center [668, 366] width 235 height 19
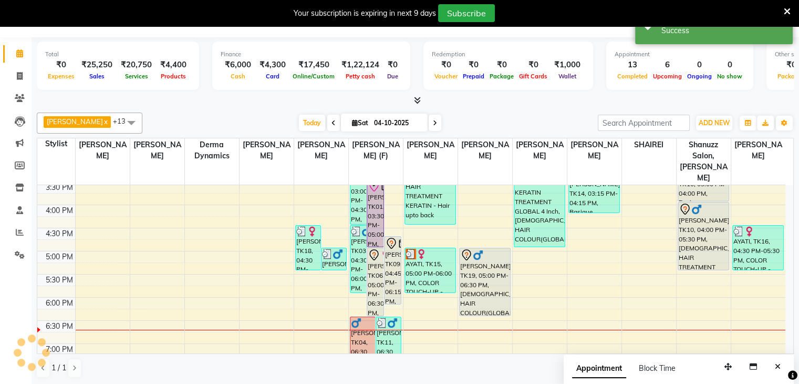
scroll to position [0, 0]
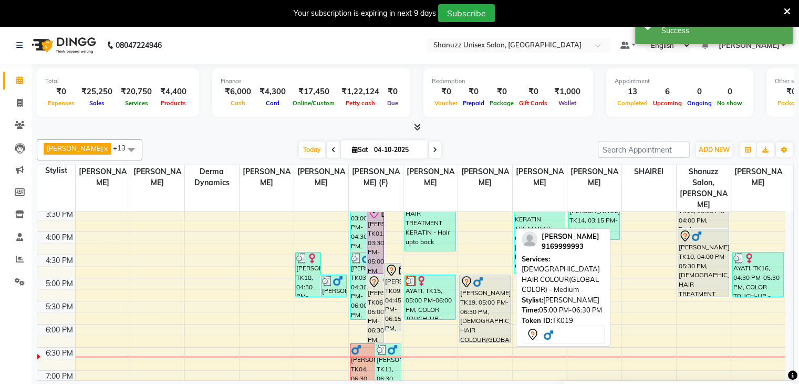
click at [488, 280] on div "[PERSON_NAME], TK19, 05:00 PM-06:30 PM, [DEMOGRAPHIC_DATA] HAIR COLOUR(GLOBAL C…" at bounding box center [485, 308] width 50 height 67
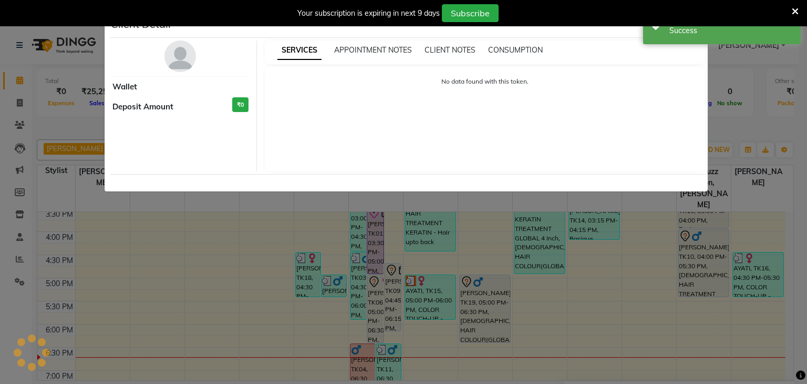
select select "7"
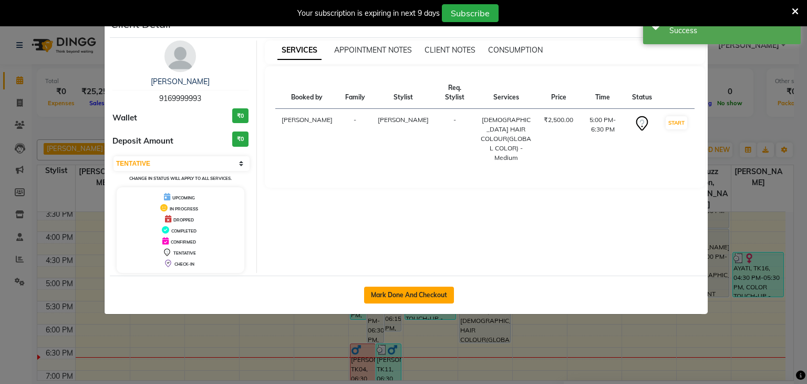
click at [388, 289] on button "Mark Done And Checkout" at bounding box center [409, 294] width 90 height 17
select select "service"
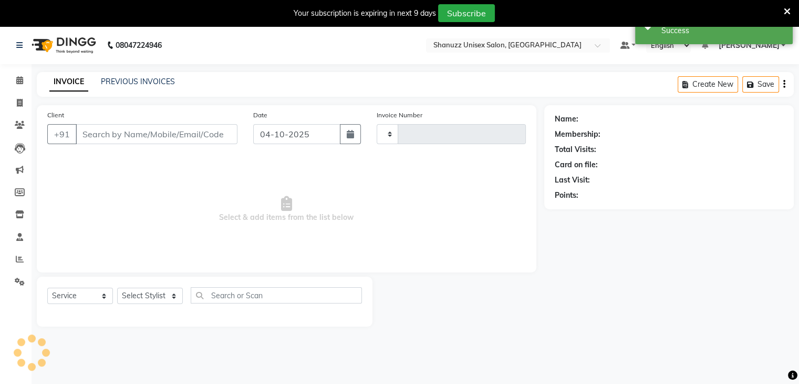
type input "1750"
select select "7102"
click at [103, 293] on select "Select Service Product Membership Package Voucher Prepaid Gift Card" at bounding box center [80, 295] width 66 height 16
select select "product"
click at [47, 288] on select "Select Service Product Membership Package Voucher Prepaid Gift Card" at bounding box center [80, 295] width 66 height 16
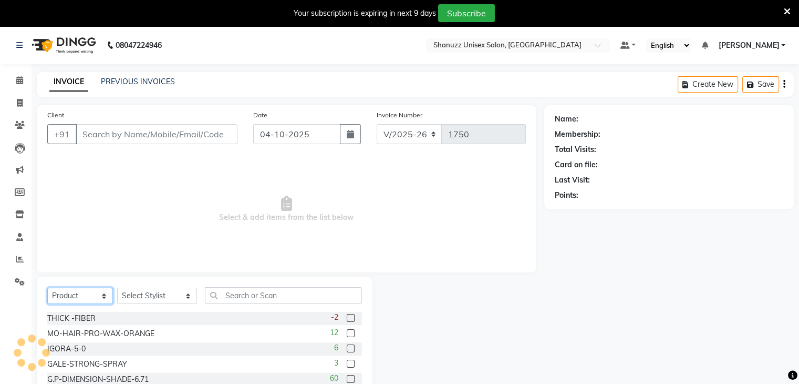
type input "9169999993"
select select "service"
select select "85364"
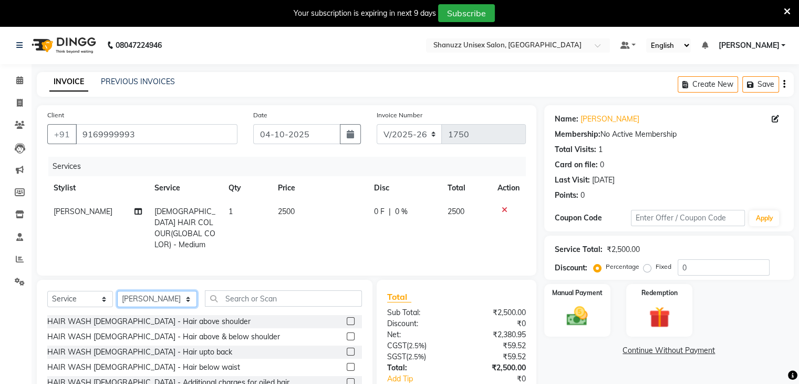
click at [129, 291] on select "Select Stylist [PERSON_NAME] AFZAN [PERSON_NAME] [PERSON_NAME] [PERSON_NAME] De…" at bounding box center [157, 299] width 80 height 16
click at [99, 296] on select "Select Service Product Membership Package Voucher Prepaid Gift Card" at bounding box center [80, 299] width 66 height 16
select select "product"
click at [47, 291] on select "Select Service Product Membership Package Voucher Prepaid Gift Card" at bounding box center [80, 299] width 66 height 16
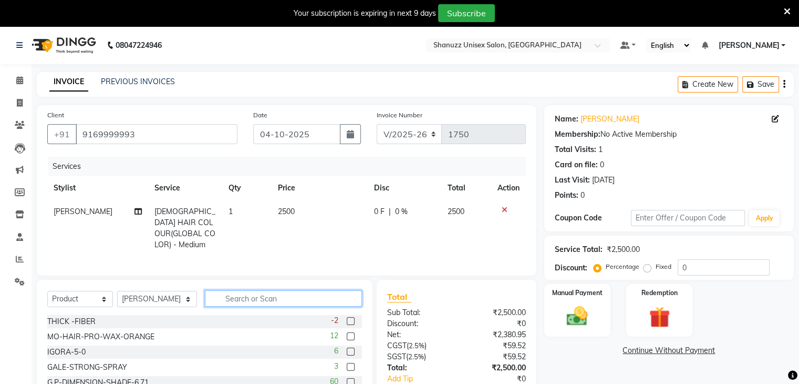
click at [213, 297] on input "text" at bounding box center [283, 298] width 157 height 16
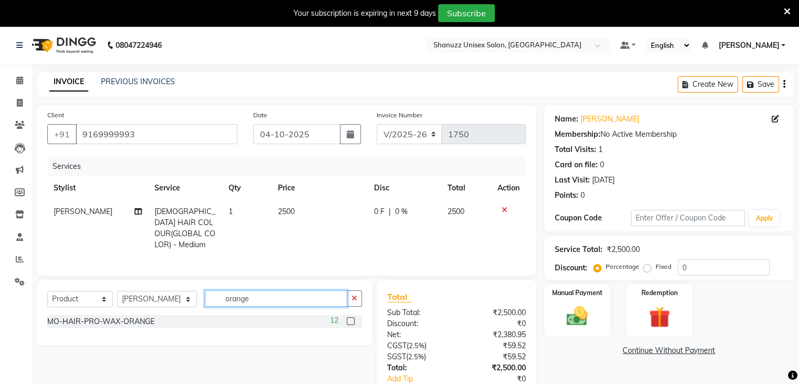
type input "orange"
click at [349, 320] on label at bounding box center [351, 321] width 8 height 8
click at [349, 320] on input "checkbox" at bounding box center [350, 321] width 7 height 7
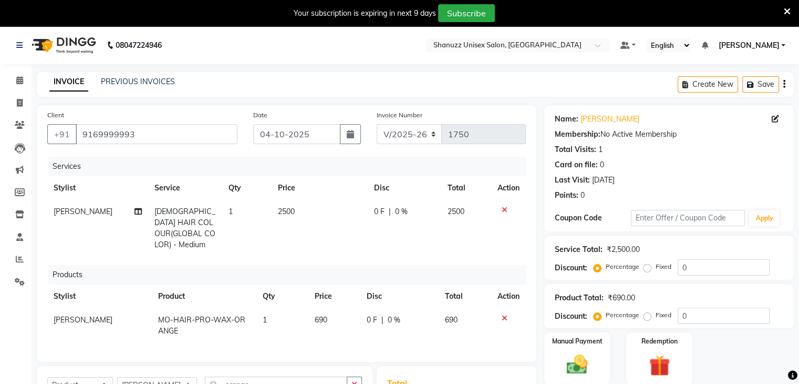
checkbox input "false"
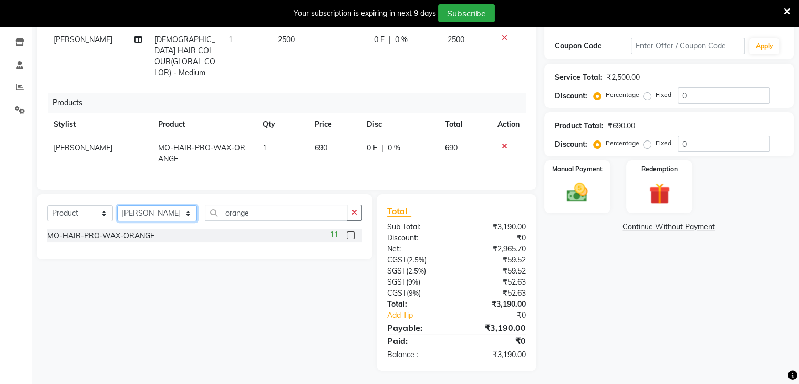
click at [141, 211] on select "Select Stylist [PERSON_NAME] AFZAN [PERSON_NAME] [PERSON_NAME] [PERSON_NAME] De…" at bounding box center [157, 213] width 80 height 16
select select "61803"
click at [117, 205] on select "Select Stylist [PERSON_NAME] AFZAN [PERSON_NAME] [PERSON_NAME] [PERSON_NAME] De…" at bounding box center [157, 213] width 80 height 16
click at [243, 213] on input "orange" at bounding box center [276, 212] width 142 height 16
type input "o"
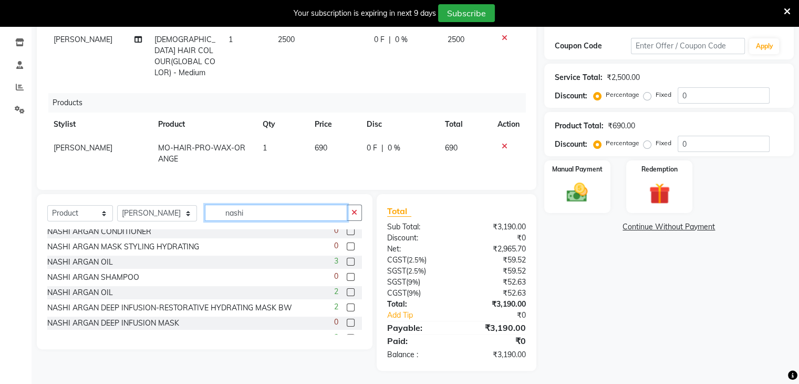
scroll to position [0, 0]
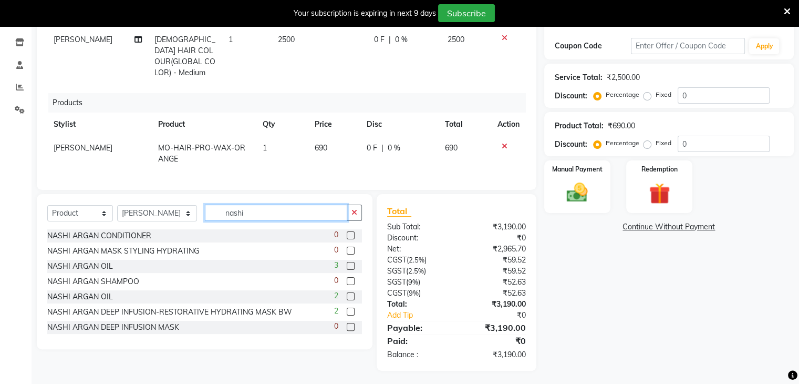
type input "nashi"
click at [347, 263] on label at bounding box center [351, 266] width 8 height 8
click at [347, 263] on input "checkbox" at bounding box center [350, 266] width 7 height 7
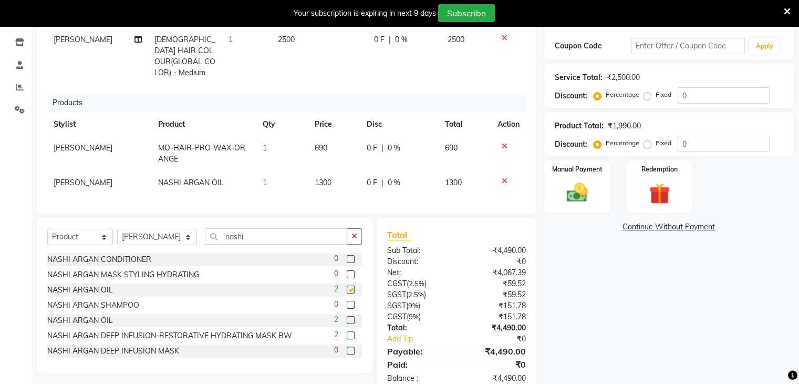
checkbox input "false"
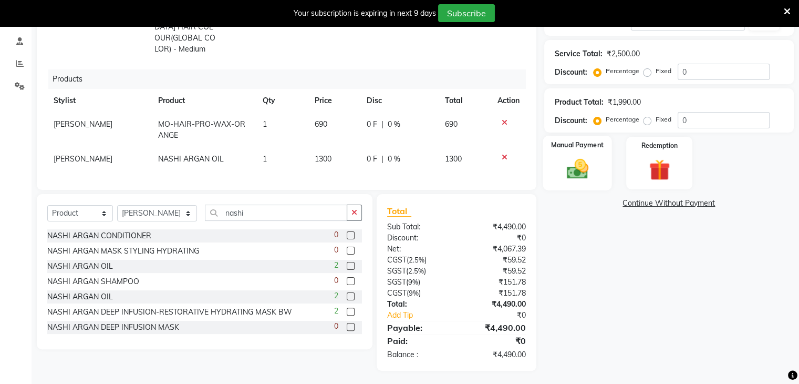
click at [593, 157] on img at bounding box center [577, 169] width 35 height 25
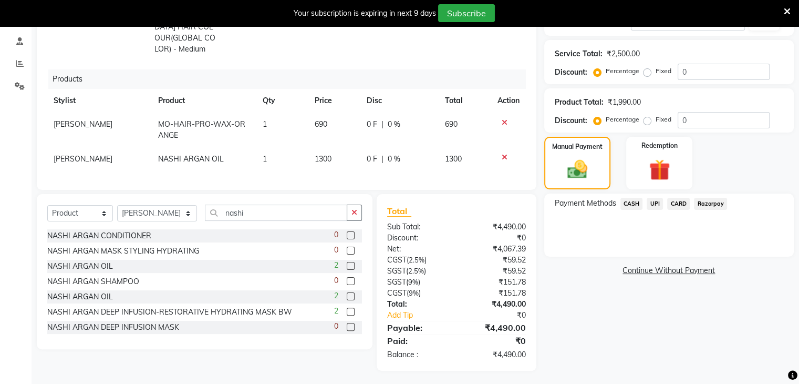
click at [683, 202] on span "CARD" at bounding box center [678, 204] width 23 height 12
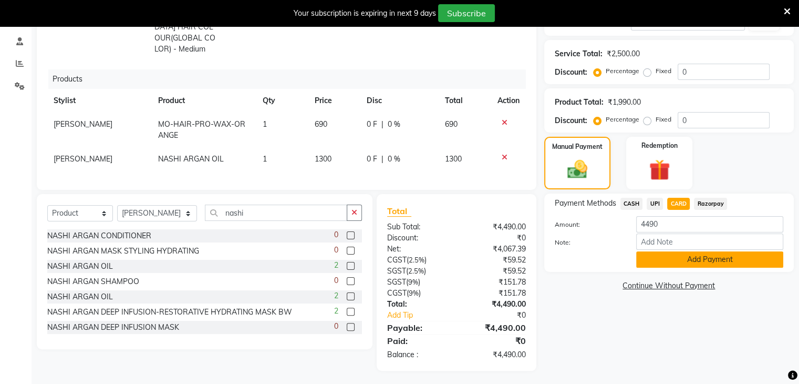
click at [650, 268] on button "Add Payment" at bounding box center [709, 259] width 147 height 16
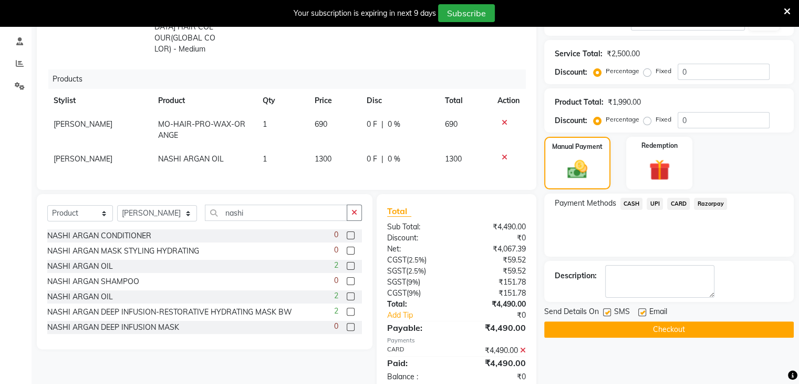
click at [608, 309] on label at bounding box center [607, 312] width 8 height 8
click at [608, 309] on input "checkbox" at bounding box center [606, 312] width 7 height 7
checkbox input "false"
click at [594, 331] on button "Checkout" at bounding box center [669, 329] width 250 height 16
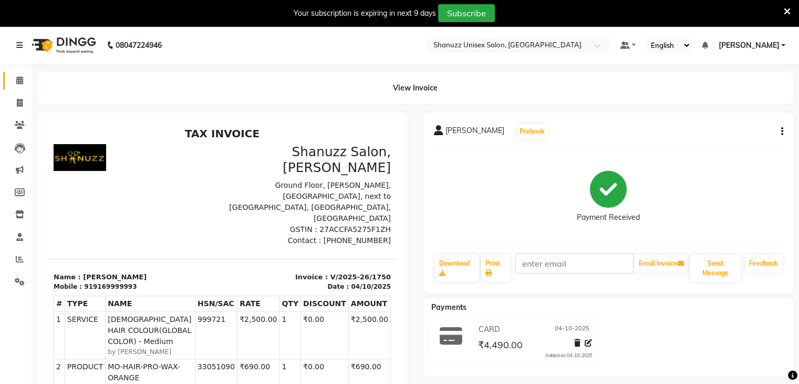
click at [14, 87] on link "Calendar" at bounding box center [15, 80] width 25 height 17
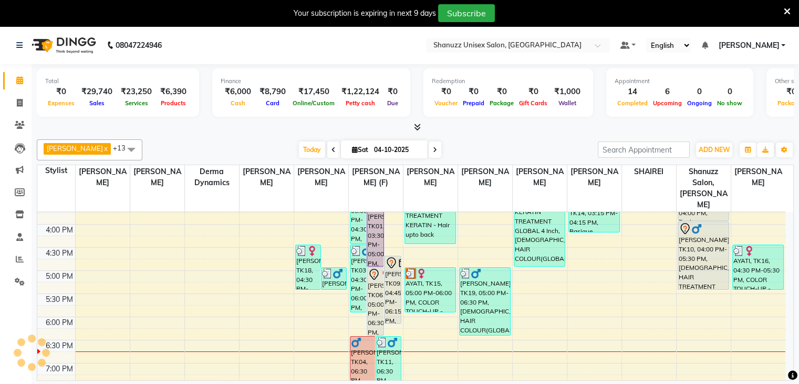
scroll to position [322, 0]
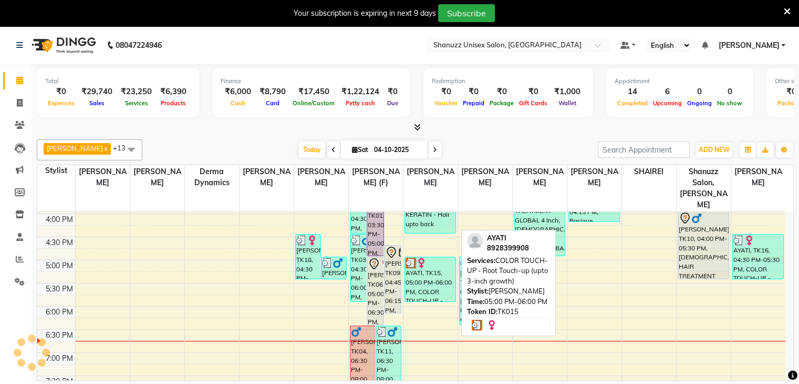
click at [419, 263] on div "AYATI, TK15, 05:00 PM-06:00 PM, COLOR TOUCH-UP - Root Touch-up (upto 3-inch gro…" at bounding box center [430, 279] width 50 height 44
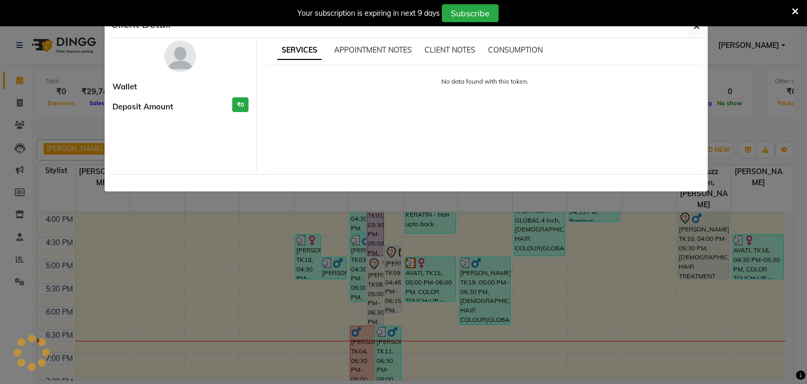
select select "3"
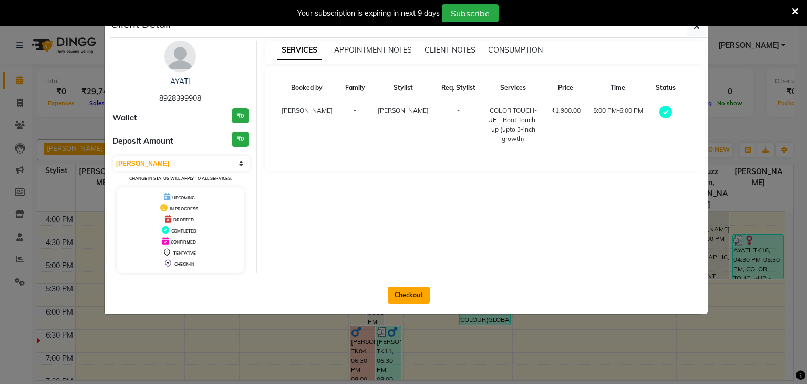
click at [410, 291] on button "Checkout" at bounding box center [409, 294] width 42 height 17
select select "service"
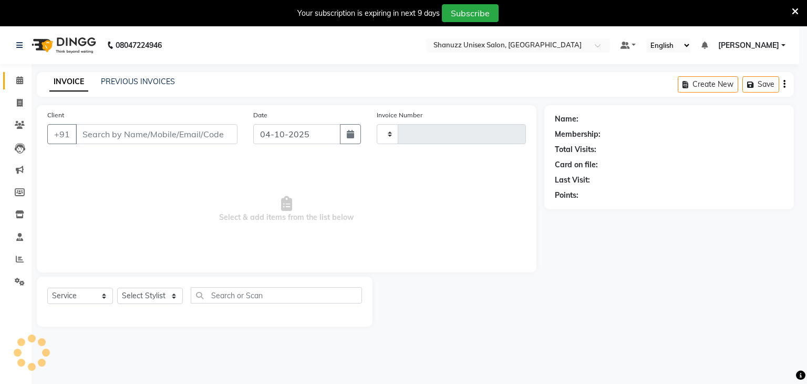
type input "1751"
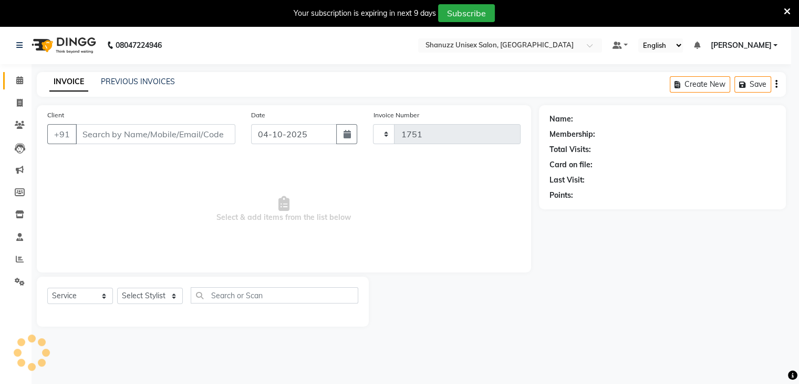
select select "7102"
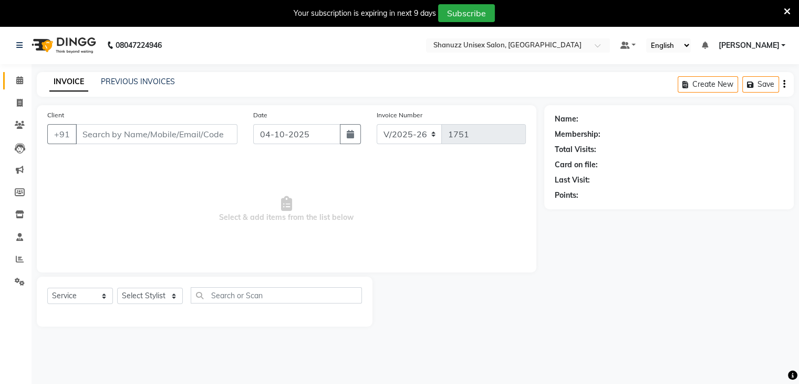
type input "8928399908"
select select "61243"
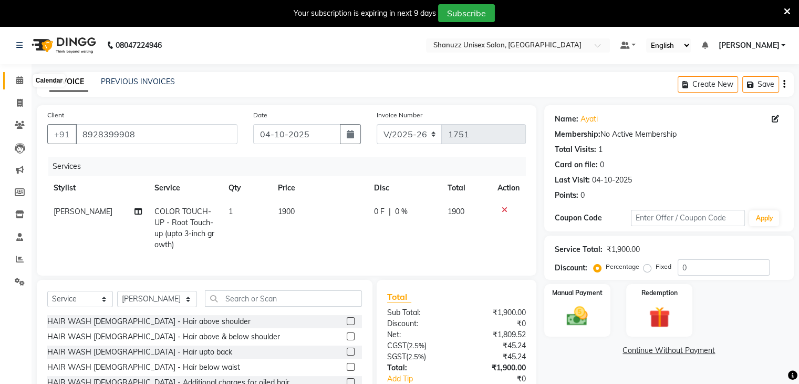
click at [17, 81] on icon at bounding box center [19, 80] width 7 height 8
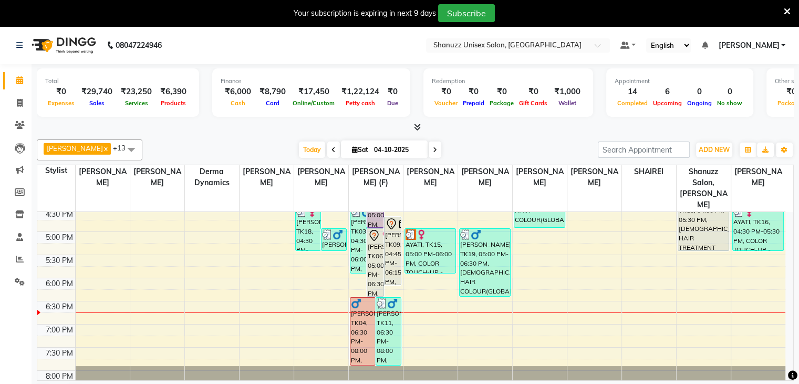
scroll to position [351, 0]
click at [11, 106] on span at bounding box center [20, 103] width 18 height 12
select select "service"
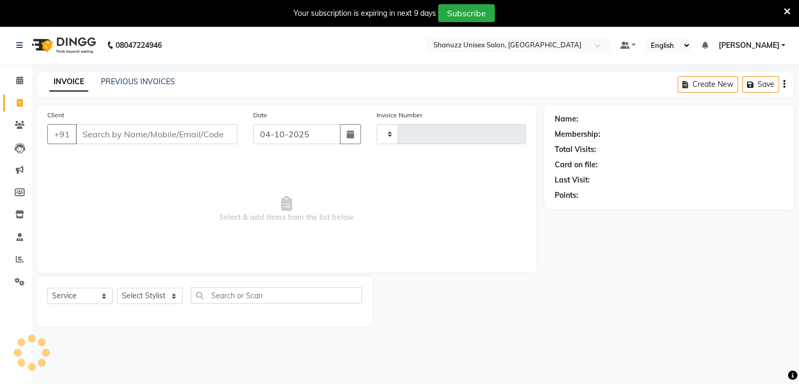
type input "1751"
select select "7102"
click at [15, 79] on span at bounding box center [20, 81] width 18 height 12
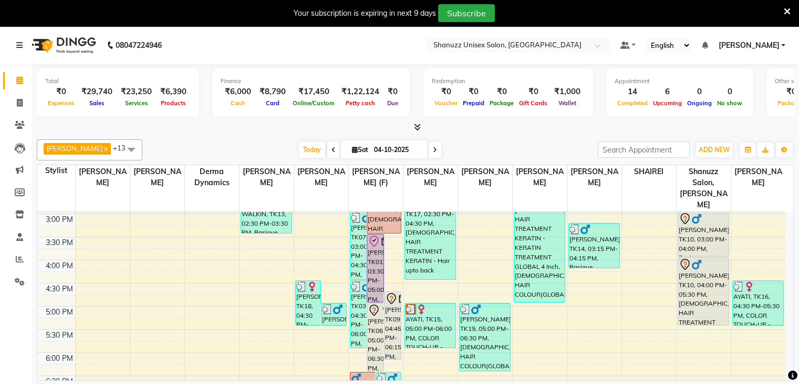
scroll to position [275, 0]
